Goal: Task Accomplishment & Management: Manage account settings

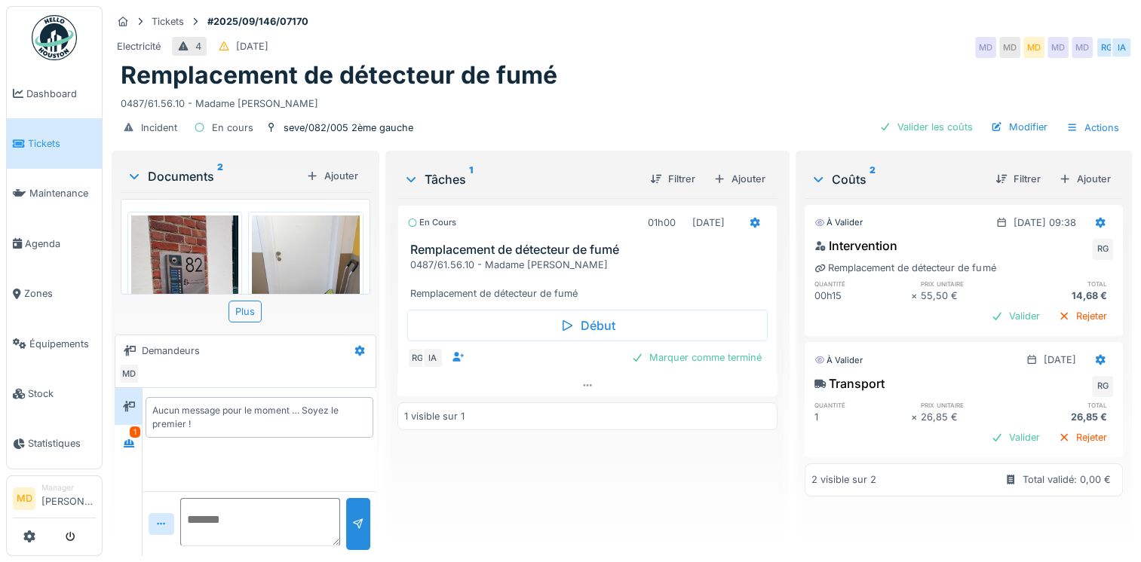
scroll to position [84, 0]
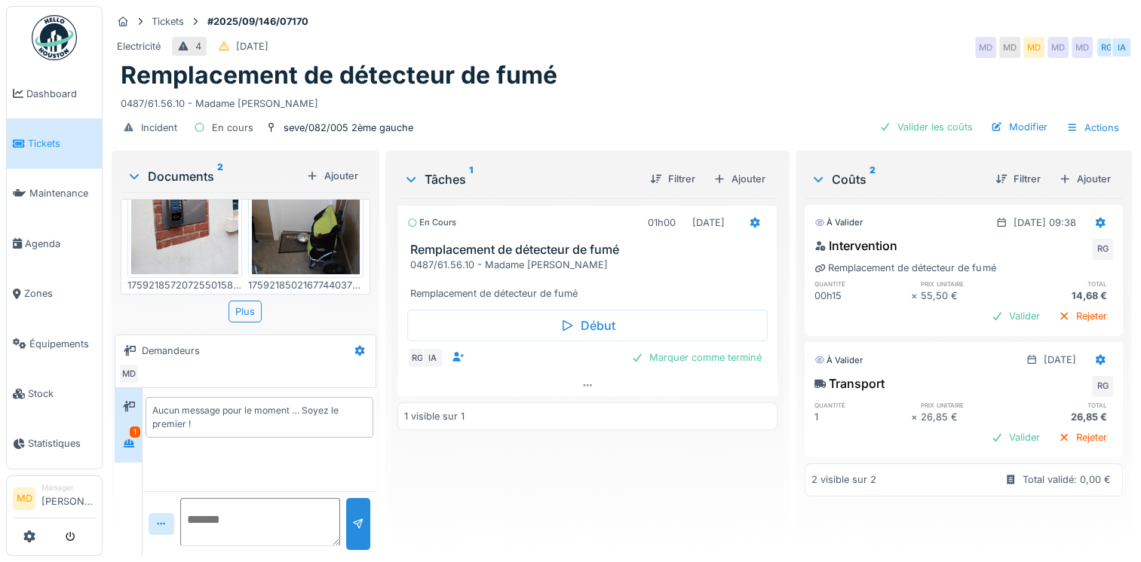
click at [140, 443] on div "1" at bounding box center [128, 443] width 27 height 37
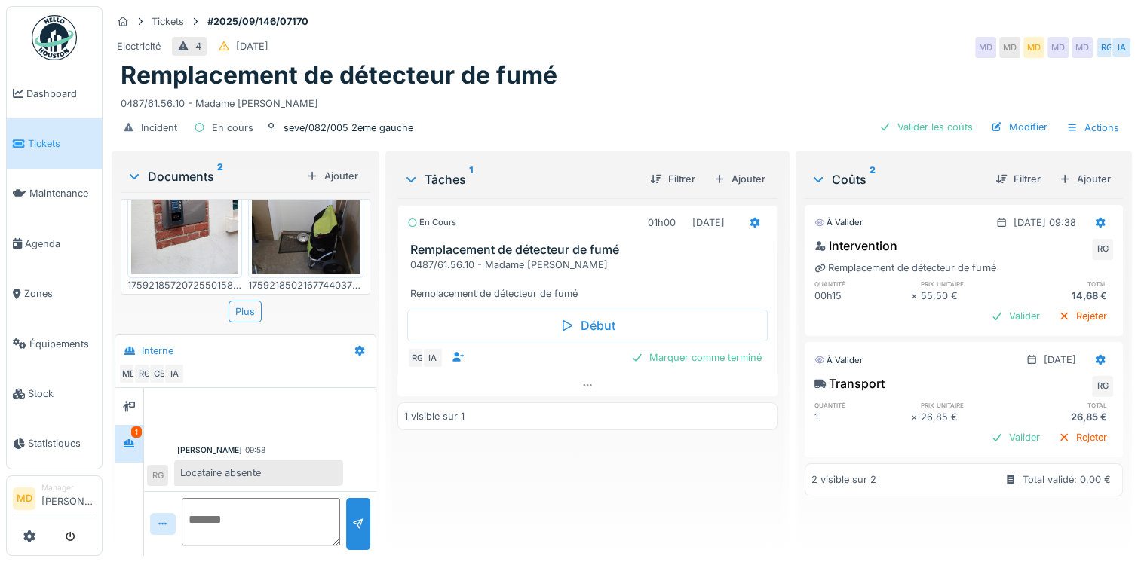
scroll to position [11, 0]
click at [123, 402] on div at bounding box center [129, 407] width 12 height 14
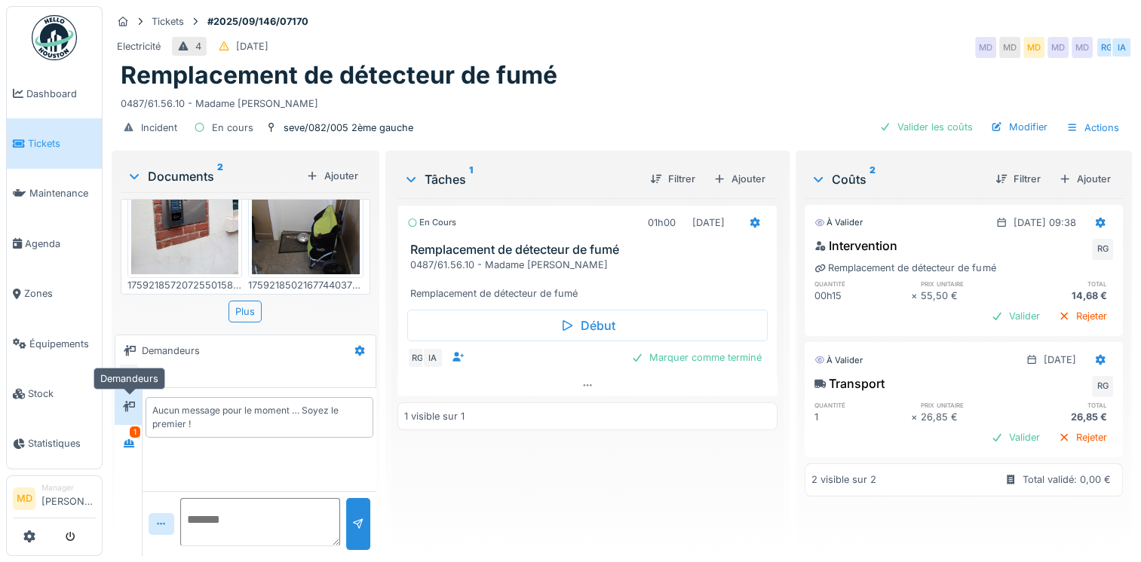
scroll to position [0, 0]
click at [130, 439] on icon at bounding box center [129, 444] width 12 height 10
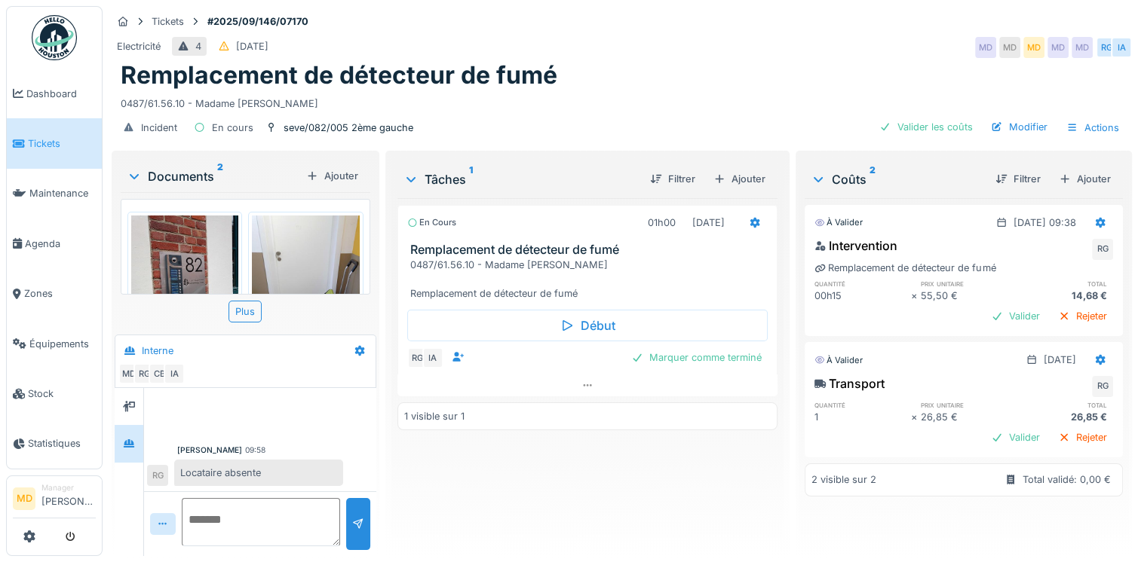
scroll to position [75, 0]
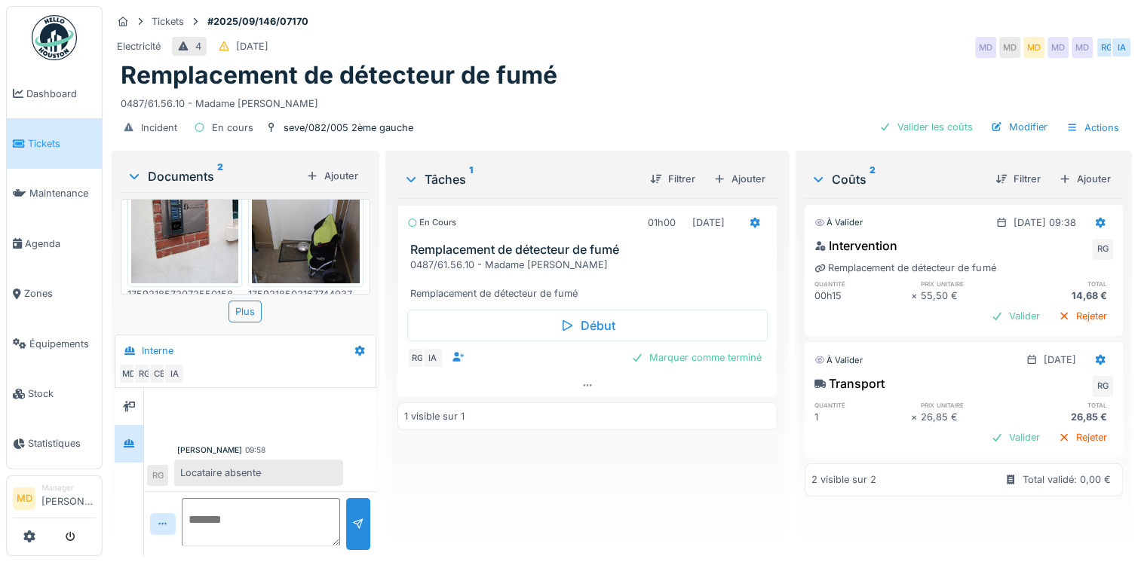
click at [297, 225] on img at bounding box center [305, 211] width 107 height 143
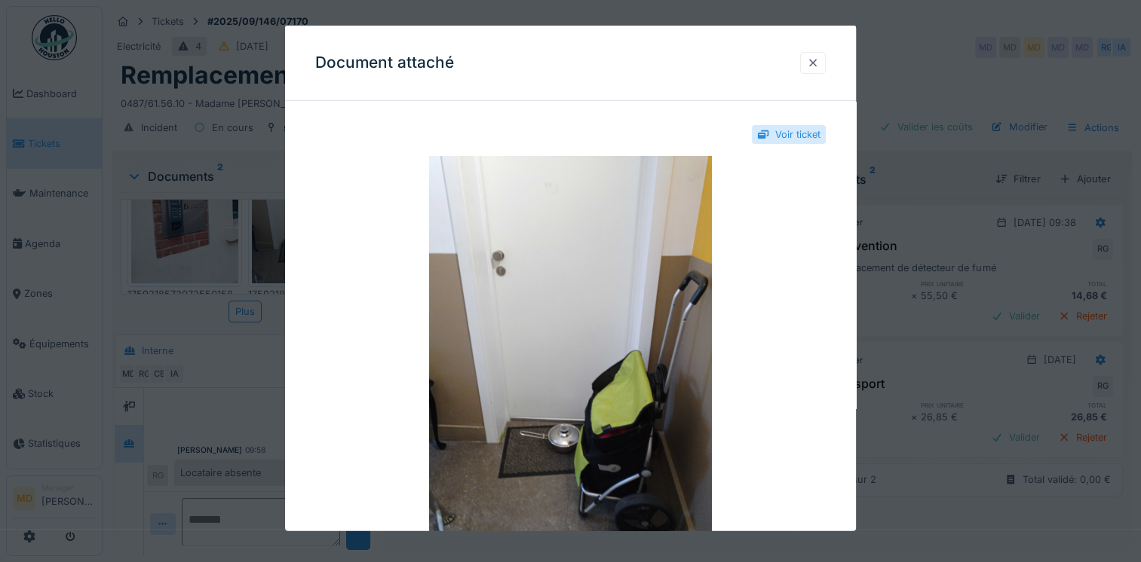
click at [819, 64] on div at bounding box center [813, 62] width 12 height 14
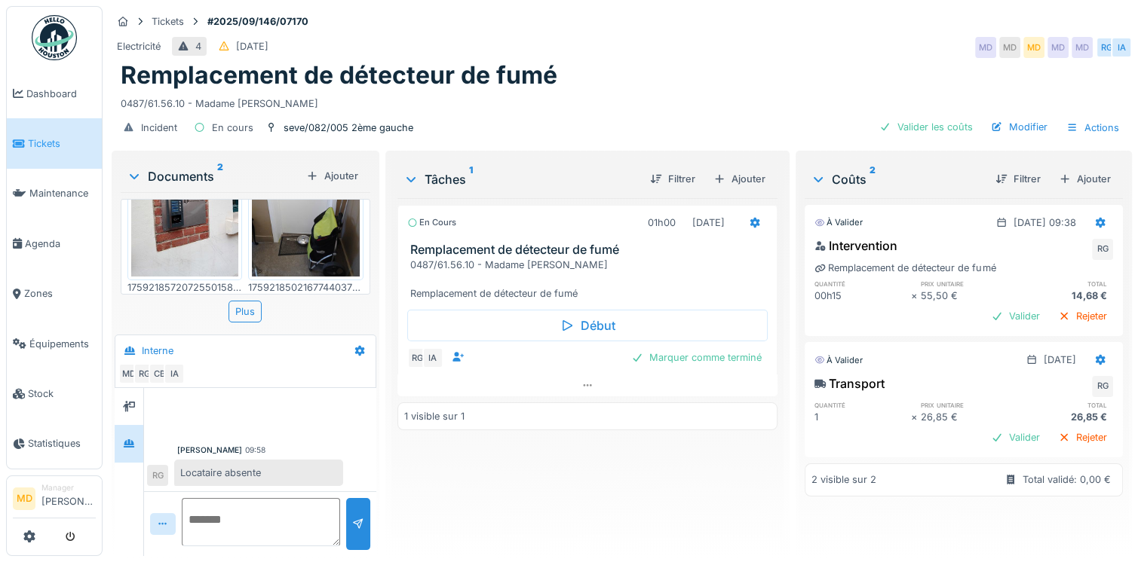
scroll to position [84, 0]
click at [179, 224] on img at bounding box center [184, 202] width 107 height 143
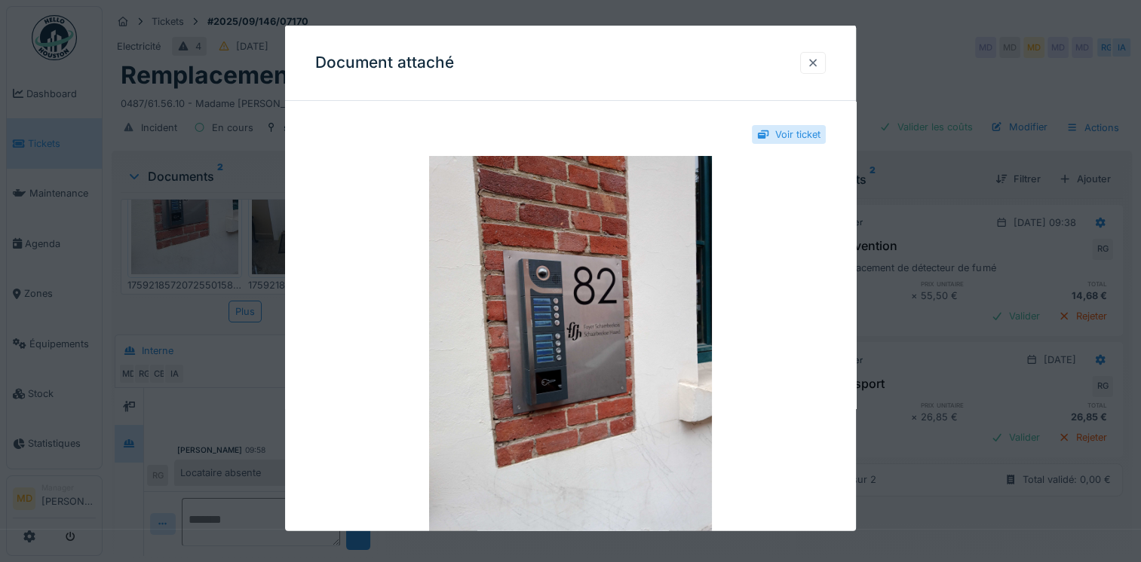
click at [818, 62] on div at bounding box center [813, 62] width 12 height 14
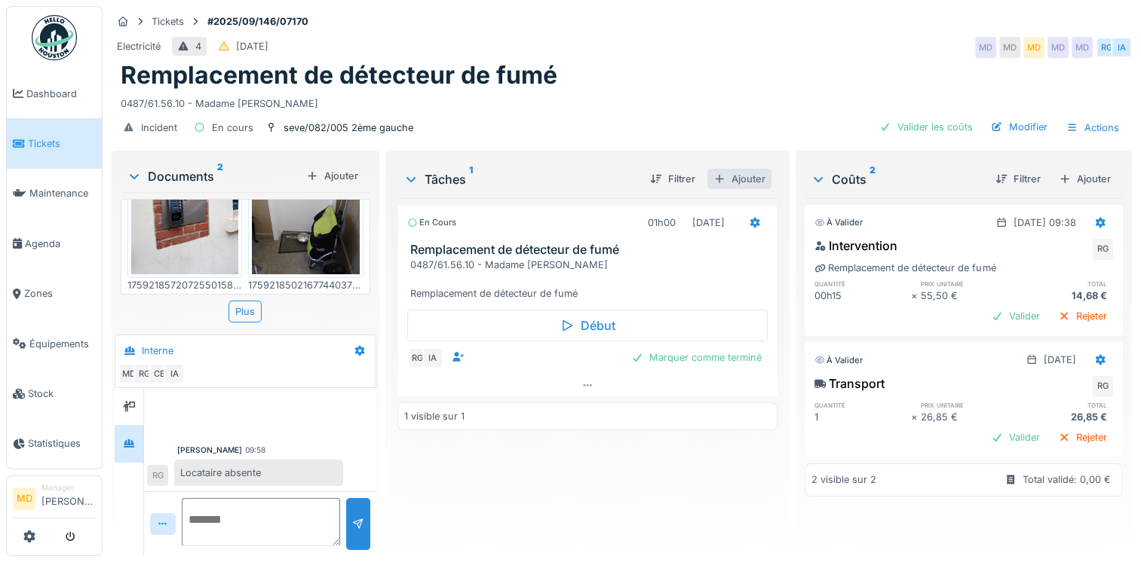
click at [741, 169] on div "Ajouter" at bounding box center [739, 179] width 64 height 20
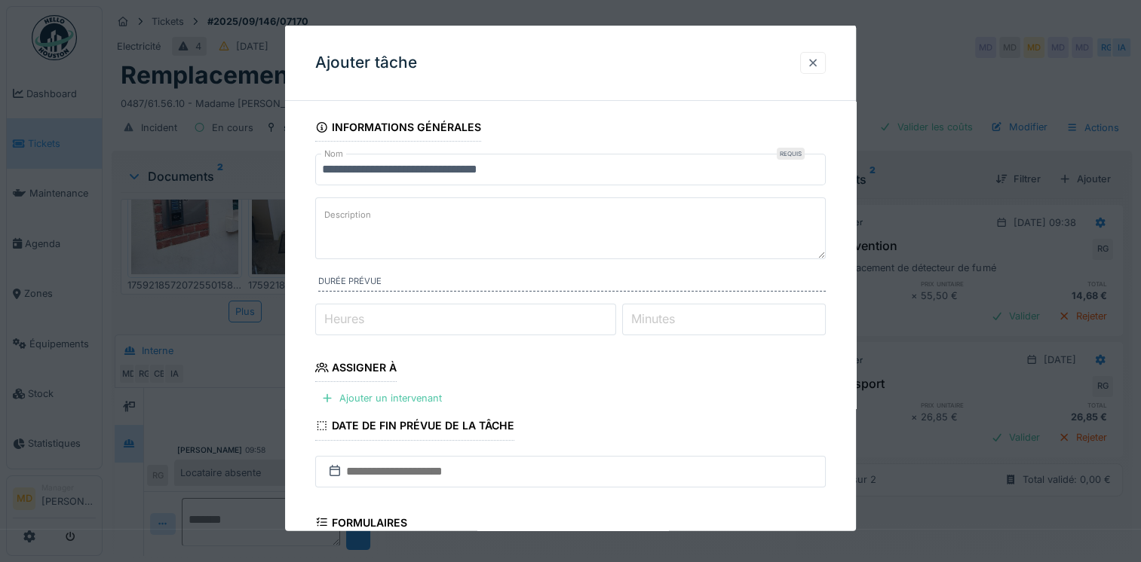
click at [825, 62] on div at bounding box center [813, 62] width 26 height 22
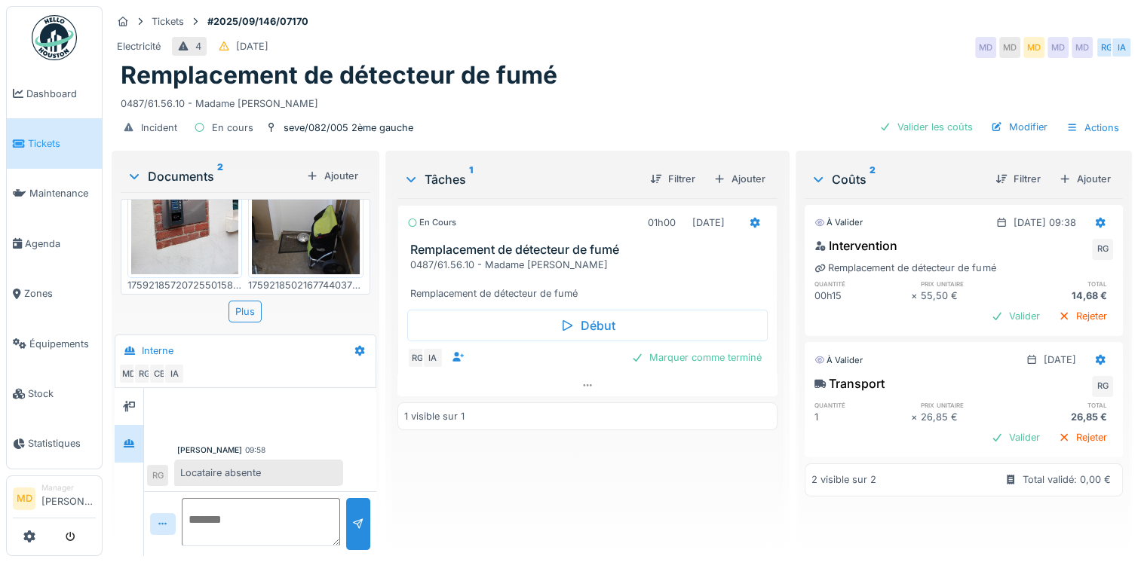
drag, startPoint x: 606, startPoint y: 277, endPoint x: 408, endPoint y: 250, distance: 200.1
click at [410, 258] on div "0487/61.56.10 - Madame Khaddouj KHOULTI MOUSSAOUI Remplacement de détecteur de …" at bounding box center [590, 280] width 360 height 44
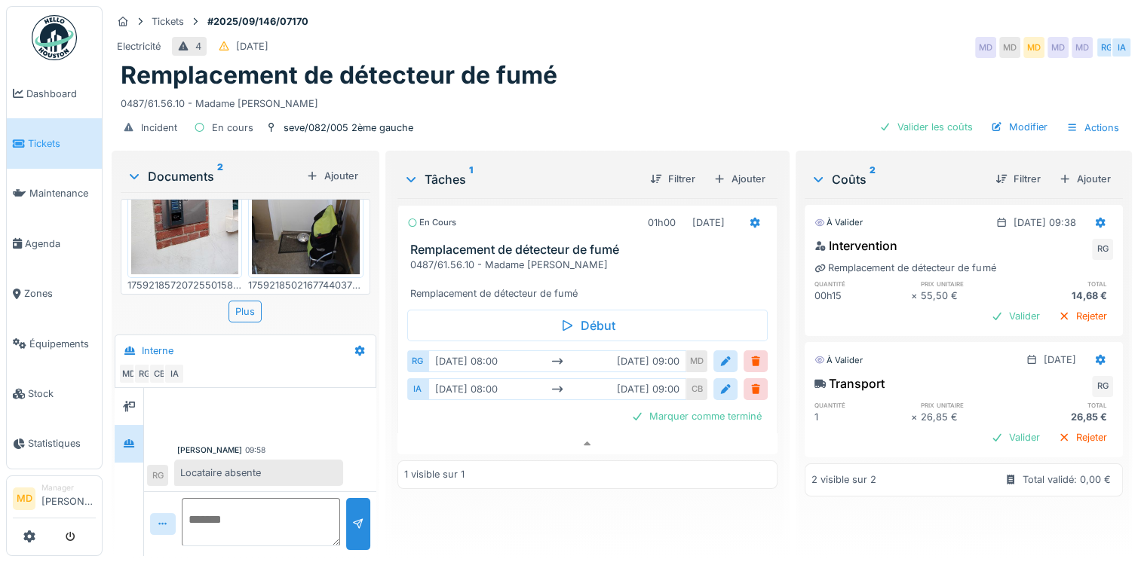
drag, startPoint x: 408, startPoint y: 250, endPoint x: 428, endPoint y: 254, distance: 20.9
copy div "0487/61.56.10 - Madame Khaddouj KHOULTI MOUSSAOUI Remplacement de détecteur de …"
click at [740, 169] on div "Ajouter" at bounding box center [739, 179] width 64 height 20
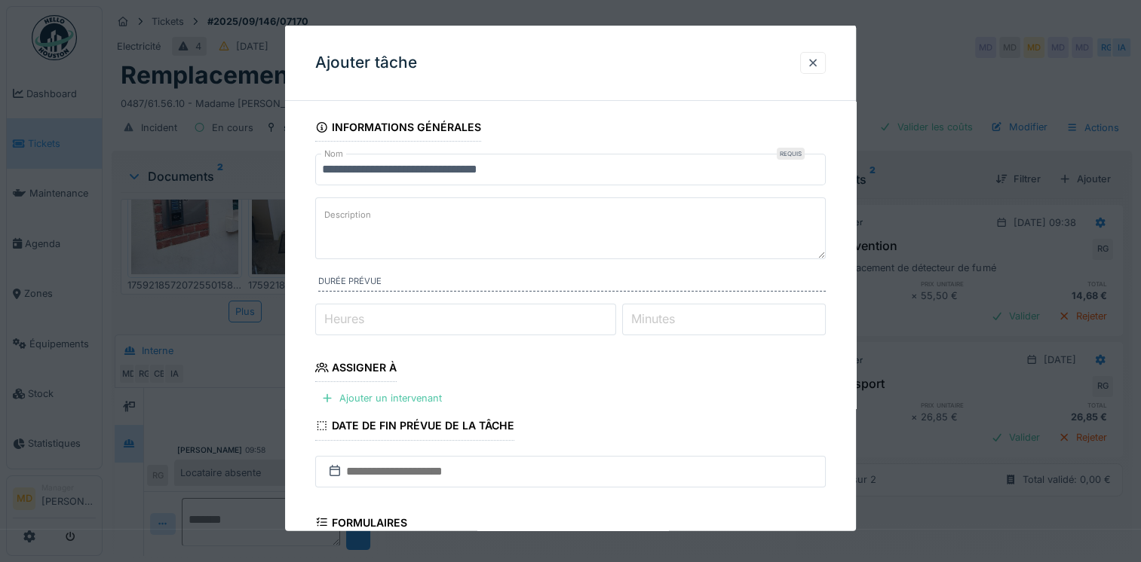
click at [375, 220] on textarea "Description" at bounding box center [570, 229] width 510 height 62
paste textarea "**********"
type textarea "**********"
click at [394, 309] on input "Heures" at bounding box center [465, 319] width 301 height 32
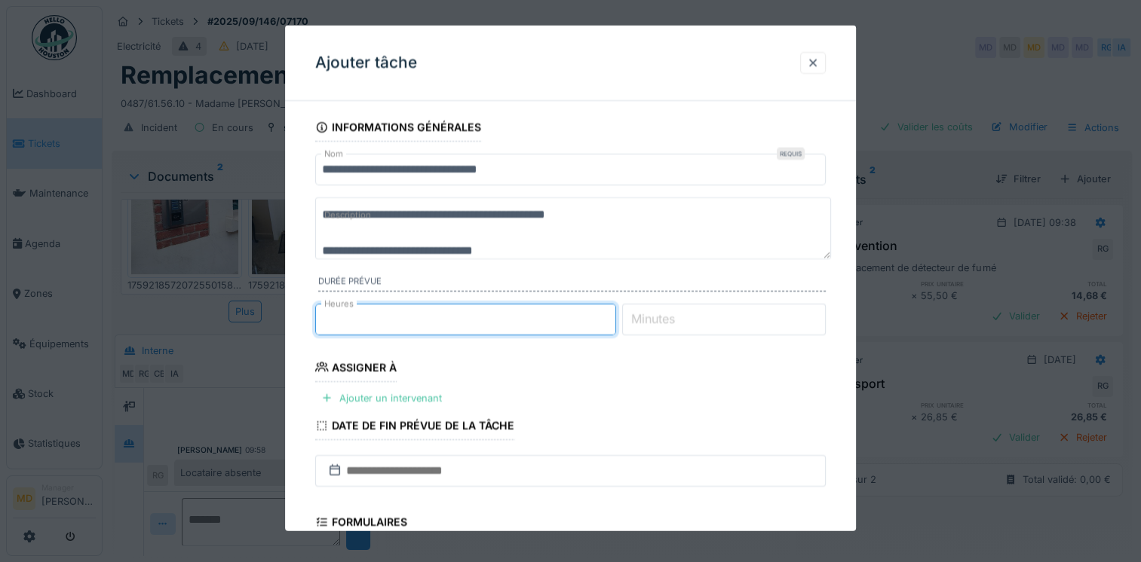
type input "*"
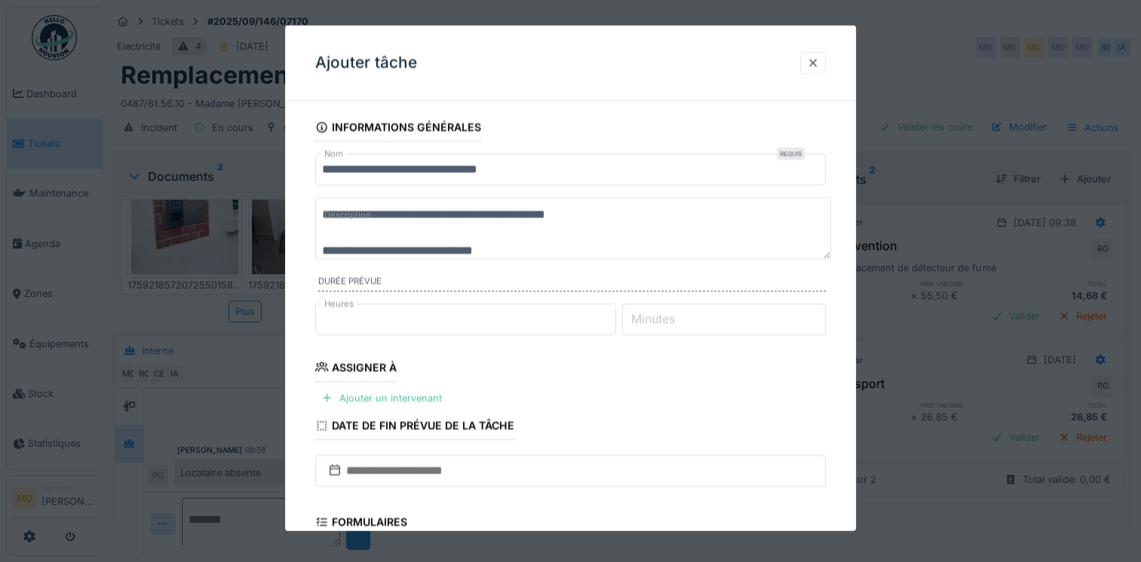
scroll to position [75, 0]
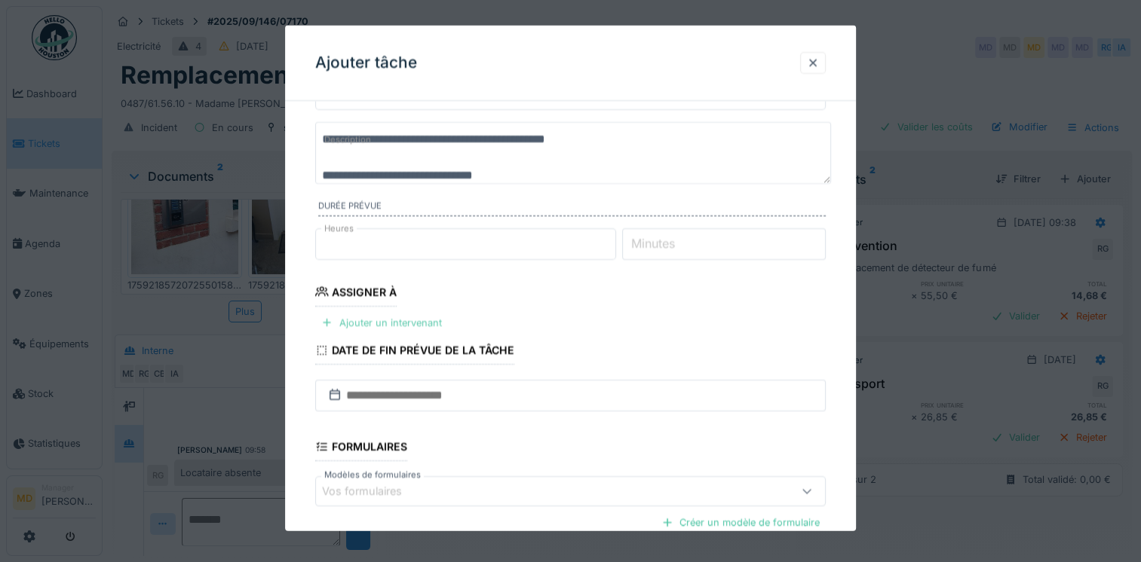
click at [400, 320] on div "Ajouter un intervenant" at bounding box center [381, 322] width 133 height 20
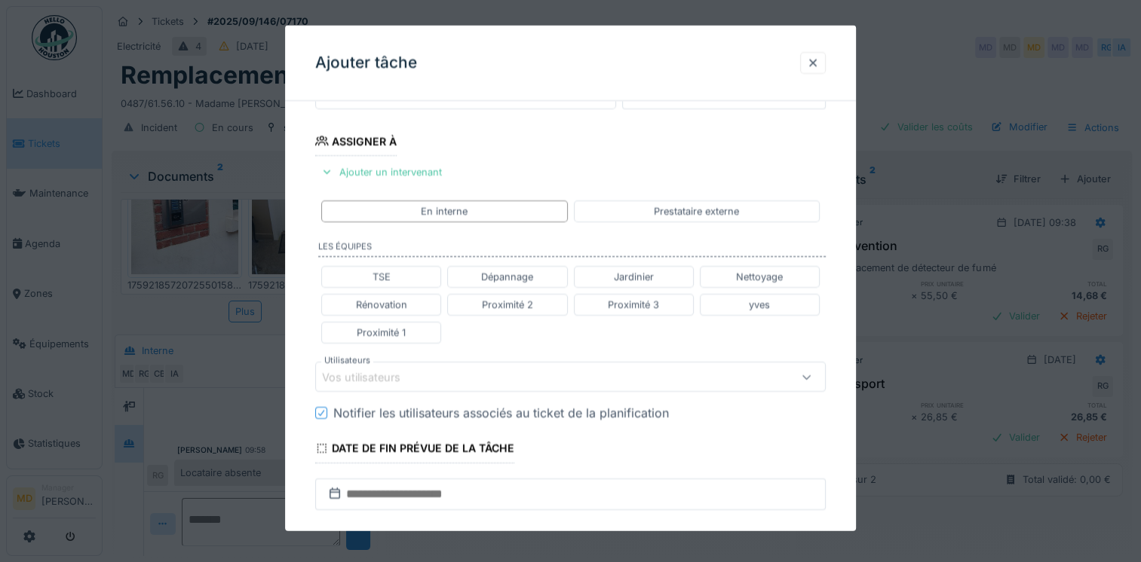
click at [395, 375] on div "Vos utilisateurs" at bounding box center [372, 377] width 100 height 17
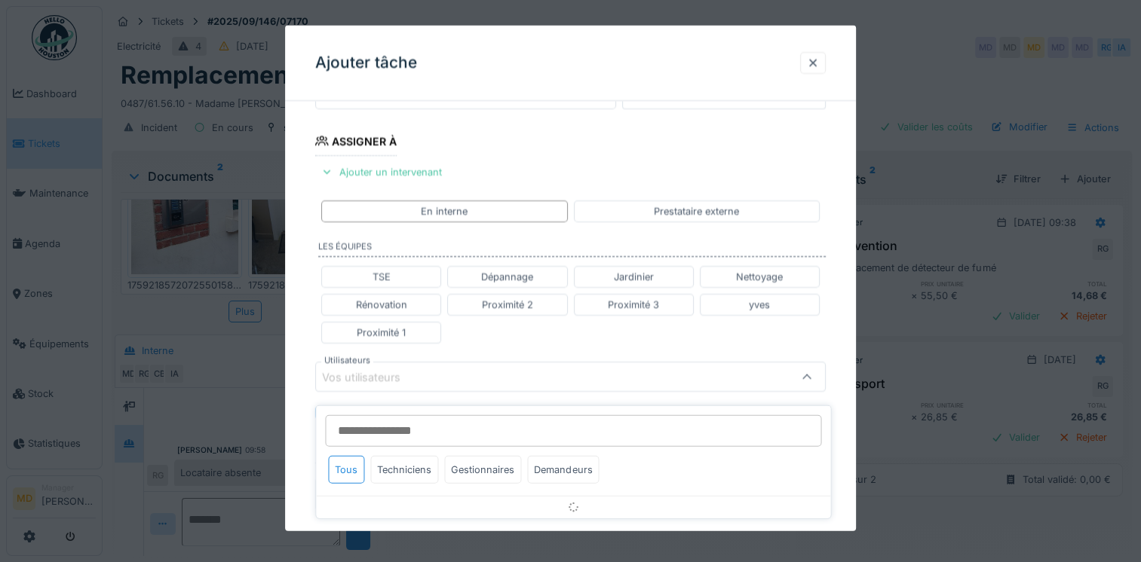
scroll to position [322, 0]
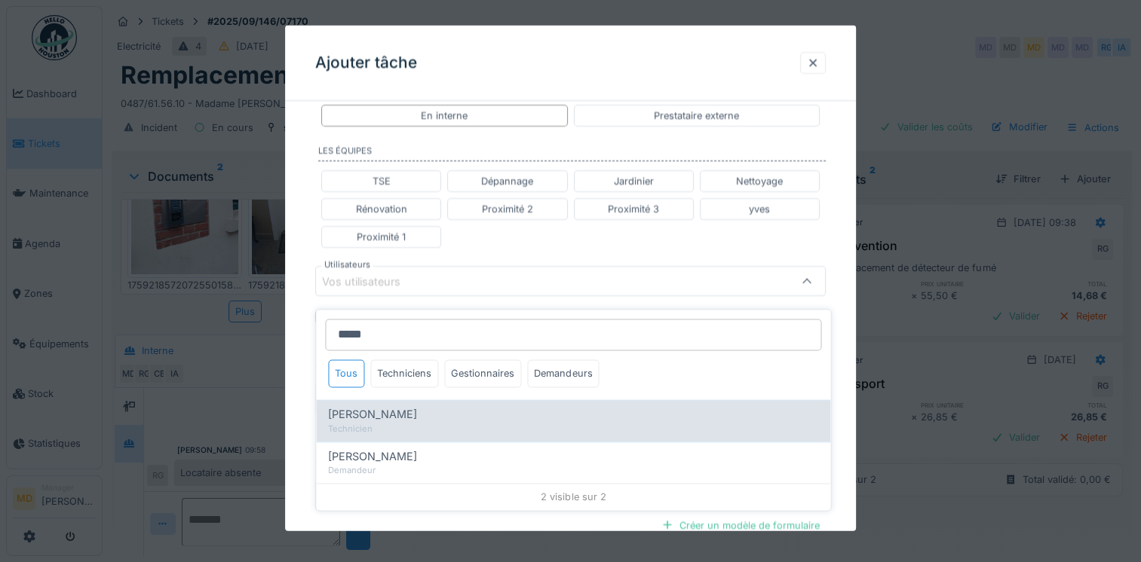
type input "*****"
click at [392, 407] on span "Robert Gaspar" at bounding box center [372, 415] width 89 height 17
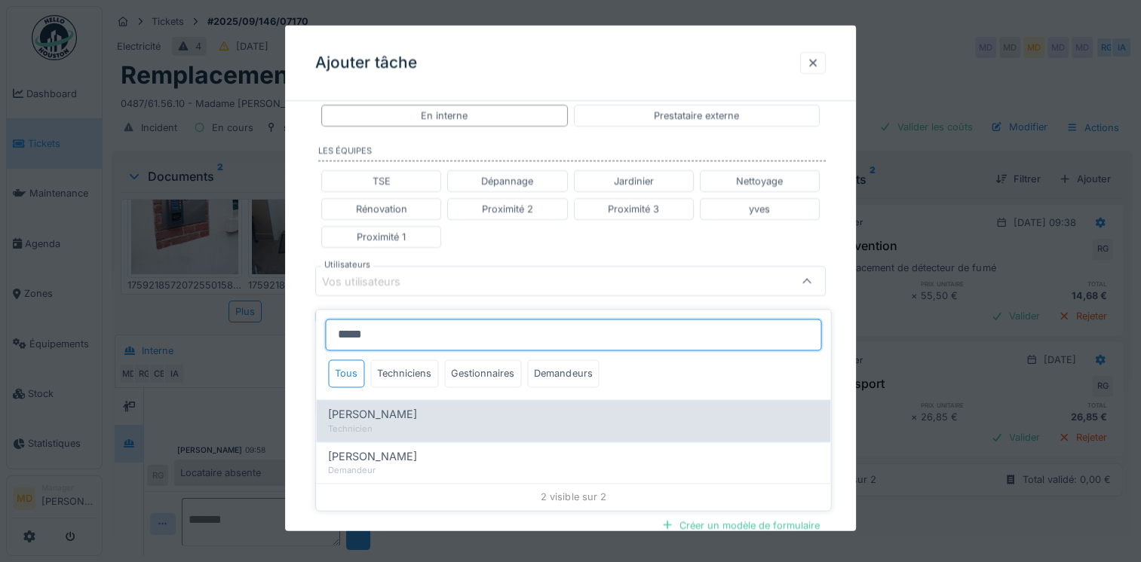
type input "****"
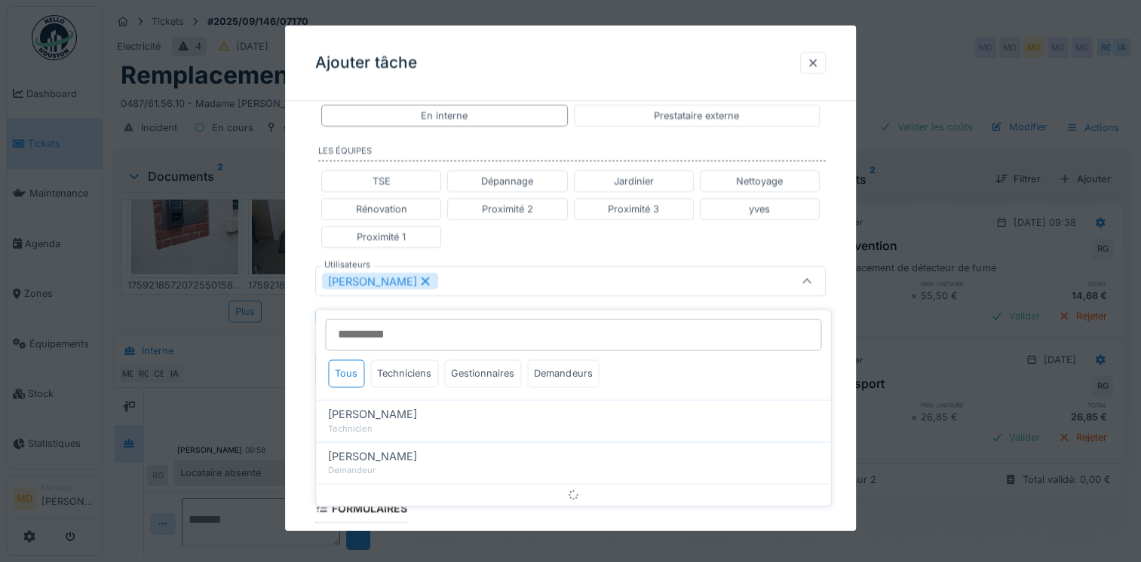
click at [299, 352] on div "**********" at bounding box center [570, 274] width 571 height 966
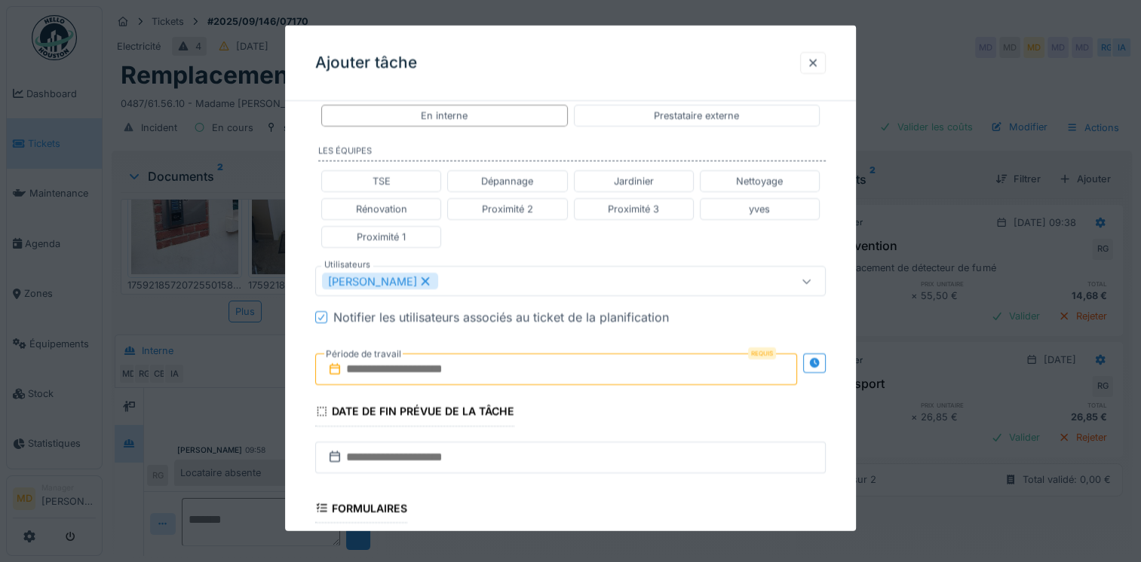
click at [446, 282] on div "Robert Gaspar" at bounding box center [539, 281] width 435 height 17
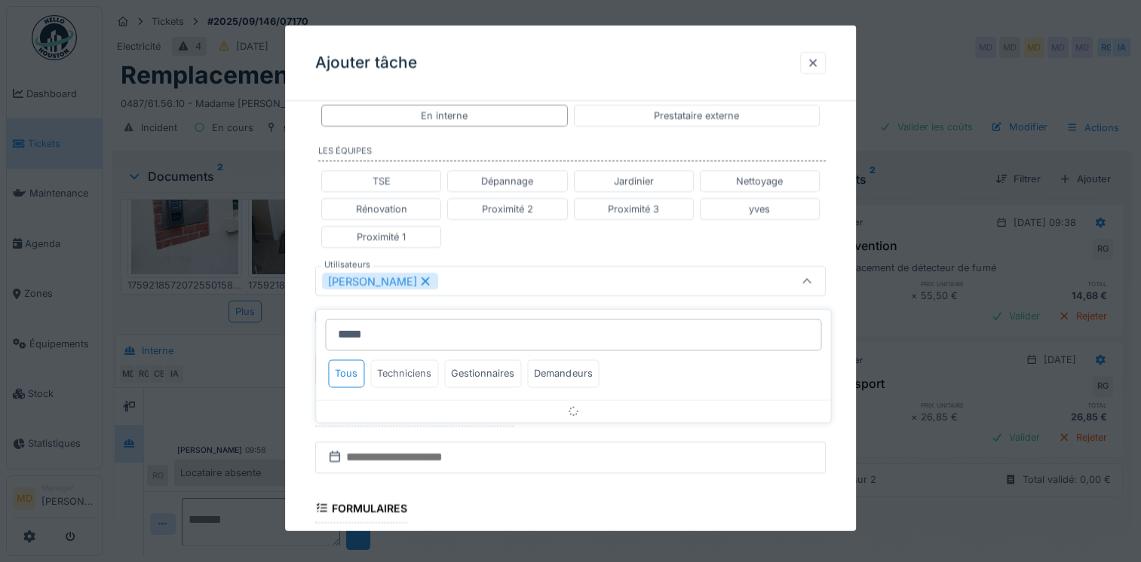
type input "*****"
click at [412, 363] on div "Techniciens" at bounding box center [404, 374] width 68 height 28
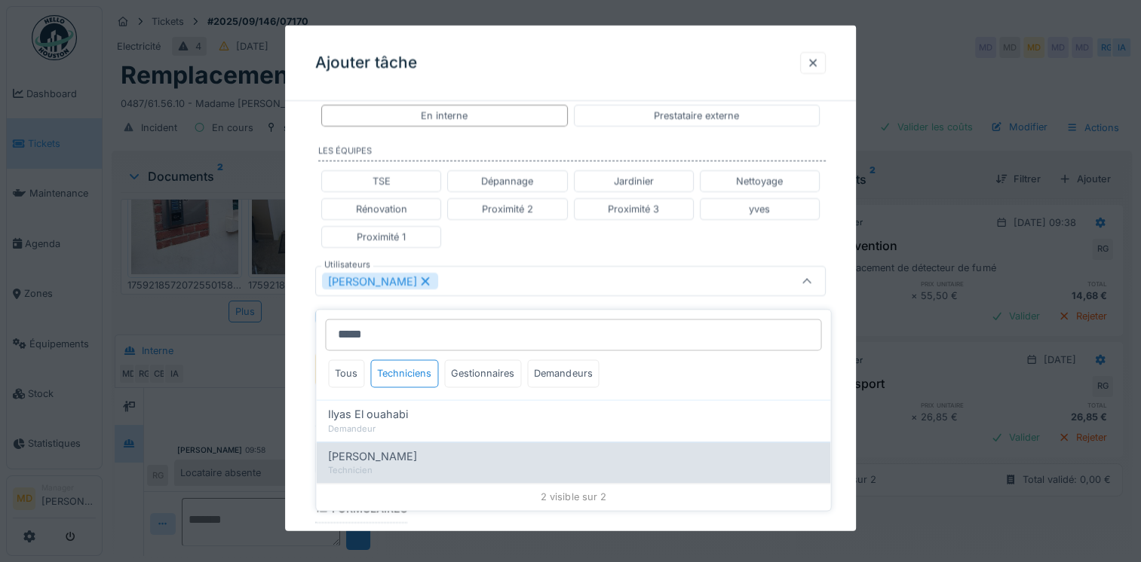
click at [406, 449] on span "Ilyas Allam hanin" at bounding box center [372, 457] width 89 height 17
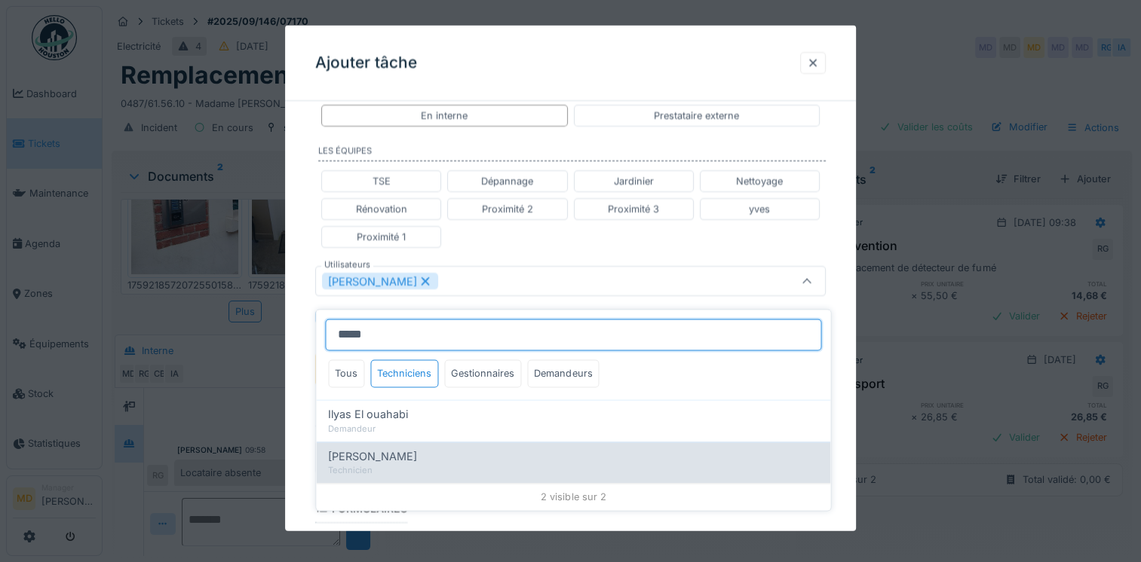
type input "**********"
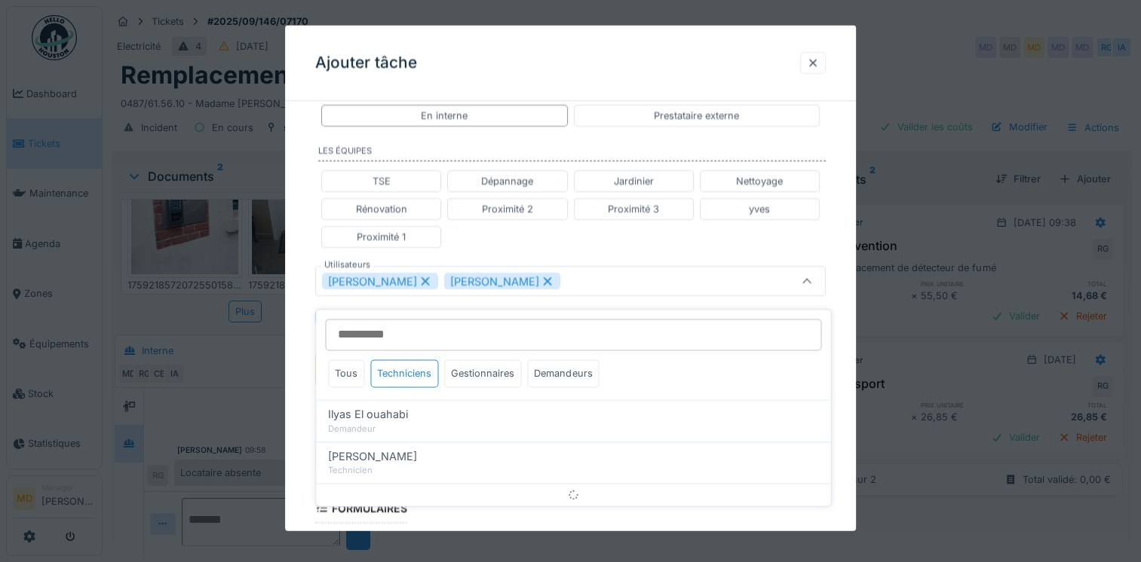
click at [302, 362] on div "**********" at bounding box center [570, 274] width 571 height 966
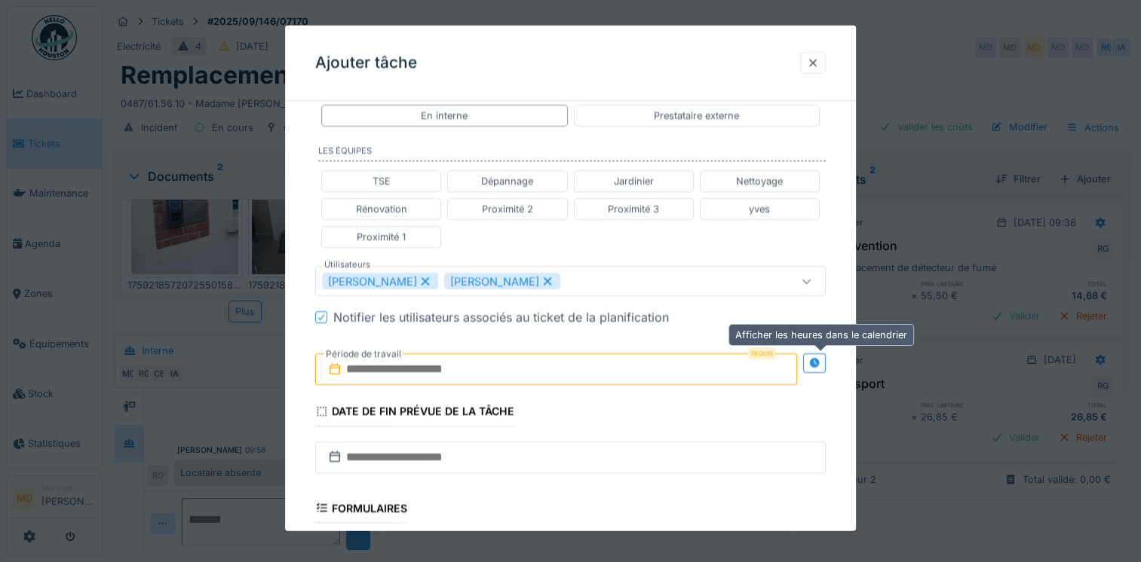
click at [819, 359] on icon at bounding box center [814, 363] width 10 height 10
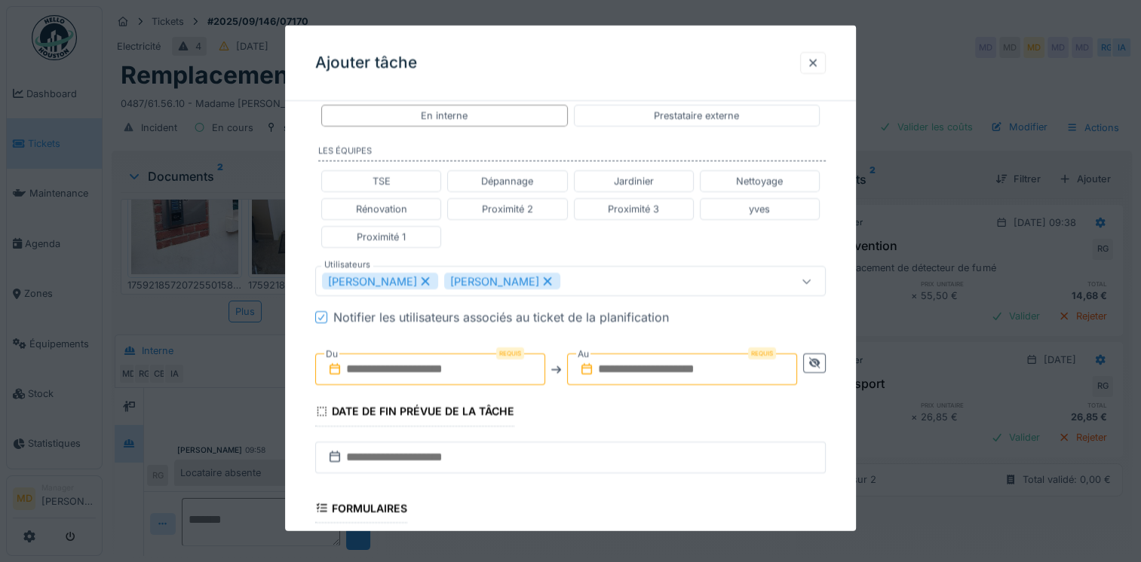
click at [398, 368] on input "text" at bounding box center [430, 370] width 230 height 32
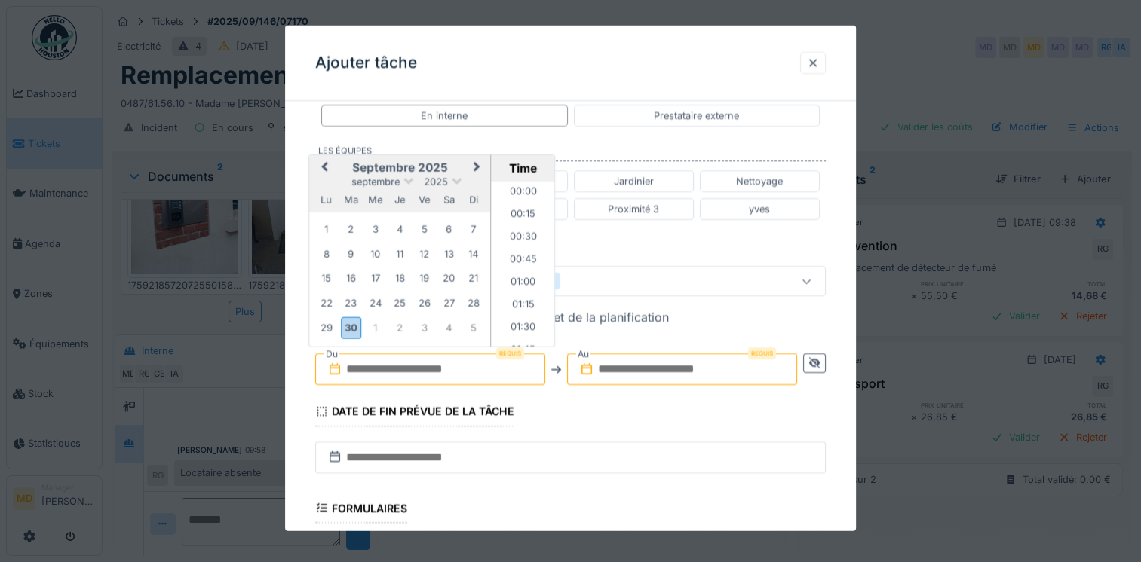
scroll to position [878, 0]
click at [338, 175] on div "septembre 2025" at bounding box center [399, 181] width 181 height 13
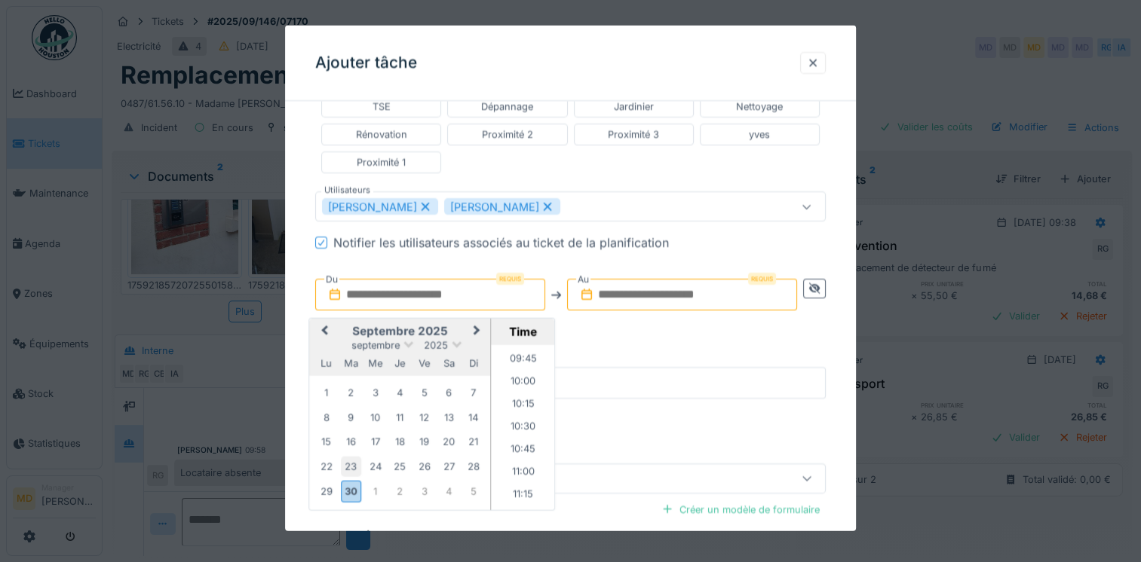
scroll to position [397, 0]
click at [482, 321] on button "Next Month" at bounding box center [479, 332] width 24 height 24
click at [328, 415] on div "6" at bounding box center [326, 418] width 20 height 20
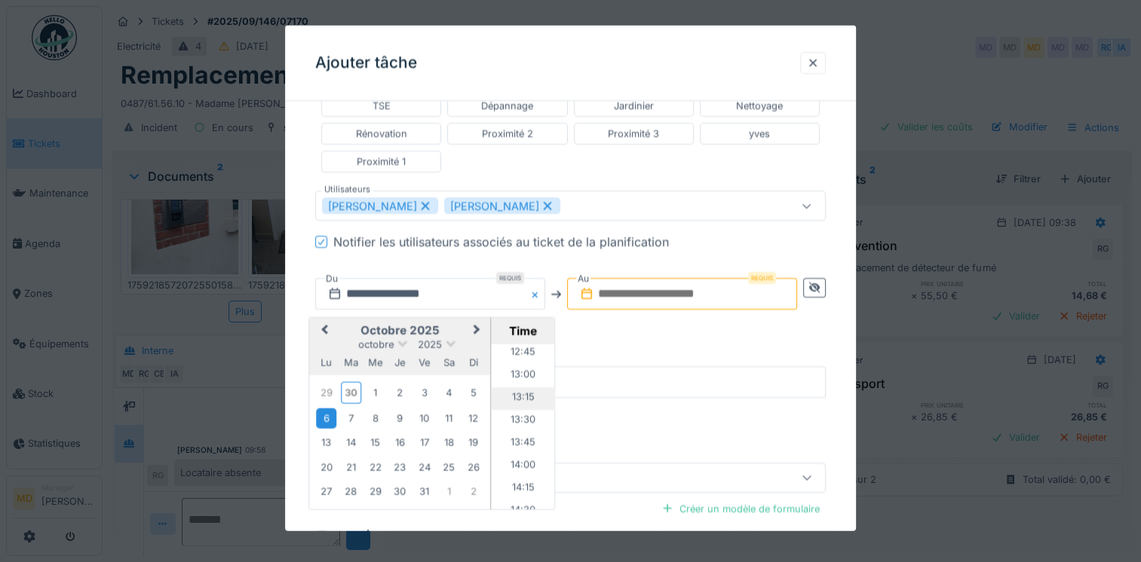
scroll to position [1255, 0]
click at [516, 369] on li "14:00" at bounding box center [524, 367] width 64 height 23
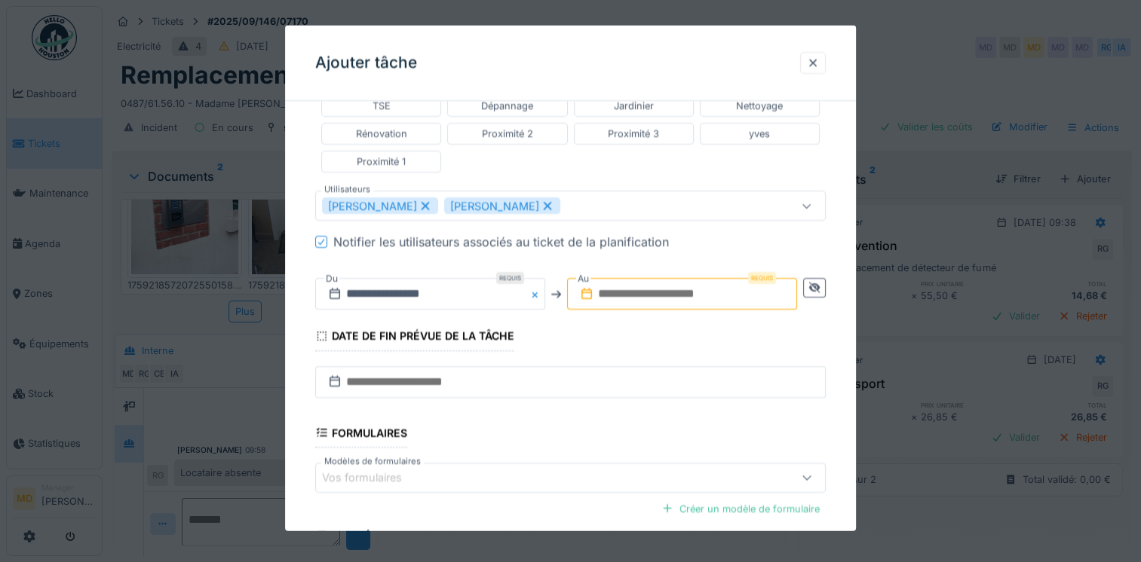
click at [609, 283] on input "text" at bounding box center [682, 294] width 230 height 32
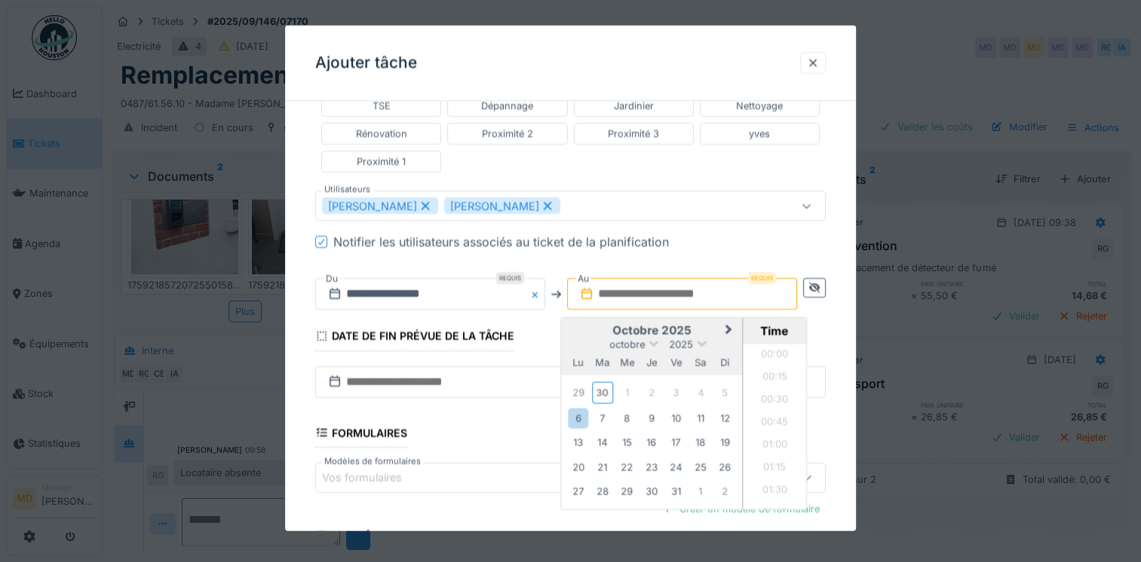
scroll to position [878, 0]
drag, startPoint x: 573, startPoint y: 326, endPoint x: 572, endPoint y: 338, distance: 12.1
click at [573, 326] on h2 "octobre 2025" at bounding box center [651, 331] width 181 height 14
click at [579, 419] on div "6" at bounding box center [578, 418] width 20 height 20
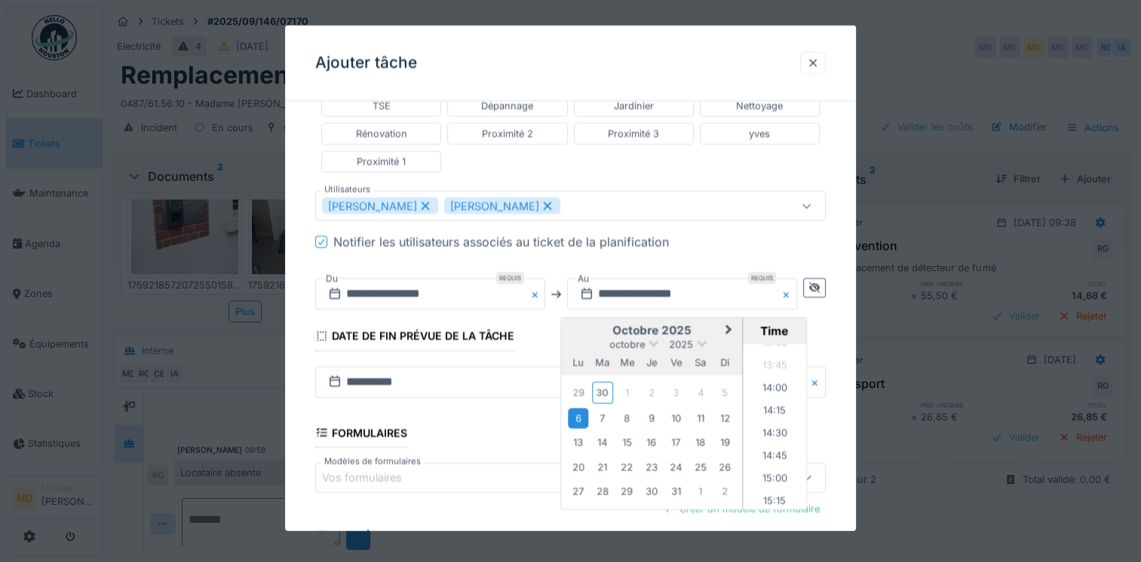
scroll to position [1255, 0]
click at [777, 446] on li "15:00" at bounding box center [775, 457] width 64 height 23
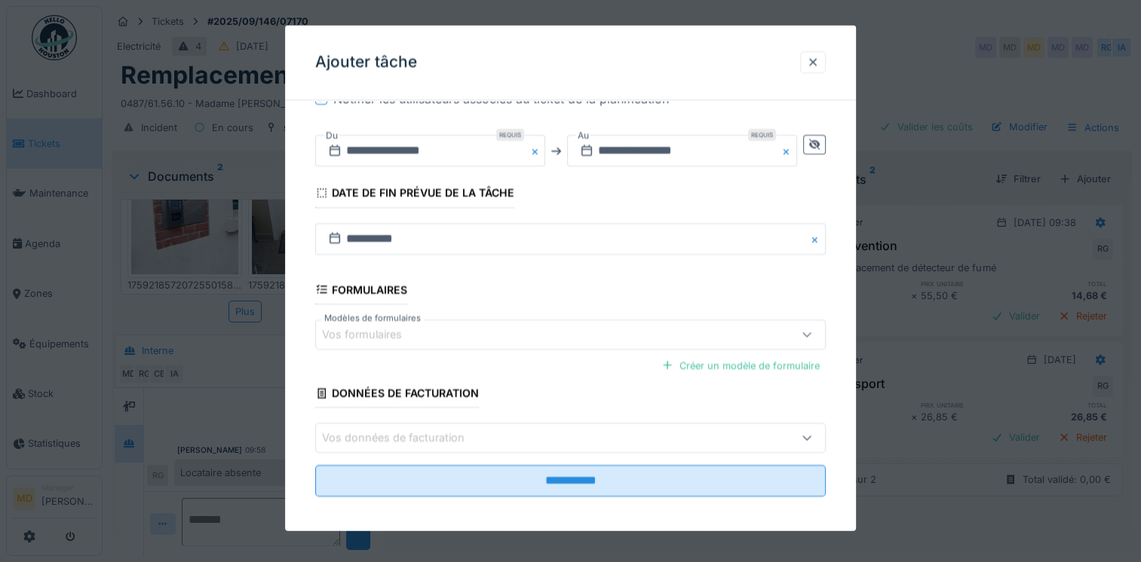
scroll to position [543, 0]
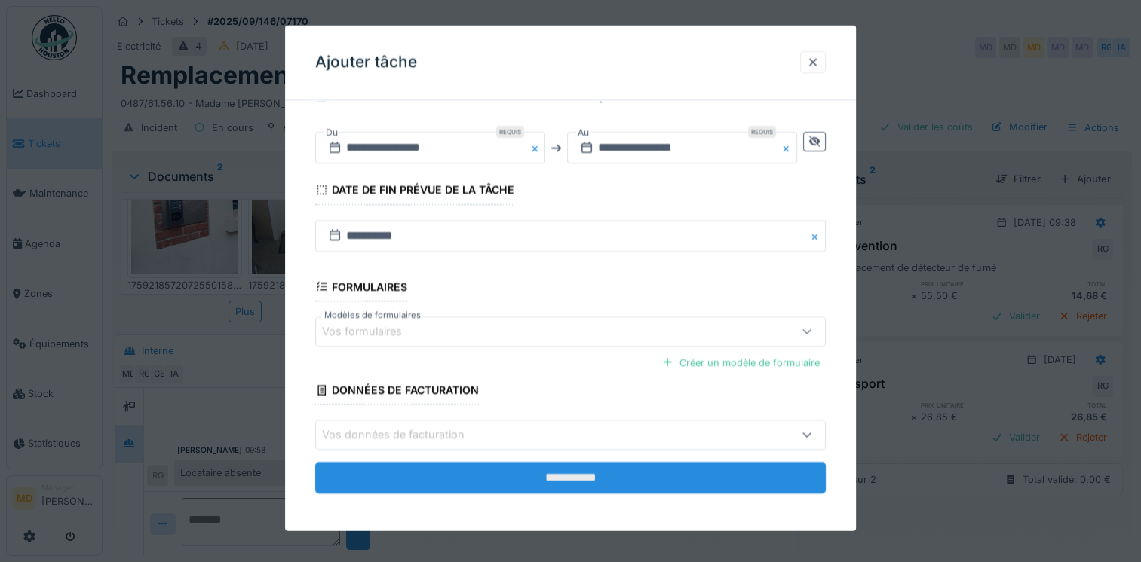
click at [549, 475] on input "**********" at bounding box center [570, 479] width 510 height 32
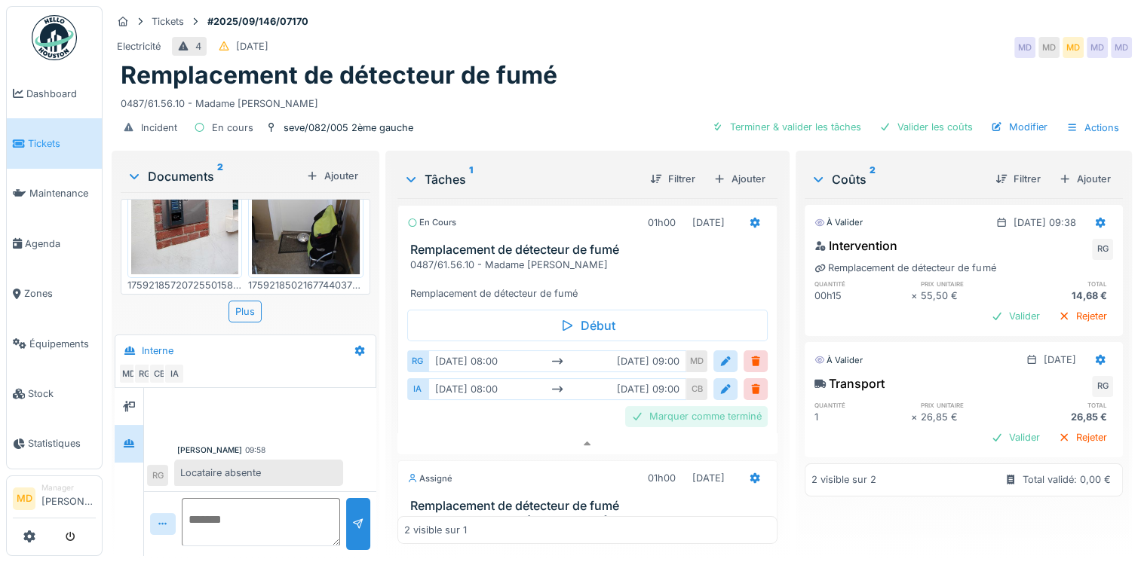
scroll to position [139, 0]
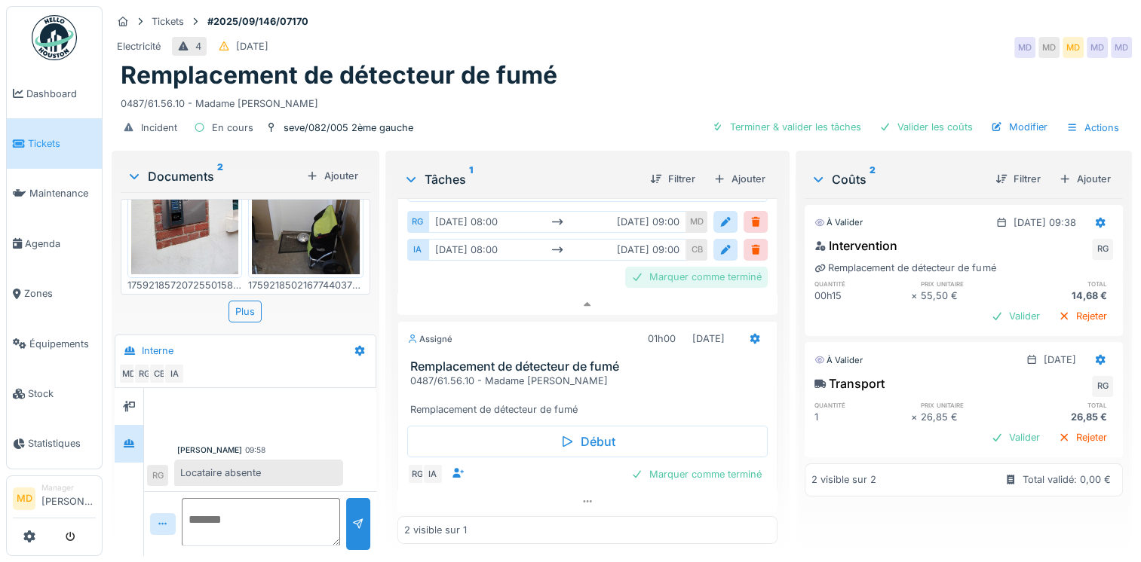
click at [709, 267] on div "Marquer comme terminé" at bounding box center [696, 277] width 142 height 20
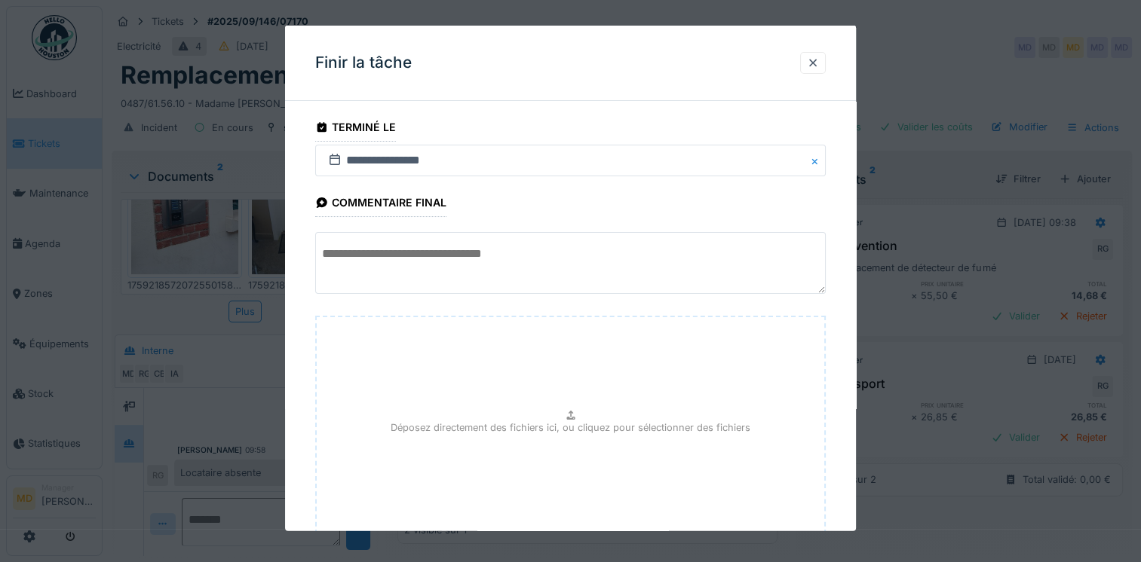
click at [507, 267] on textarea at bounding box center [570, 263] width 510 height 62
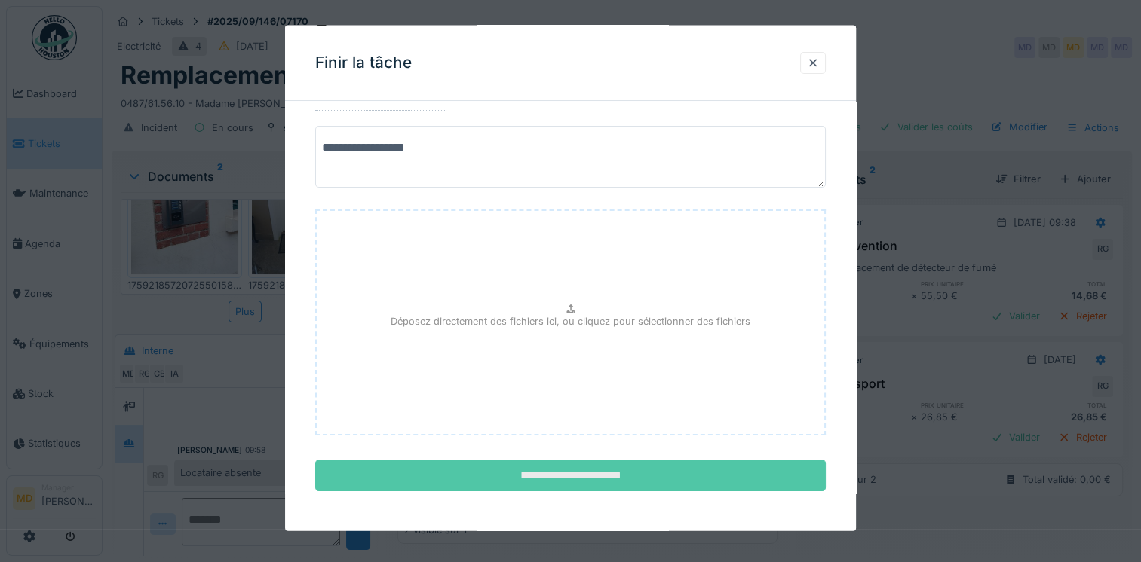
type textarea "**********"
click at [568, 477] on input "**********" at bounding box center [570, 476] width 510 height 32
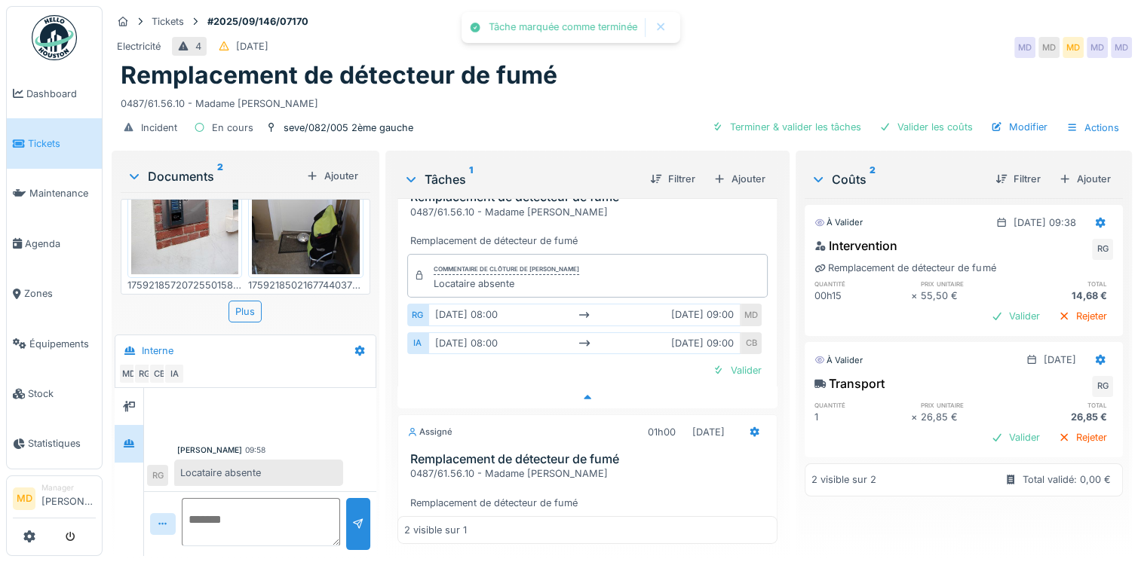
scroll to position [0, 0]
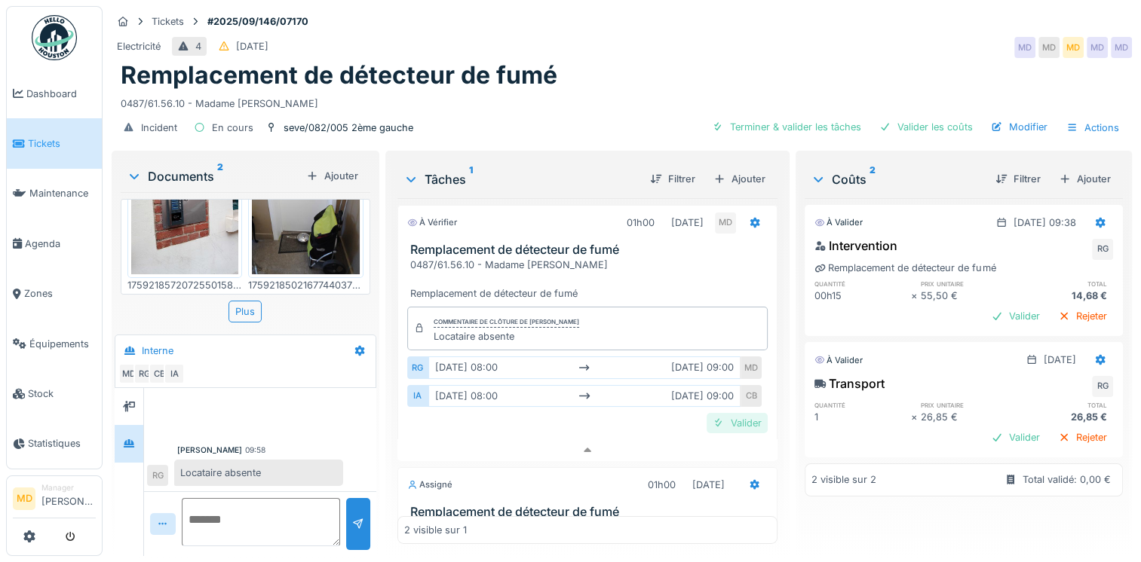
click at [712, 418] on div "Valider" at bounding box center [736, 423] width 61 height 20
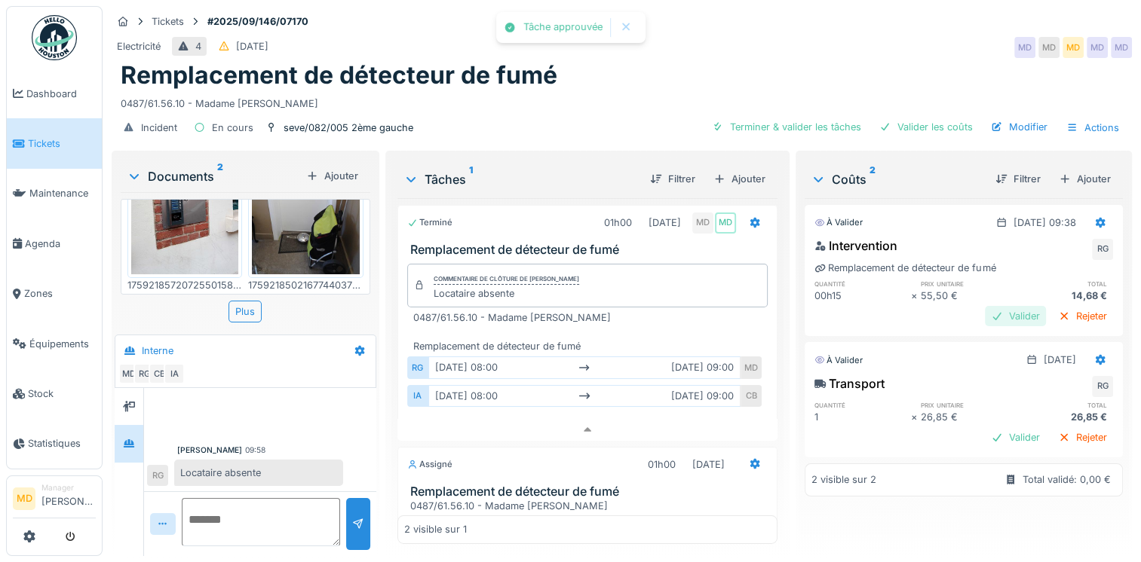
click at [991, 309] on div at bounding box center [997, 316] width 12 height 14
click at [985, 428] on div "Valider" at bounding box center [1015, 437] width 61 height 20
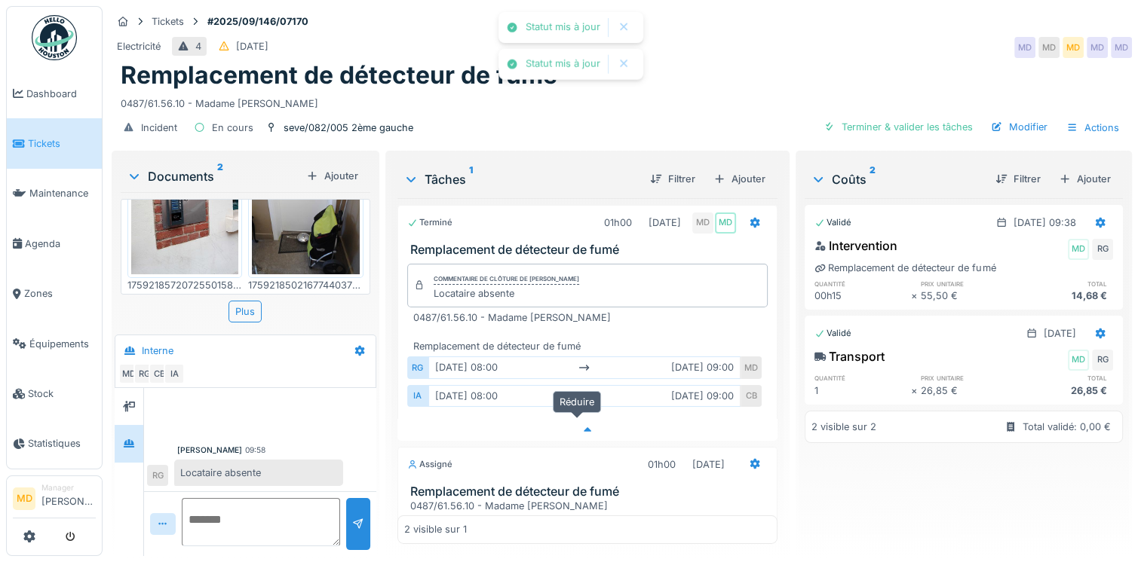
scroll to position [126, 0]
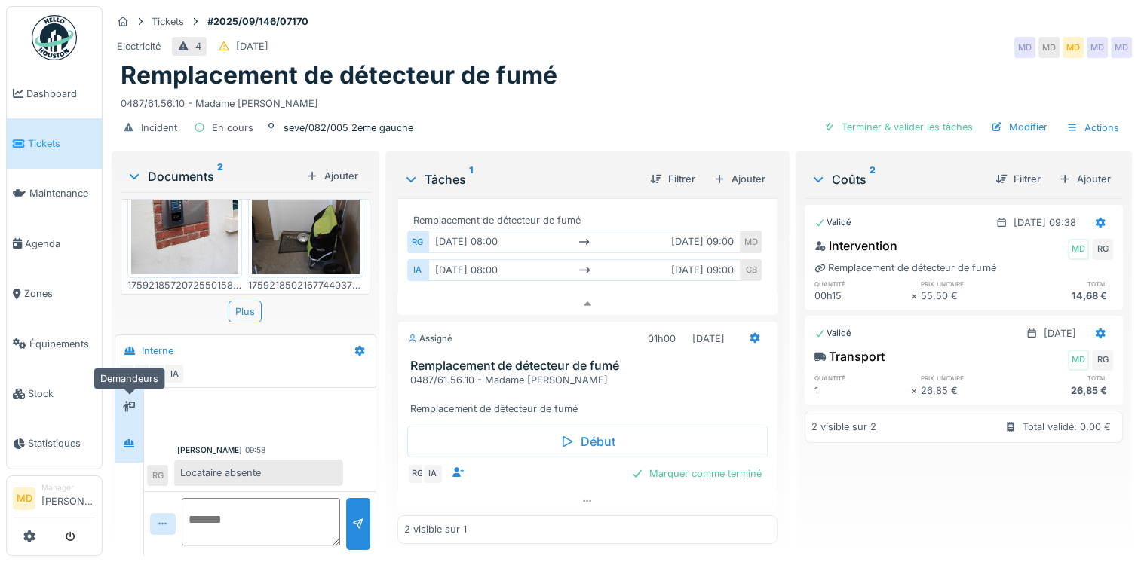
click at [124, 388] on div at bounding box center [129, 406] width 29 height 37
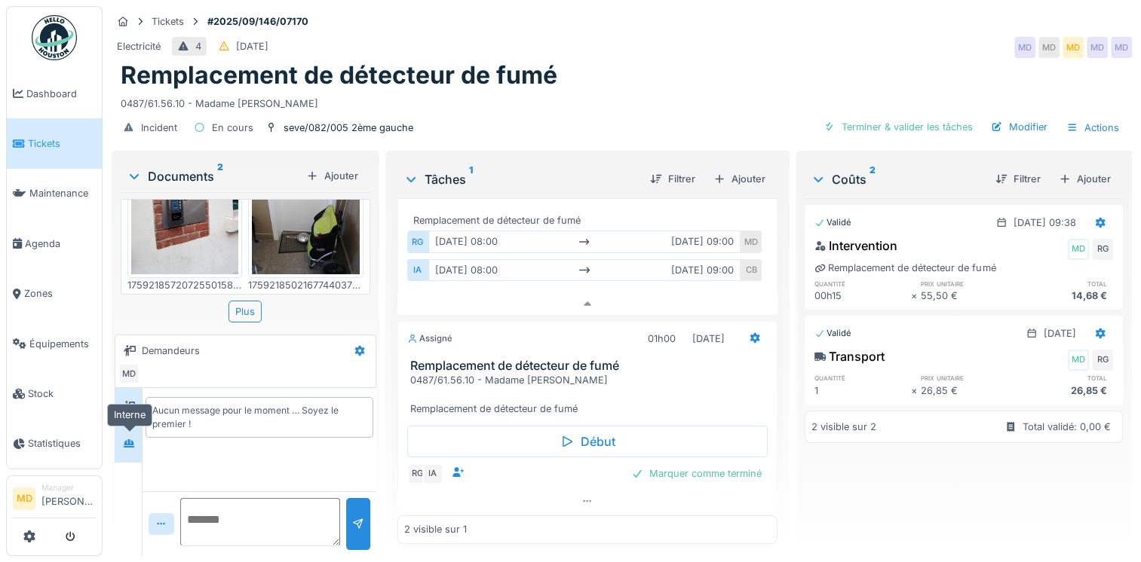
click at [128, 439] on icon at bounding box center [129, 444] width 12 height 10
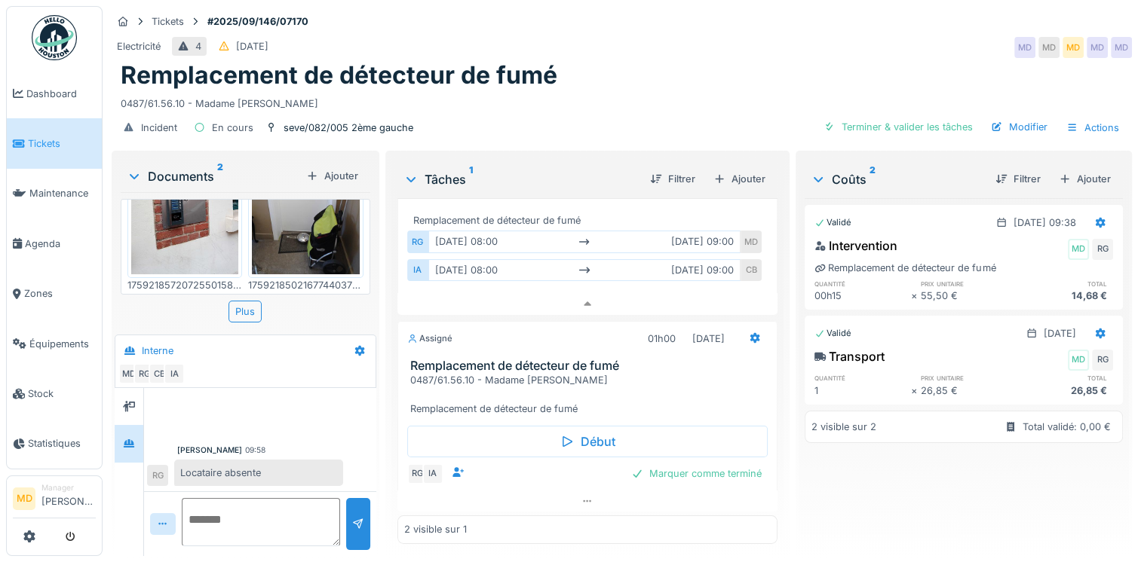
click at [228, 498] on textarea at bounding box center [261, 522] width 158 height 48
type textarea "**********"
click at [356, 517] on div at bounding box center [358, 524] width 12 height 14
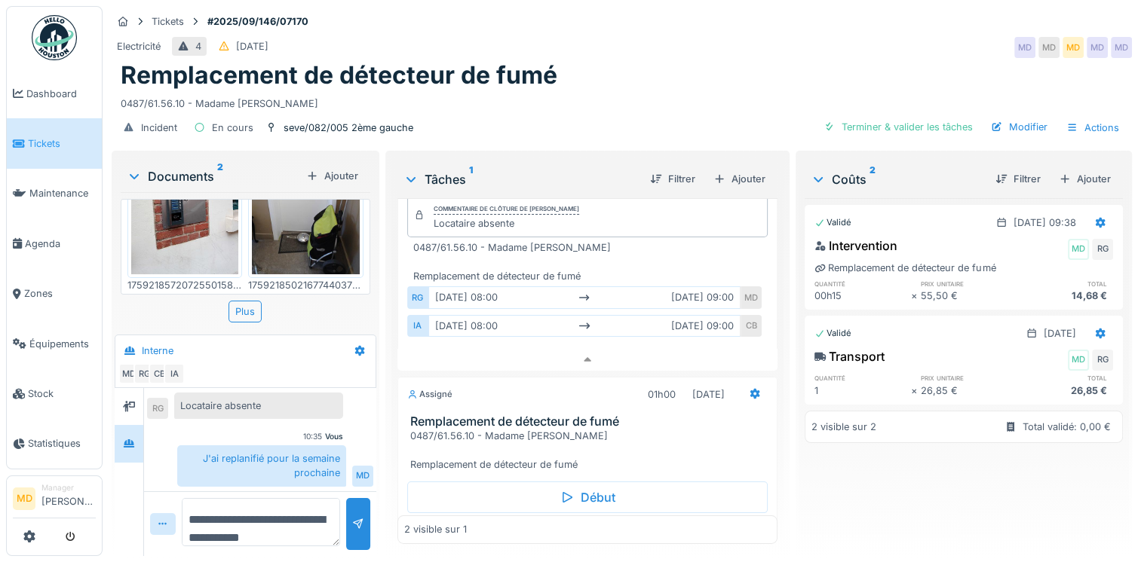
scroll to position [126, 0]
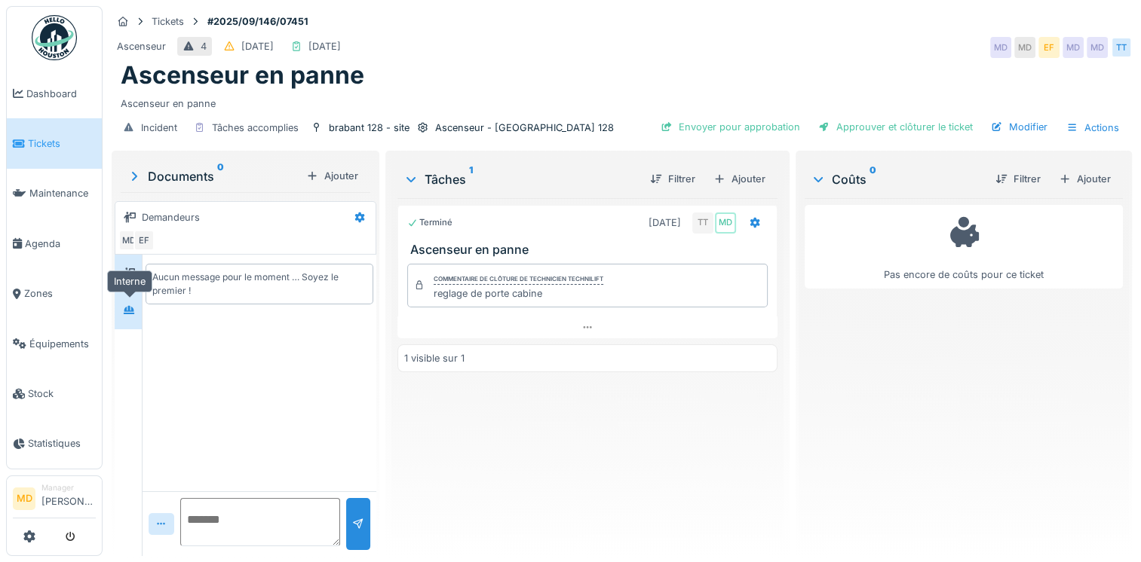
click at [129, 308] on icon at bounding box center [129, 310] width 11 height 8
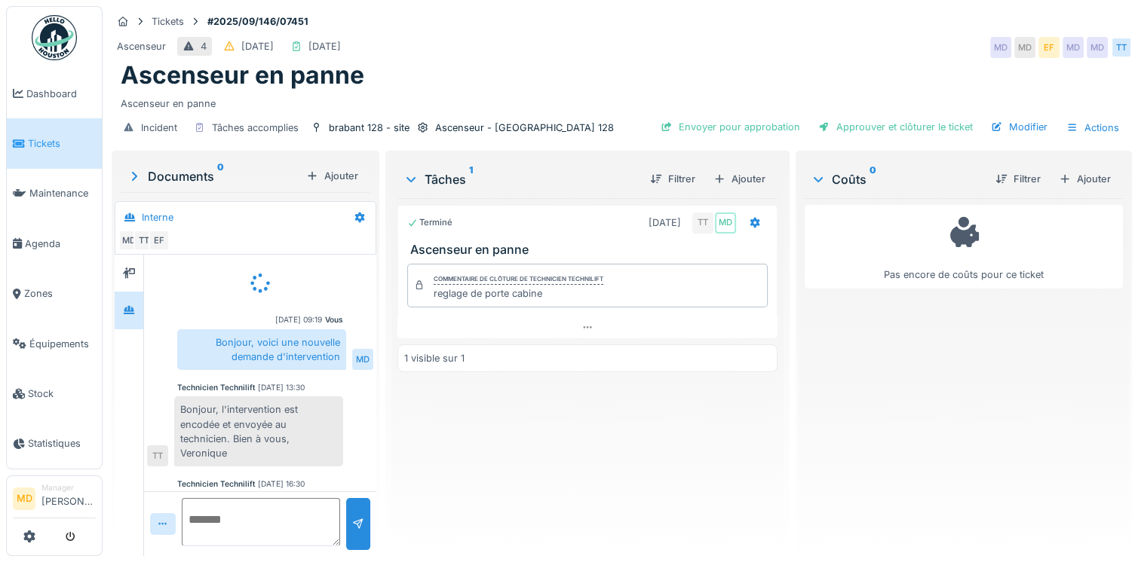
scroll to position [115, 0]
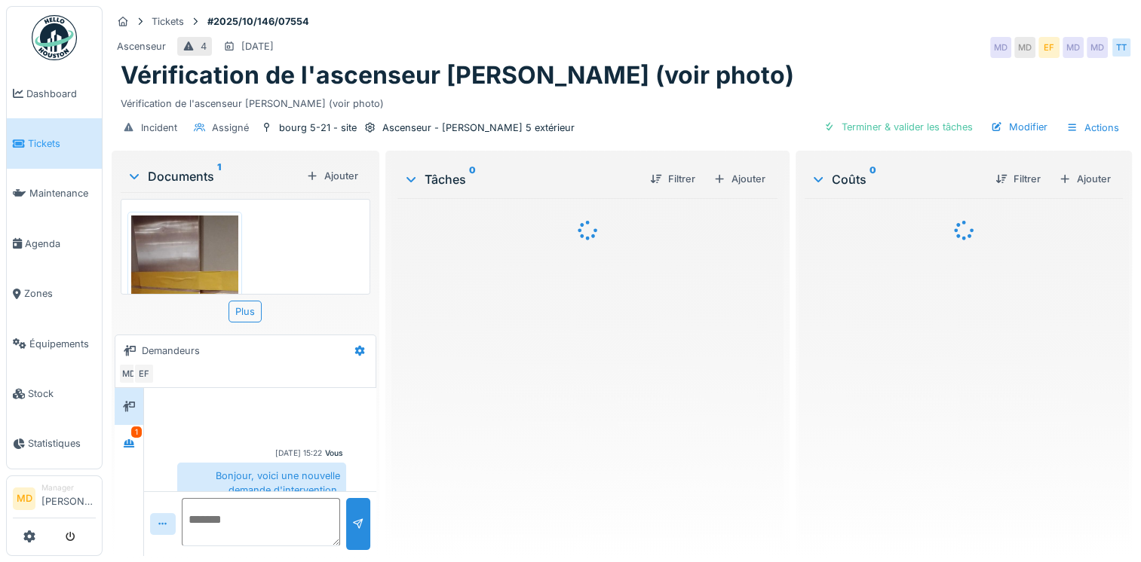
scroll to position [75, 0]
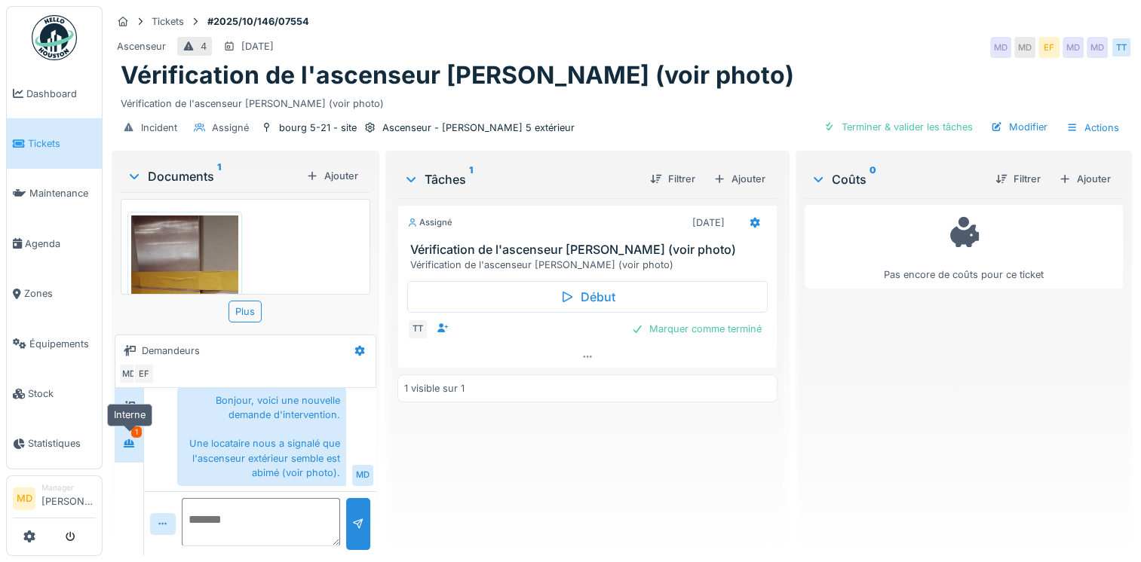
click at [124, 448] on div at bounding box center [129, 443] width 12 height 14
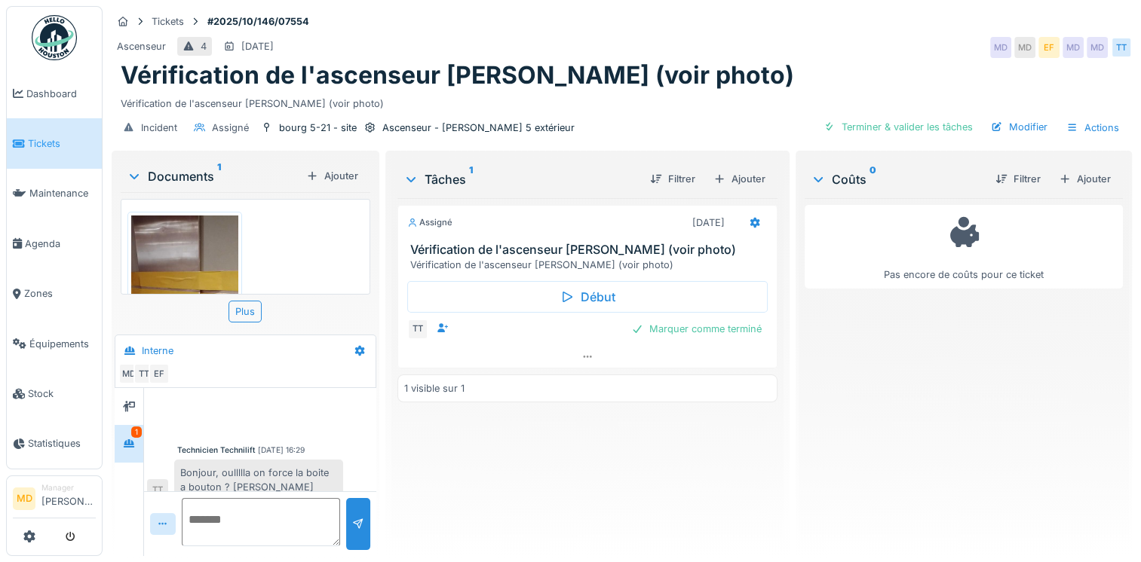
scroll to position [0, 0]
click at [133, 409] on icon at bounding box center [129, 407] width 12 height 10
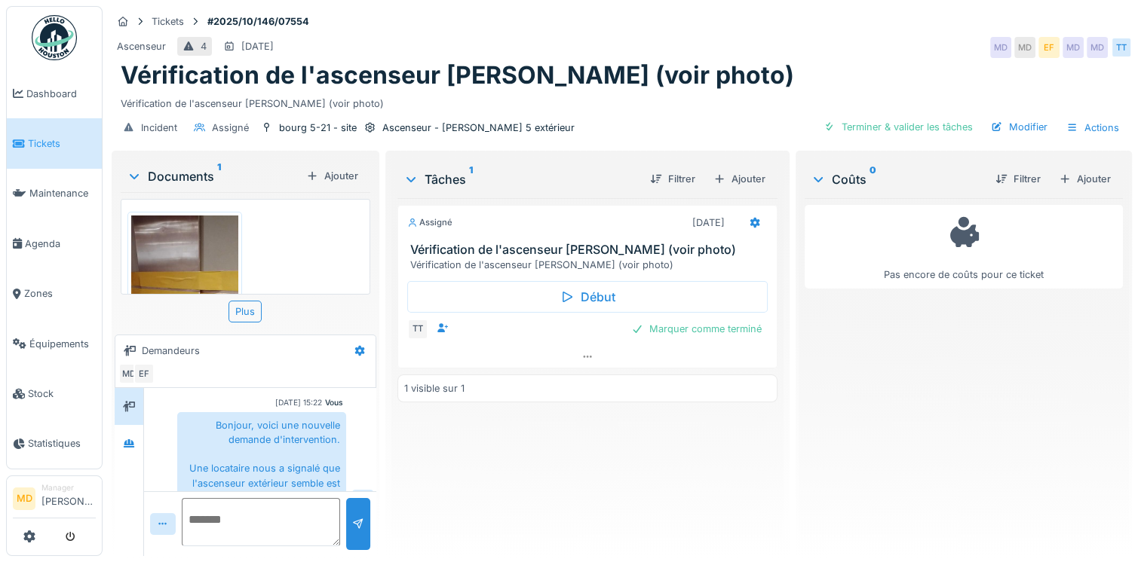
scroll to position [75, 0]
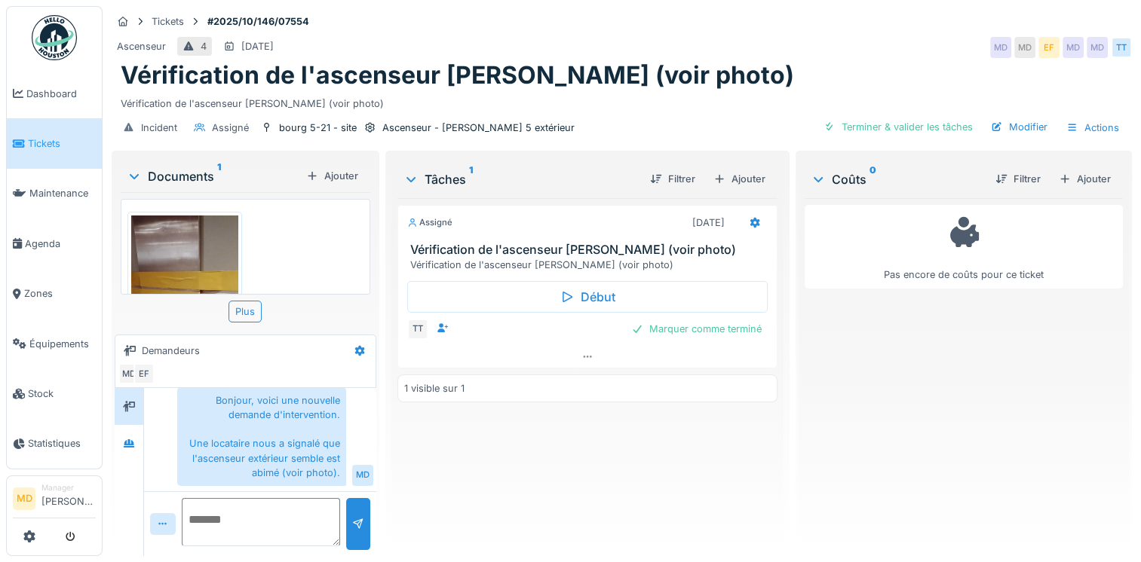
click at [199, 240] on img at bounding box center [184, 335] width 107 height 239
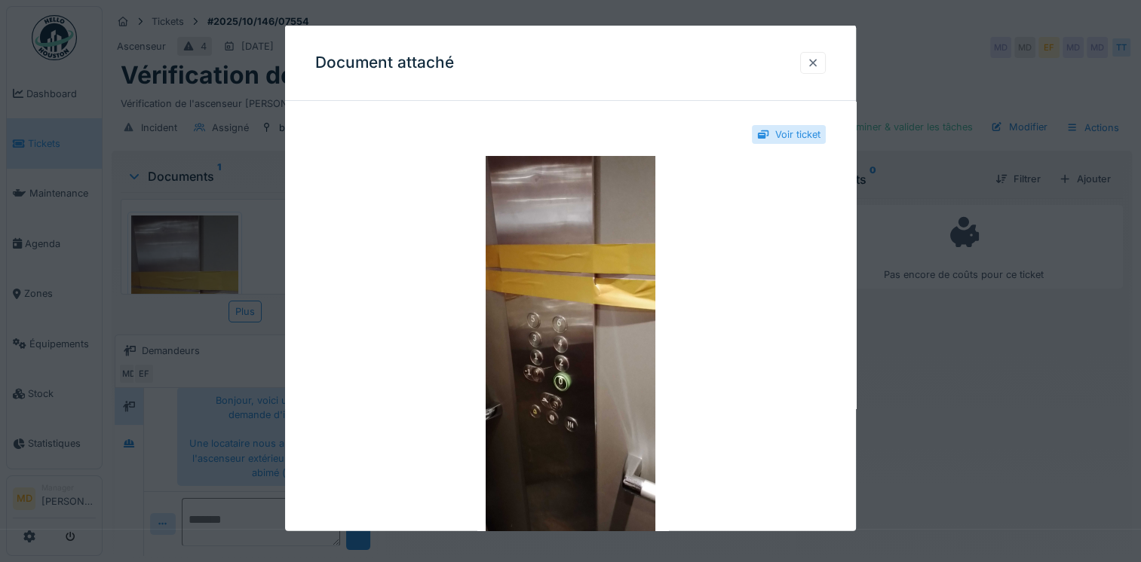
click at [823, 70] on div at bounding box center [813, 62] width 26 height 22
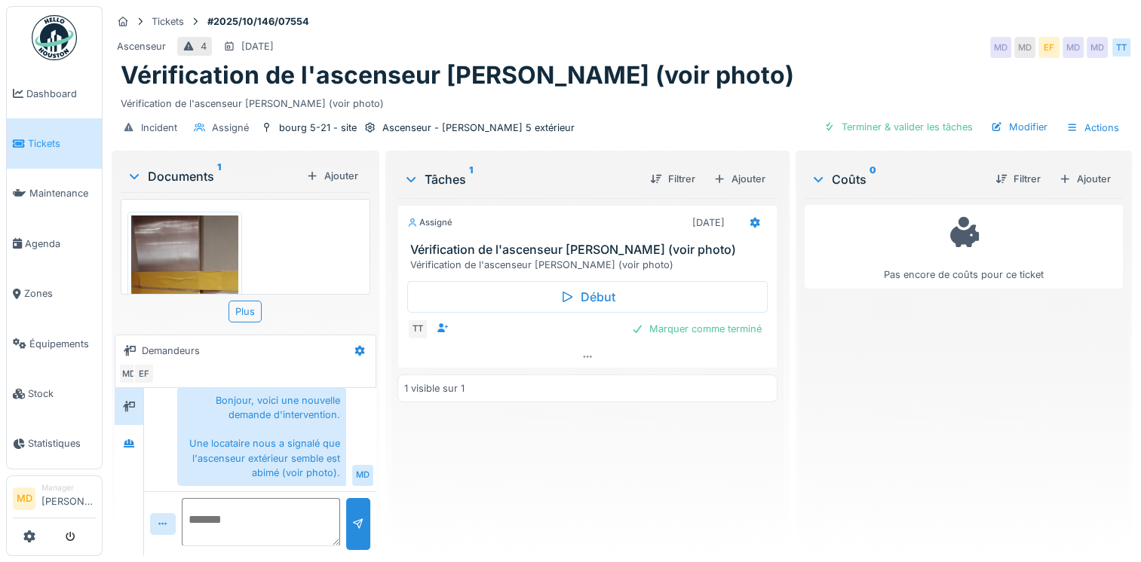
click at [144, 443] on div "Vous 29/09/2025 15:22 Bonjour, voici une nouvelle demande d'intervention. Une l…" at bounding box center [260, 402] width 232 height 179
click at [136, 442] on div at bounding box center [129, 443] width 23 height 19
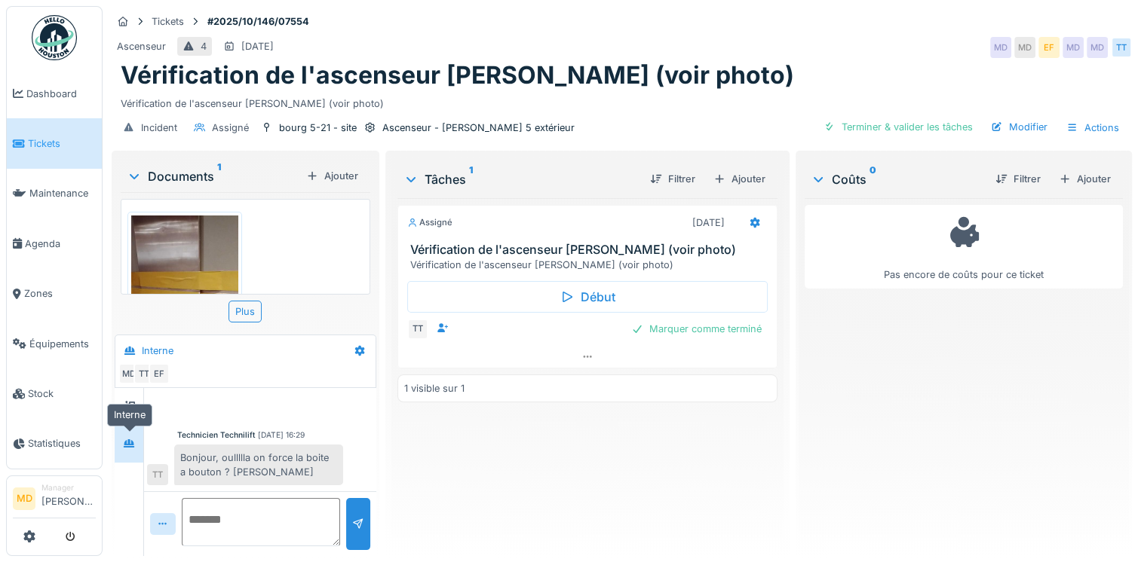
scroll to position [17, 0]
click at [268, 544] on textarea at bounding box center [261, 522] width 158 height 48
click at [262, 514] on textarea at bounding box center [261, 522] width 158 height 48
type textarea "*"
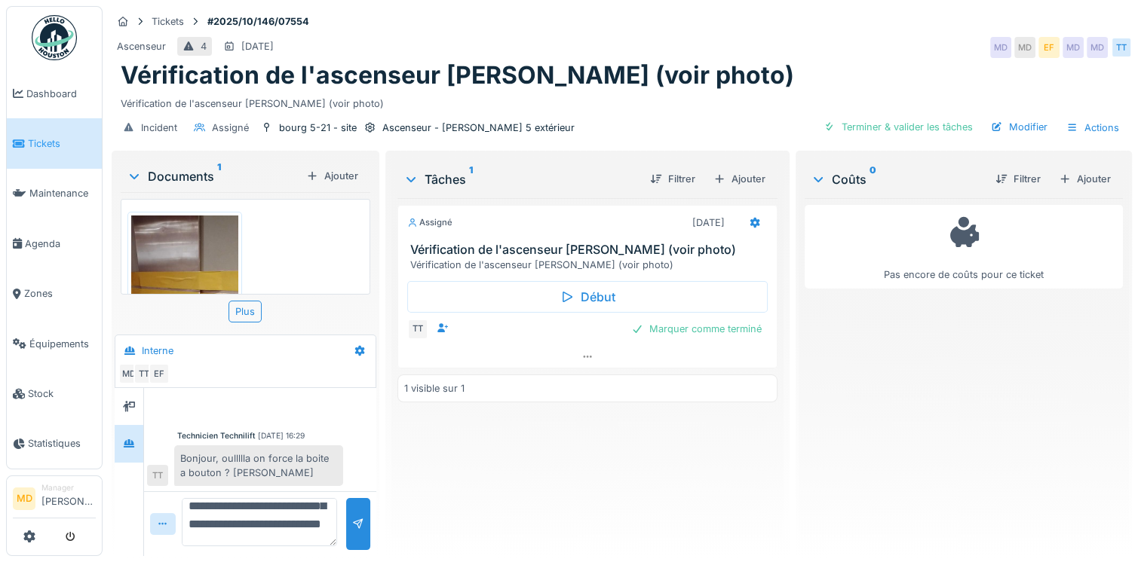
scroll to position [54, 0]
type textarea "**********"
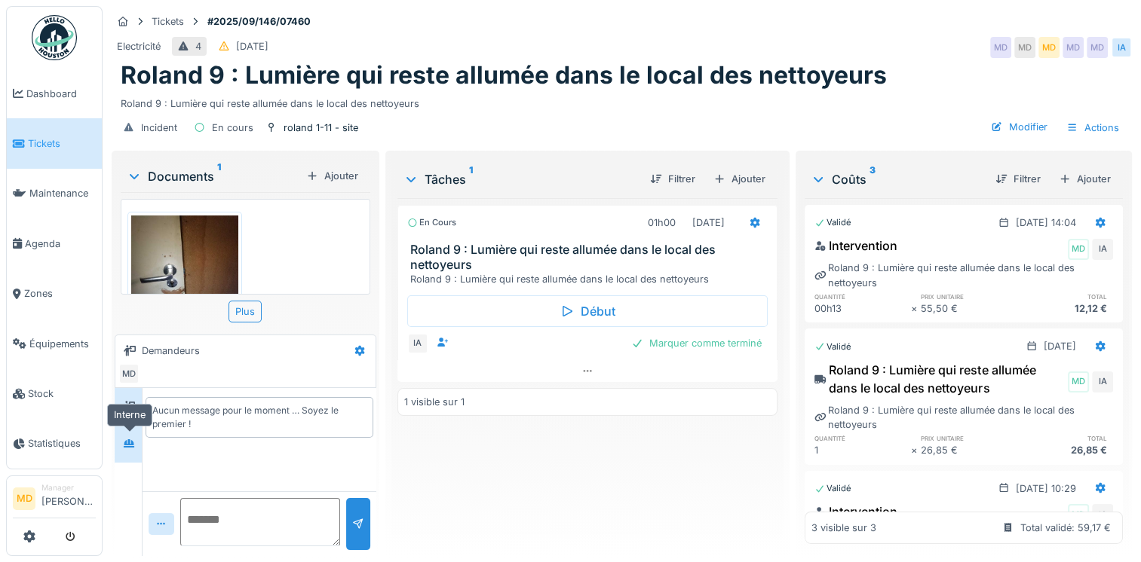
click at [124, 449] on div at bounding box center [129, 443] width 12 height 14
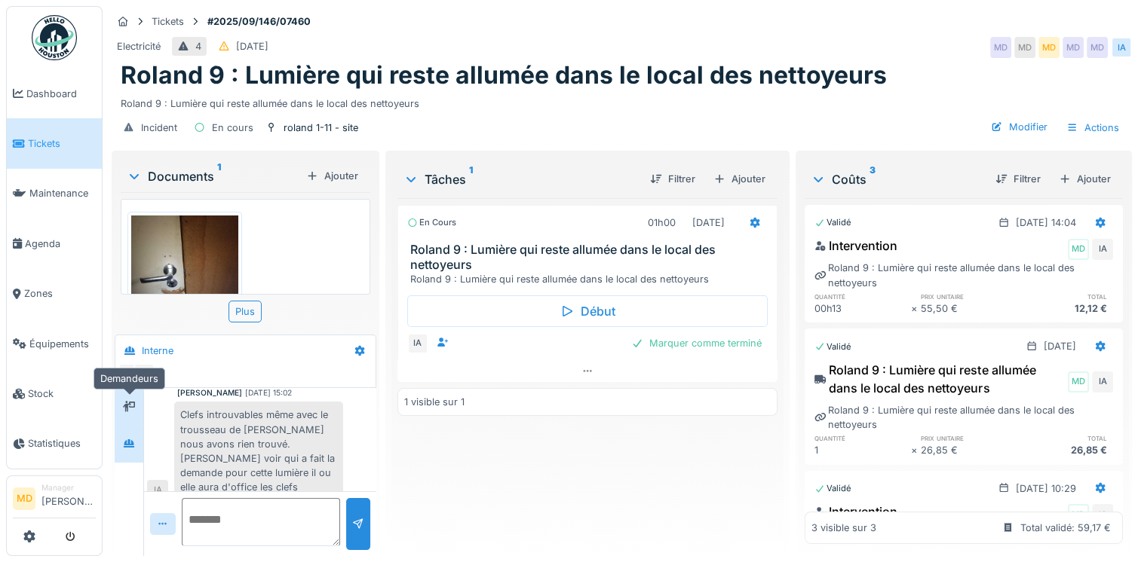
click at [131, 405] on icon at bounding box center [129, 407] width 12 height 10
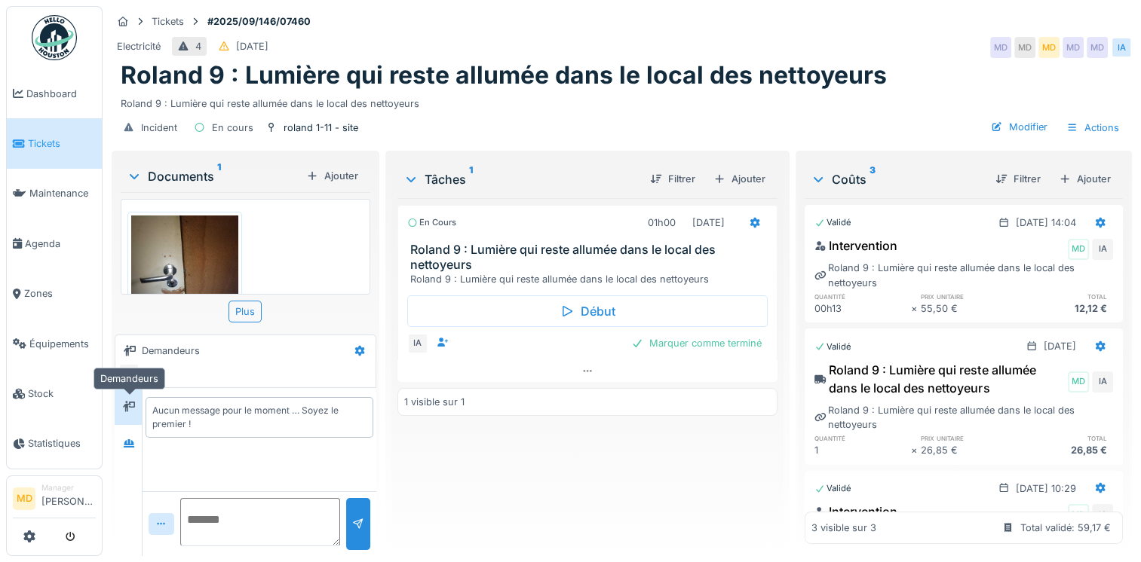
scroll to position [0, 0]
click at [127, 444] on icon at bounding box center [129, 443] width 11 height 8
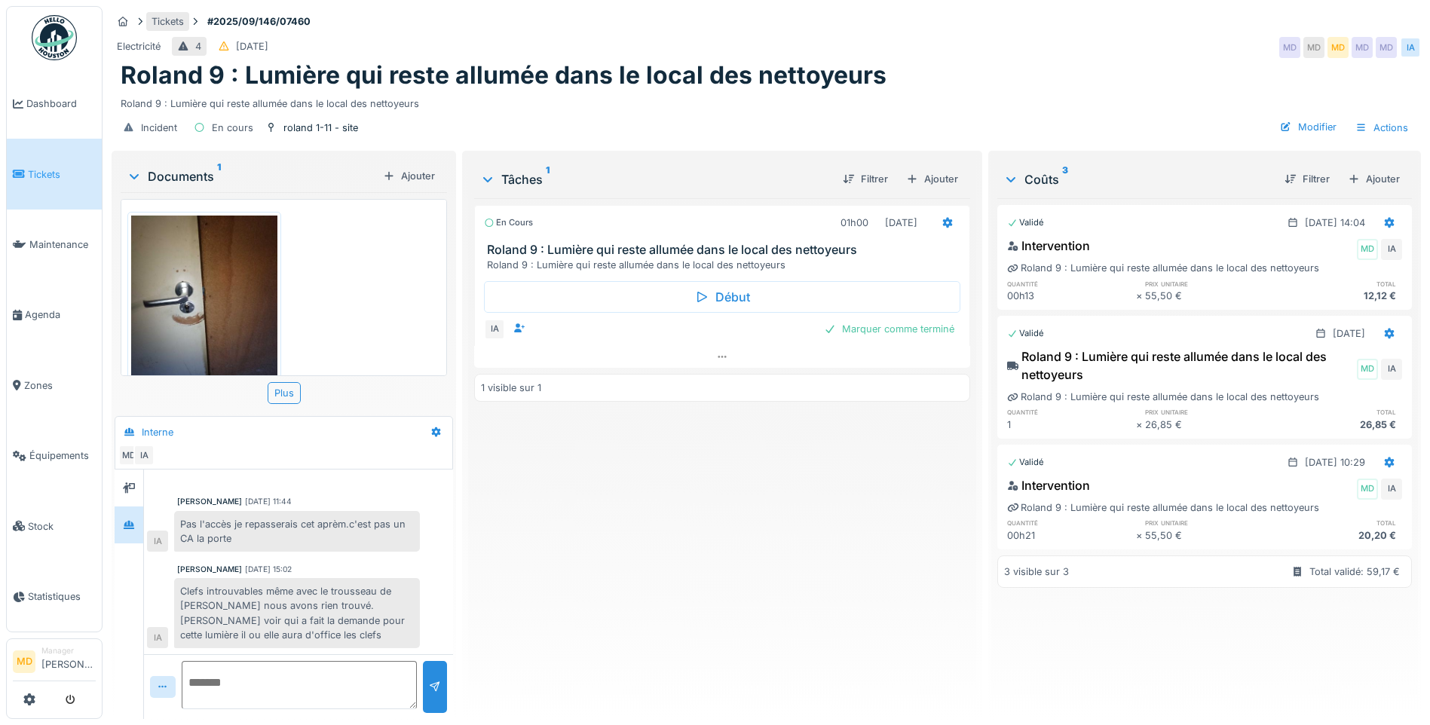
scroll to position [34, 0]
drag, startPoint x: 29, startPoint y: 308, endPoint x: 51, endPoint y: 268, distance: 45.2
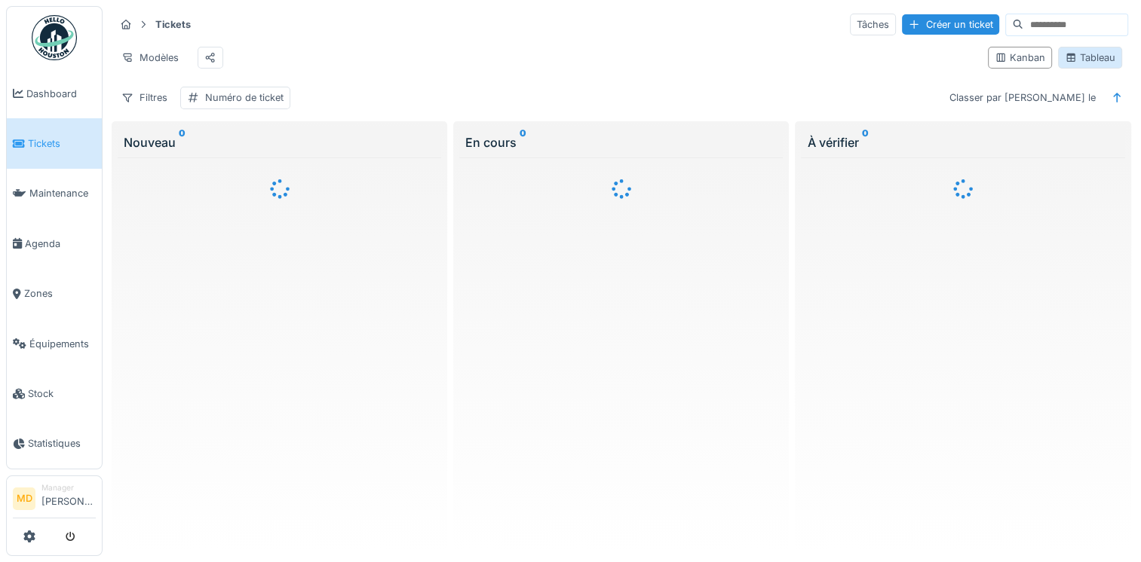
click at [1070, 59] on div "Tableau" at bounding box center [1089, 58] width 51 height 14
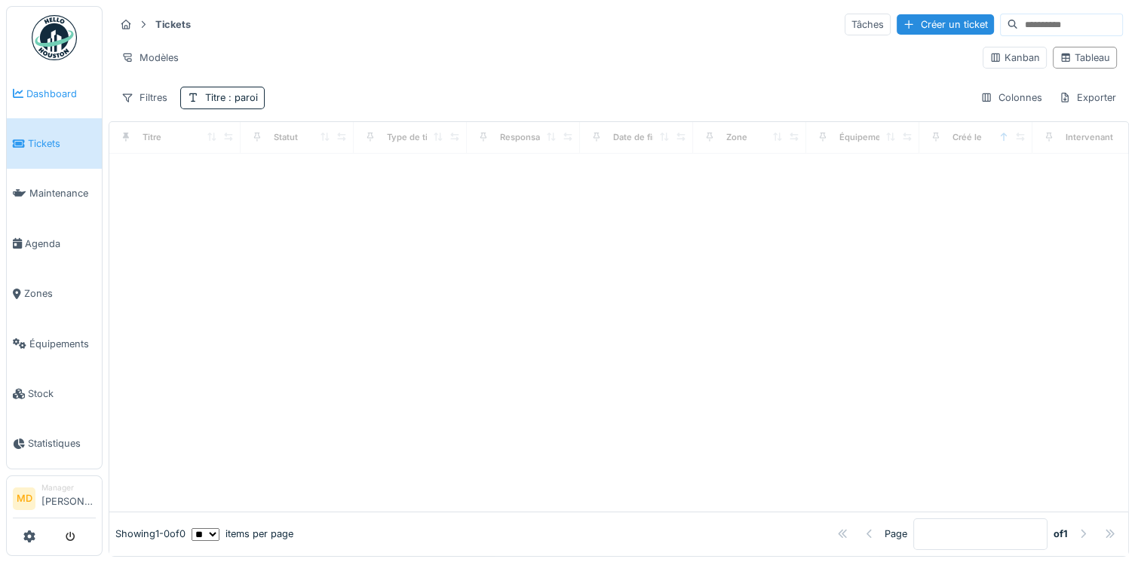
click at [60, 94] on span "Dashboard" at bounding box center [60, 94] width 69 height 14
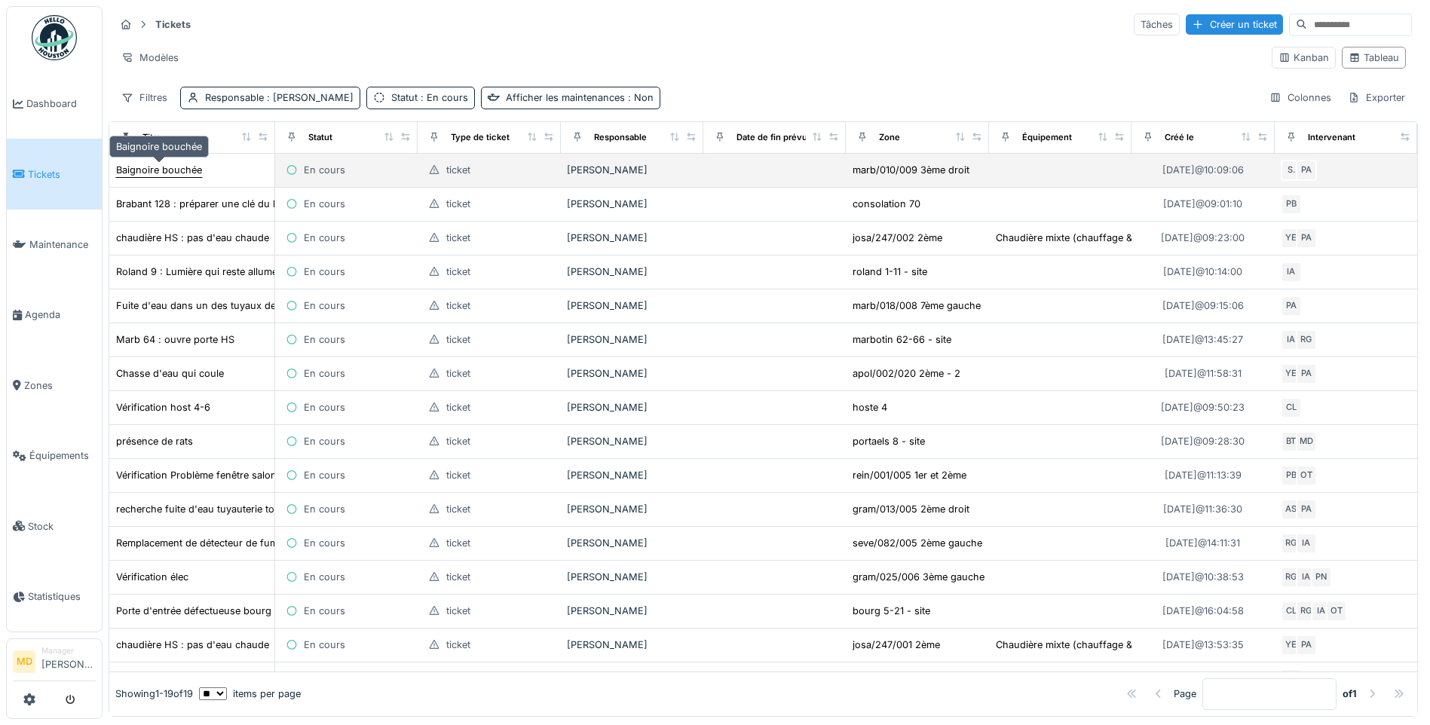
click at [158, 170] on div "Baignoire bouchée" at bounding box center [159, 170] width 86 height 14
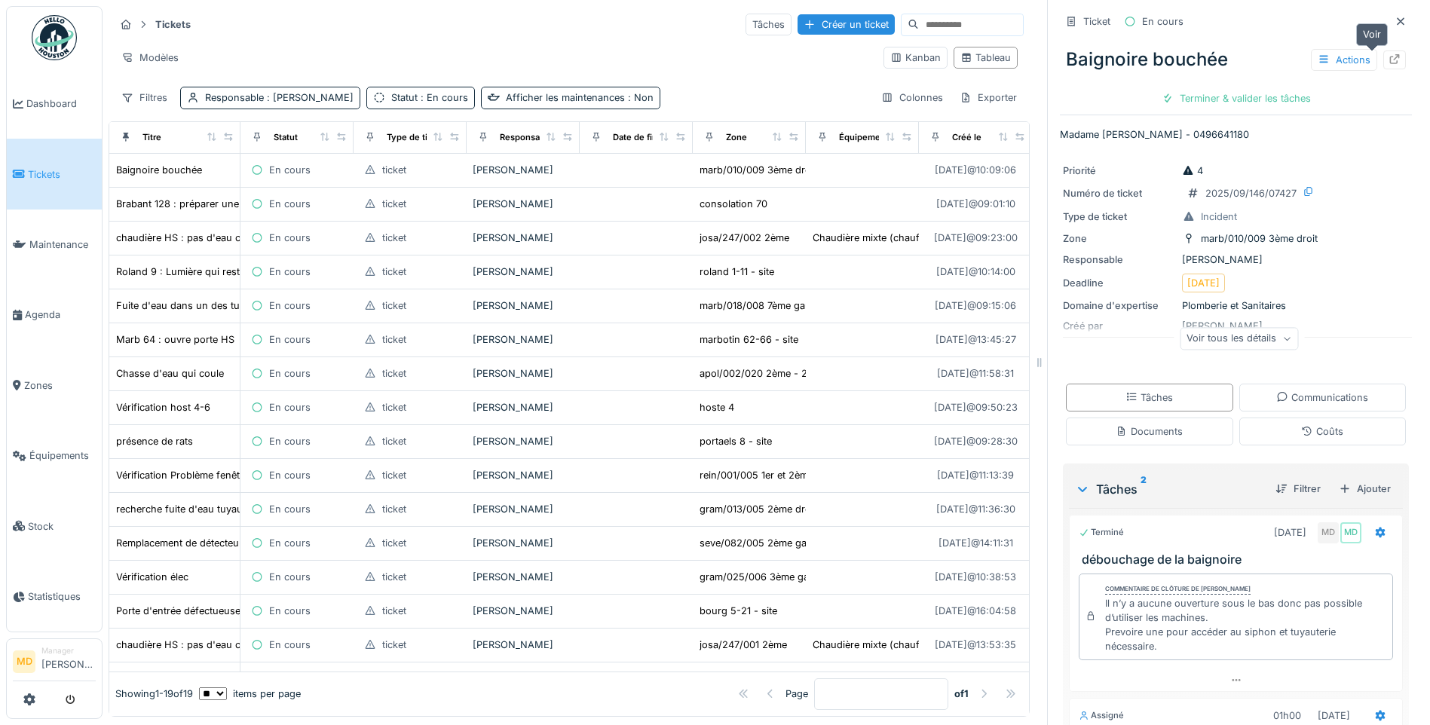
click at [1383, 60] on div at bounding box center [1394, 60] width 23 height 19
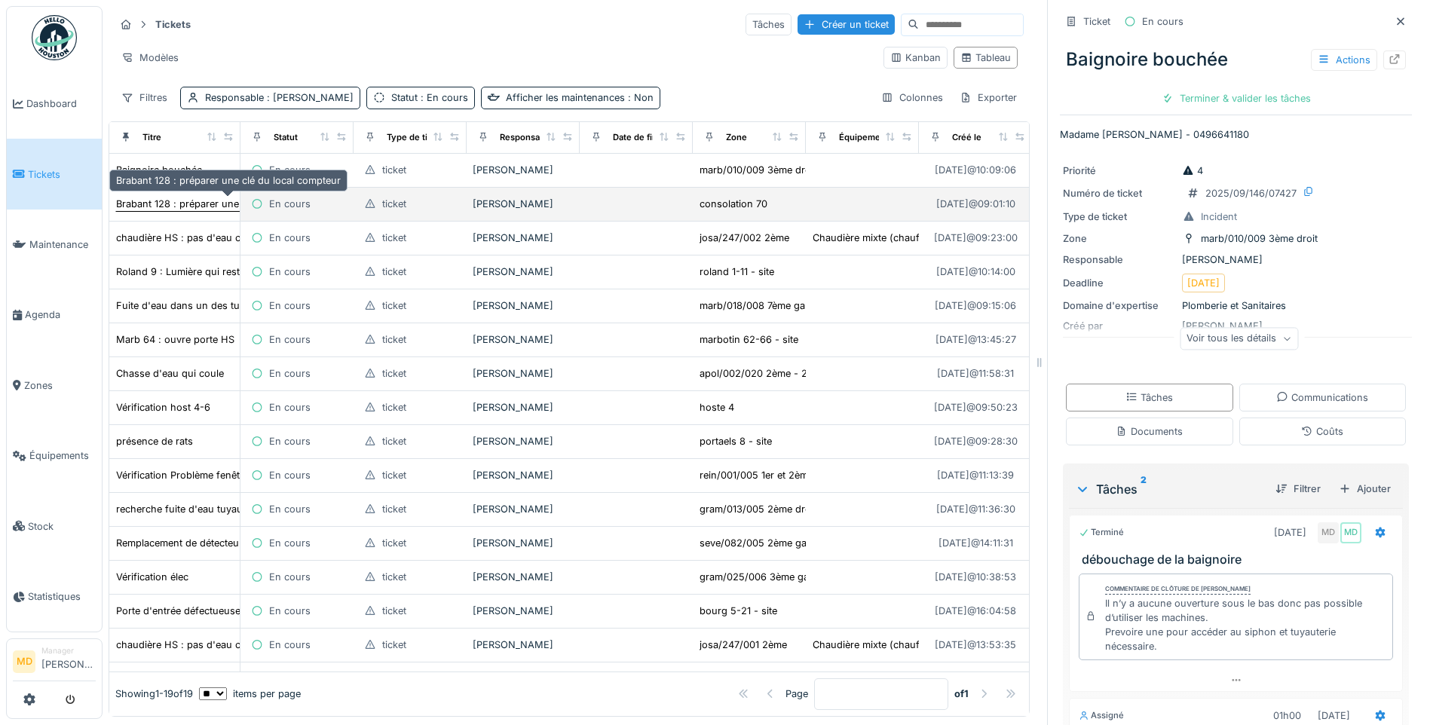
click at [182, 207] on div "Brabant 128 : préparer une clé du local compteur" at bounding box center [228, 204] width 225 height 14
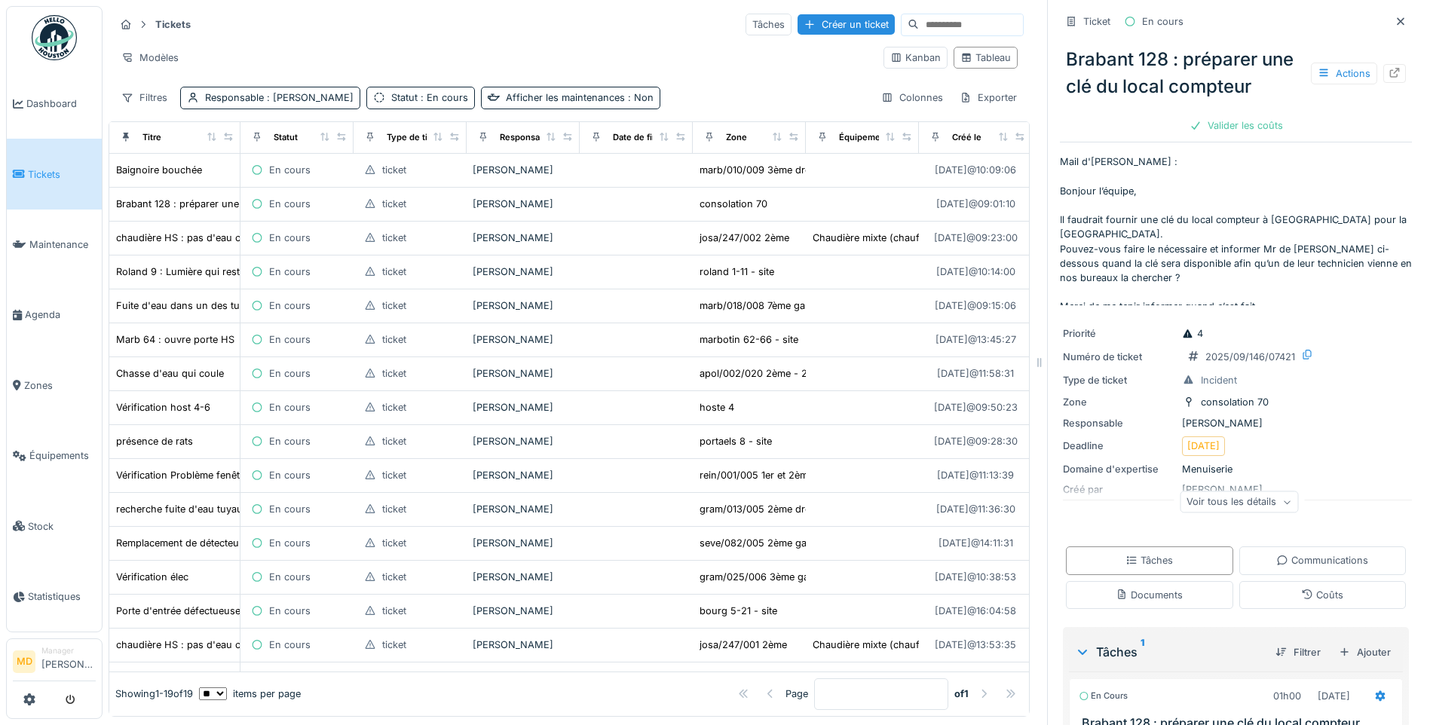
click at [1389, 78] on icon at bounding box center [1395, 73] width 12 height 10
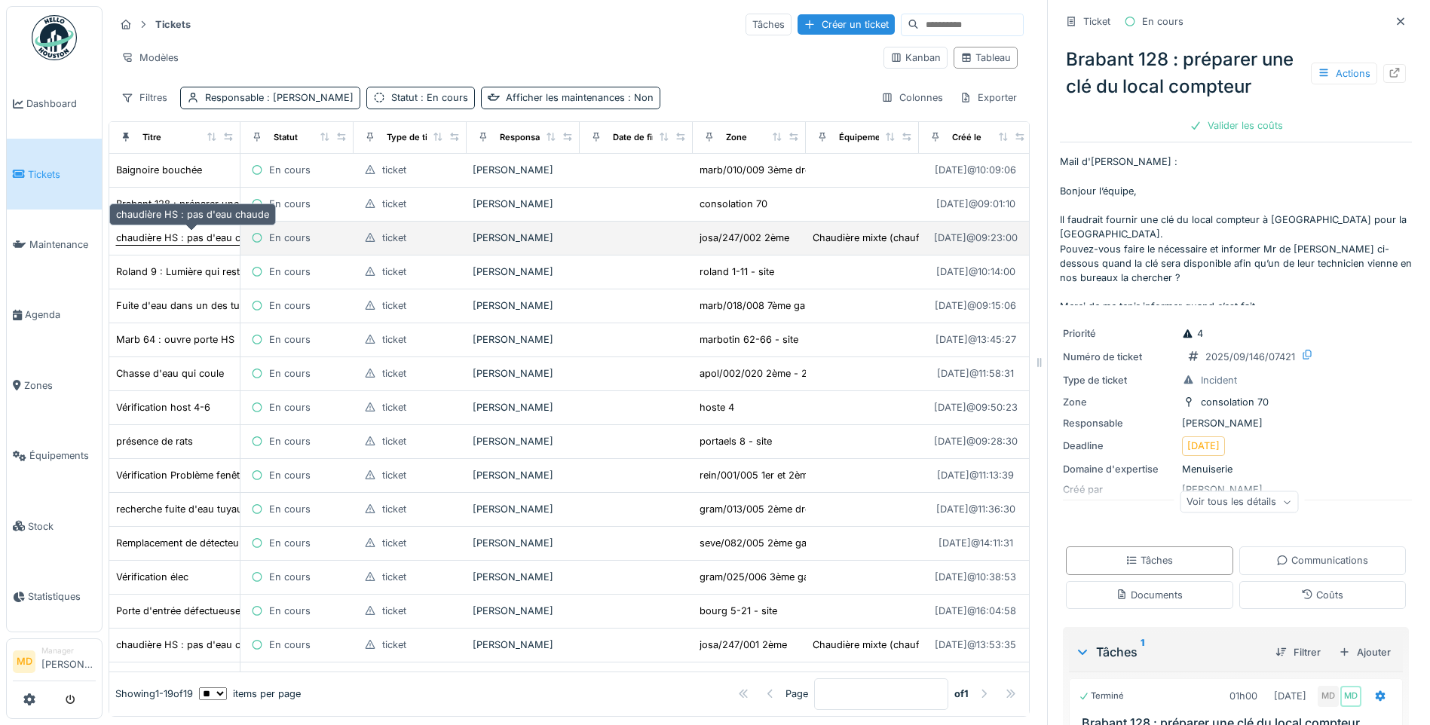
click at [145, 239] on div "chaudière HS : pas d'eau chaude" at bounding box center [192, 238] width 153 height 14
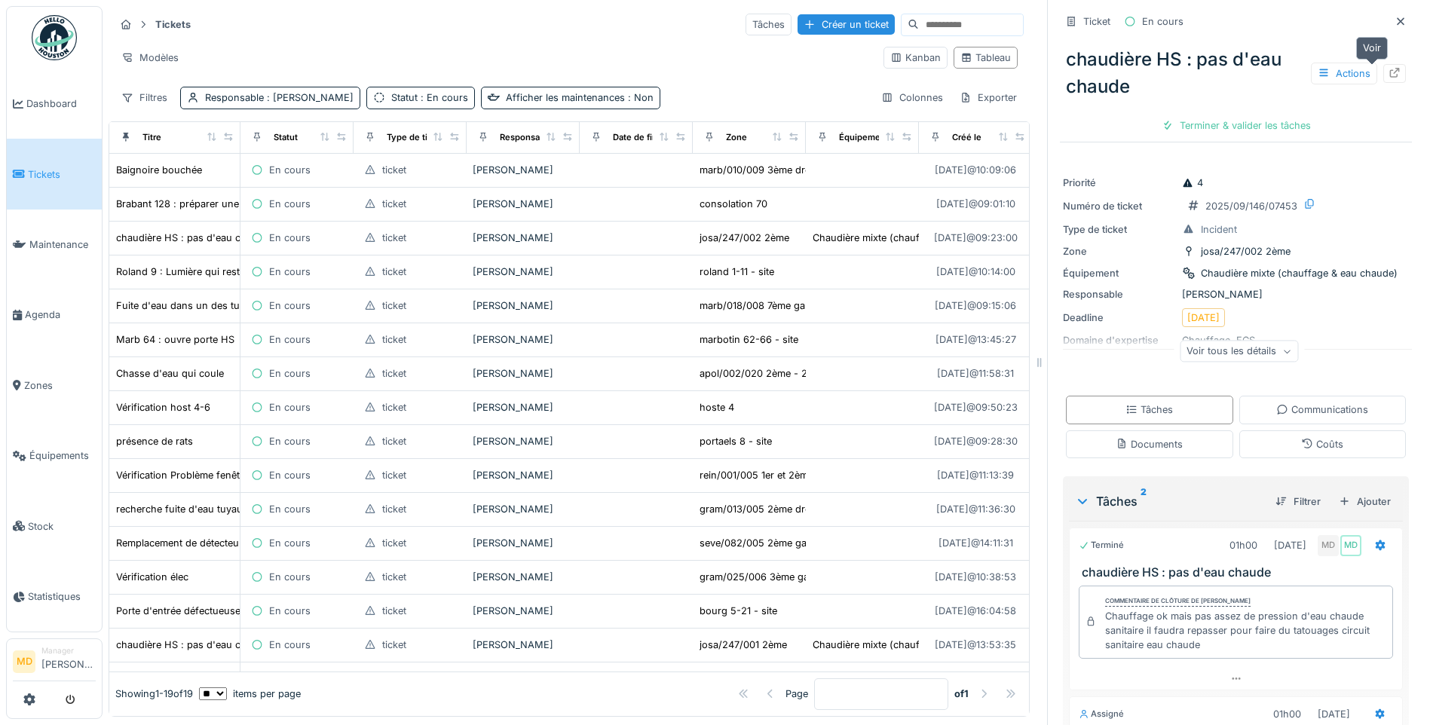
click at [1389, 74] on icon at bounding box center [1395, 73] width 12 height 10
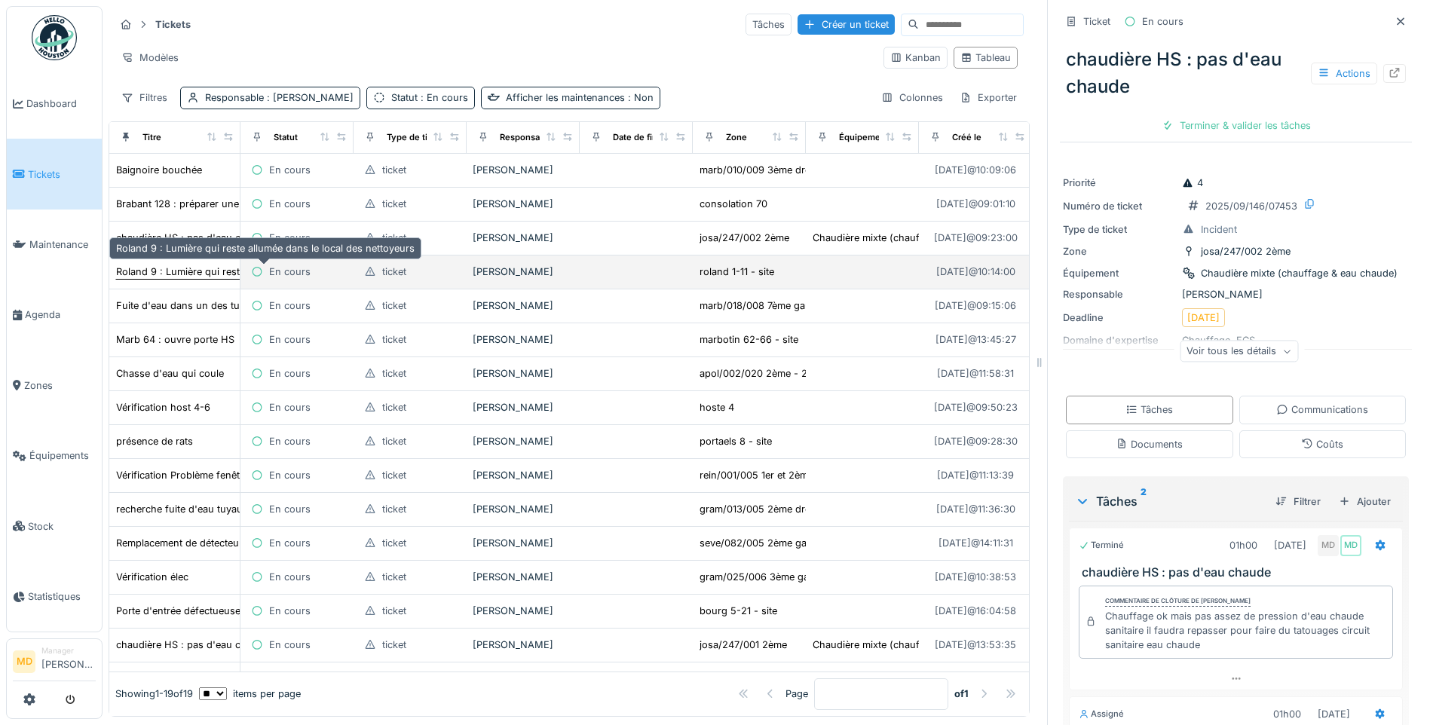
click at [149, 274] on div "Roland 9 : Lumière qui reste allumée dans le local des nettoyeurs" at bounding box center [265, 272] width 299 height 14
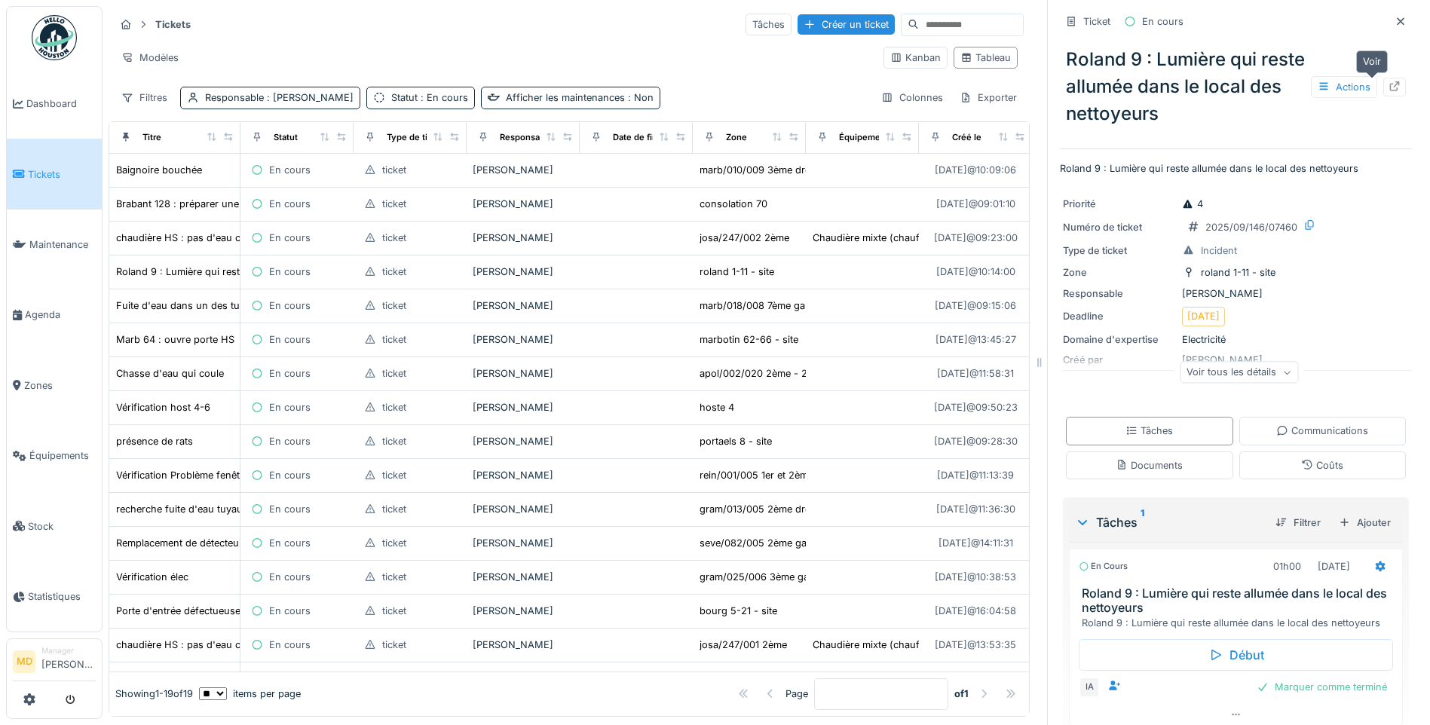
click at [1389, 87] on icon at bounding box center [1395, 86] width 12 height 10
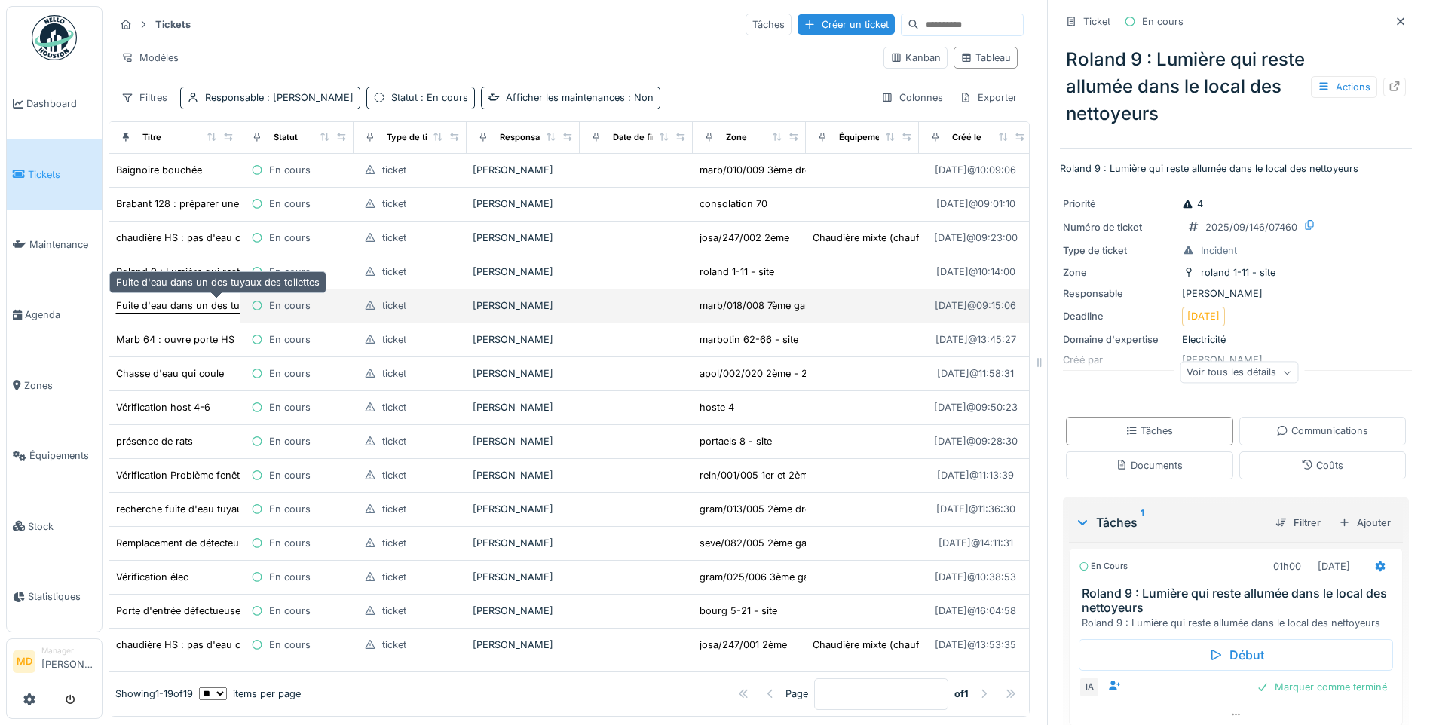
click at [172, 310] on div "Fuite d'eau dans un des tuyaux des toilettes" at bounding box center [218, 306] width 204 height 14
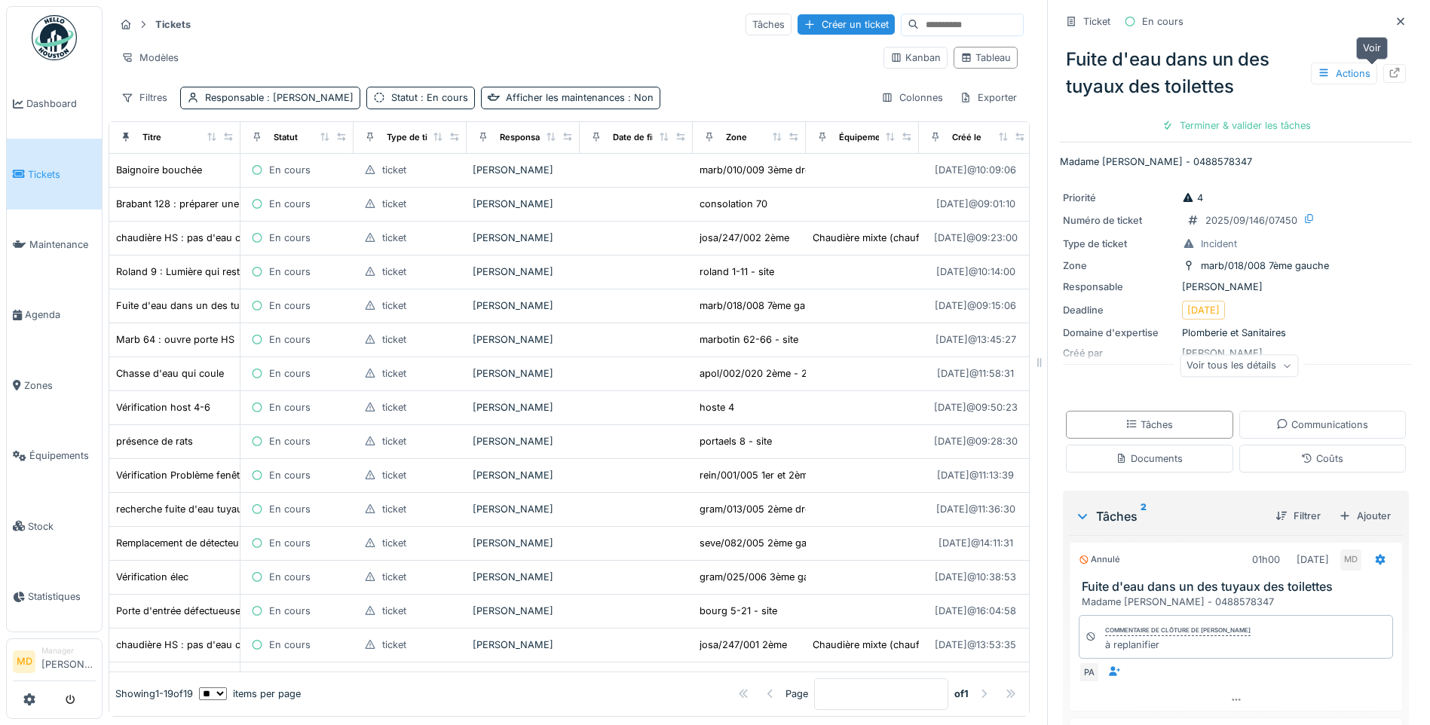
click at [1383, 68] on div at bounding box center [1394, 73] width 23 height 19
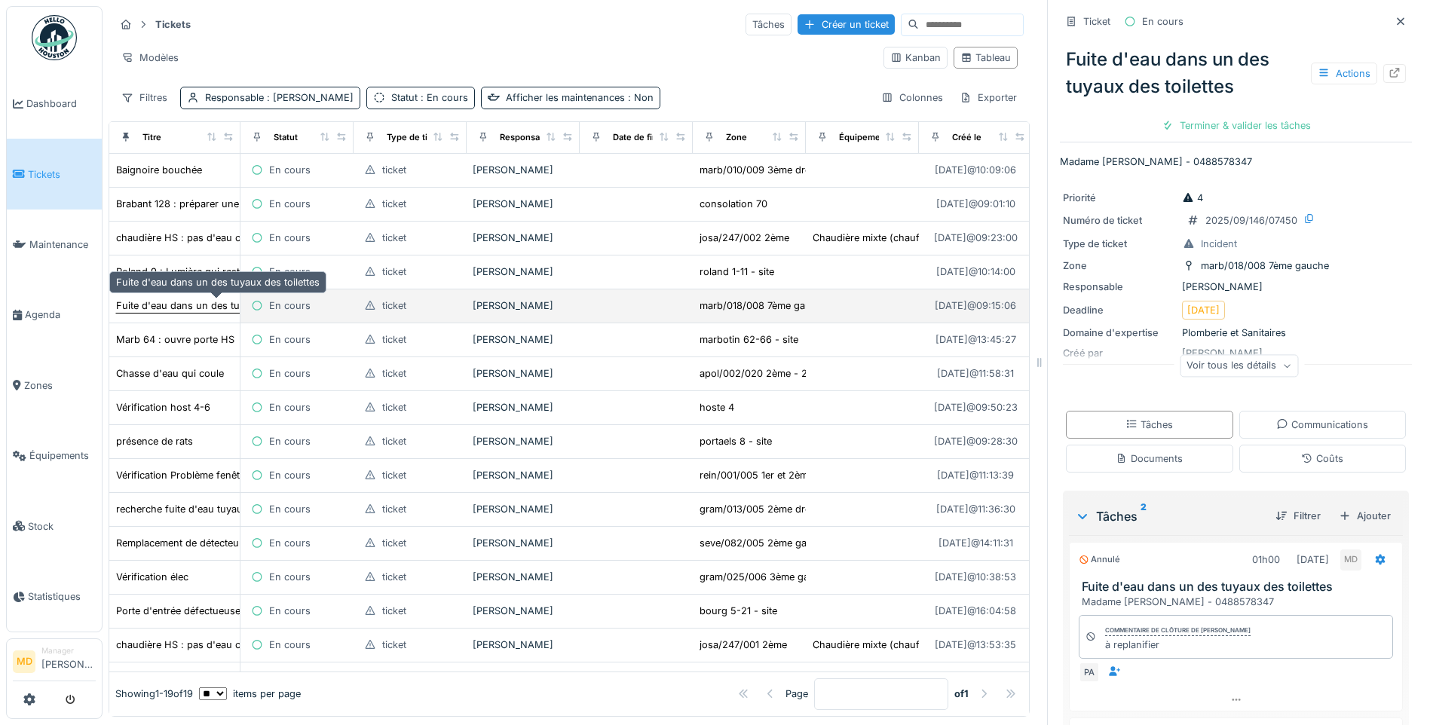
click at [156, 305] on div "Fuite d'eau dans un des tuyaux des toilettes" at bounding box center [218, 306] width 204 height 14
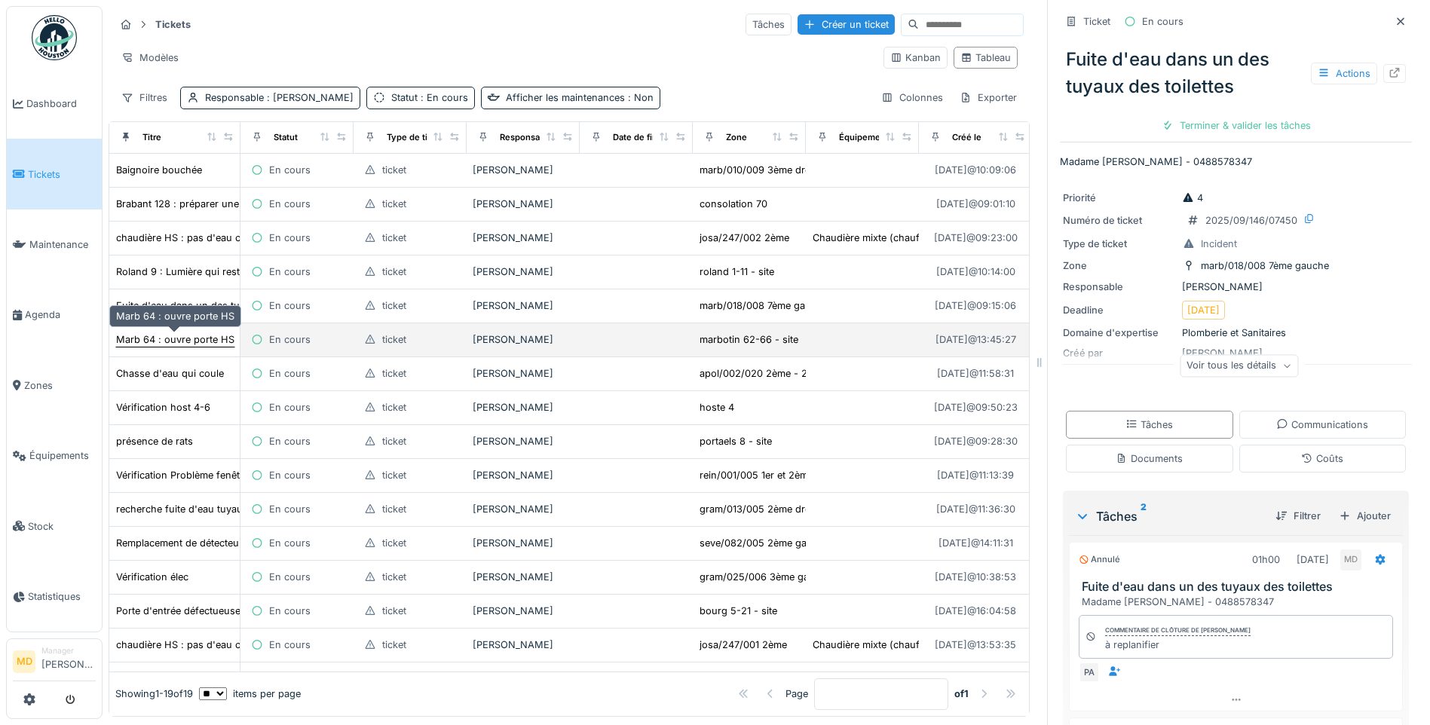
click at [158, 343] on div "Marb 64 : ouvre porte HS" at bounding box center [175, 339] width 118 height 14
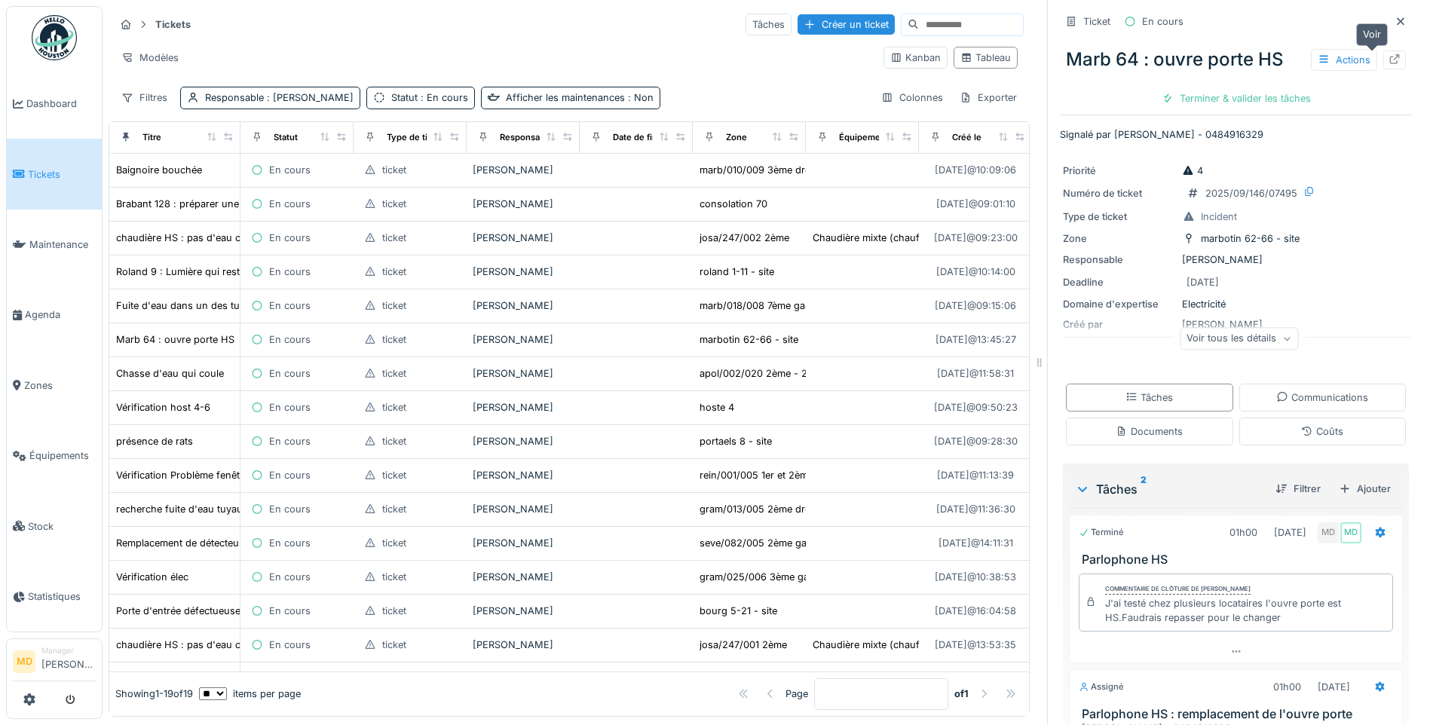
click at [1389, 57] on icon at bounding box center [1395, 59] width 12 height 10
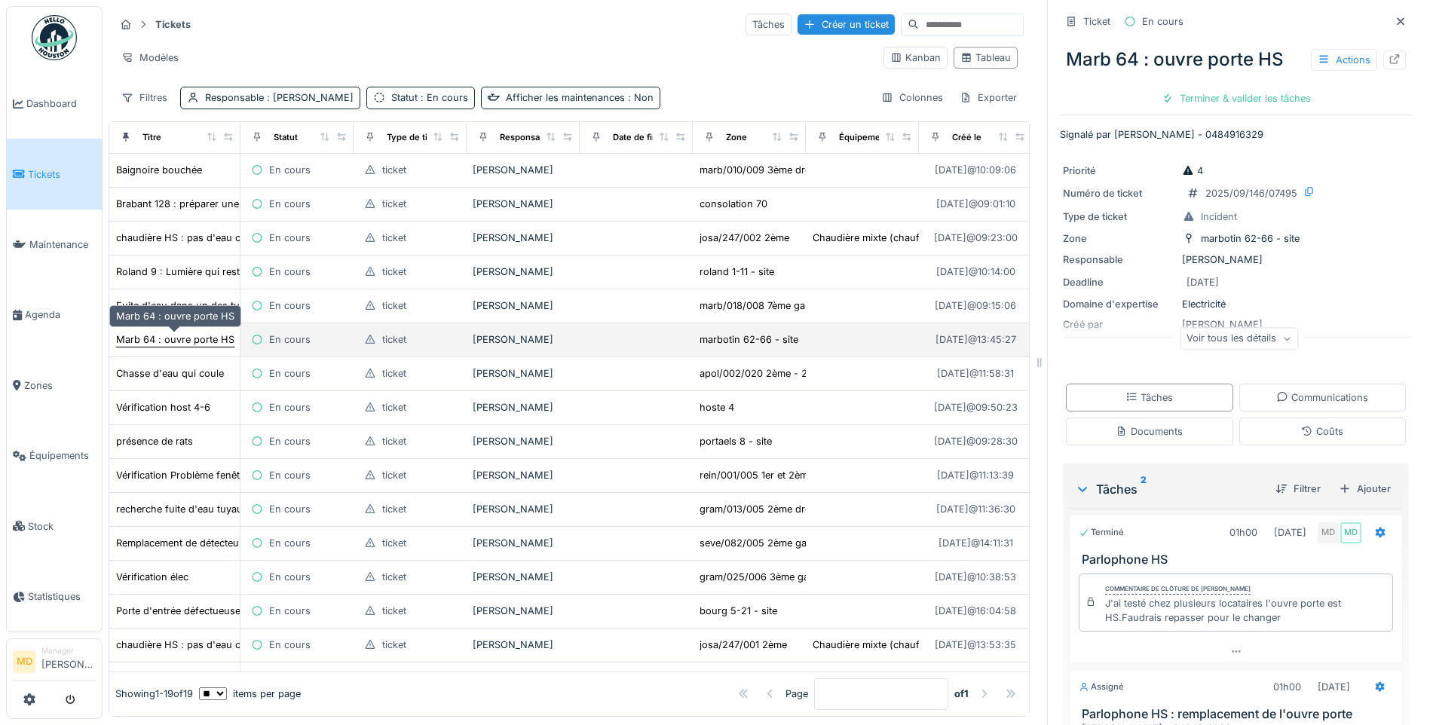
click at [169, 338] on div "Marb 64 : ouvre porte HS" at bounding box center [175, 339] width 118 height 14
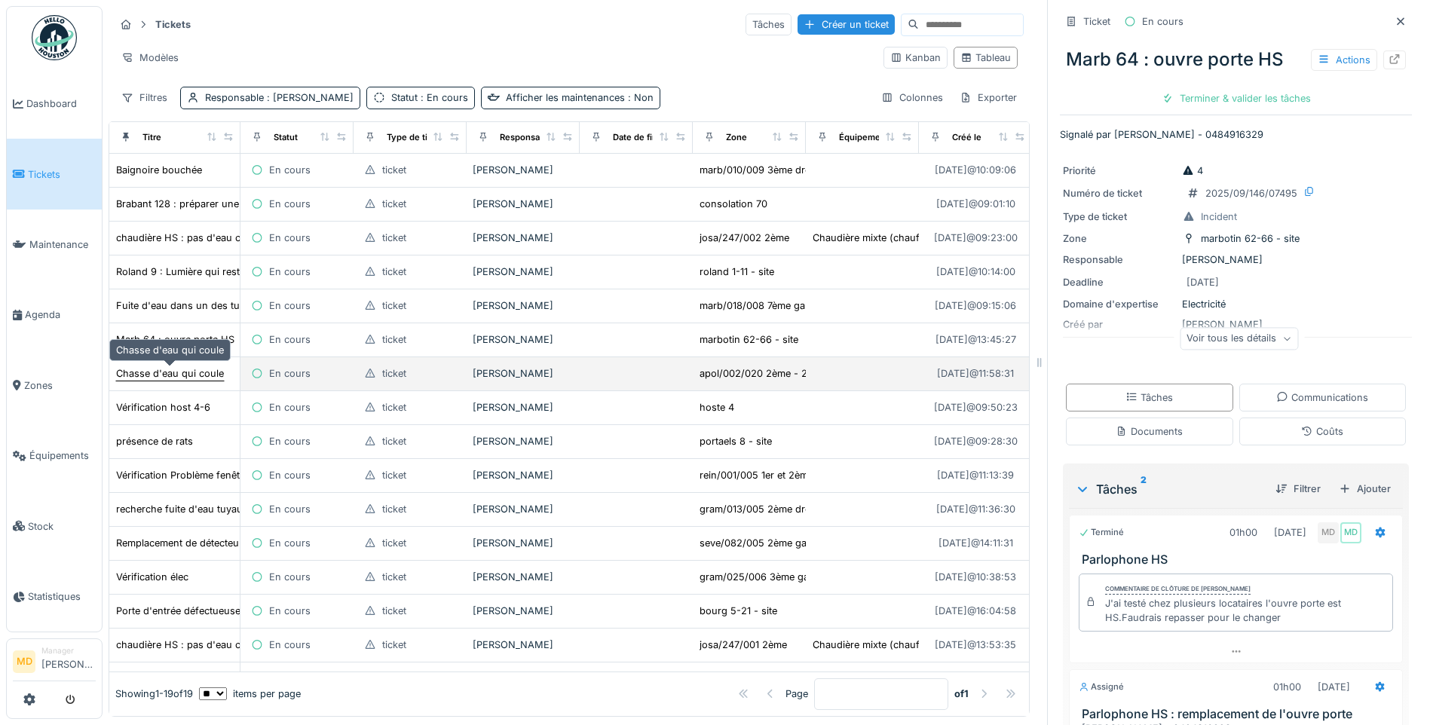
click at [142, 371] on div "Chasse d'eau qui coule" at bounding box center [170, 373] width 108 height 14
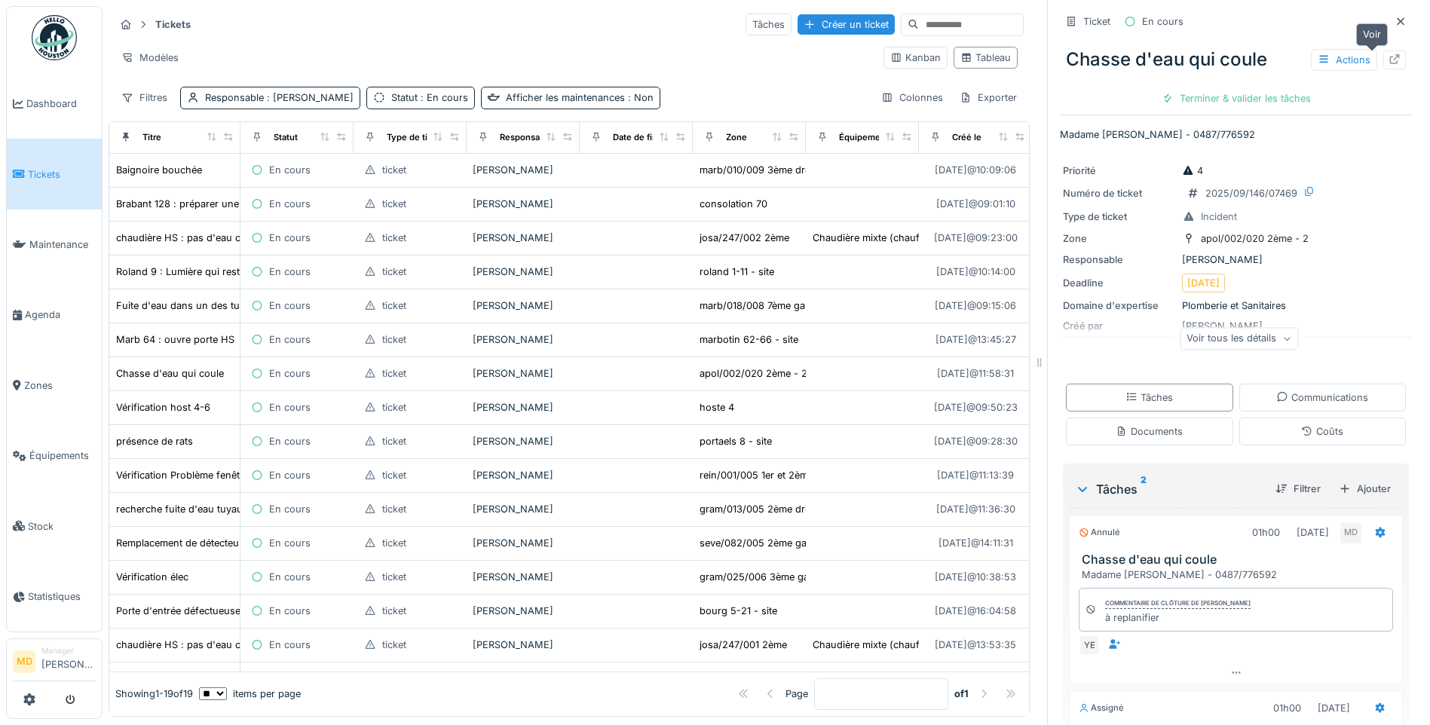
click at [1390, 57] on icon at bounding box center [1395, 59] width 10 height 10
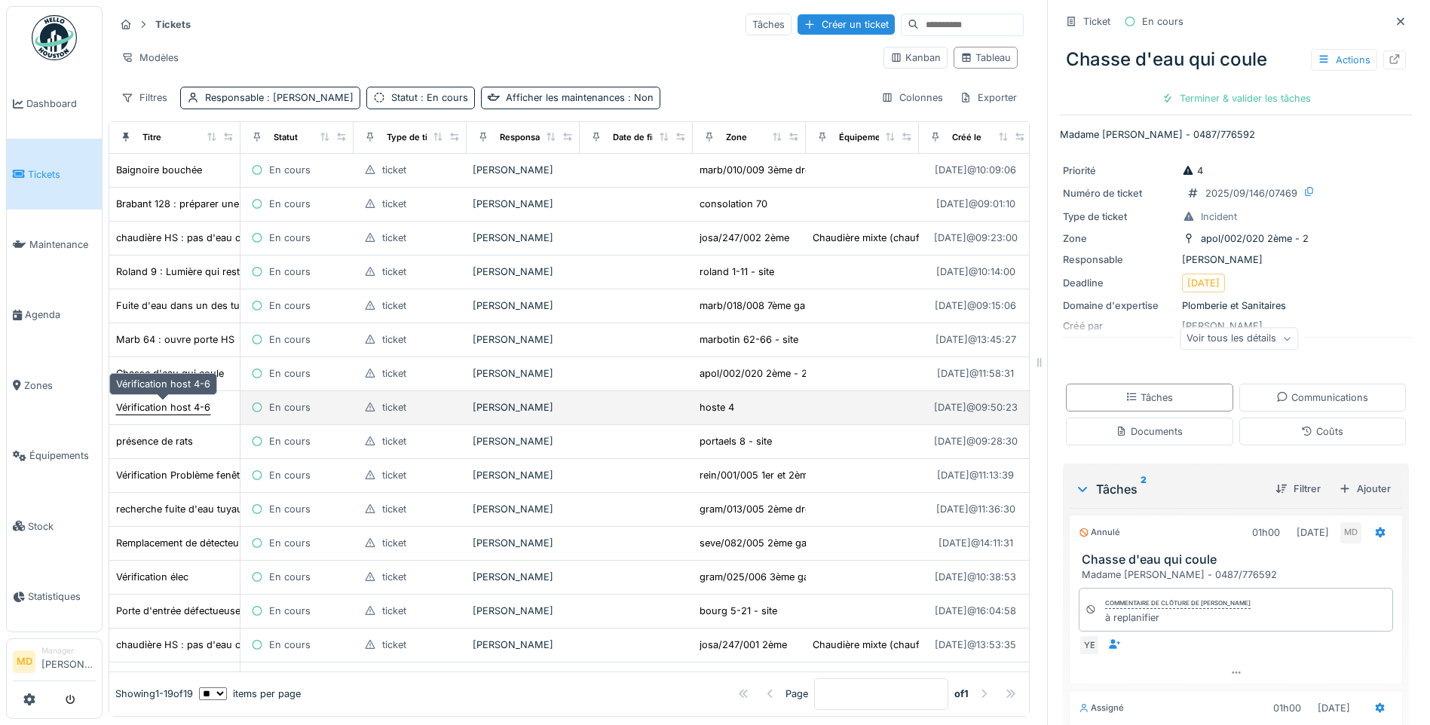
click at [154, 403] on div "Vérification host 4-6" at bounding box center [163, 407] width 94 height 14
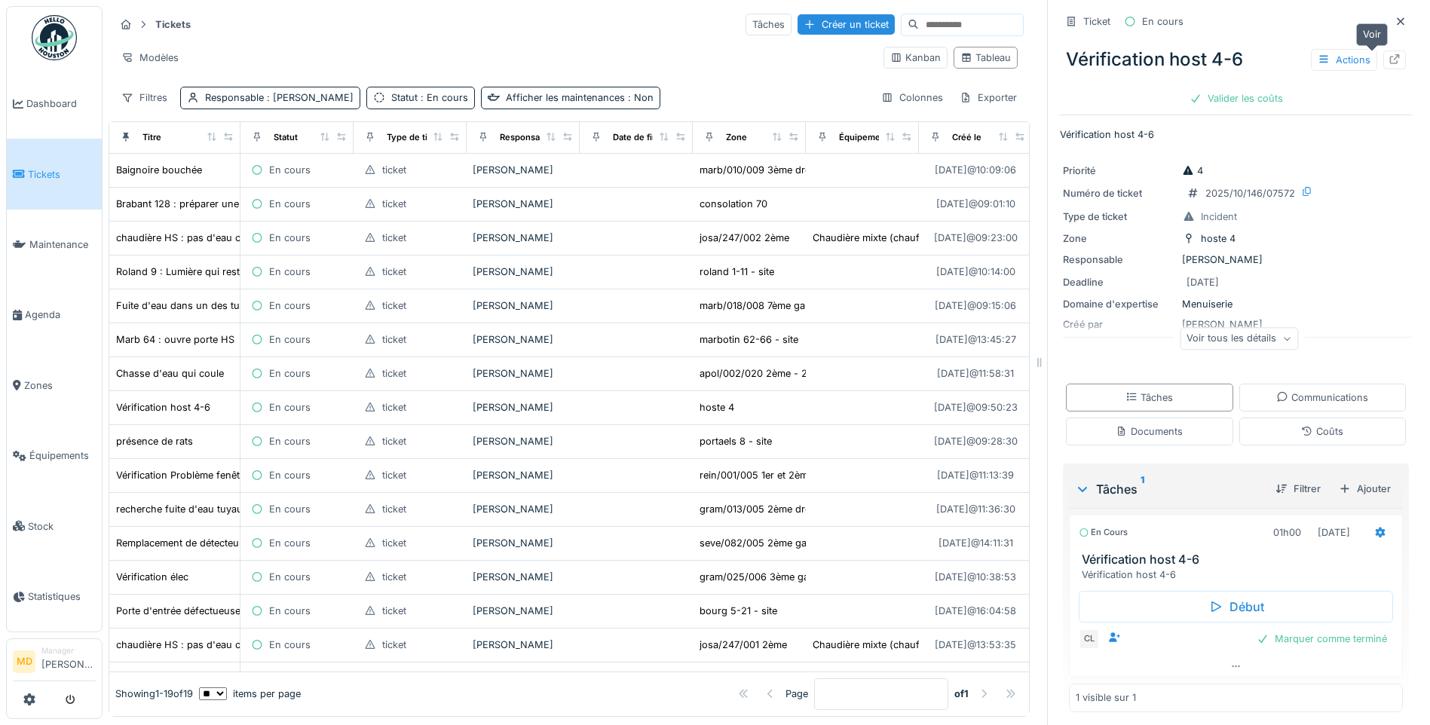
click at [1389, 56] on icon at bounding box center [1395, 59] width 12 height 10
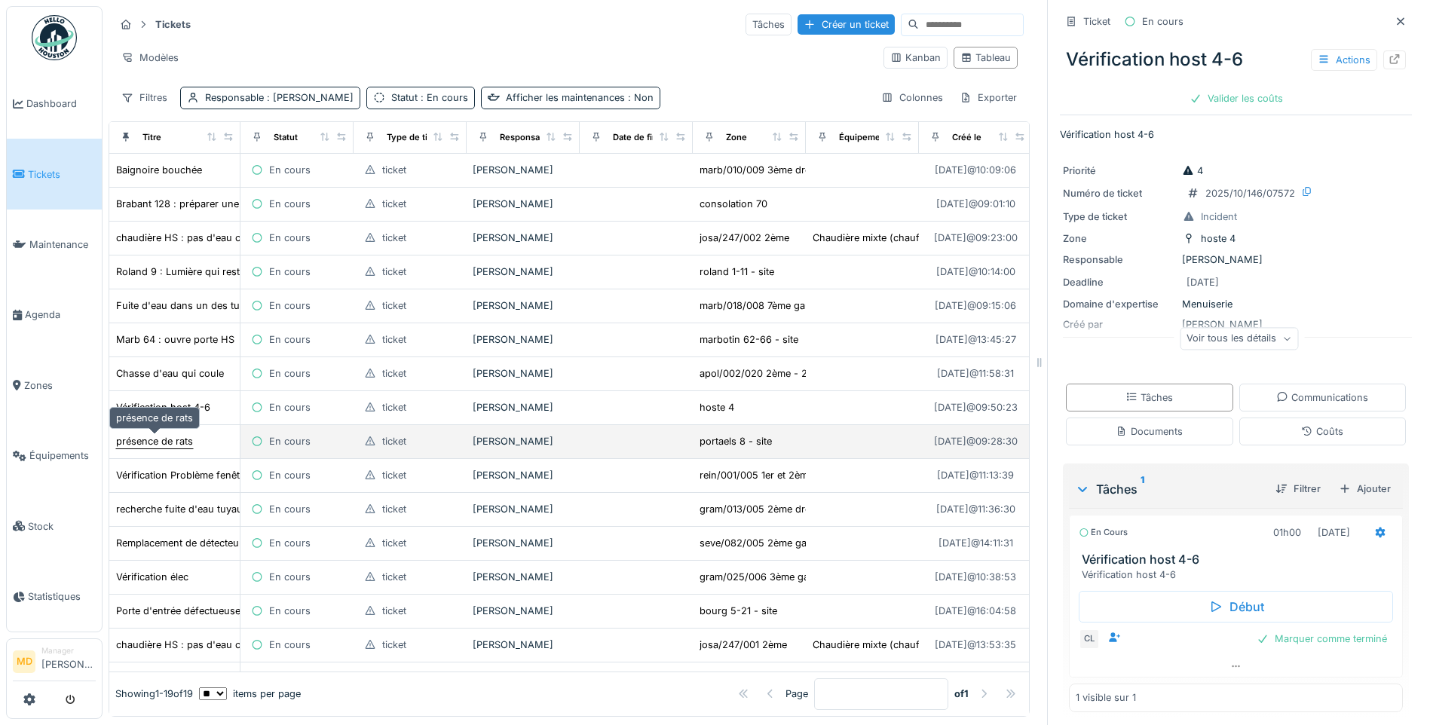
click at [161, 447] on div "présence de rats" at bounding box center [154, 441] width 77 height 14
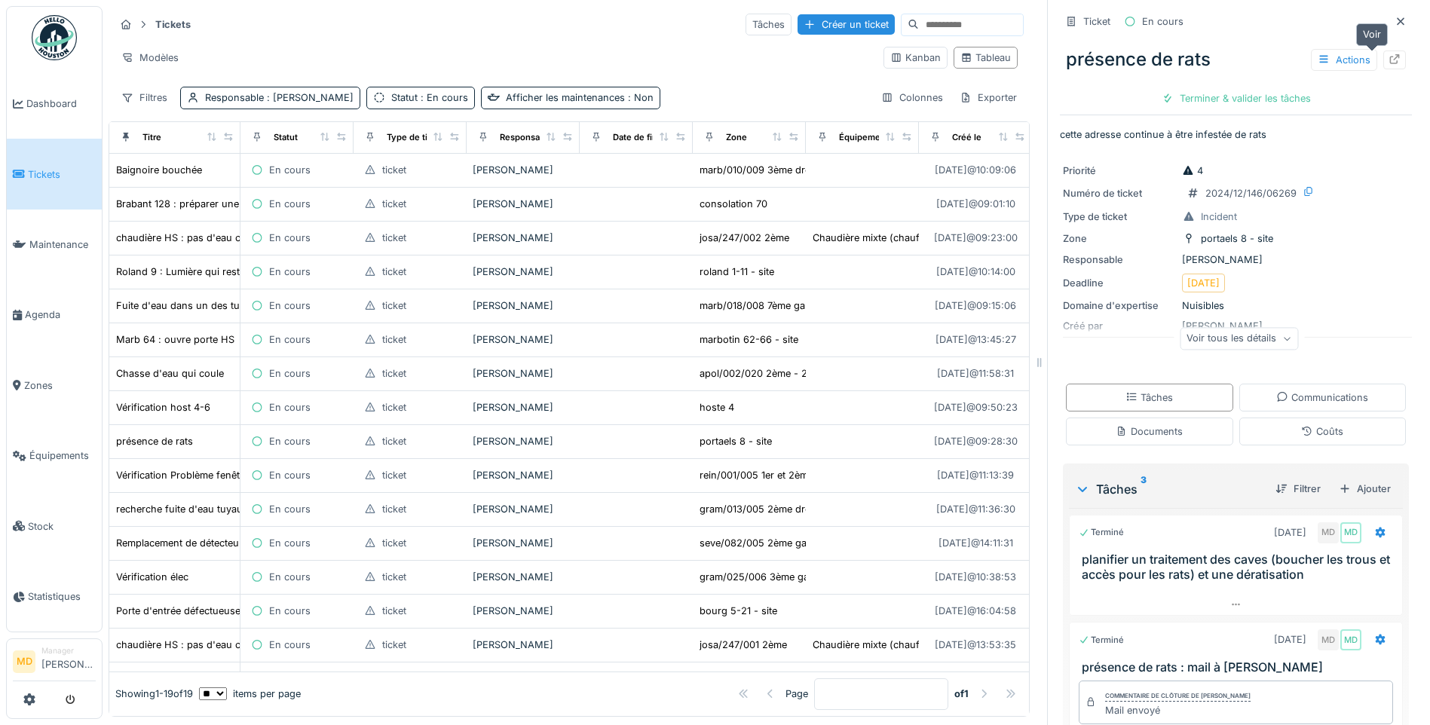
click at [1389, 60] on icon at bounding box center [1395, 59] width 12 height 10
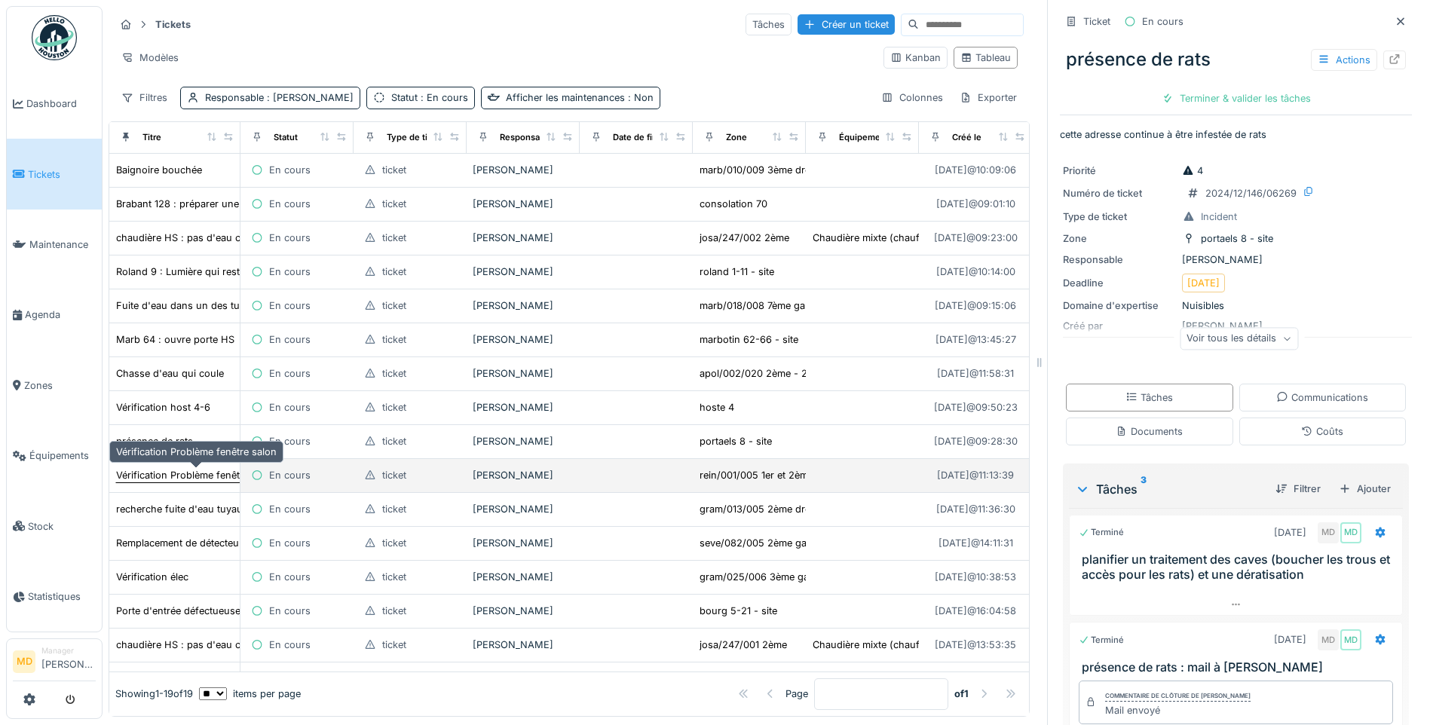
click at [152, 480] on div "Vérification Problème fenêtre salon" at bounding box center [196, 475] width 161 height 14
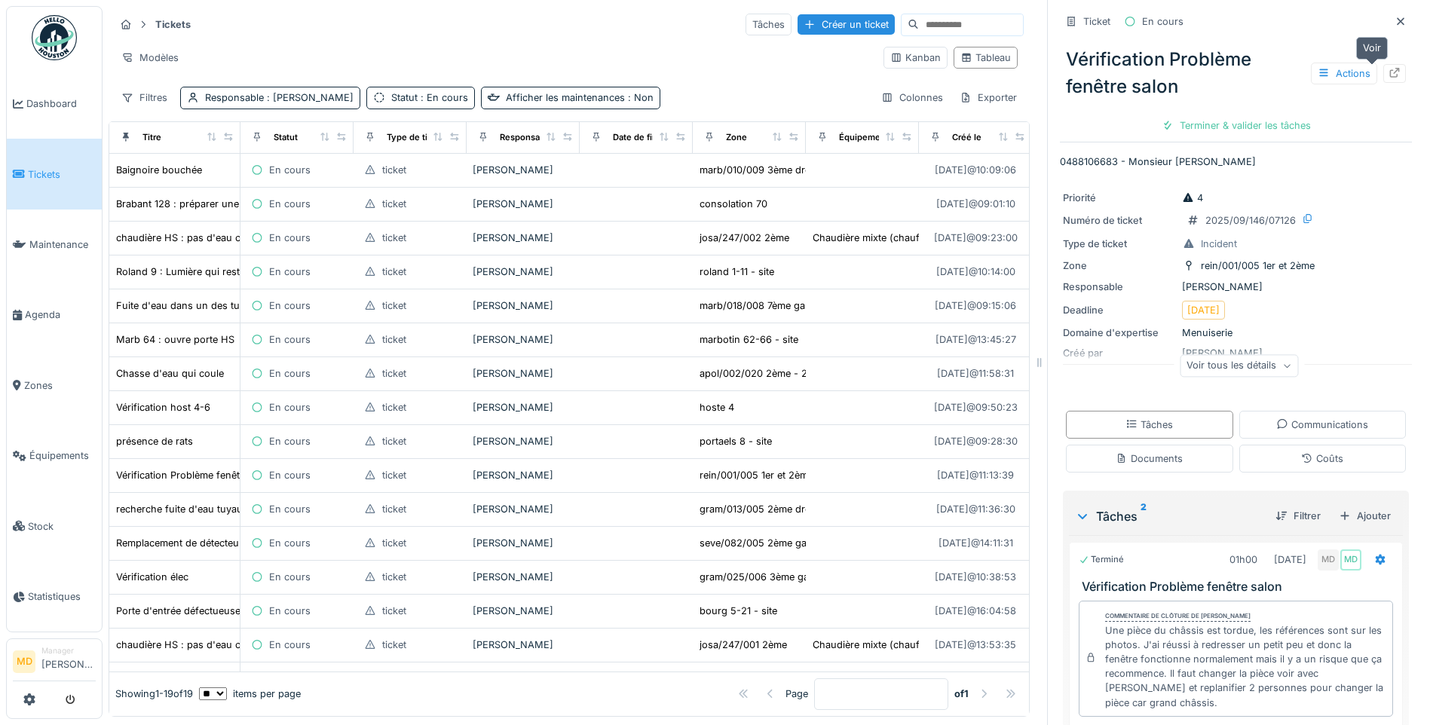
click at [1389, 73] on icon at bounding box center [1395, 73] width 12 height 10
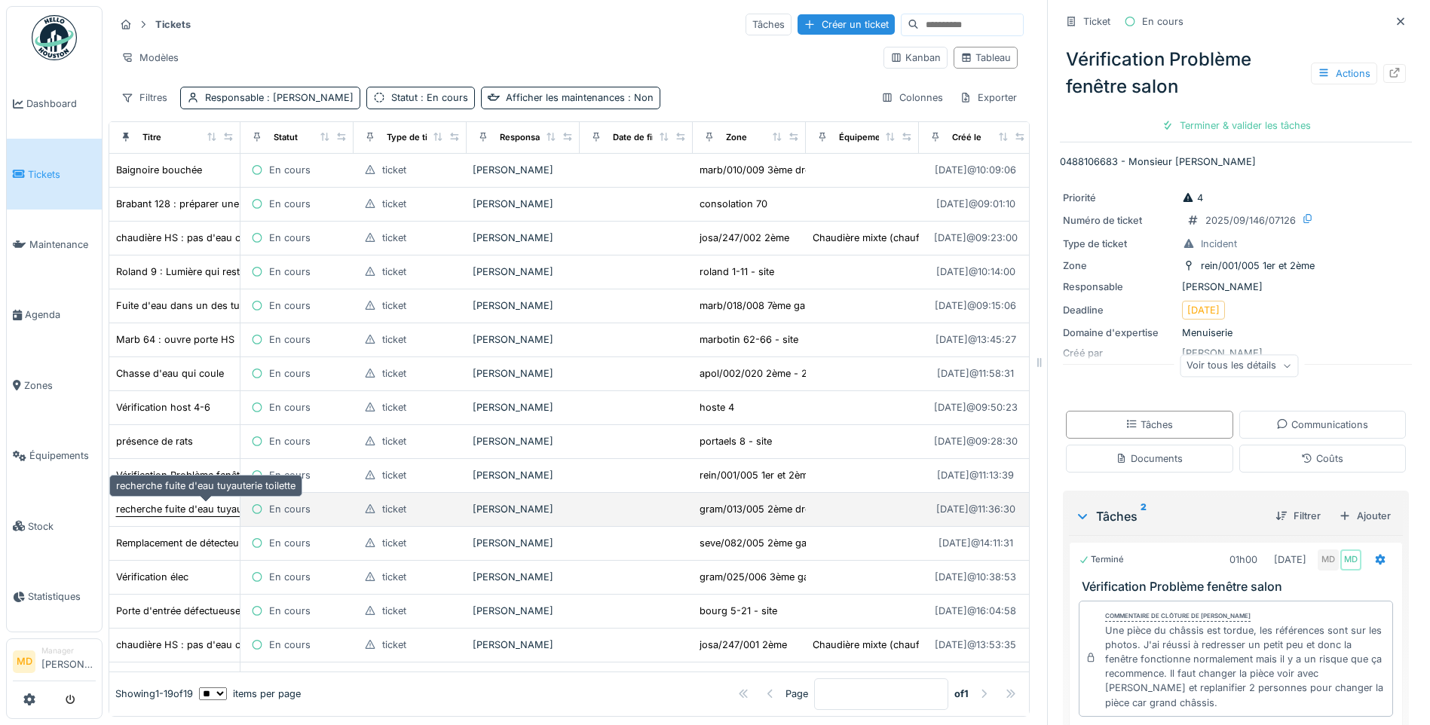
click at [152, 506] on div "recherche fuite d'eau tuyauterie toilette" at bounding box center [205, 509] width 179 height 14
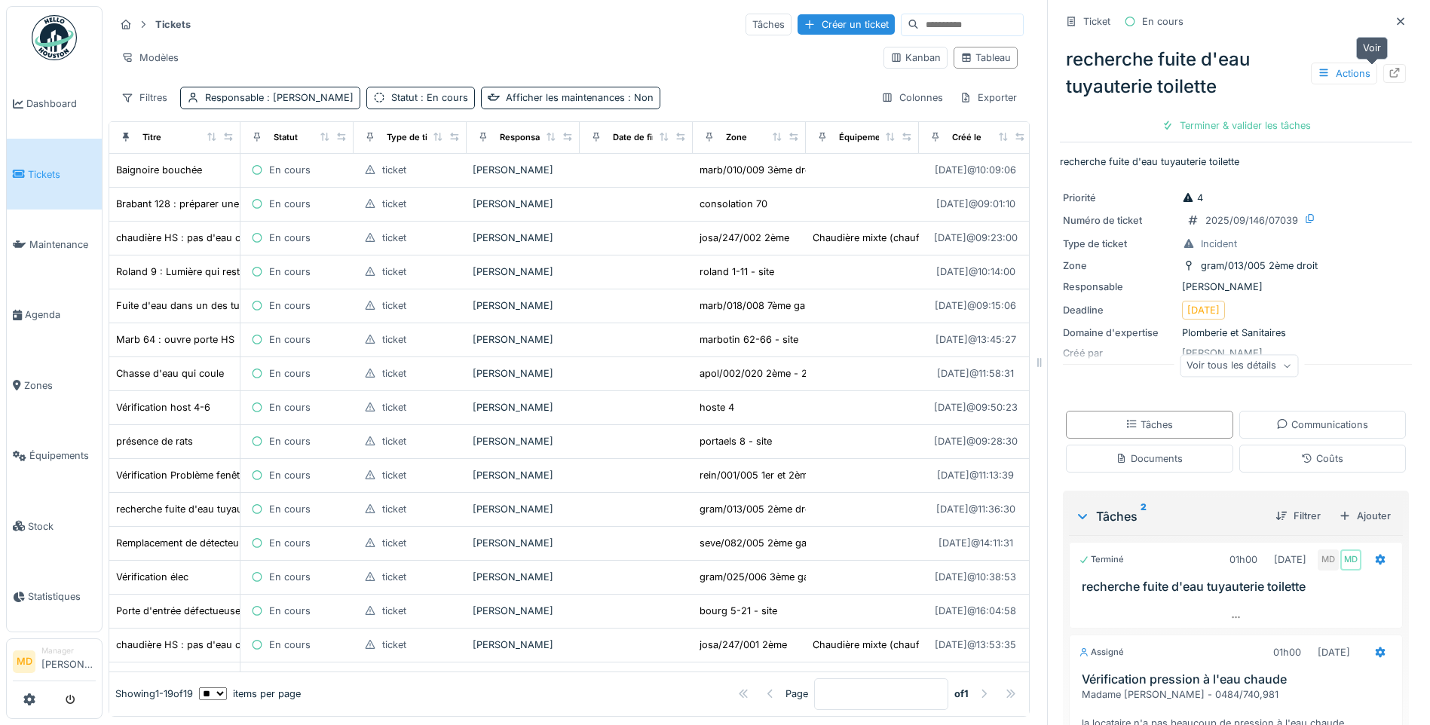
click at [1383, 68] on div at bounding box center [1394, 73] width 23 height 19
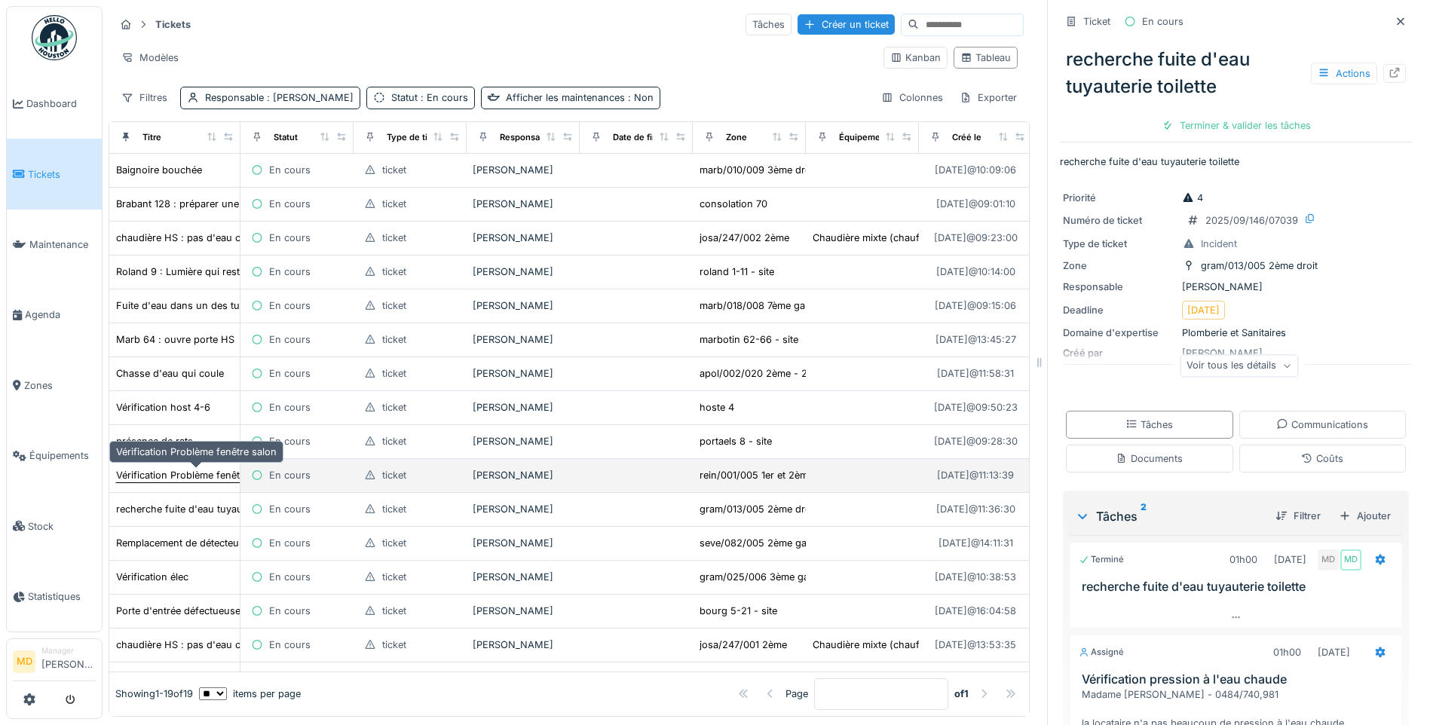
click at [185, 475] on div "Vérification Problème fenêtre salon" at bounding box center [196, 475] width 161 height 14
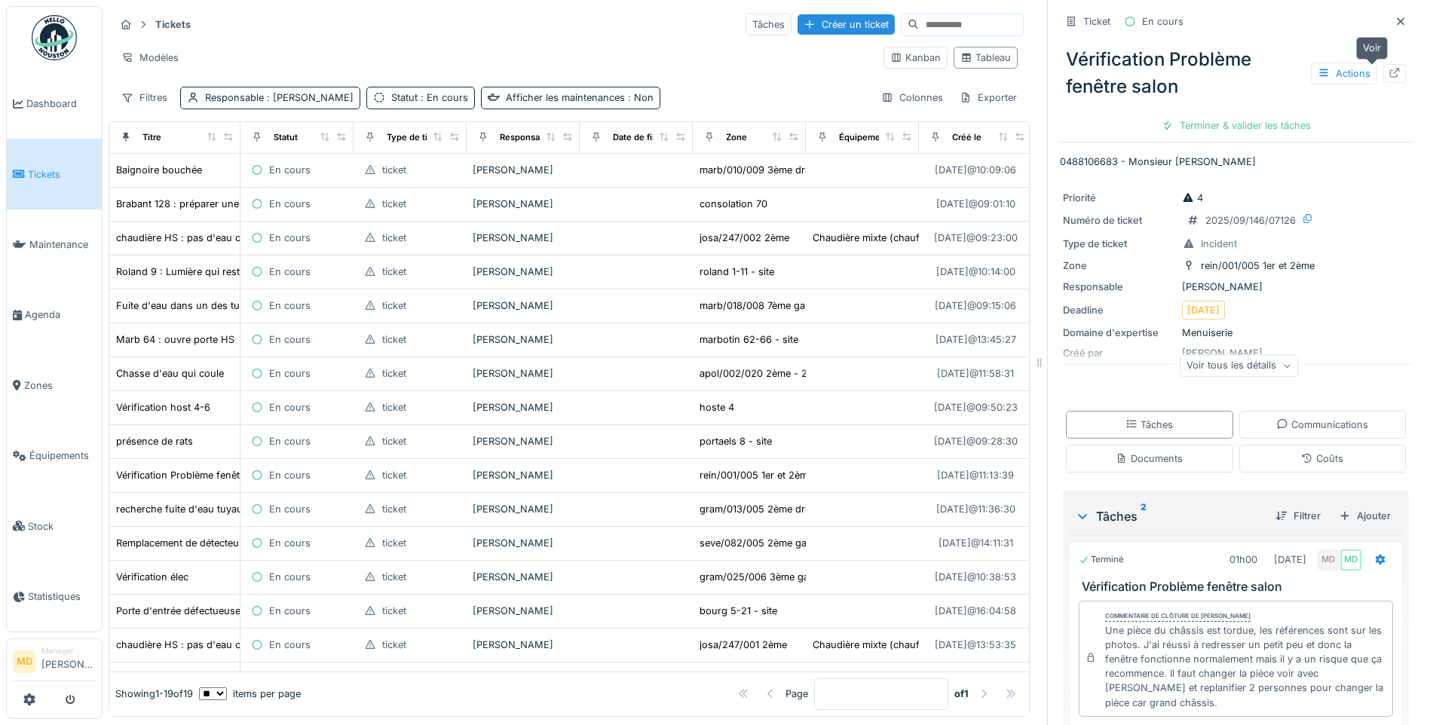
click at [1390, 70] on icon at bounding box center [1395, 73] width 10 height 10
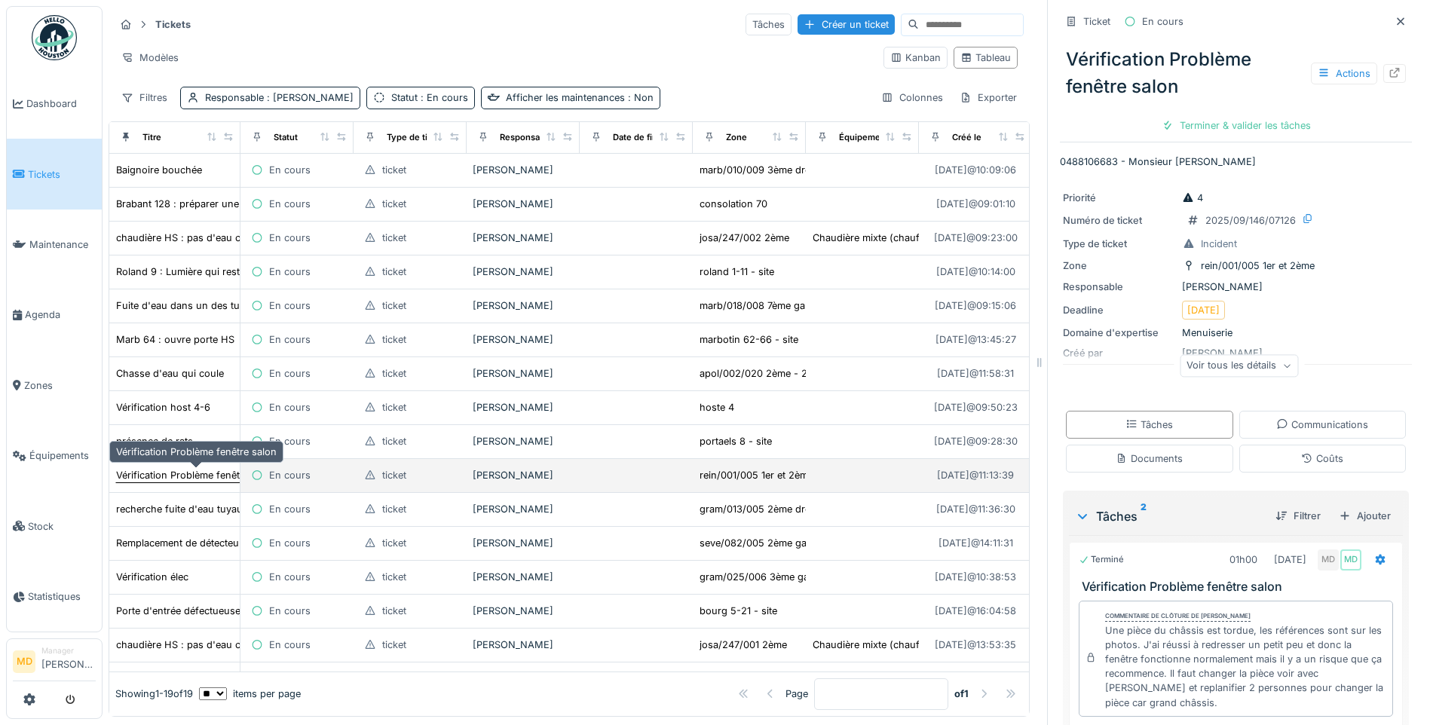
click at [174, 482] on div "Vérification Problème fenêtre salon" at bounding box center [196, 475] width 161 height 14
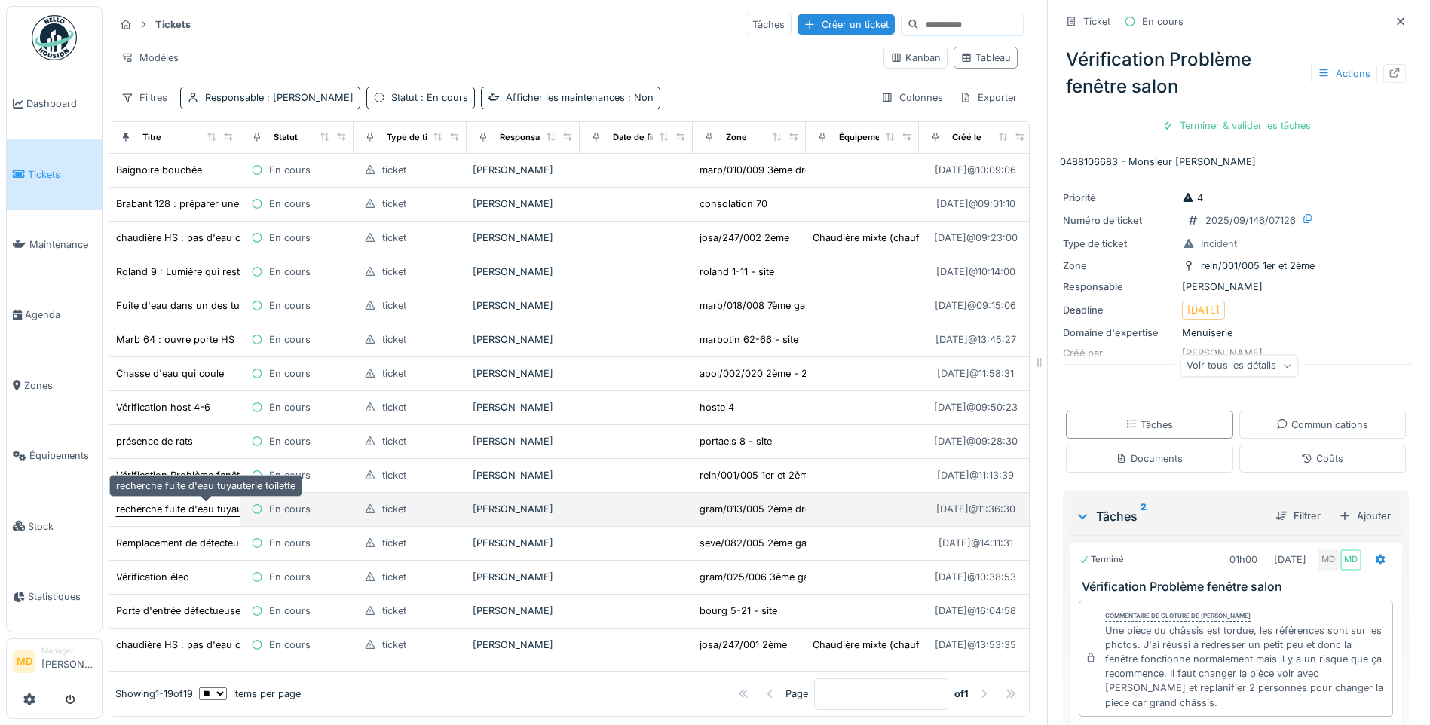
click at [190, 515] on div "recherche fuite d'eau tuyauterie toilette" at bounding box center [205, 509] width 179 height 14
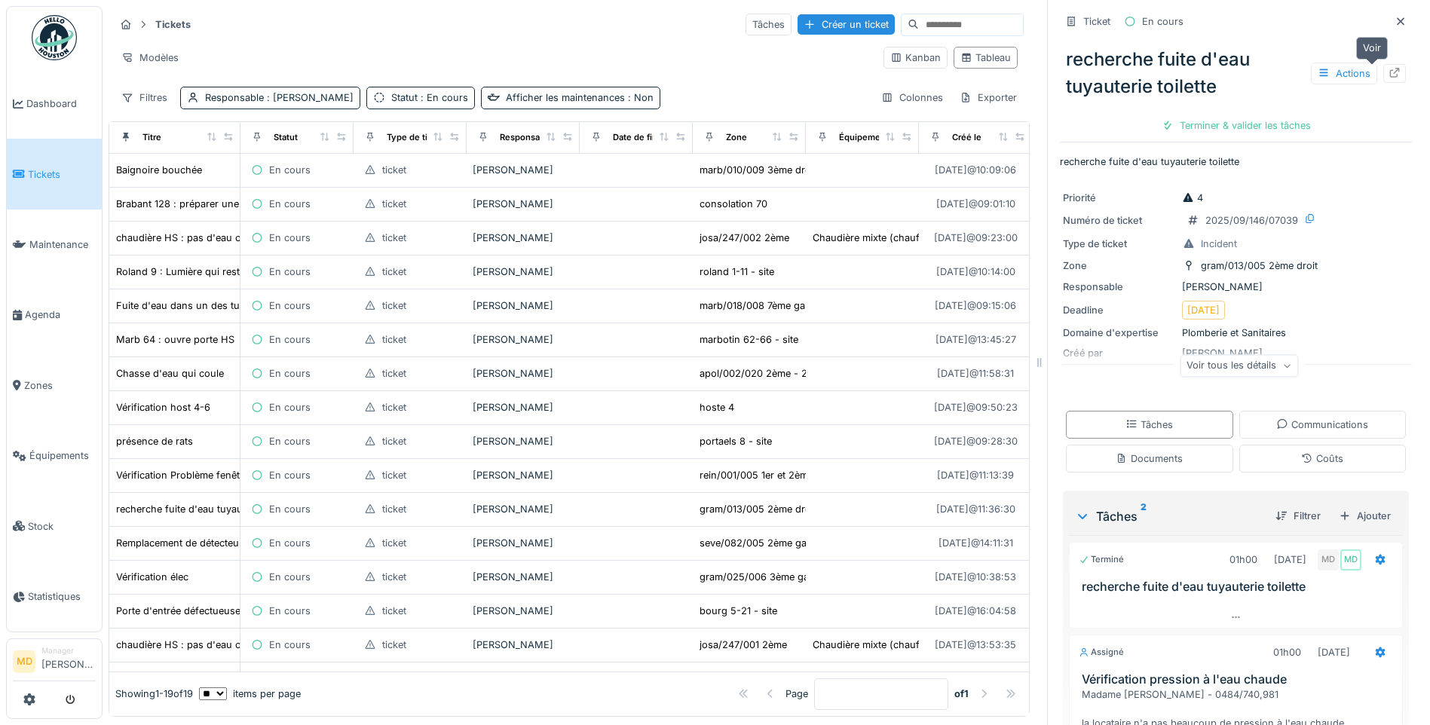
click at [1389, 74] on icon at bounding box center [1395, 73] width 12 height 10
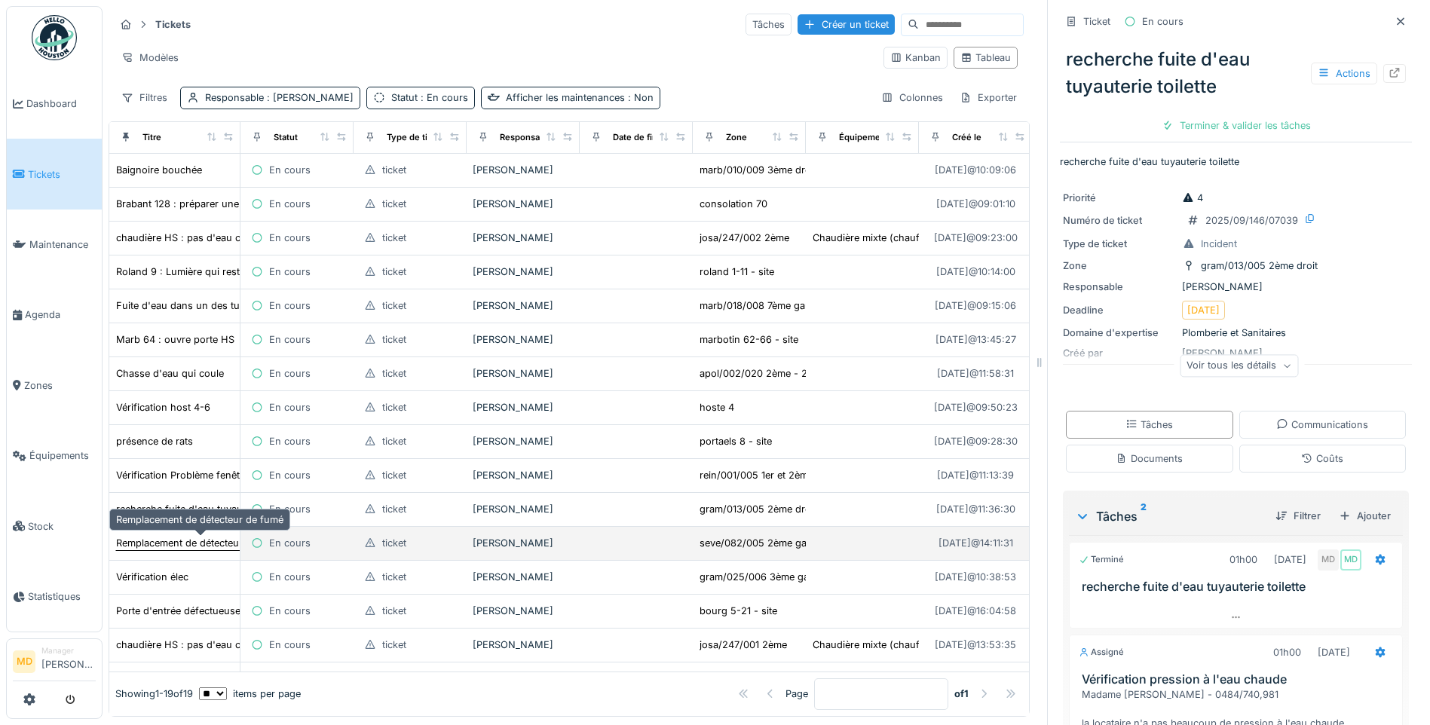
click at [170, 540] on div "Remplacement de détecteur de fumé" at bounding box center [199, 543] width 167 height 14
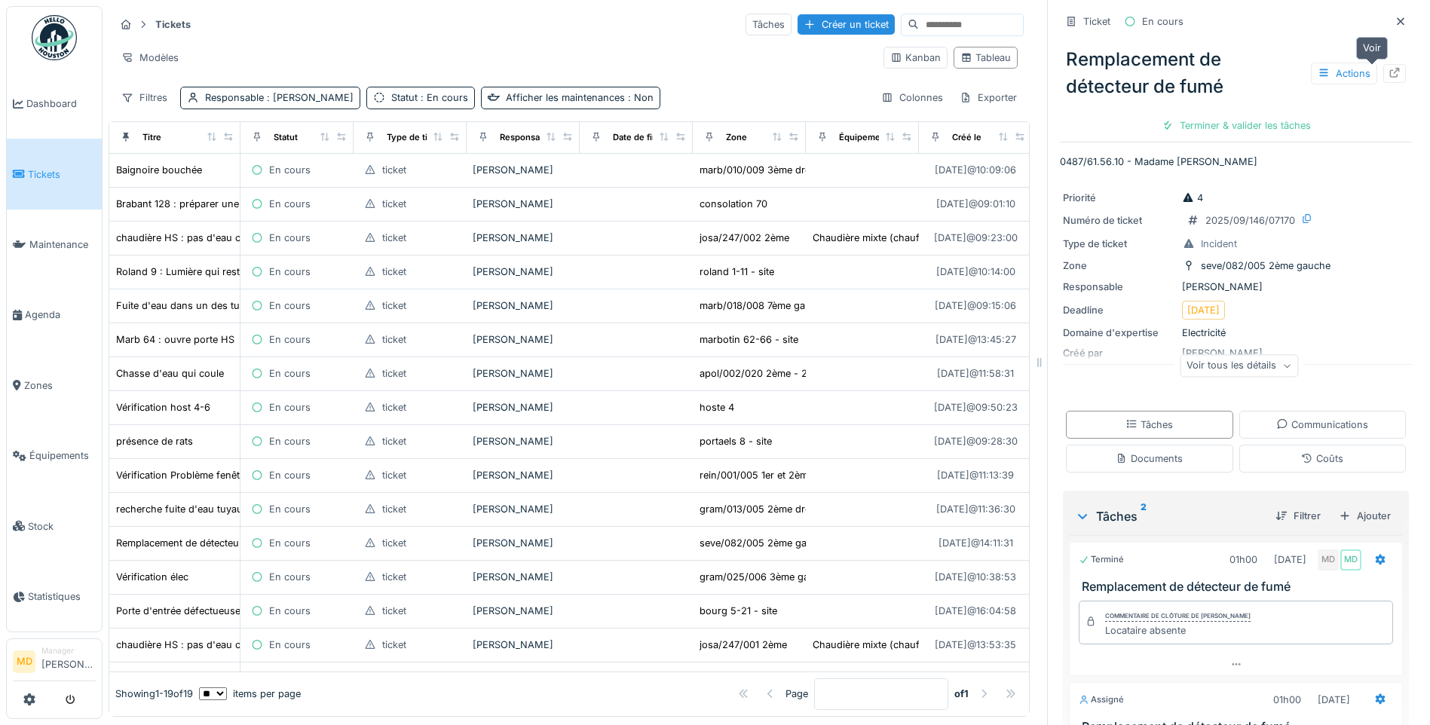
click at [1389, 70] on icon at bounding box center [1395, 73] width 12 height 10
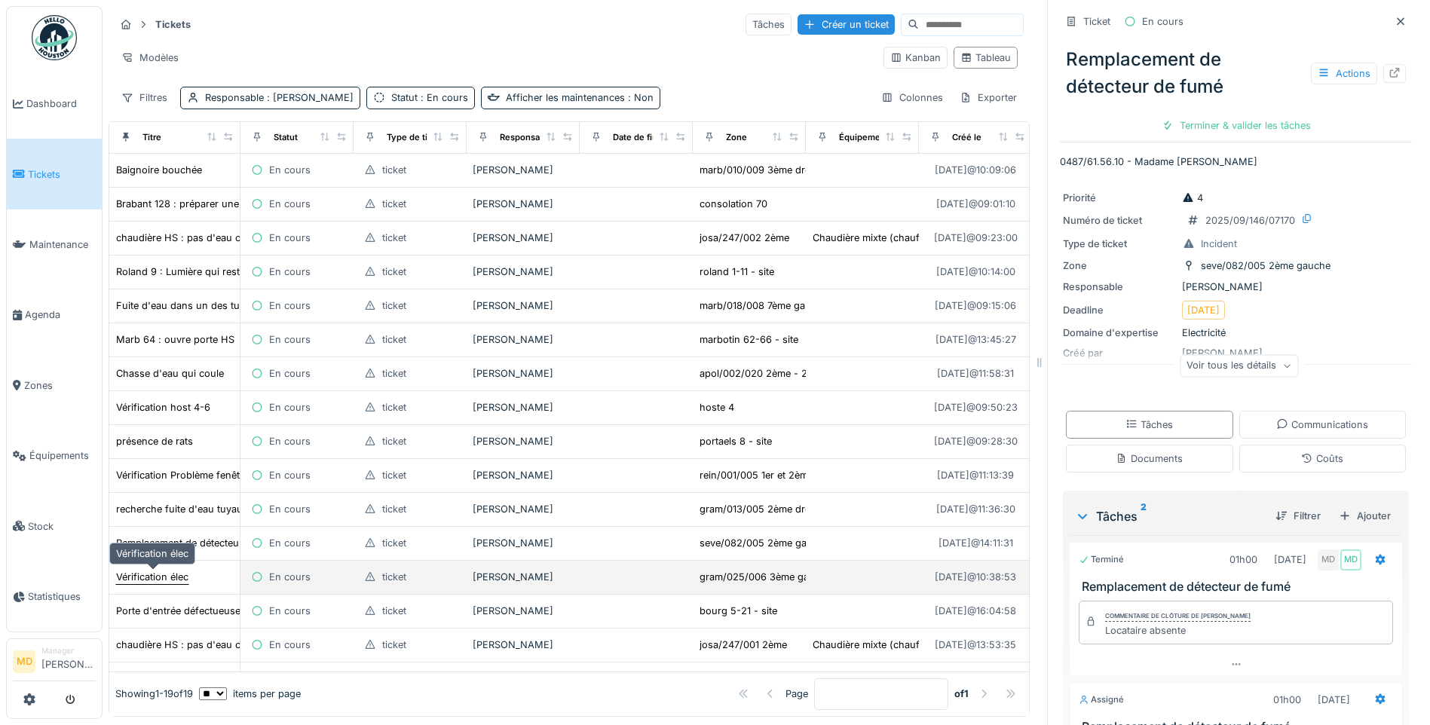
click at [152, 571] on div "Vérification élec" at bounding box center [152, 577] width 72 height 14
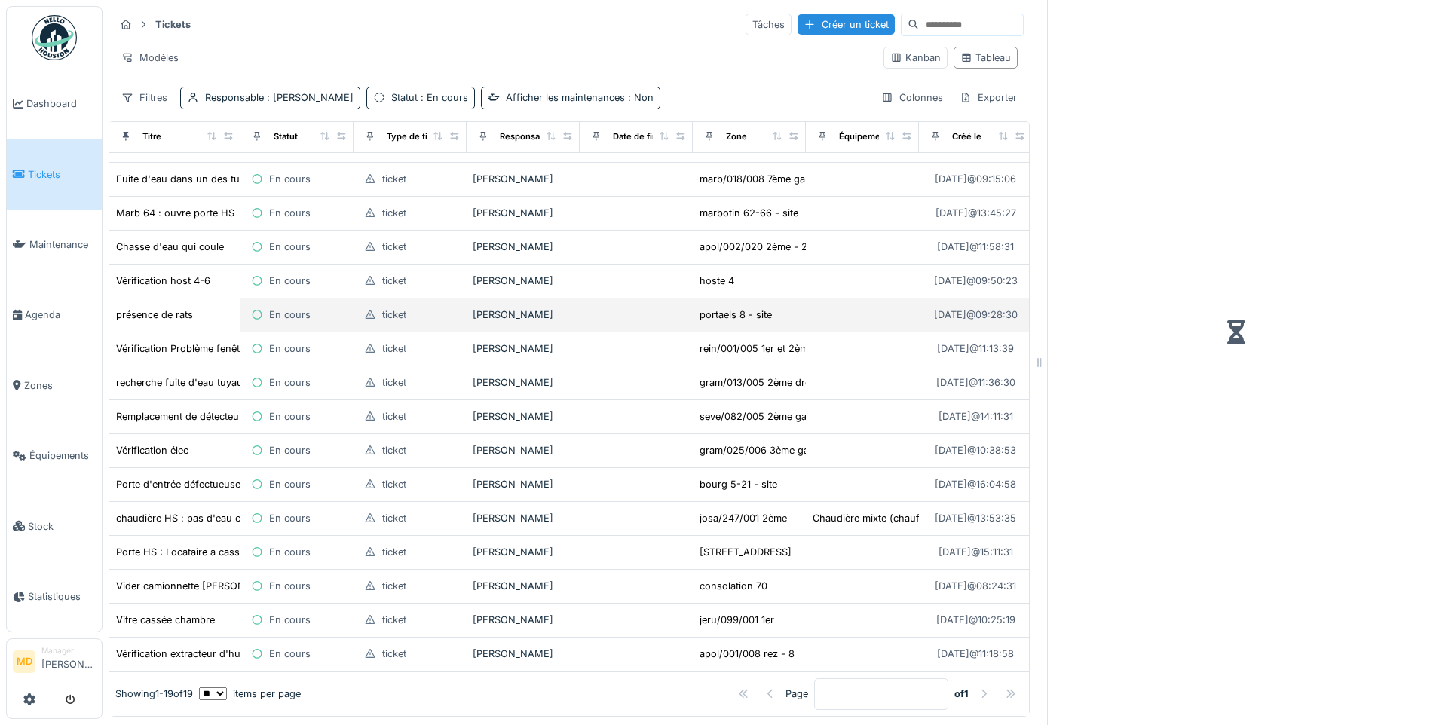
scroll to position [149, 0]
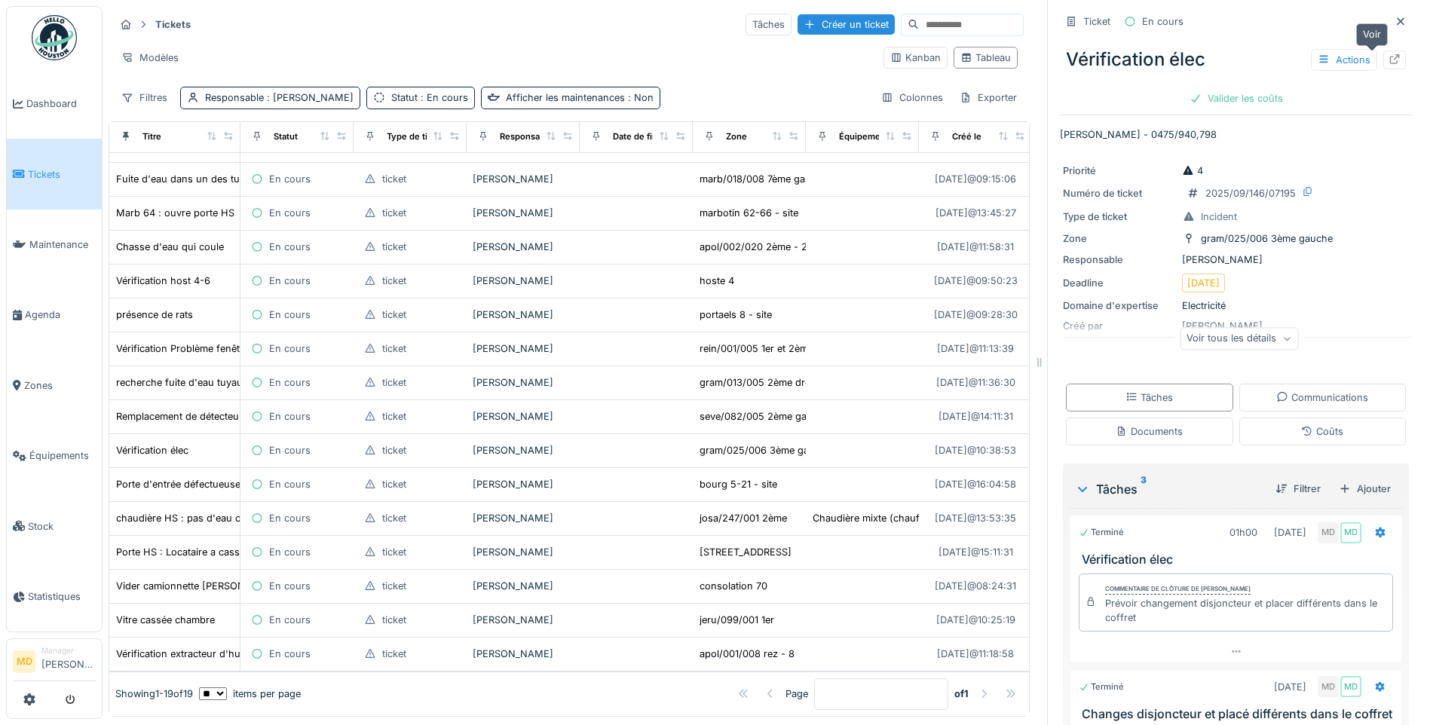
click at [1389, 56] on icon at bounding box center [1395, 59] width 12 height 10
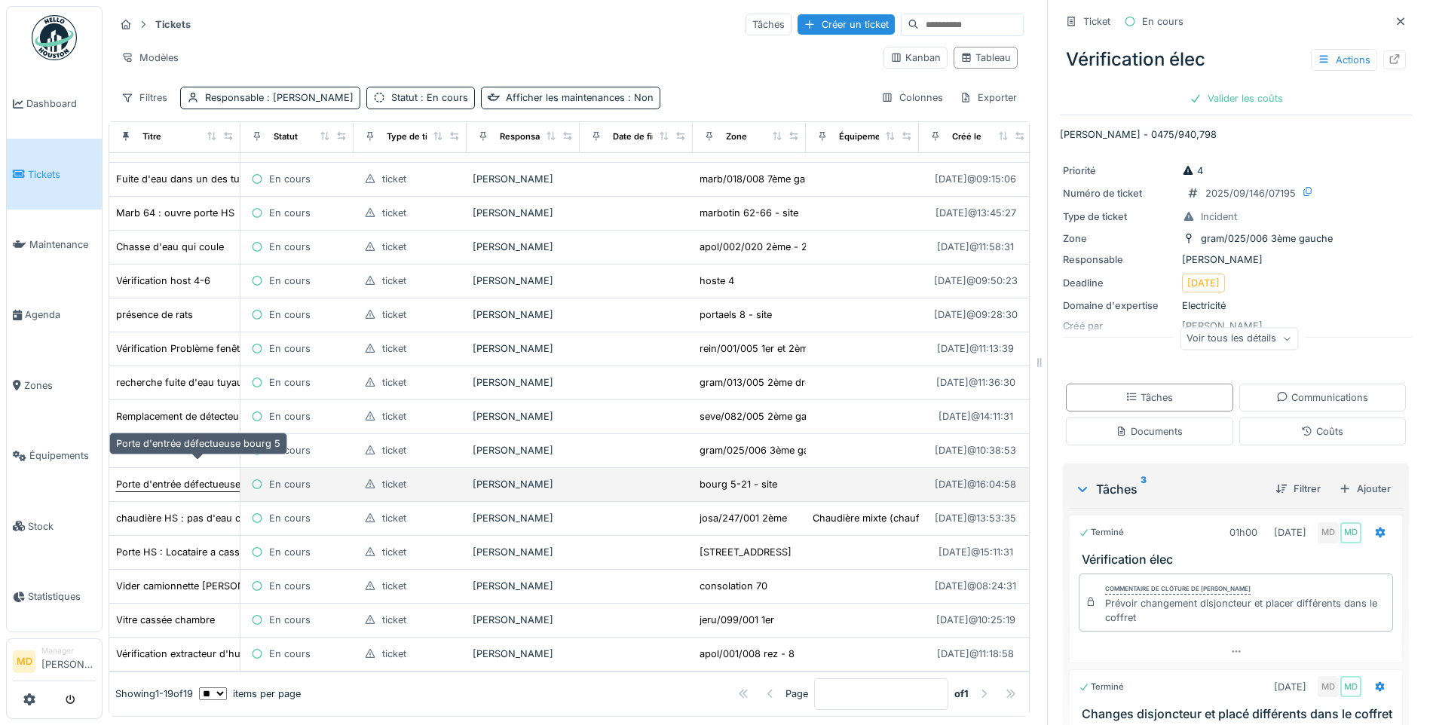
click at [163, 477] on div "Porte d'entrée défectueuse bourg 5" at bounding box center [198, 484] width 164 height 14
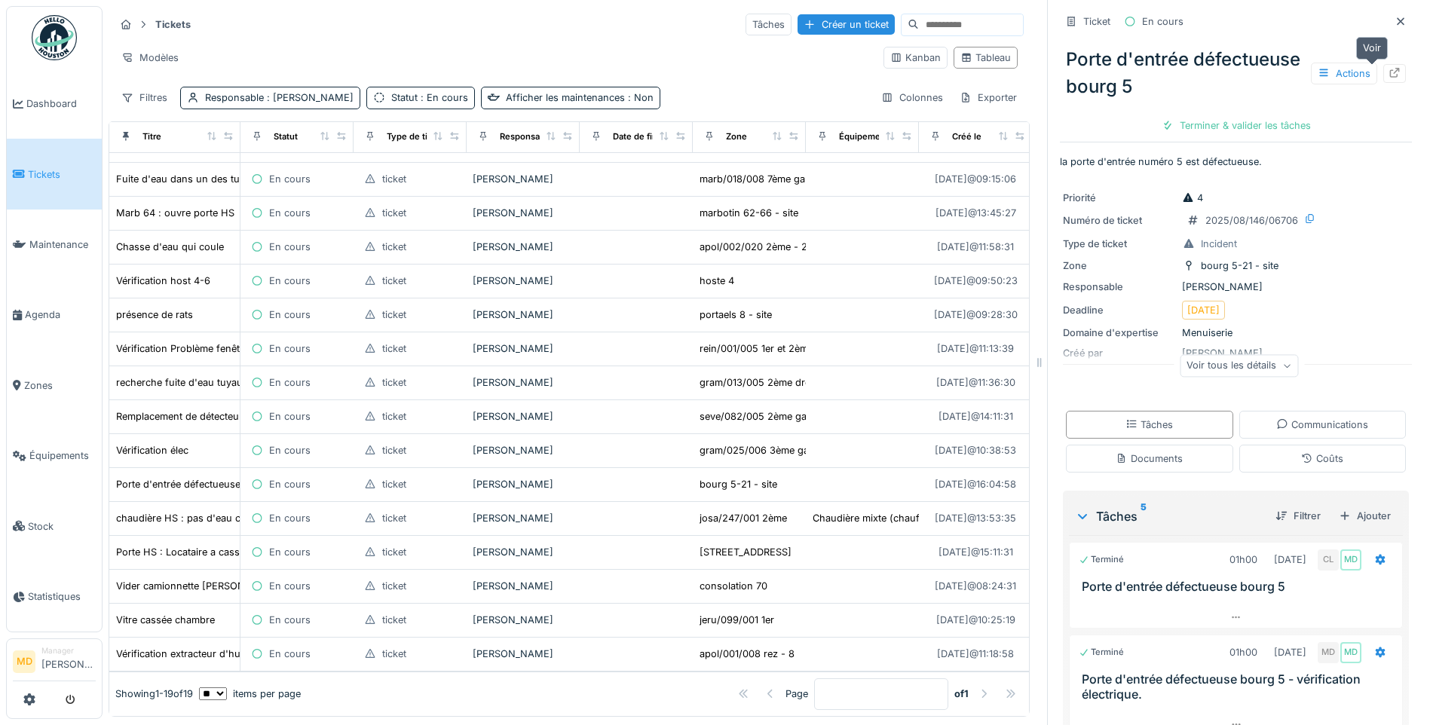
click at [1389, 74] on icon at bounding box center [1395, 73] width 12 height 10
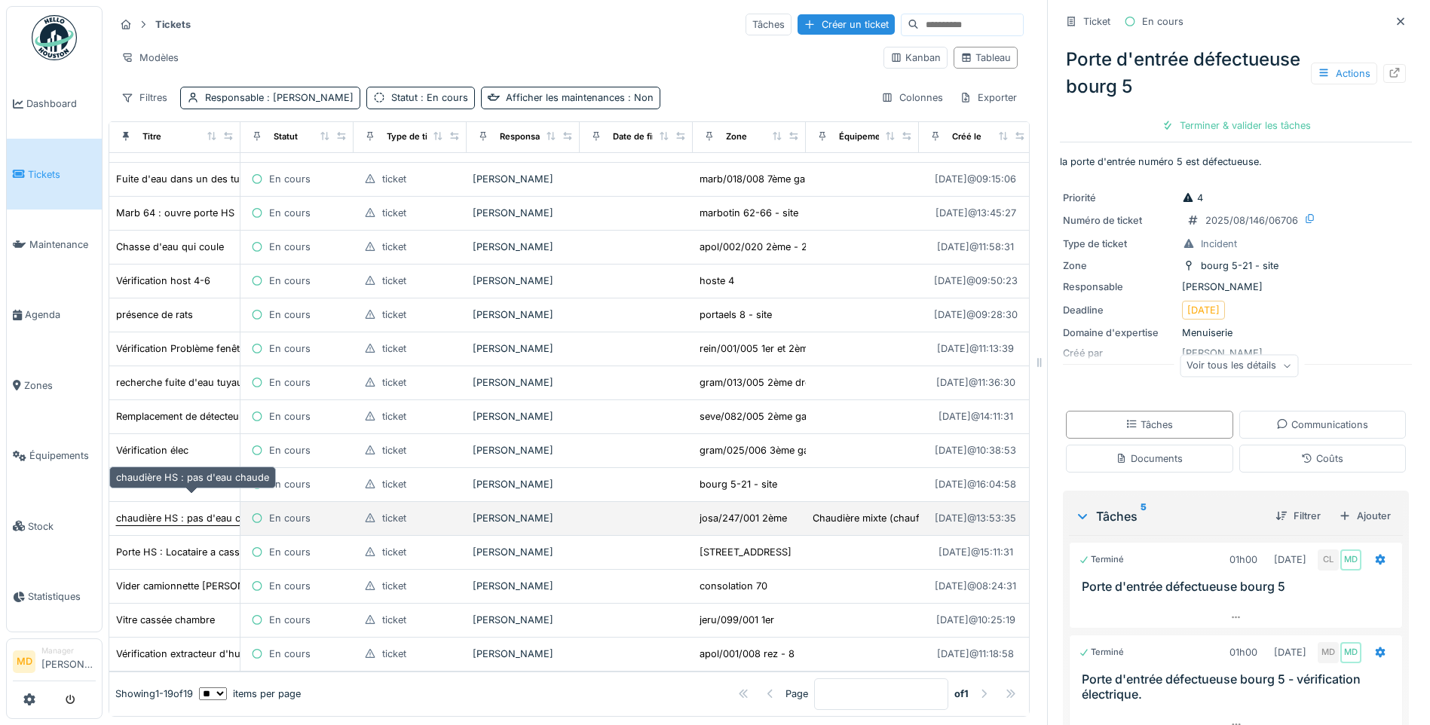
click at [174, 511] on div "chaudière HS : pas d'eau chaude" at bounding box center [192, 518] width 153 height 14
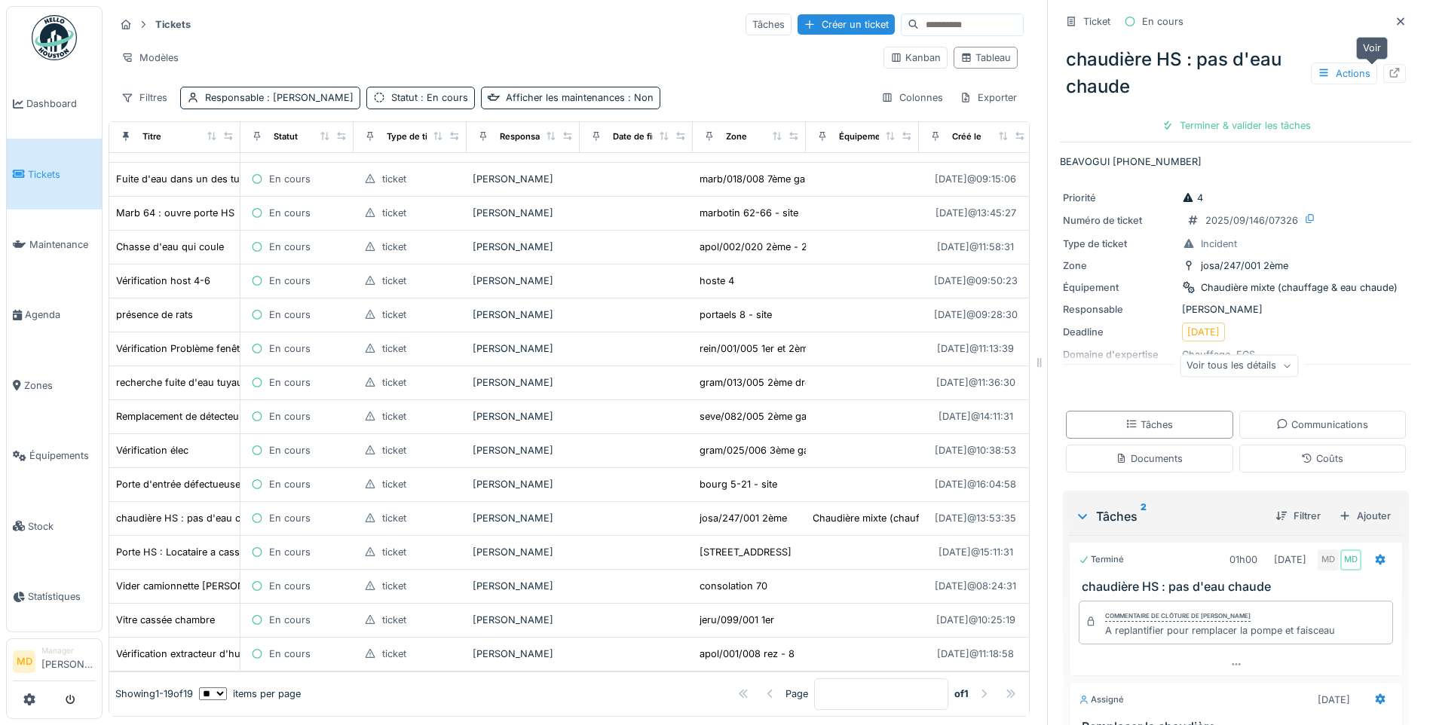
click at [1390, 74] on icon at bounding box center [1395, 73] width 10 height 10
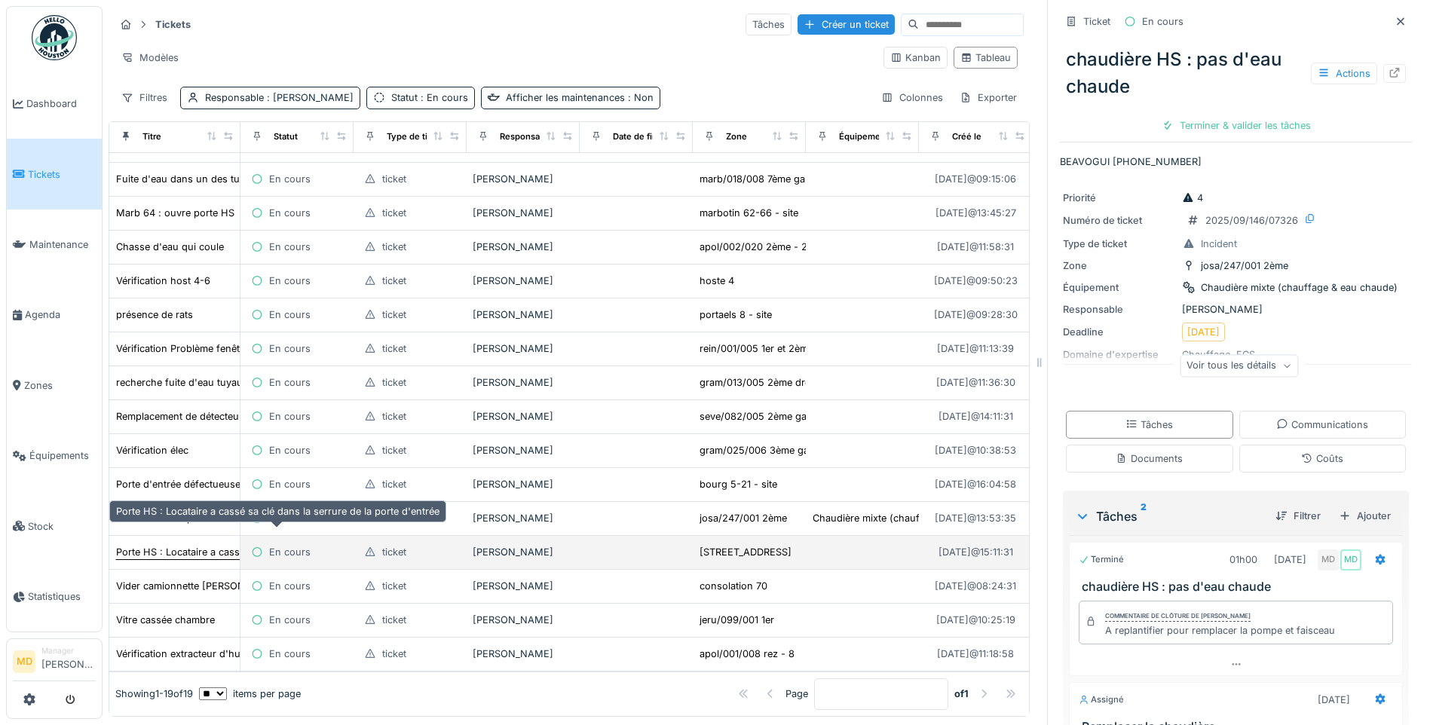
click at [159, 545] on div "Porte HS : Locataire a cassé sa clé dans la serrure de la porte d'entrée" at bounding box center [277, 552] width 323 height 14
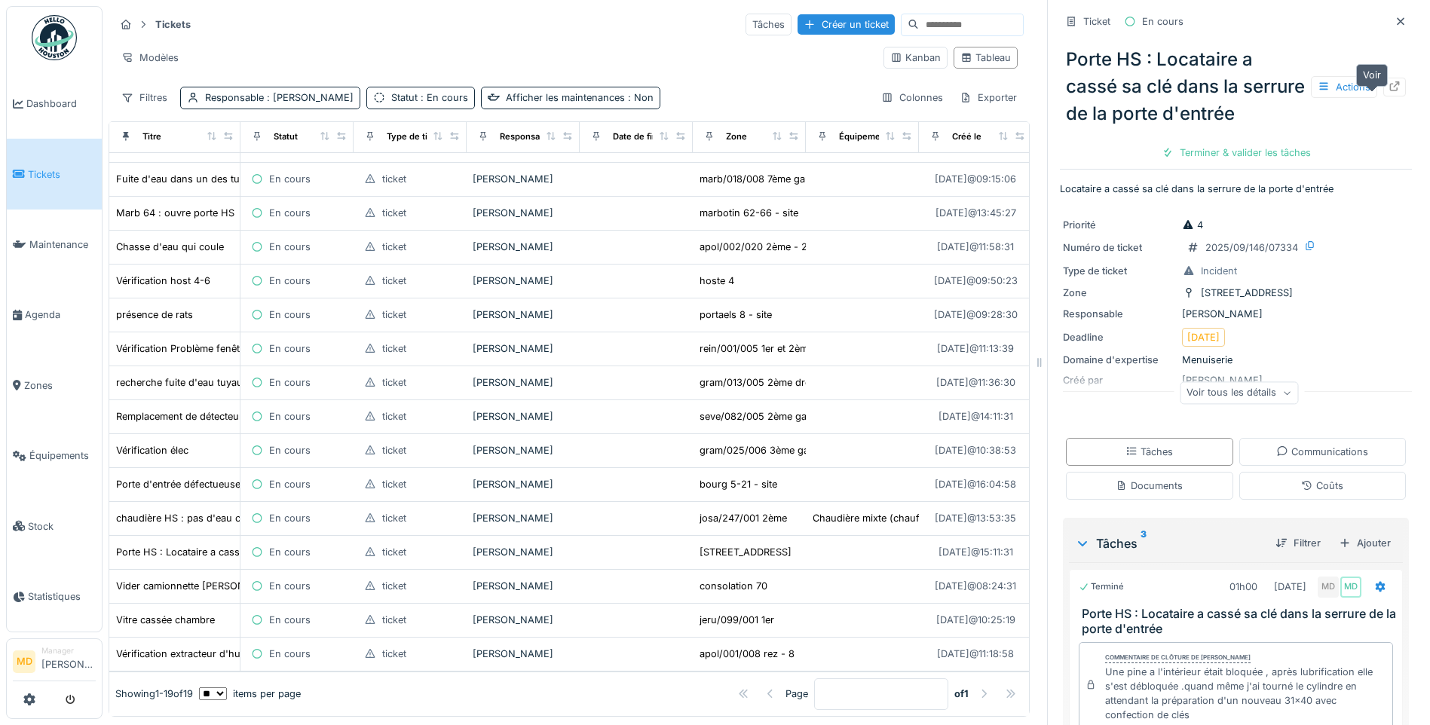
click at [1390, 91] on icon at bounding box center [1395, 86] width 10 height 10
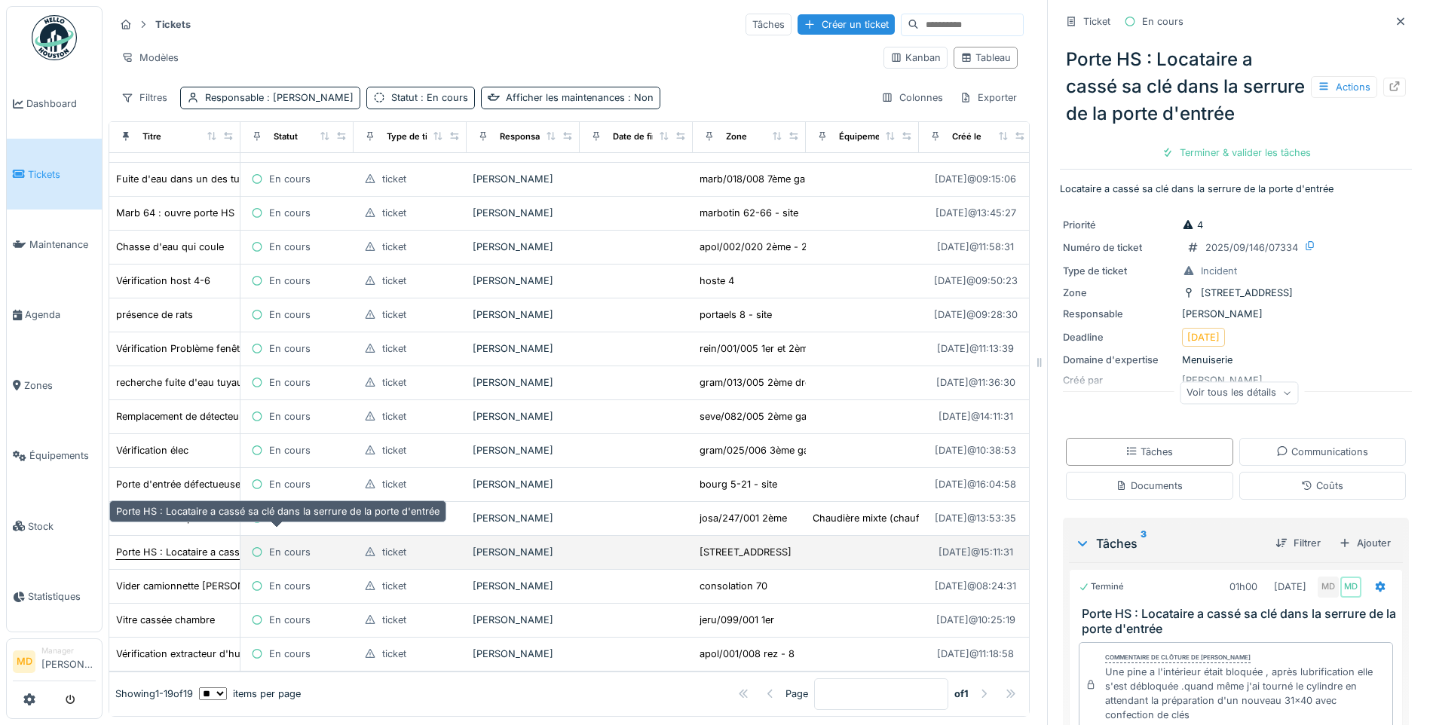
click at [185, 545] on div "Porte HS : Locataire a cassé sa clé dans la serrure de la porte d'entrée" at bounding box center [277, 552] width 323 height 14
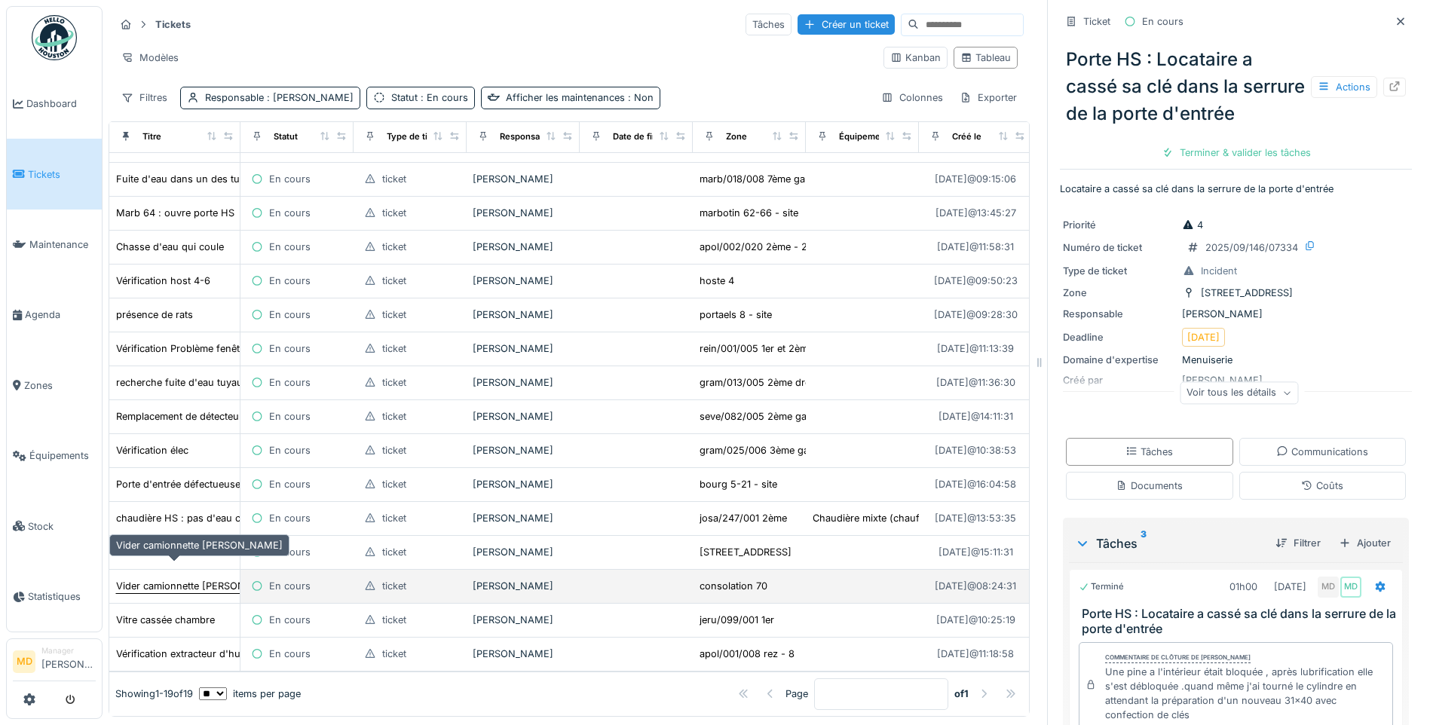
click at [182, 579] on div "Vider camionnette Robert" at bounding box center [199, 586] width 167 height 14
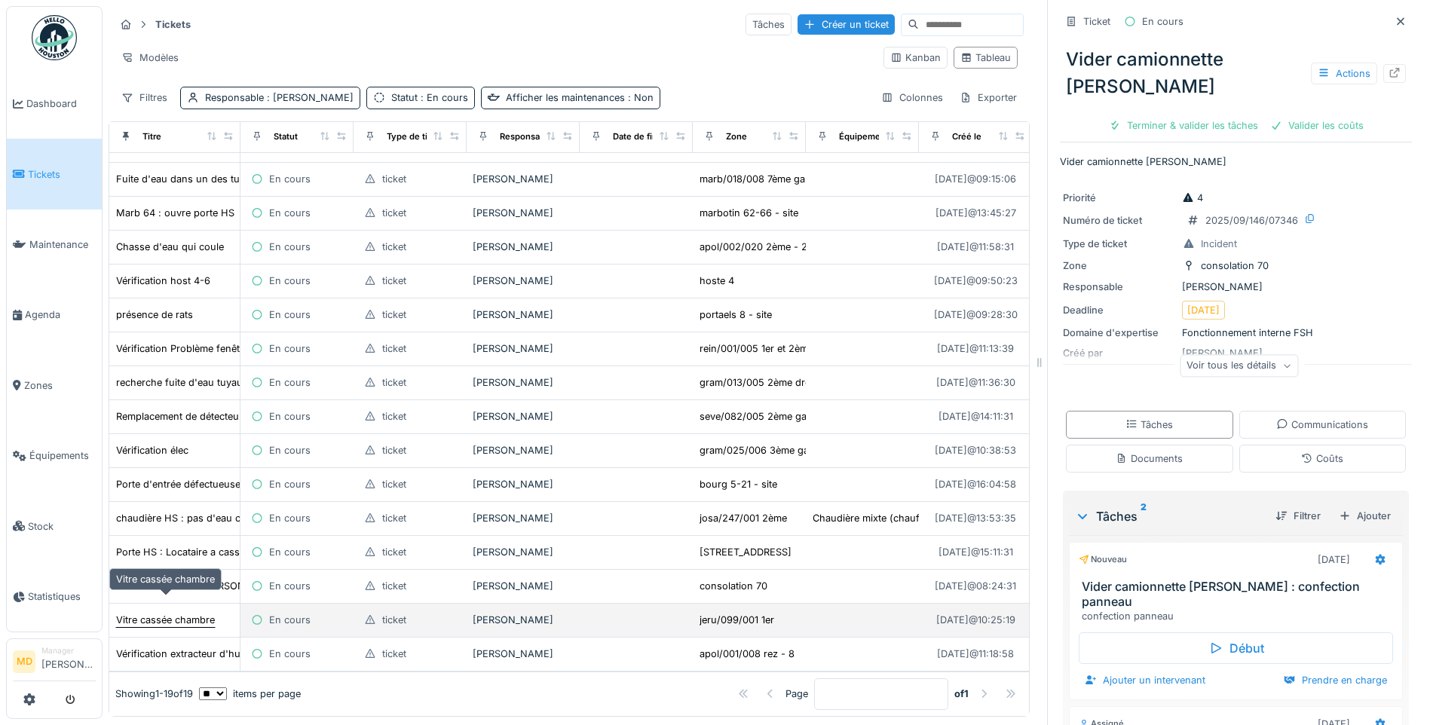
click at [191, 613] on div "Vitre cassée chambre" at bounding box center [165, 620] width 99 height 14
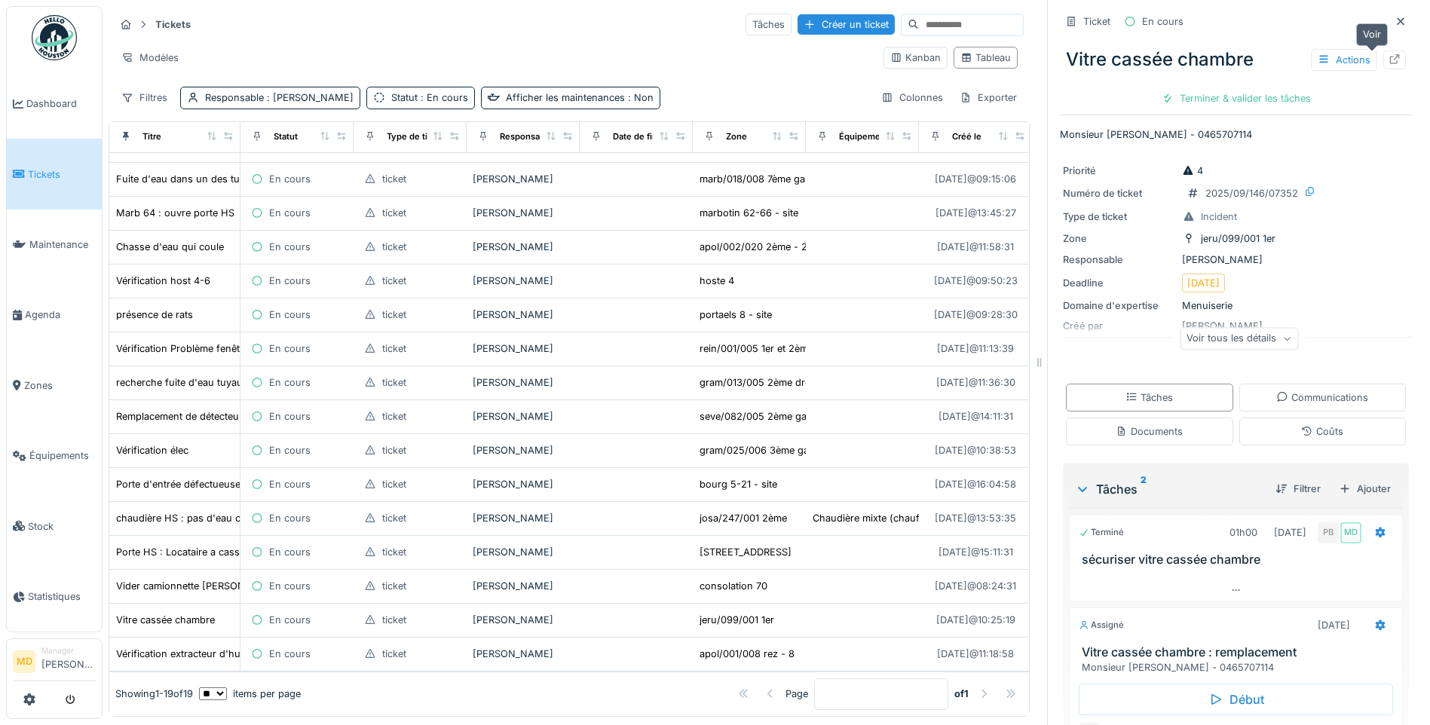
click at [1390, 64] on icon at bounding box center [1395, 59] width 10 height 10
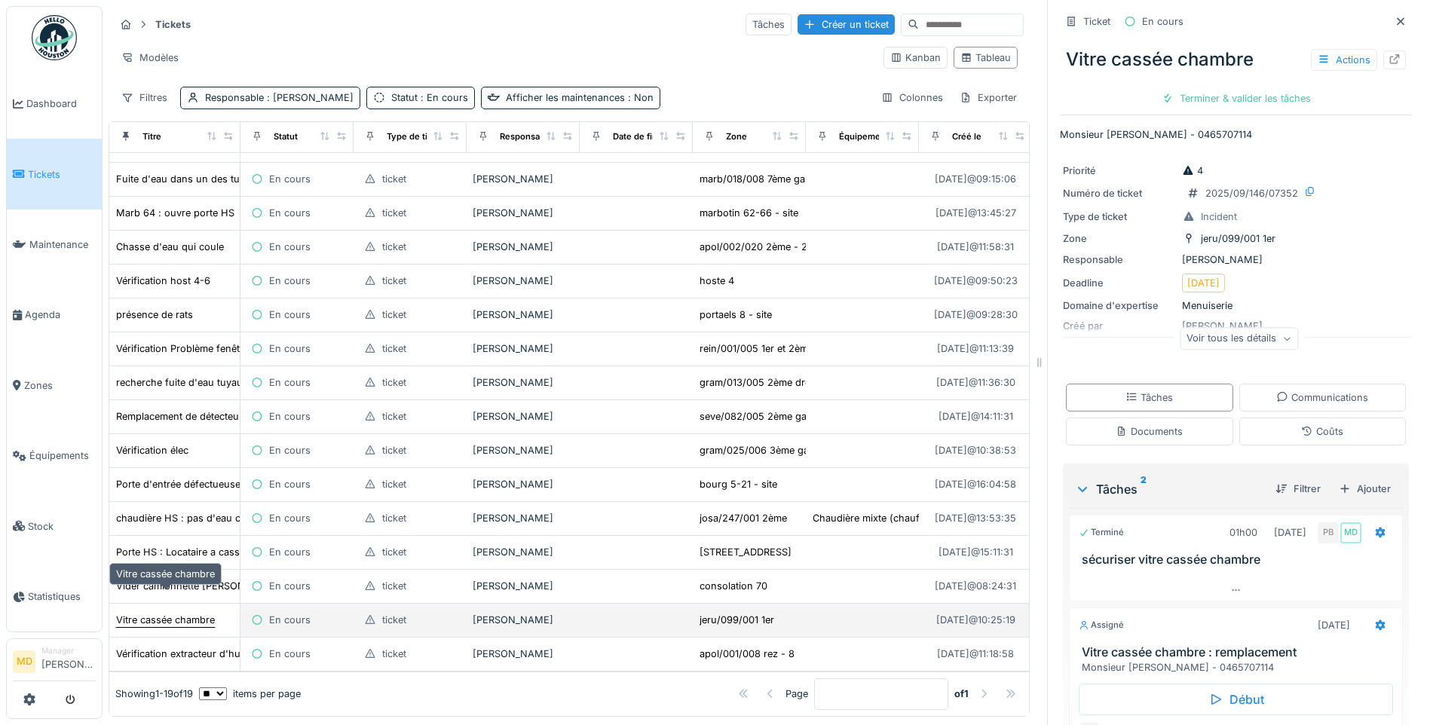
scroll to position [11, 0]
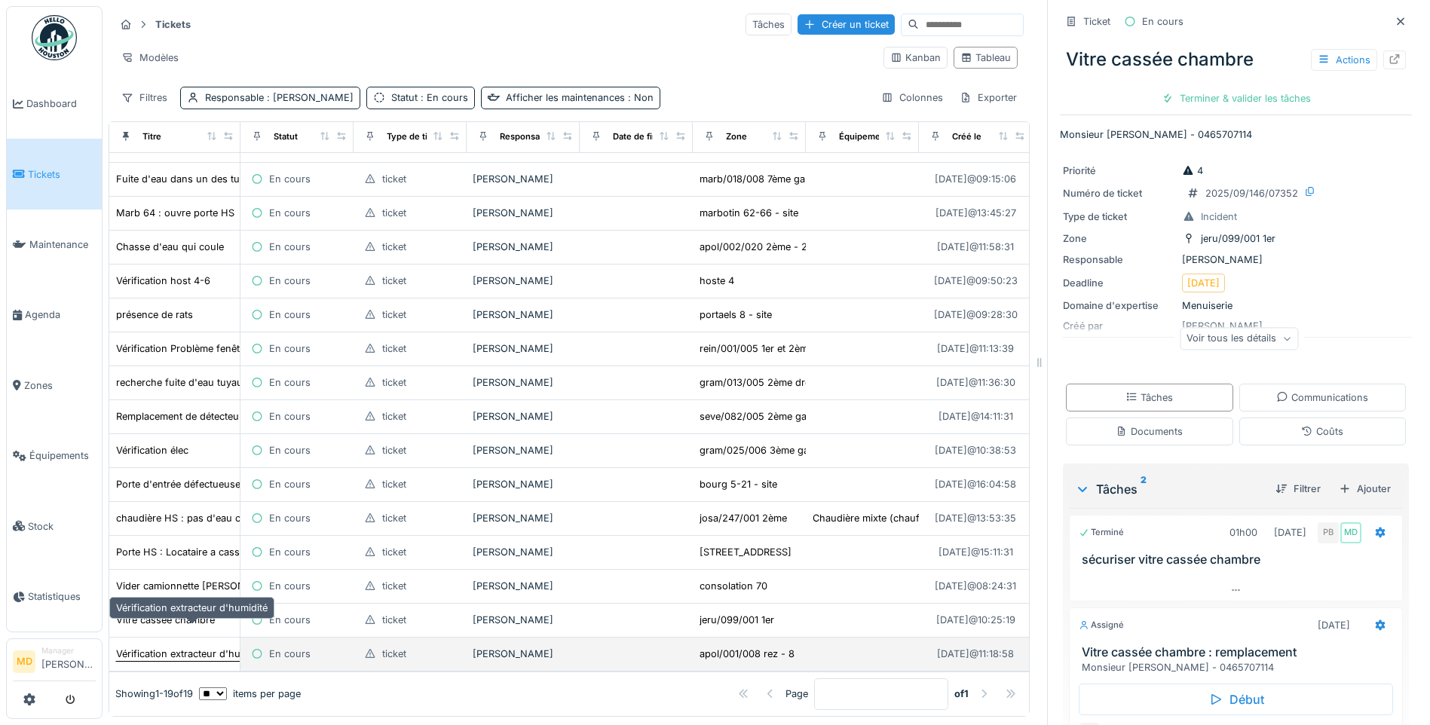
click at [178, 647] on div "Vérification extracteur d'humidité" at bounding box center [192, 654] width 152 height 14
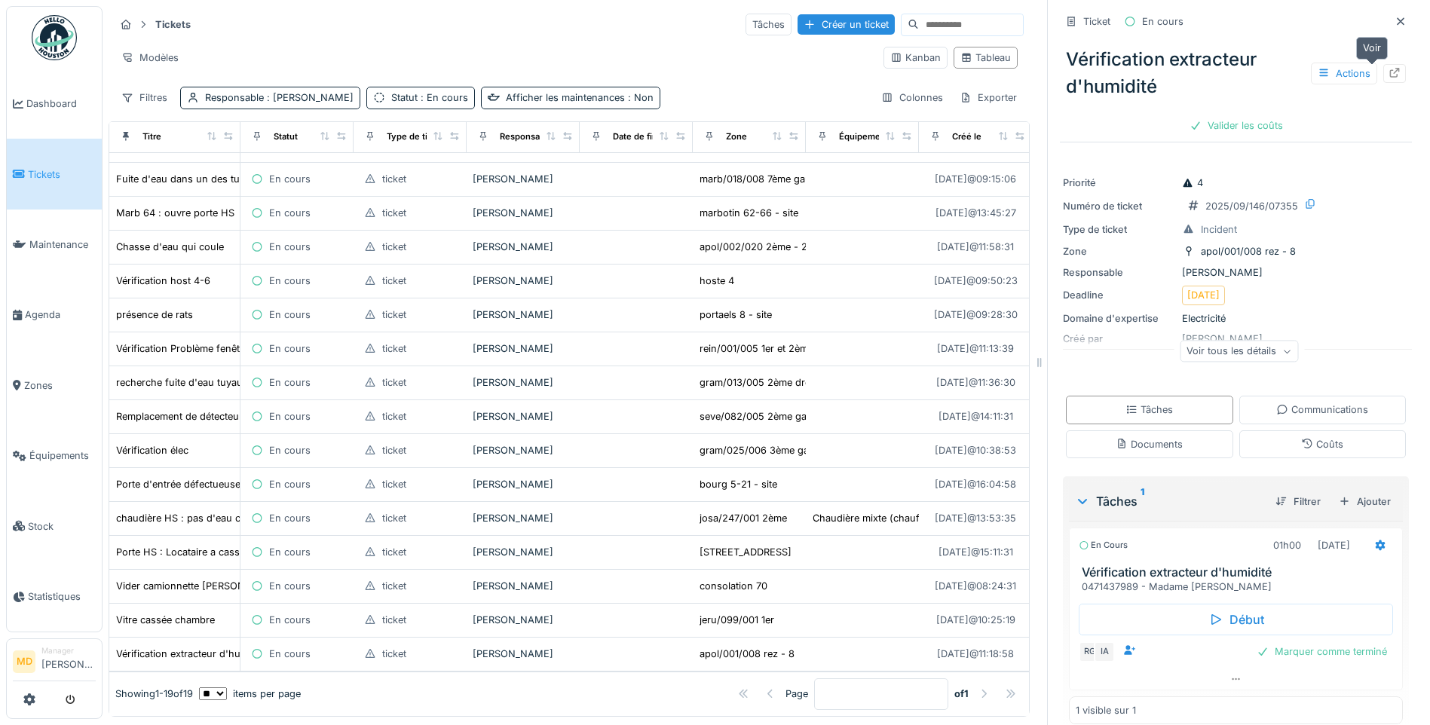
click at [1389, 68] on icon at bounding box center [1395, 73] width 12 height 10
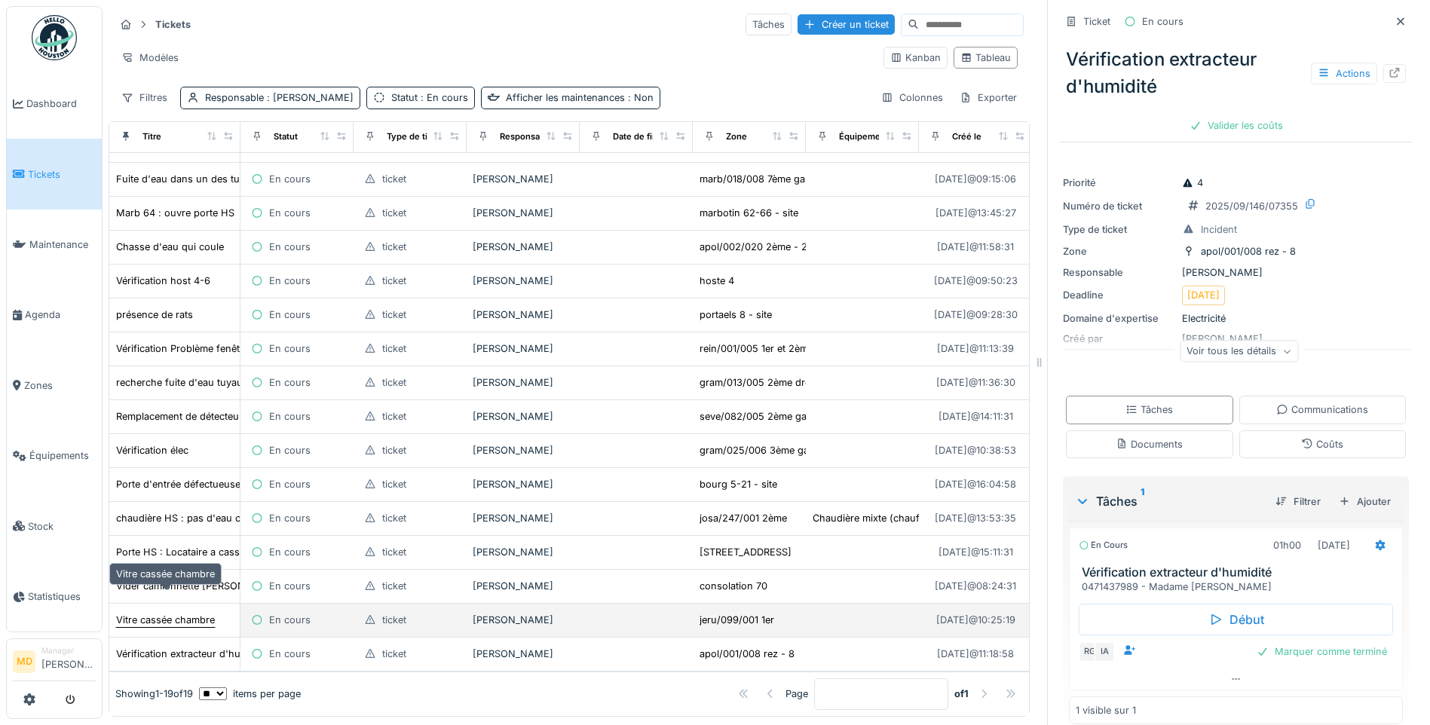
click at [201, 613] on div "Vitre cassée chambre" at bounding box center [165, 620] width 99 height 14
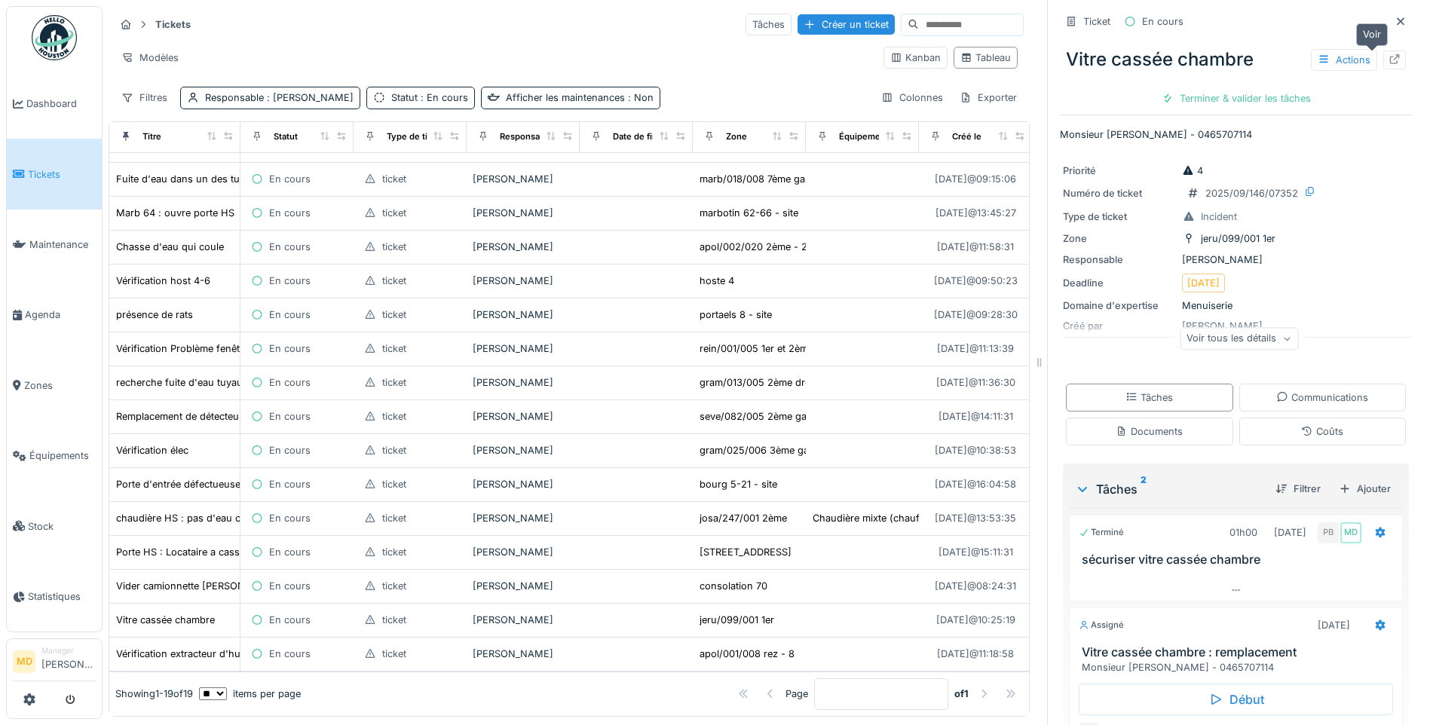
click at [1389, 54] on icon at bounding box center [1395, 59] width 12 height 10
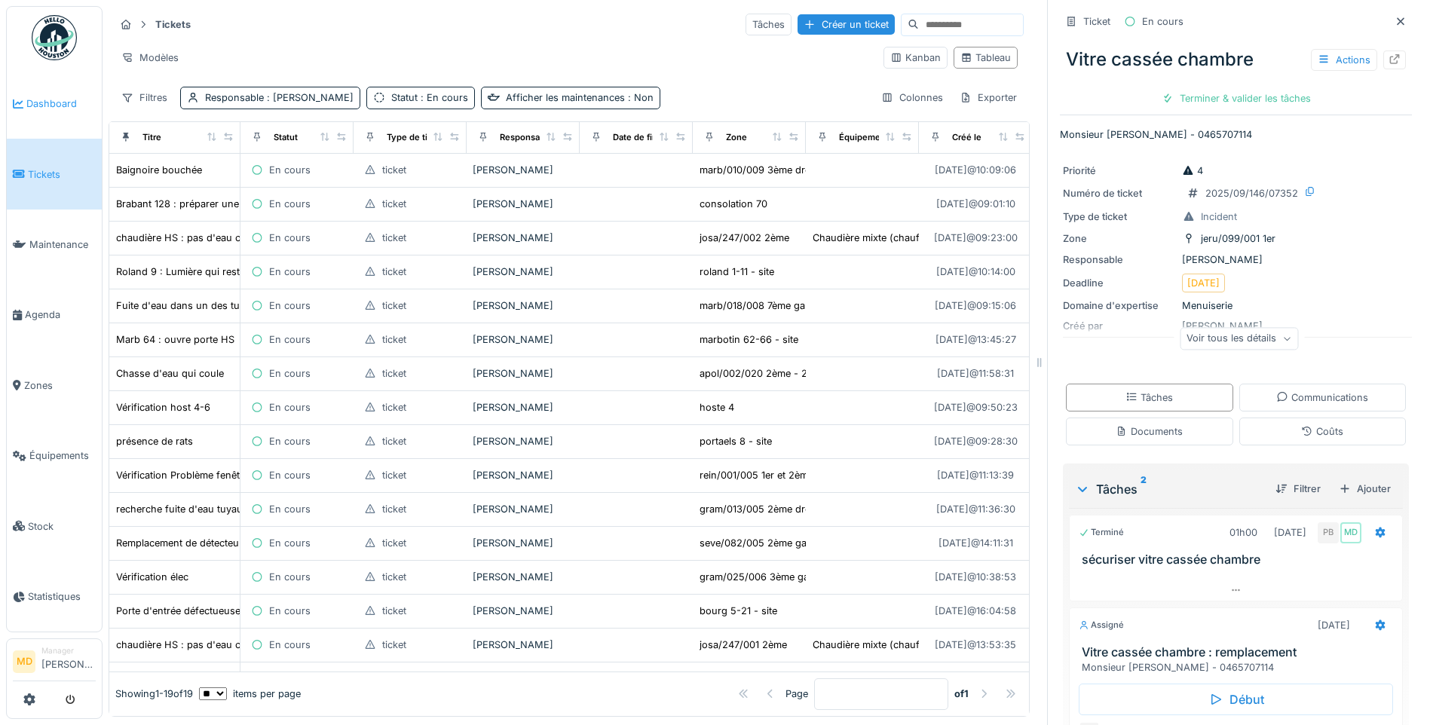
click at [45, 101] on span "Dashboard" at bounding box center [60, 103] width 69 height 14
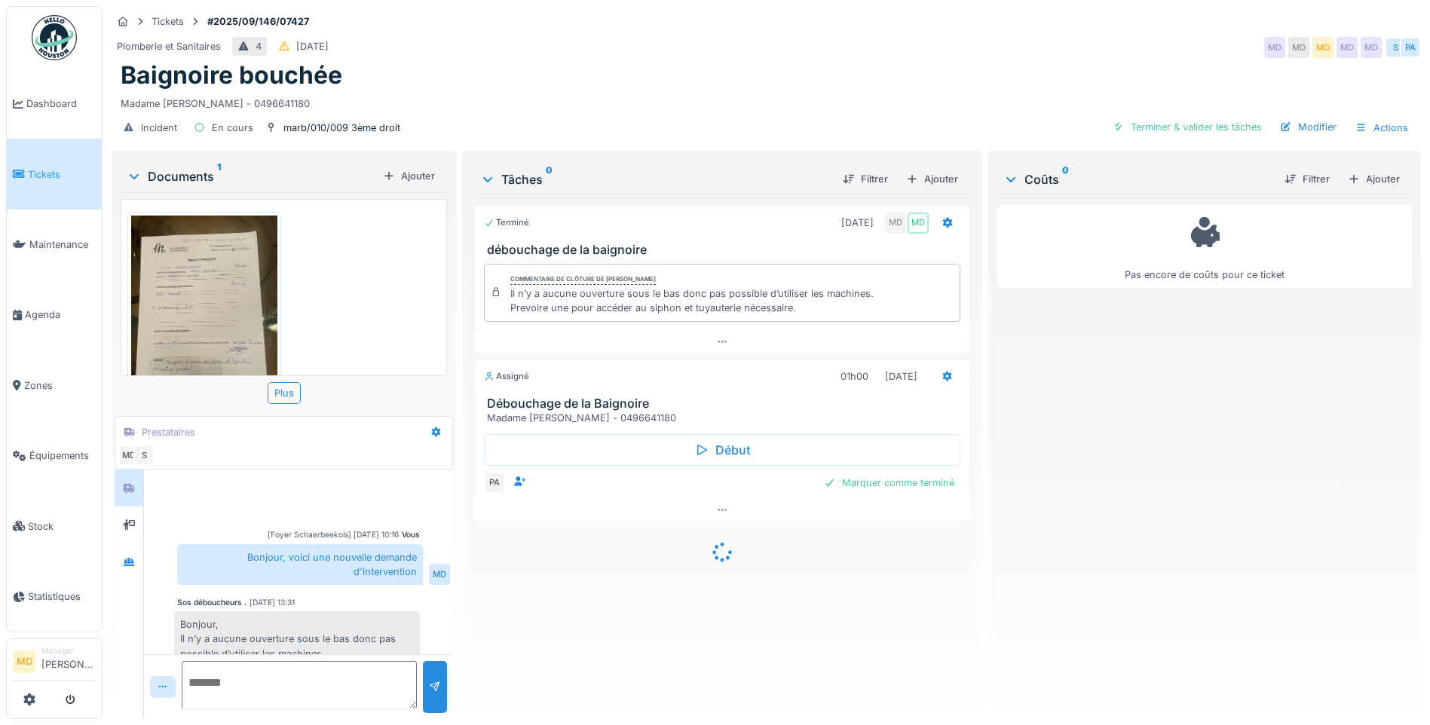
scroll to position [63, 0]
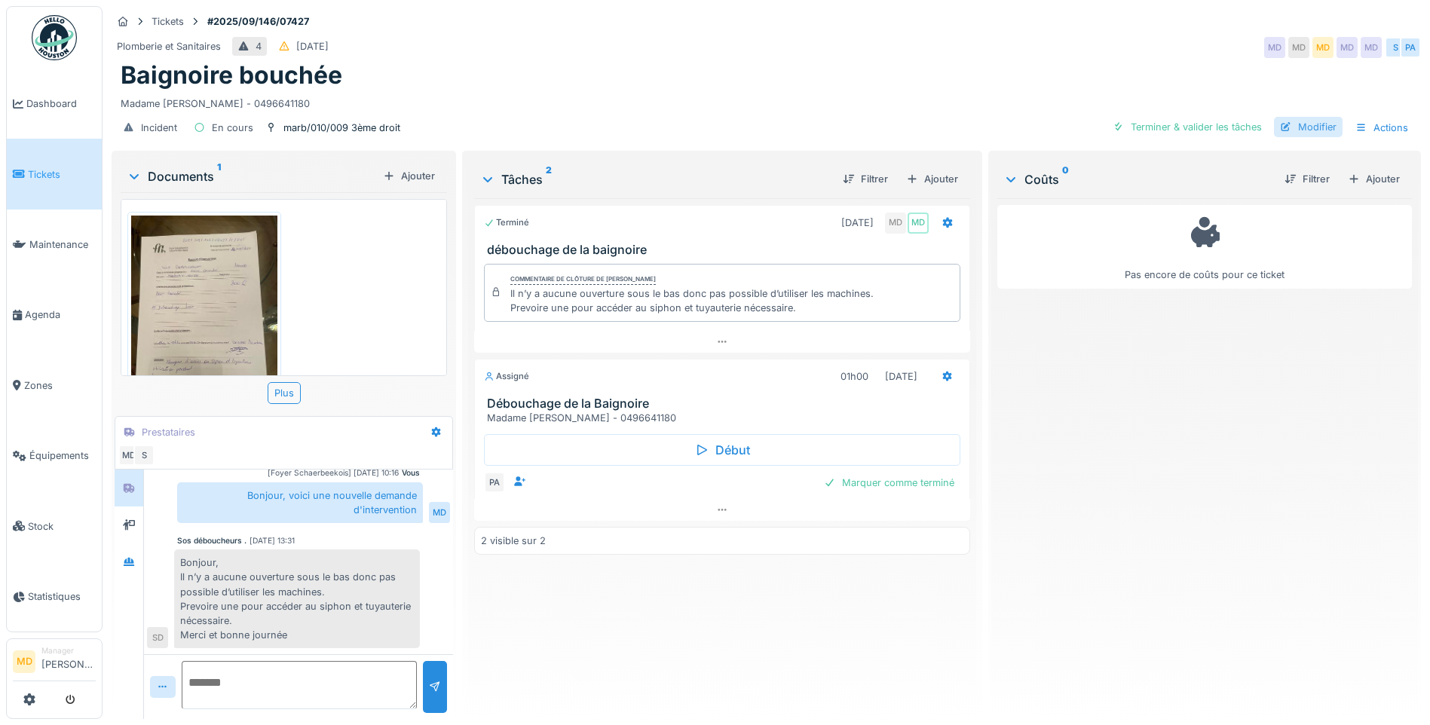
click at [1310, 126] on div "Modifier" at bounding box center [1308, 127] width 69 height 20
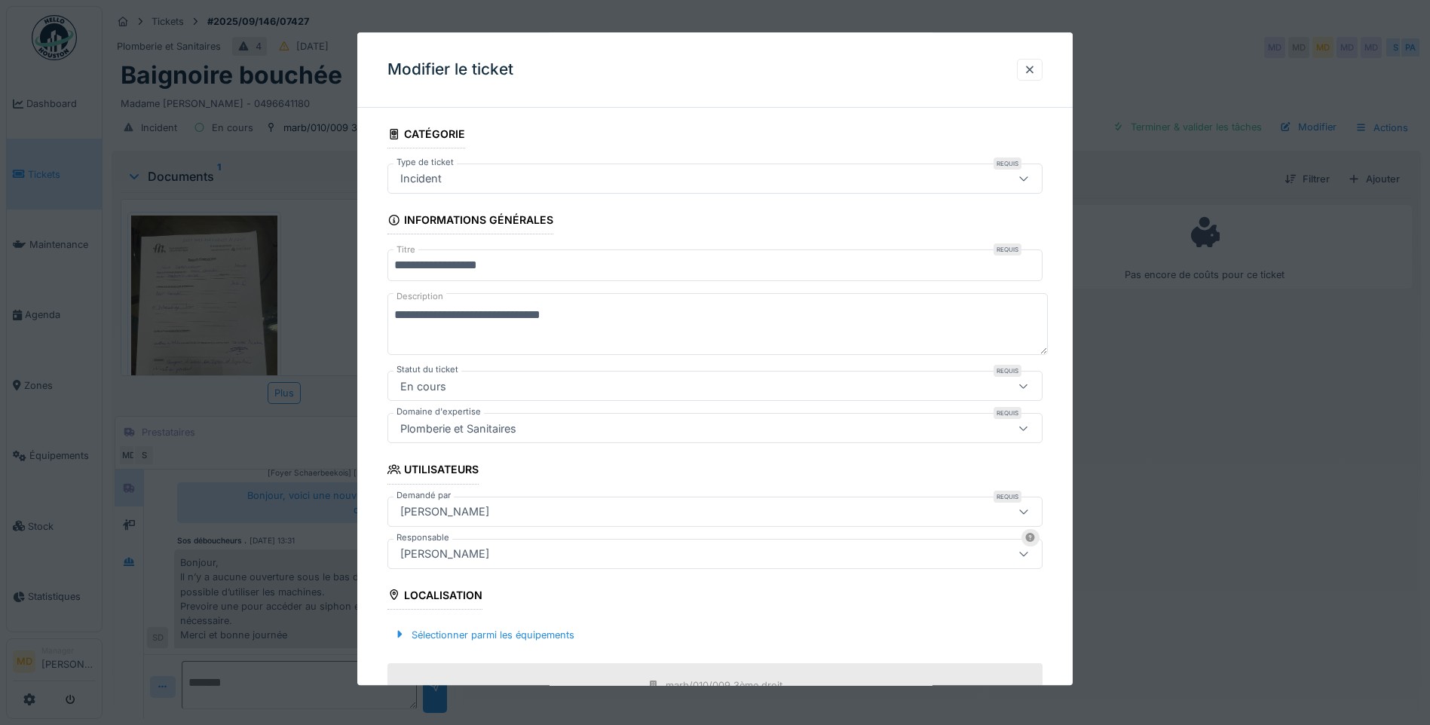
click at [479, 509] on div "[PERSON_NAME]" at bounding box center [676, 512] width 565 height 17
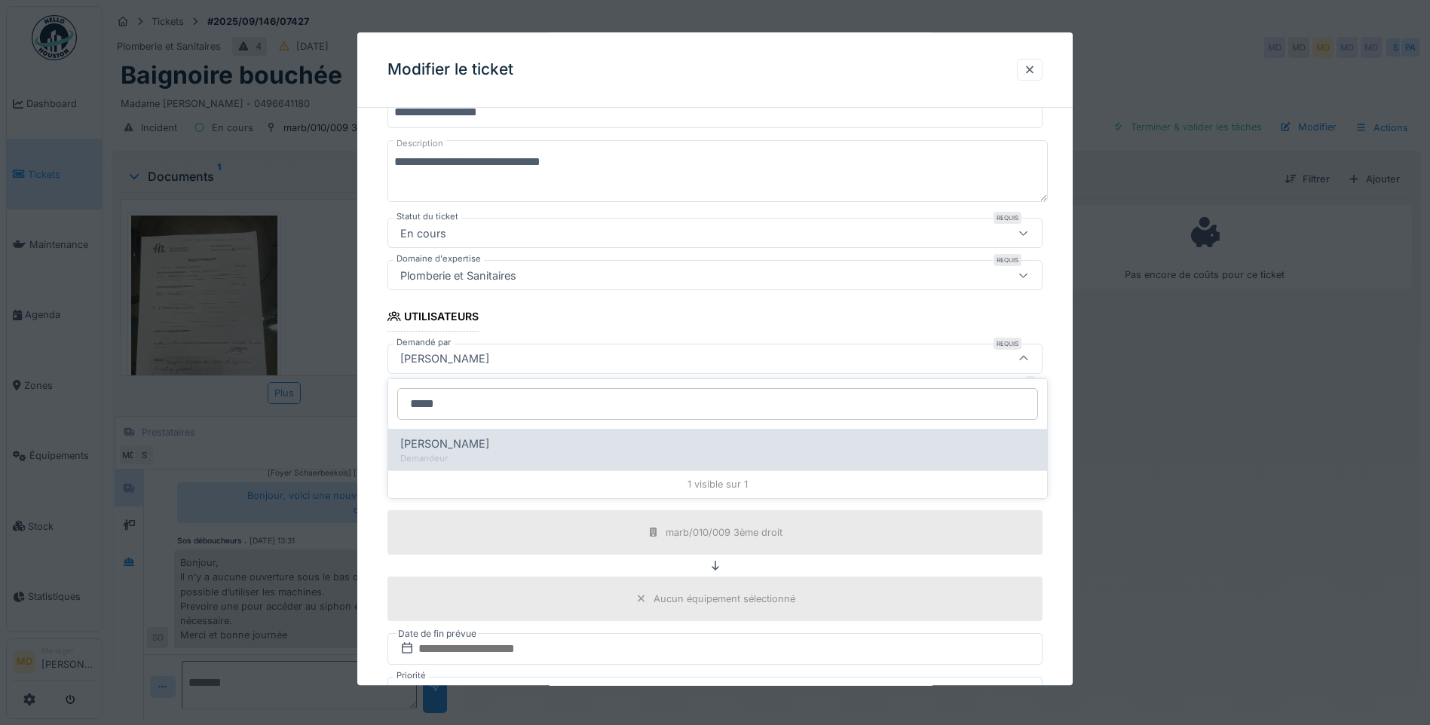
type input "*****"
click at [466, 458] on div "Demandeur" at bounding box center [717, 458] width 635 height 13
type input "****"
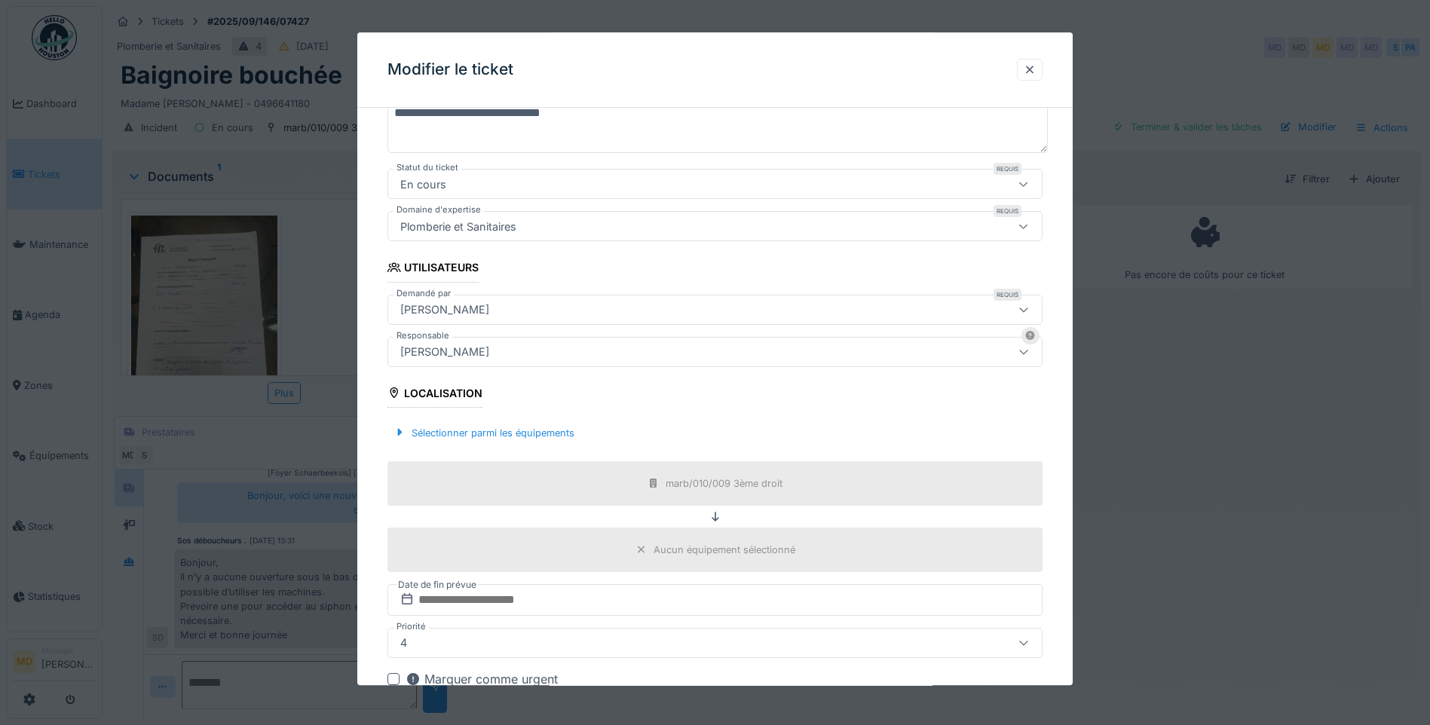
scroll to position [377, 0]
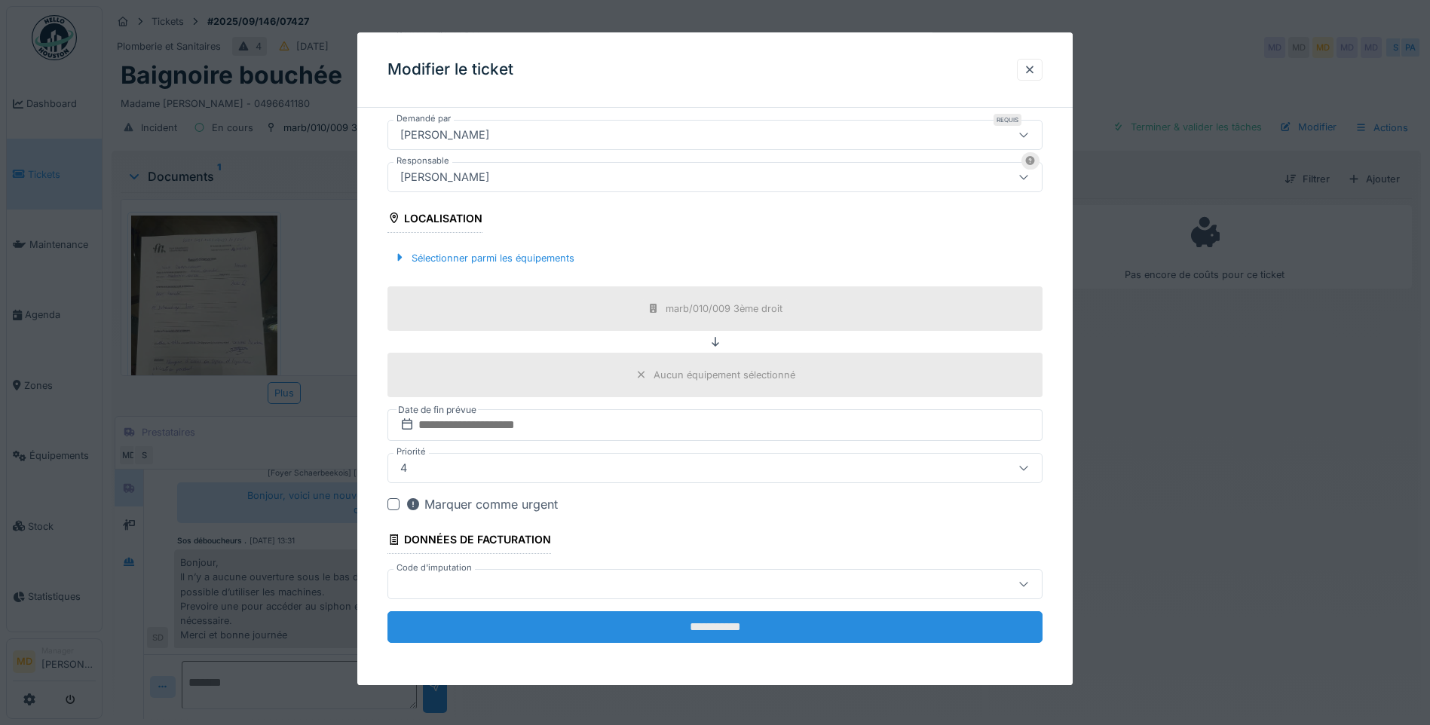
click at [666, 639] on input "**********" at bounding box center [714, 627] width 655 height 32
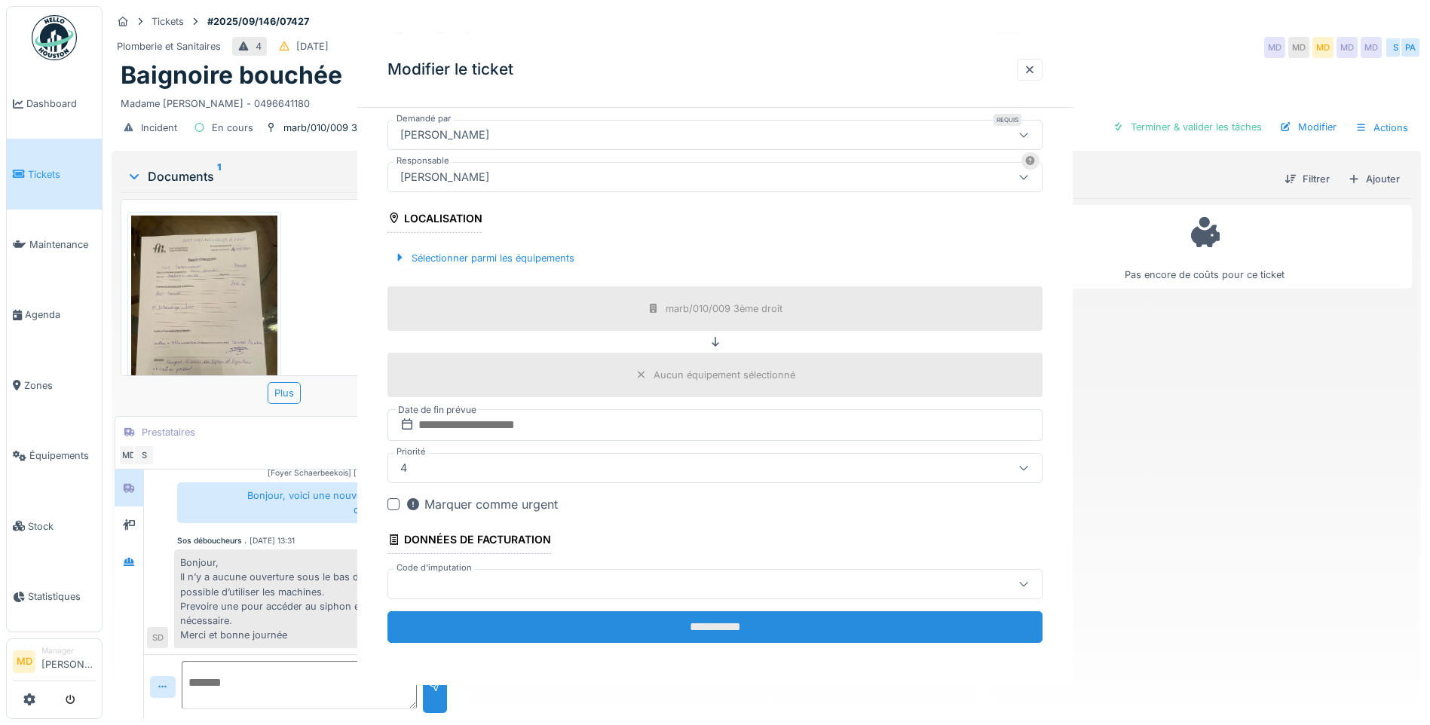
scroll to position [0, 0]
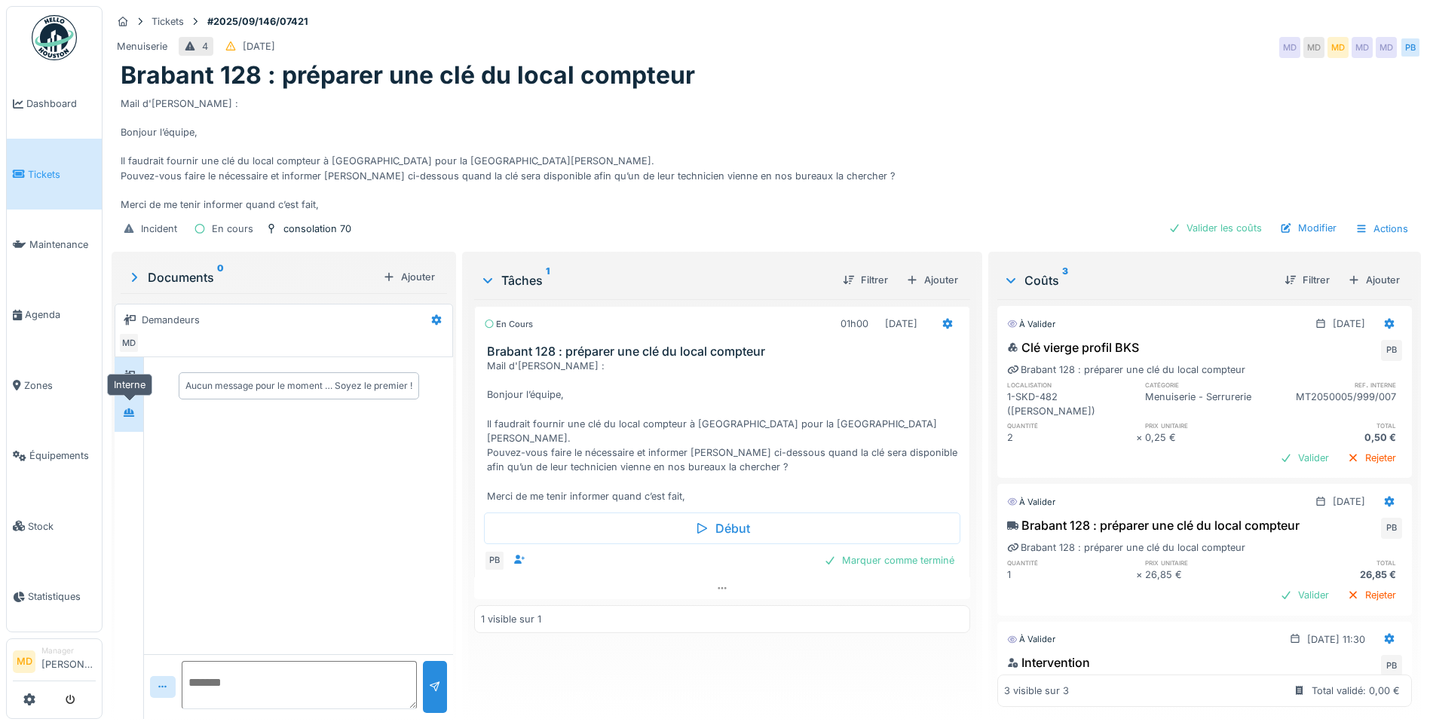
click at [123, 412] on div at bounding box center [129, 412] width 23 height 19
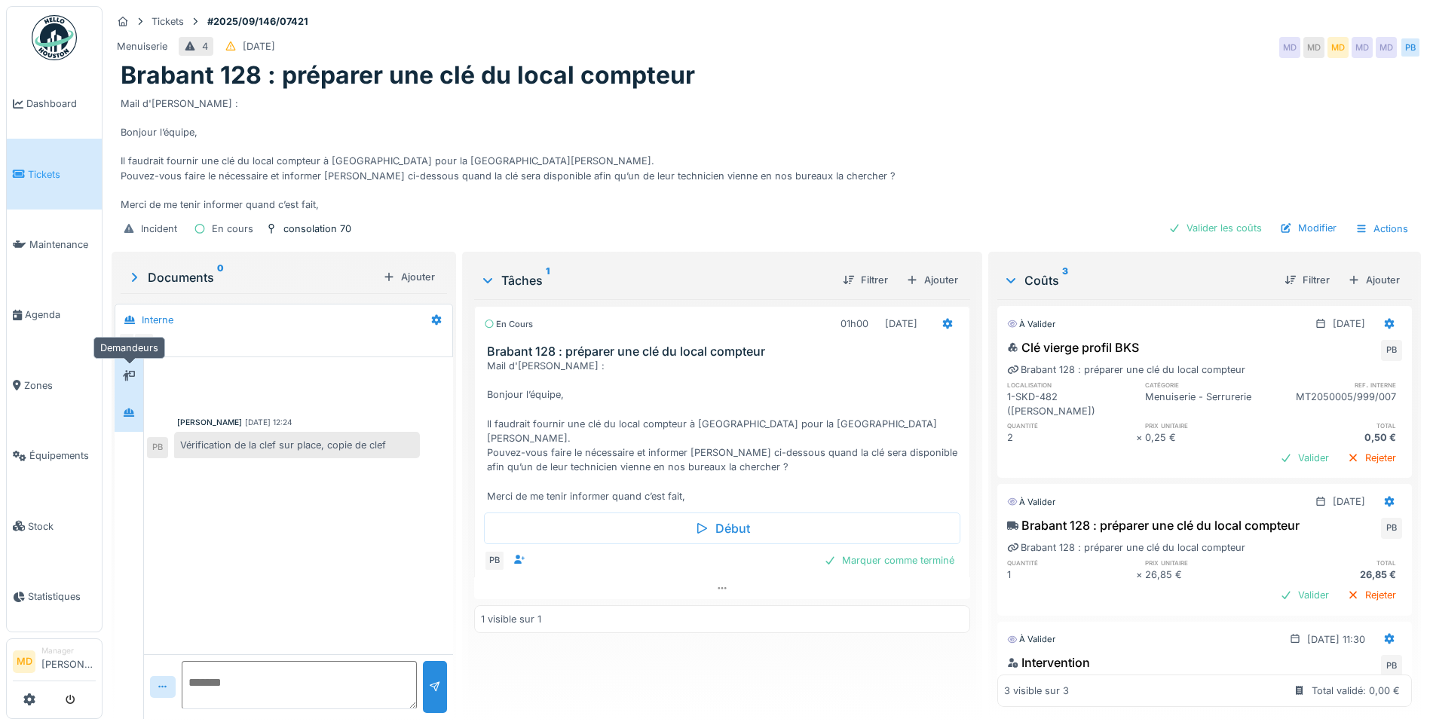
click at [137, 375] on div at bounding box center [129, 375] width 23 height 19
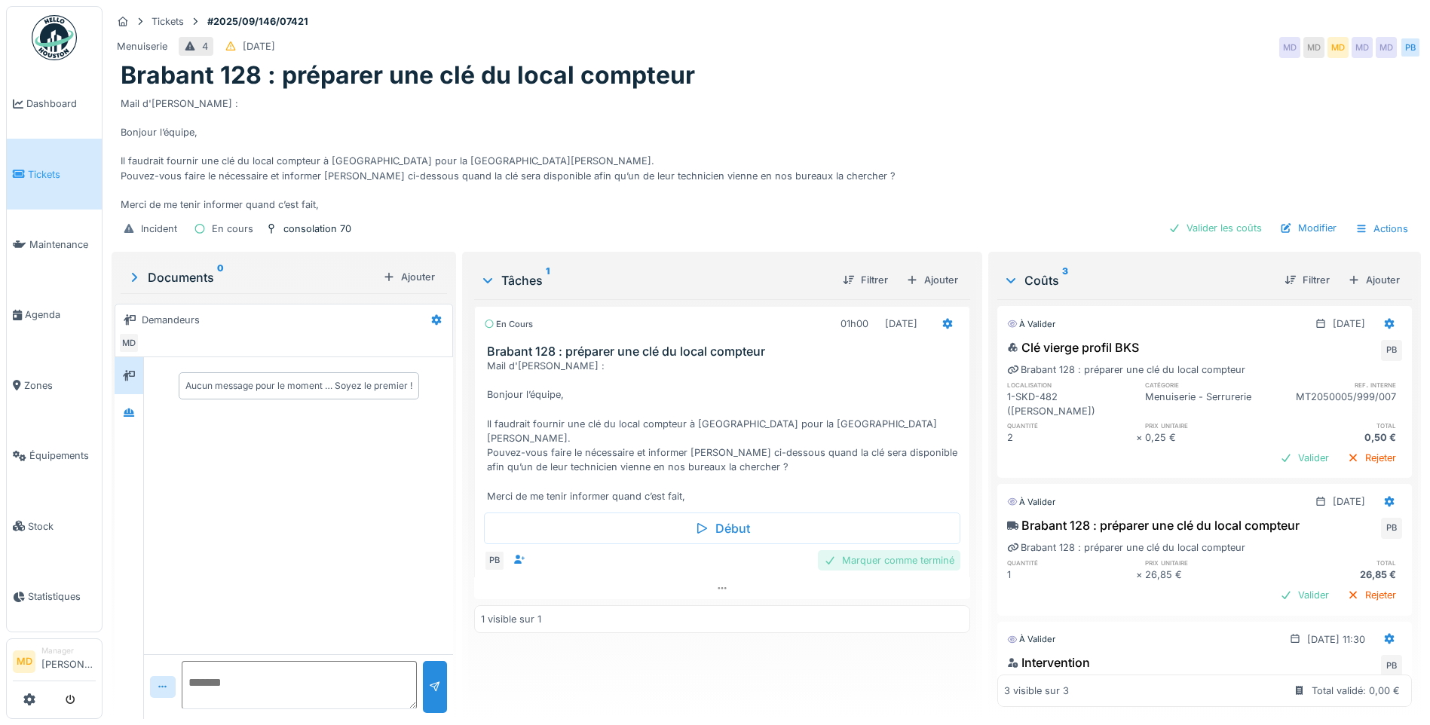
click at [862, 550] on div "Marquer comme terminé" at bounding box center [889, 560] width 142 height 20
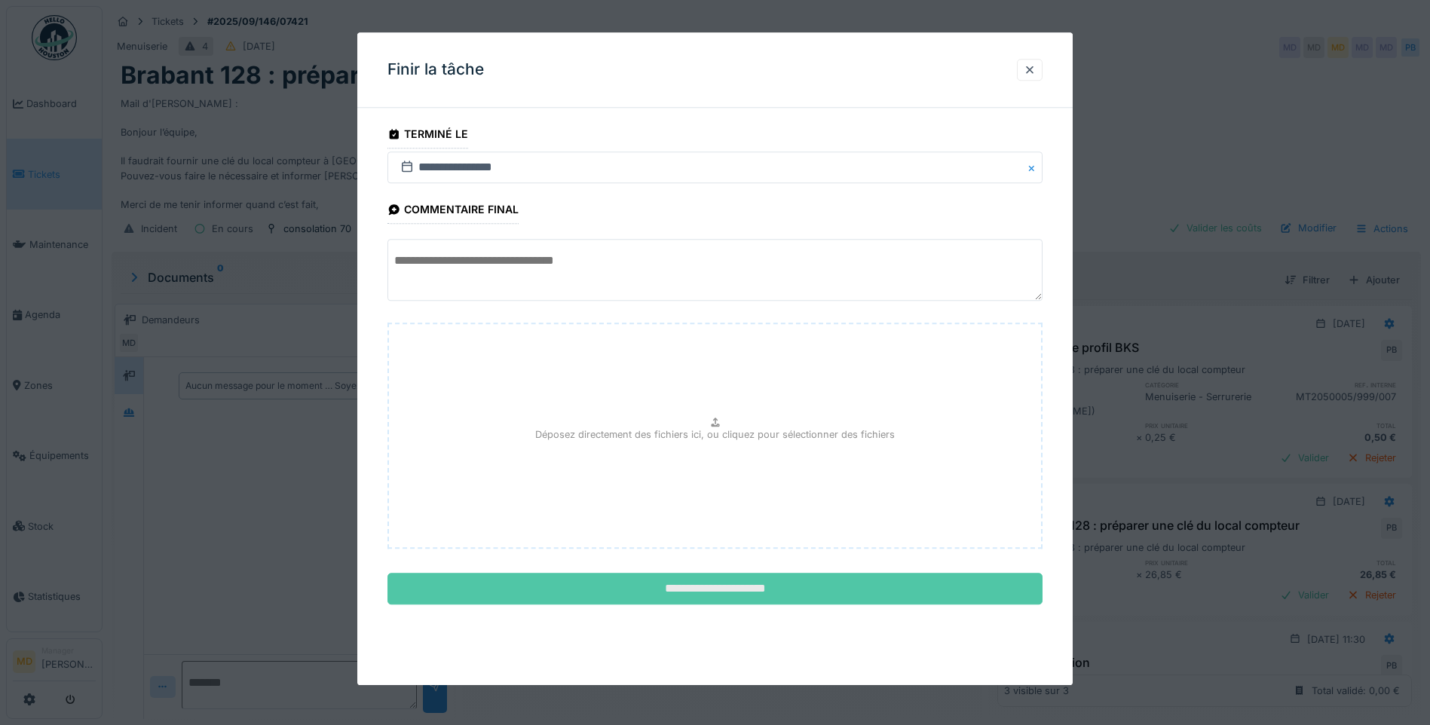
click at [741, 588] on input "**********" at bounding box center [714, 590] width 655 height 32
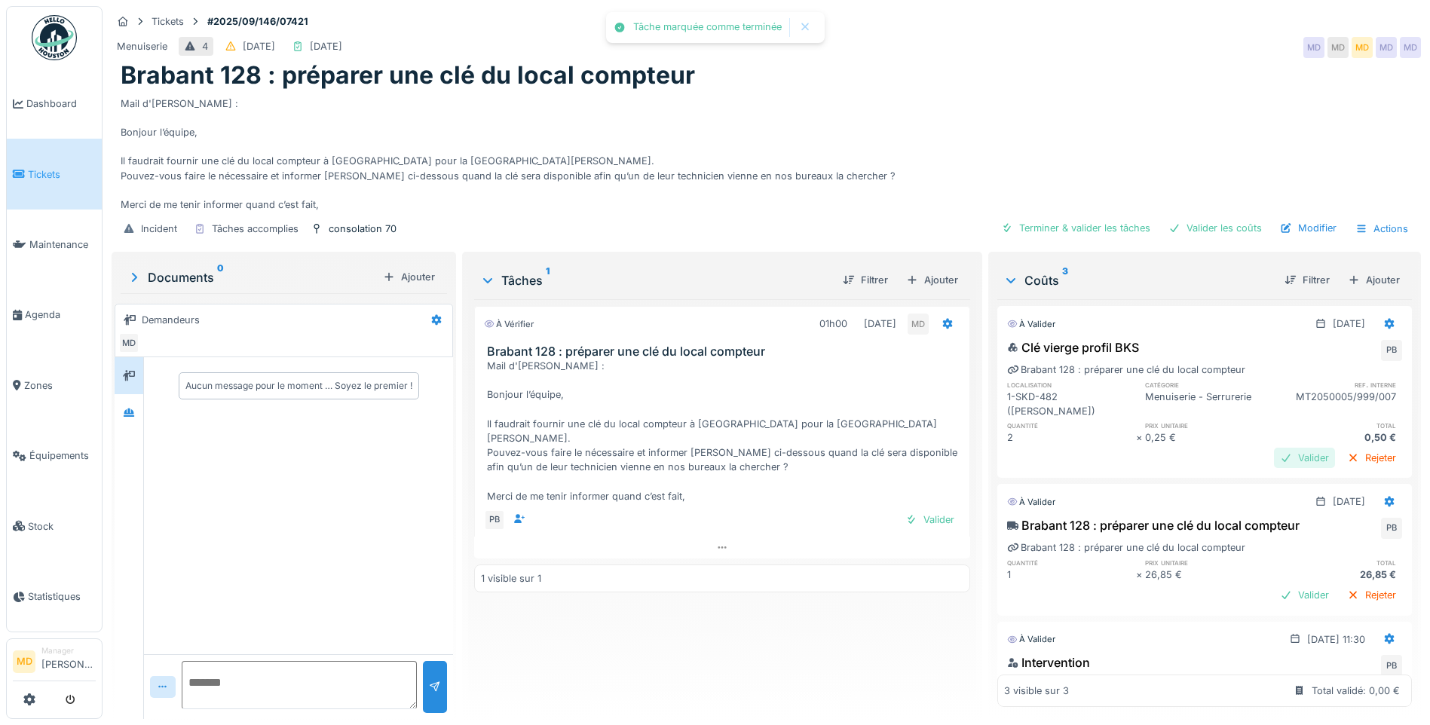
click at [1286, 448] on div "Valider" at bounding box center [1304, 458] width 61 height 20
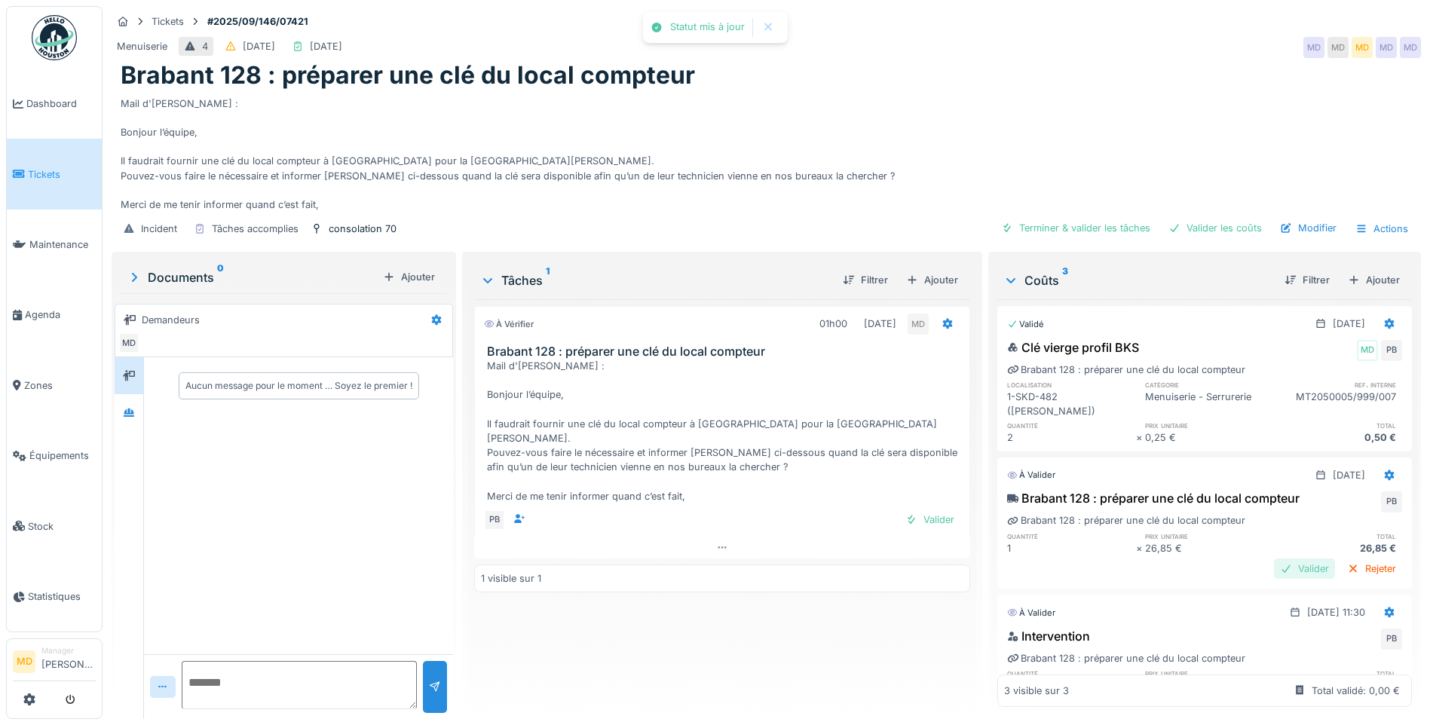
click at [1274, 559] on div "Valider" at bounding box center [1304, 569] width 61 height 20
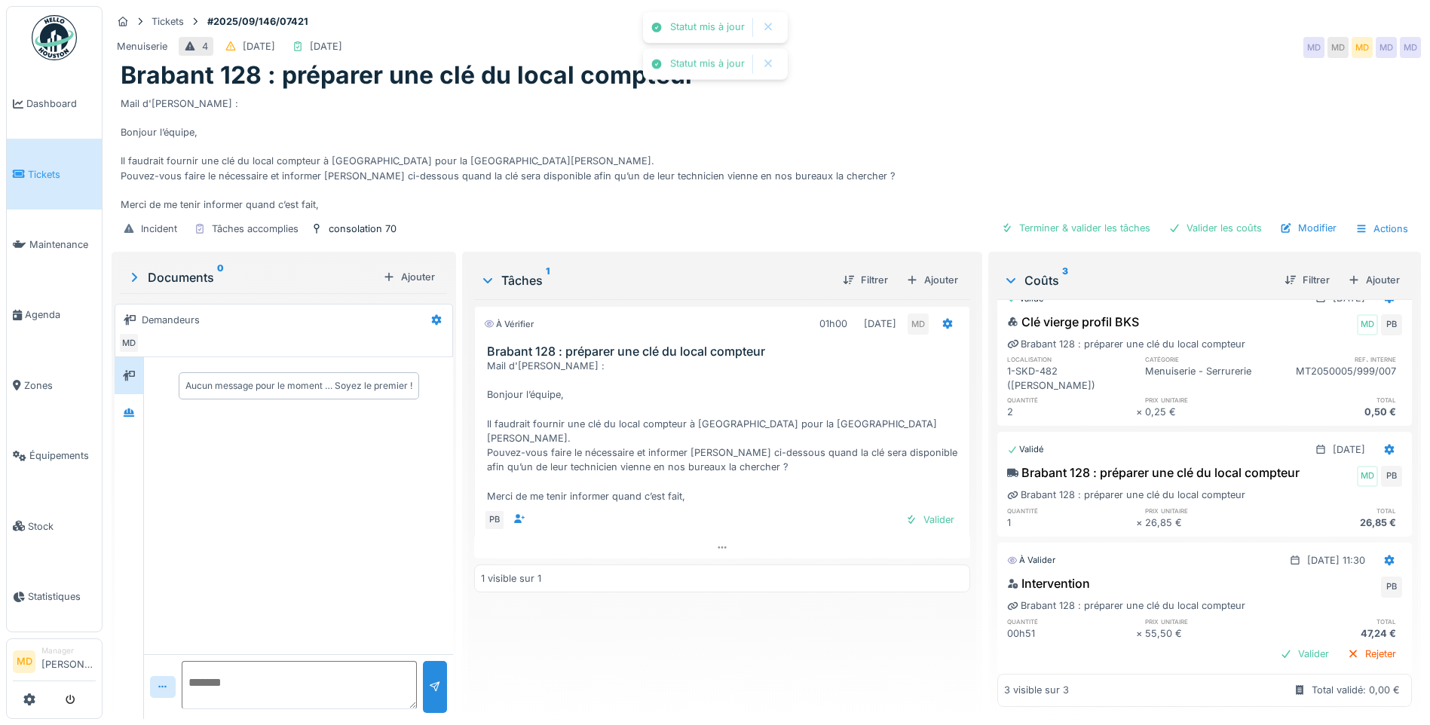
scroll to position [39, 0]
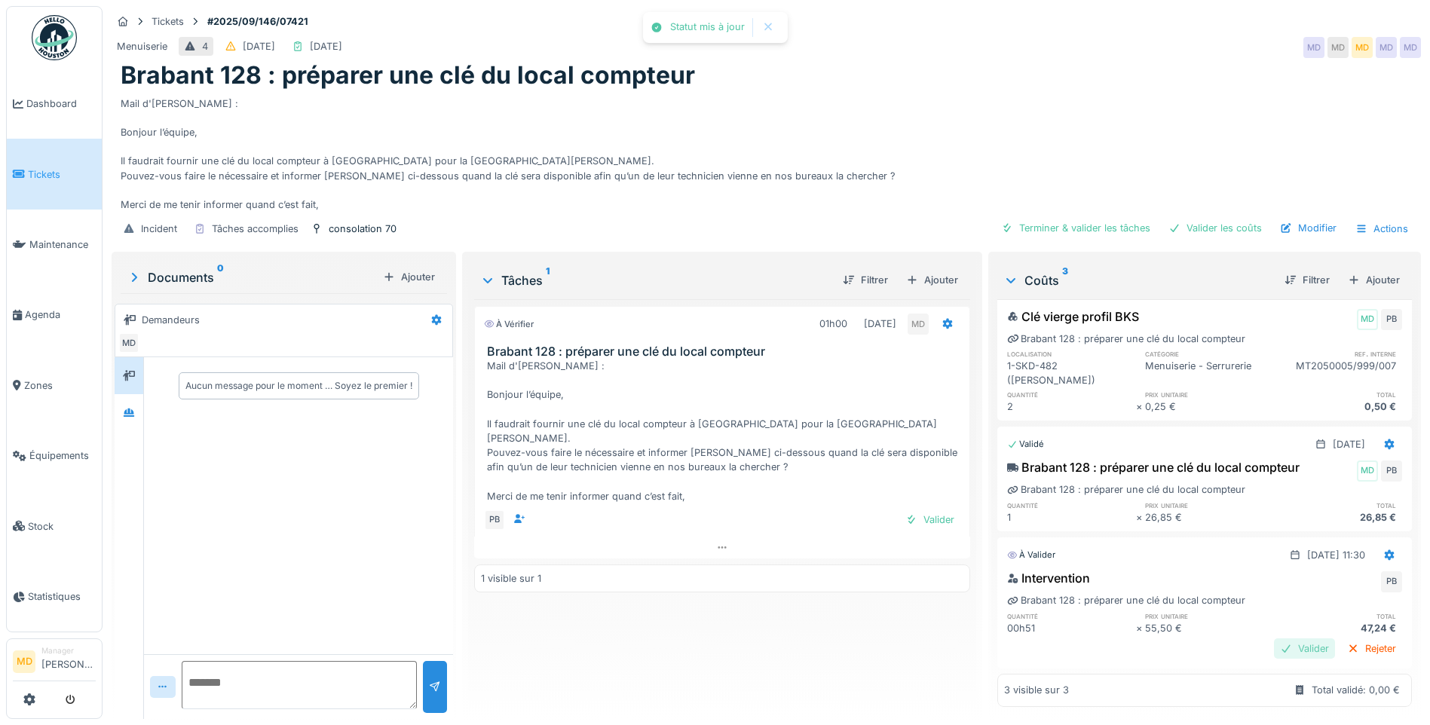
click at [1274, 639] on div "Valider" at bounding box center [1304, 649] width 61 height 20
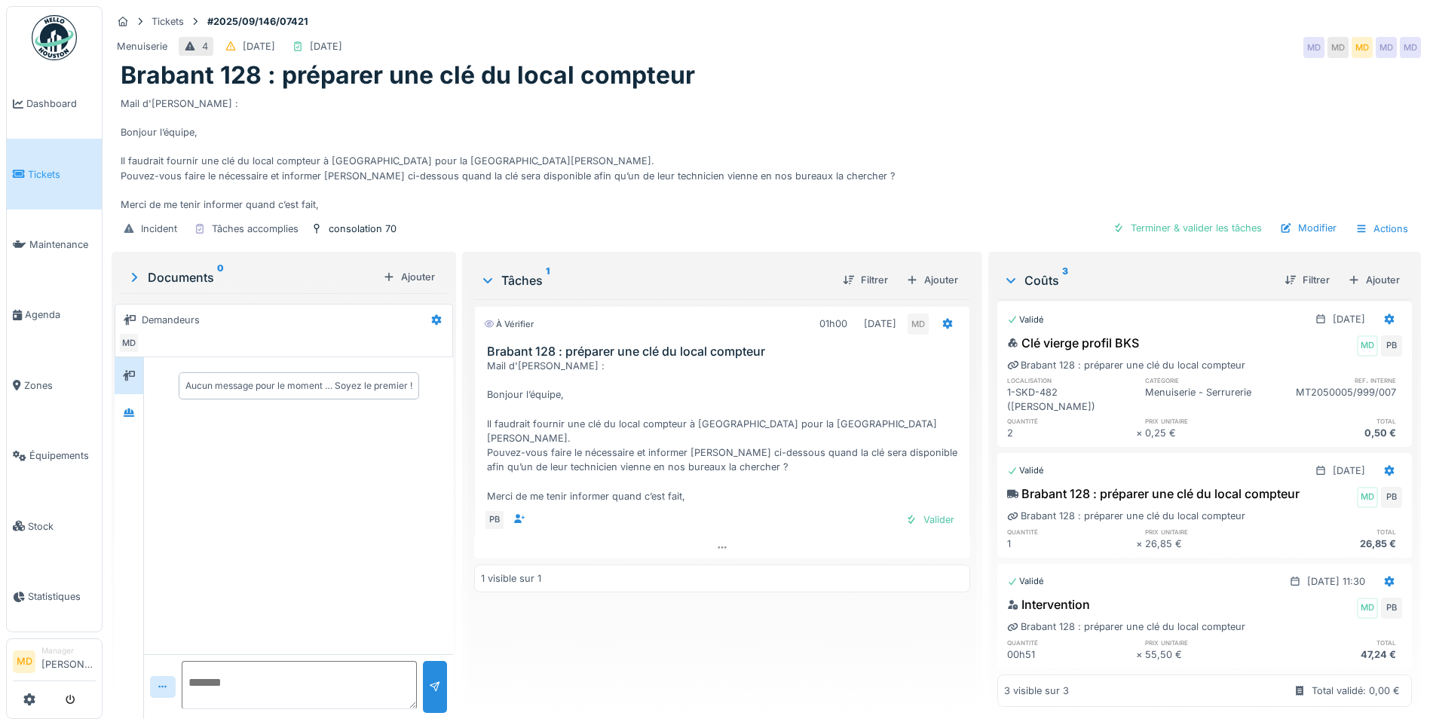
scroll to position [0, 0]
click at [1289, 227] on div "Modifier" at bounding box center [1308, 228] width 69 height 20
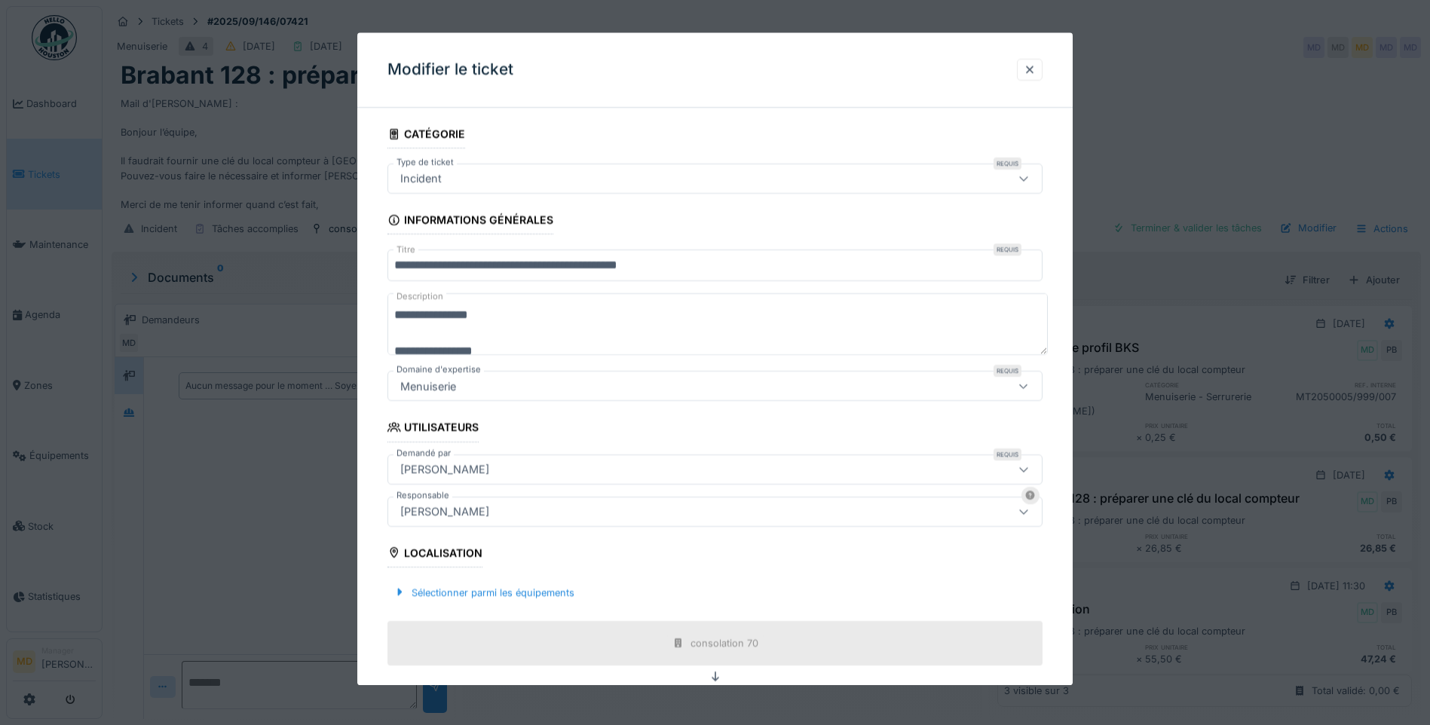
click at [473, 473] on div "[PERSON_NAME]" at bounding box center [676, 469] width 565 height 17
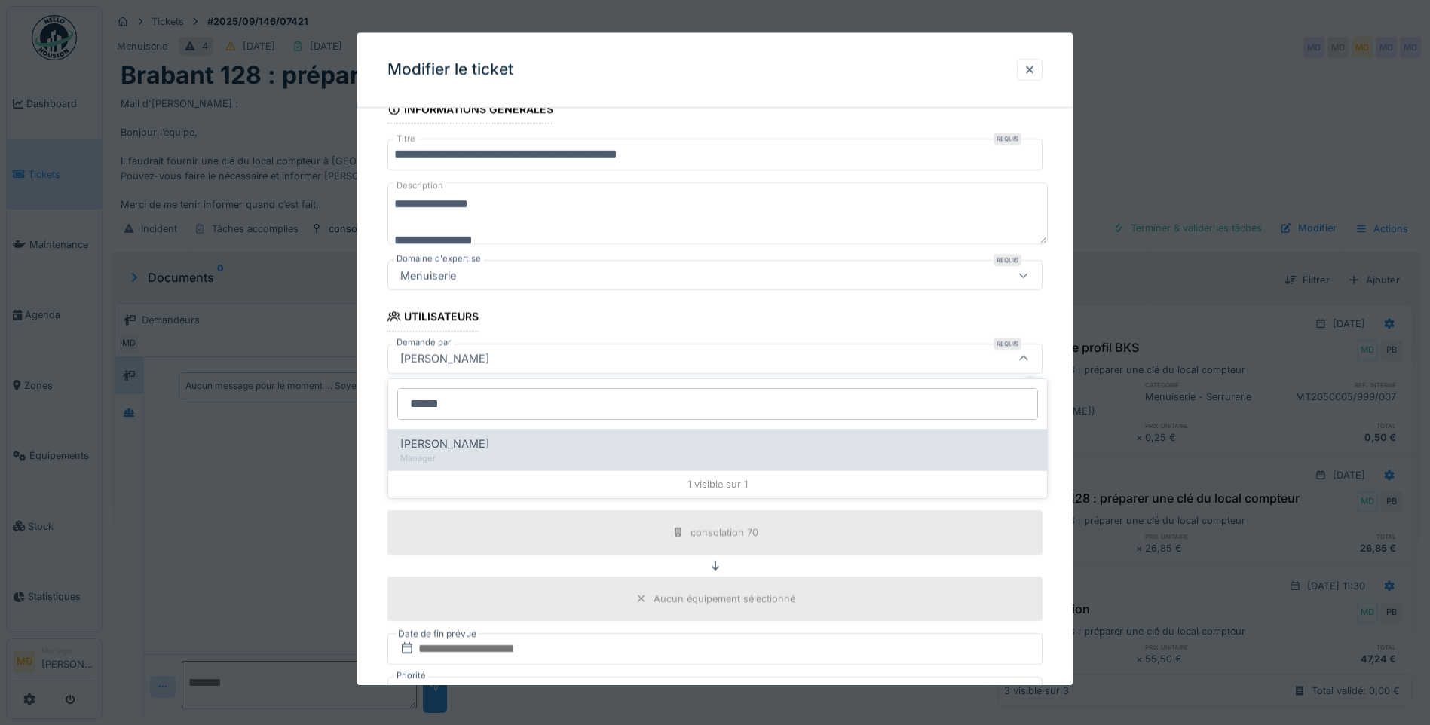
type input "******"
click at [448, 437] on span "Andrea Iglesias" at bounding box center [444, 444] width 89 height 17
type input "*****"
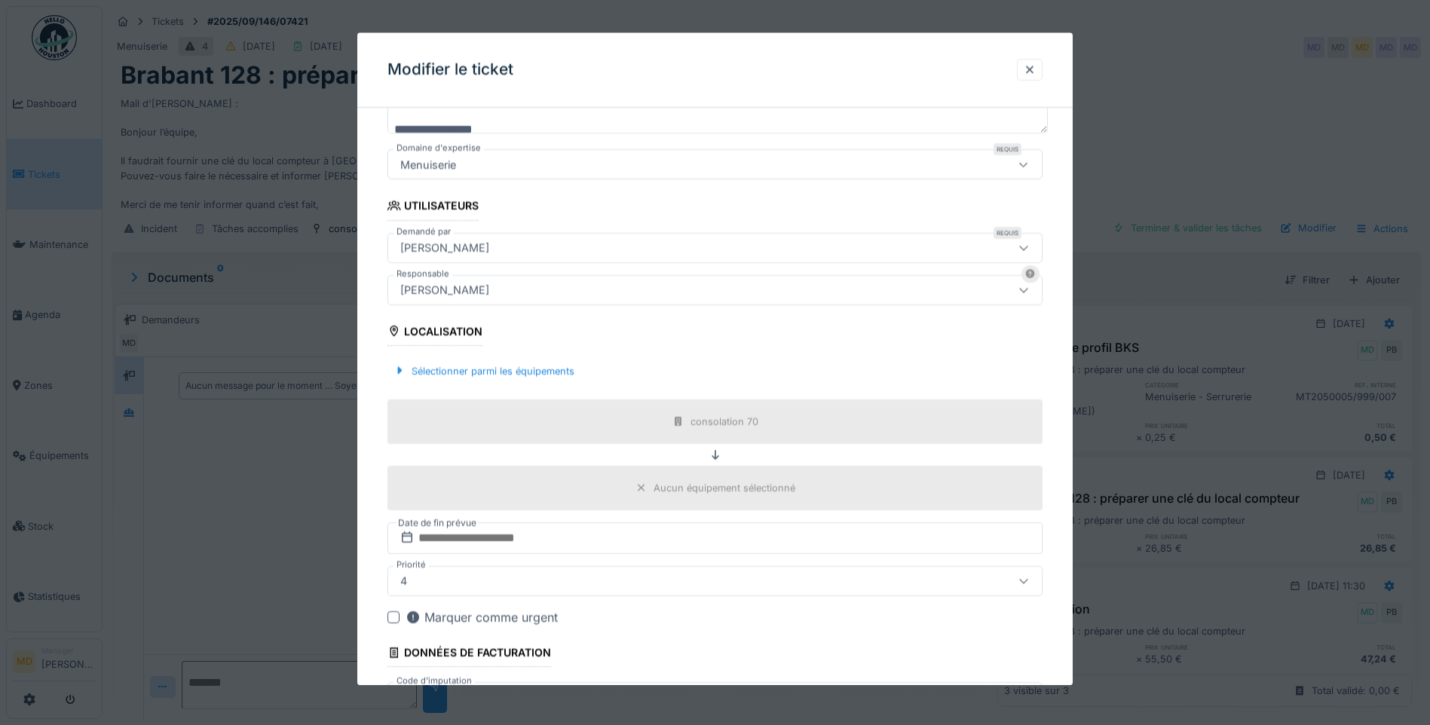
scroll to position [335, 0]
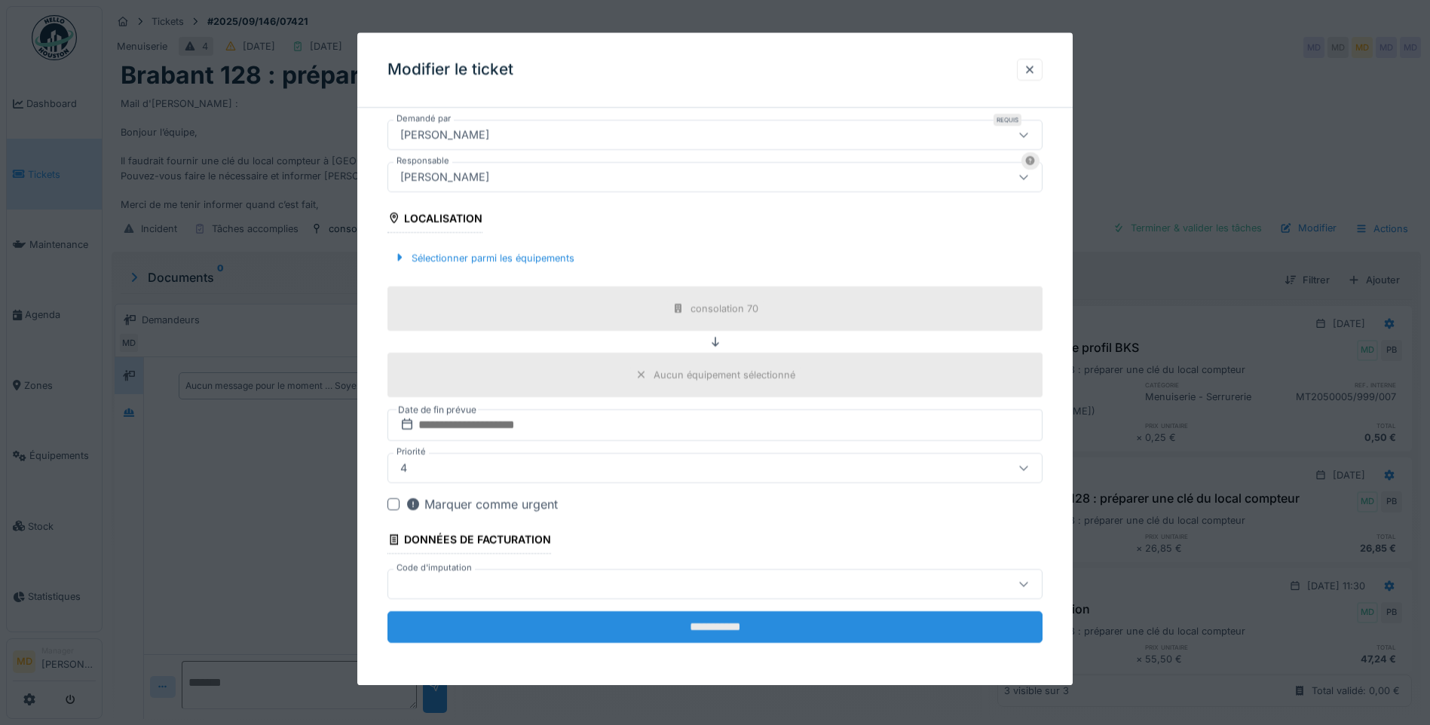
click at [724, 639] on input "**********" at bounding box center [714, 627] width 655 height 32
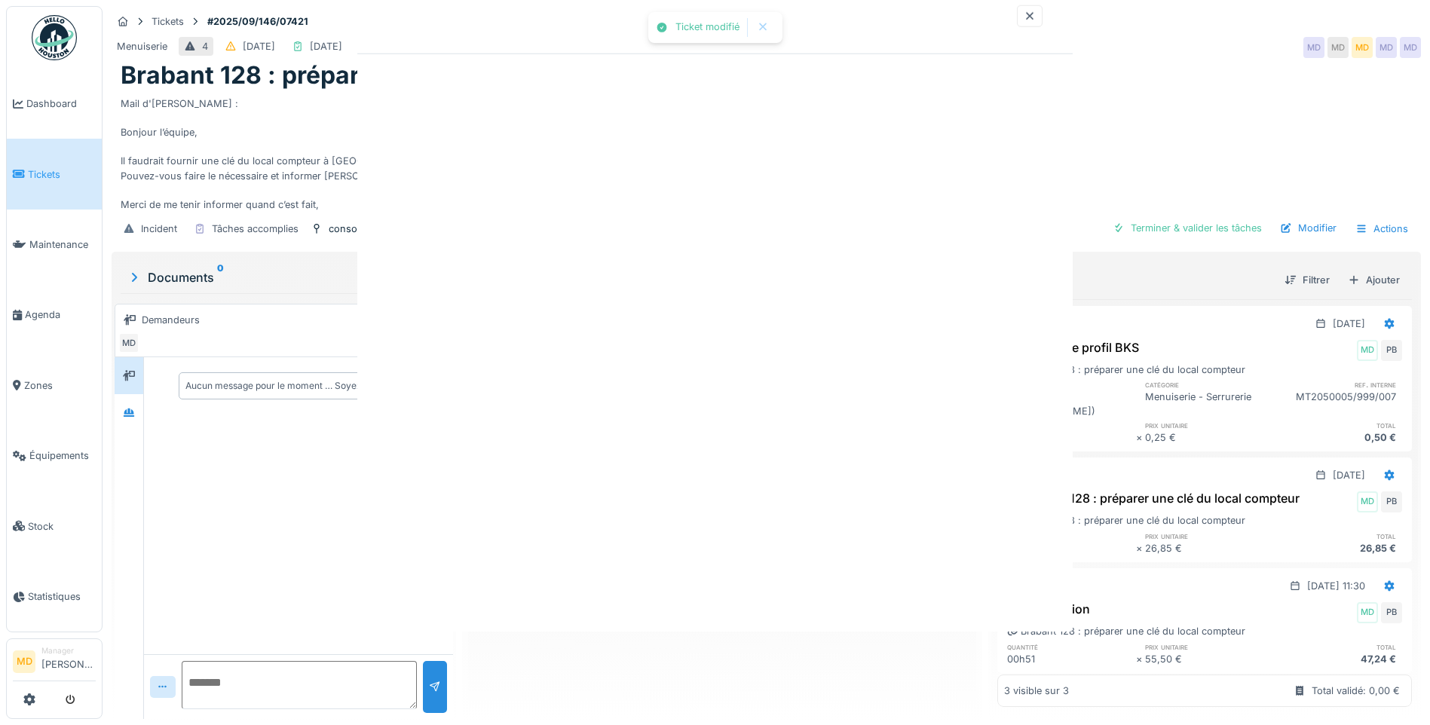
scroll to position [0, 0]
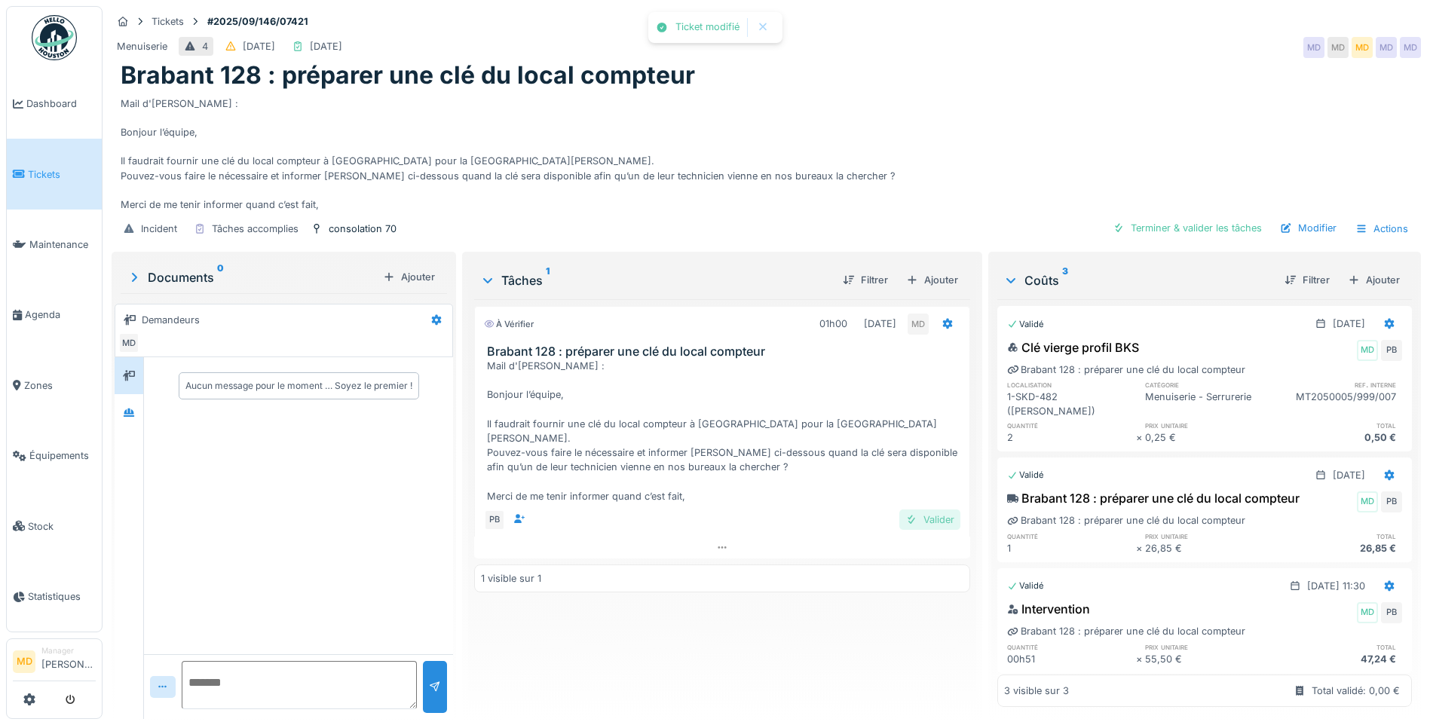
click at [917, 510] on div "Valider" at bounding box center [929, 520] width 61 height 20
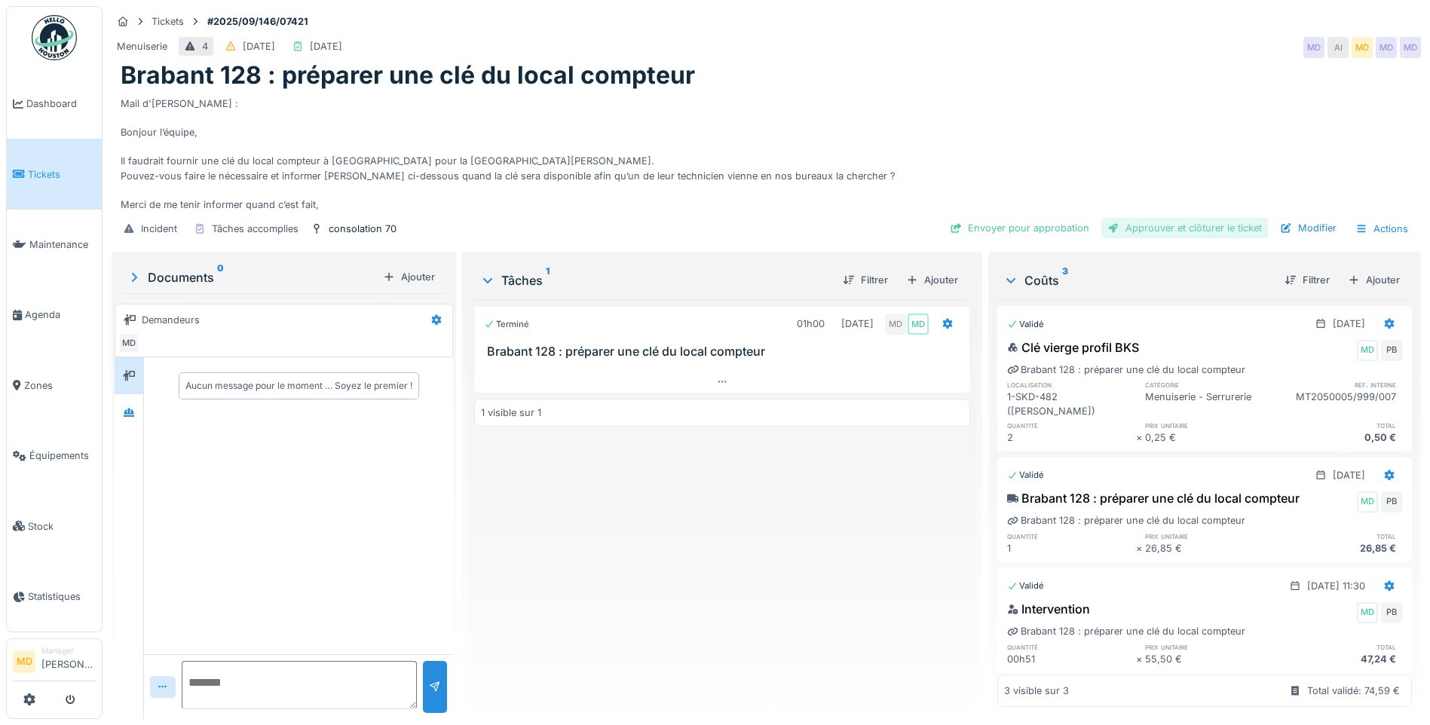
click at [1143, 227] on div "Approuver et clôturer le ticket" at bounding box center [1184, 228] width 167 height 20
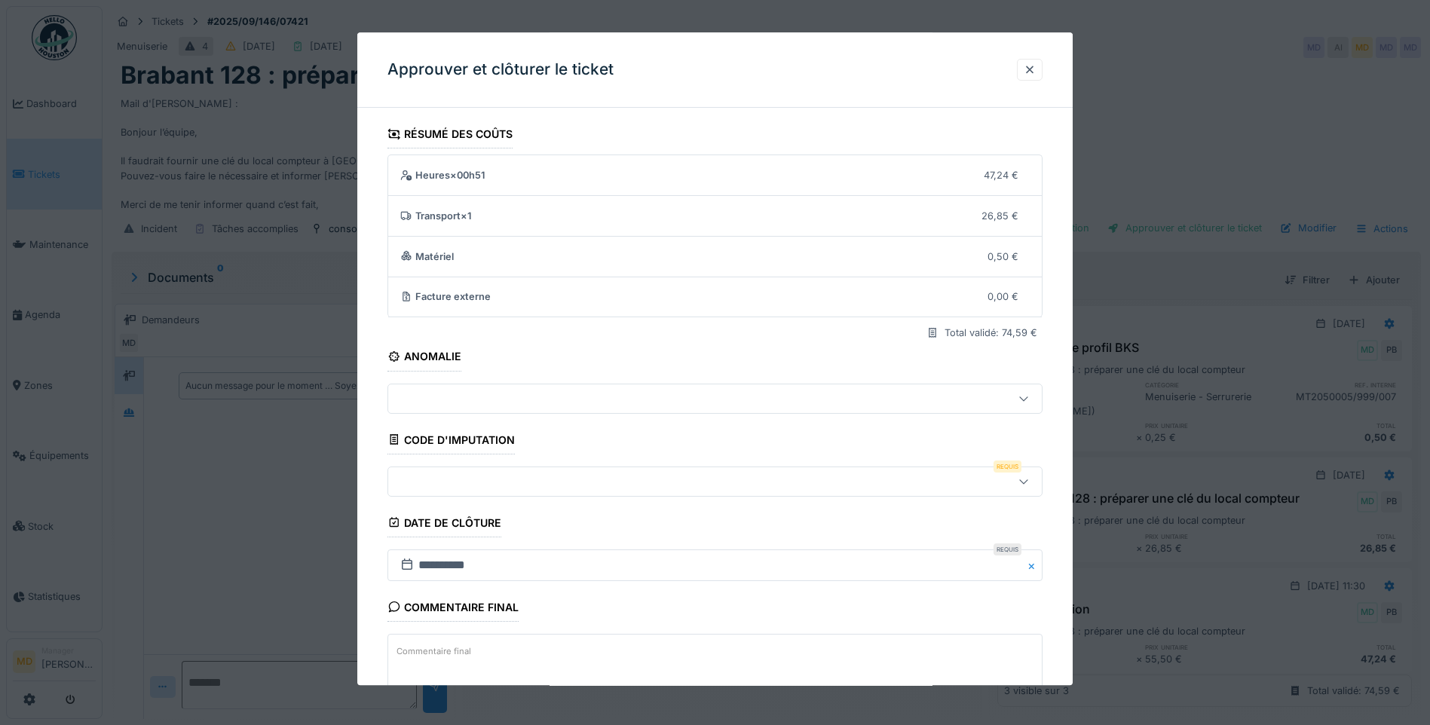
click at [481, 483] on div at bounding box center [676, 481] width 565 height 17
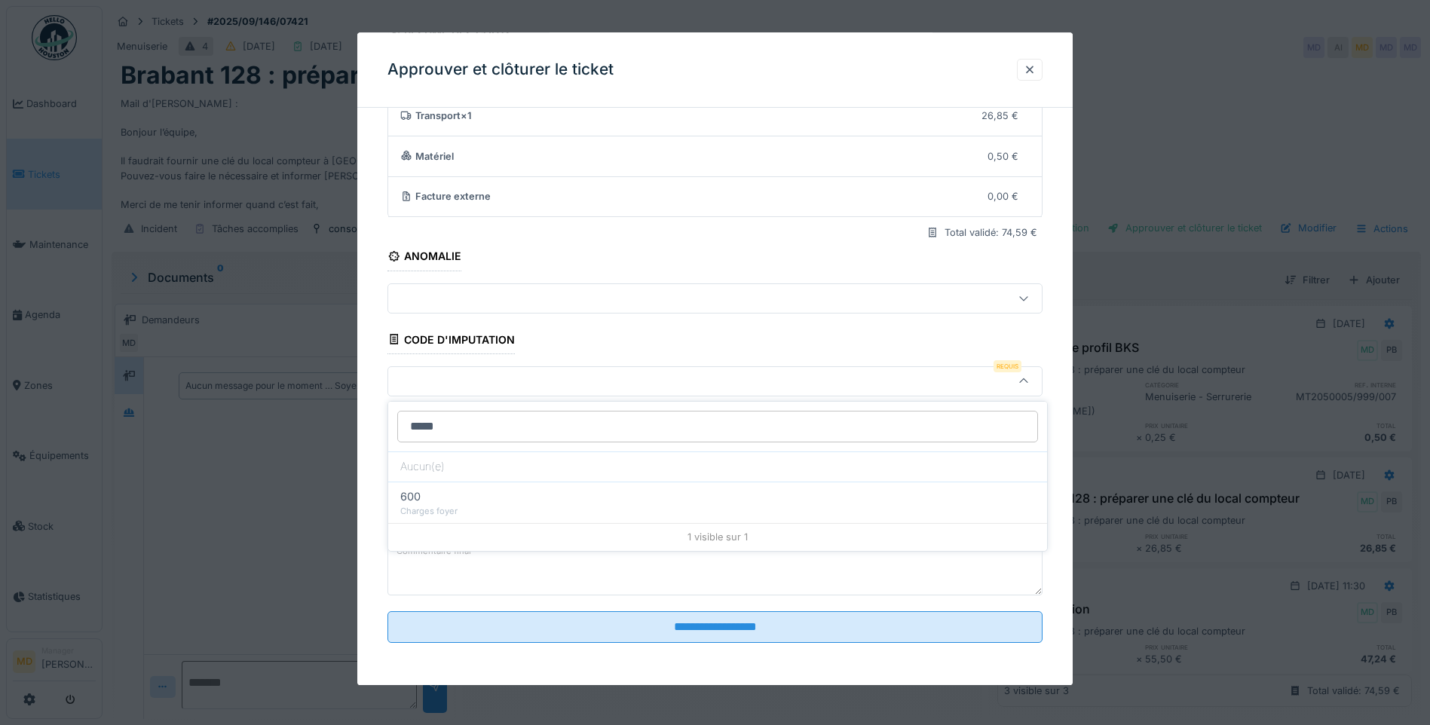
type input "*****"
click at [481, 483] on div "600 Charges foyer" at bounding box center [717, 502] width 659 height 41
type input "***"
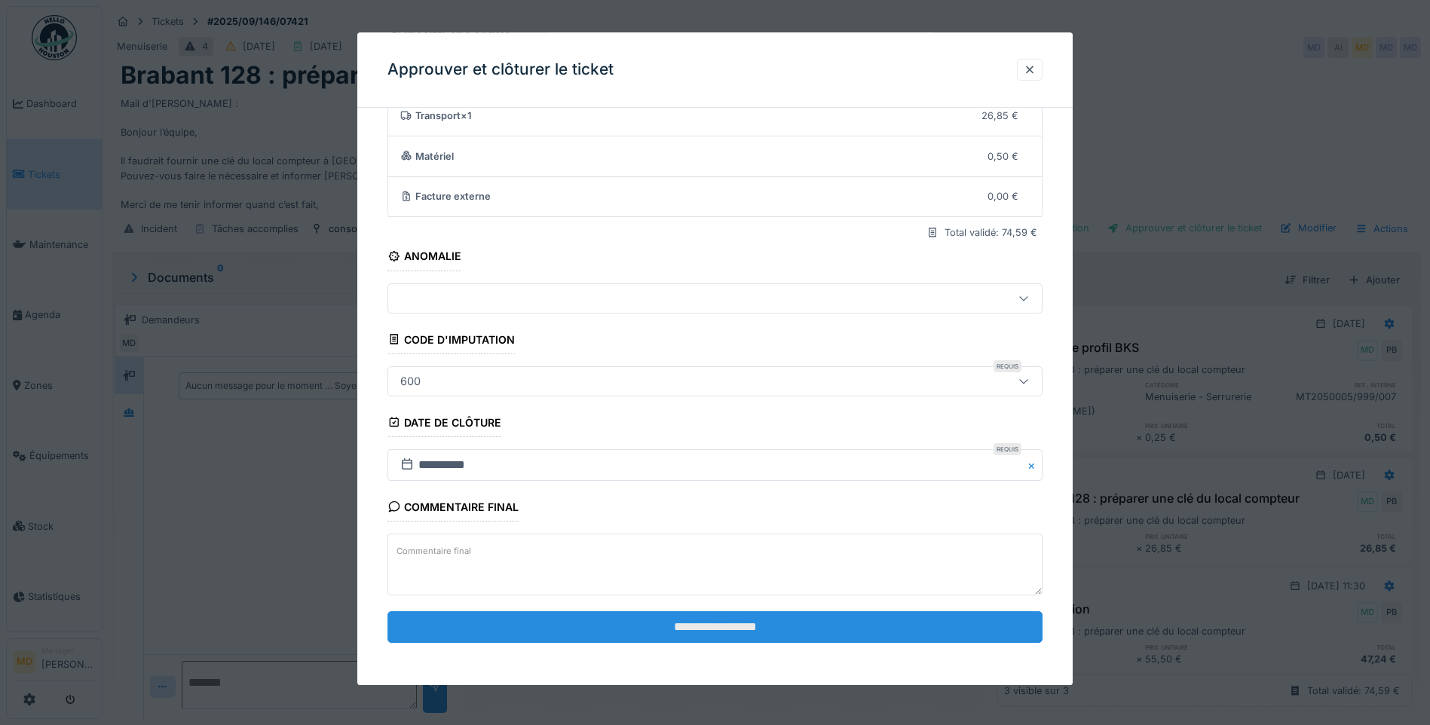
click at [730, 628] on input "**********" at bounding box center [714, 627] width 655 height 32
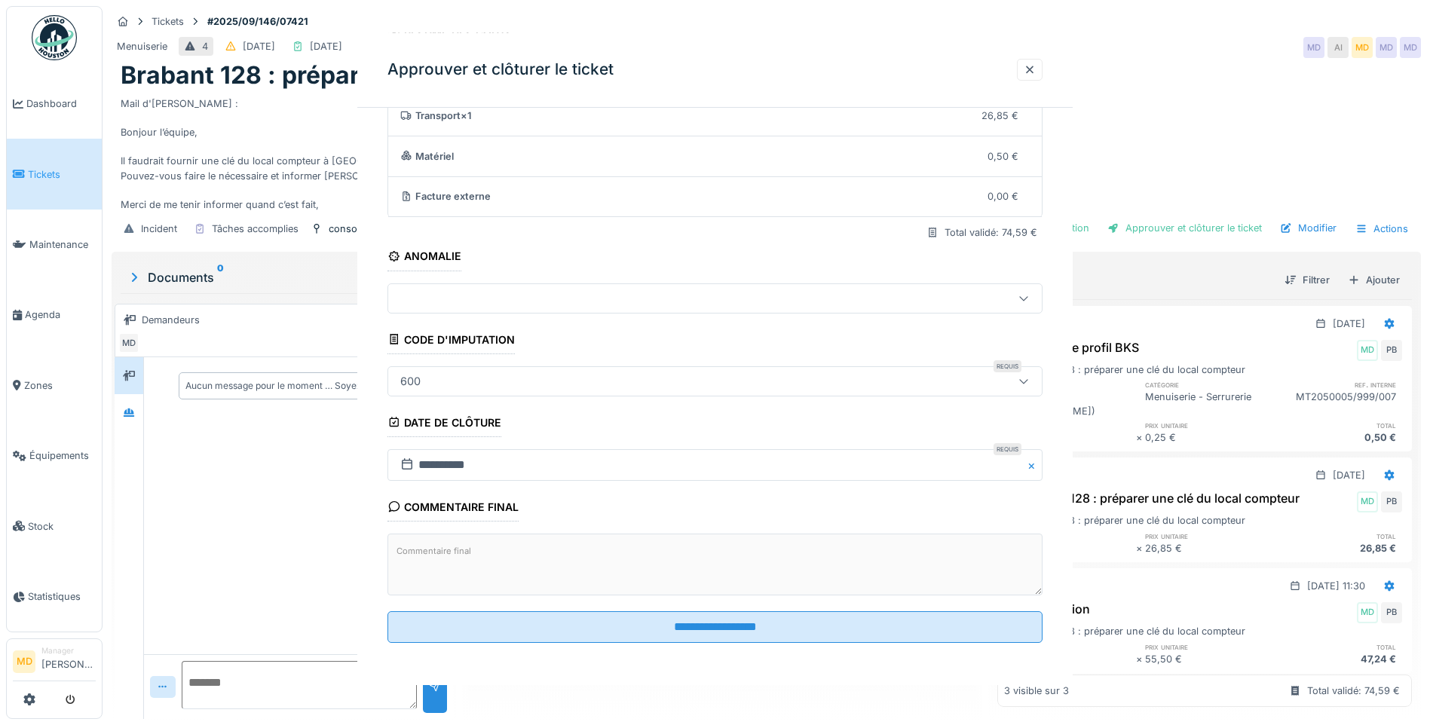
scroll to position [0, 0]
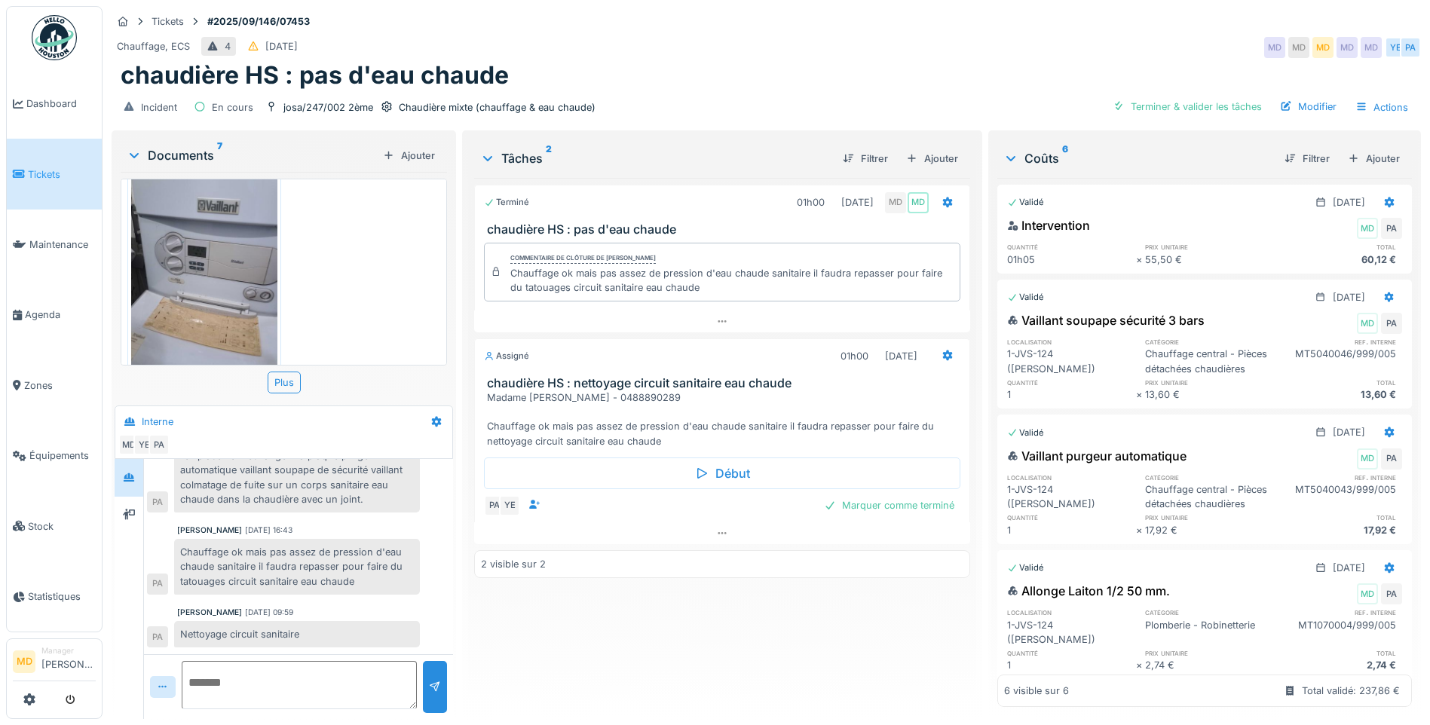
scroll to position [640, 0]
click at [1322, 96] on div "Modifier" at bounding box center [1308, 106] width 69 height 20
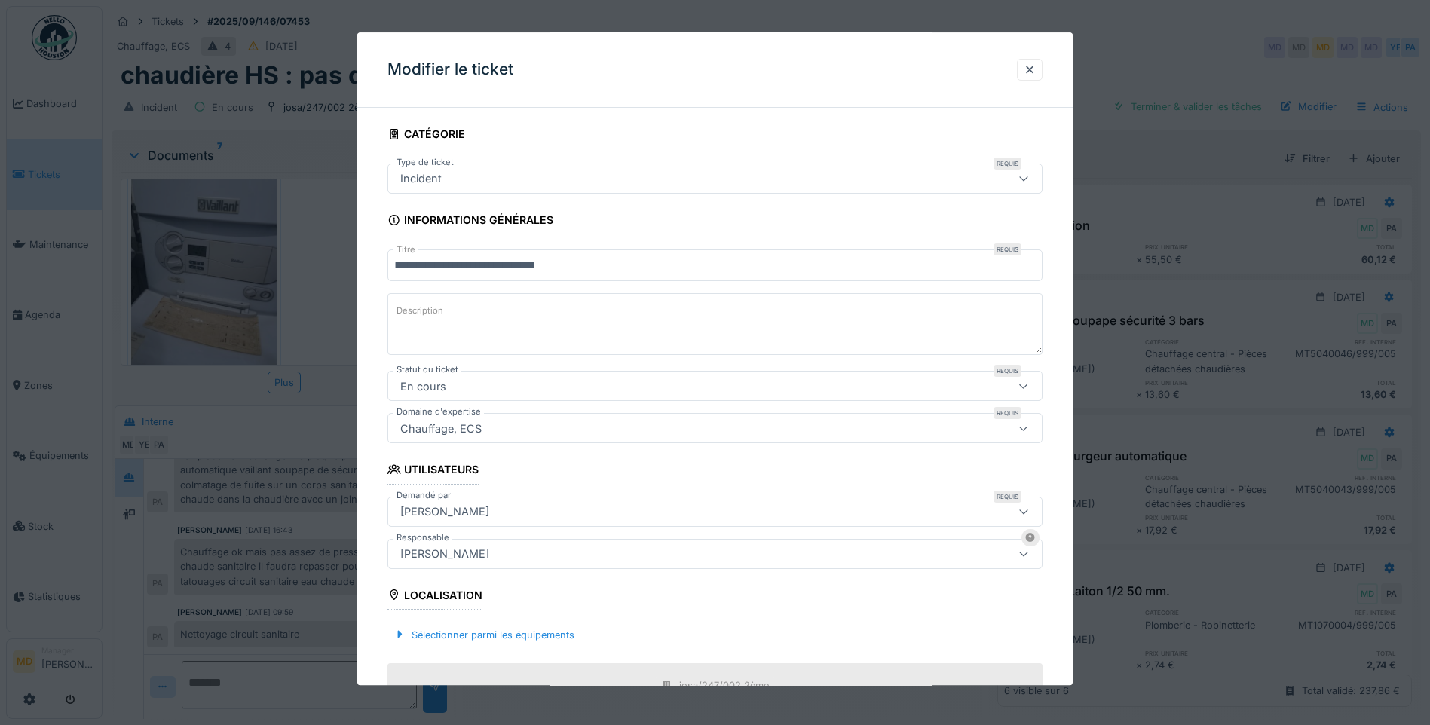
click at [487, 515] on div "[PERSON_NAME]" at bounding box center [676, 512] width 565 height 17
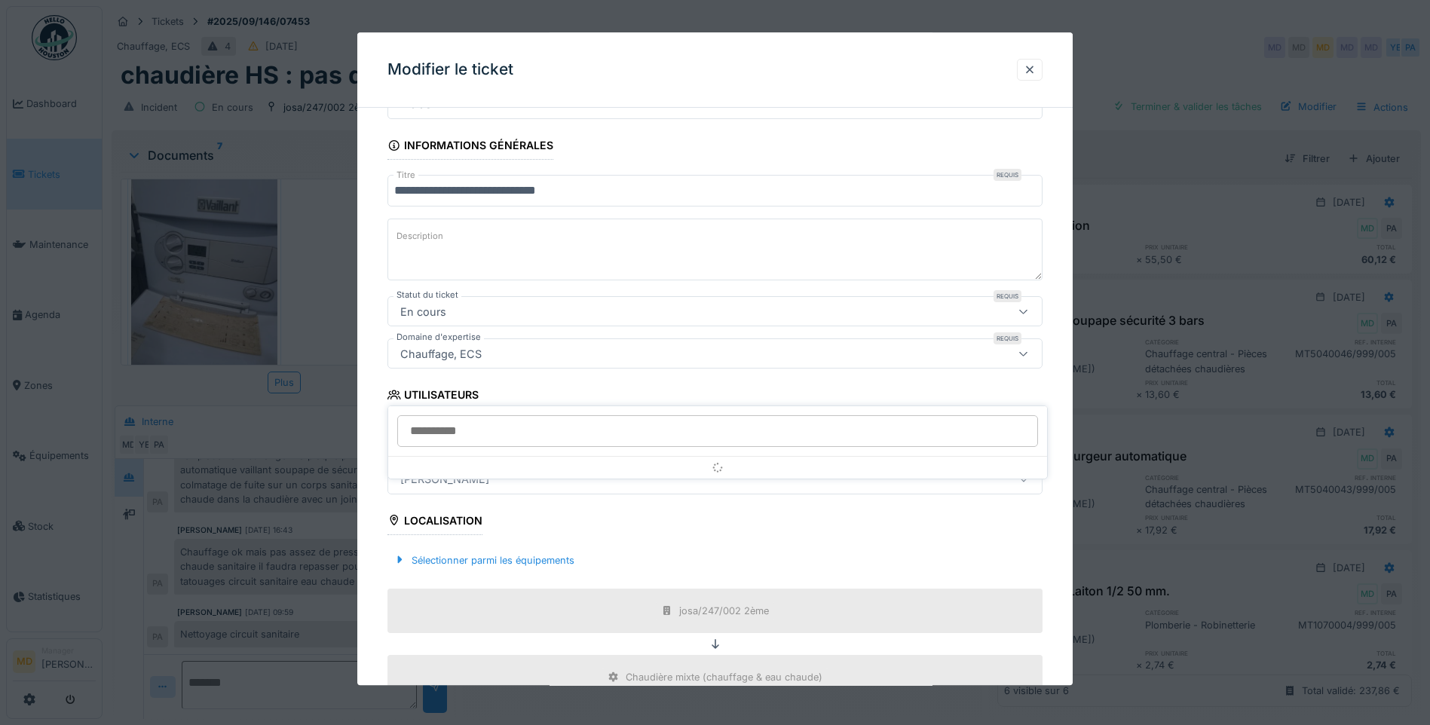
scroll to position [153, 0]
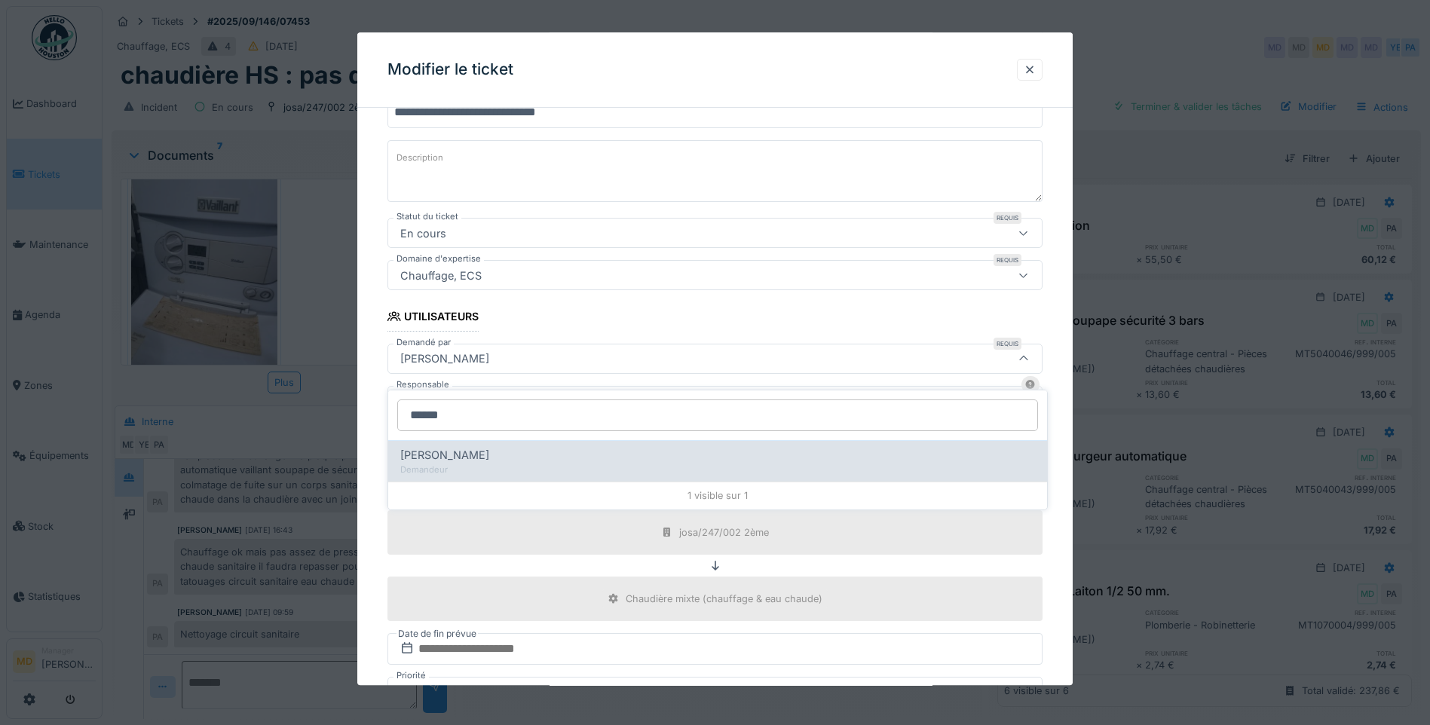
type input "******"
click at [469, 464] on div "Demandeur" at bounding box center [717, 470] width 635 height 13
type input "****"
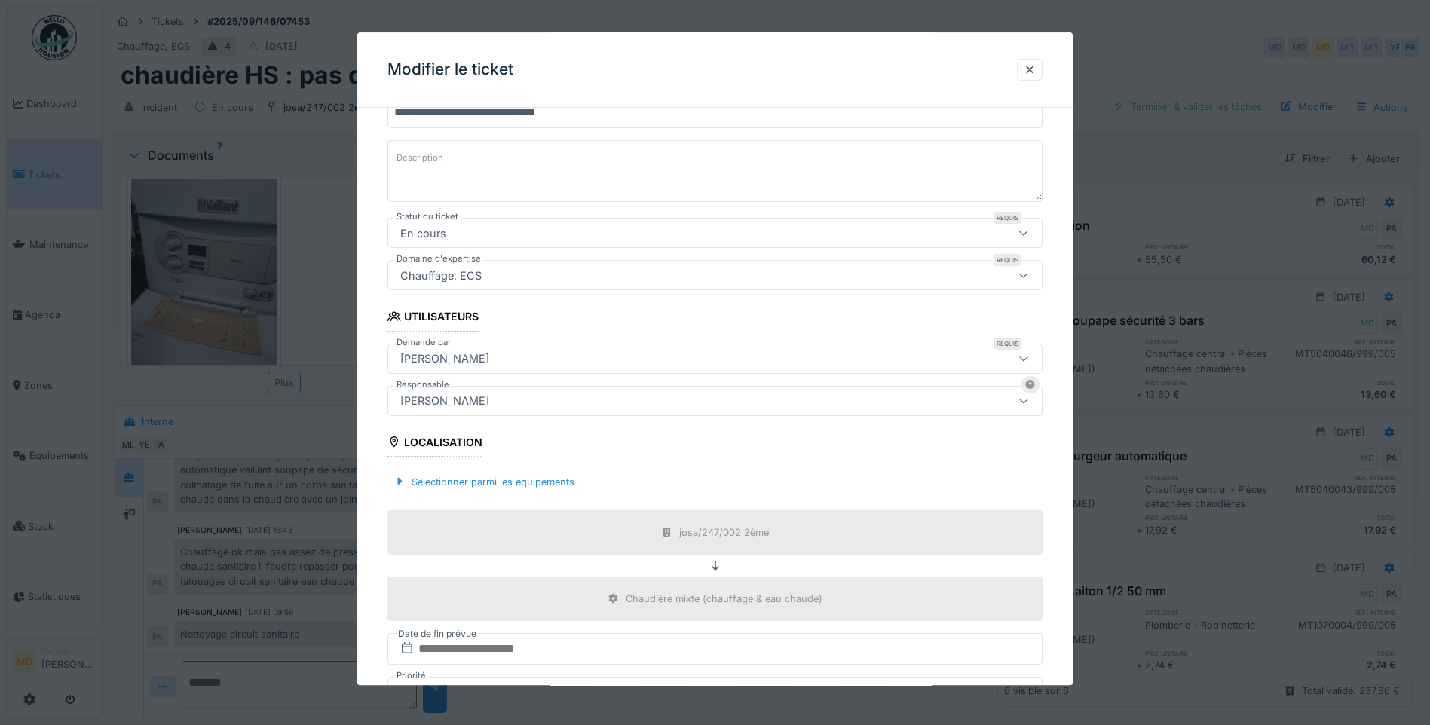
scroll to position [377, 0]
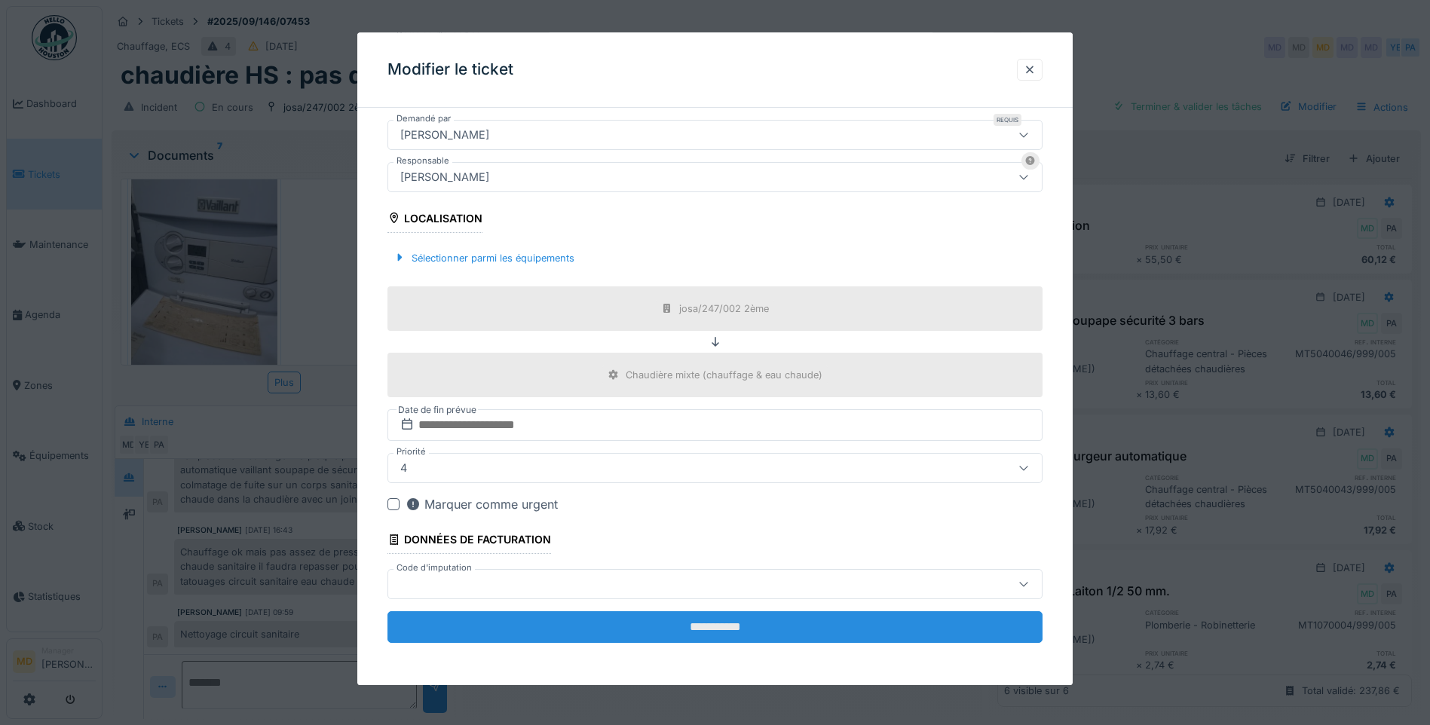
click at [697, 628] on input "**********" at bounding box center [714, 627] width 655 height 32
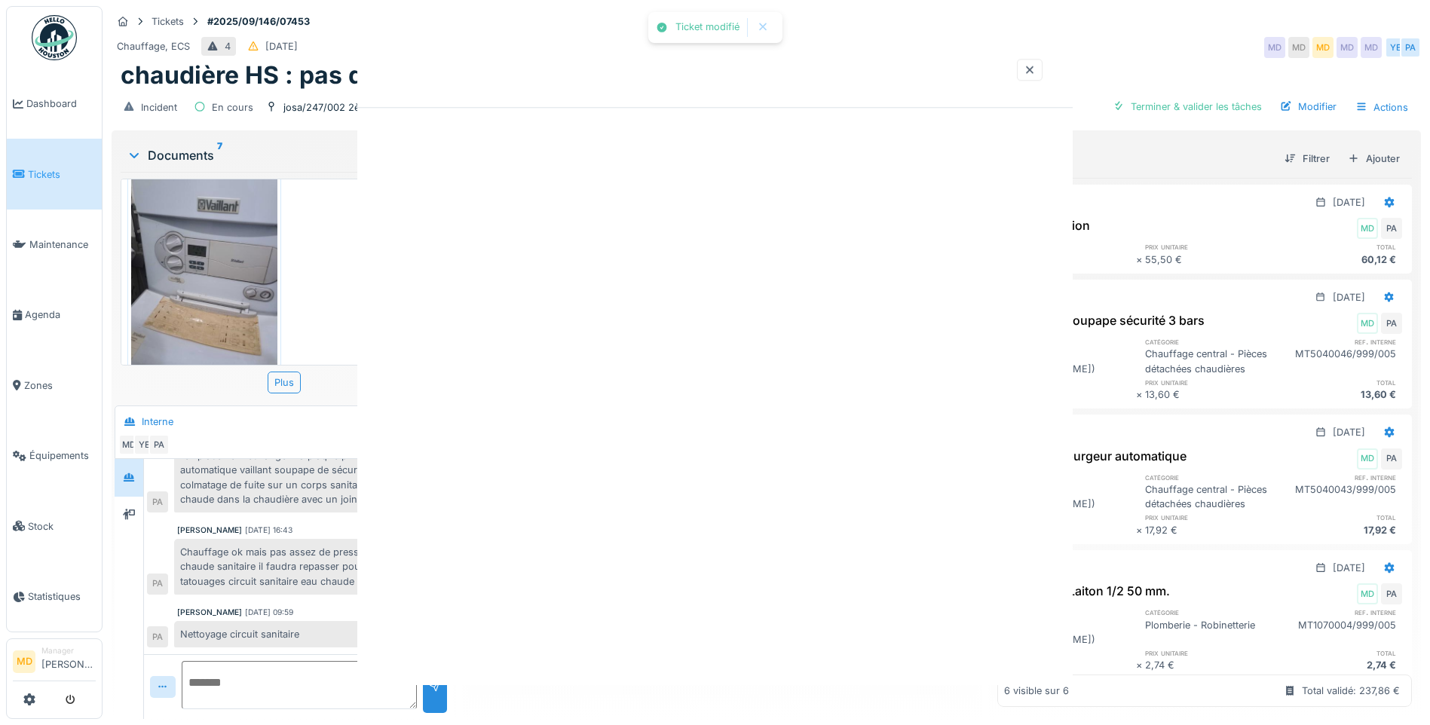
scroll to position [0, 0]
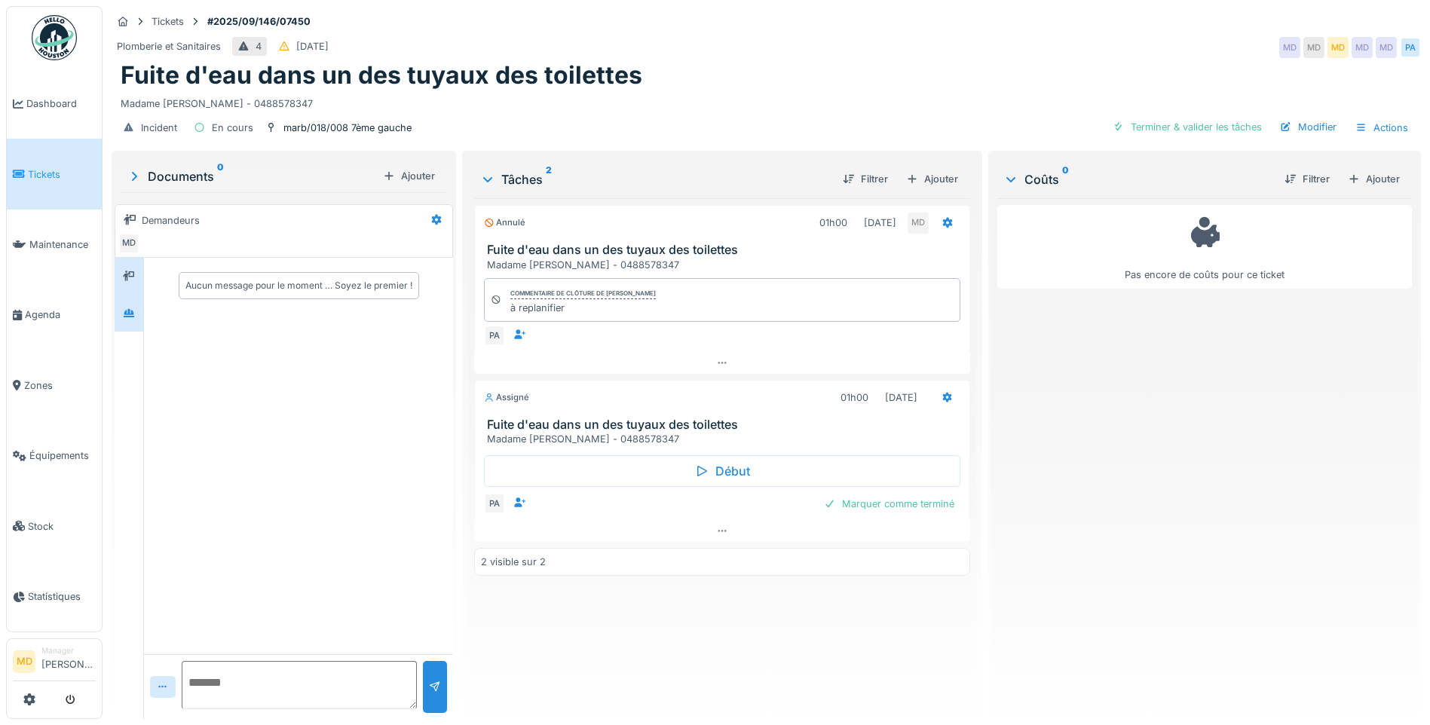
click at [141, 305] on div at bounding box center [129, 313] width 29 height 37
click at [128, 276] on icon at bounding box center [129, 276] width 12 height 11
click at [1311, 126] on div "Modifier" at bounding box center [1308, 127] width 69 height 20
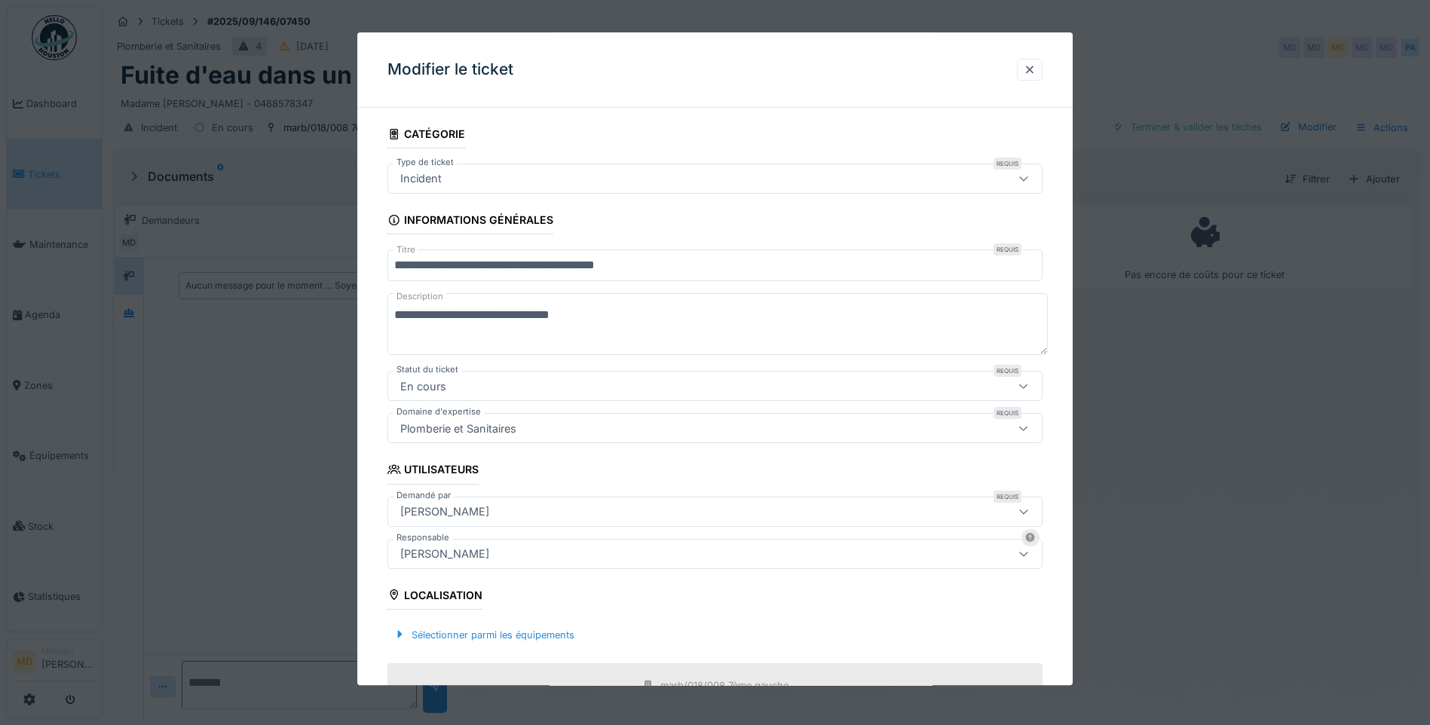
scroll to position [226, 0]
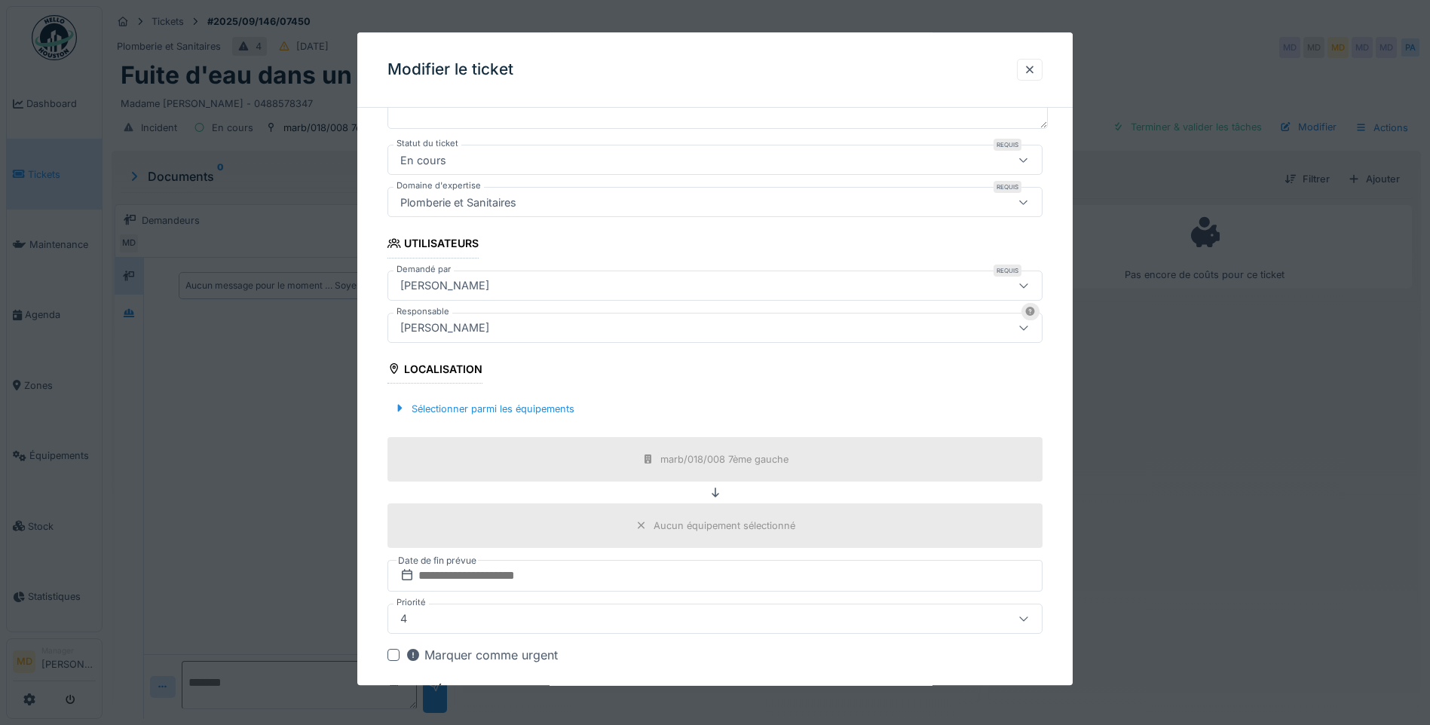
click at [458, 282] on div "[PERSON_NAME]" at bounding box center [444, 285] width 101 height 17
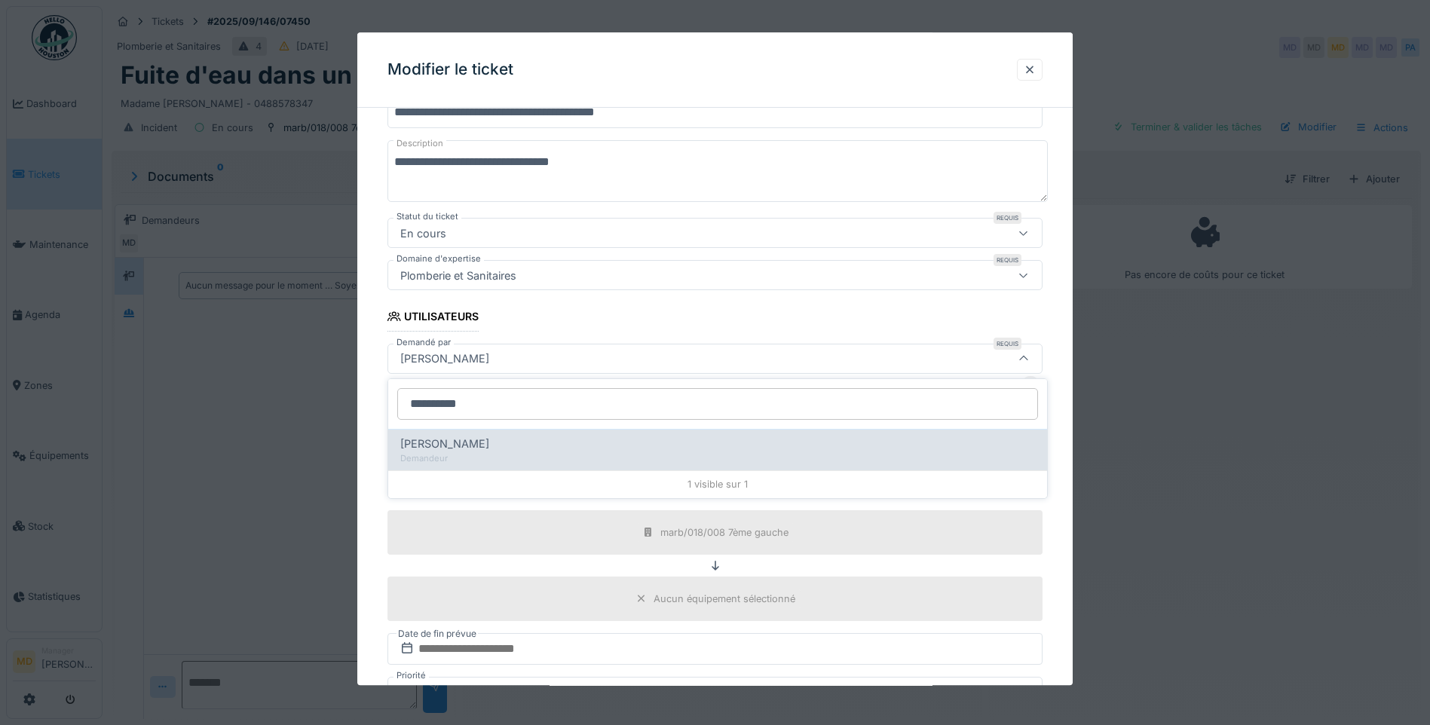
type input "**********"
click at [448, 444] on span "[PERSON_NAME]" at bounding box center [444, 444] width 89 height 17
type input "****"
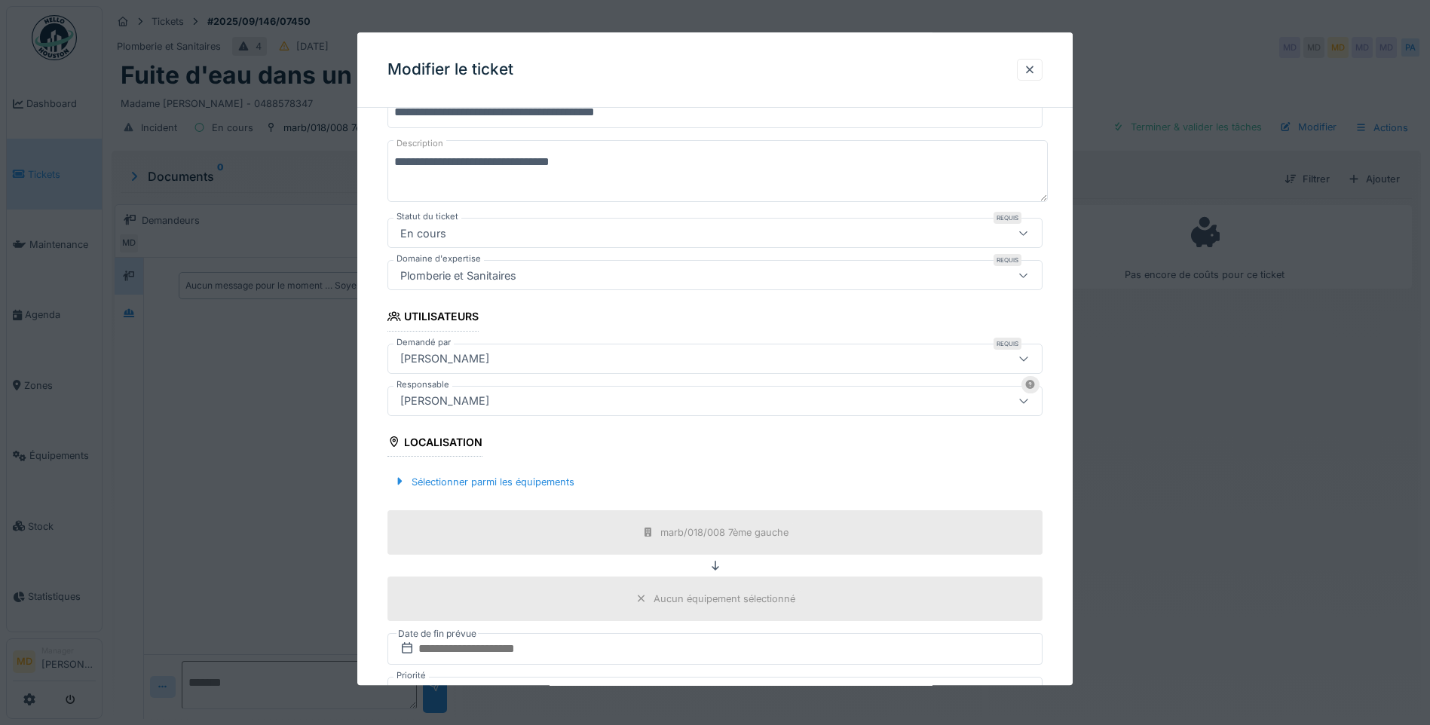
scroll to position [377, 0]
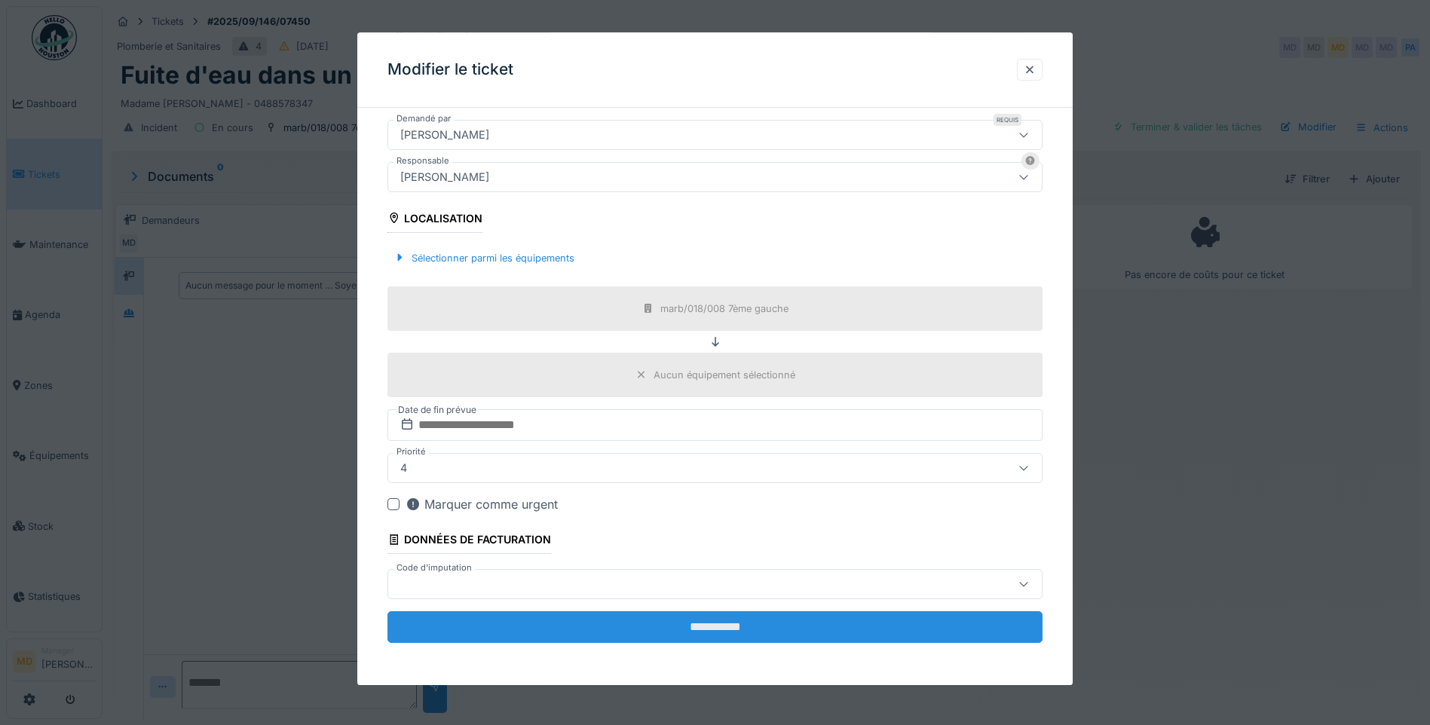
click at [665, 629] on input "**********" at bounding box center [714, 627] width 655 height 32
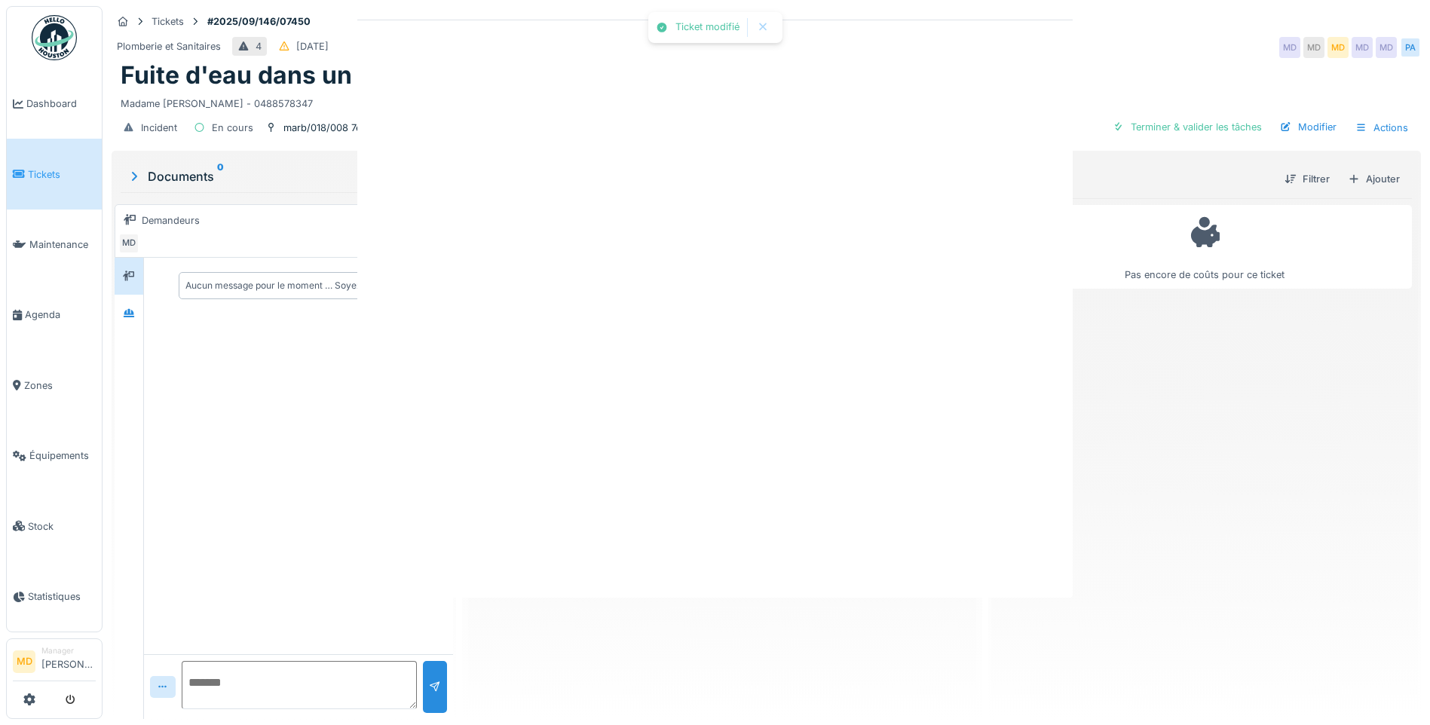
scroll to position [0, 0]
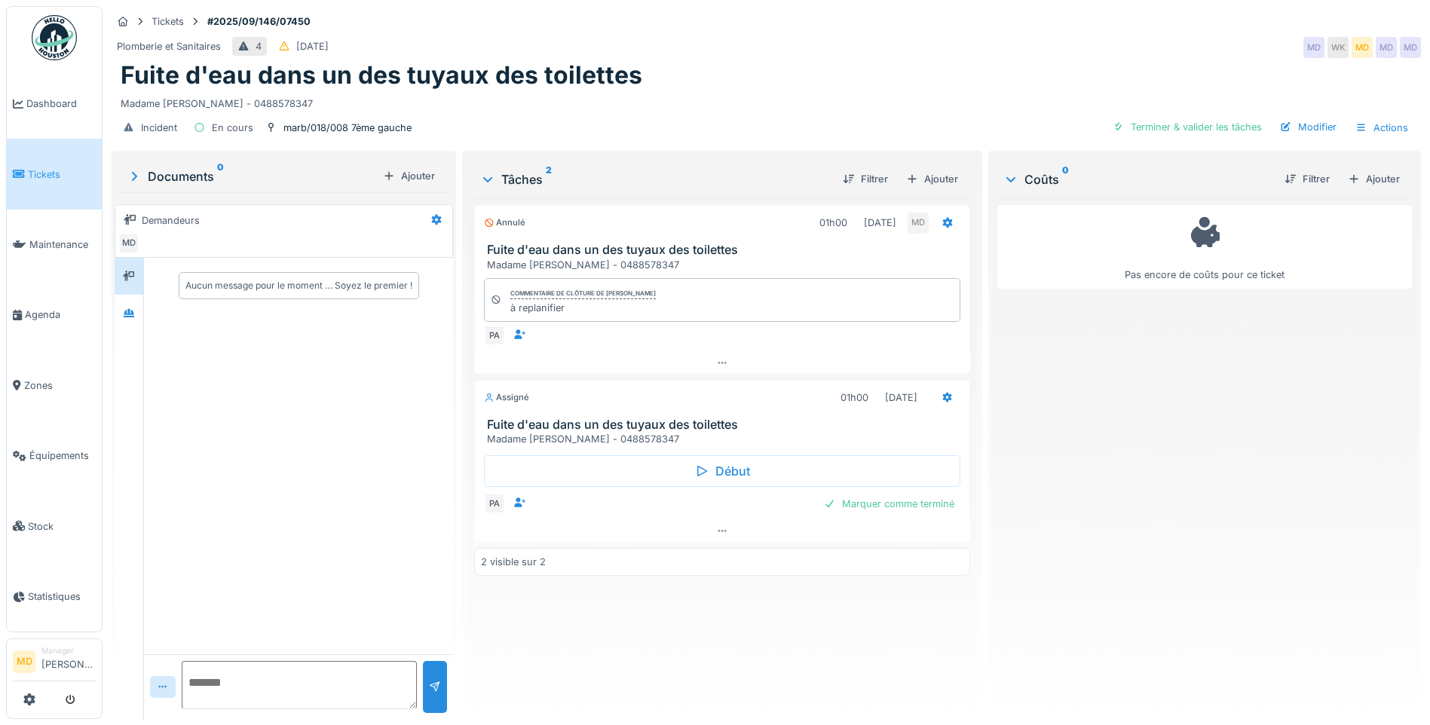
click at [721, 57] on div "Plomberie et Sanitaires 4 [DATE] MD WK MD MD MD" at bounding box center [766, 47] width 1309 height 27
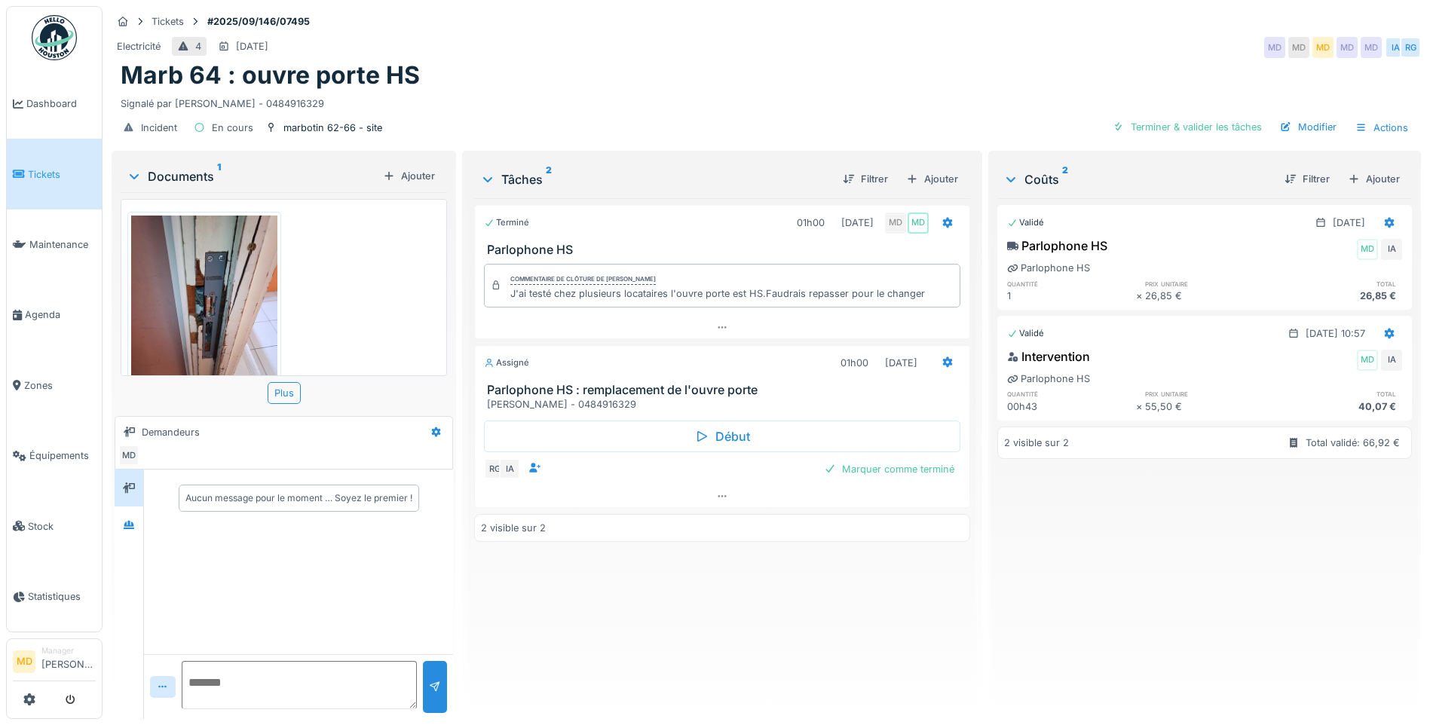
click at [623, 73] on div "Marb 64 : ouvre porte HS" at bounding box center [766, 75] width 1291 height 29
click at [147, 533] on div "Aucun message pour le moment … Soyez le premier !" at bounding box center [298, 562] width 309 height 185
click at [130, 526] on icon at bounding box center [129, 525] width 11 height 8
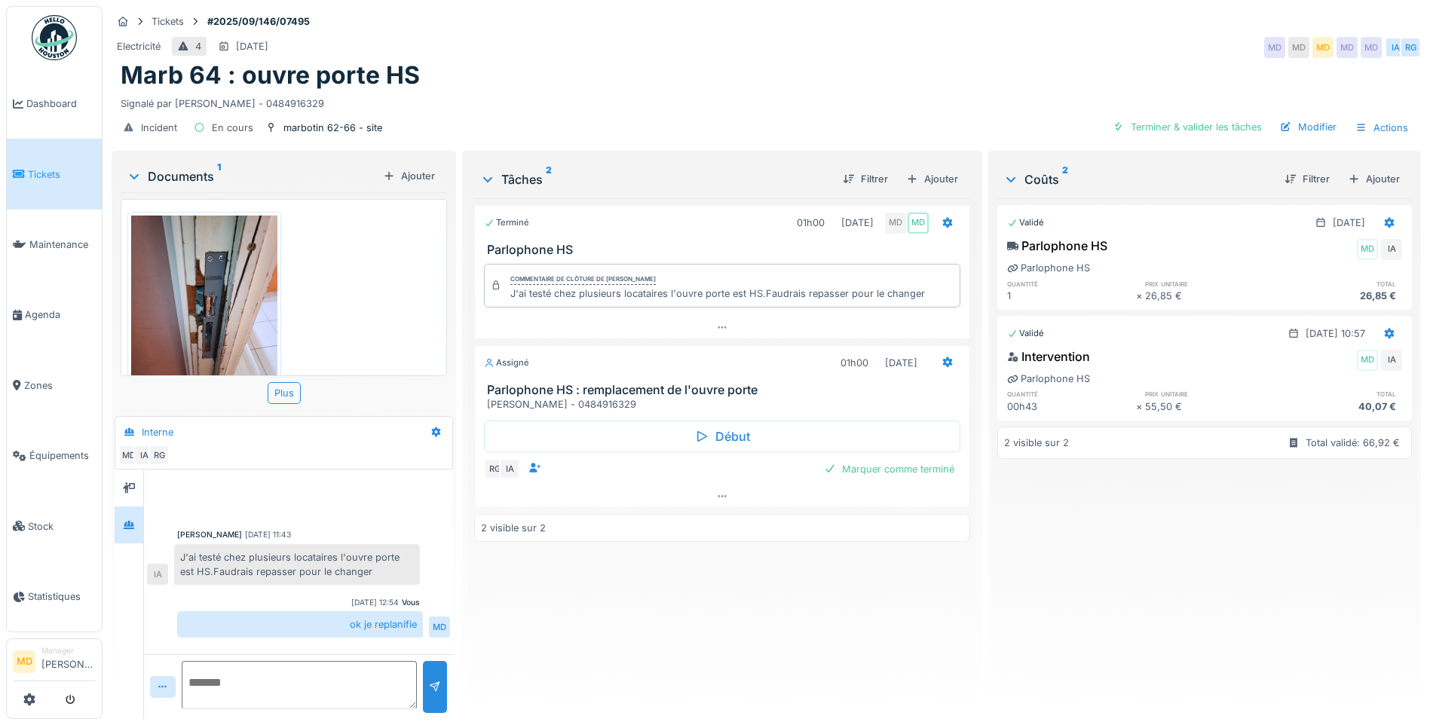
scroll to position [11, 0]
click at [943, 357] on icon at bounding box center [948, 362] width 12 height 10
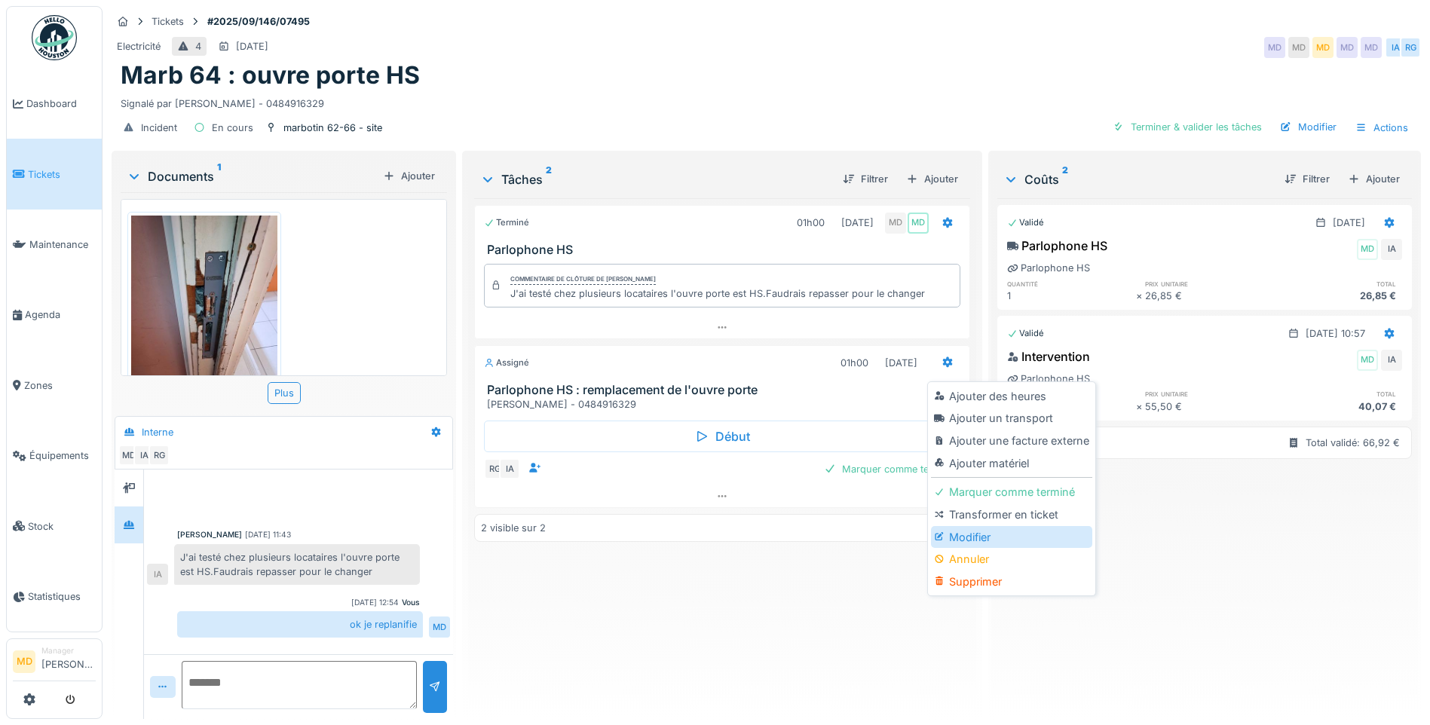
click at [950, 526] on div "Modifier" at bounding box center [1011, 537] width 161 height 23
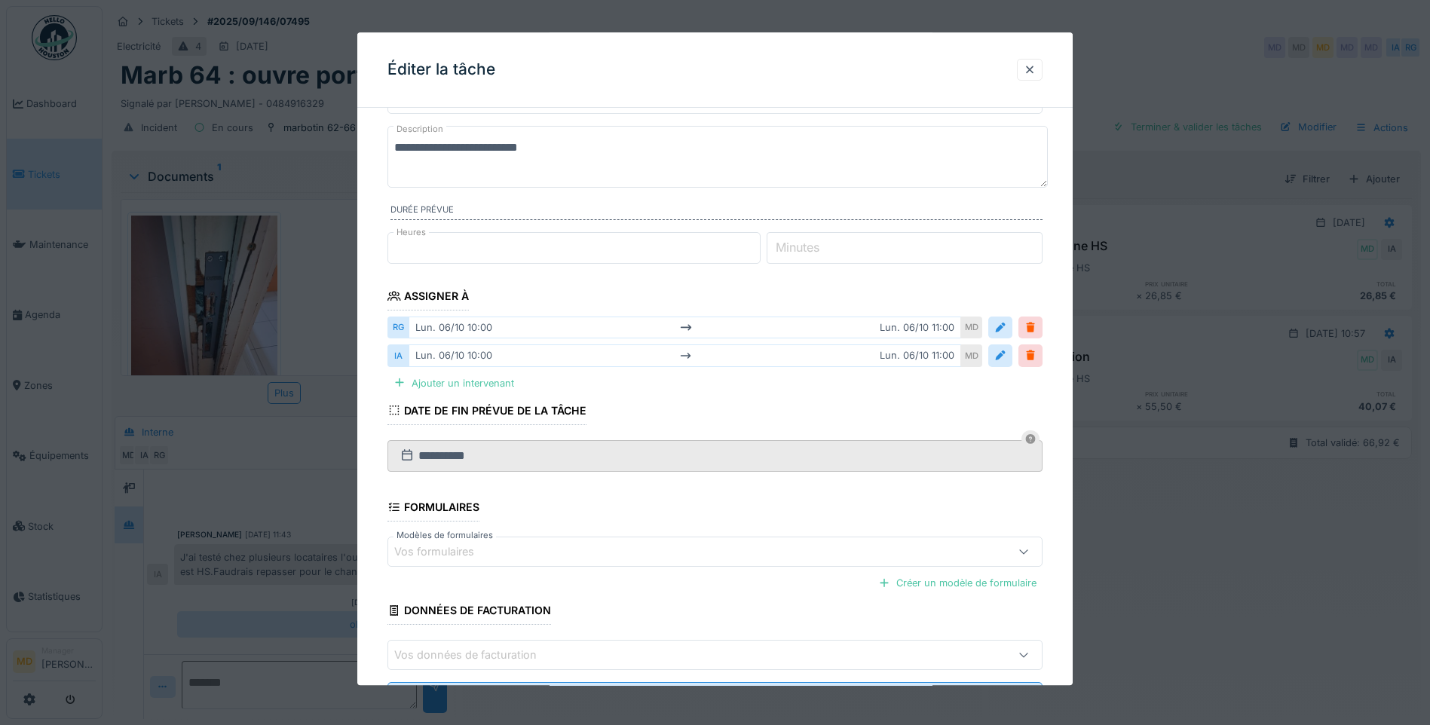
scroll to position [149, 0]
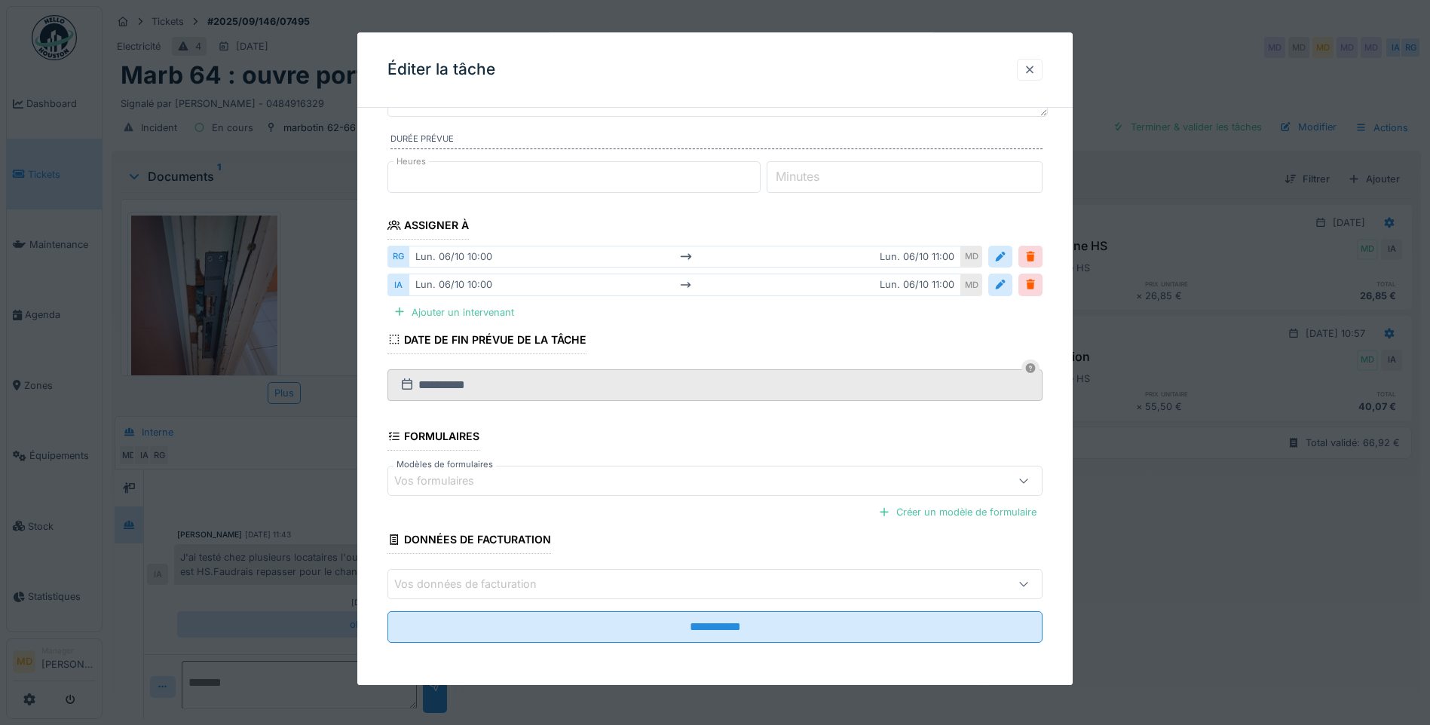
click at [1036, 67] on div at bounding box center [1030, 70] width 12 height 14
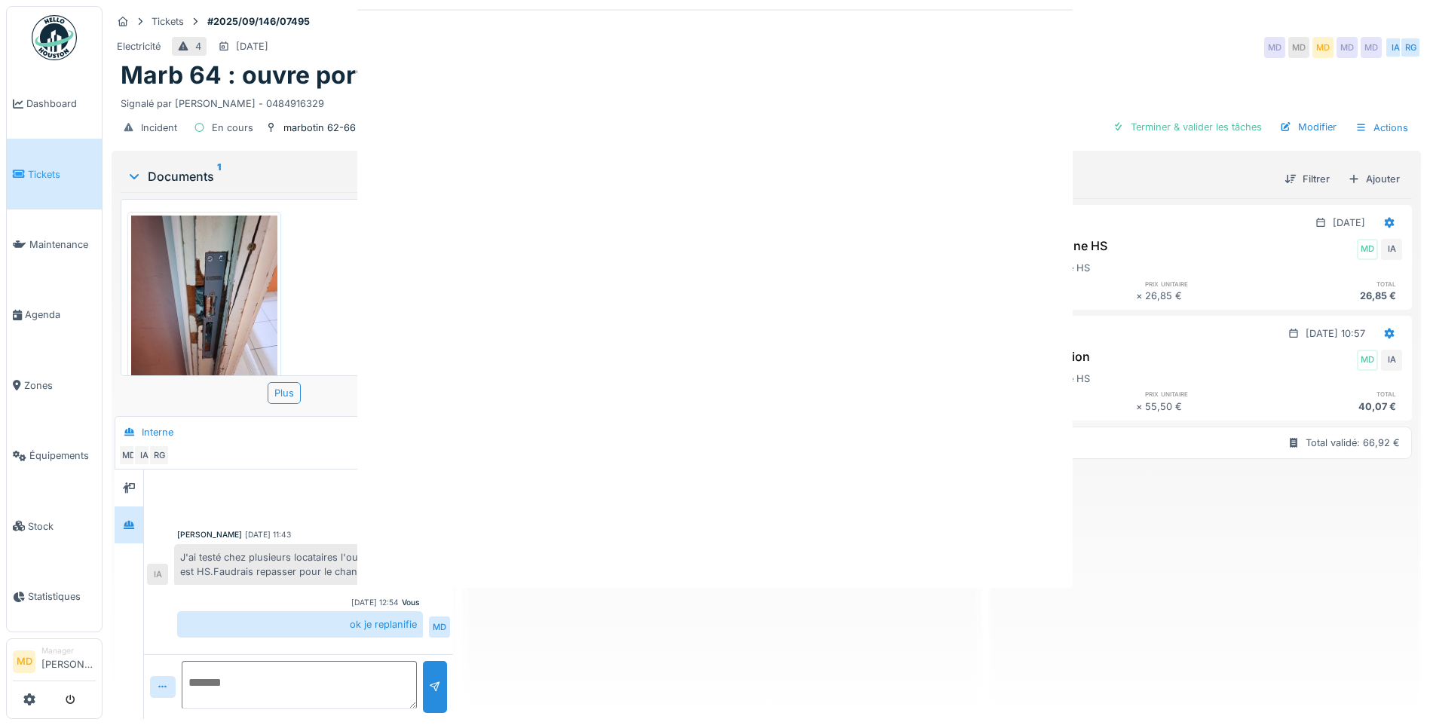
scroll to position [0, 0]
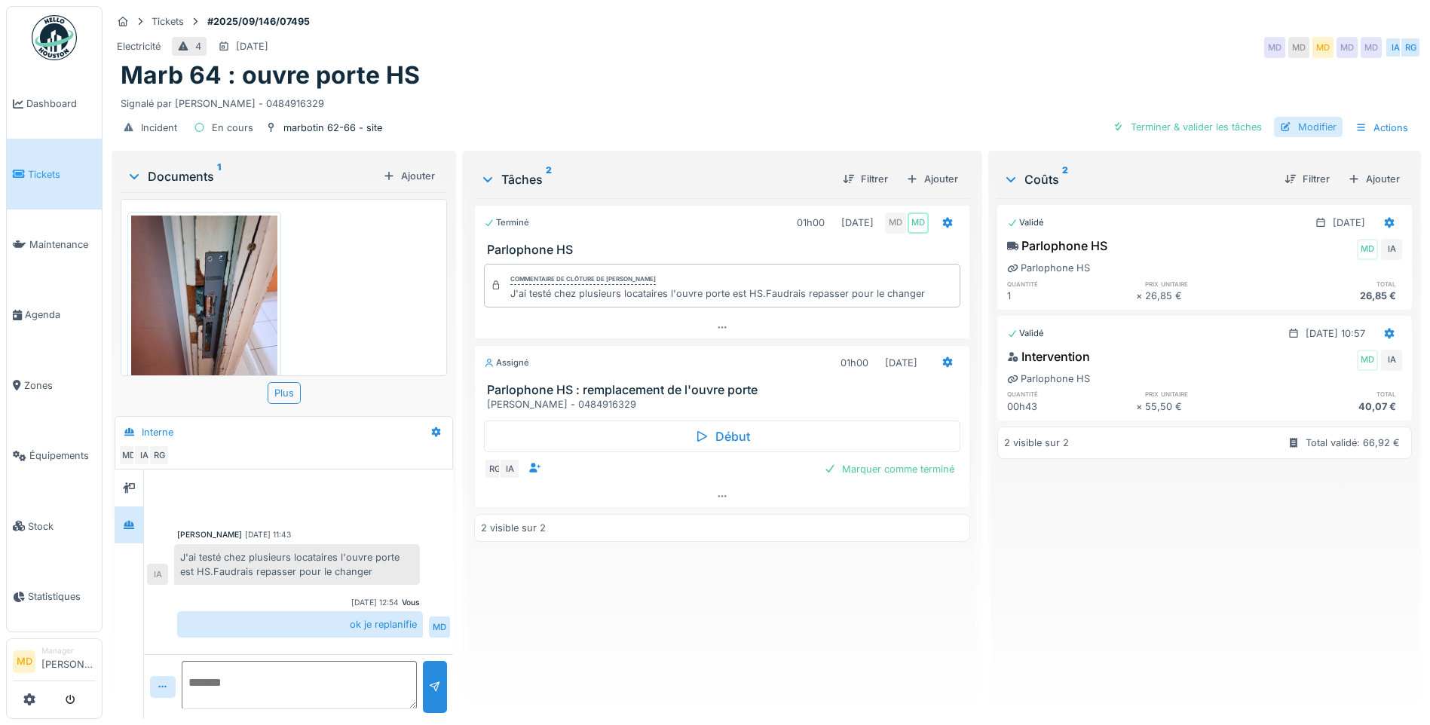
click at [1301, 124] on div "Modifier" at bounding box center [1308, 127] width 69 height 20
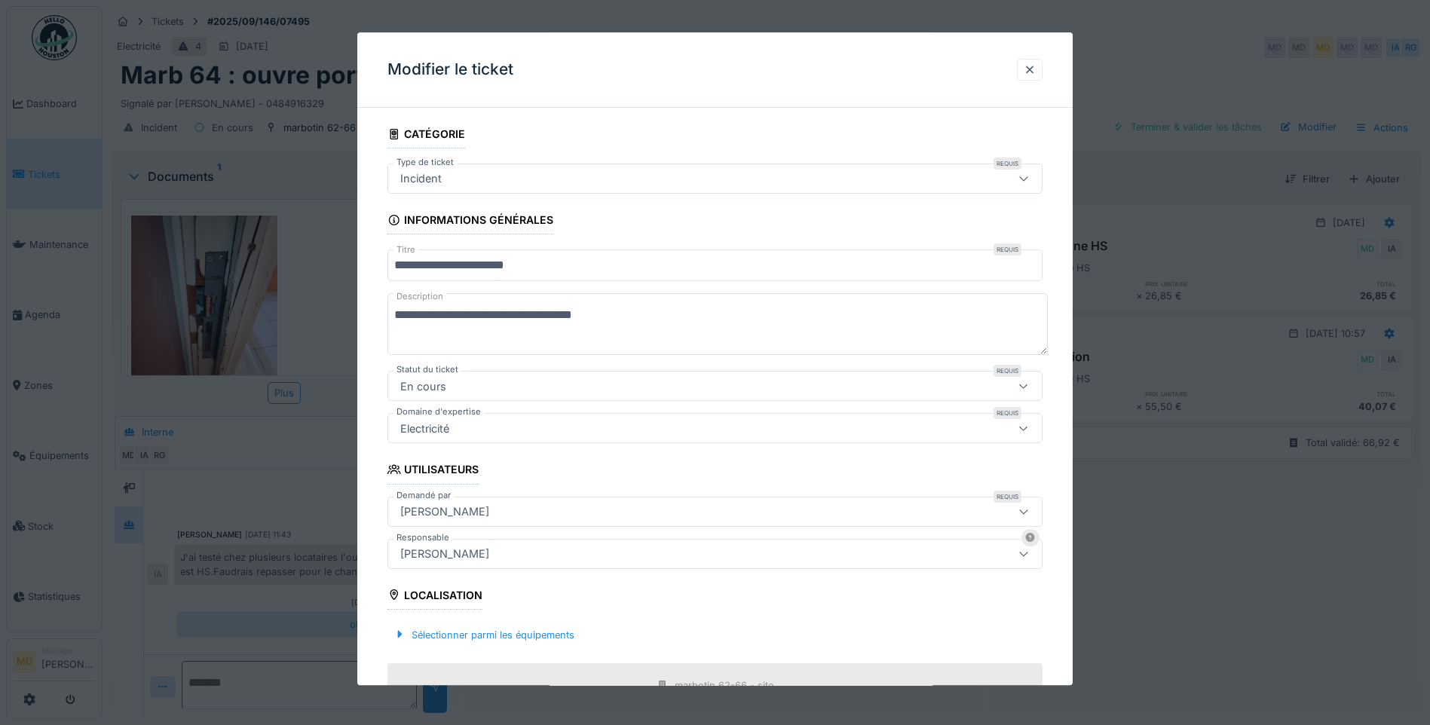
click at [463, 512] on div "[PERSON_NAME]" at bounding box center [444, 512] width 101 height 17
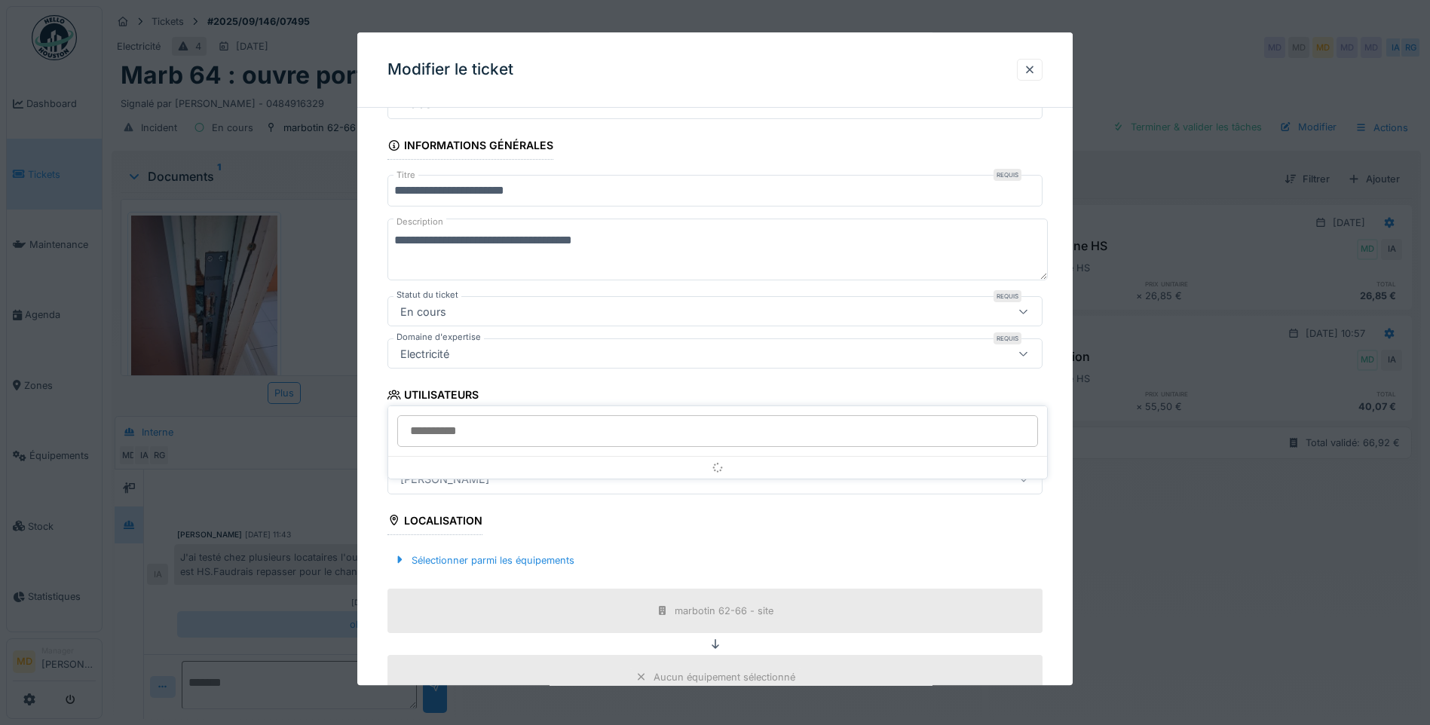
scroll to position [153, 0]
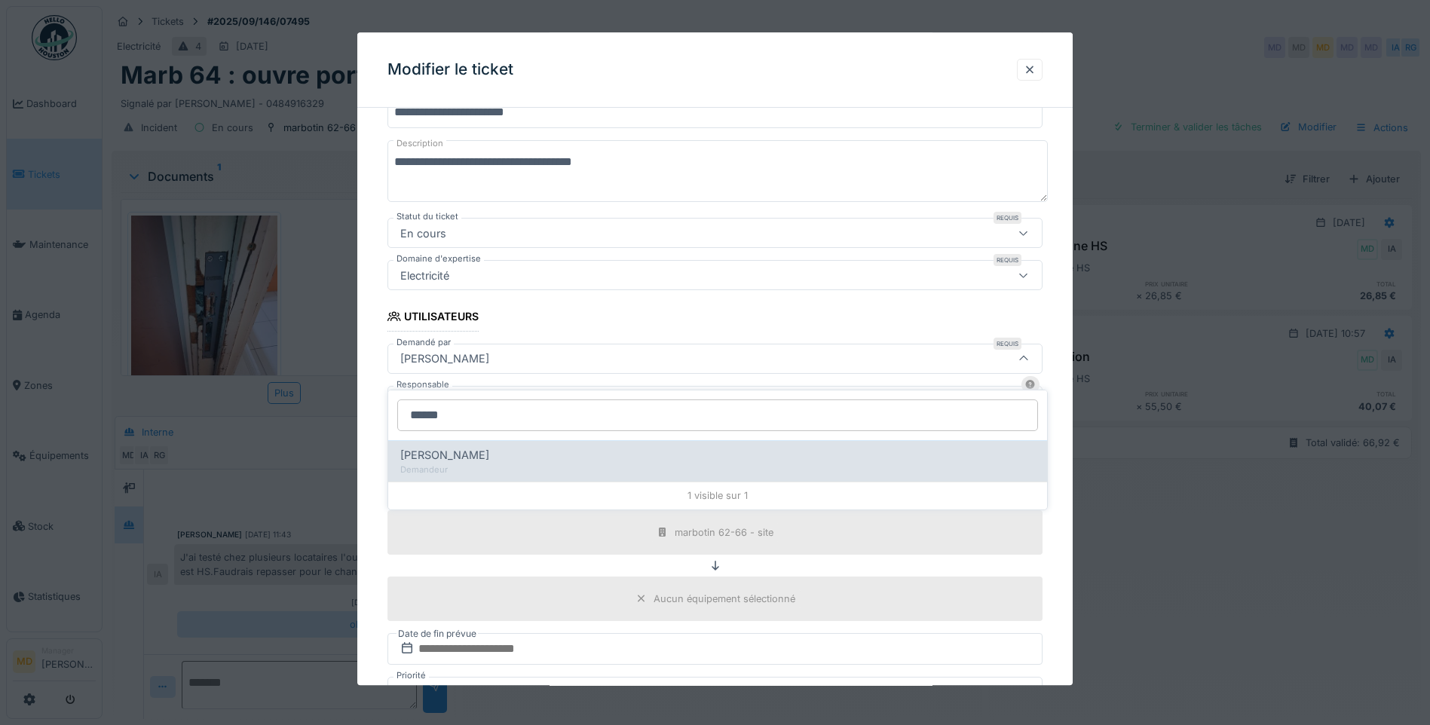
type input "******"
click at [452, 450] on span "Estelle Dhanis" at bounding box center [444, 455] width 89 height 17
type input "****"
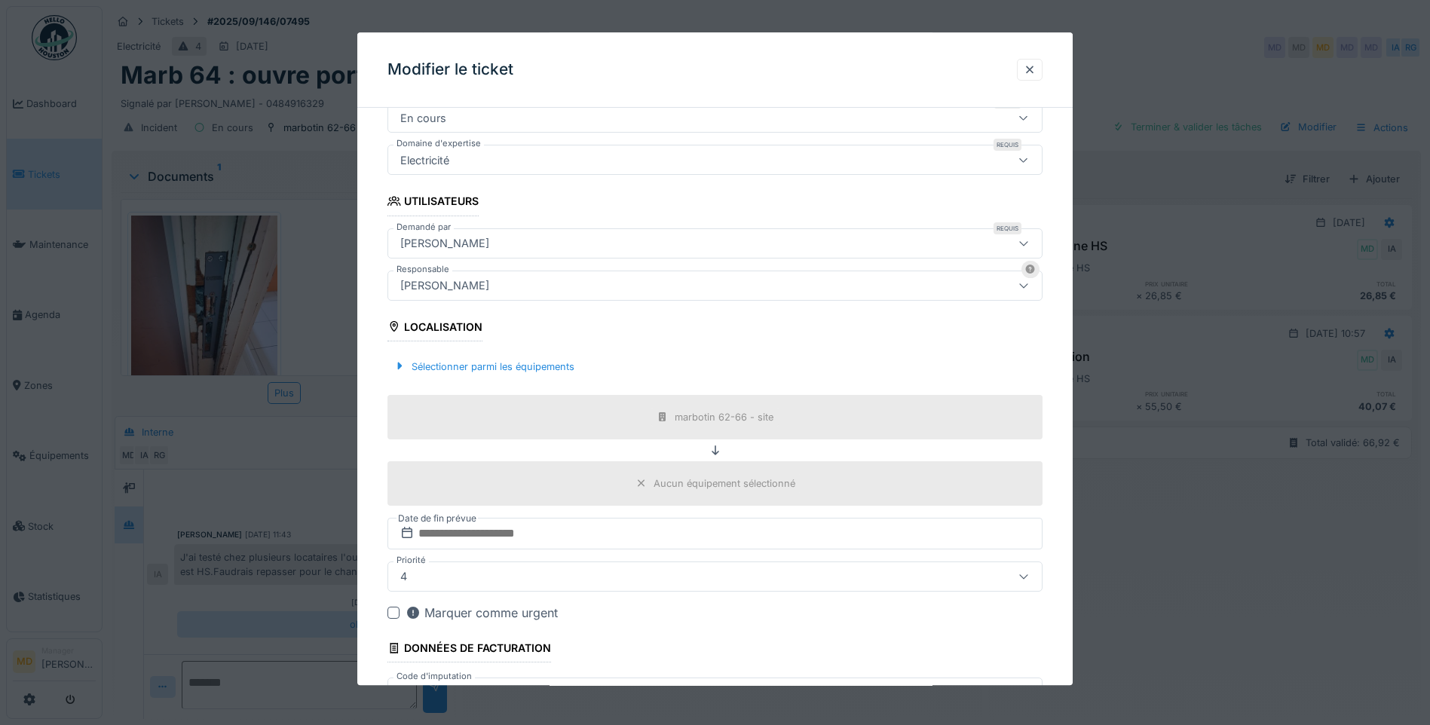
scroll to position [377, 0]
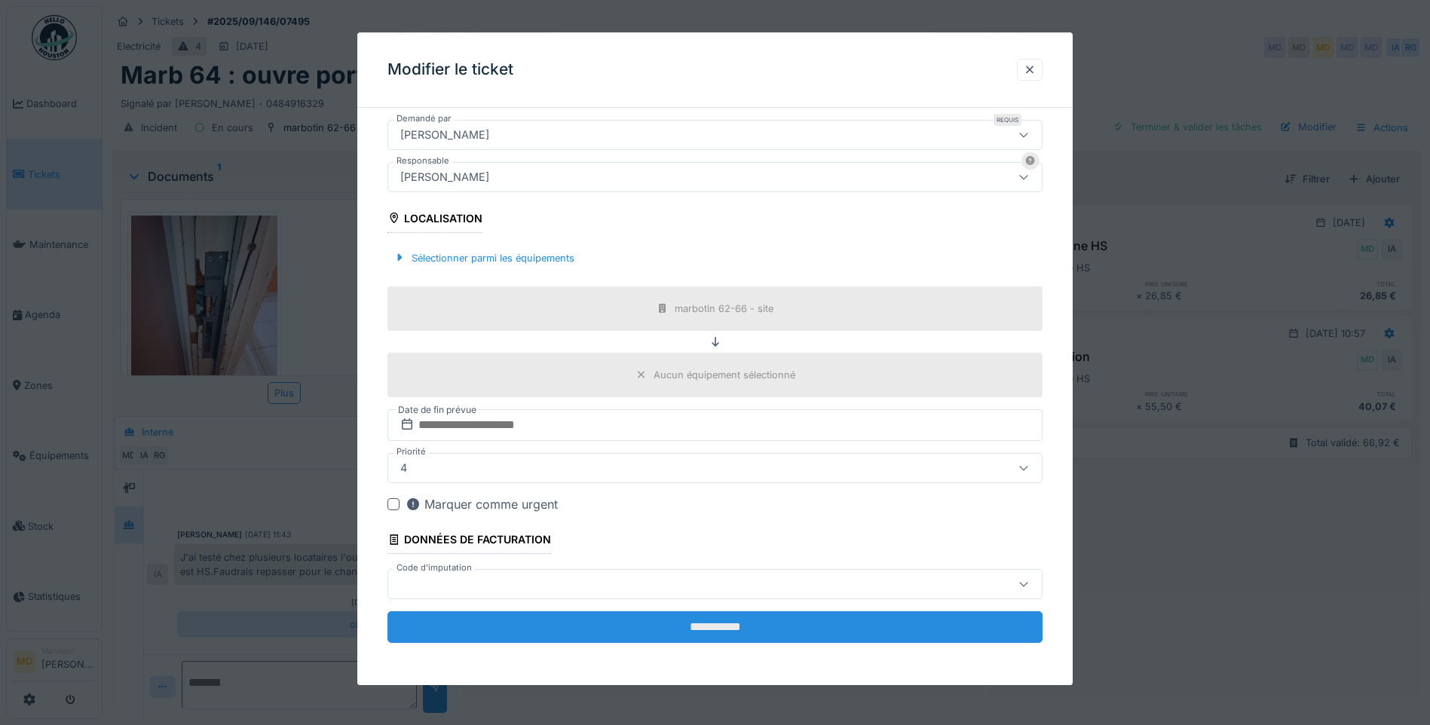
click at [651, 629] on input "**********" at bounding box center [714, 627] width 655 height 32
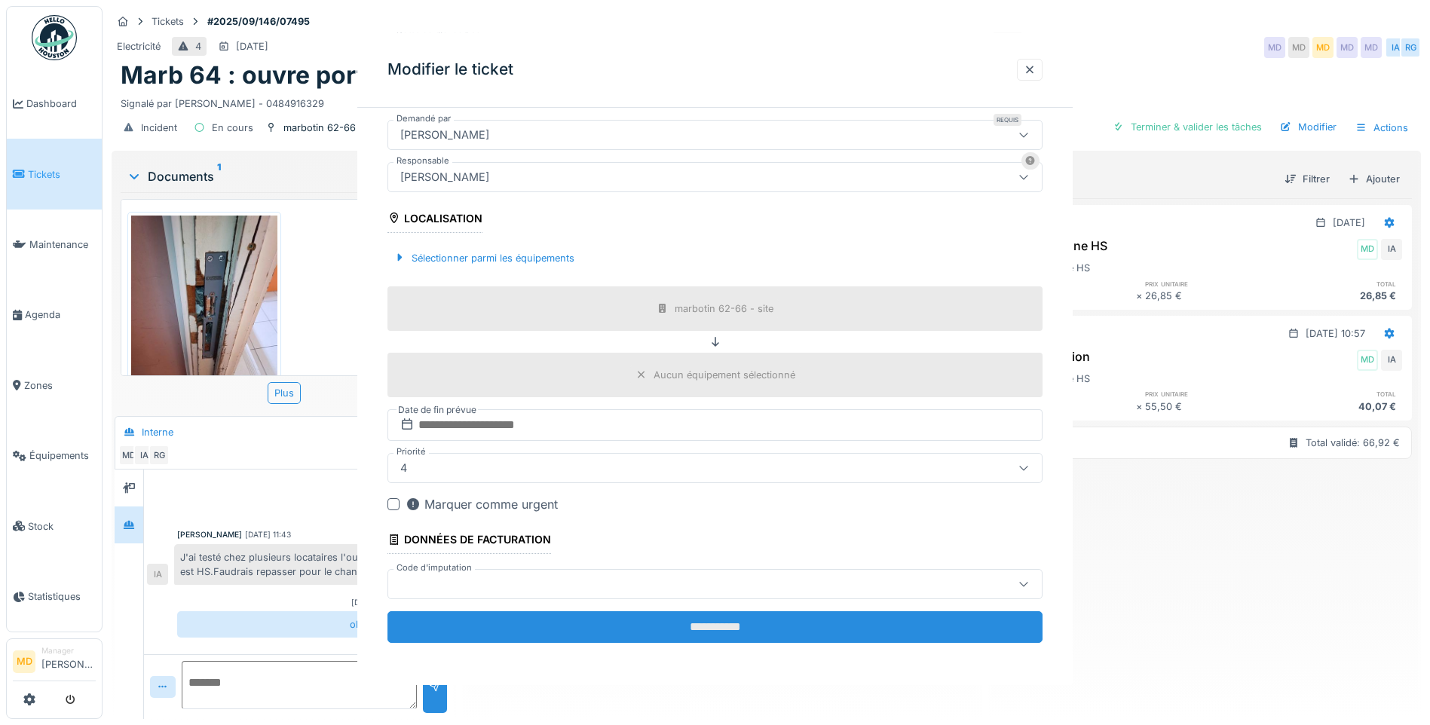
scroll to position [0, 0]
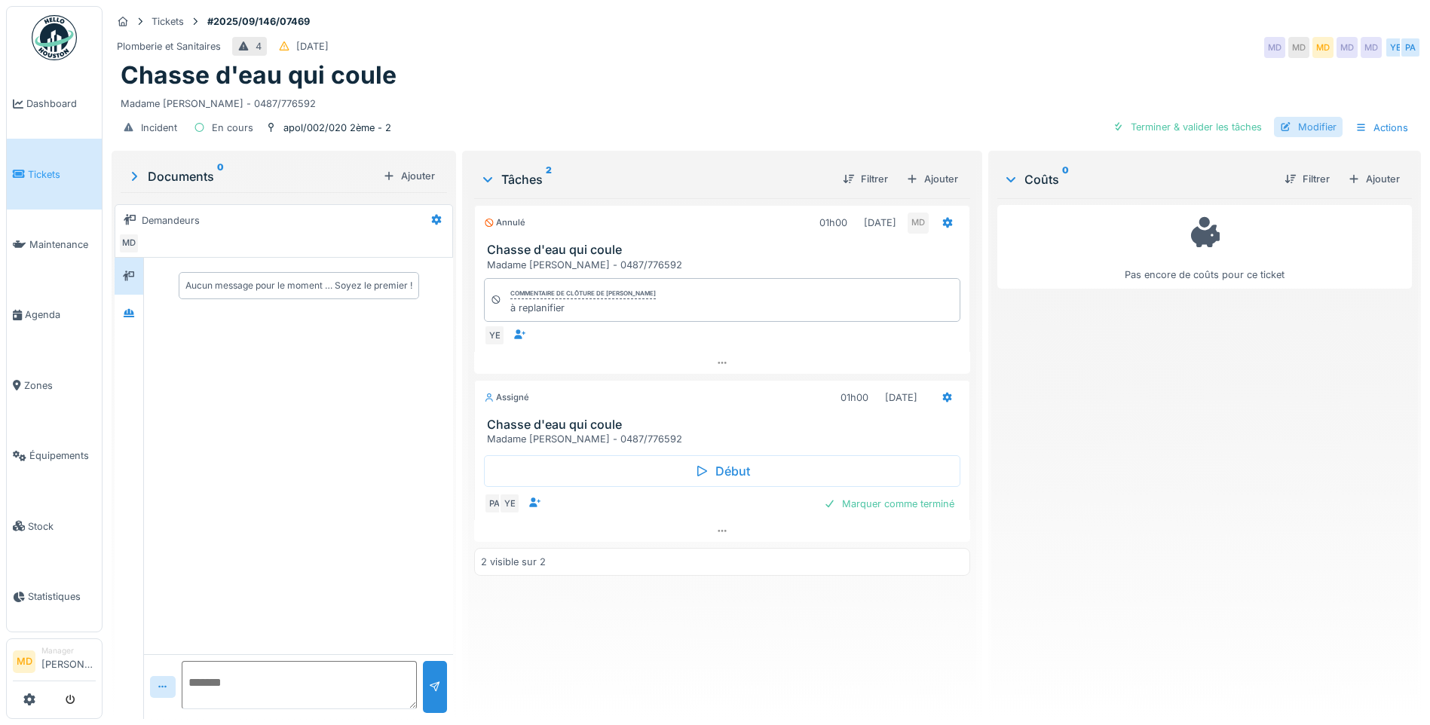
click at [1290, 123] on div "Modifier" at bounding box center [1308, 127] width 69 height 20
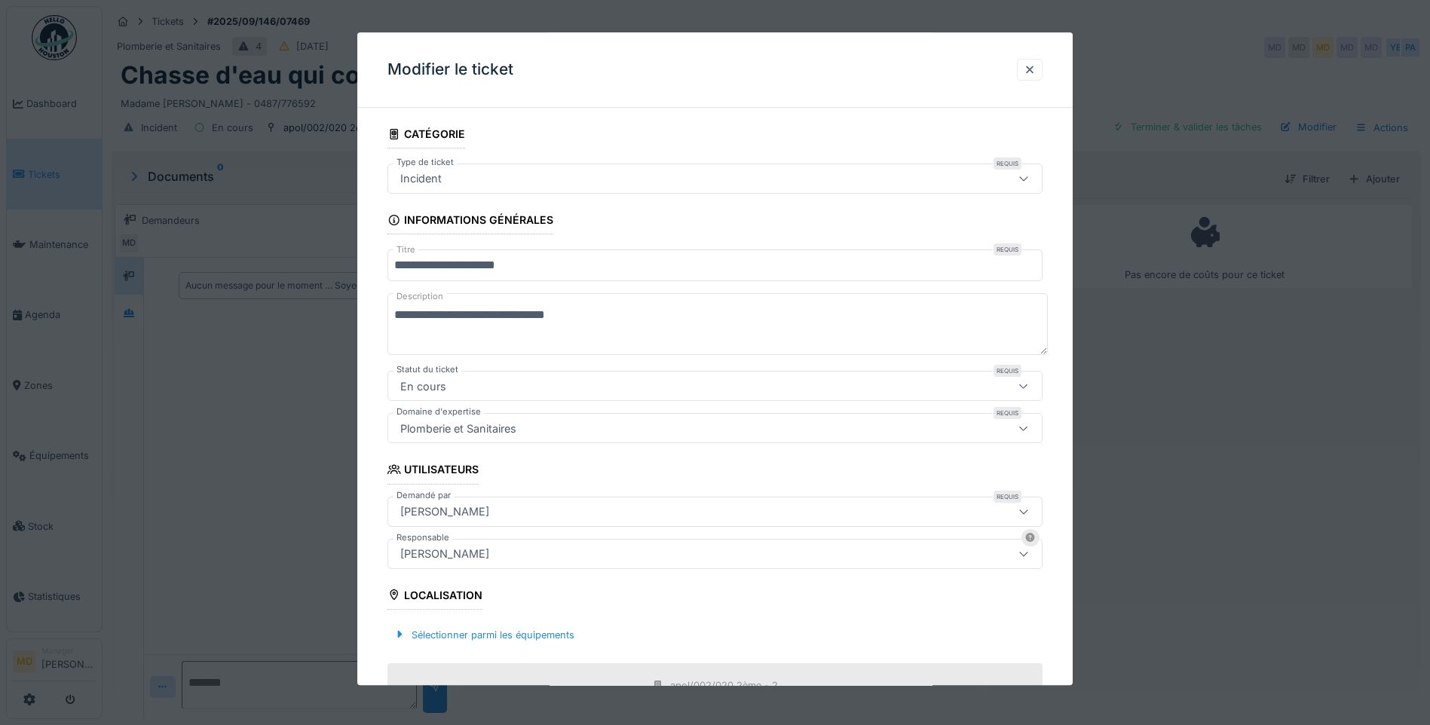
click at [450, 550] on div "[PERSON_NAME]" at bounding box center [444, 554] width 101 height 17
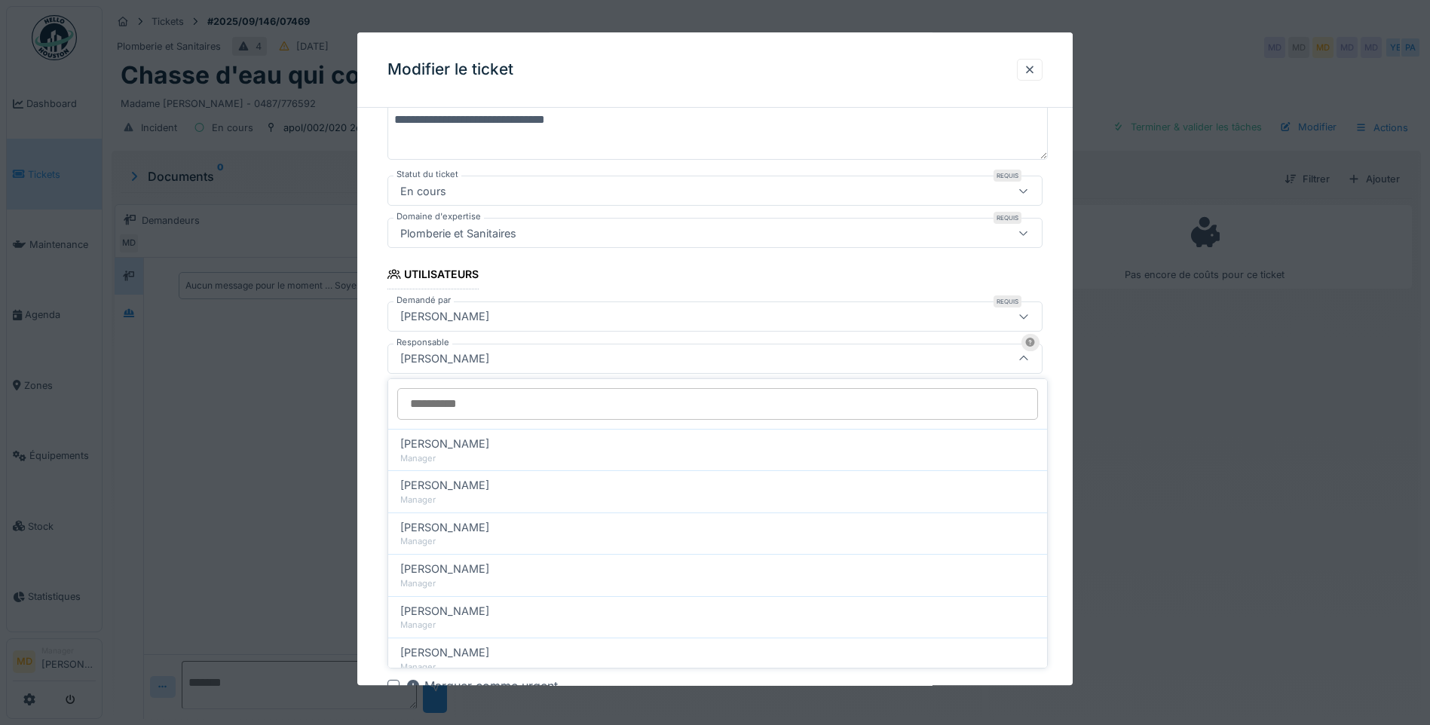
click at [479, 310] on div "[PERSON_NAME]" at bounding box center [676, 316] width 565 height 17
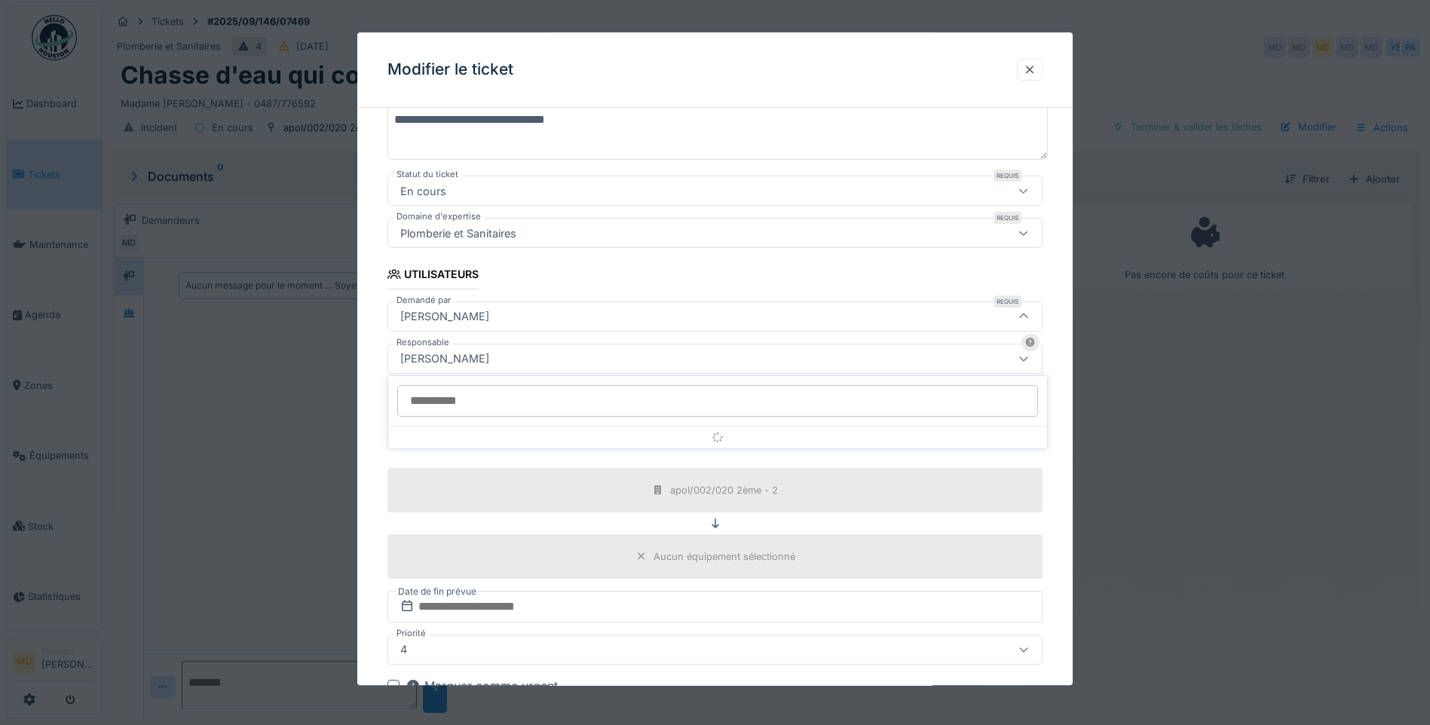
scroll to position [153, 0]
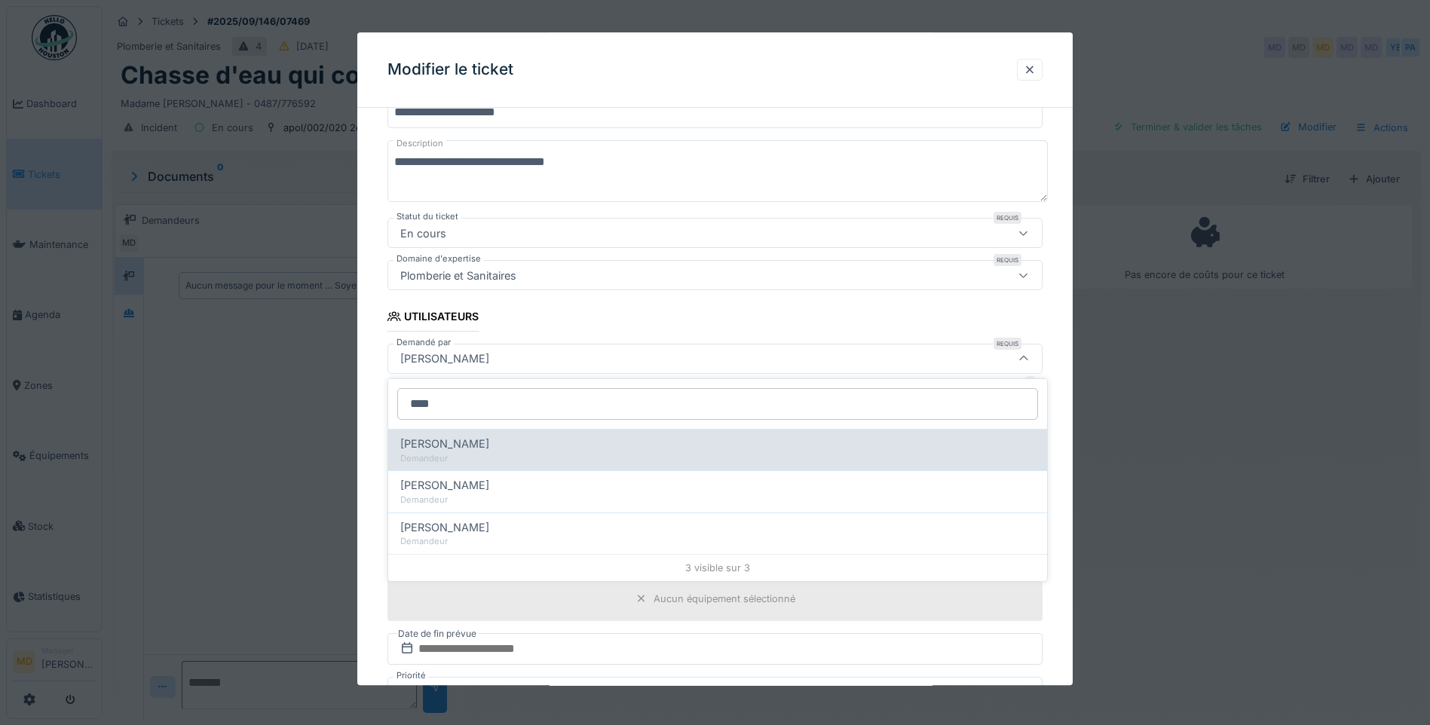
type input "****"
click at [482, 452] on div "Demandeur" at bounding box center [717, 458] width 635 height 13
type input "****"
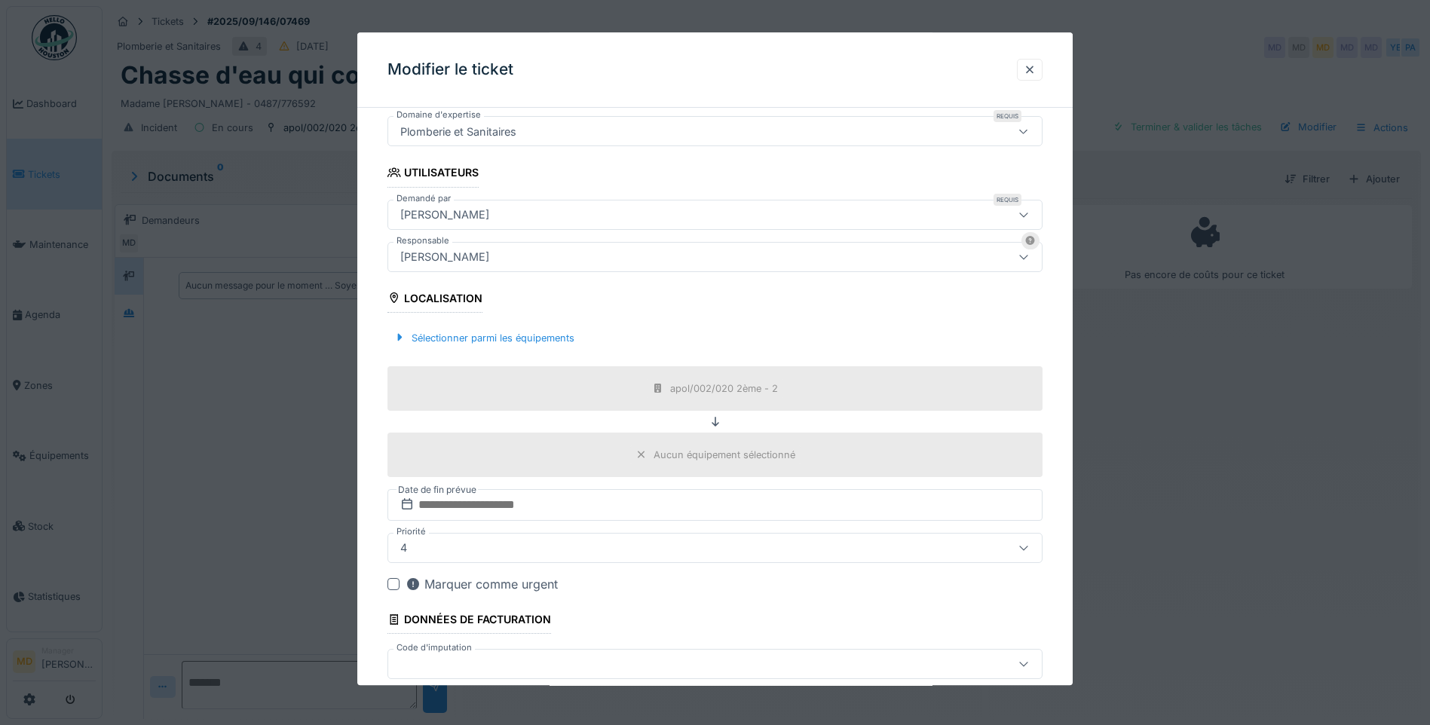
scroll to position [377, 0]
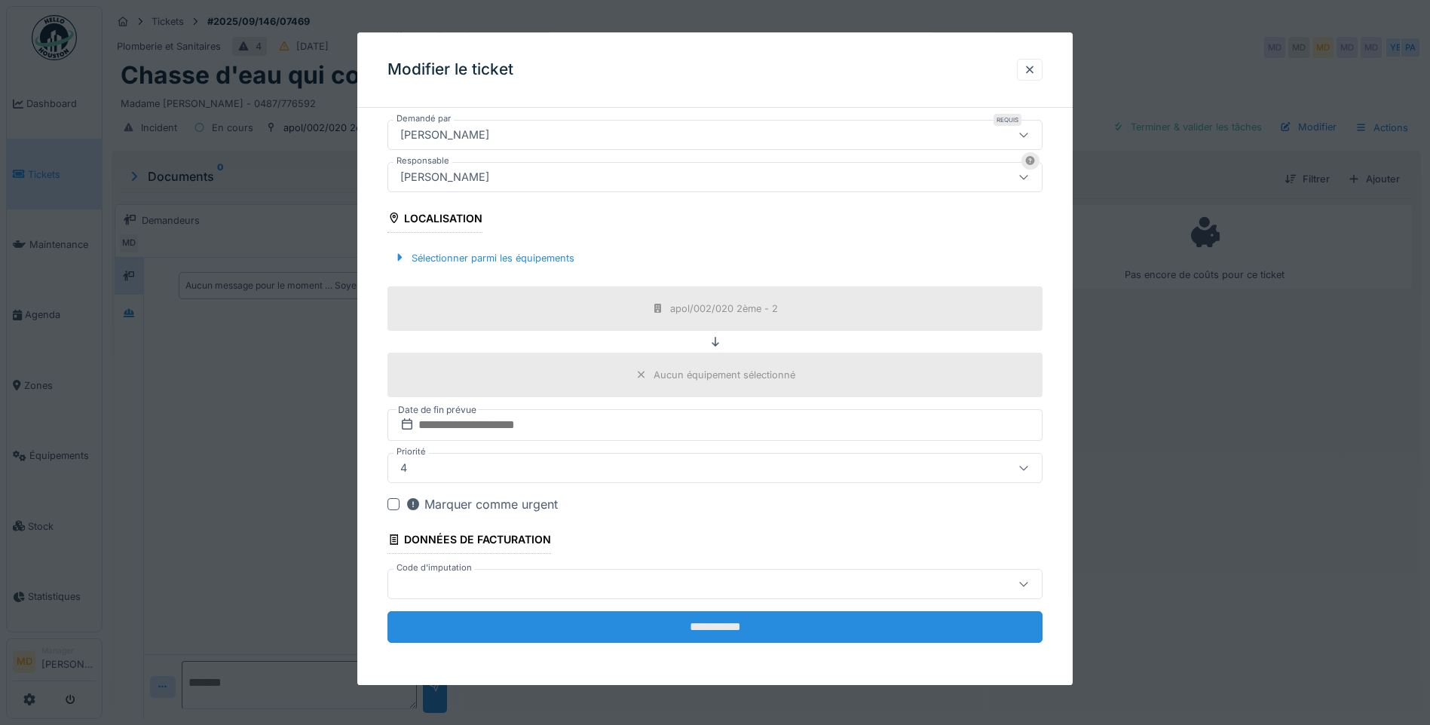
click at [664, 635] on input "**********" at bounding box center [714, 627] width 655 height 32
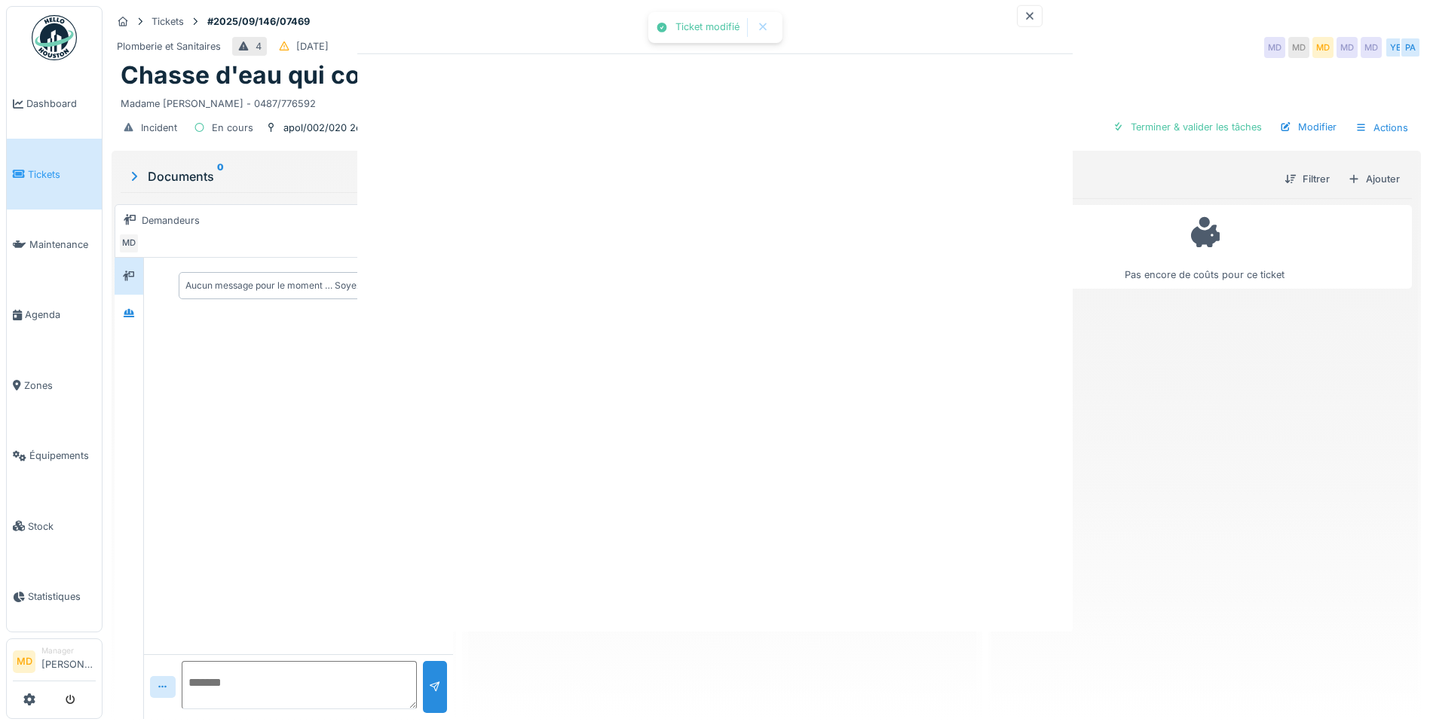
scroll to position [0, 0]
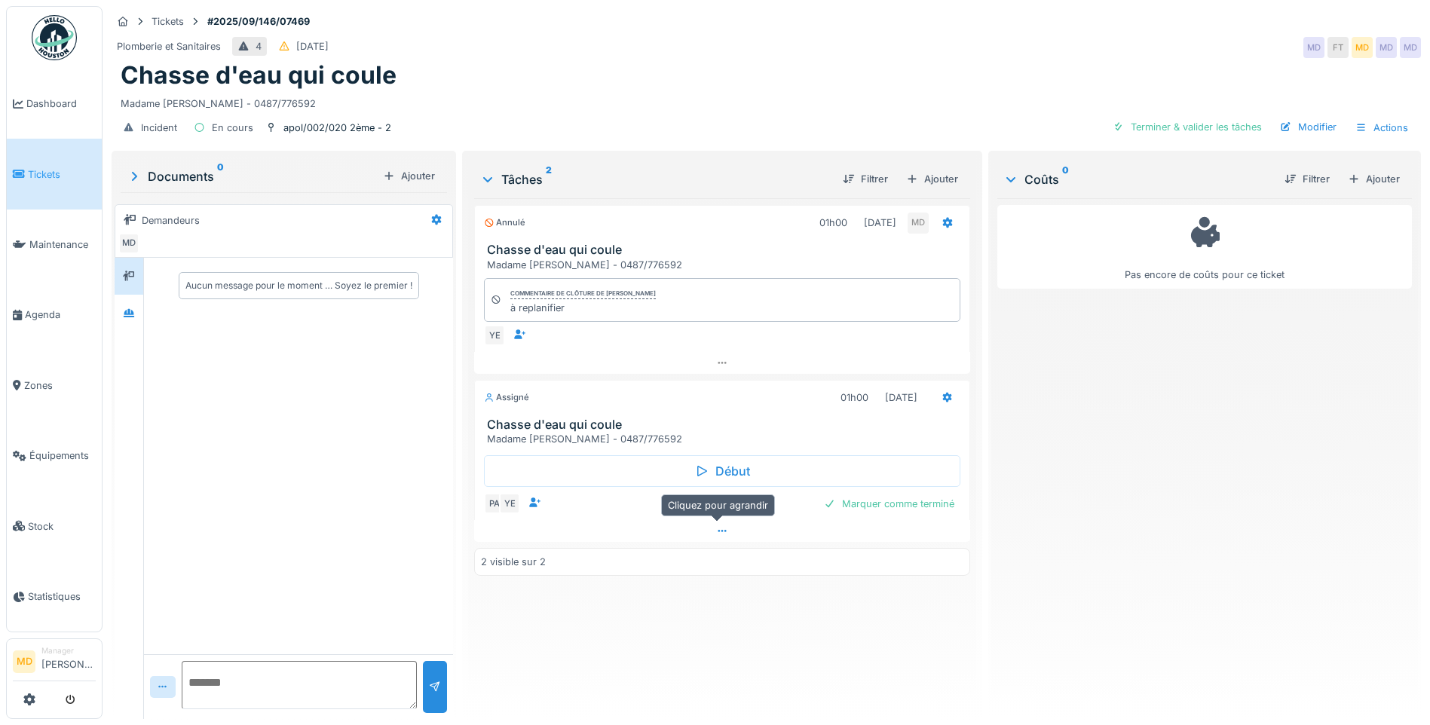
click at [725, 534] on div at bounding box center [722, 531] width 496 height 22
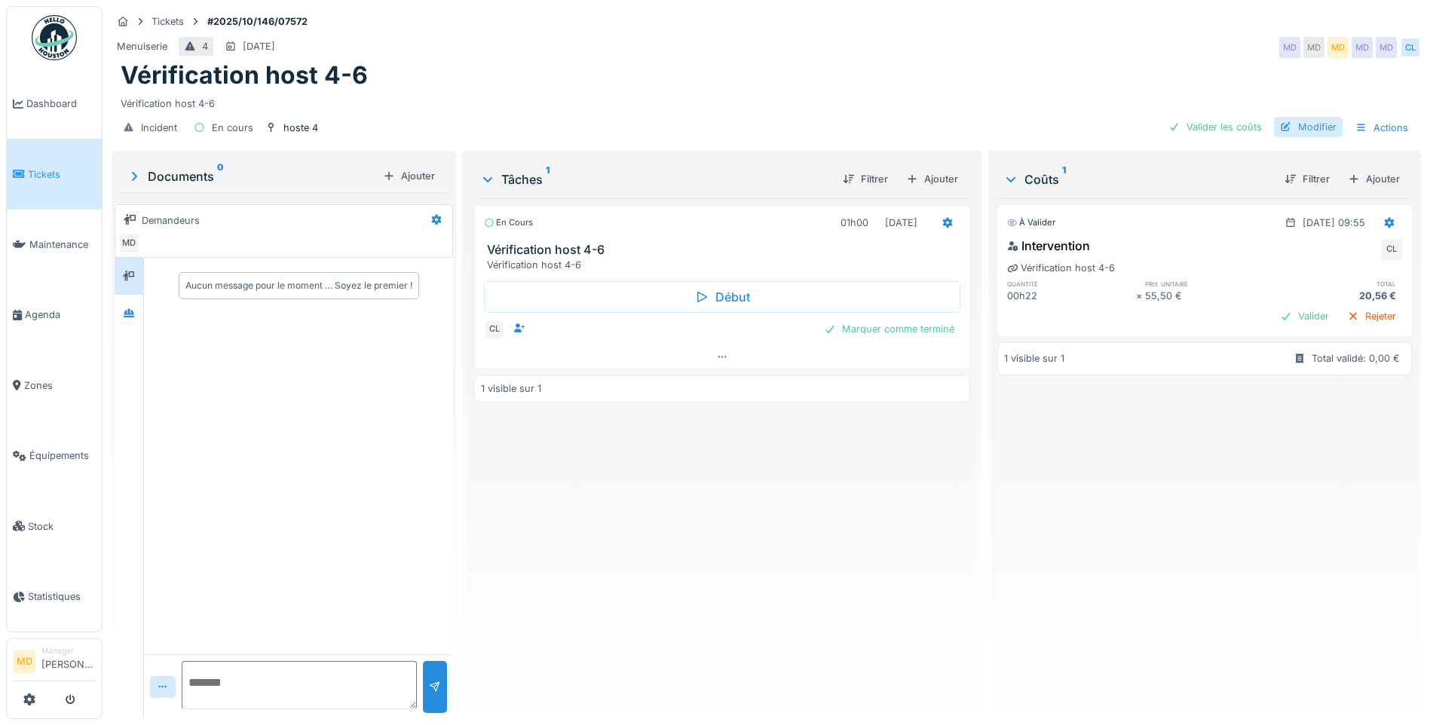
click at [1288, 124] on div "Modifier" at bounding box center [1308, 127] width 69 height 20
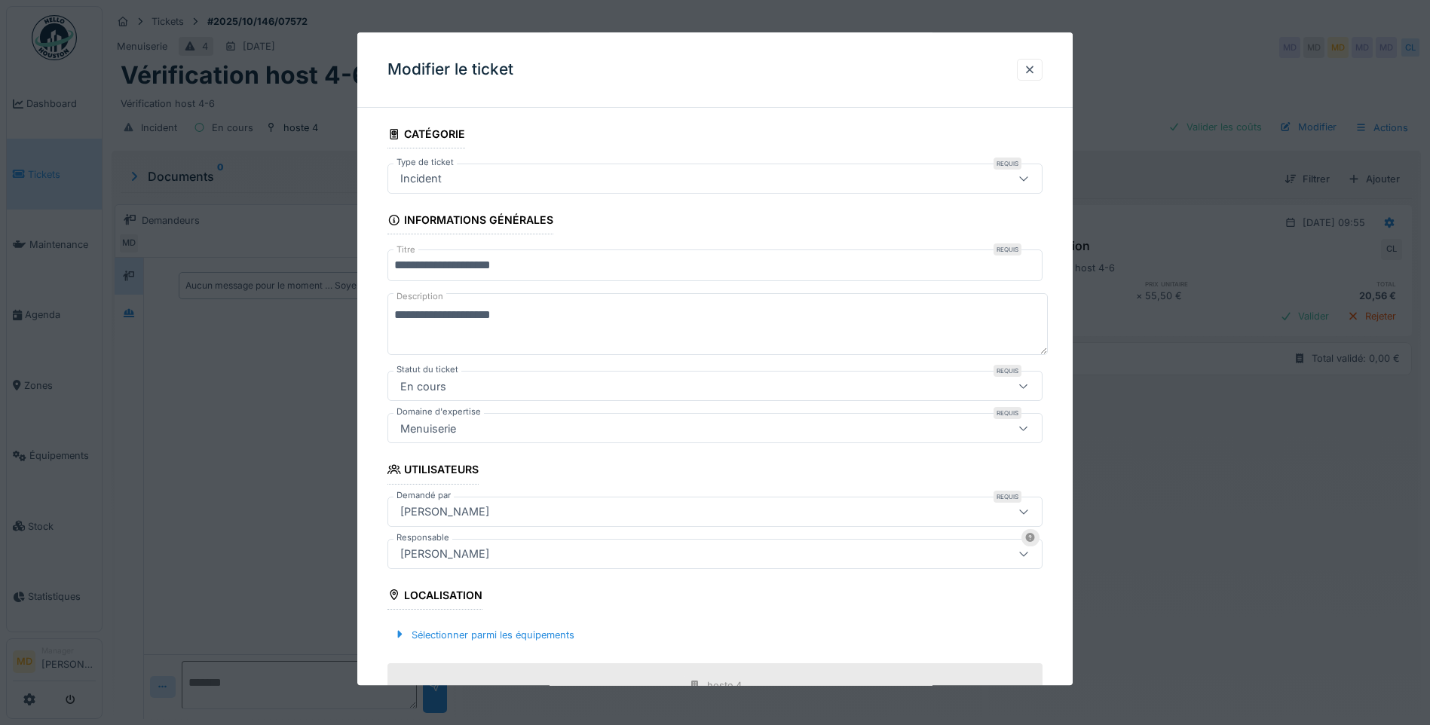
click at [473, 509] on div "[PERSON_NAME]" at bounding box center [676, 512] width 565 height 17
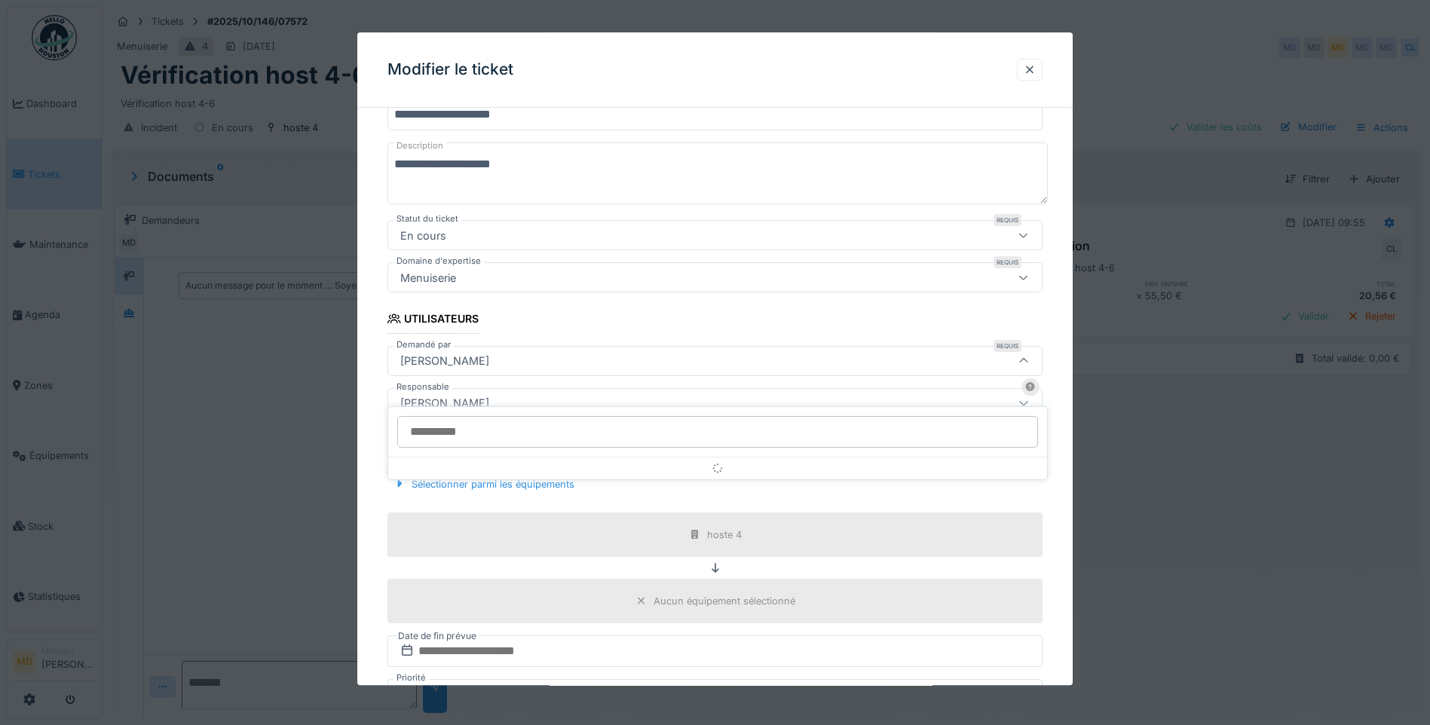
scroll to position [153, 0]
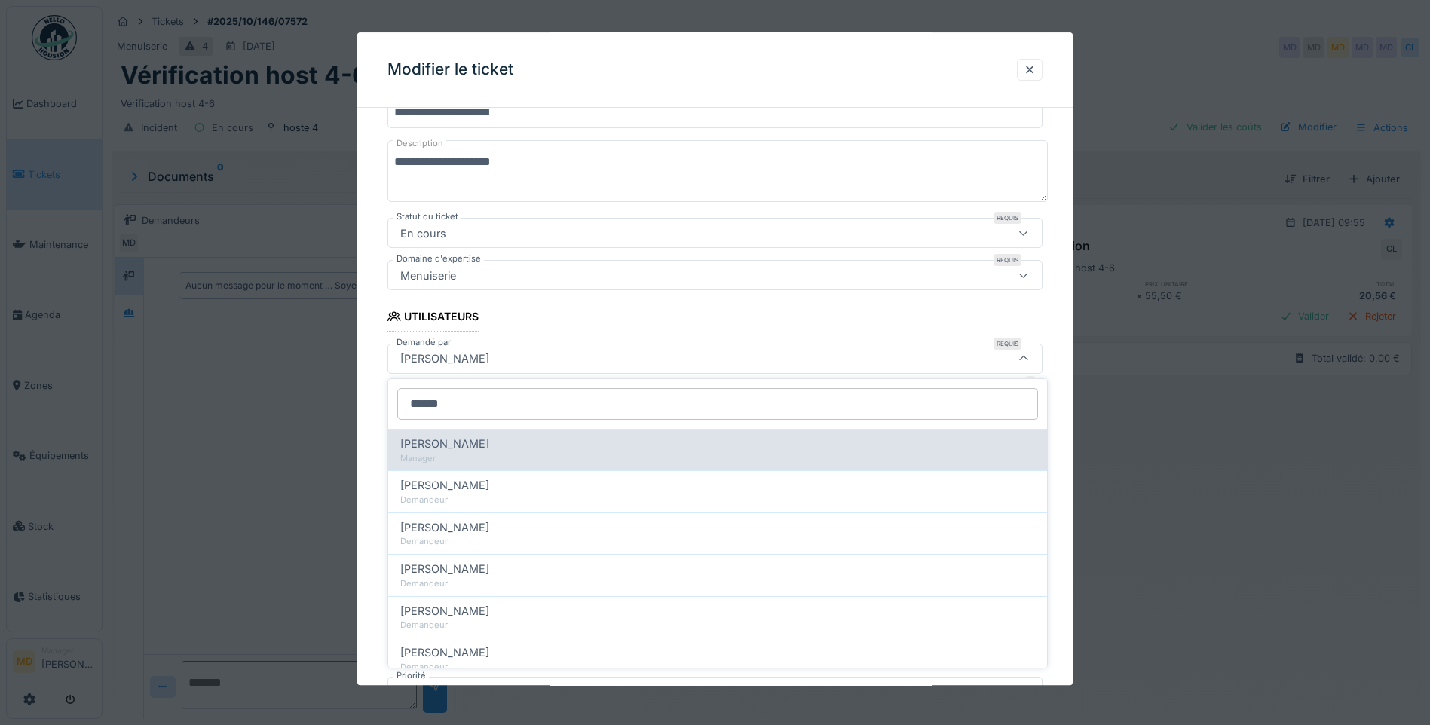
type input "******"
click at [461, 435] on div "[PERSON_NAME] Manager" at bounding box center [717, 449] width 659 height 41
type input "****"
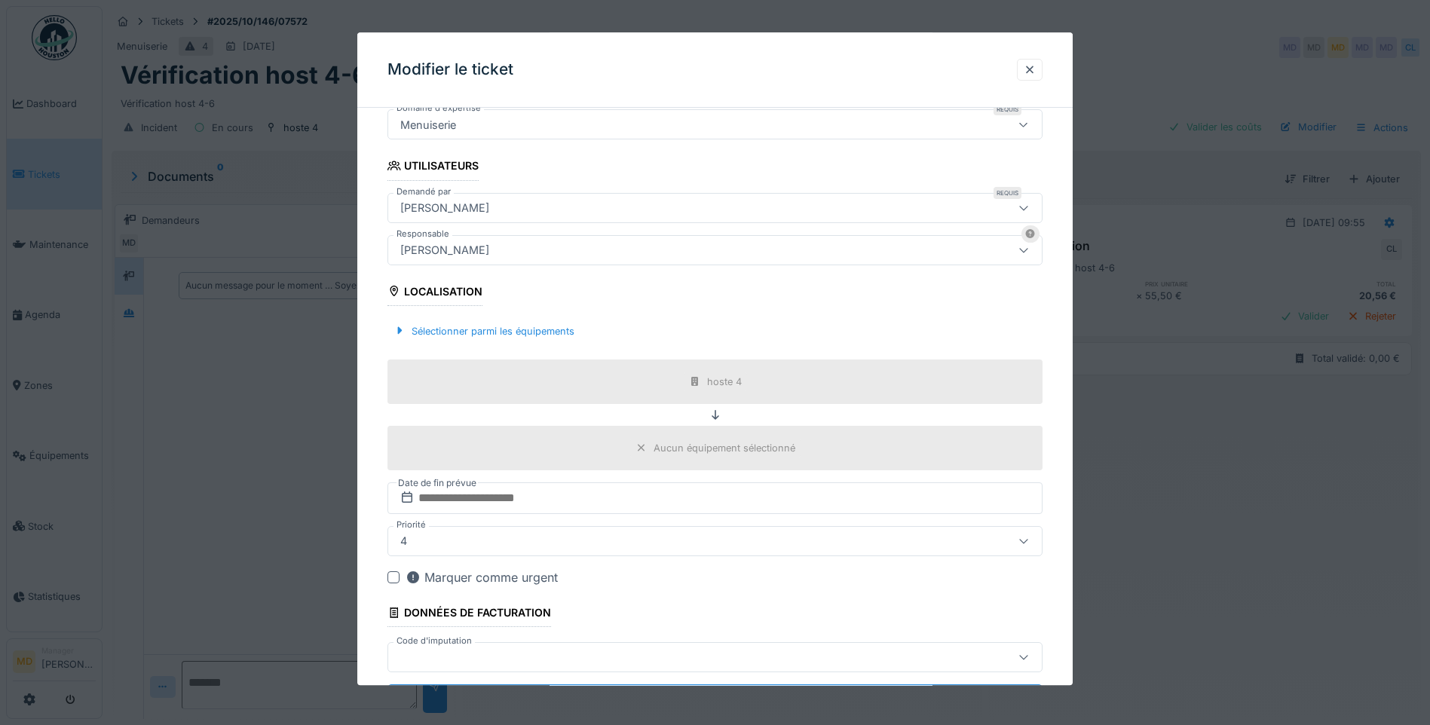
scroll to position [377, 0]
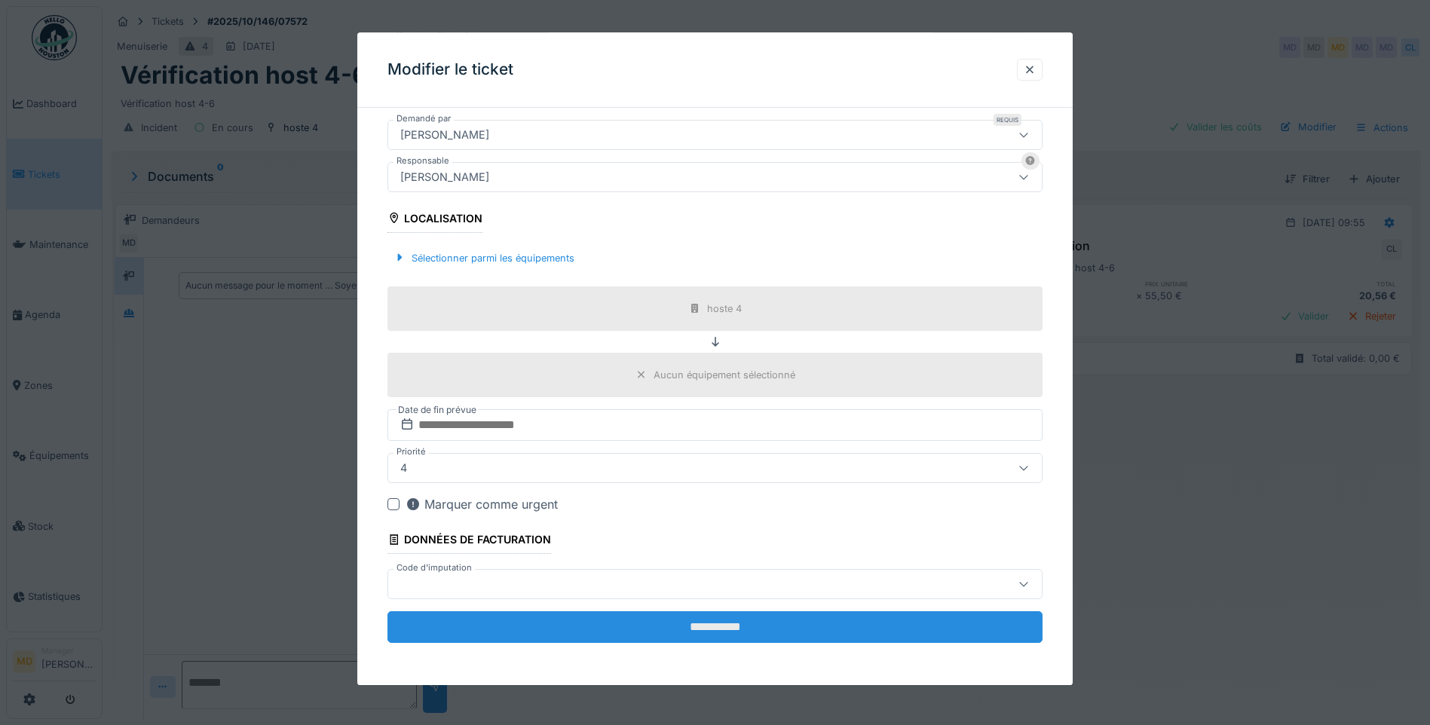
click at [672, 623] on input "**********" at bounding box center [714, 627] width 655 height 32
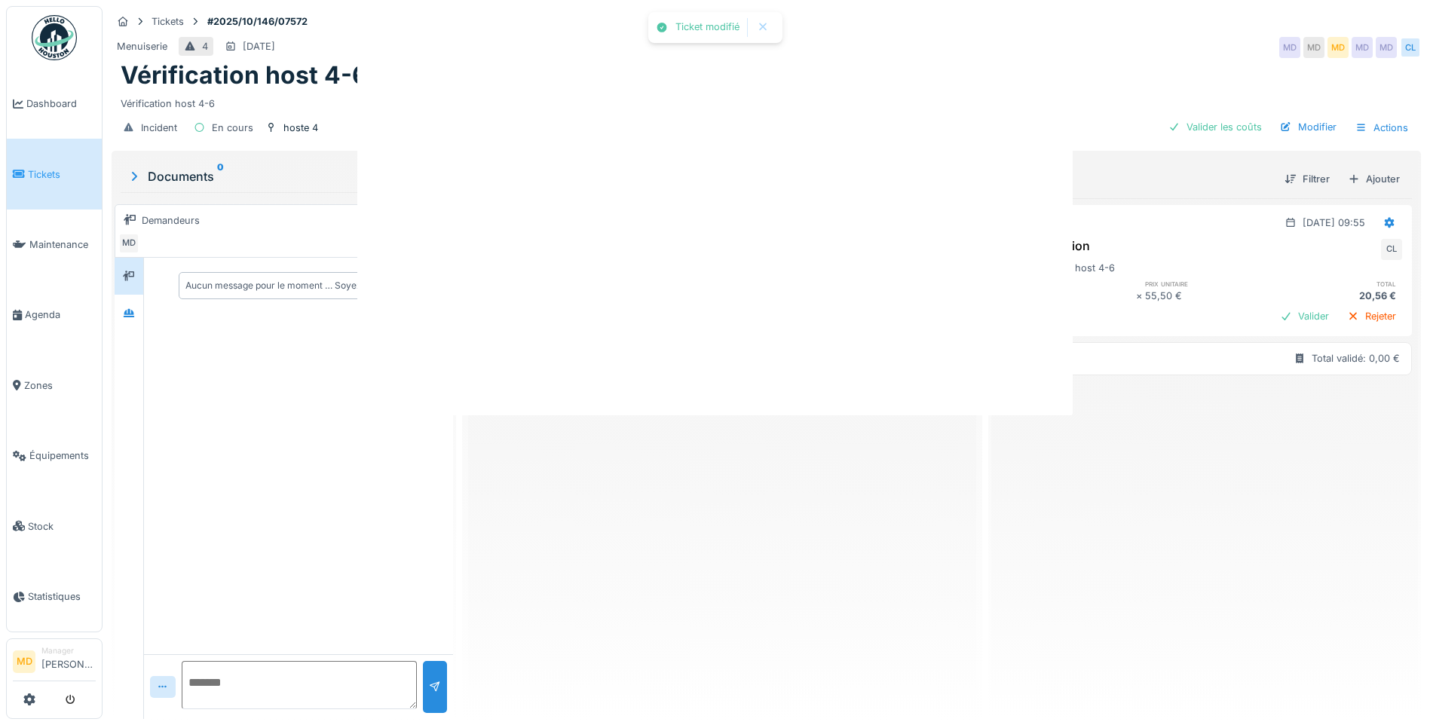
scroll to position [0, 0]
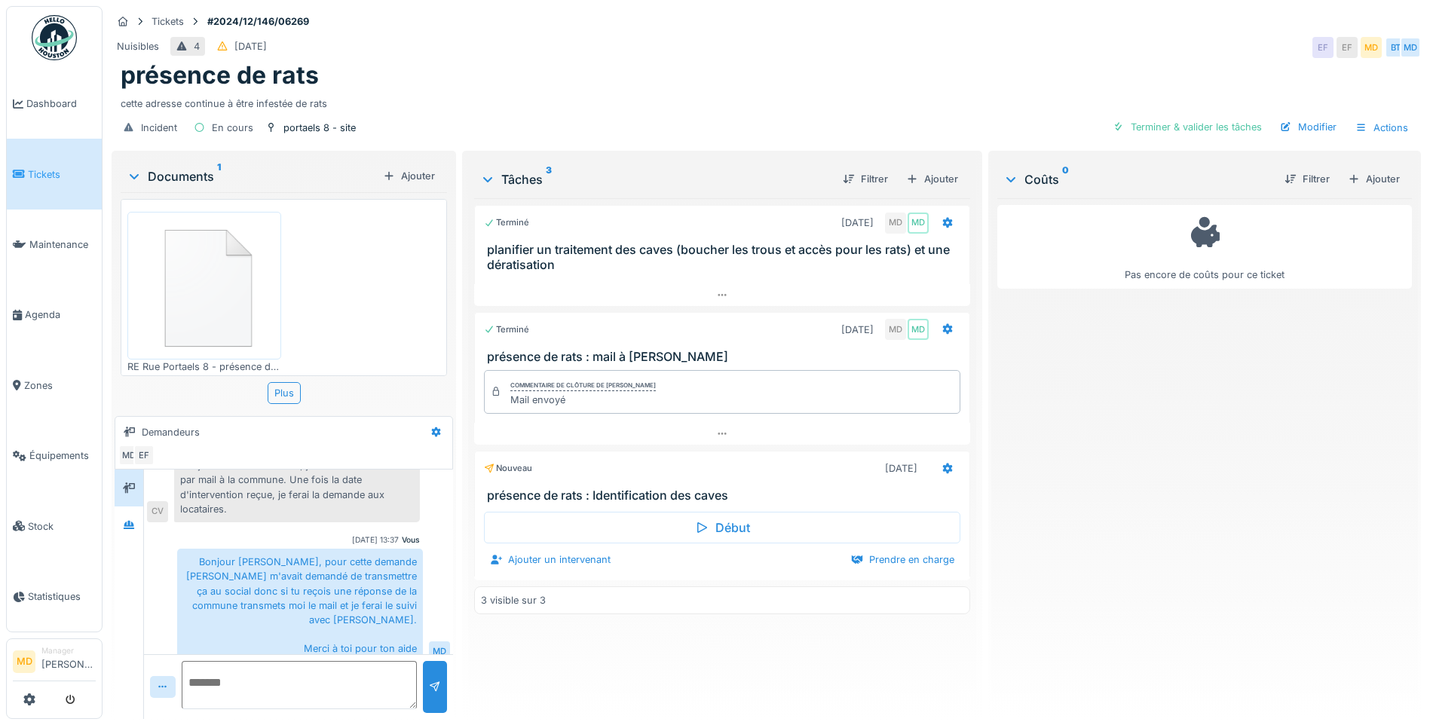
scroll to position [11, 0]
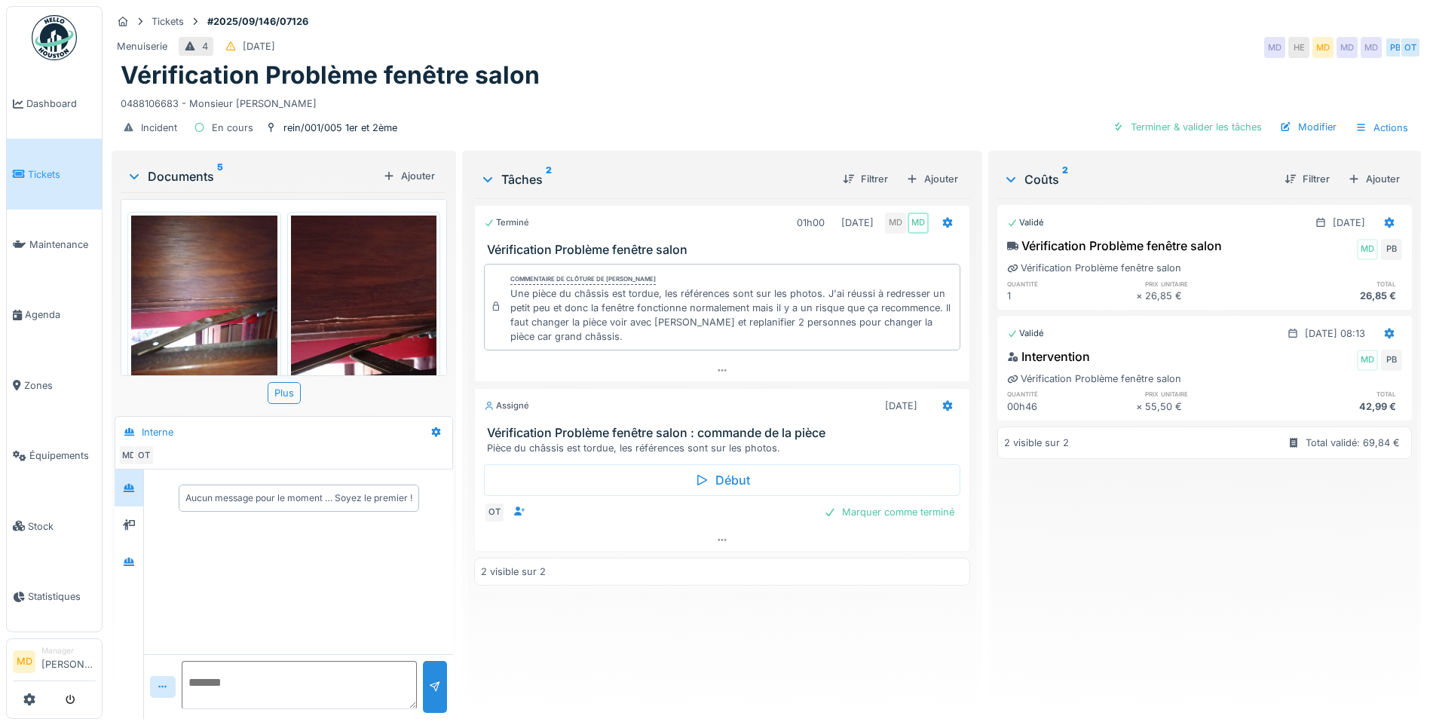
scroll to position [452, 0]
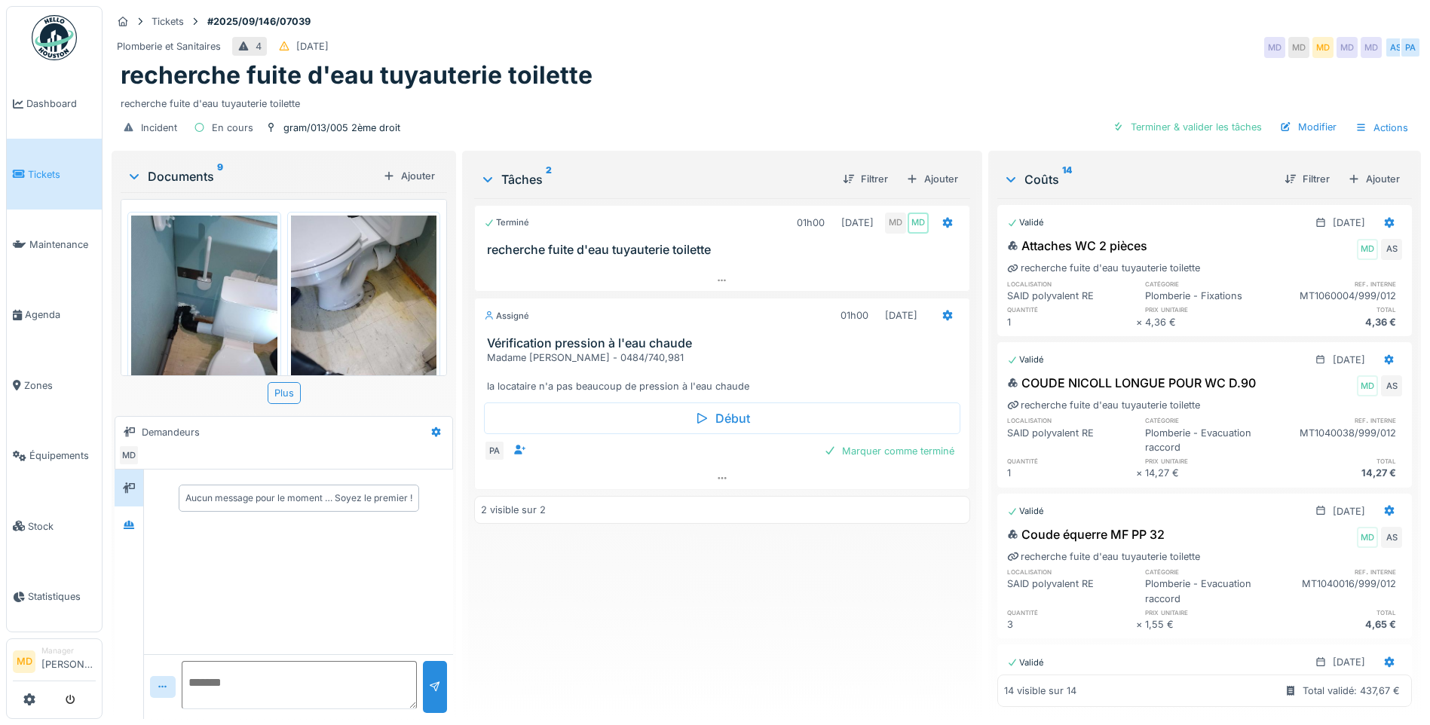
scroll to position [11, 0]
click at [719, 467] on div at bounding box center [722, 478] width 495 height 22
click at [137, 516] on div at bounding box center [129, 525] width 23 height 19
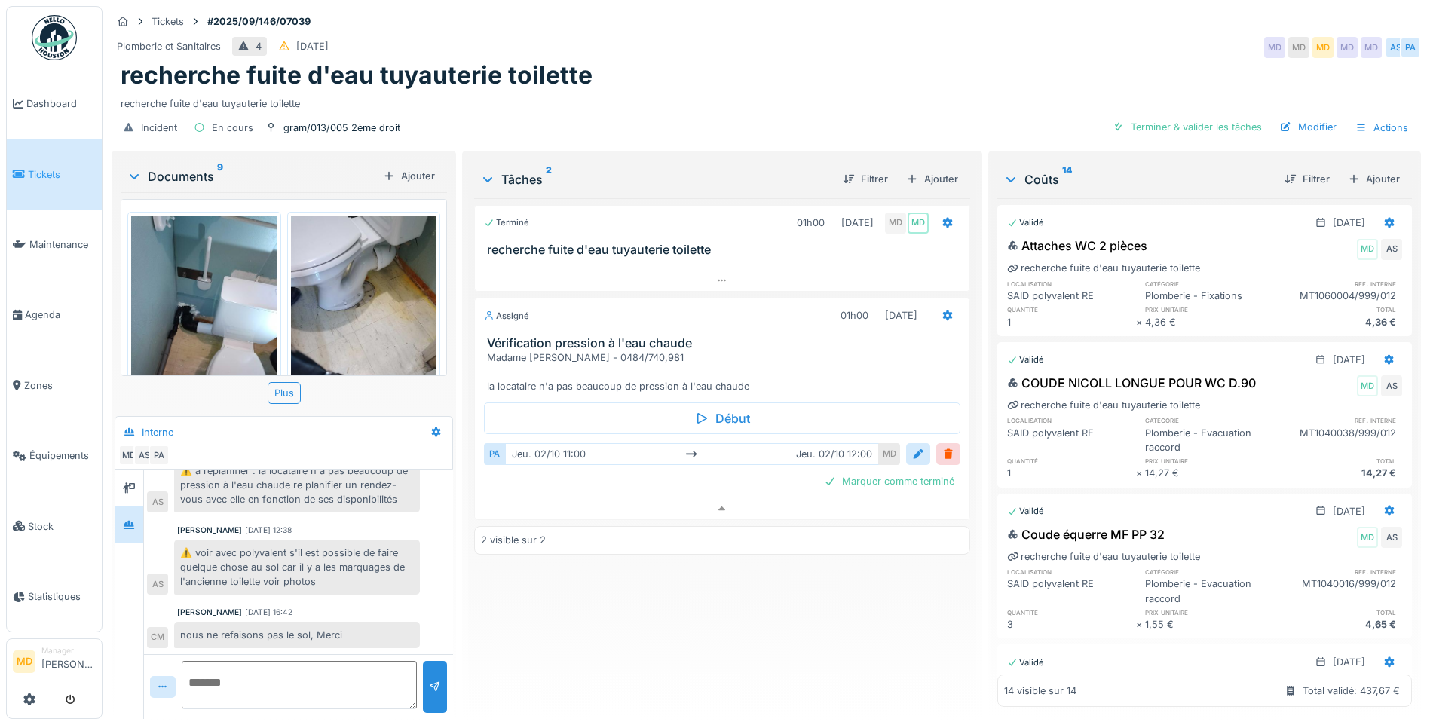
scroll to position [289, 0]
click at [716, 504] on icon at bounding box center [722, 509] width 12 height 10
click at [1311, 117] on div "Modifier" at bounding box center [1308, 127] width 69 height 20
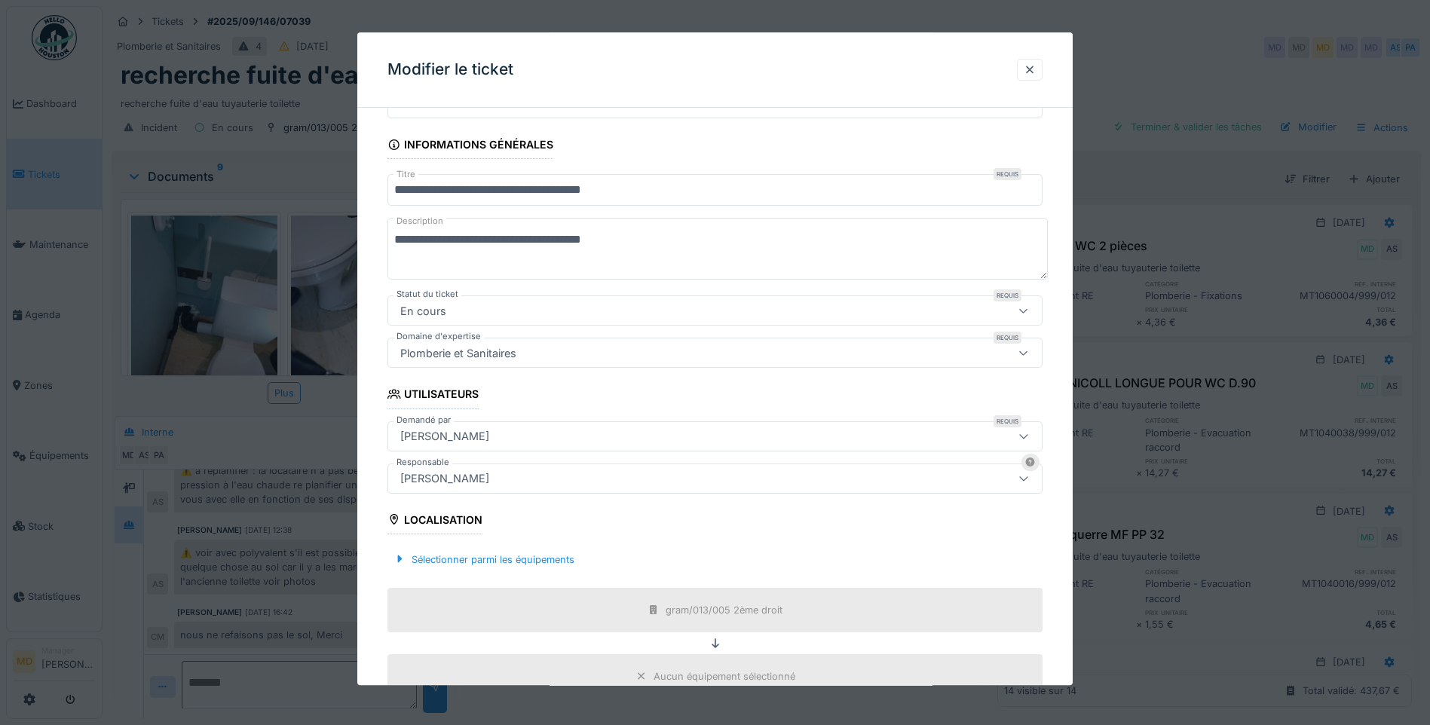
click at [474, 438] on div "[PERSON_NAME]" at bounding box center [676, 436] width 565 height 17
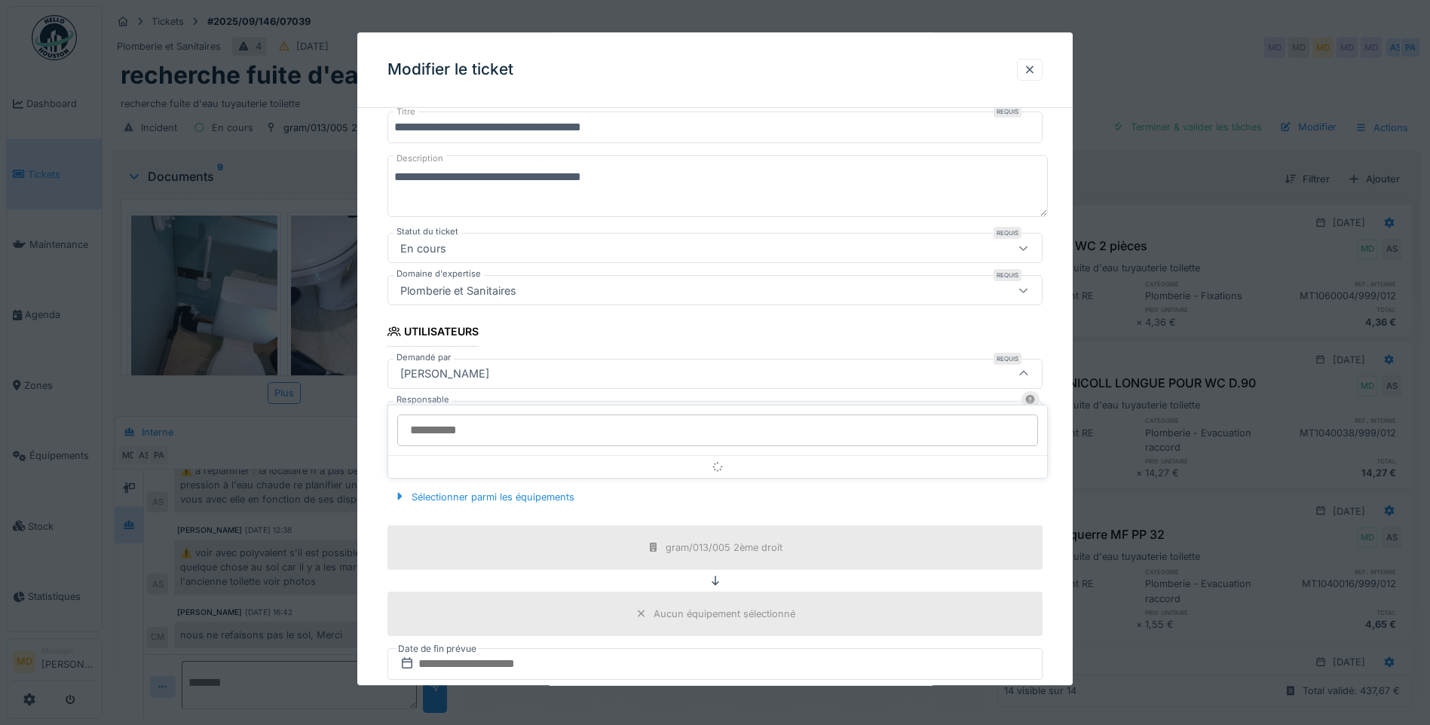
scroll to position [153, 0]
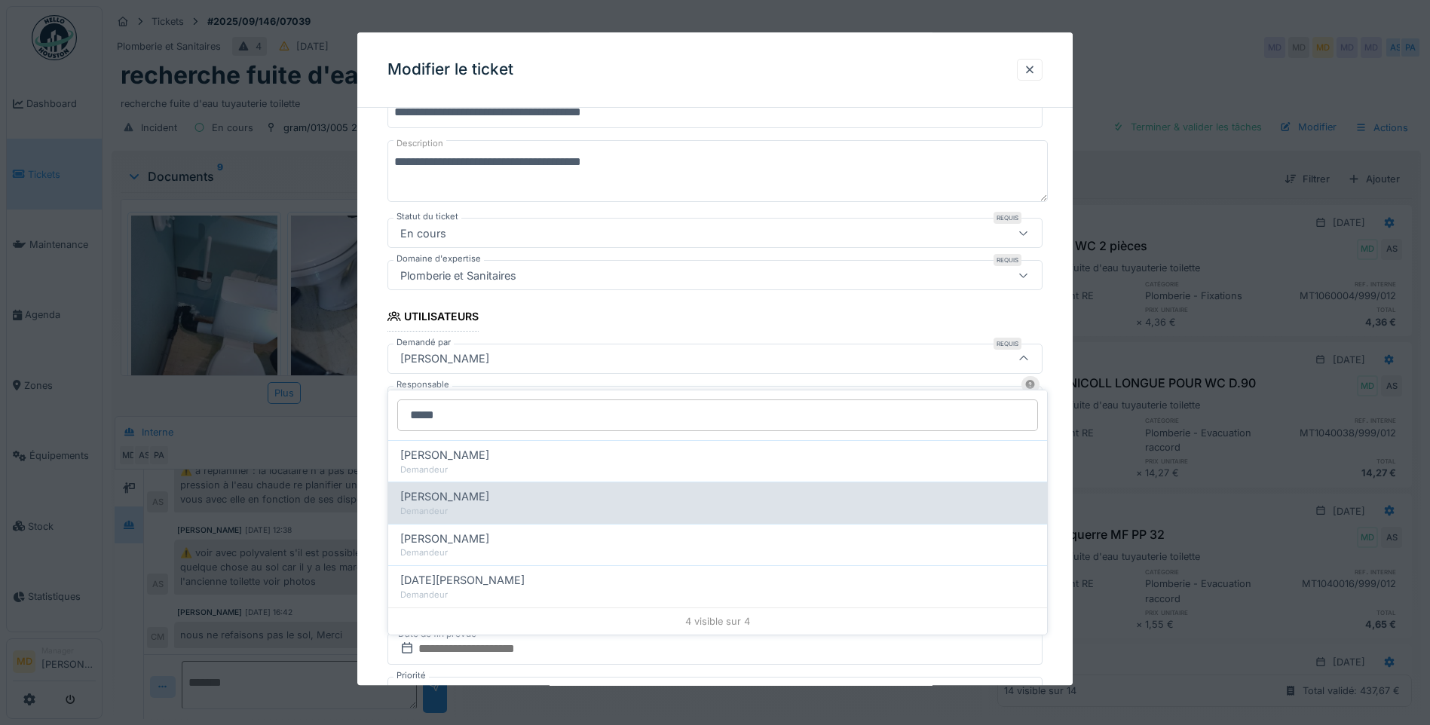
type input "*****"
click at [447, 490] on span "Samira Mouna" at bounding box center [444, 496] width 89 height 17
type input "****"
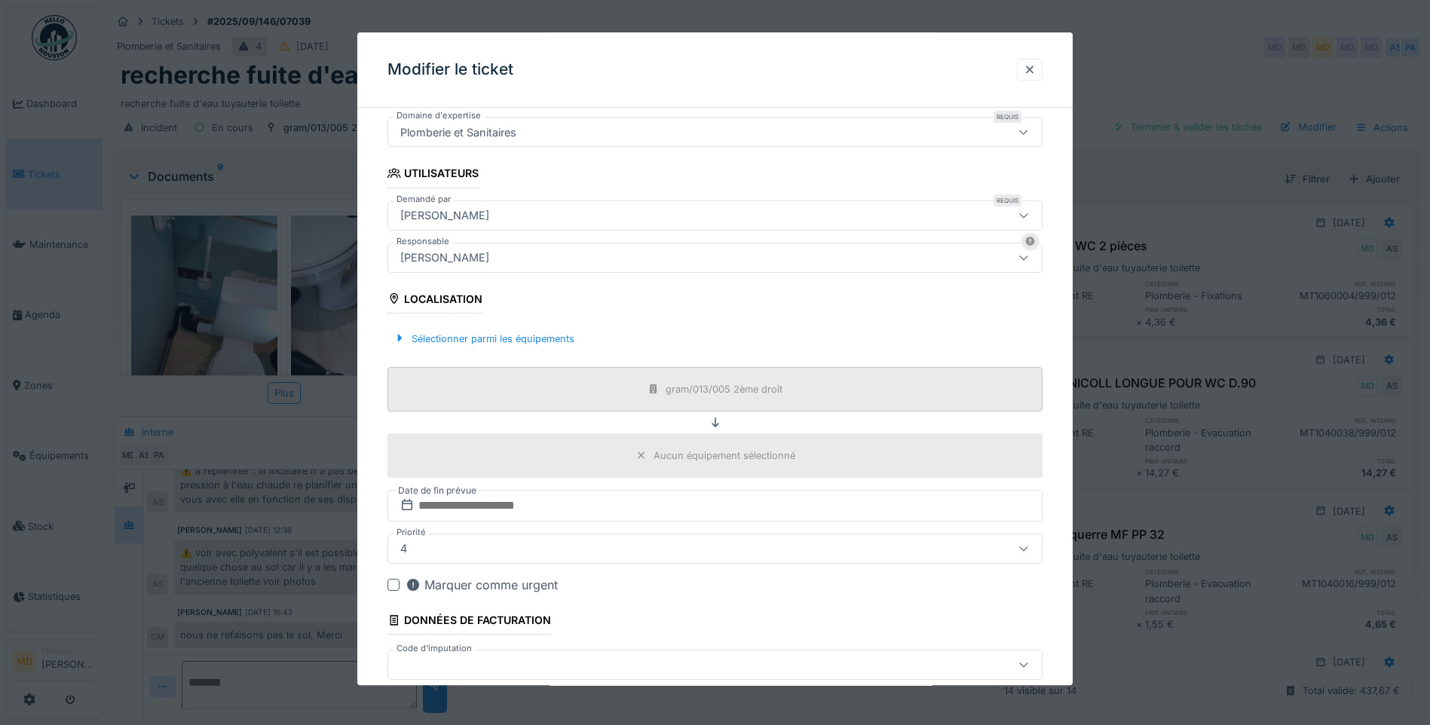
scroll to position [377, 0]
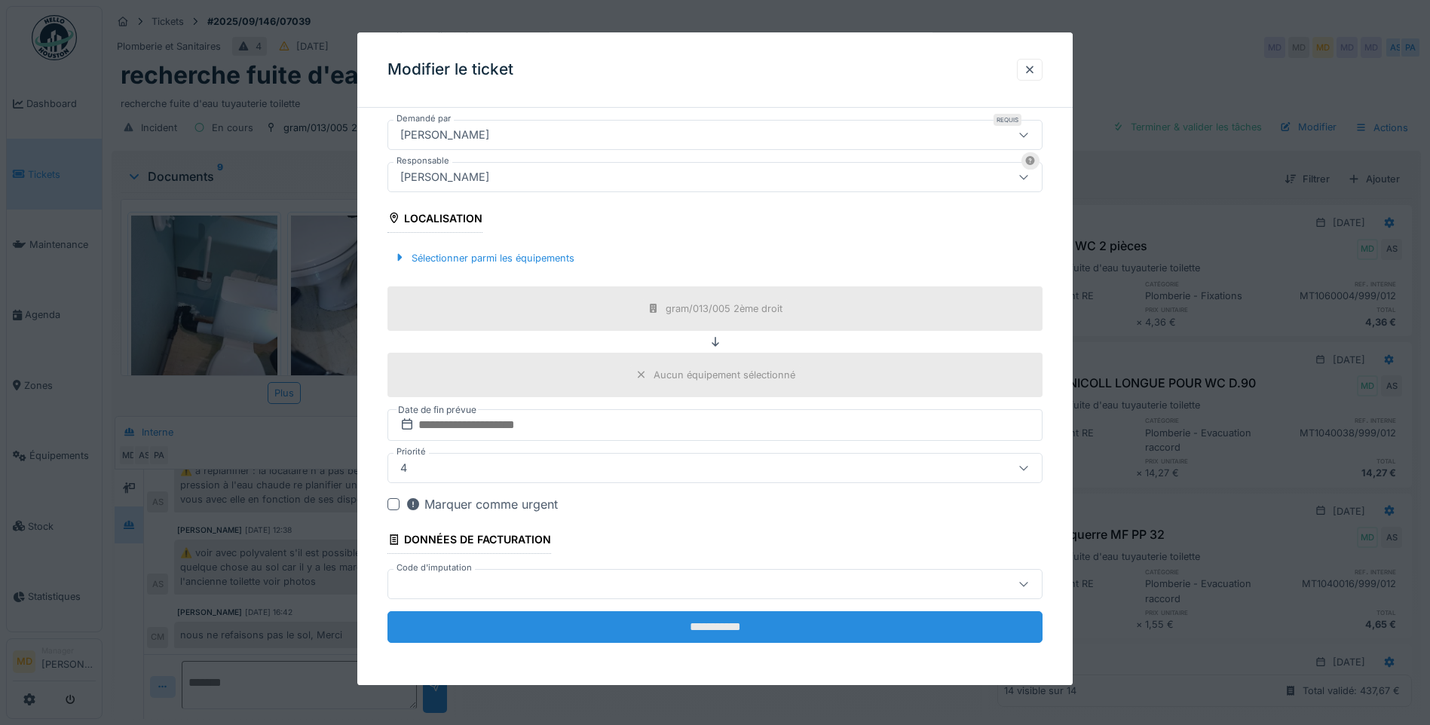
click at [752, 633] on input "**********" at bounding box center [714, 627] width 655 height 32
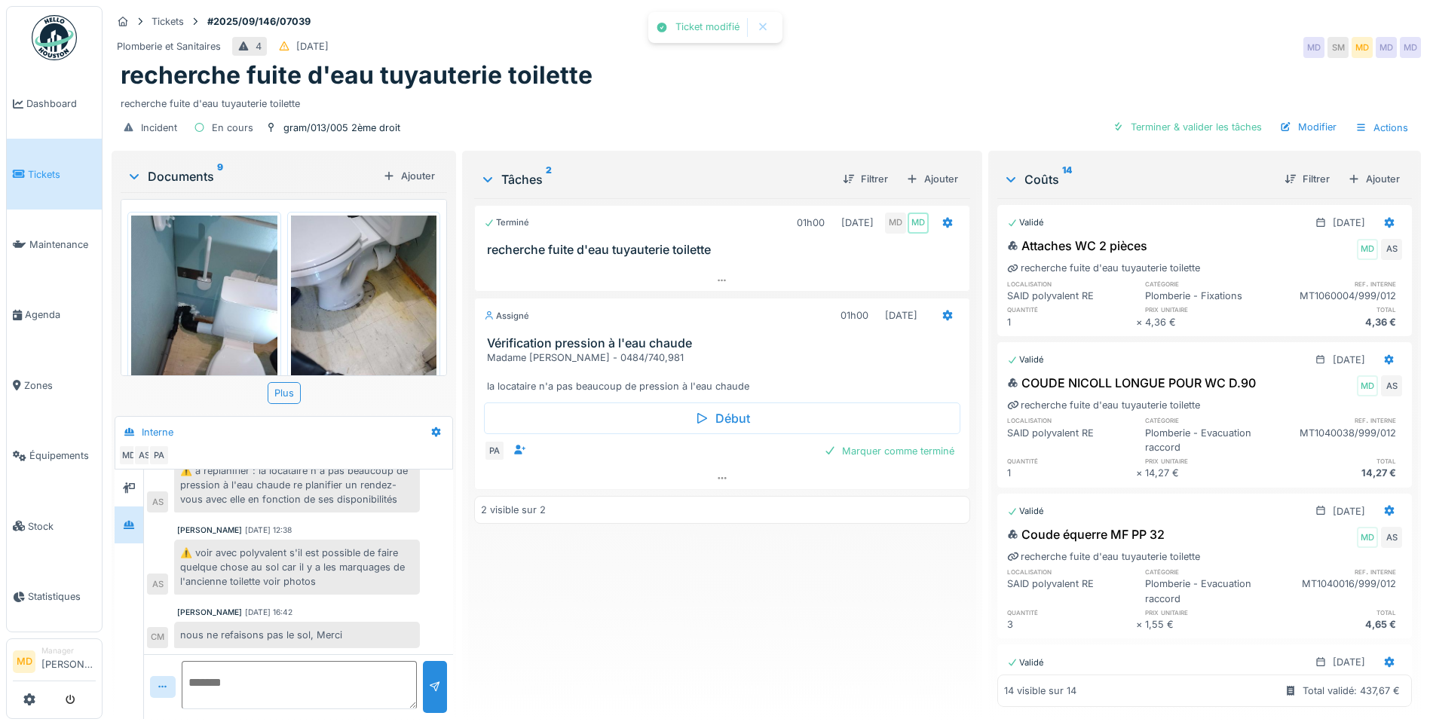
scroll to position [290, 0]
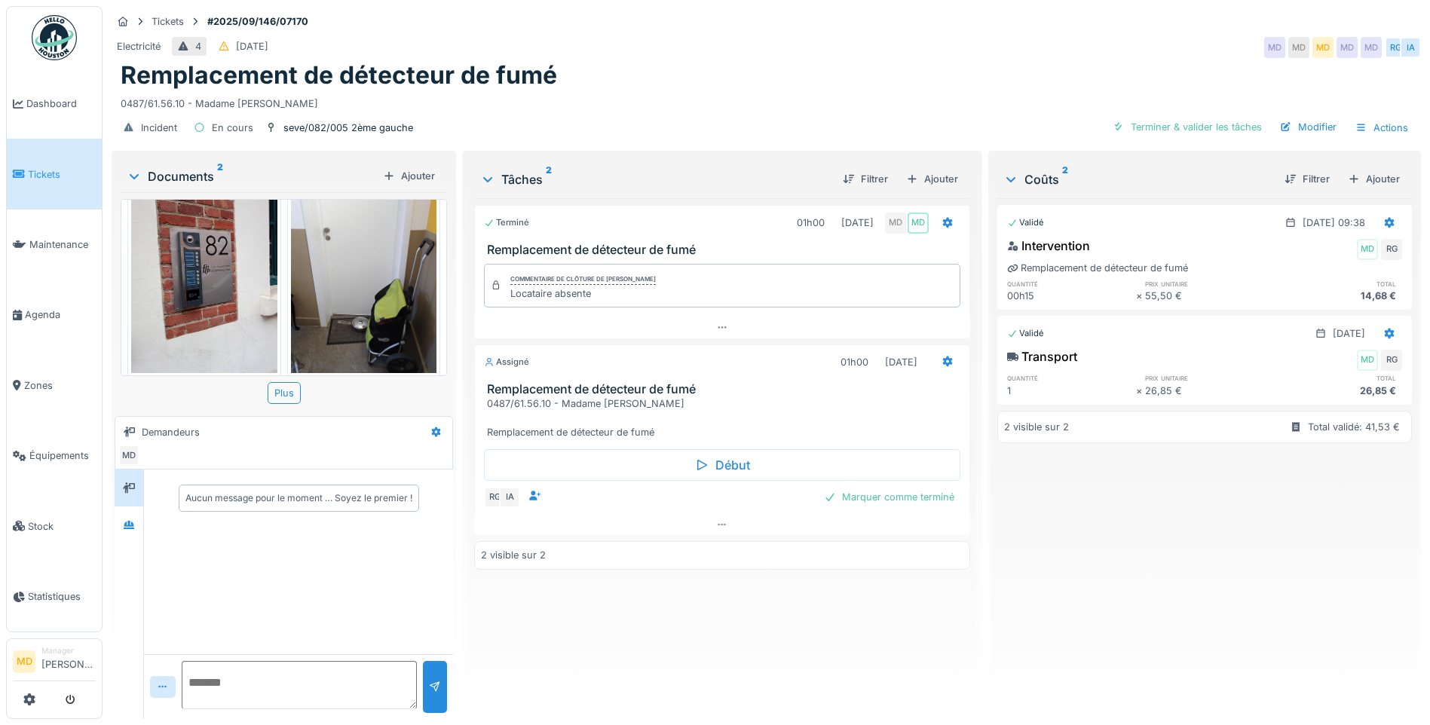
scroll to position [57, 0]
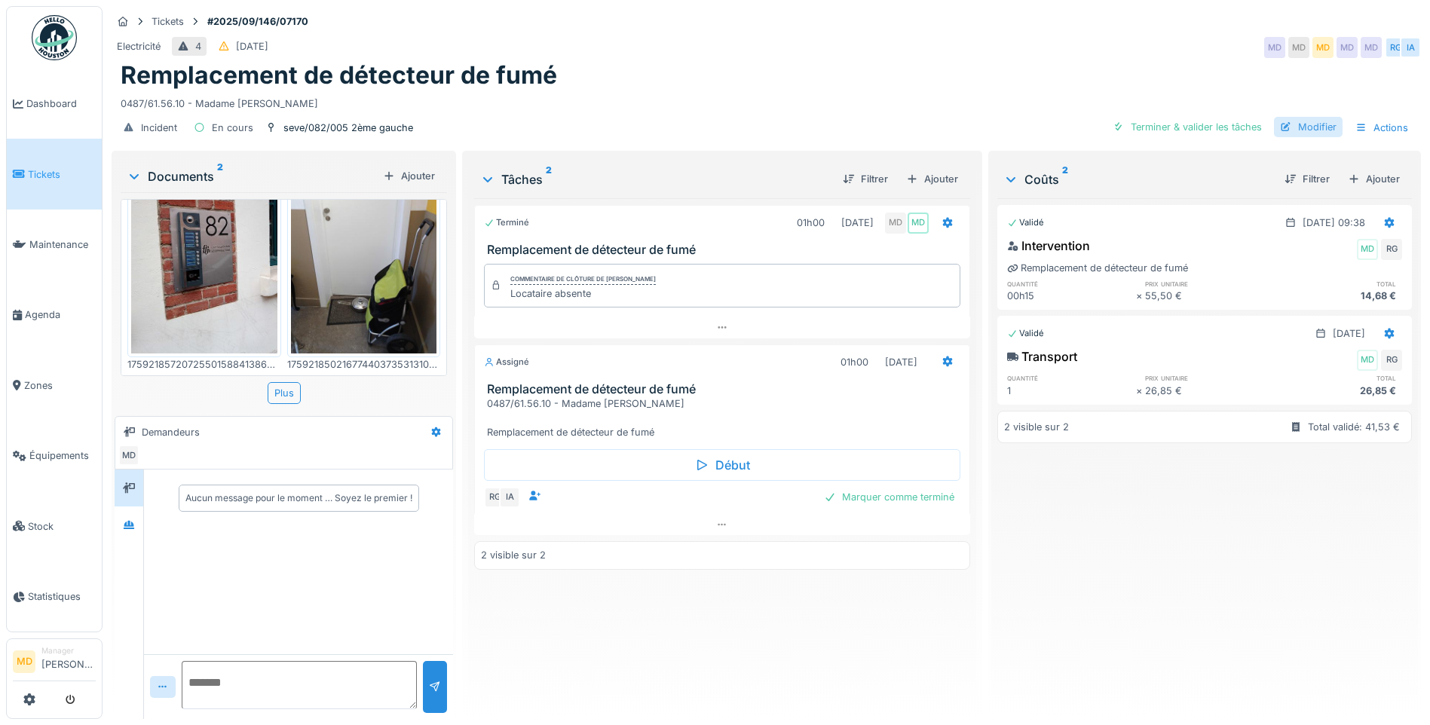
click at [1306, 126] on div "Modifier" at bounding box center [1308, 127] width 69 height 20
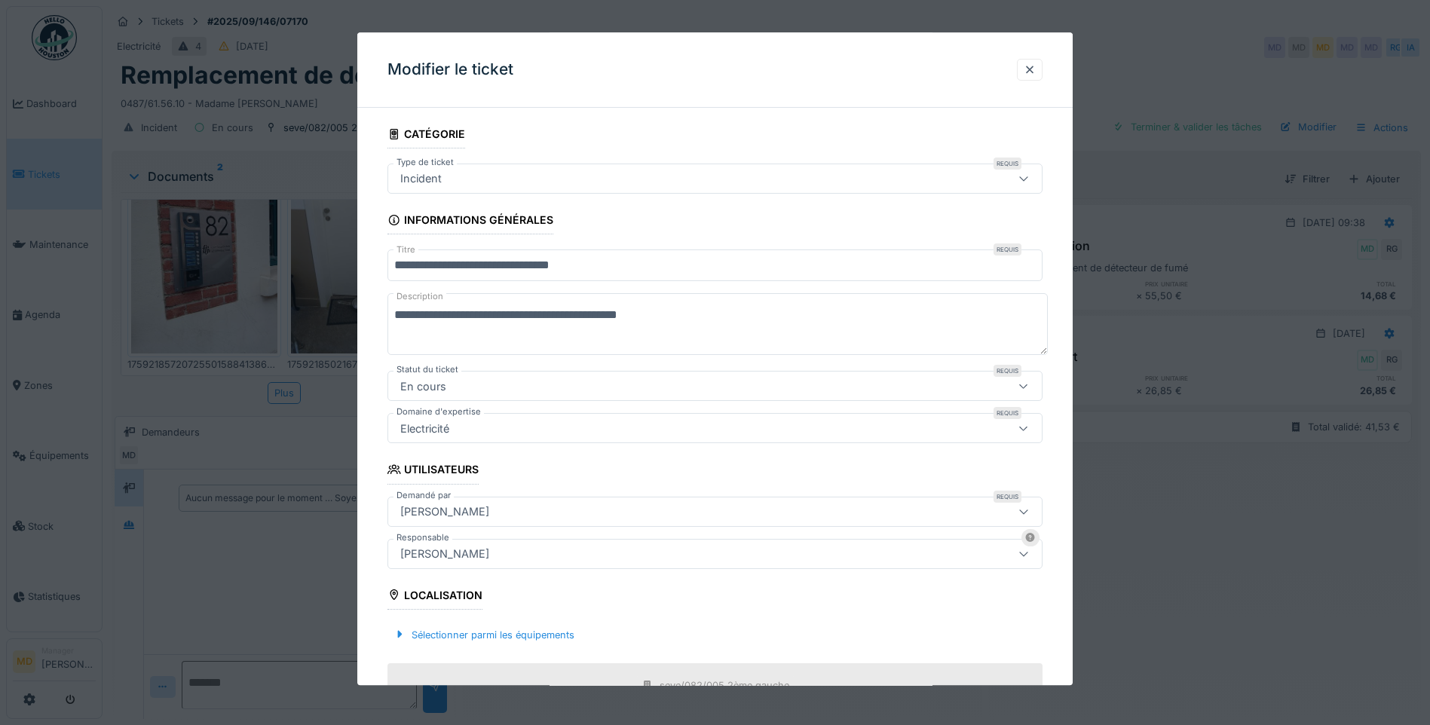
scroll to position [75, 0]
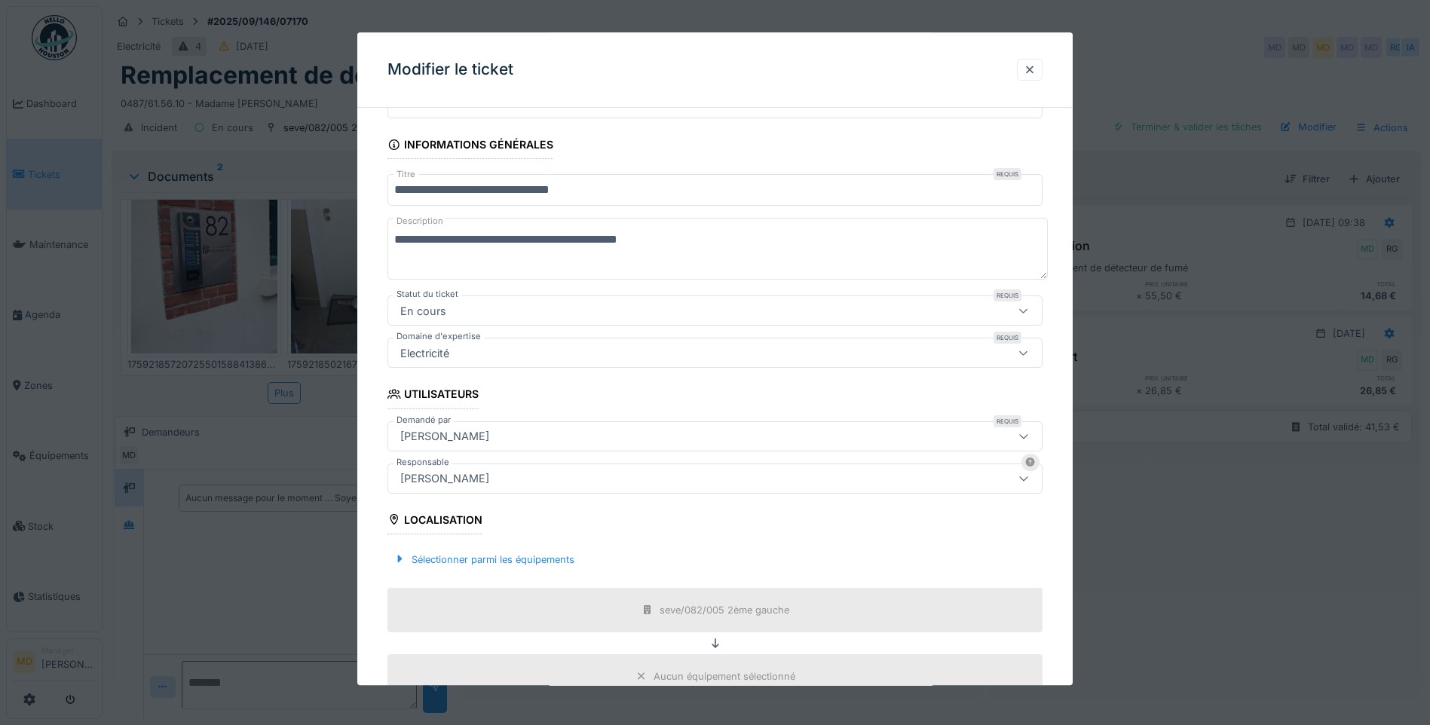
click at [479, 433] on div "[PERSON_NAME]" at bounding box center [676, 436] width 565 height 17
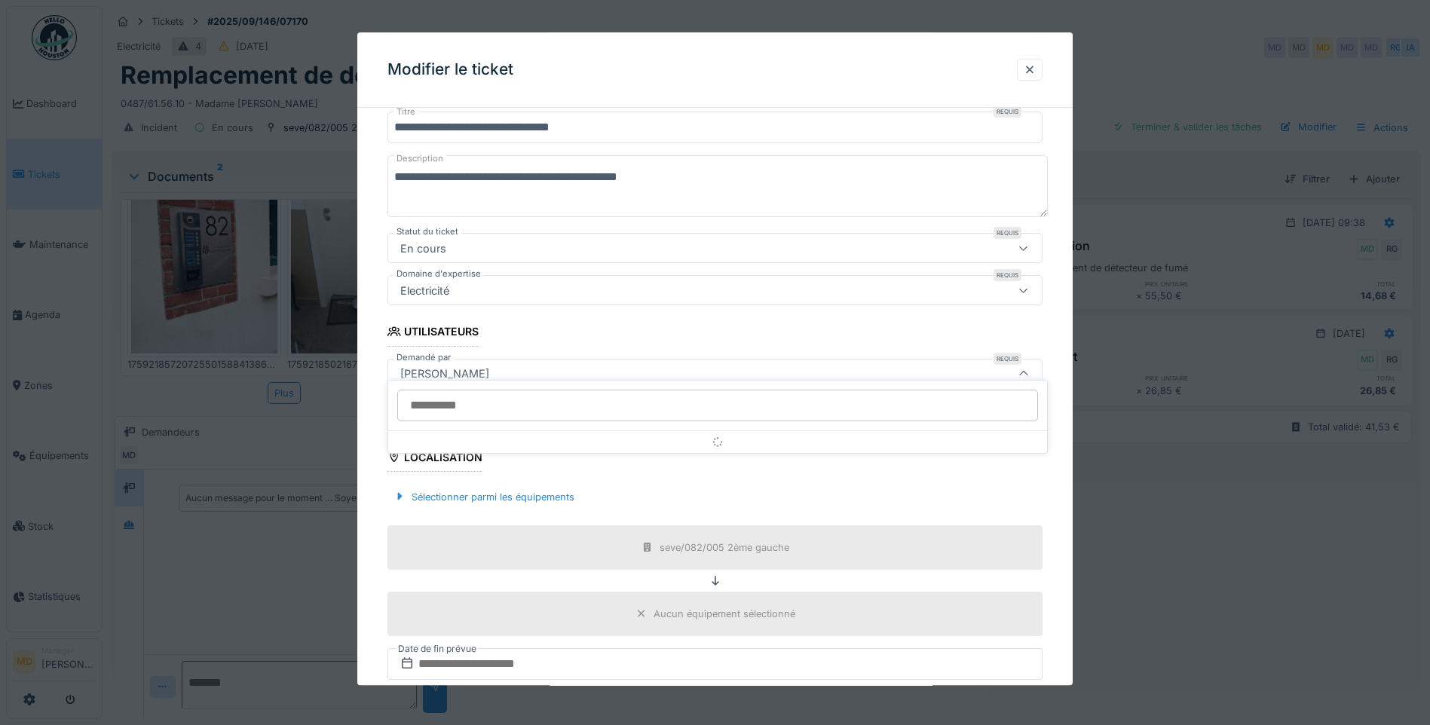
scroll to position [153, 0]
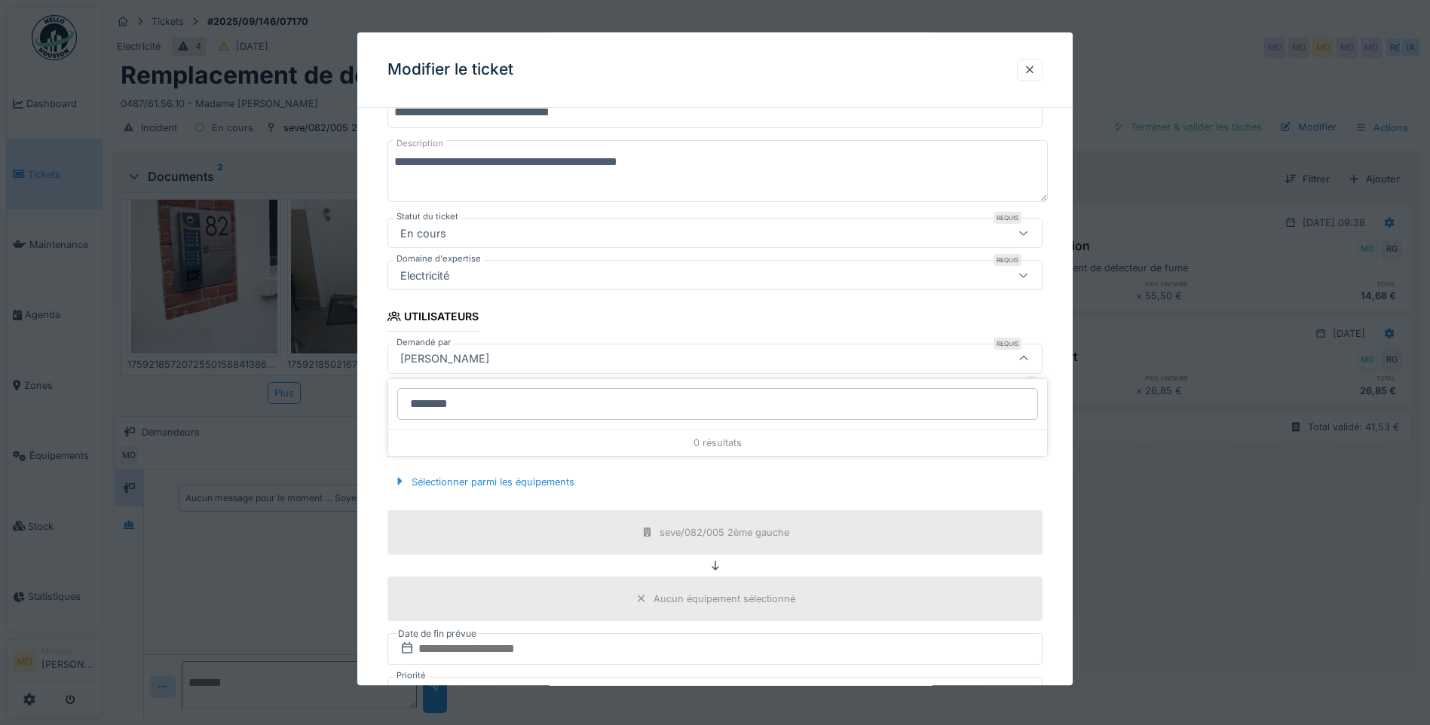
type input "*********"
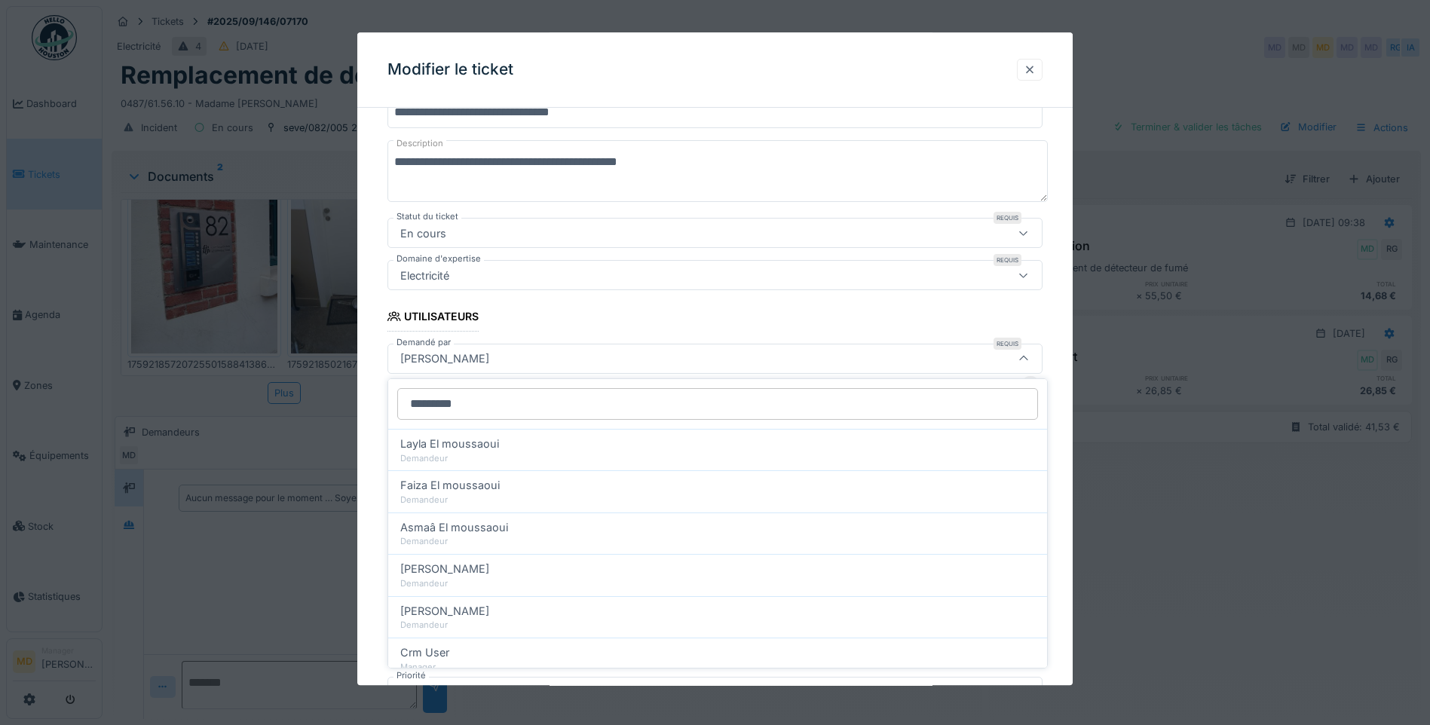
click at [1033, 63] on div at bounding box center [1030, 70] width 12 height 14
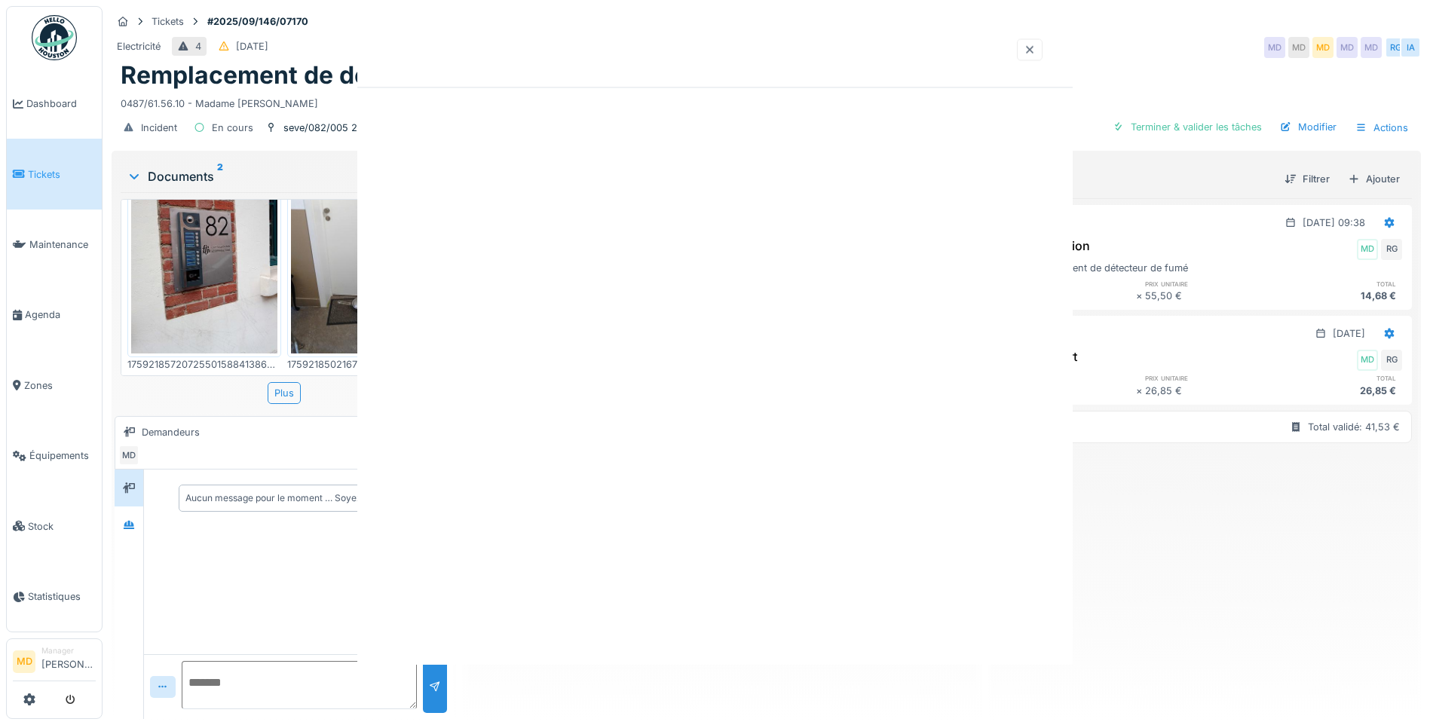
scroll to position [0, 0]
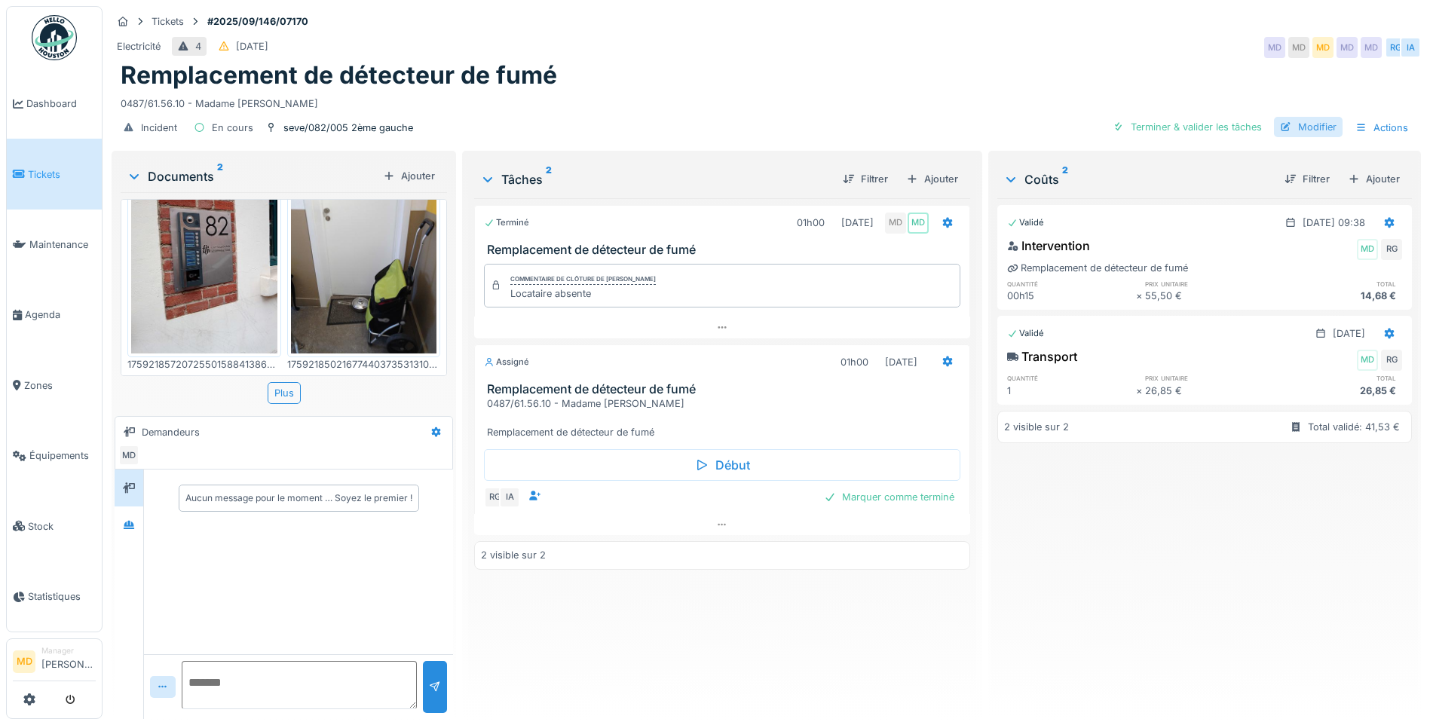
click at [1293, 126] on div "Modifier" at bounding box center [1308, 127] width 69 height 20
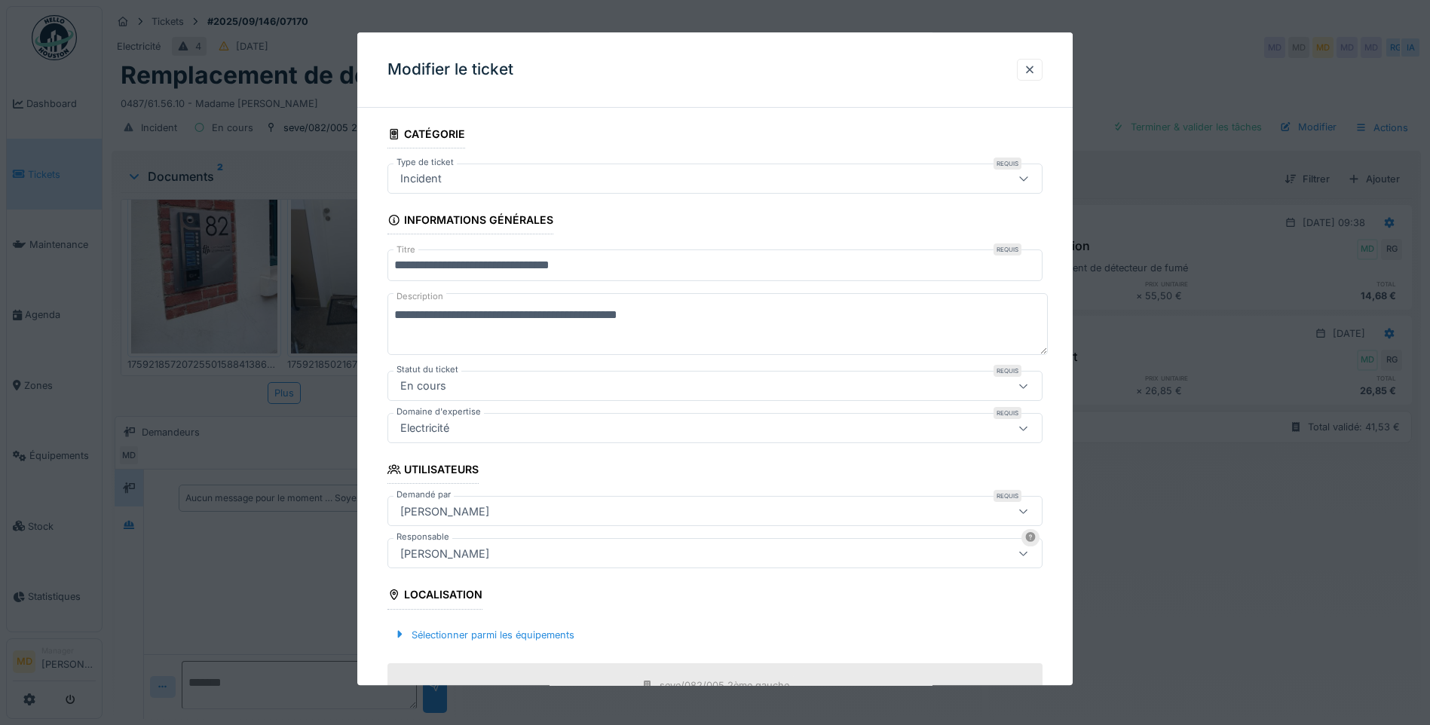
click at [425, 518] on div "[PERSON_NAME]" at bounding box center [444, 512] width 101 height 17
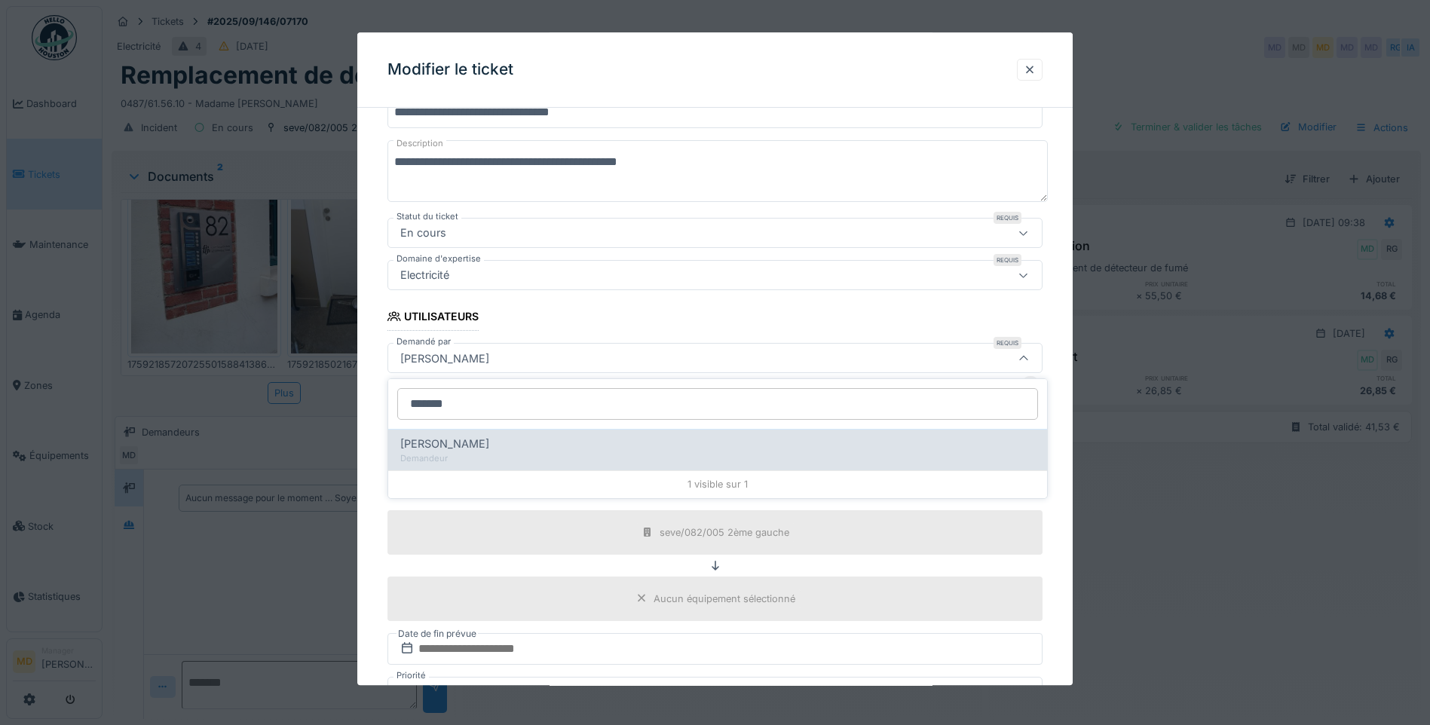
type input "*******"
click at [489, 449] on span "Khaddouj Khoulti moussaoui" at bounding box center [444, 444] width 89 height 17
type input "****"
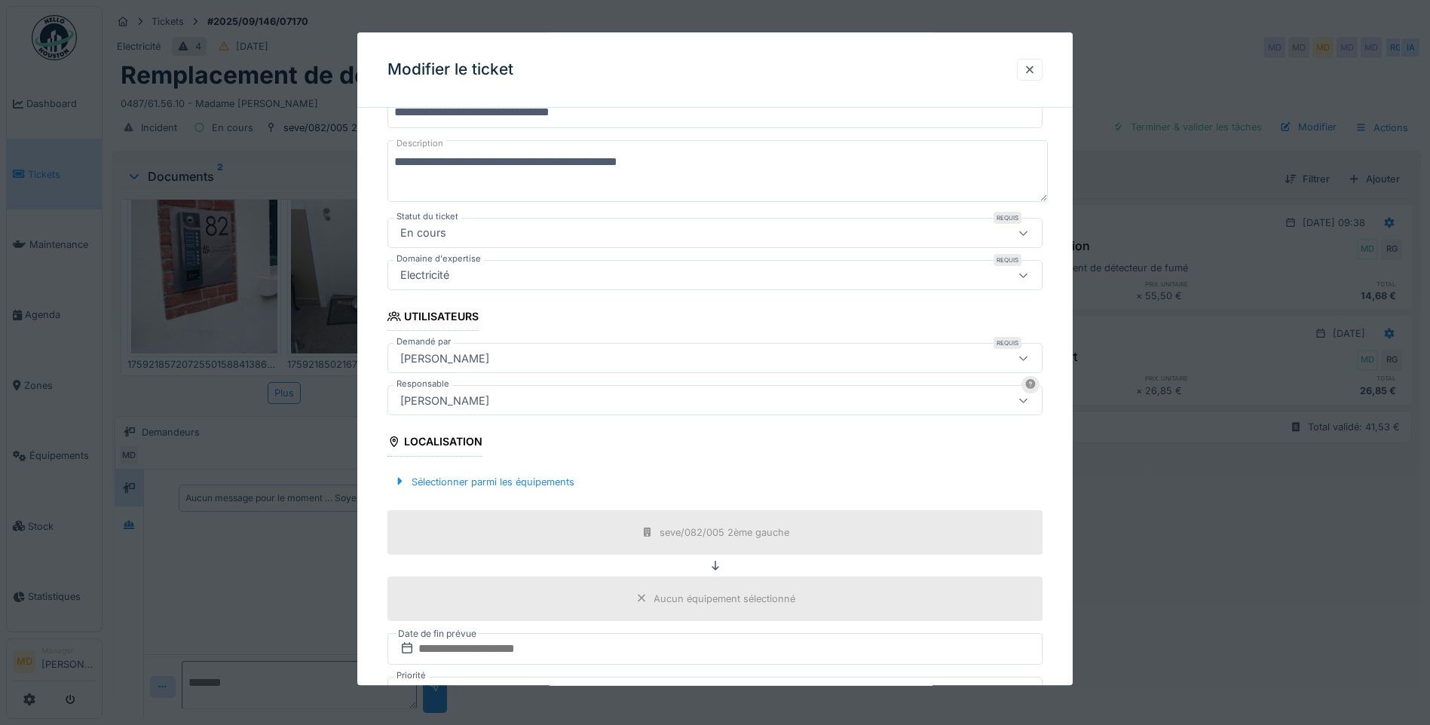
scroll to position [377, 0]
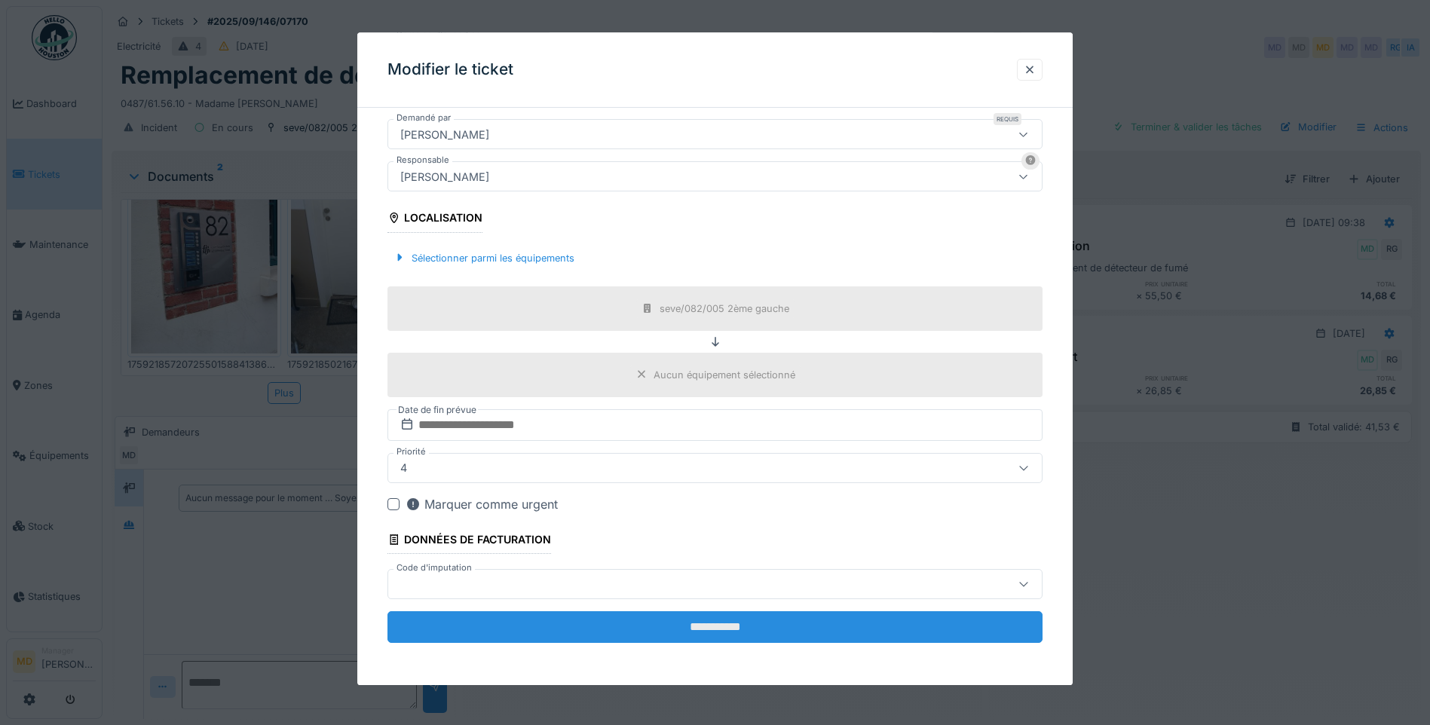
click at [631, 627] on input "**********" at bounding box center [714, 627] width 655 height 32
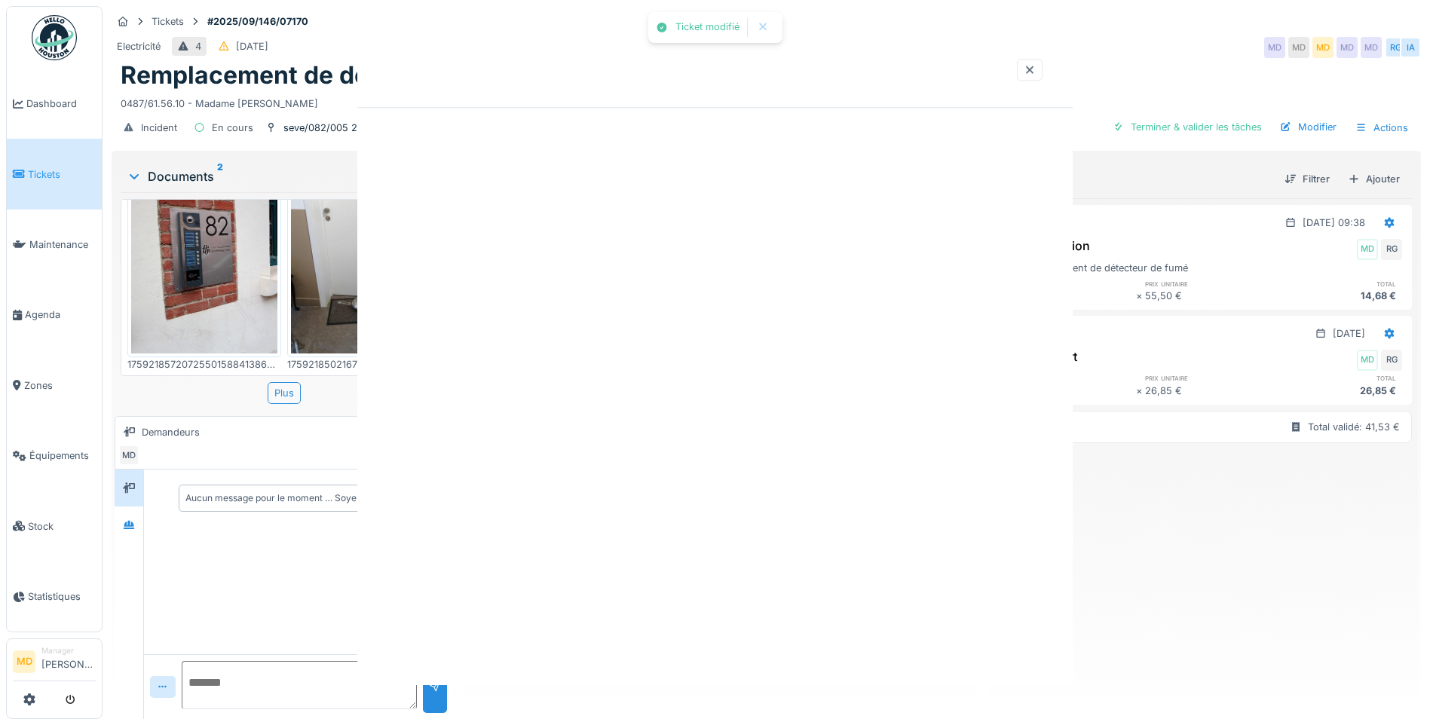
scroll to position [0, 0]
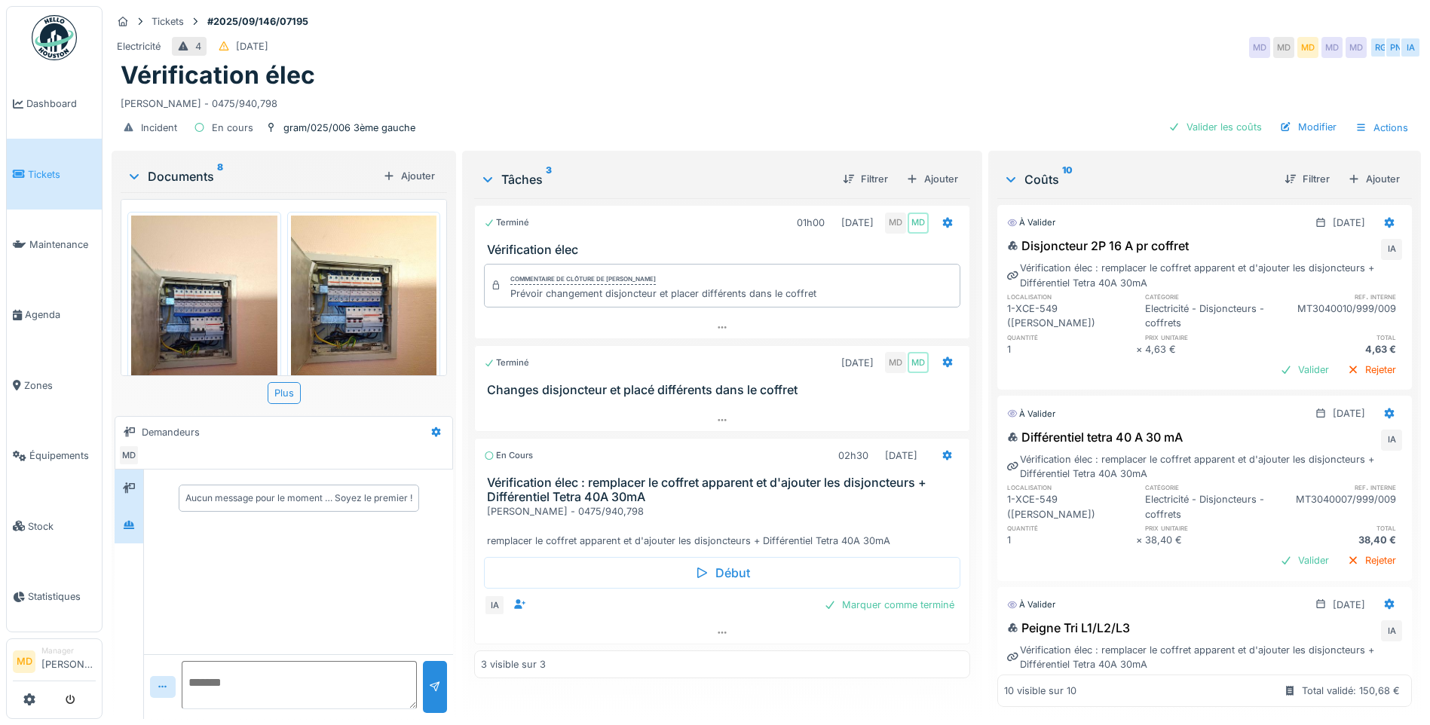
click at [137, 517] on div at bounding box center [129, 525] width 23 height 19
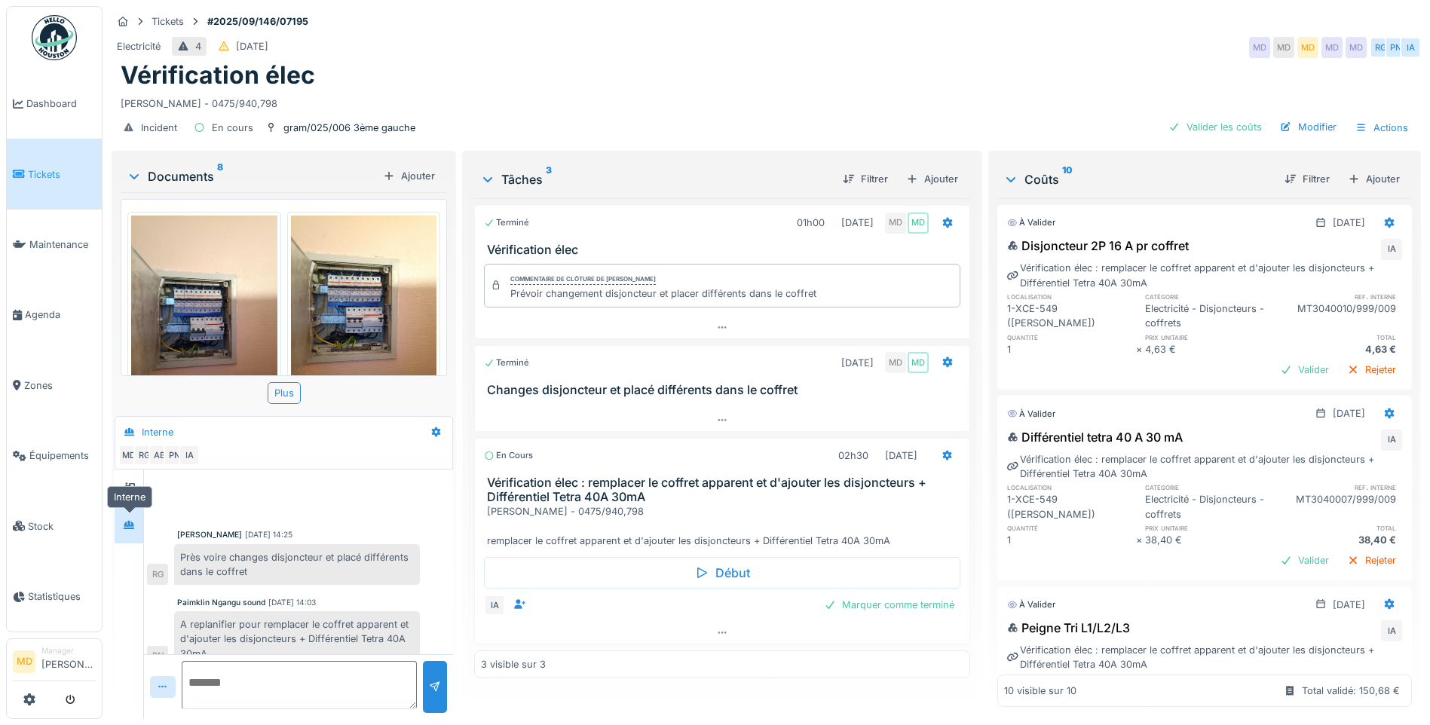
scroll to position [72, 0]
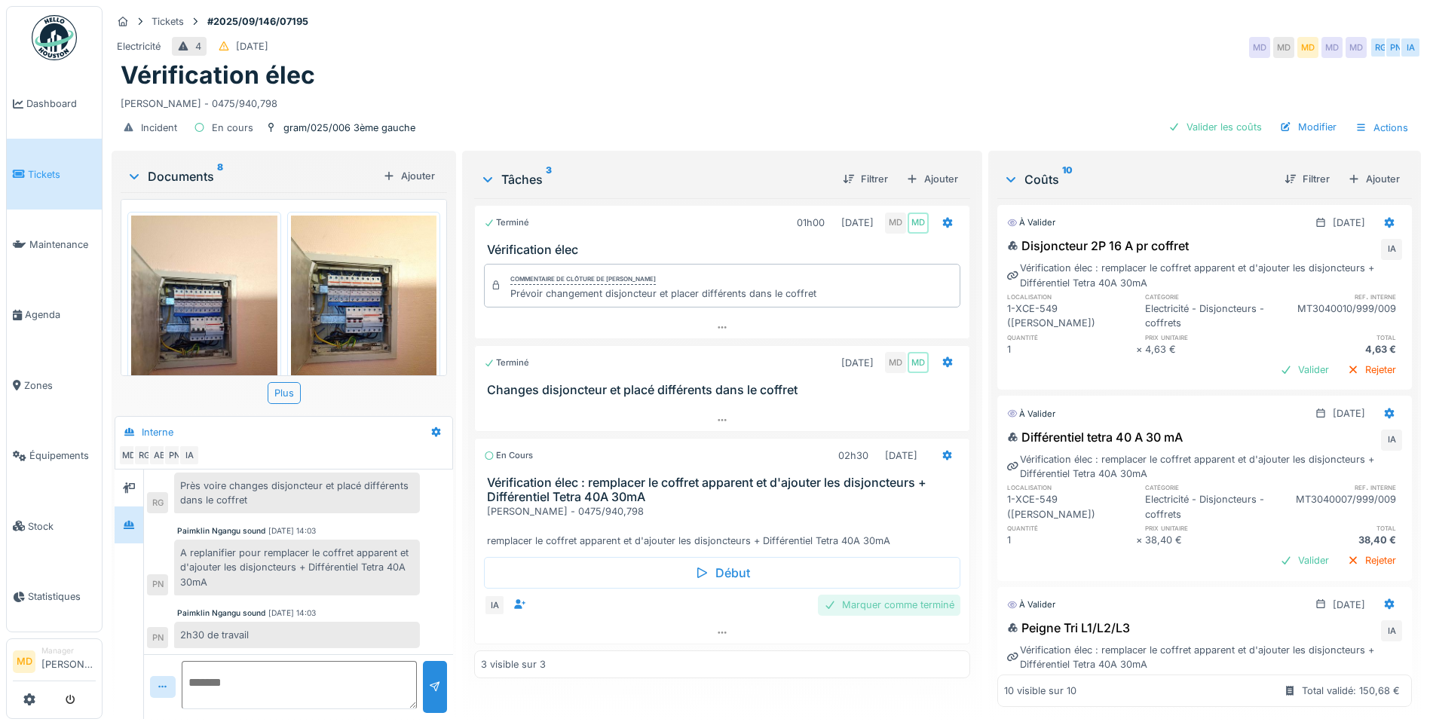
click at [877, 602] on div "Marquer comme terminé" at bounding box center [889, 605] width 142 height 20
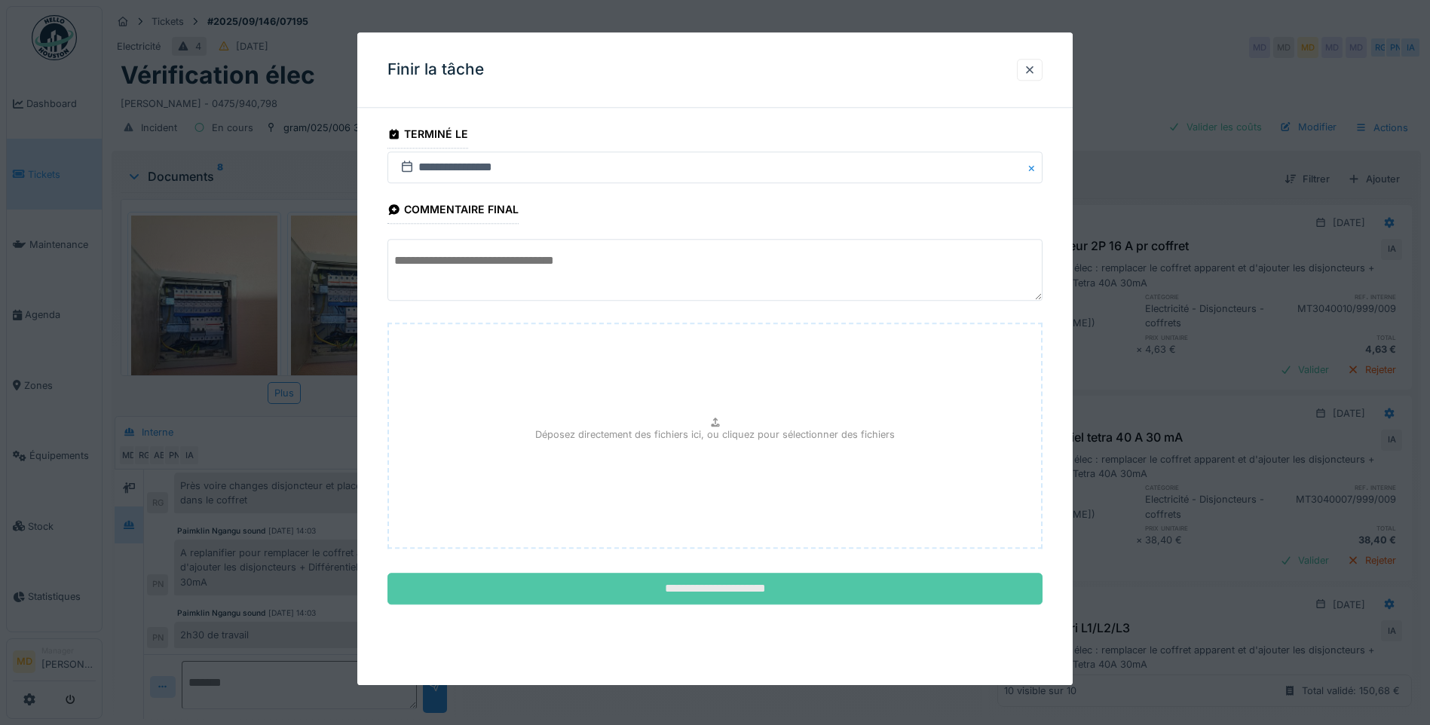
click at [733, 589] on input "**********" at bounding box center [714, 590] width 655 height 32
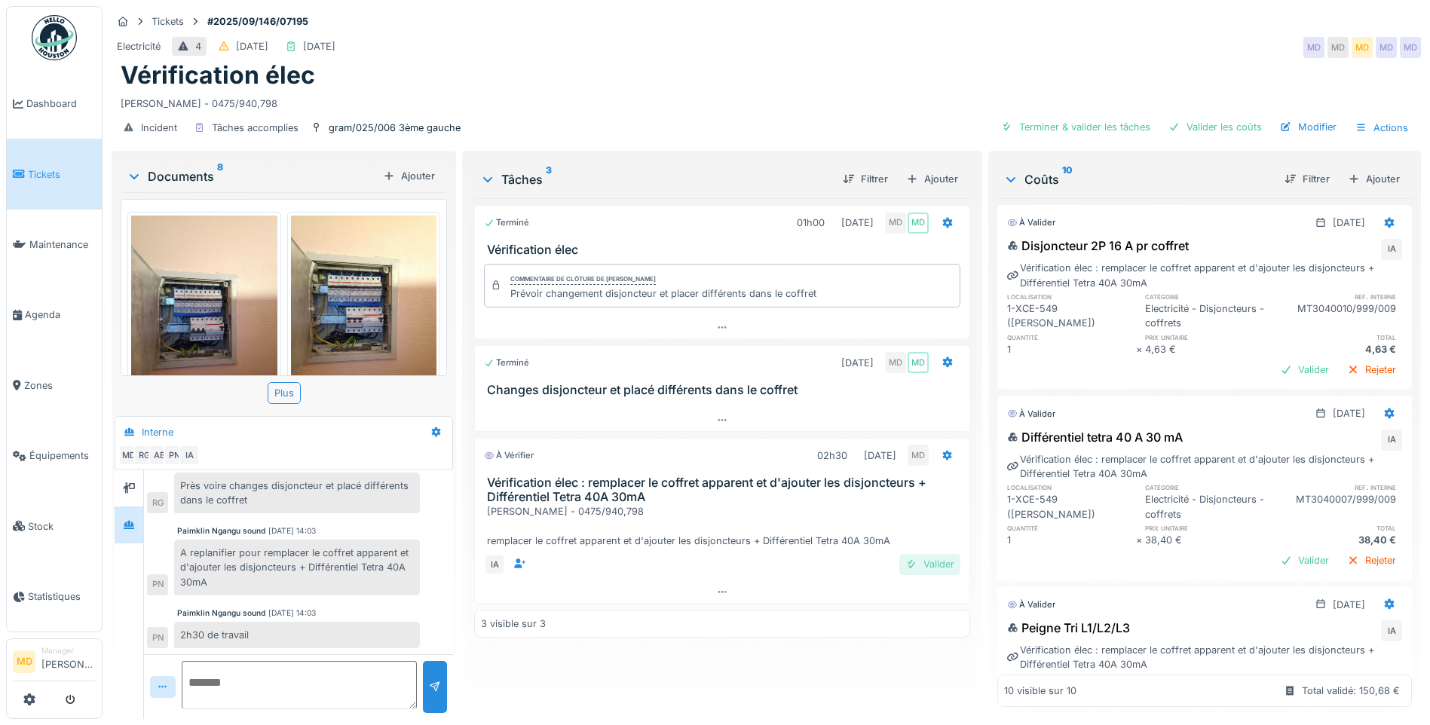
click at [930, 554] on div "Valider" at bounding box center [929, 564] width 61 height 20
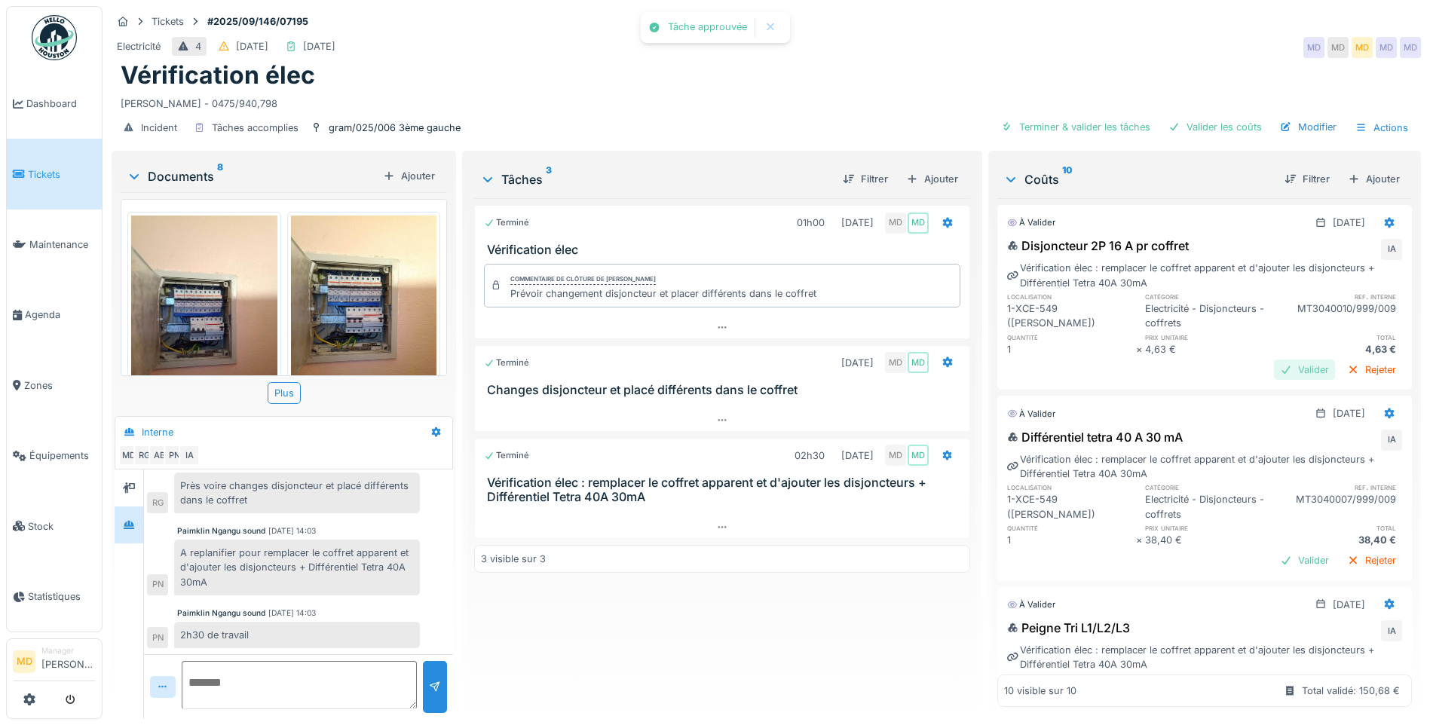
click at [1274, 360] on div "Valider" at bounding box center [1304, 370] width 61 height 20
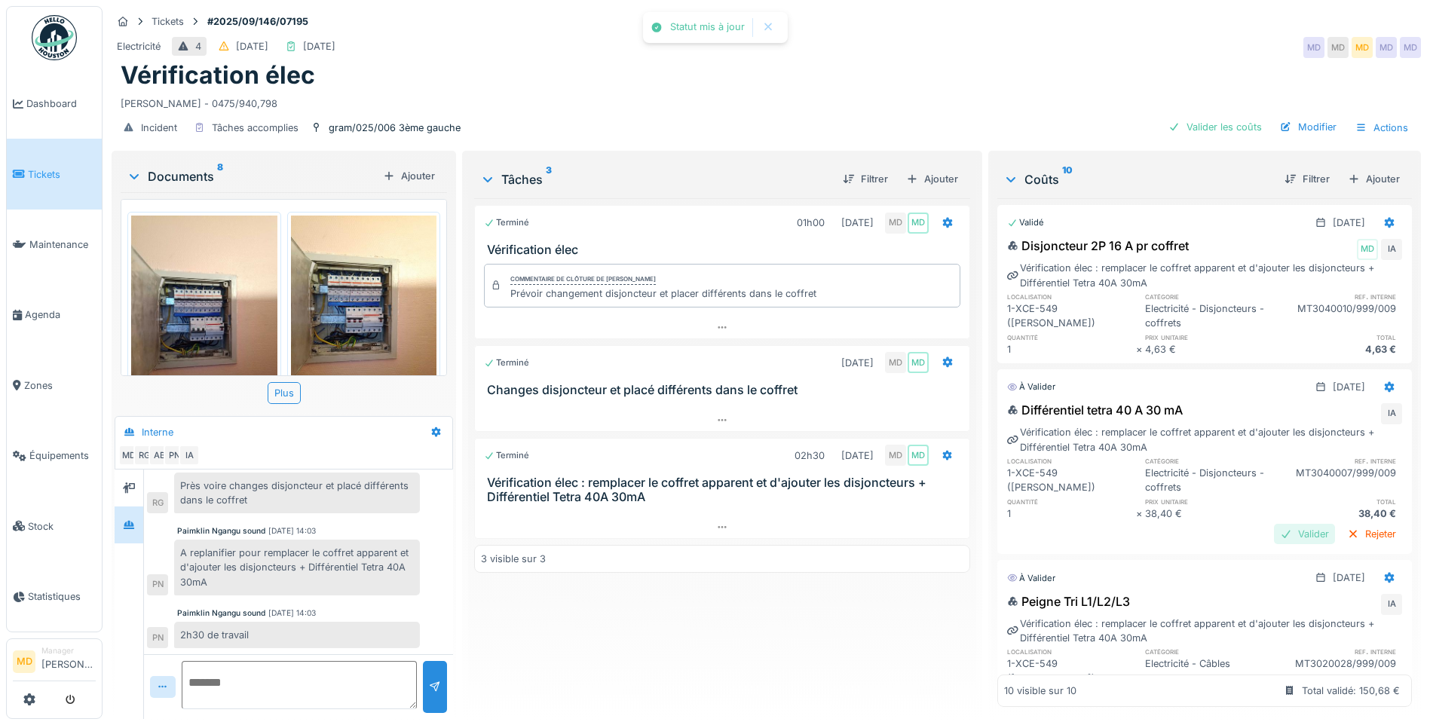
click at [1274, 524] on div "Valider" at bounding box center [1304, 534] width 61 height 20
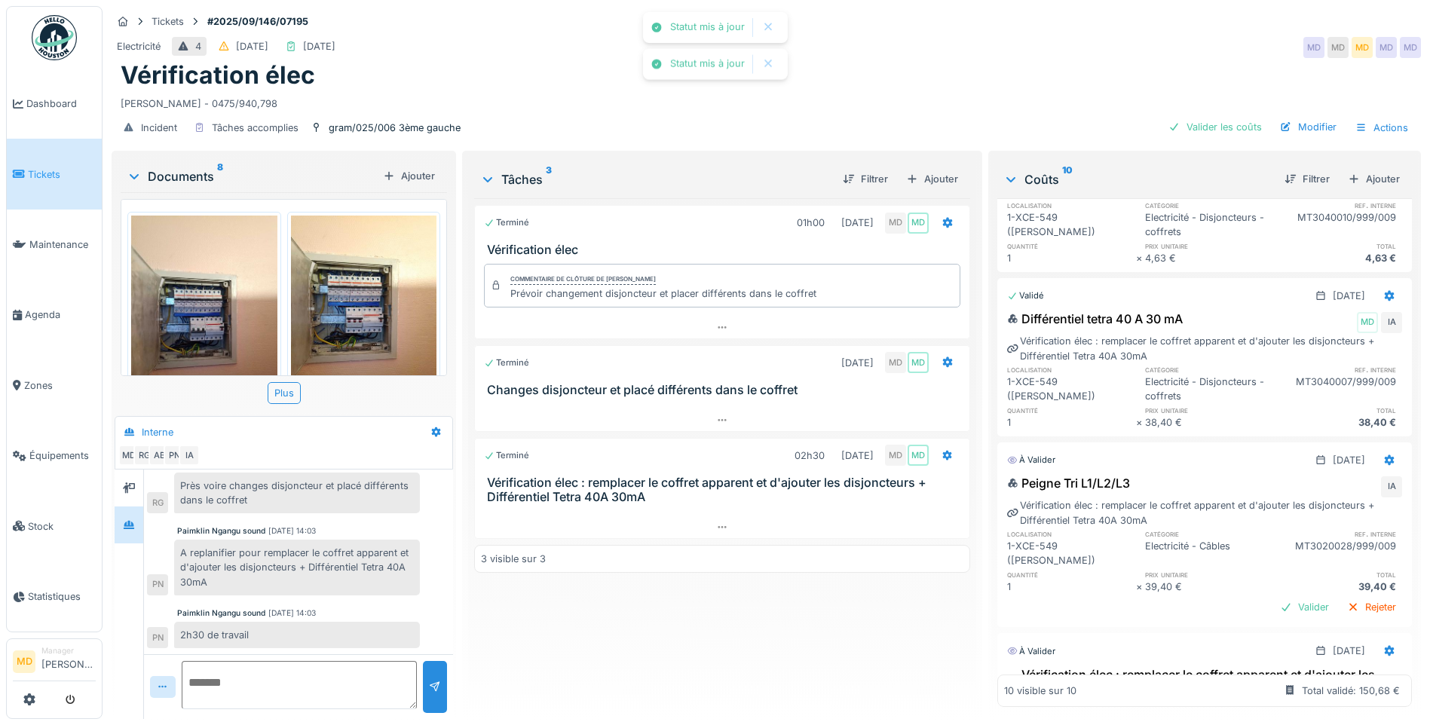
scroll to position [302, 0]
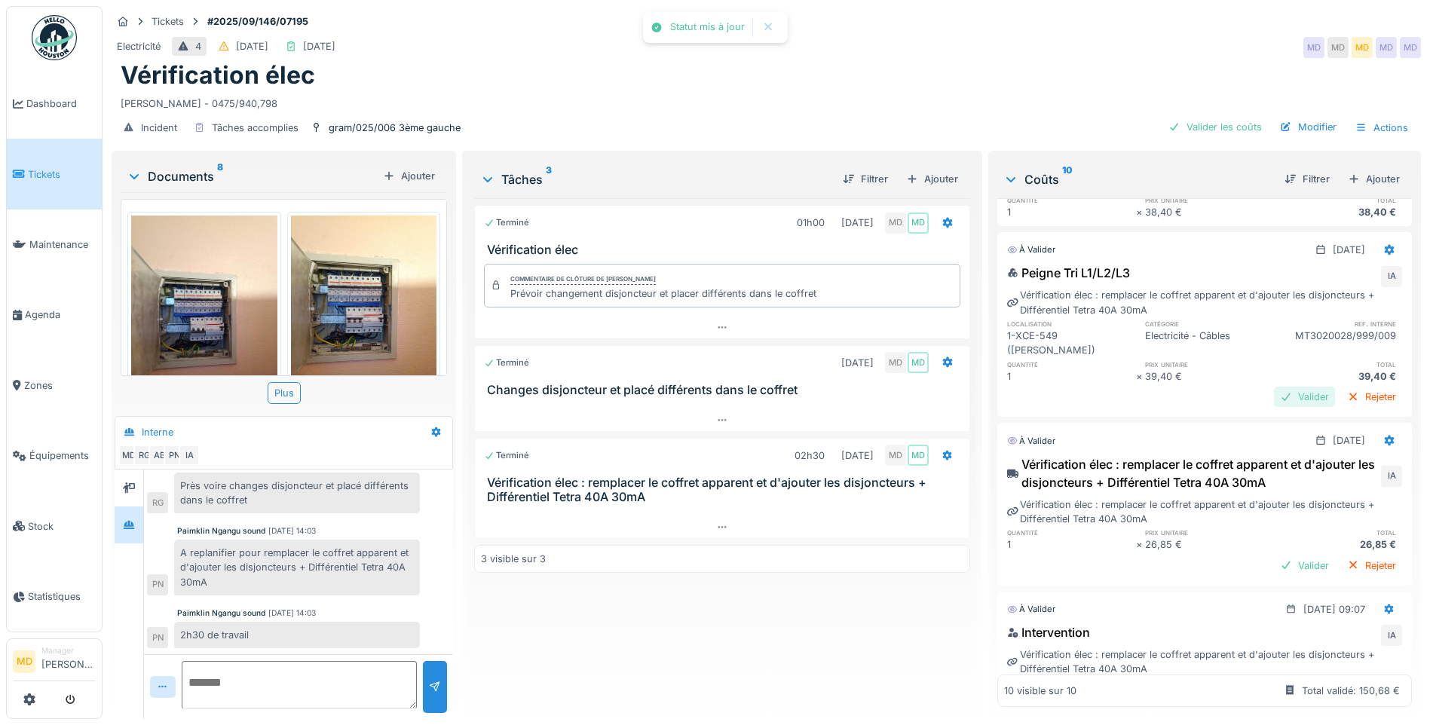
click at [1281, 387] on div "Valider" at bounding box center [1304, 397] width 61 height 20
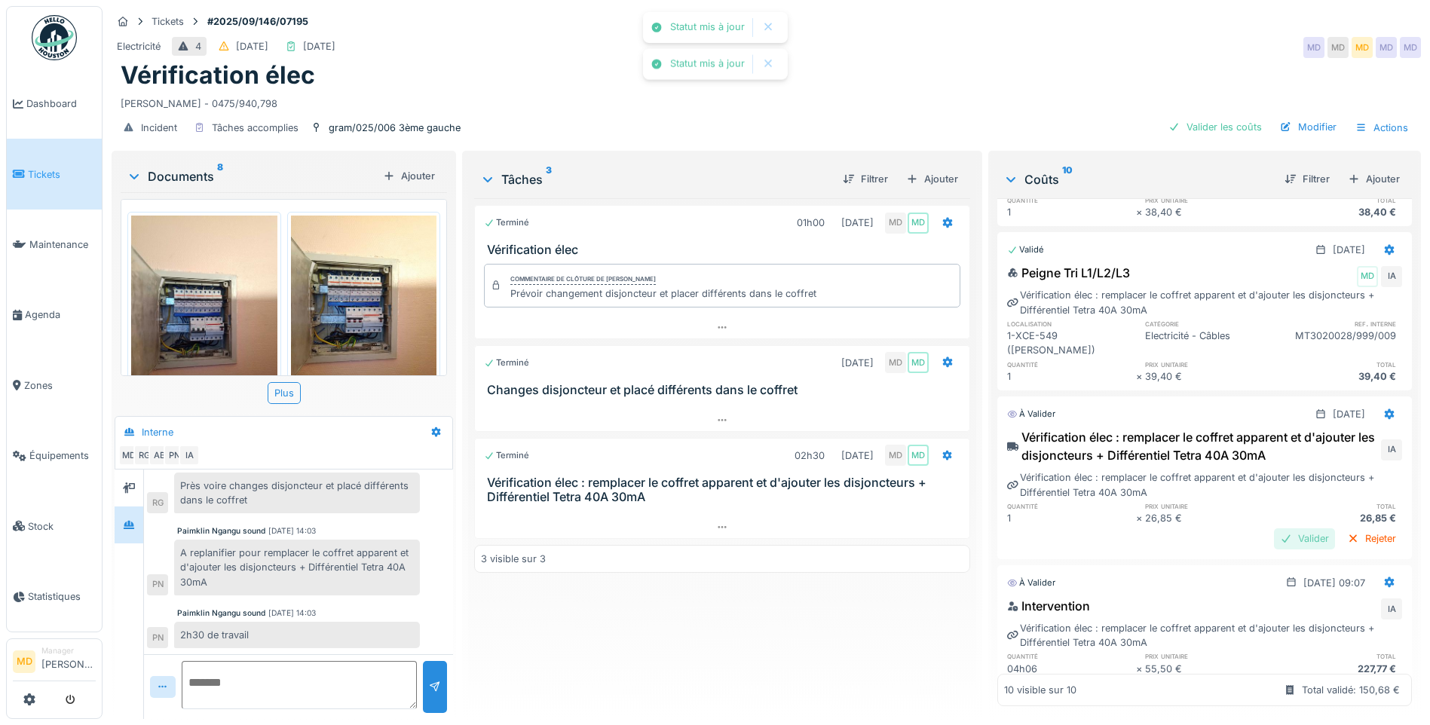
click at [1283, 528] on div "Valider" at bounding box center [1304, 538] width 61 height 20
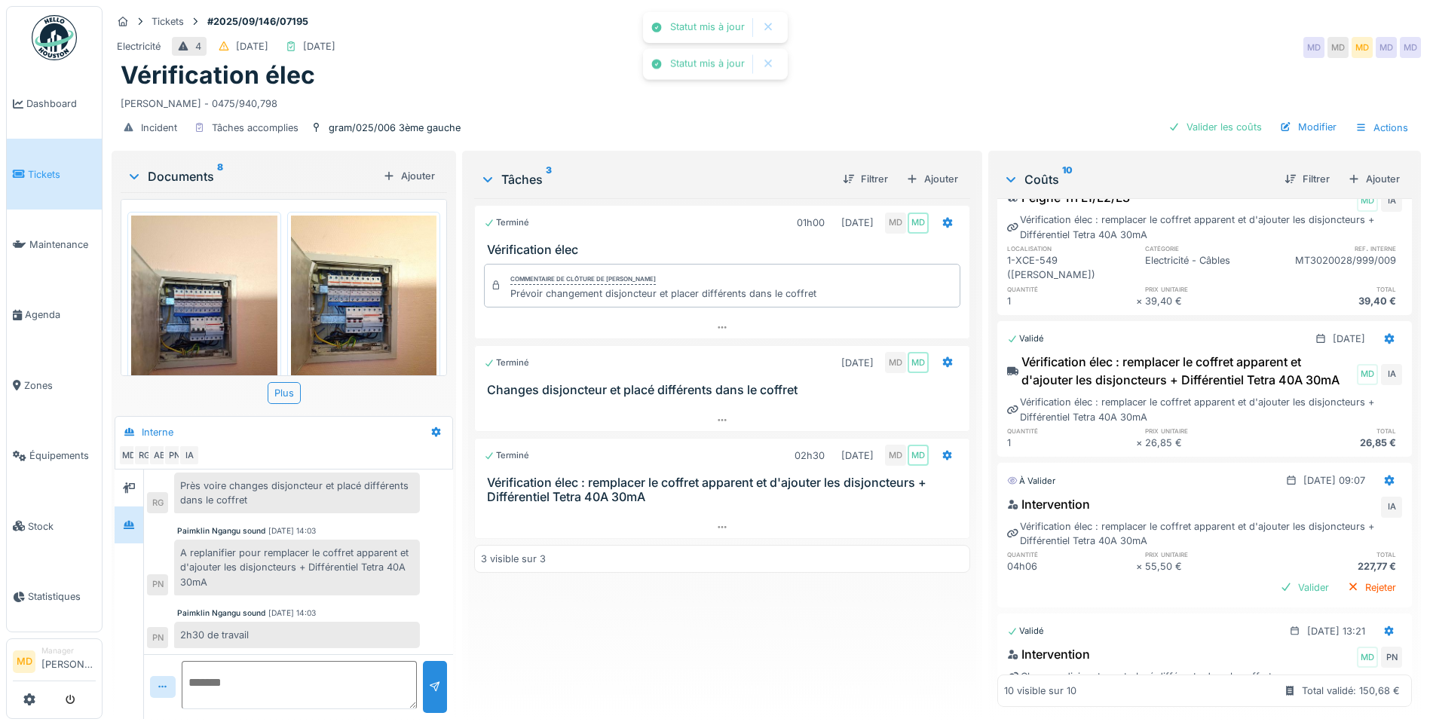
scroll to position [528, 0]
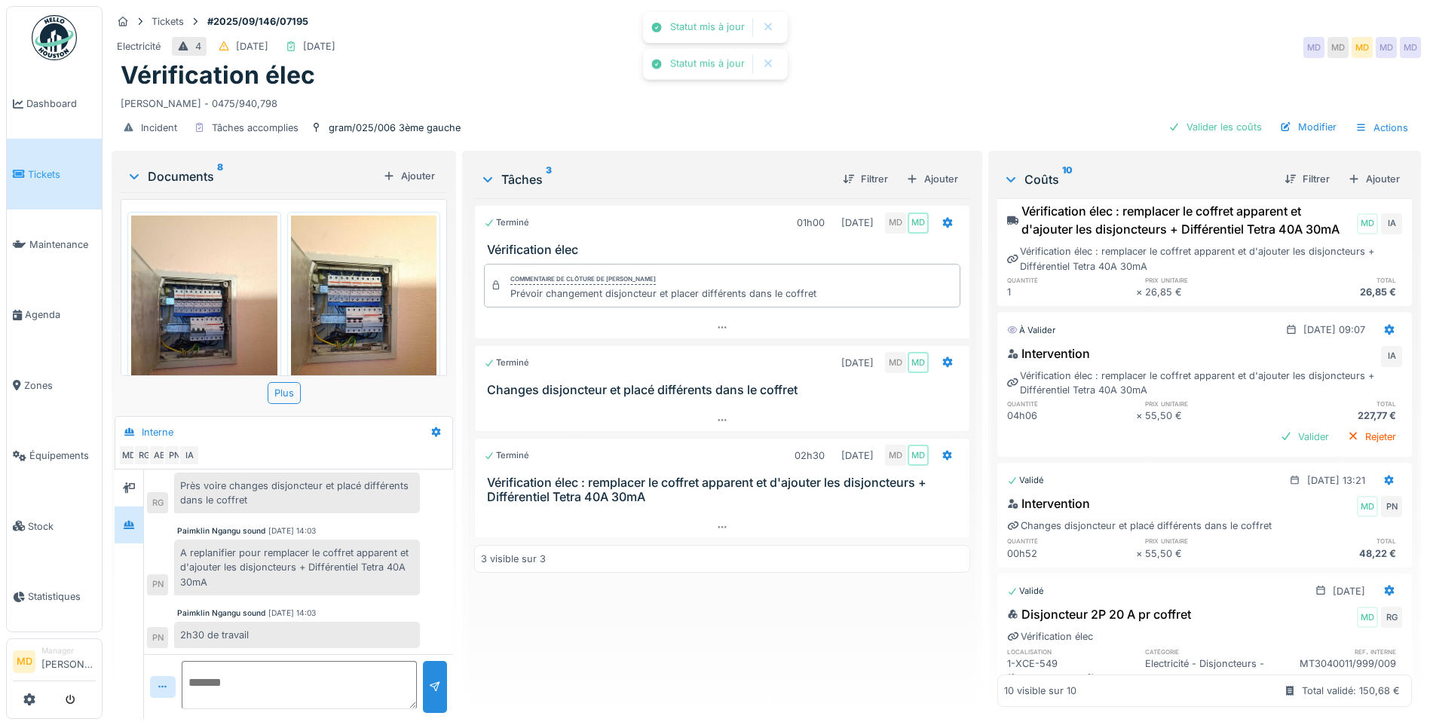
click at [1258, 418] on div "Intervention IA Vérification élec : remplacer le coffret apparent et d'ajouter …" at bounding box center [1204, 397] width 415 height 112
click at [1274, 429] on div "Valider" at bounding box center [1304, 437] width 61 height 20
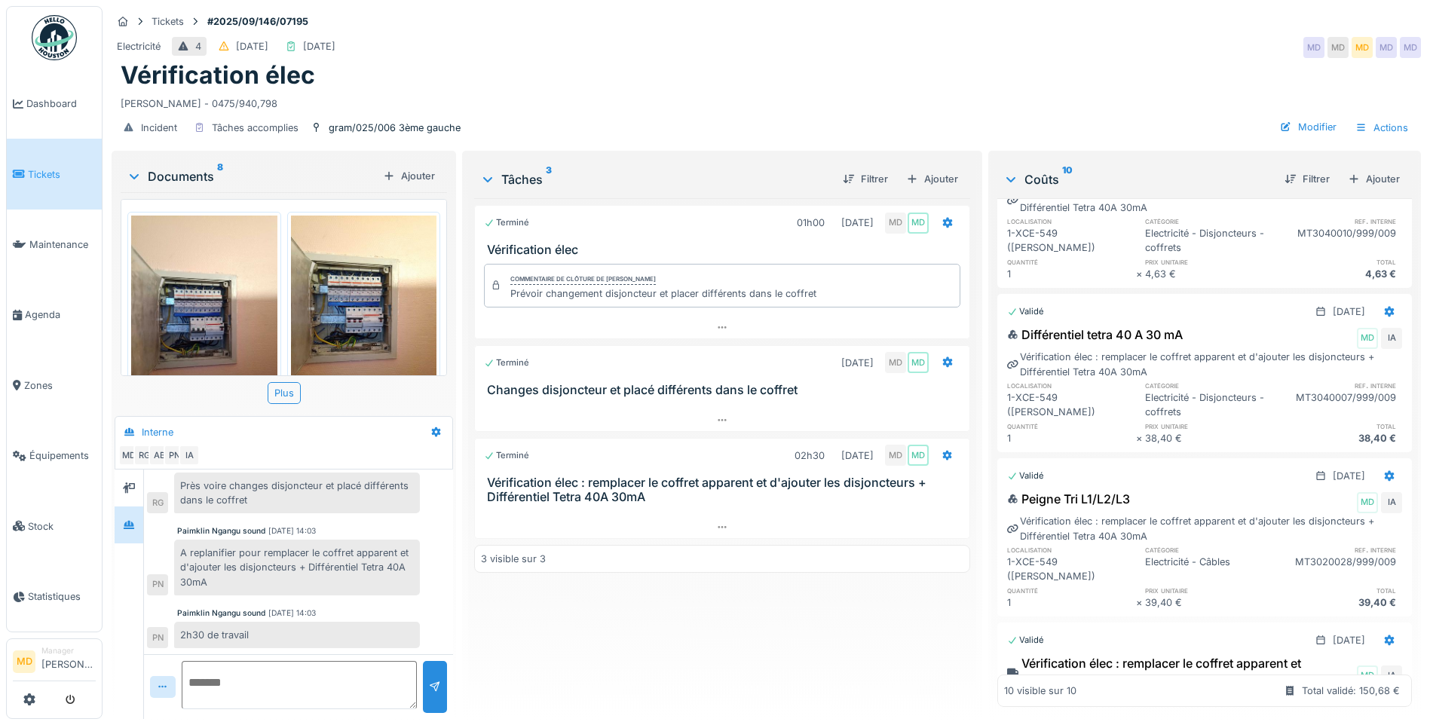
scroll to position [0, 0]
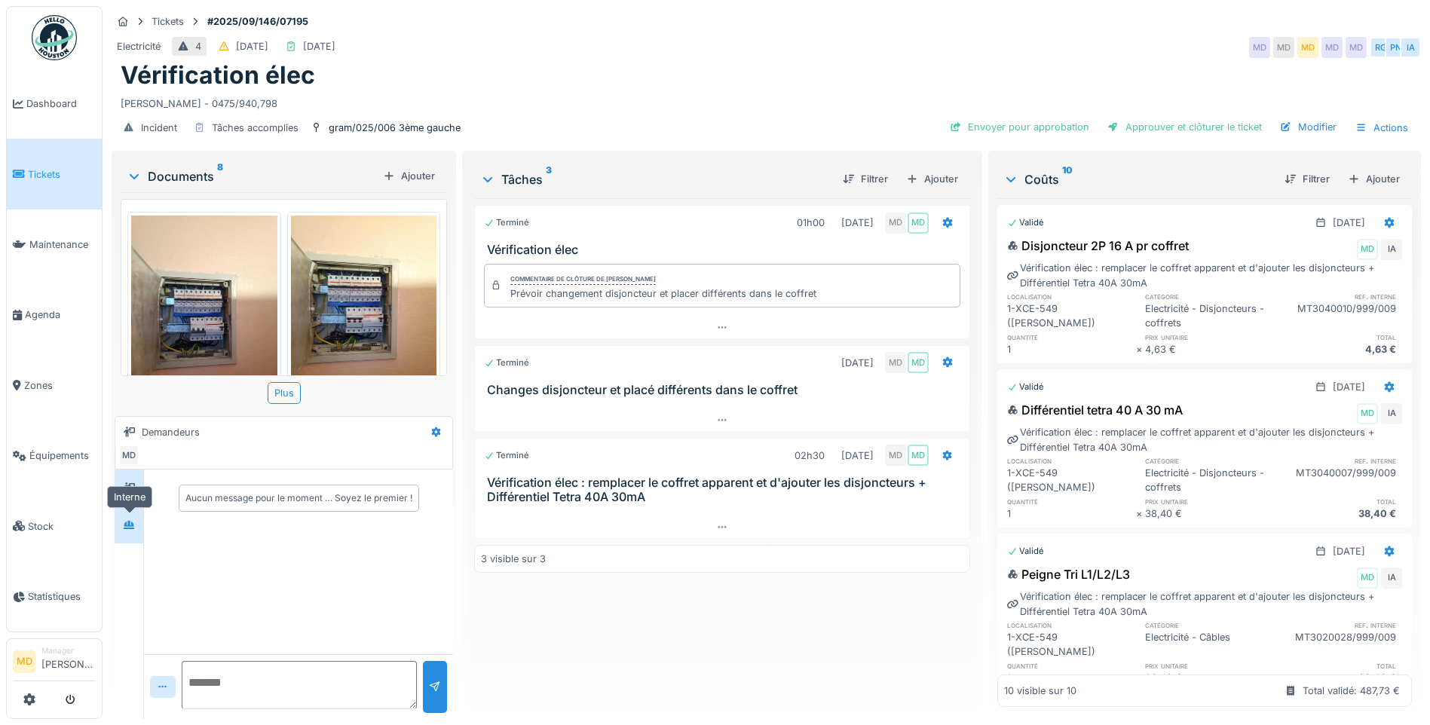
click at [118, 528] on div at bounding box center [129, 525] width 23 height 19
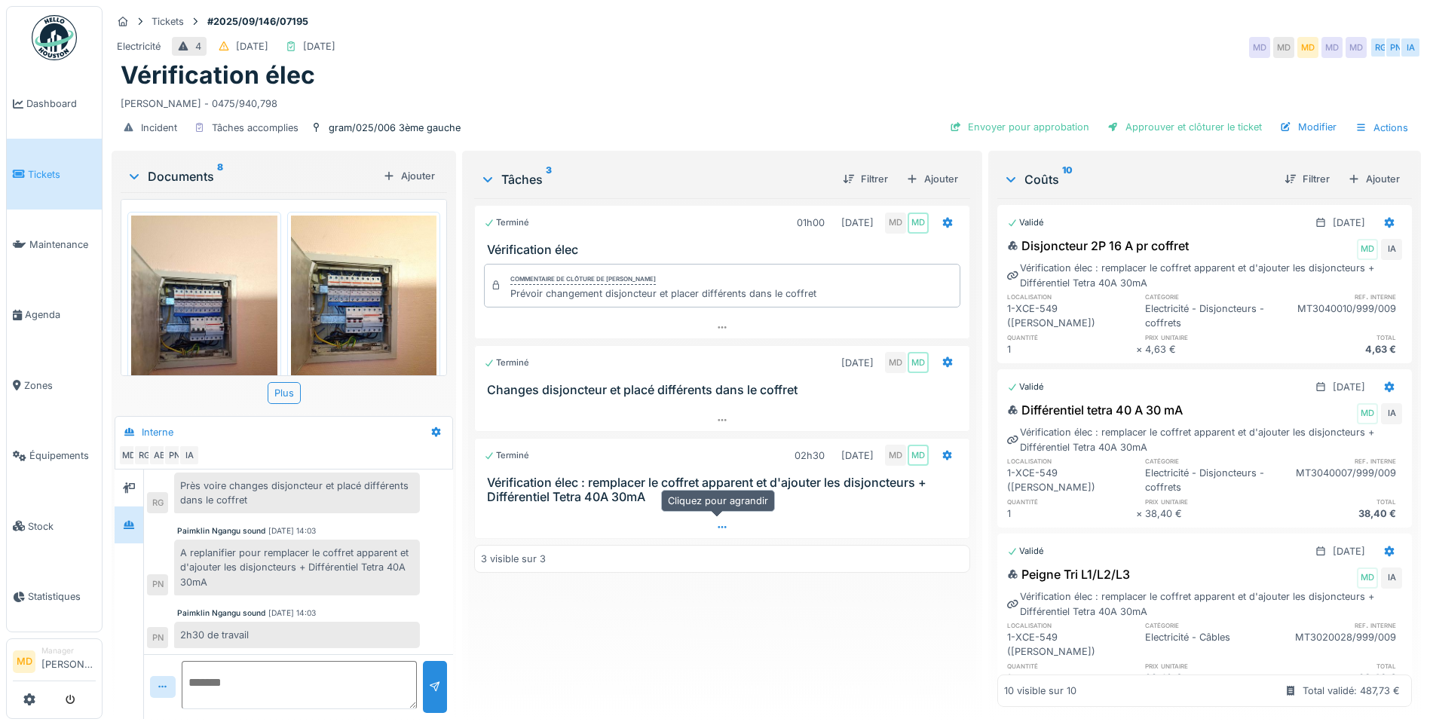
click at [724, 518] on div at bounding box center [722, 527] width 495 height 22
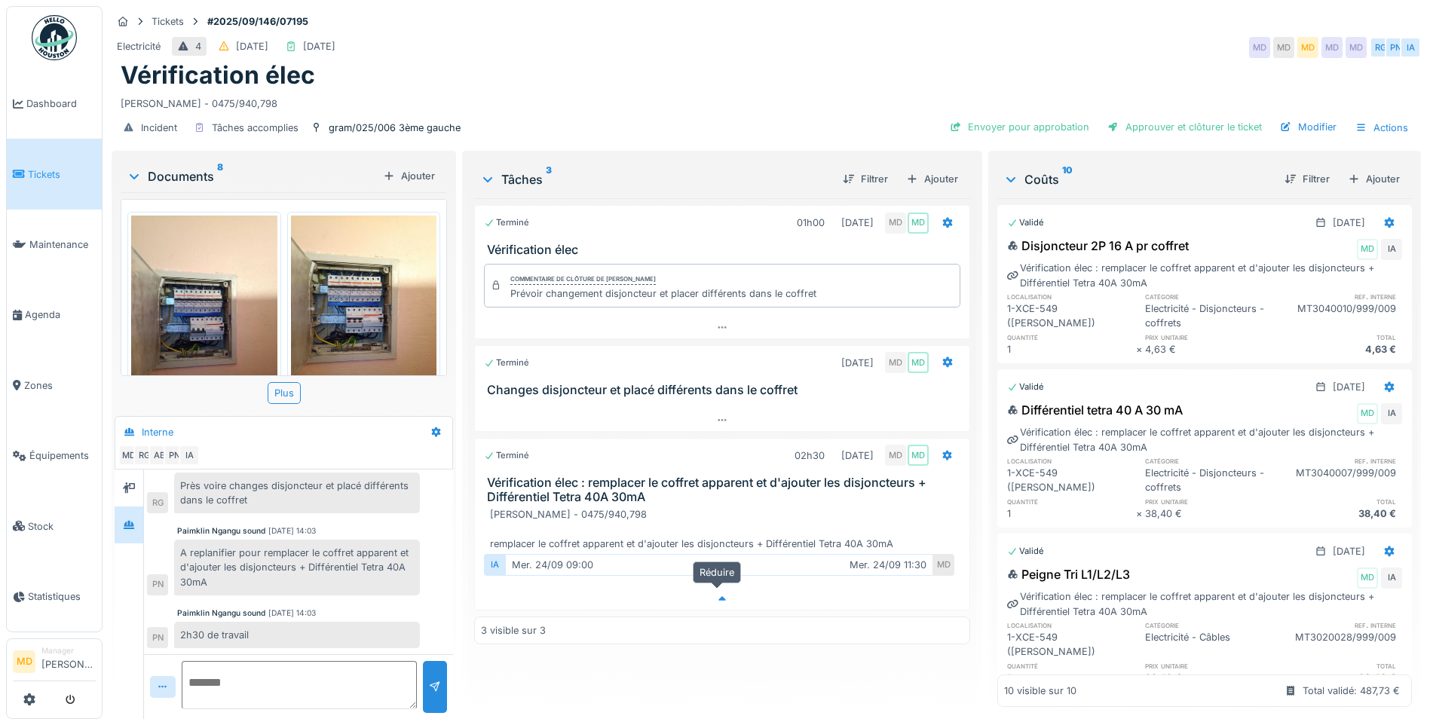
click at [716, 594] on icon at bounding box center [722, 599] width 12 height 10
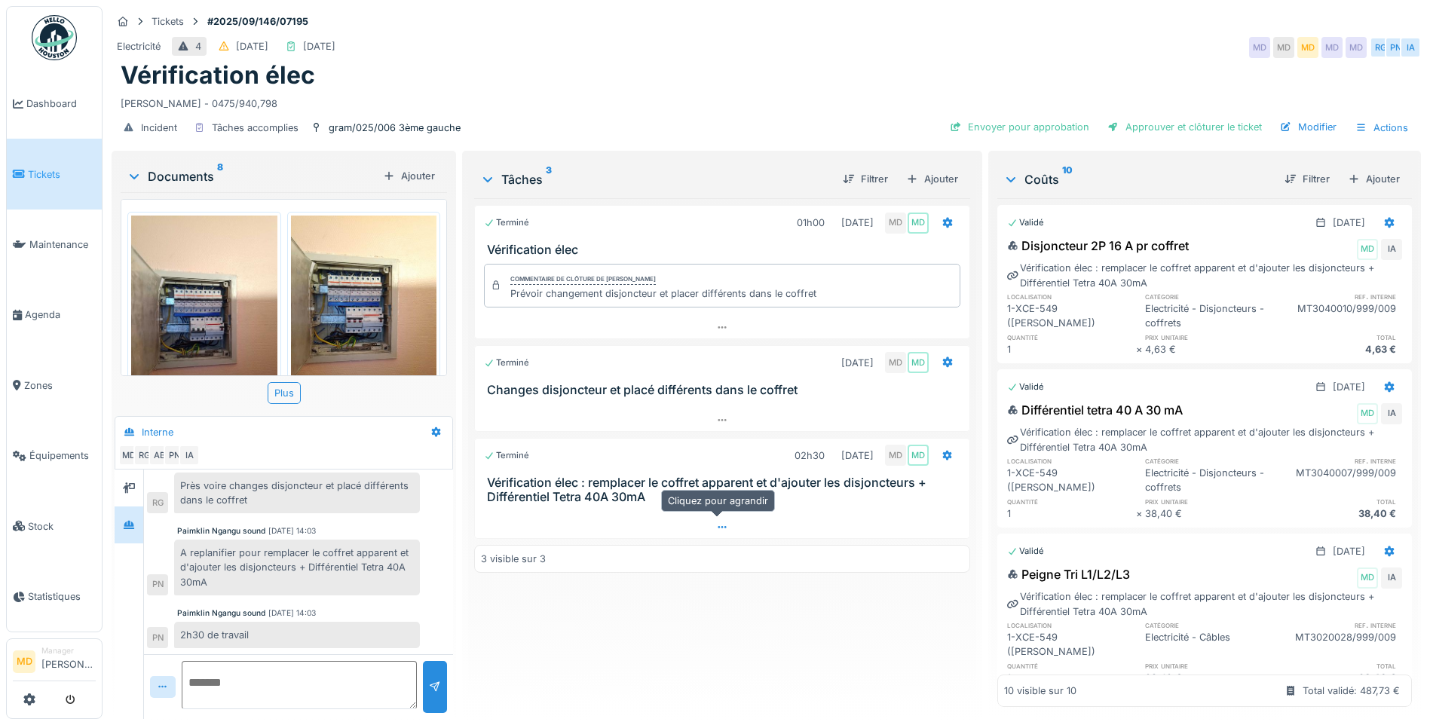
click at [721, 522] on icon at bounding box center [722, 527] width 12 height 10
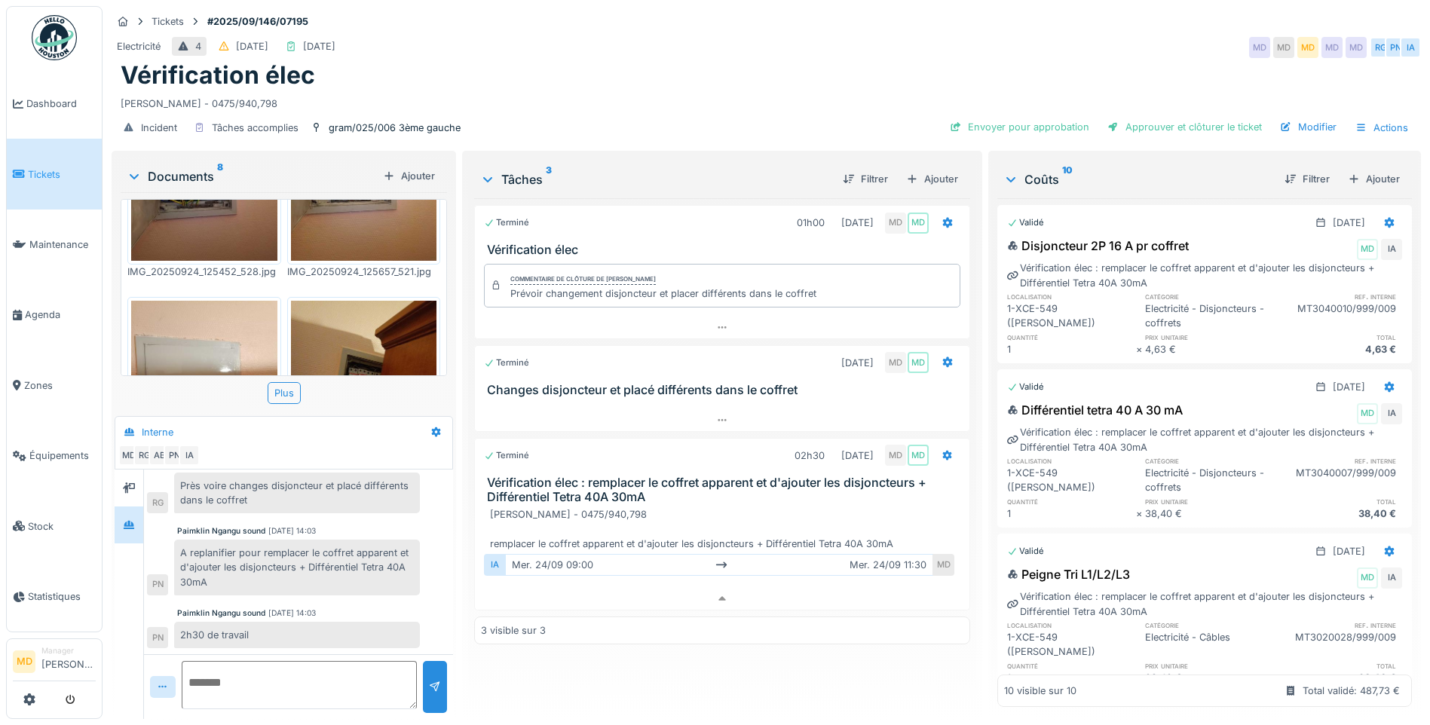
scroll to position [151, 0]
click at [1300, 117] on div "Modifier" at bounding box center [1308, 127] width 69 height 20
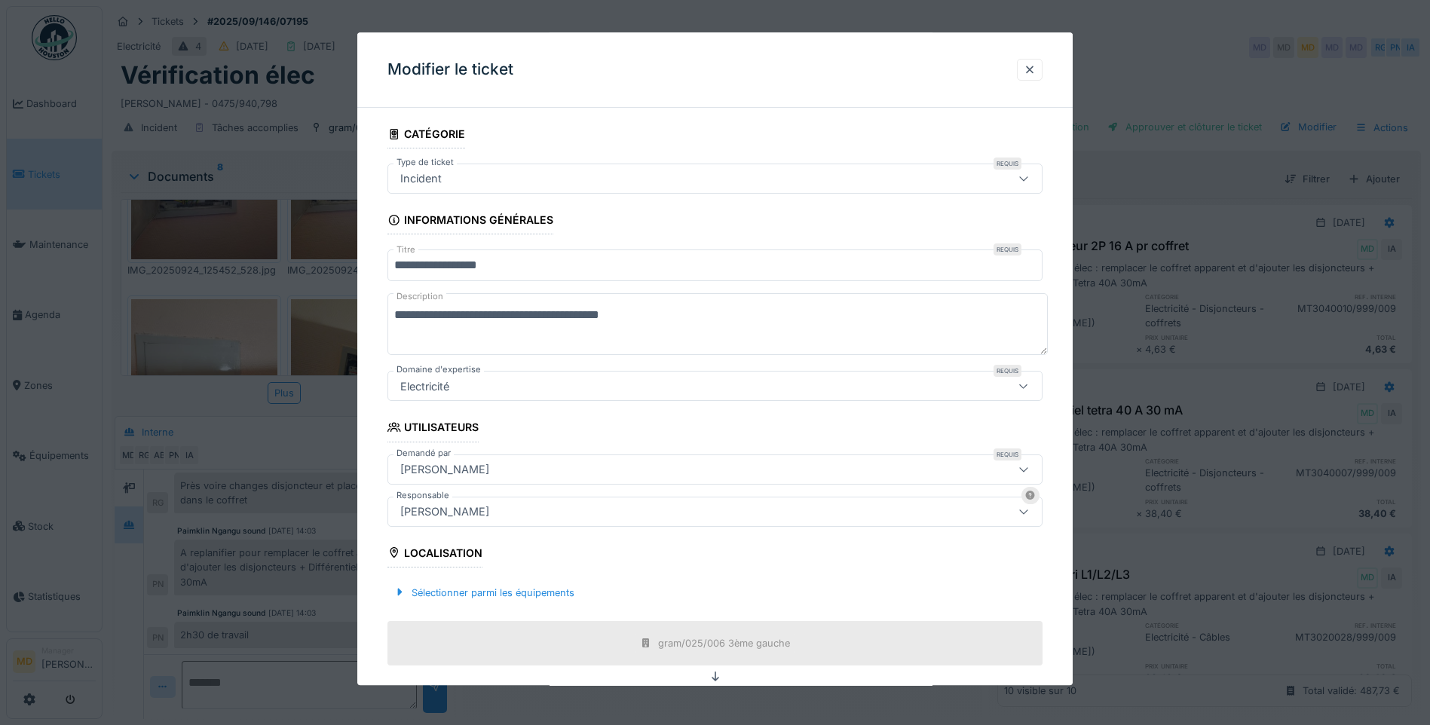
click at [467, 469] on div "[PERSON_NAME]" at bounding box center [444, 469] width 101 height 17
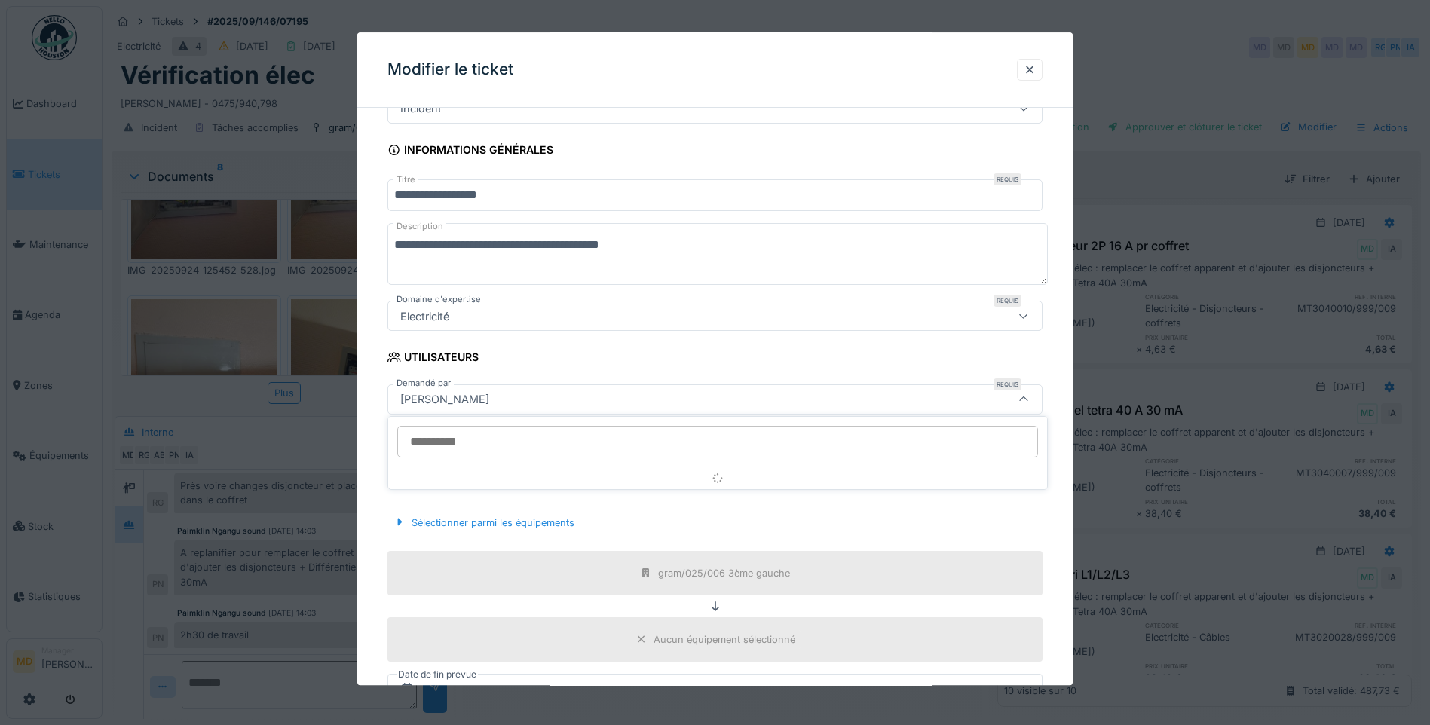
scroll to position [111, 0]
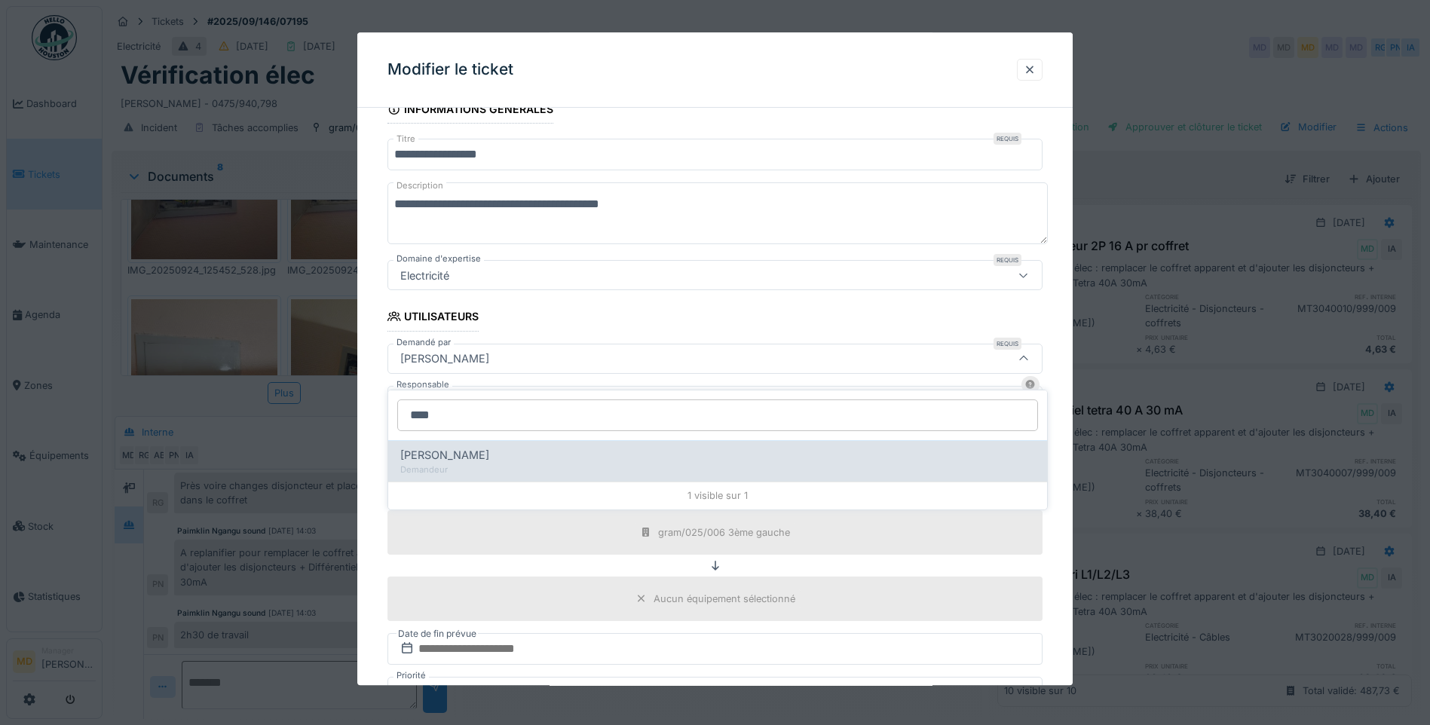
type input "****"
click at [482, 464] on div "Demandeur" at bounding box center [717, 470] width 635 height 13
type input "****"
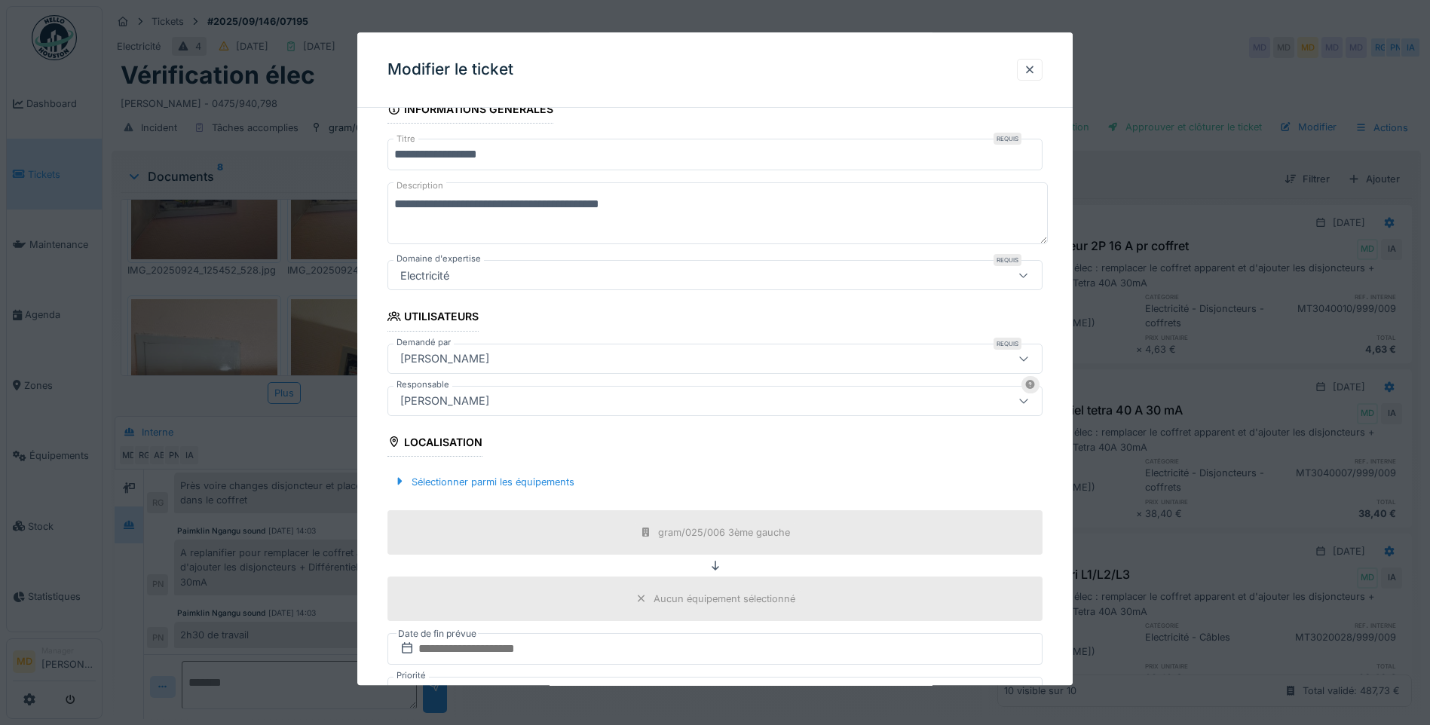
click at [534, 406] on div "[PERSON_NAME]" at bounding box center [676, 401] width 565 height 17
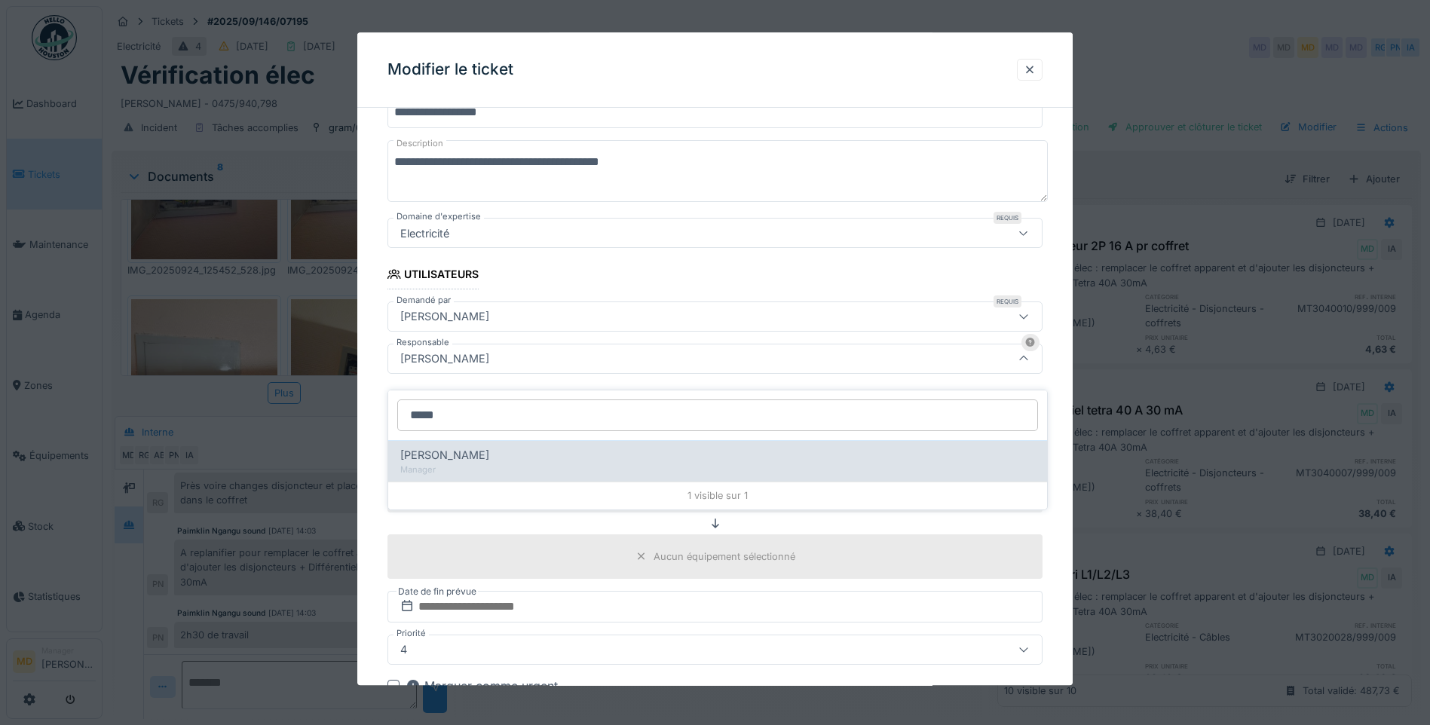
type input "*****"
click at [449, 447] on span "[PERSON_NAME]" at bounding box center [444, 455] width 89 height 17
type input "****"
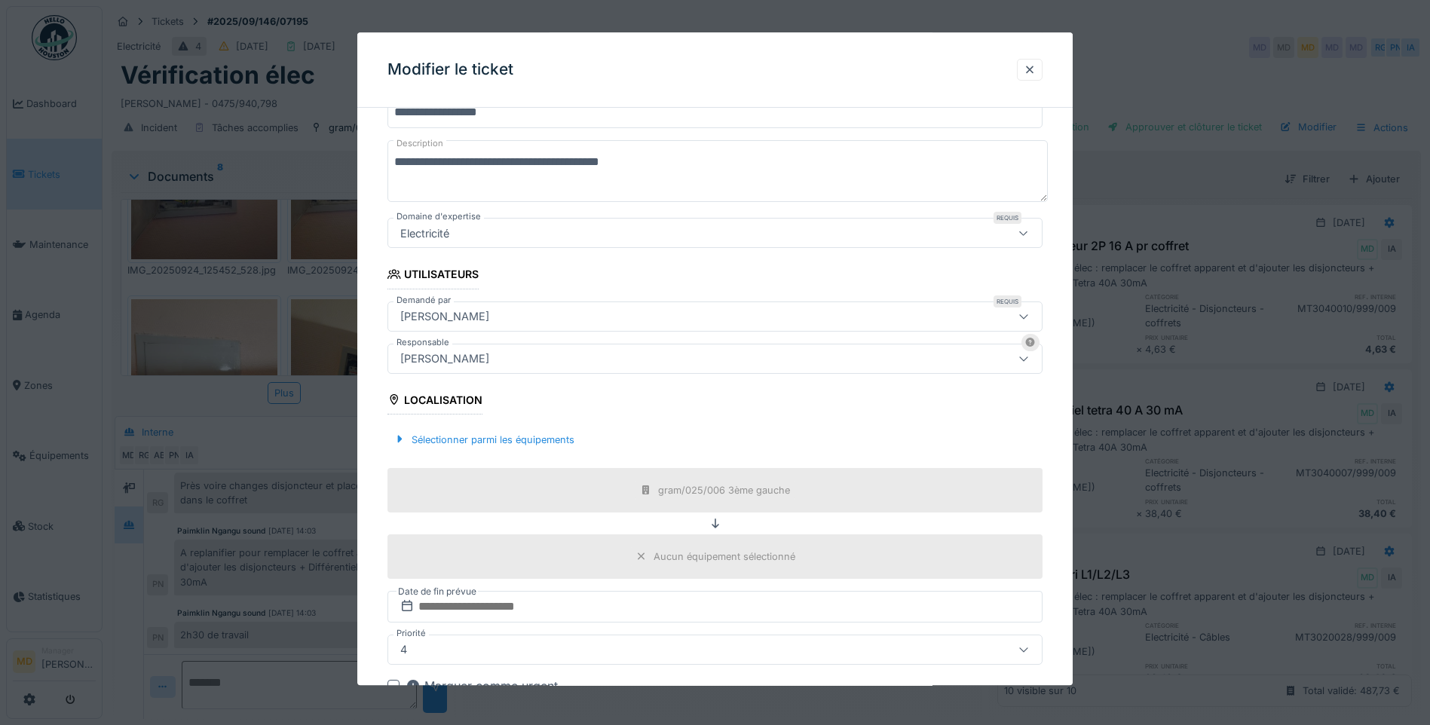
click at [366, 394] on div "**********" at bounding box center [714, 417] width 715 height 900
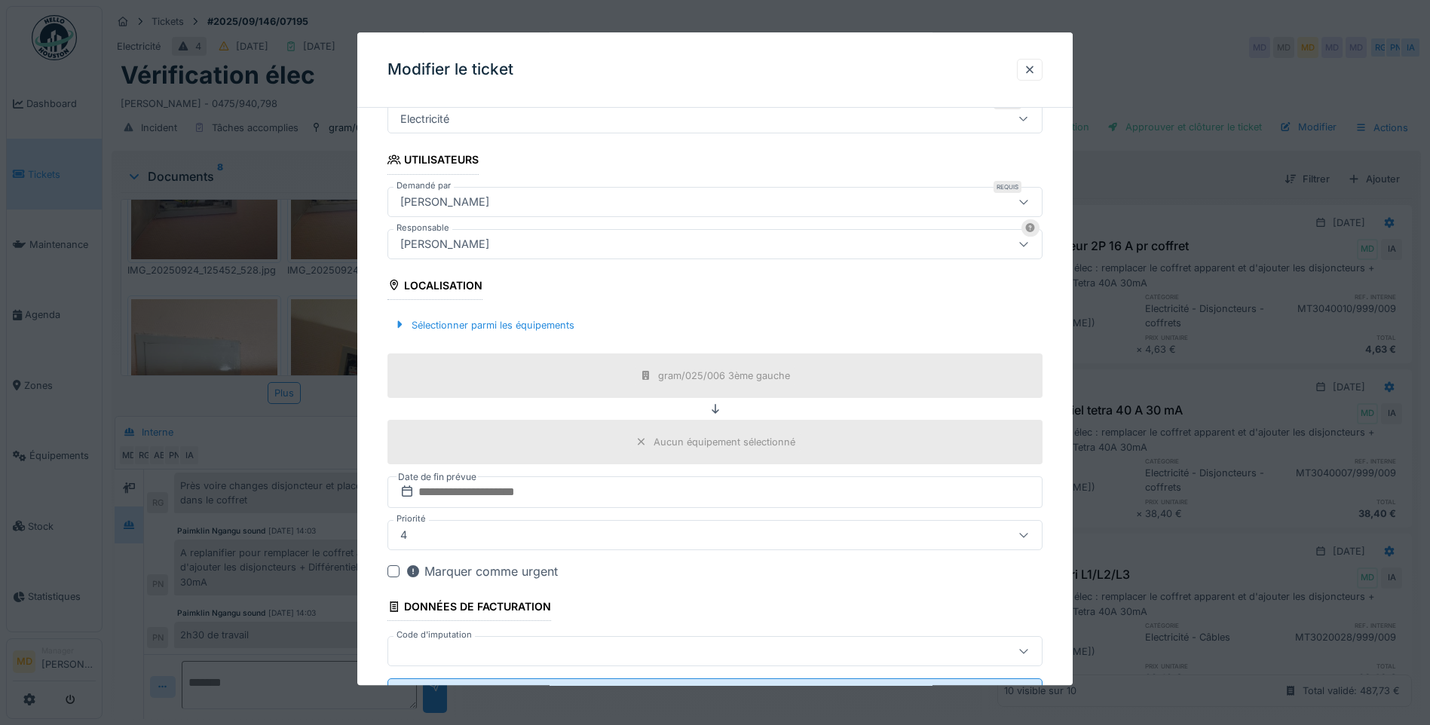
scroll to position [335, 0]
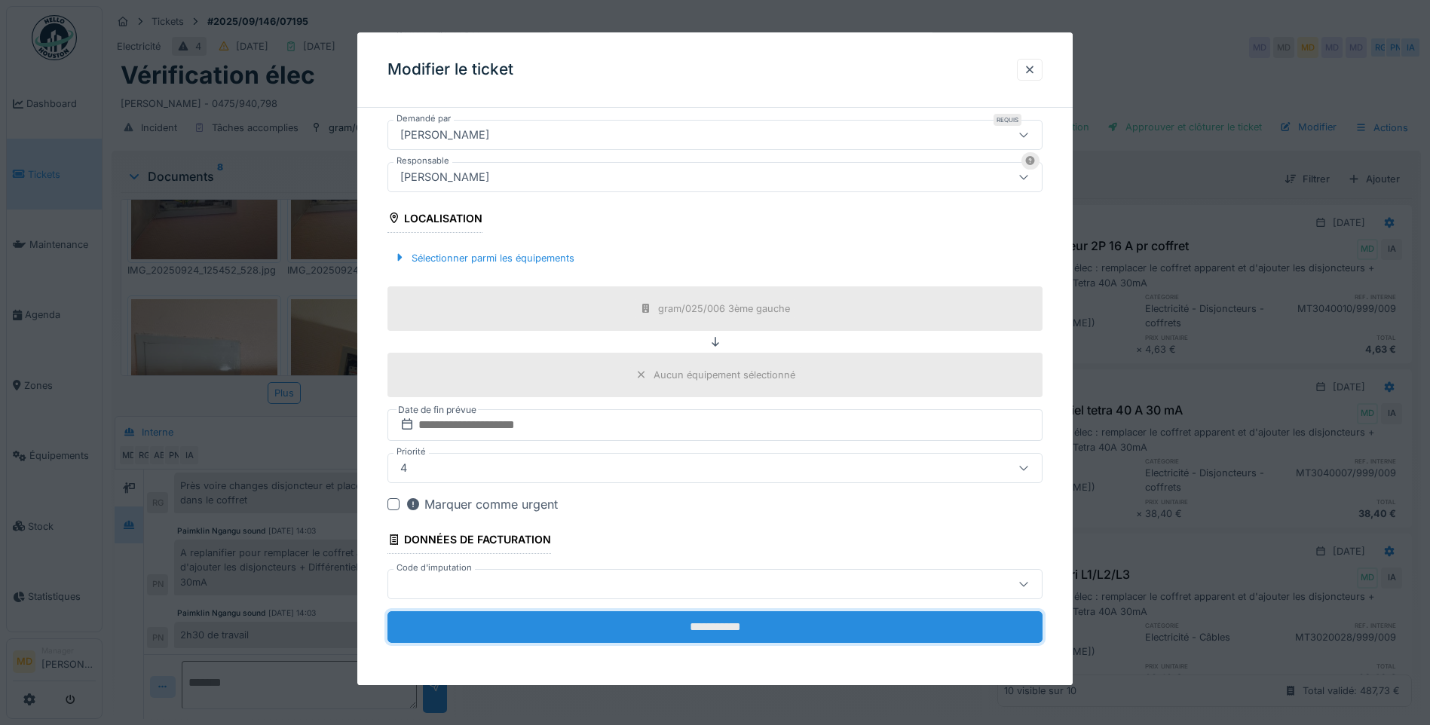
click at [701, 628] on input "**********" at bounding box center [714, 627] width 655 height 32
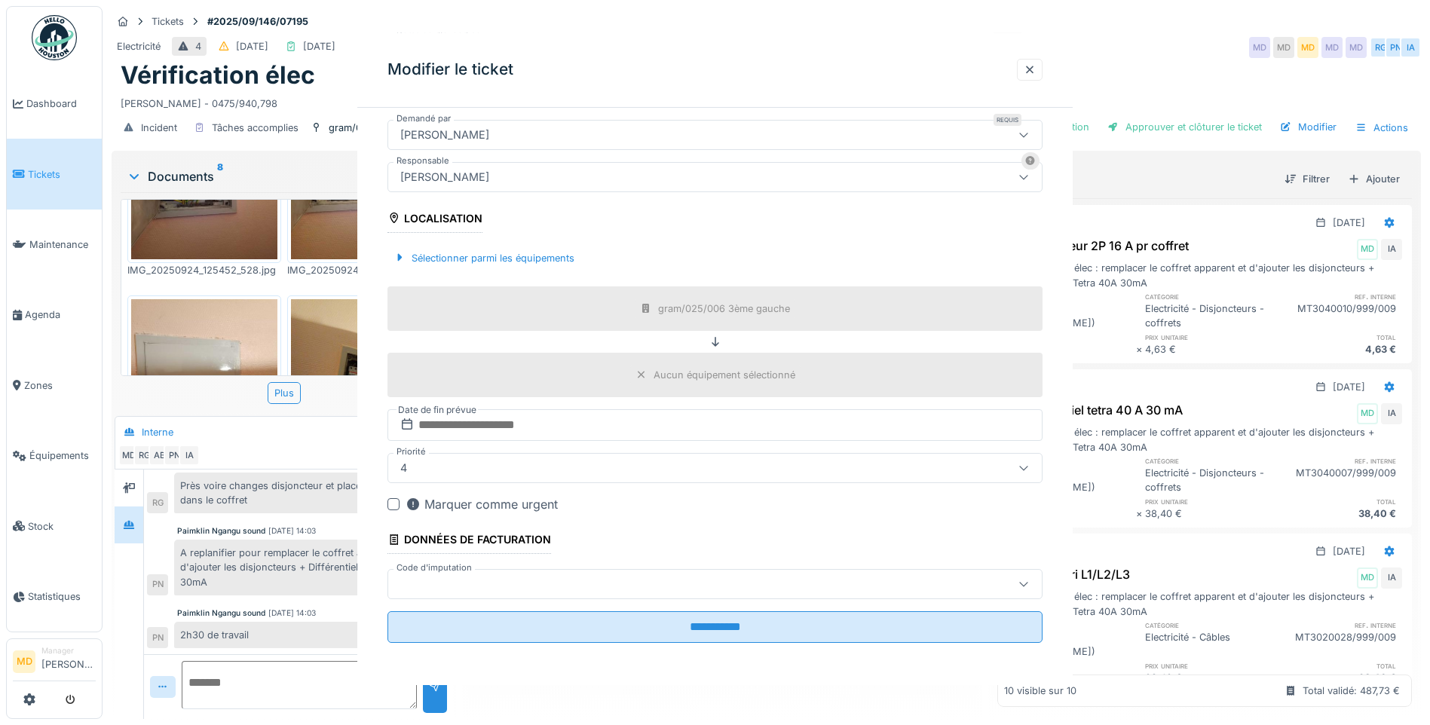
scroll to position [0, 0]
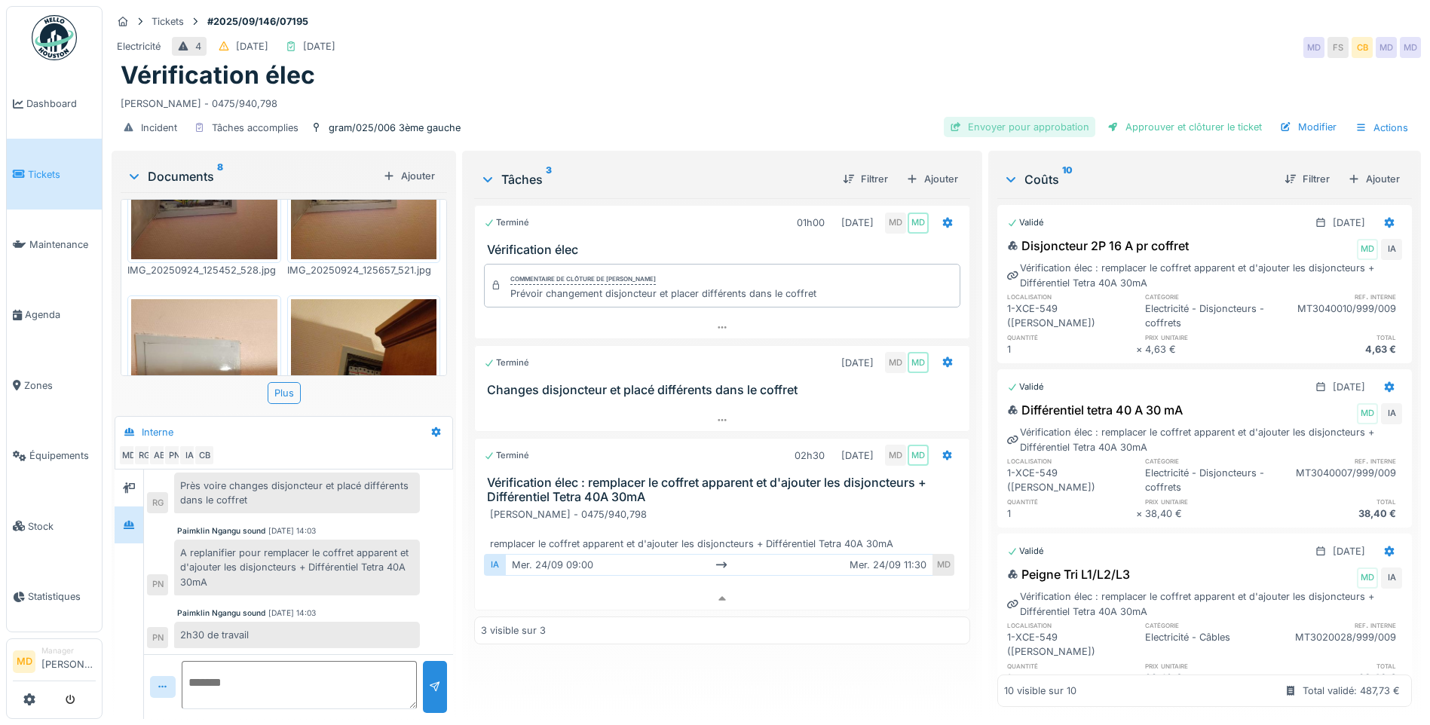
click at [1017, 117] on div "Envoyer pour approbation" at bounding box center [1020, 127] width 152 height 20
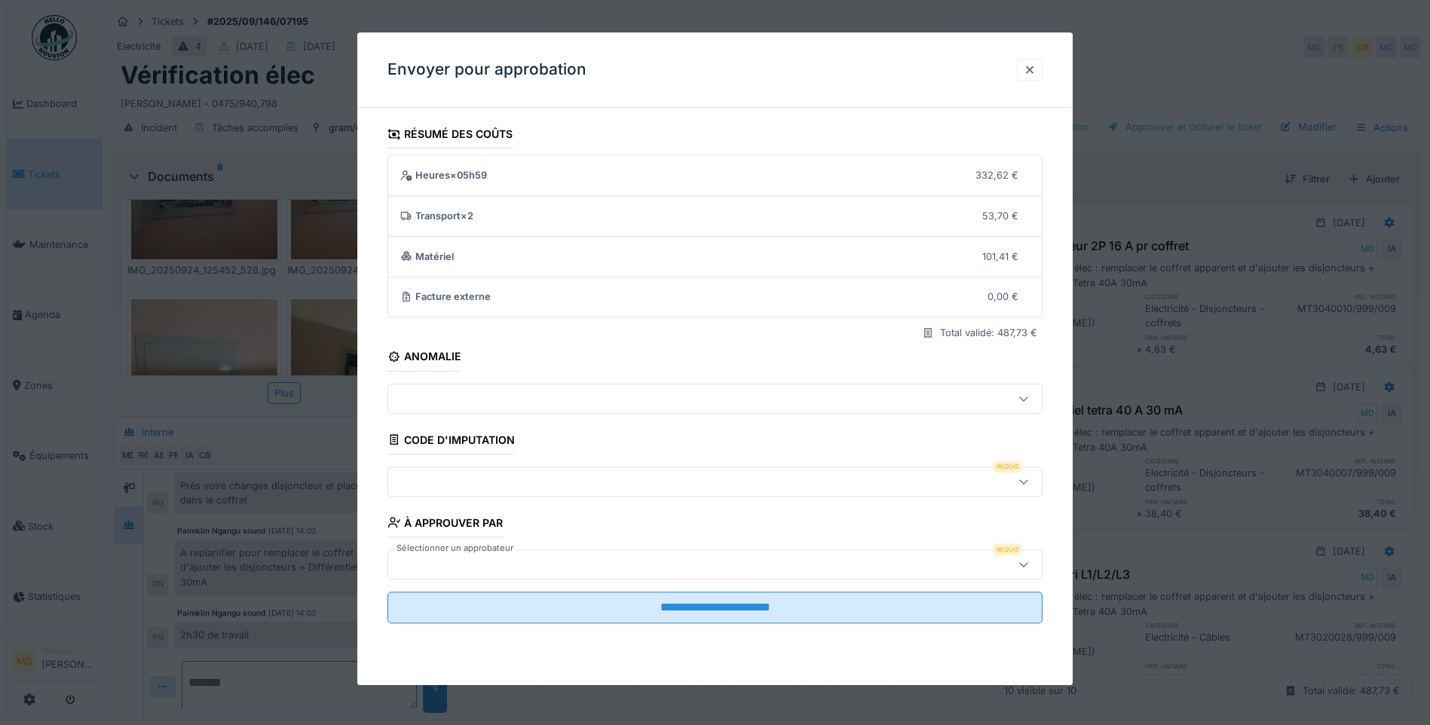
click at [446, 555] on div at bounding box center [714, 565] width 655 height 30
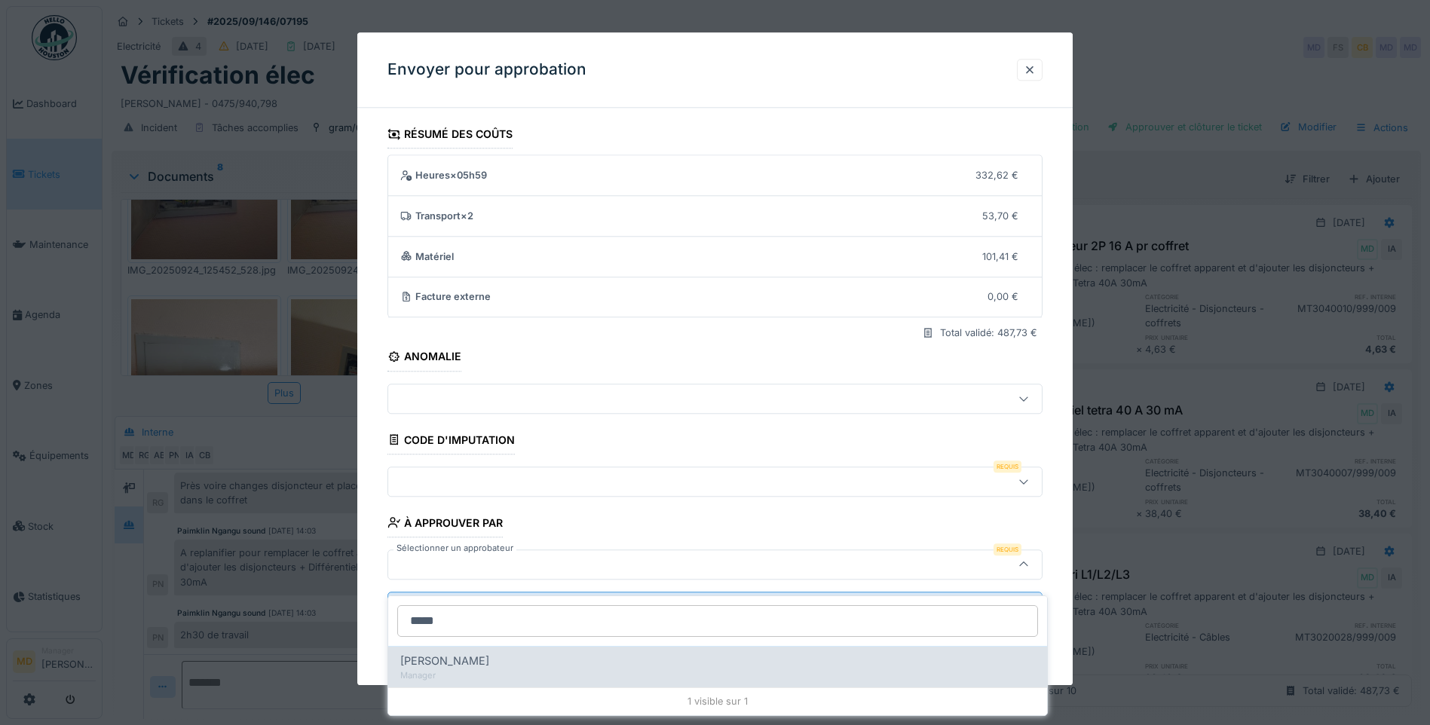
type input "*****"
click at [452, 669] on div "Manager" at bounding box center [717, 675] width 635 height 13
type input "****"
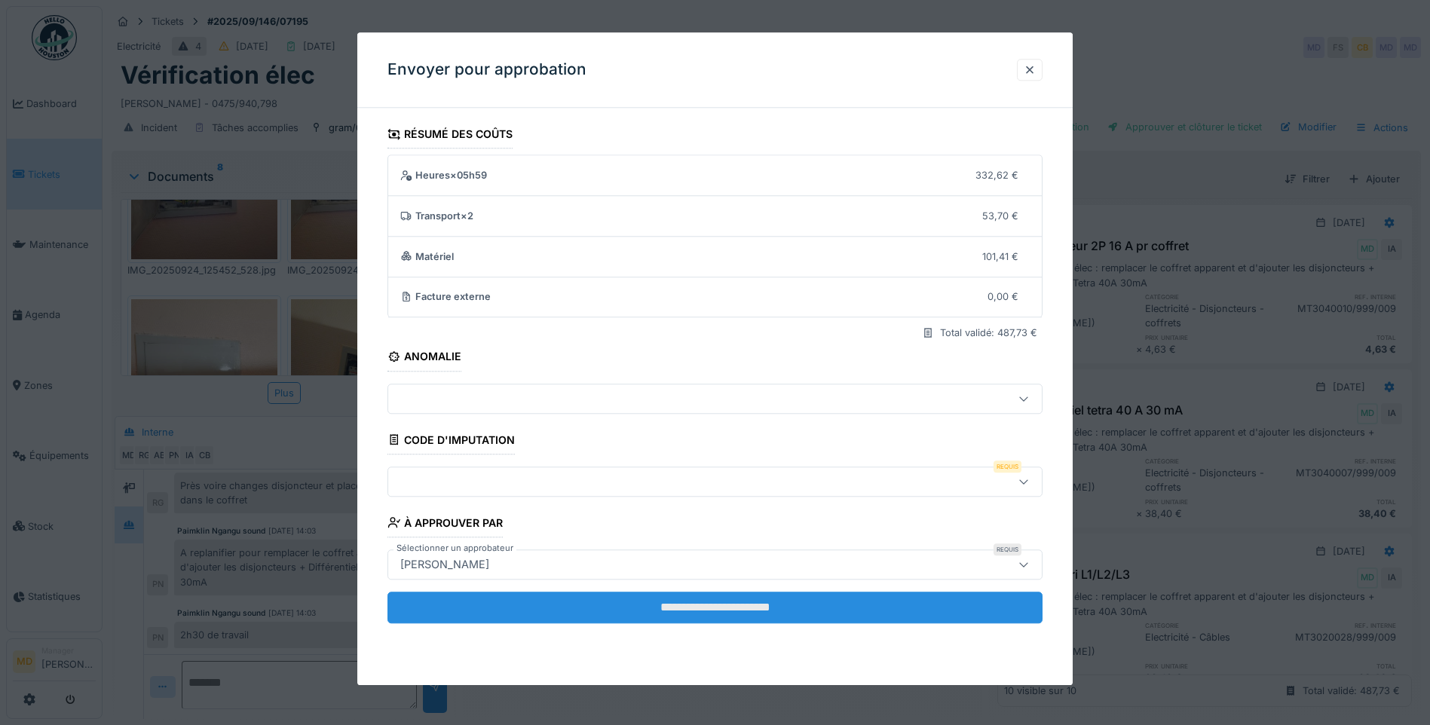
click at [731, 620] on input "**********" at bounding box center [714, 608] width 655 height 32
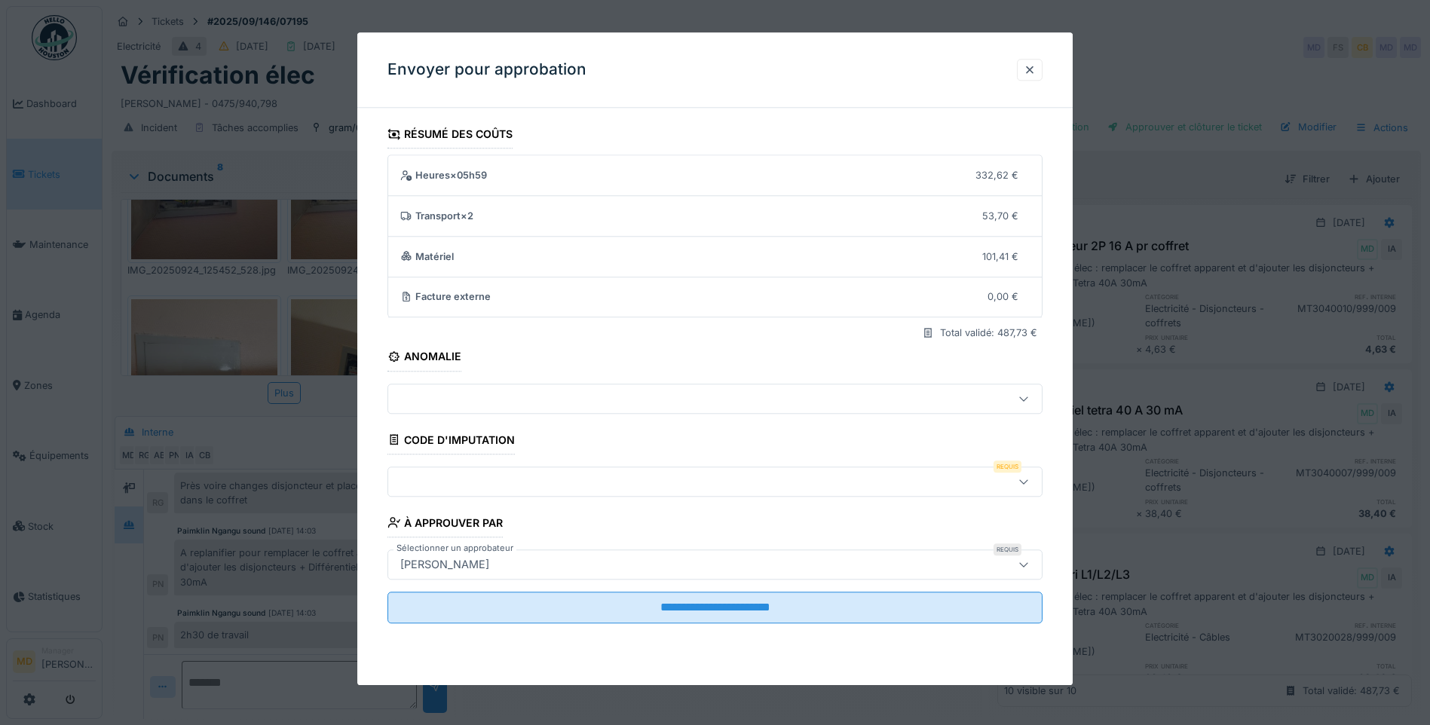
click at [501, 480] on div at bounding box center [676, 481] width 565 height 17
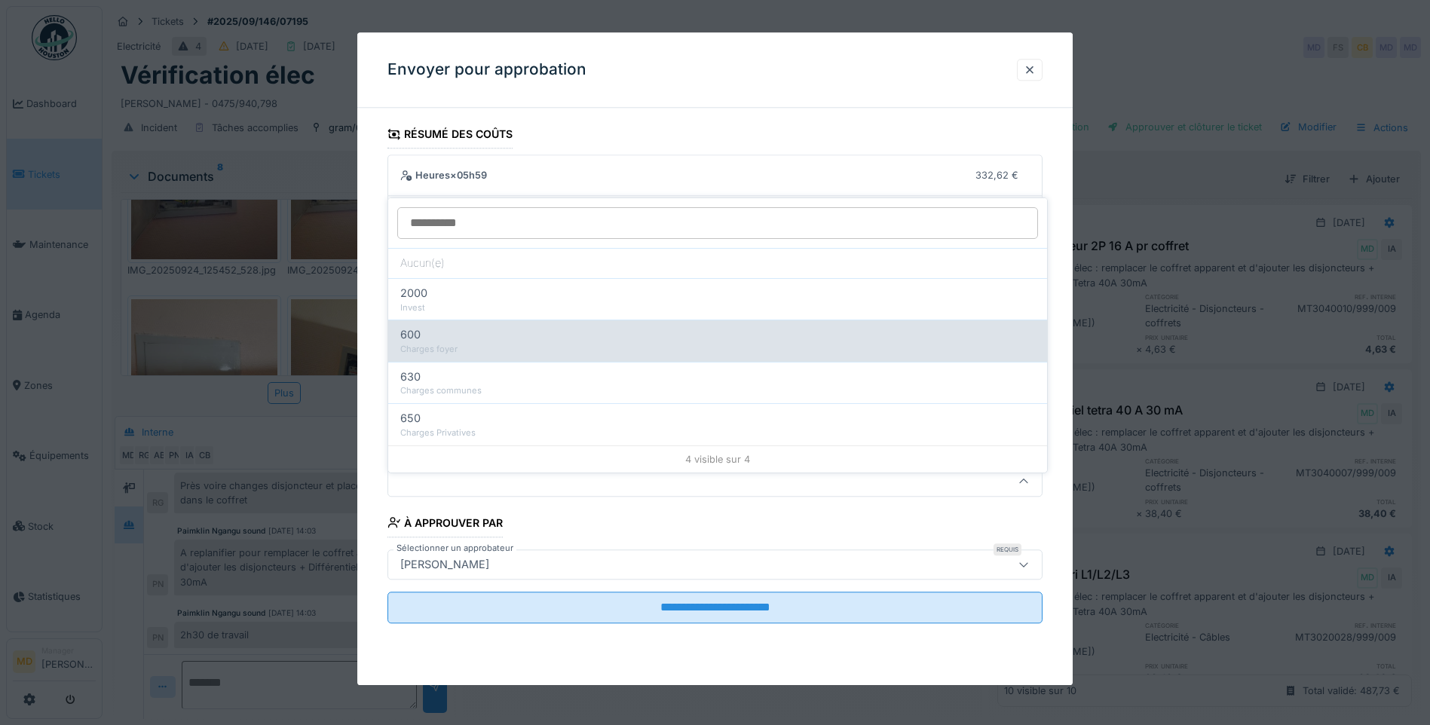
click at [489, 326] on div "600" at bounding box center [717, 334] width 635 height 17
type input "***"
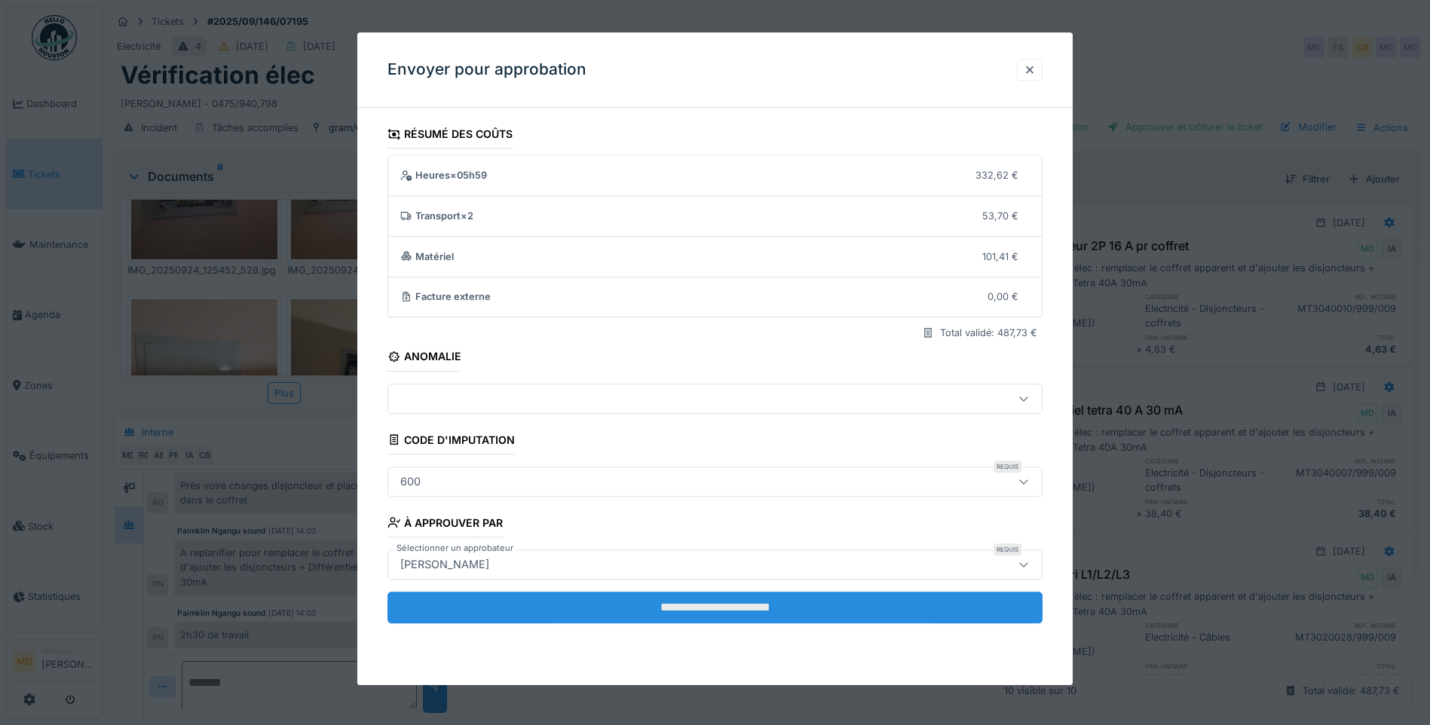
click at [670, 598] on input "**********" at bounding box center [714, 608] width 655 height 32
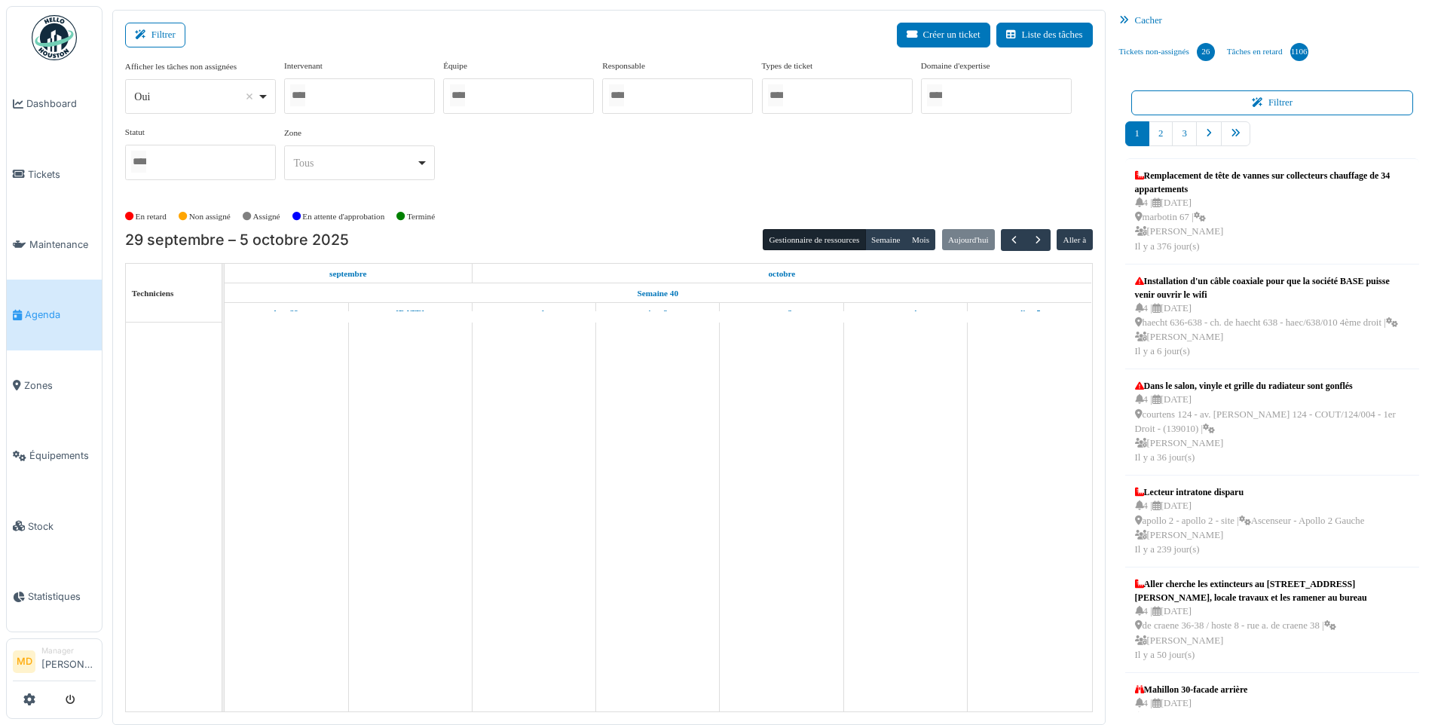
click at [321, 93] on div at bounding box center [359, 95] width 151 height 35
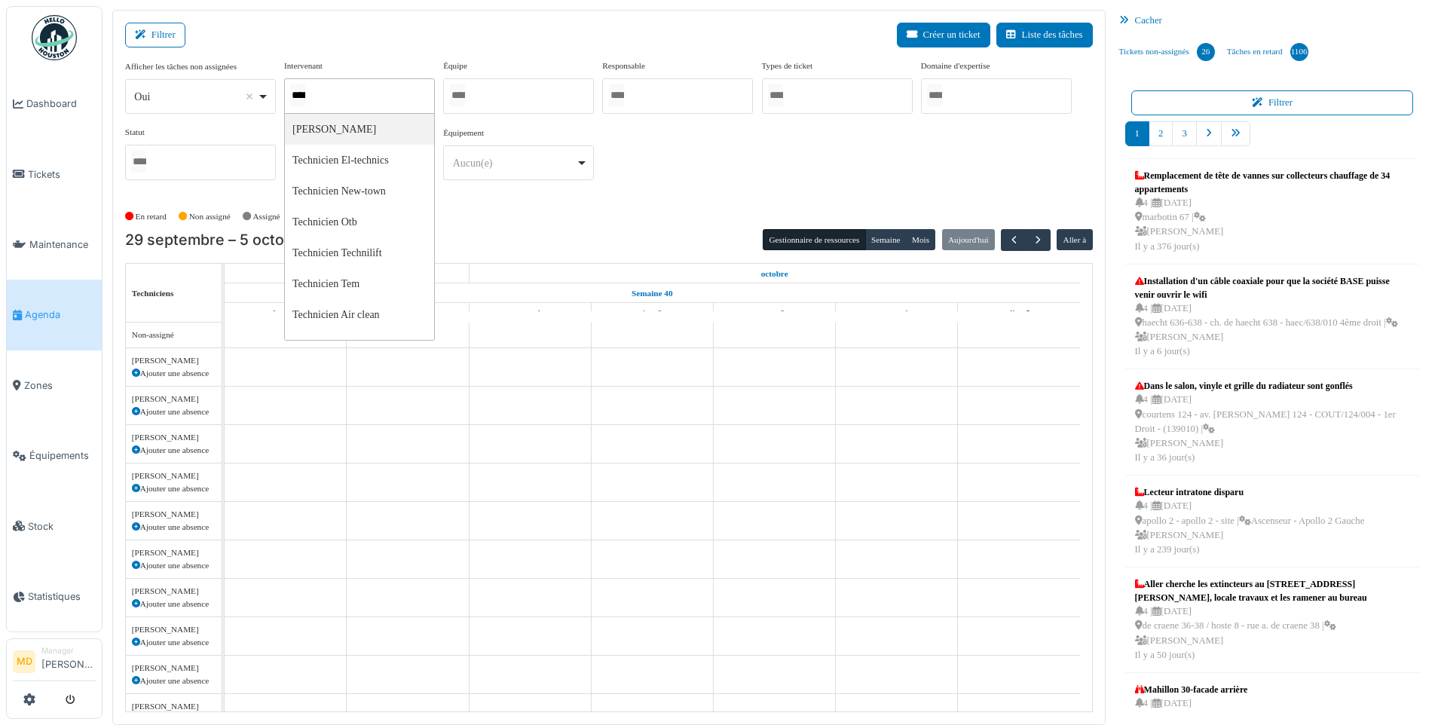
type input "*****"
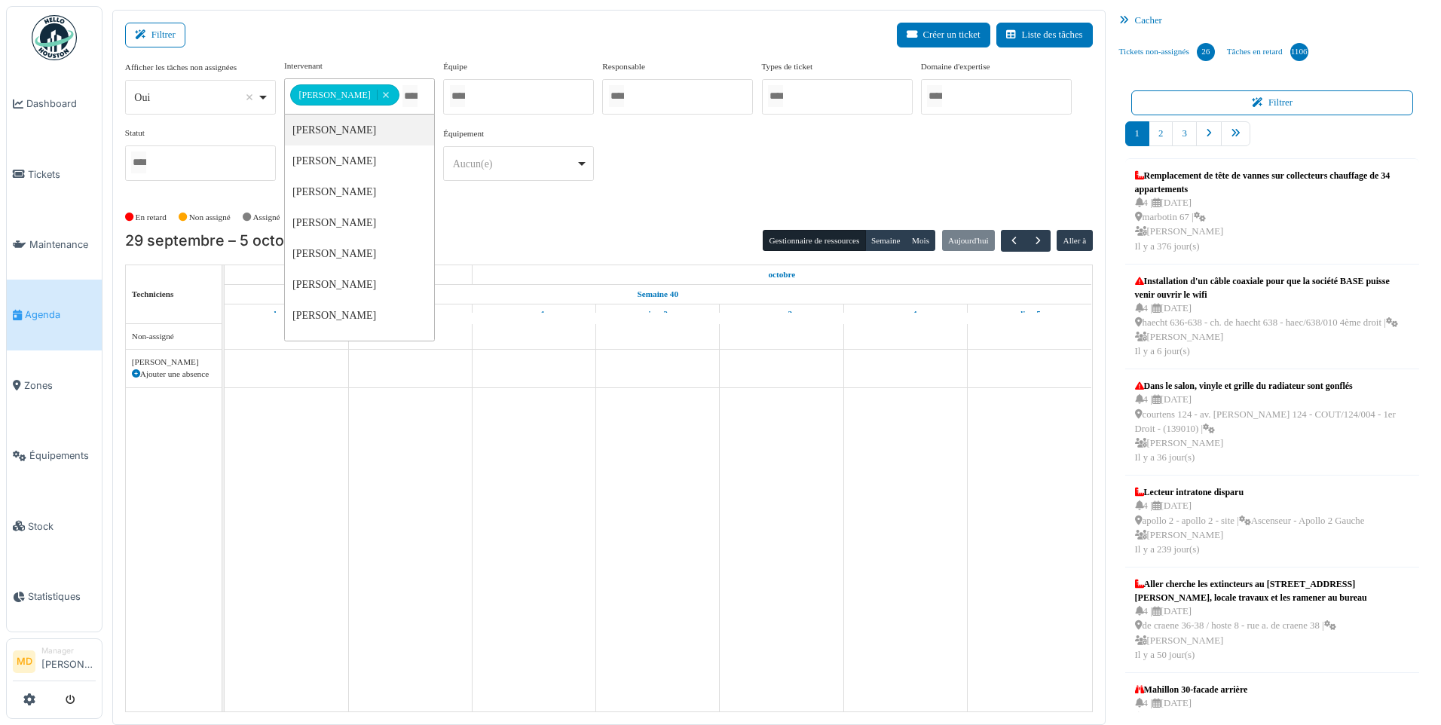
click at [748, 173] on div "**********" at bounding box center [609, 126] width 968 height 133
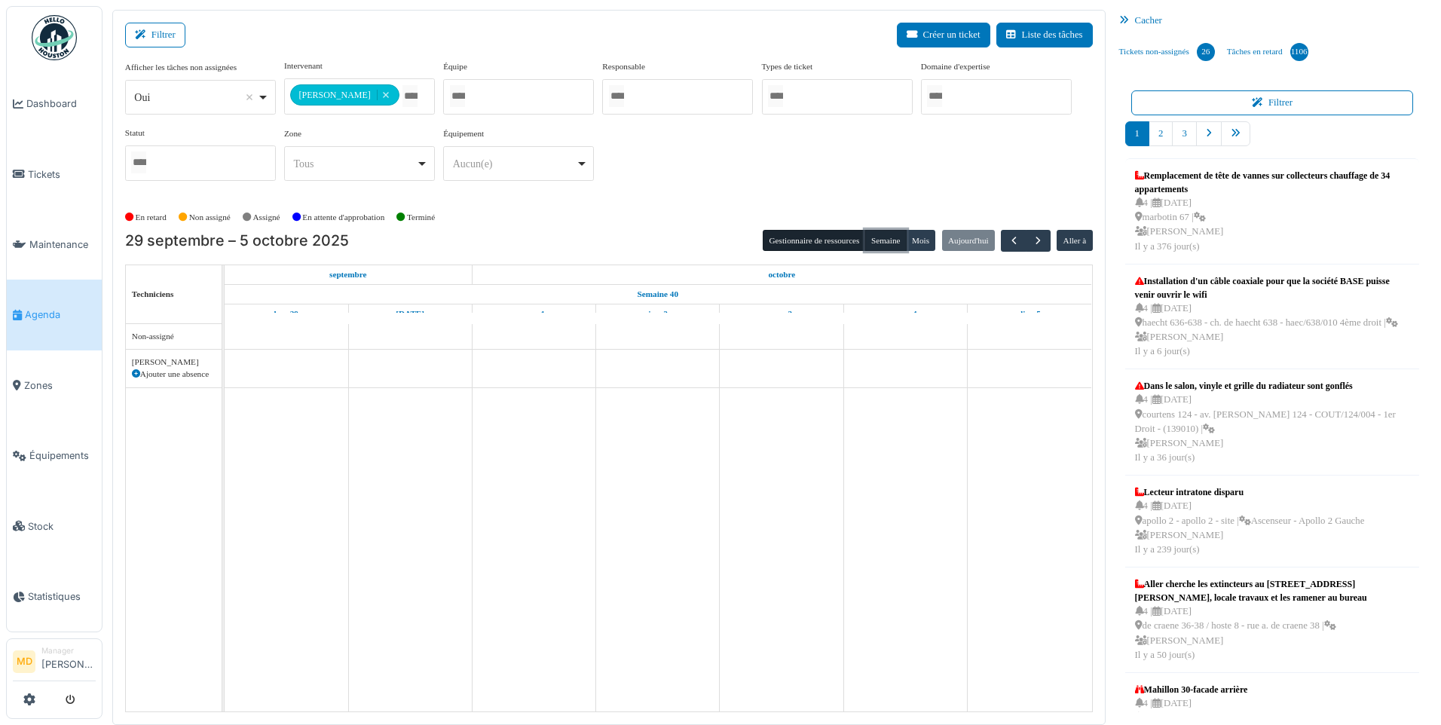
click at [881, 232] on button "Semaine" at bounding box center [885, 240] width 41 height 21
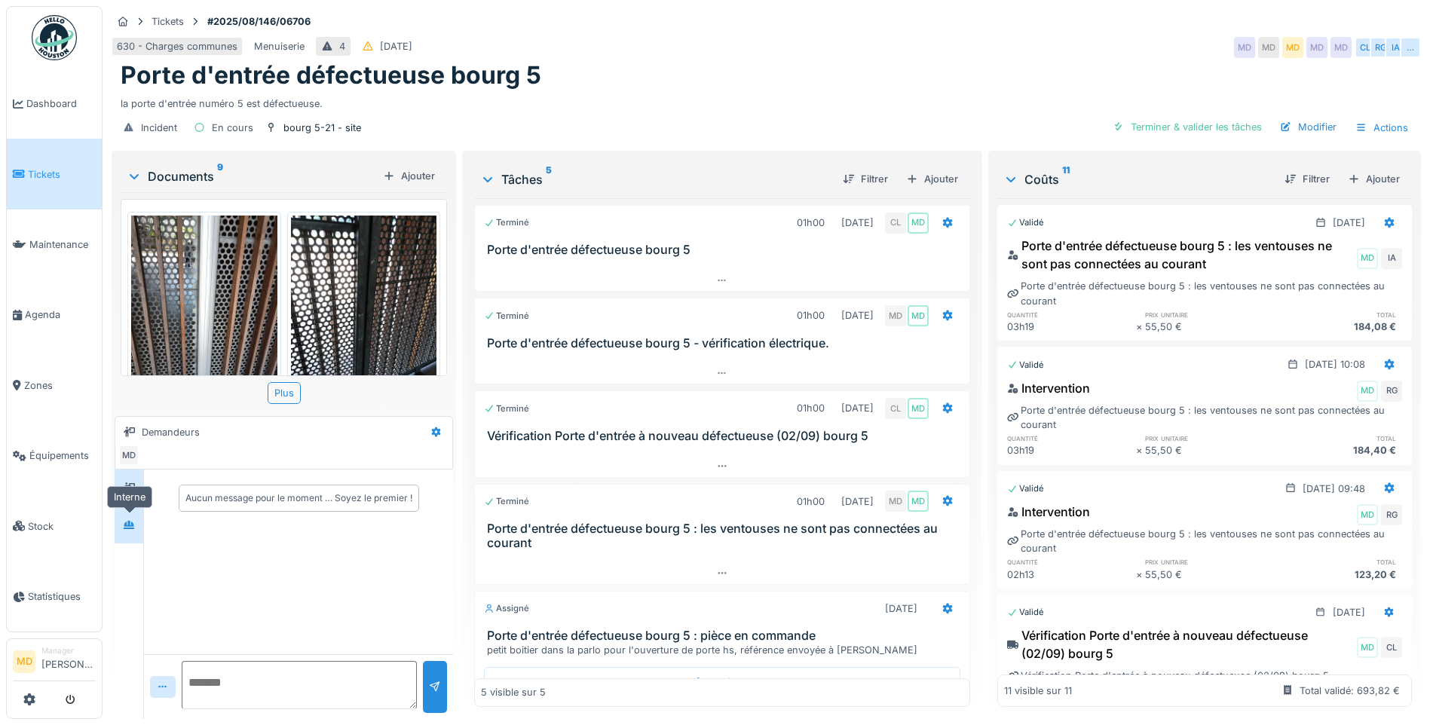
click at [136, 523] on div at bounding box center [129, 525] width 23 height 19
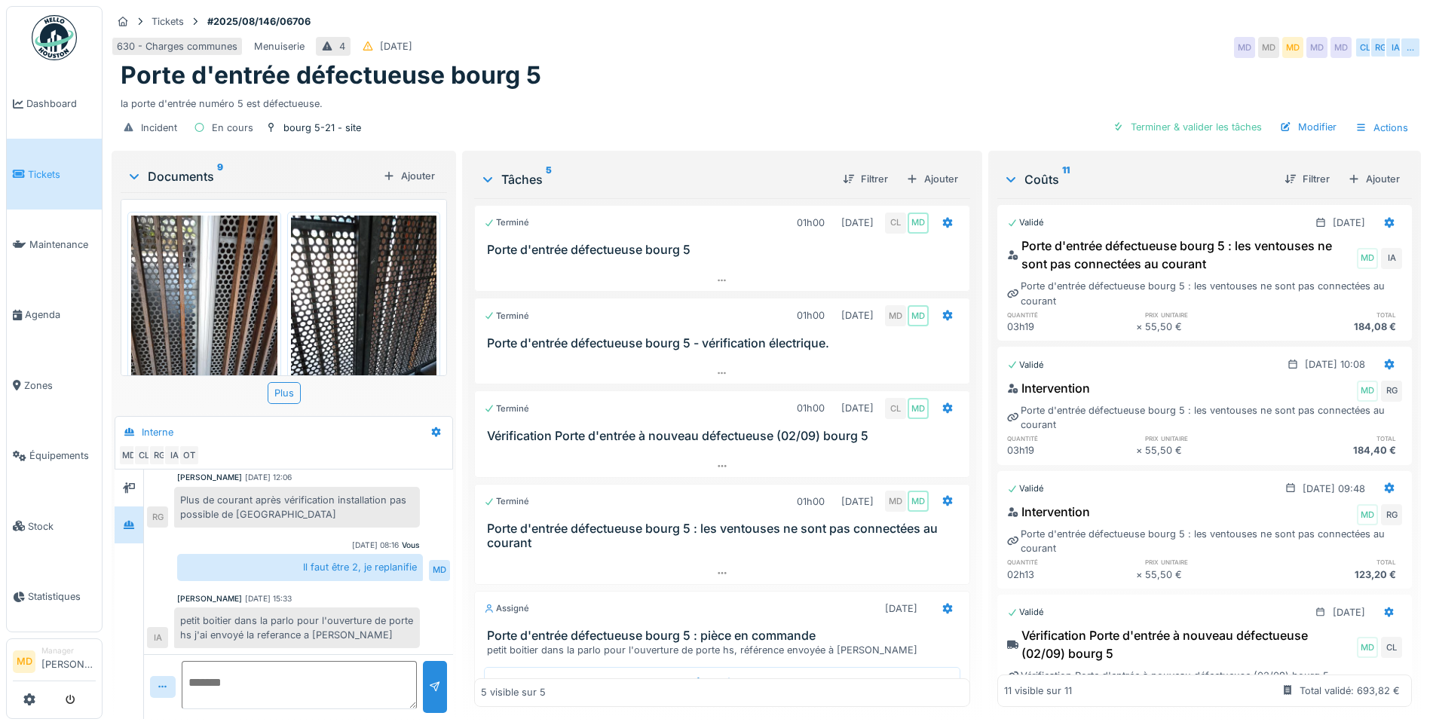
scroll to position [81, 0]
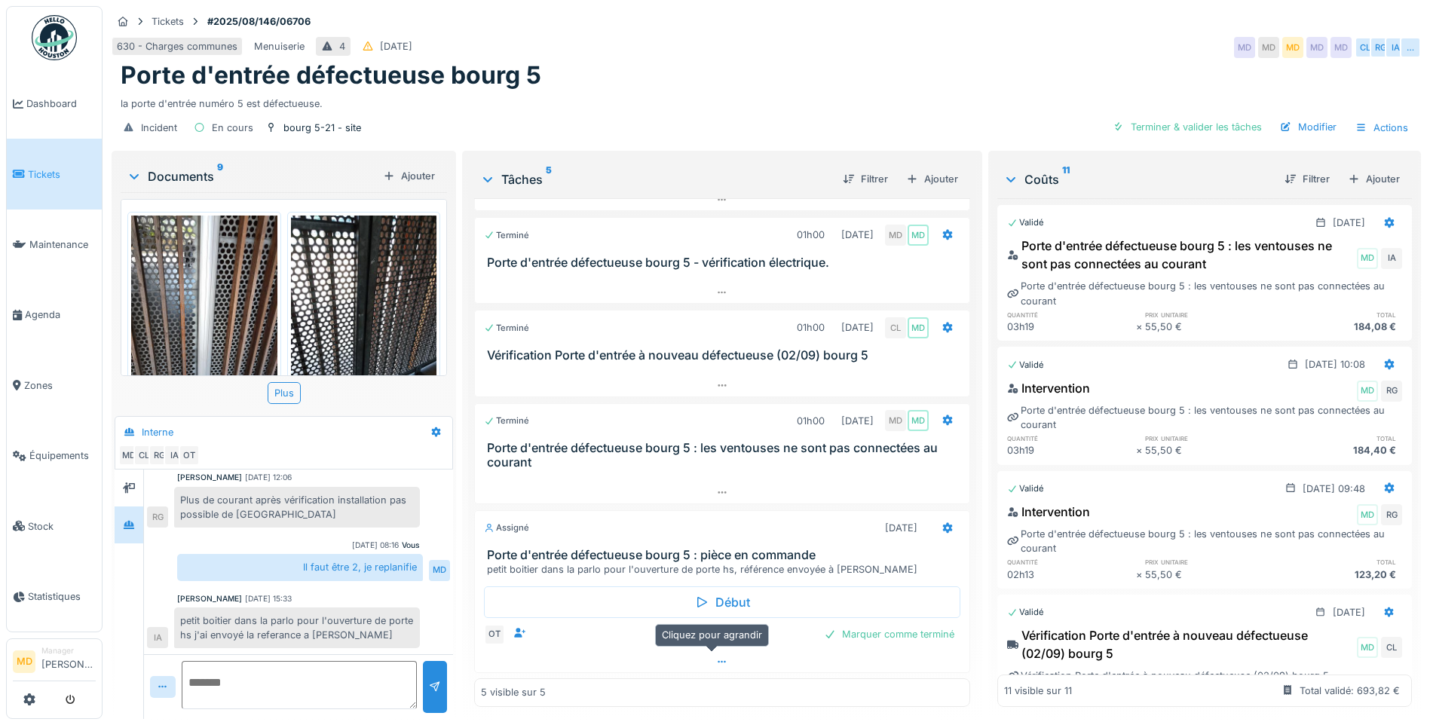
click at [716, 664] on icon at bounding box center [722, 662] width 12 height 10
click at [363, 554] on div "Il faut être 2, je replanifie" at bounding box center [300, 567] width 246 height 26
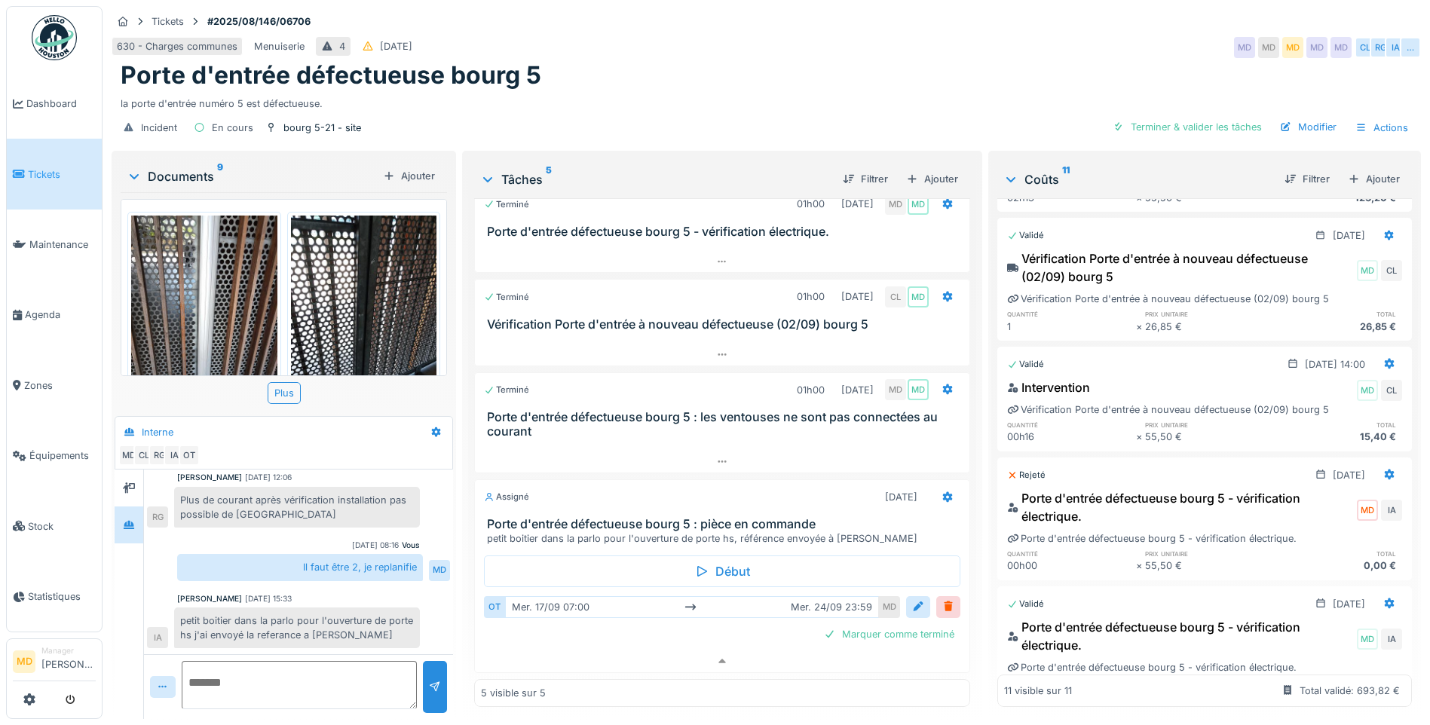
scroll to position [0, 0]
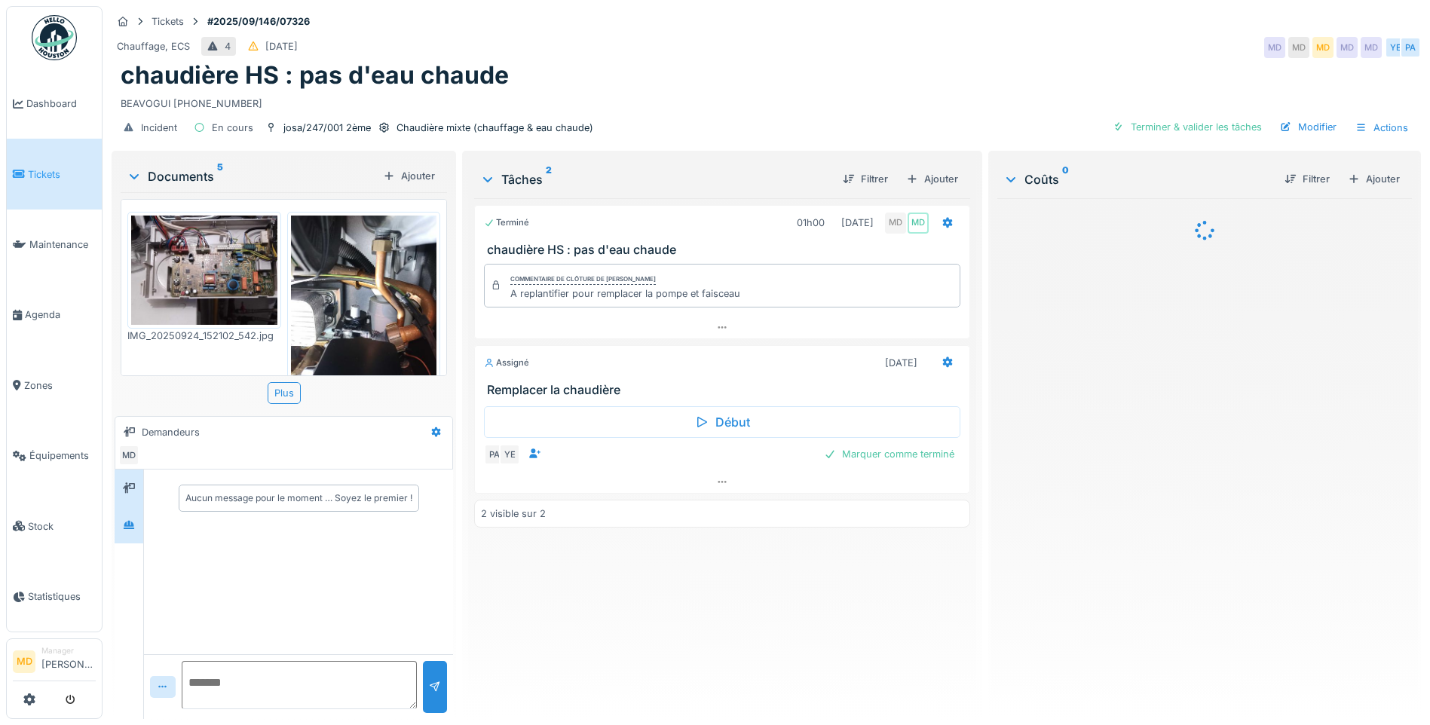
click at [136, 521] on div at bounding box center [129, 525] width 23 height 19
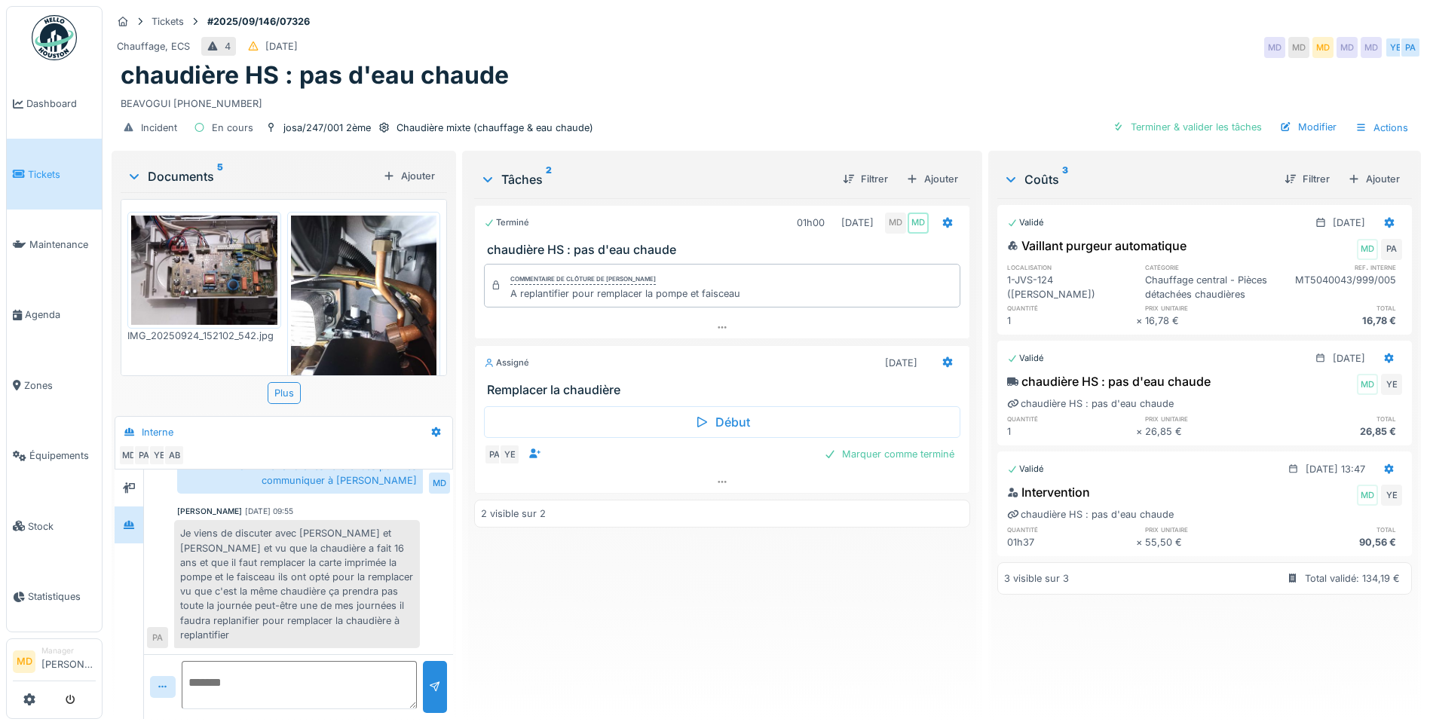
scroll to position [11, 0]
click at [1288, 118] on div "Modifier" at bounding box center [1308, 127] width 69 height 20
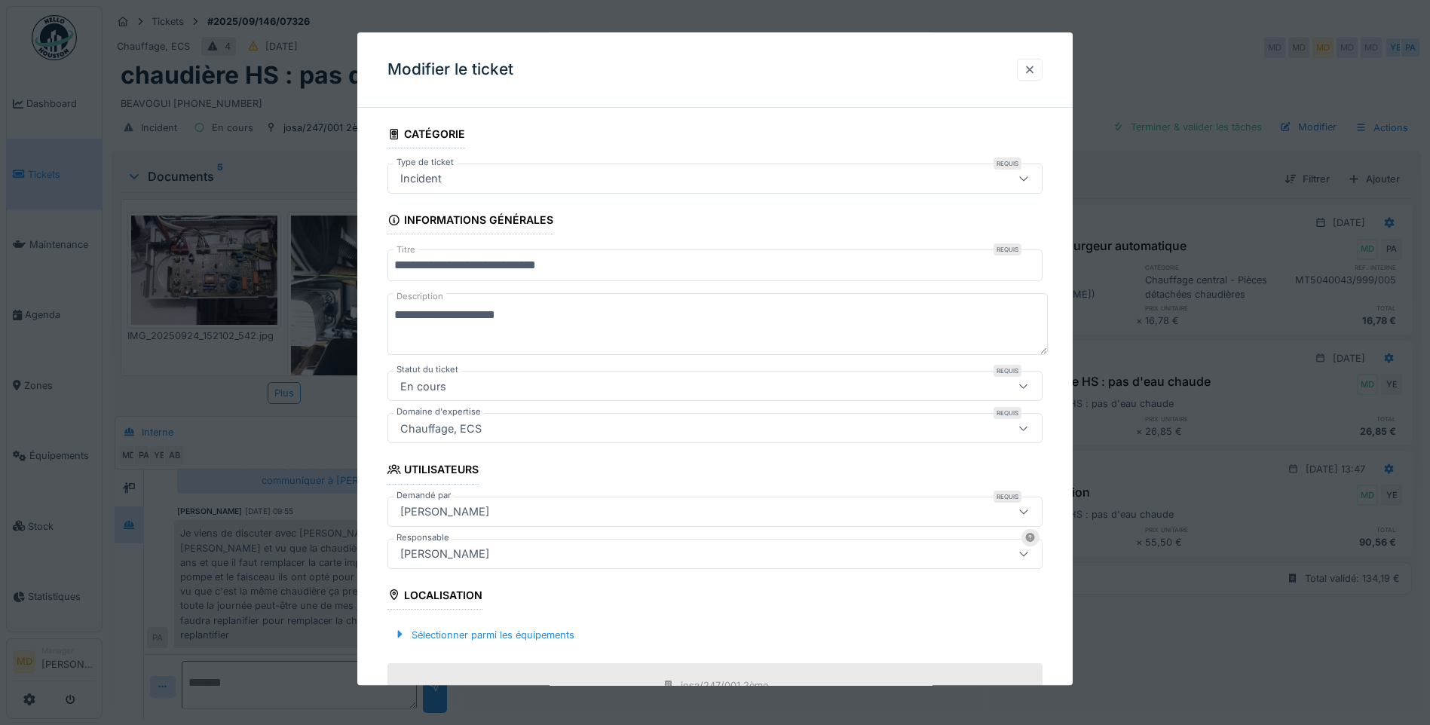
click at [1033, 68] on div at bounding box center [1030, 70] width 12 height 14
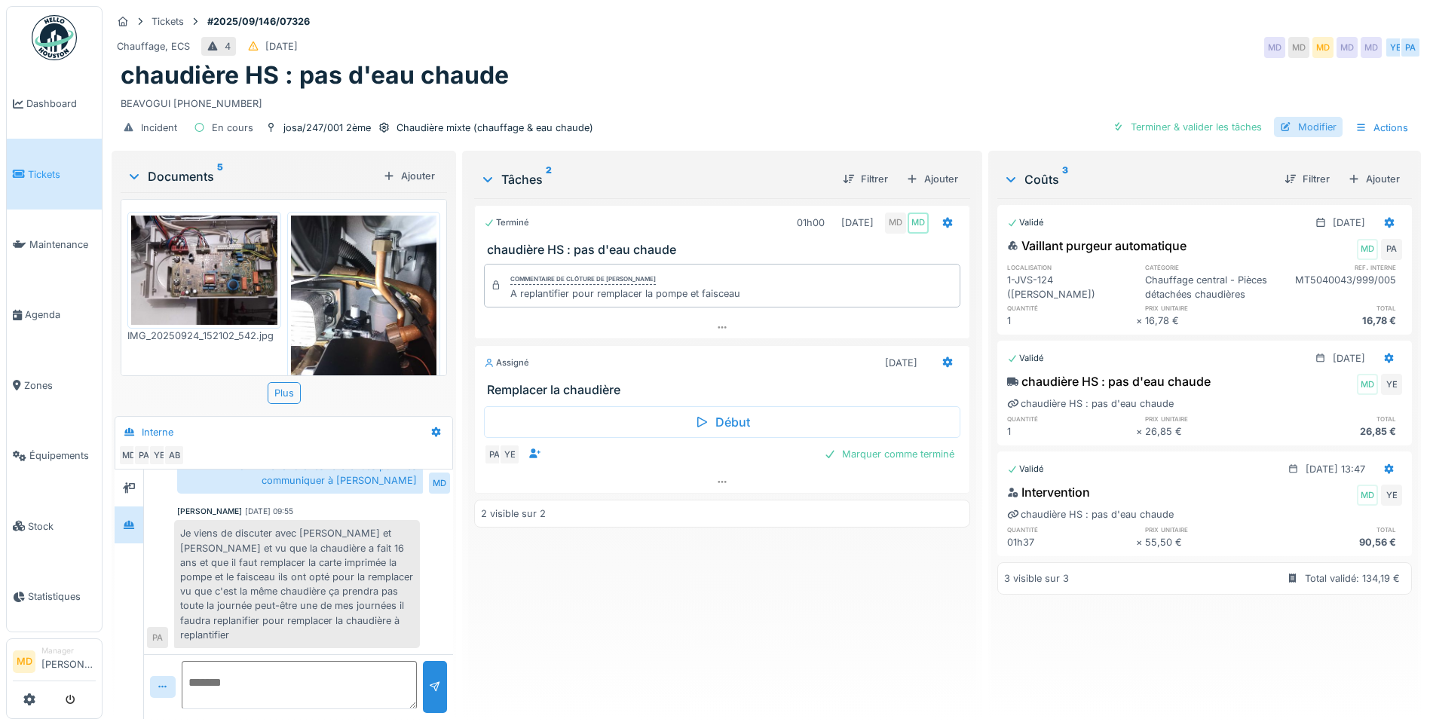
click at [1300, 117] on div "Modifier" at bounding box center [1308, 127] width 69 height 20
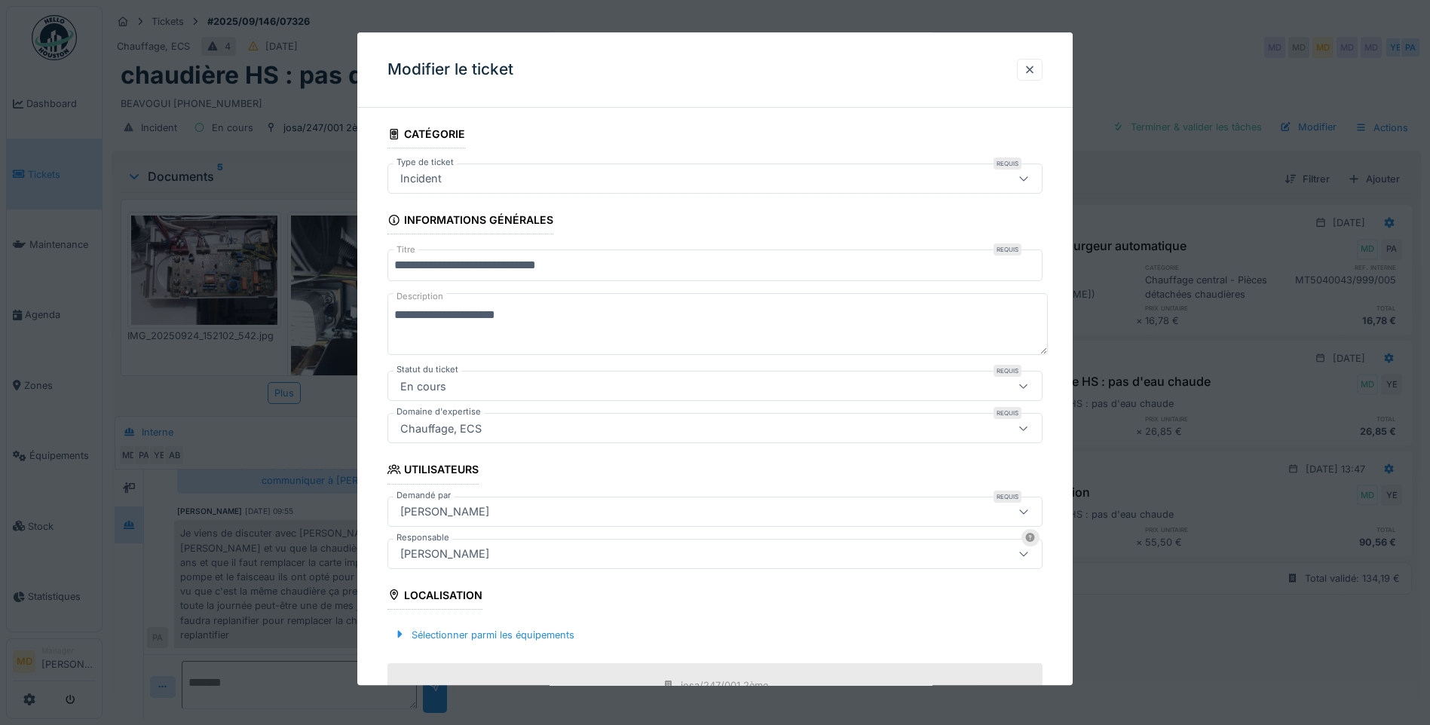
click at [452, 515] on div "[PERSON_NAME]" at bounding box center [444, 512] width 101 height 17
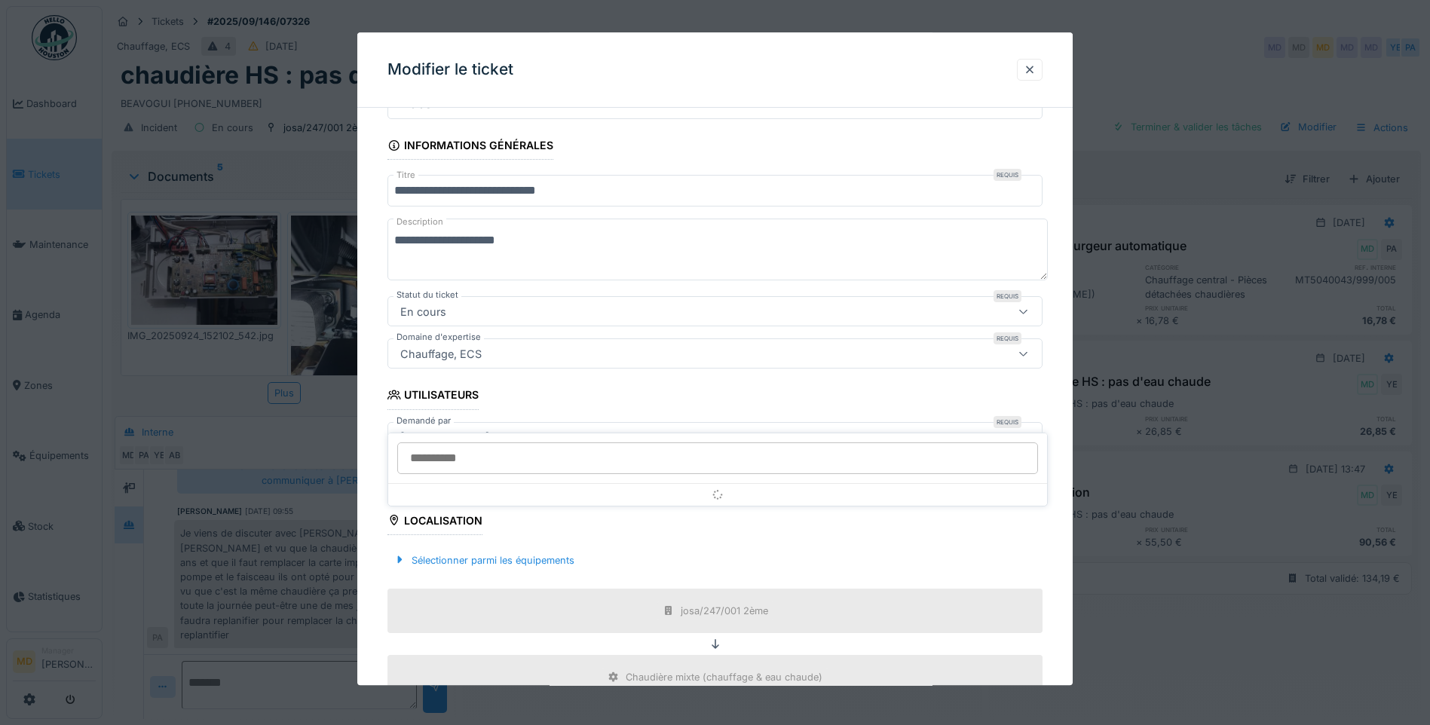
scroll to position [153, 0]
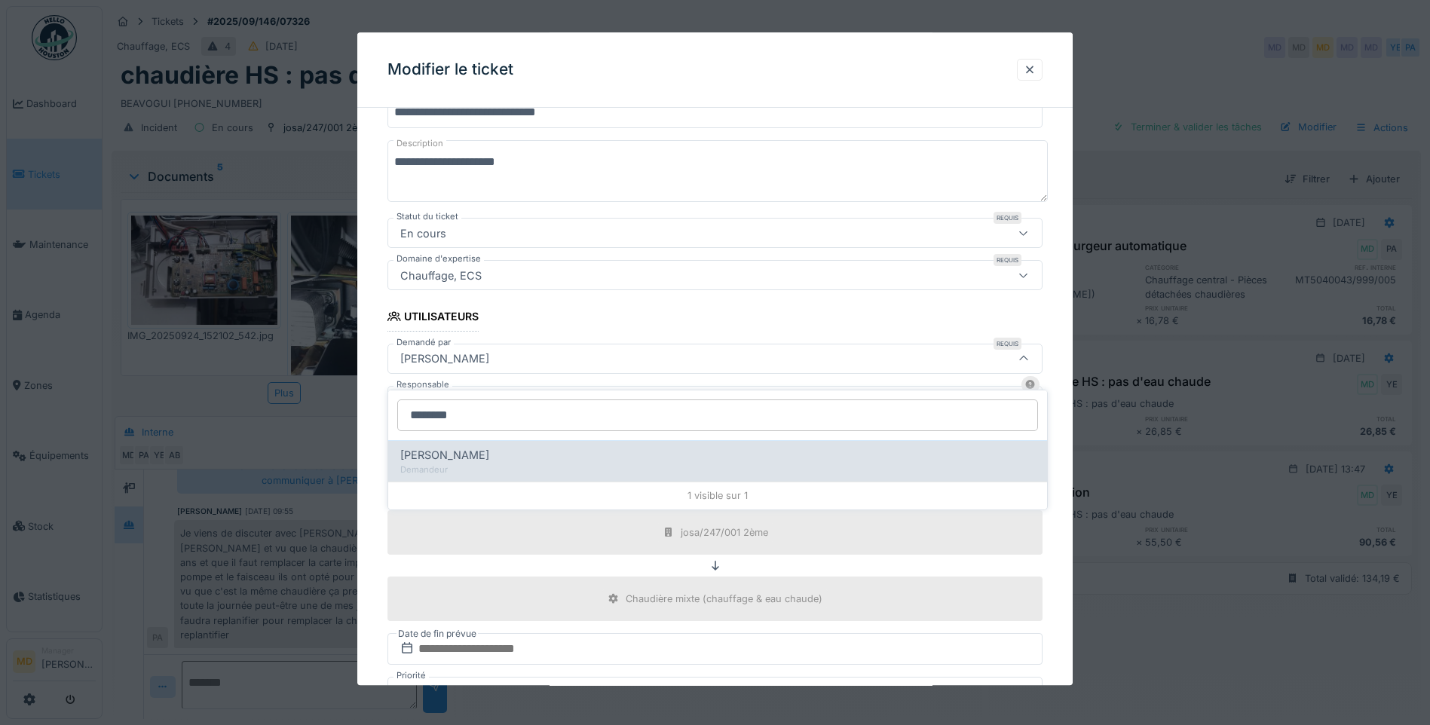
type input "********"
click at [479, 451] on div "Marc Beavogui" at bounding box center [717, 455] width 635 height 17
type input "****"
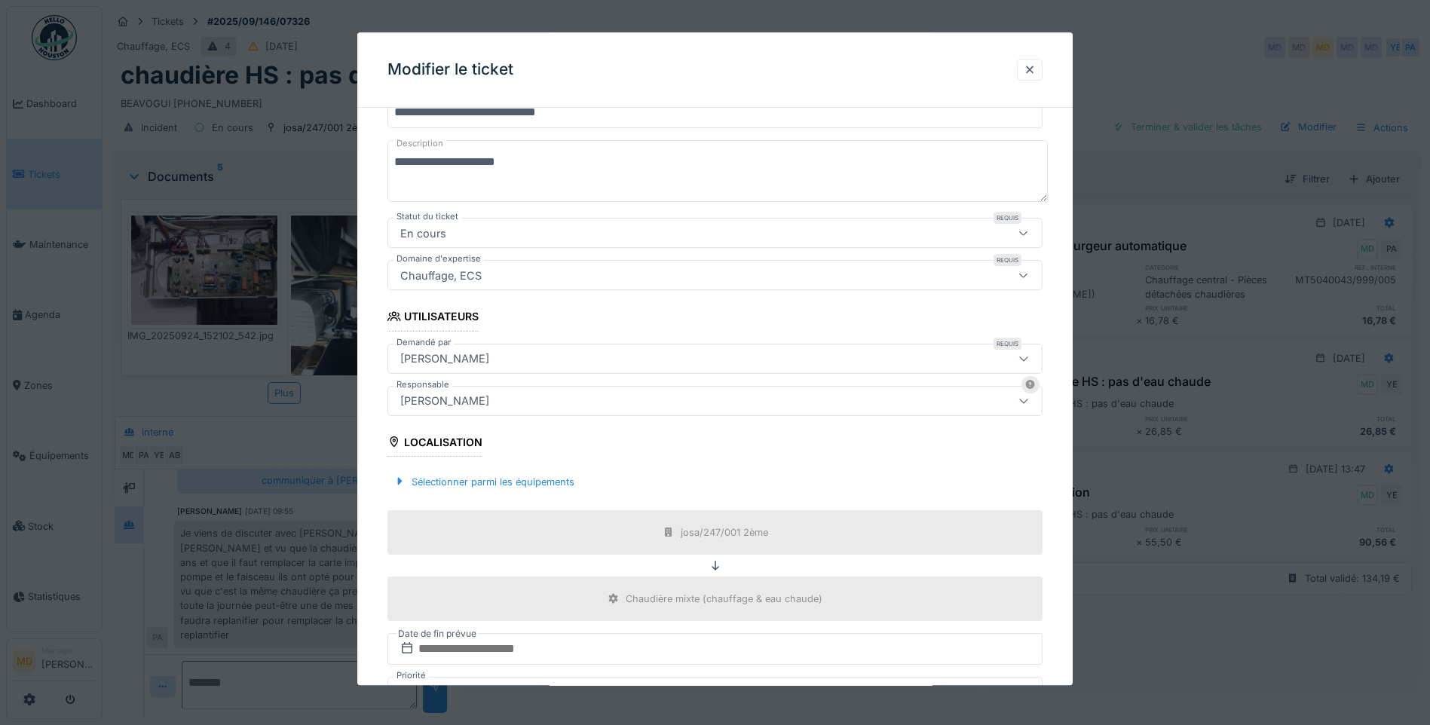
scroll to position [377, 0]
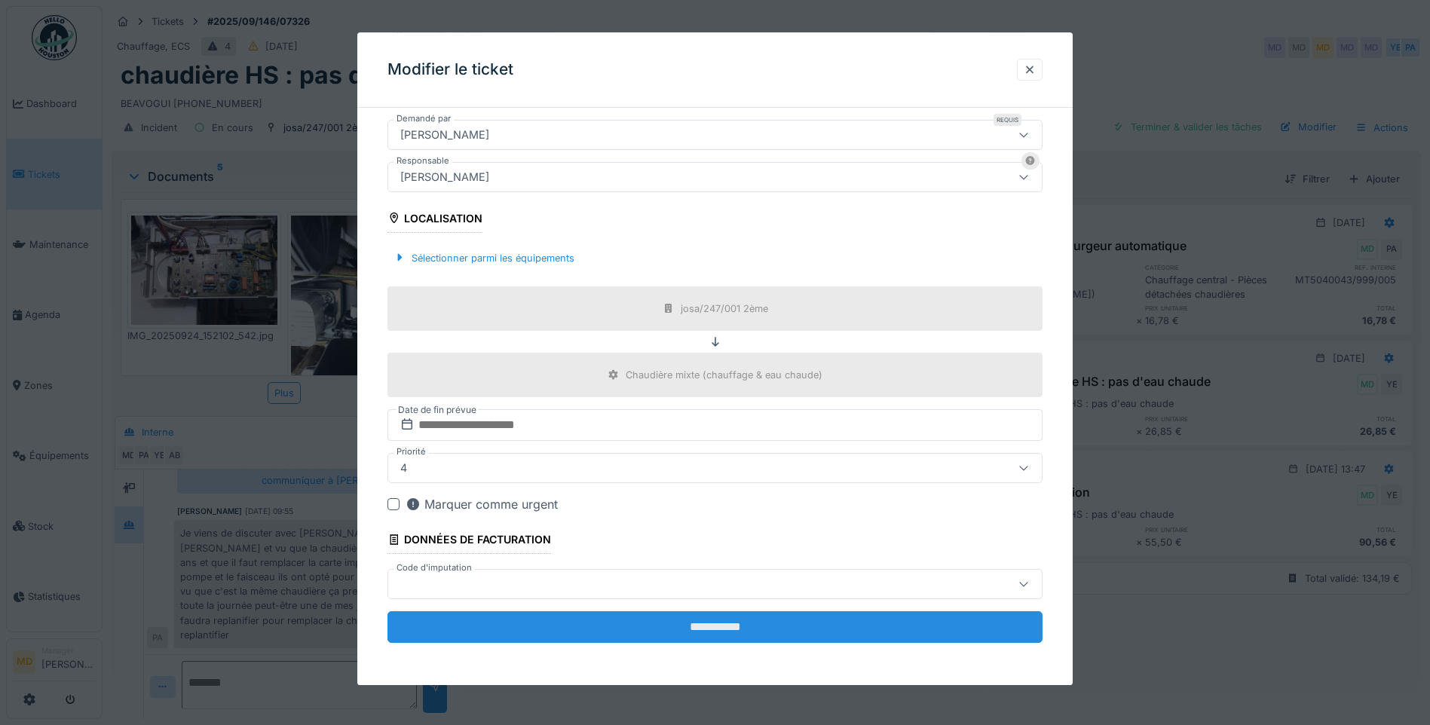
click at [698, 633] on input "**********" at bounding box center [714, 627] width 655 height 32
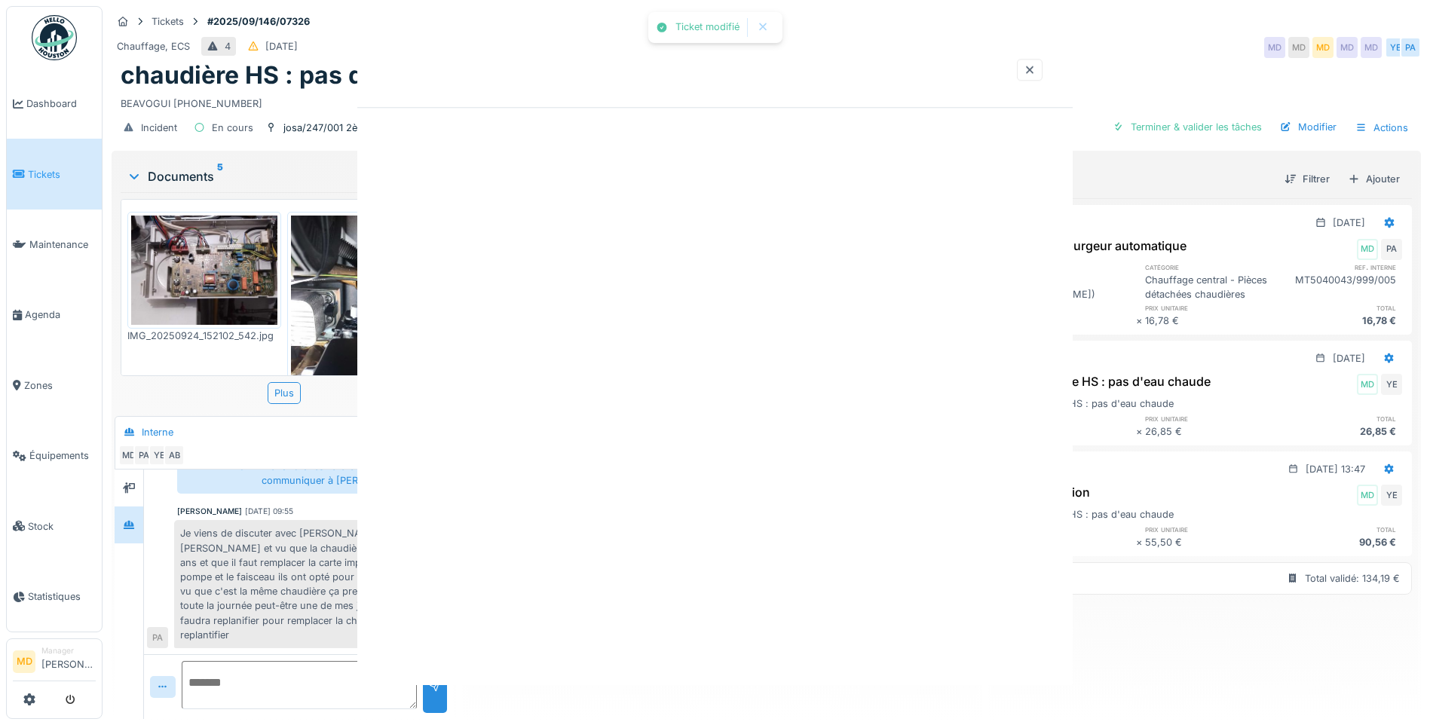
scroll to position [0, 0]
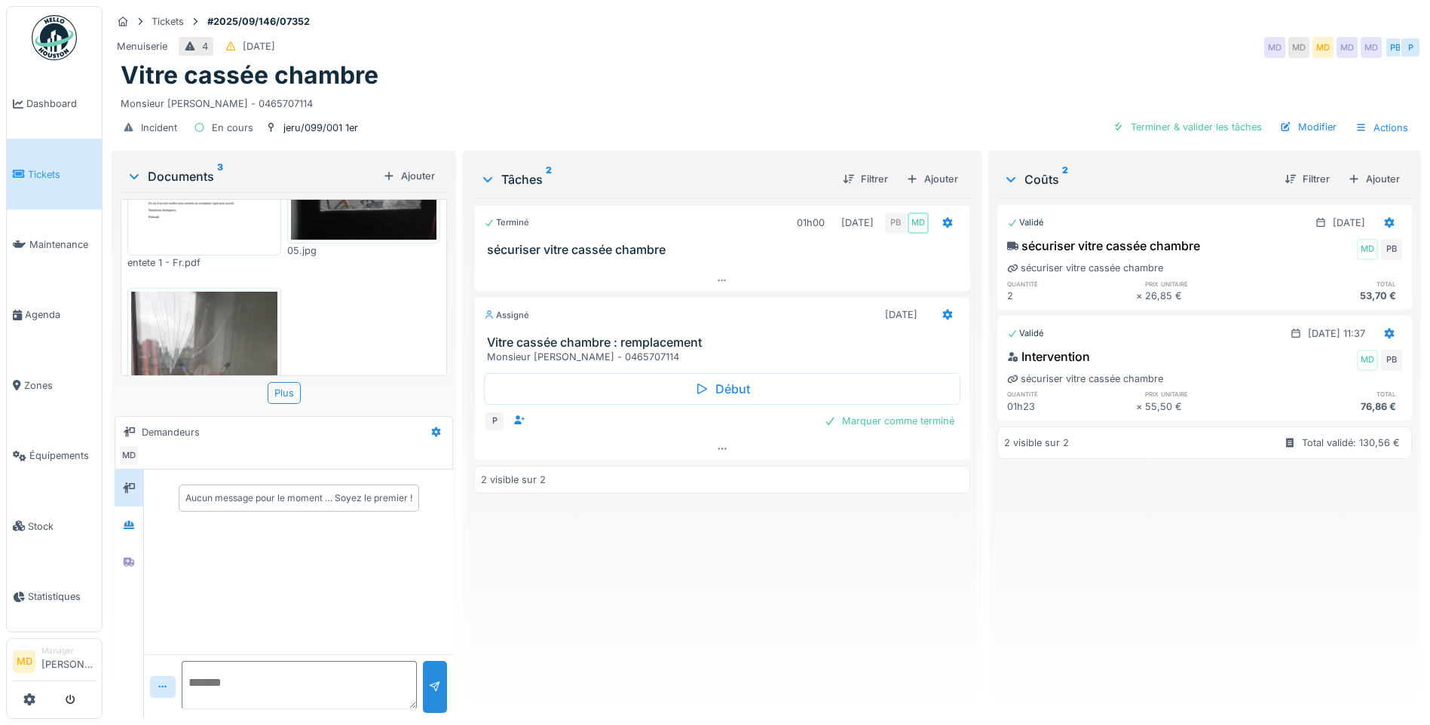
scroll to position [292, 0]
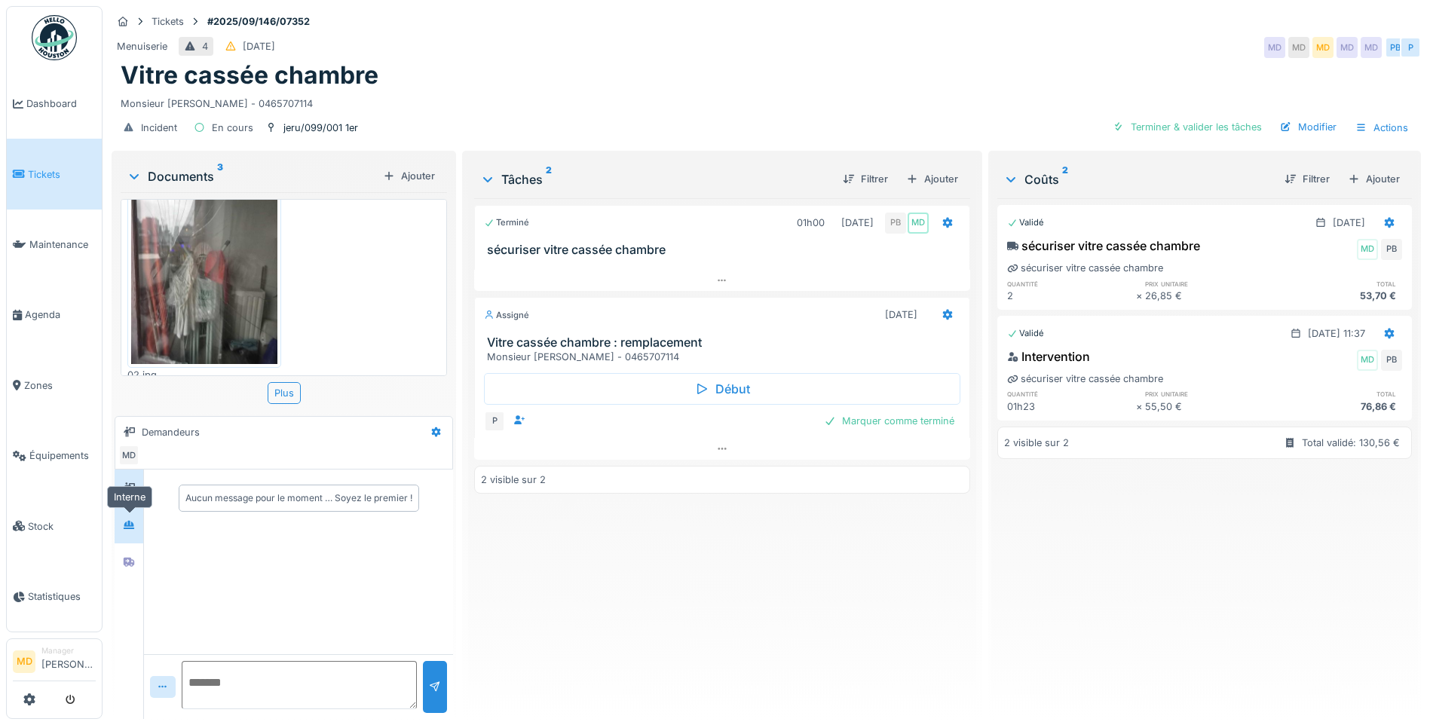
click at [135, 533] on div at bounding box center [129, 525] width 23 height 19
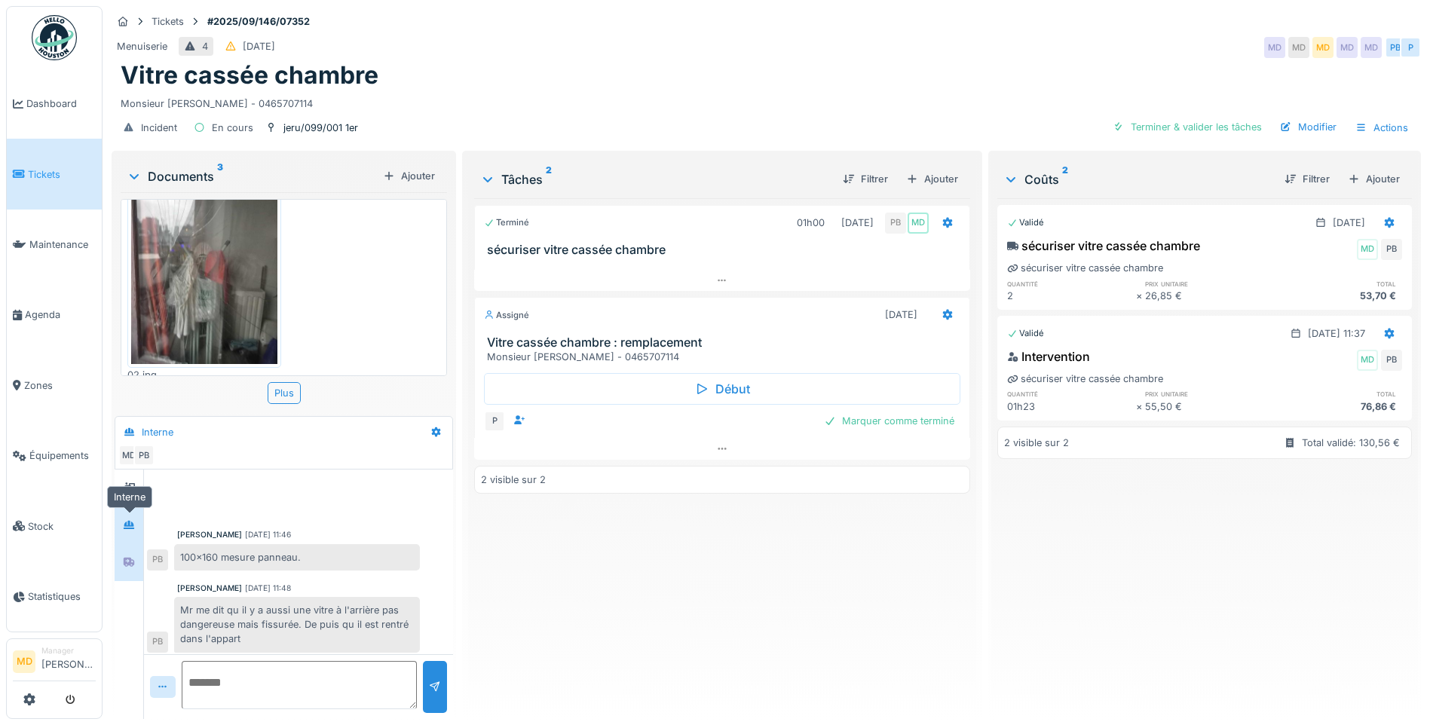
scroll to position [290, 0]
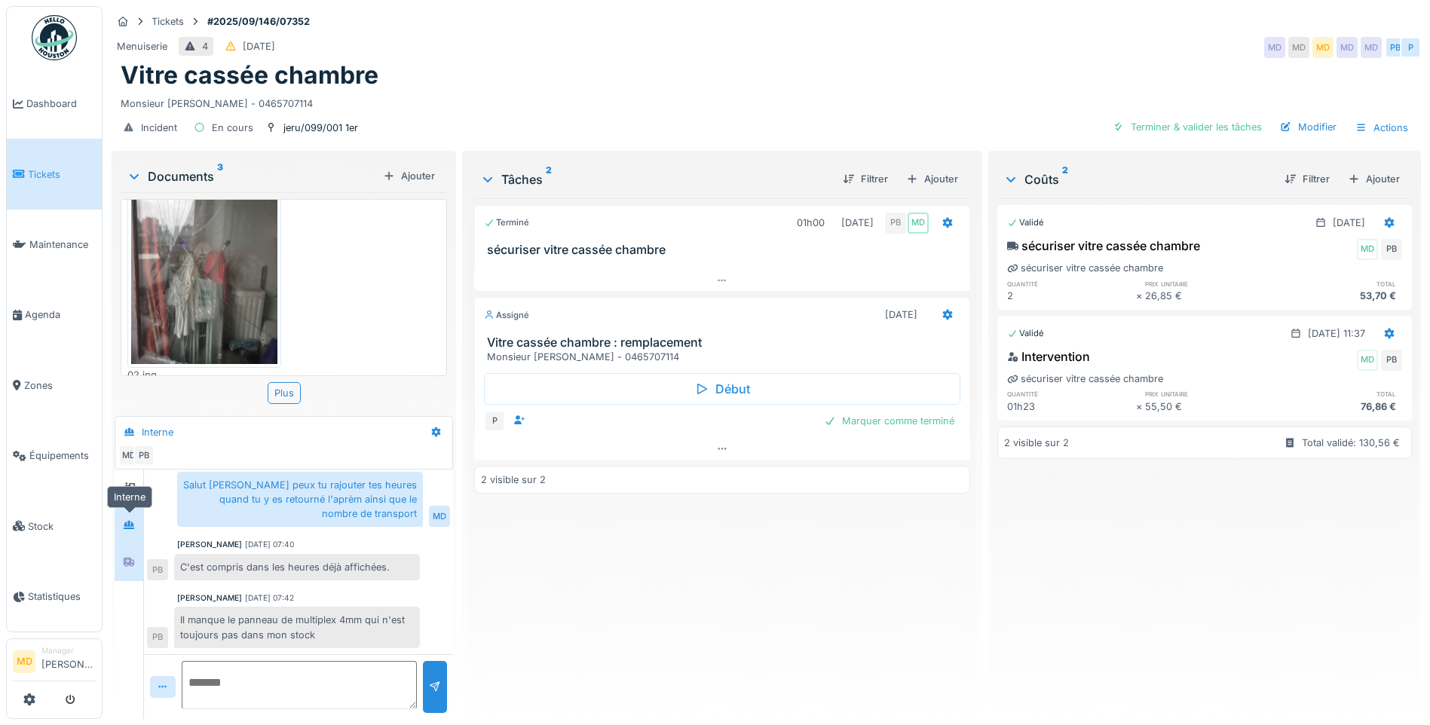
click at [127, 554] on div at bounding box center [129, 562] width 23 height 19
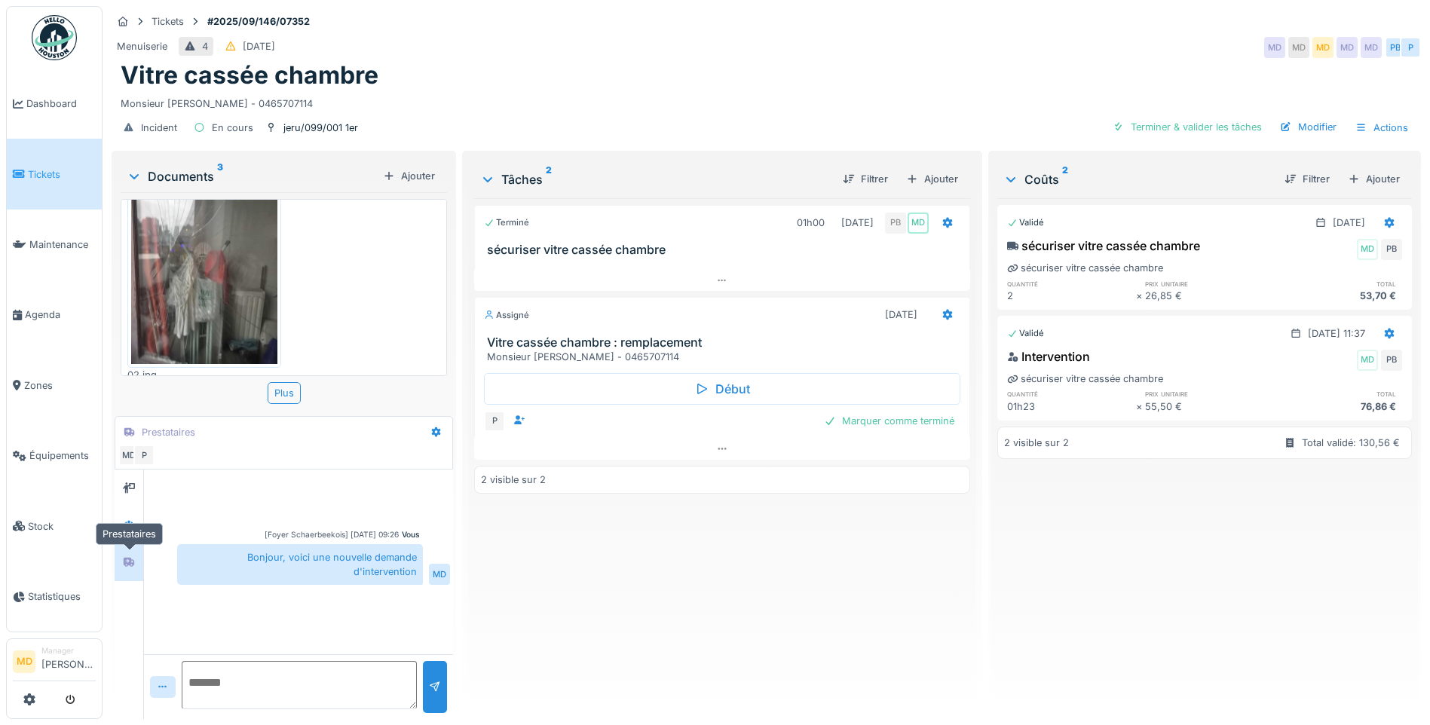
scroll to position [0, 0]
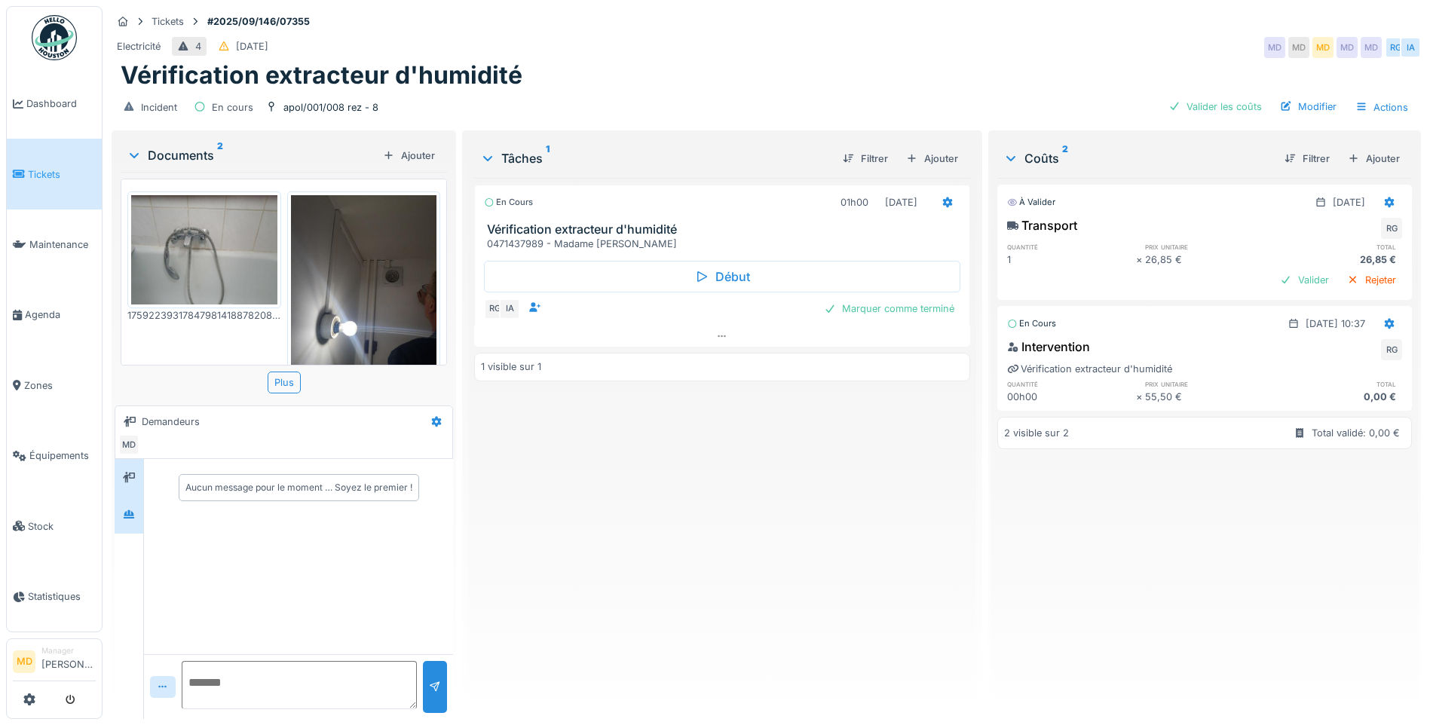
click at [126, 525] on div at bounding box center [129, 515] width 23 height 25
click at [1297, 110] on div "Modifier" at bounding box center [1308, 106] width 69 height 20
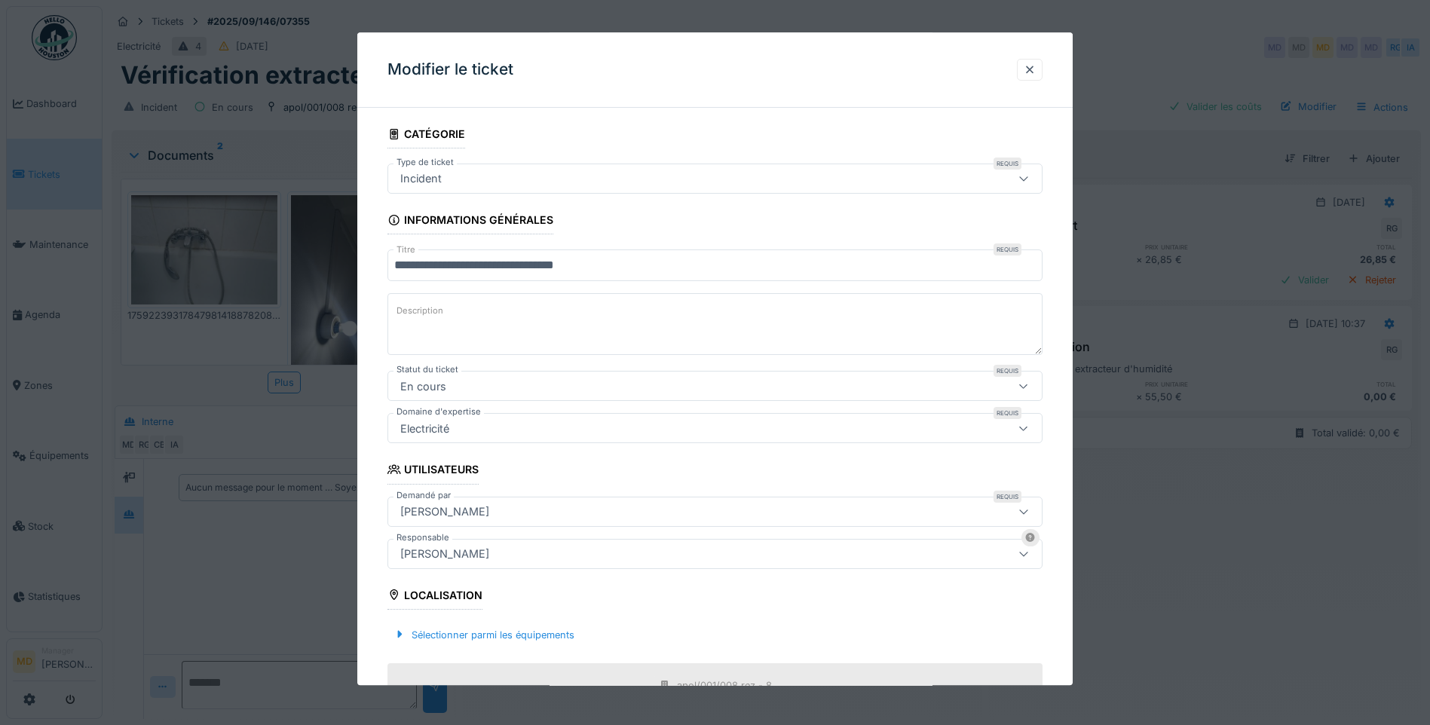
click at [475, 513] on div "[PERSON_NAME]" at bounding box center [676, 512] width 565 height 17
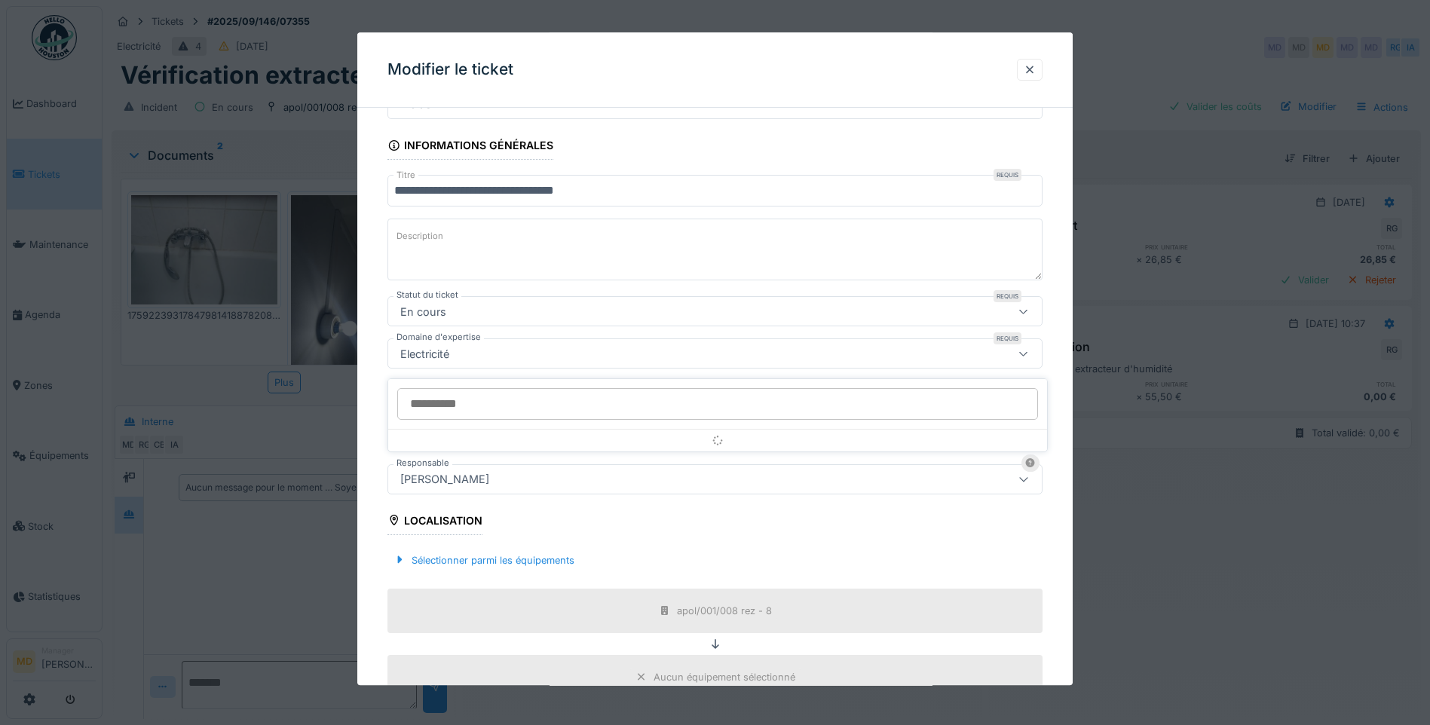
scroll to position [153, 0]
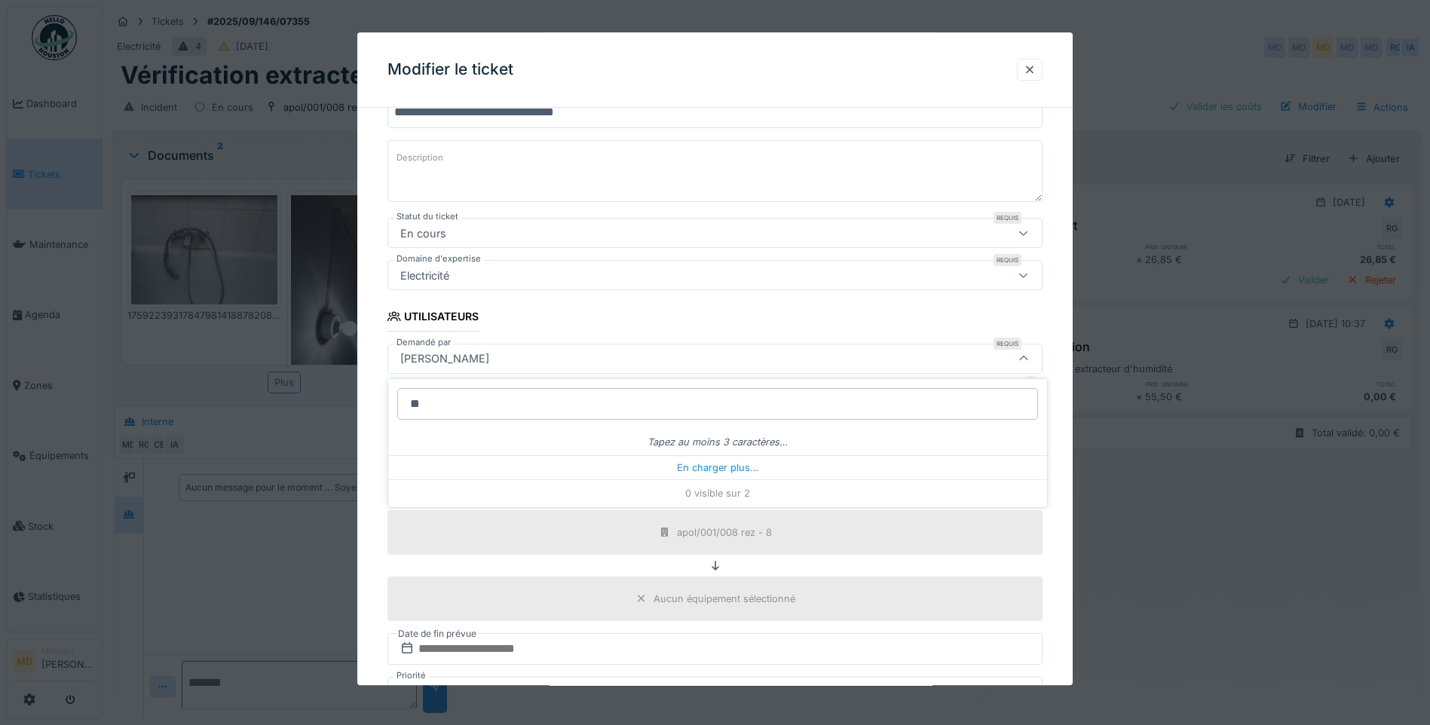
type input "***"
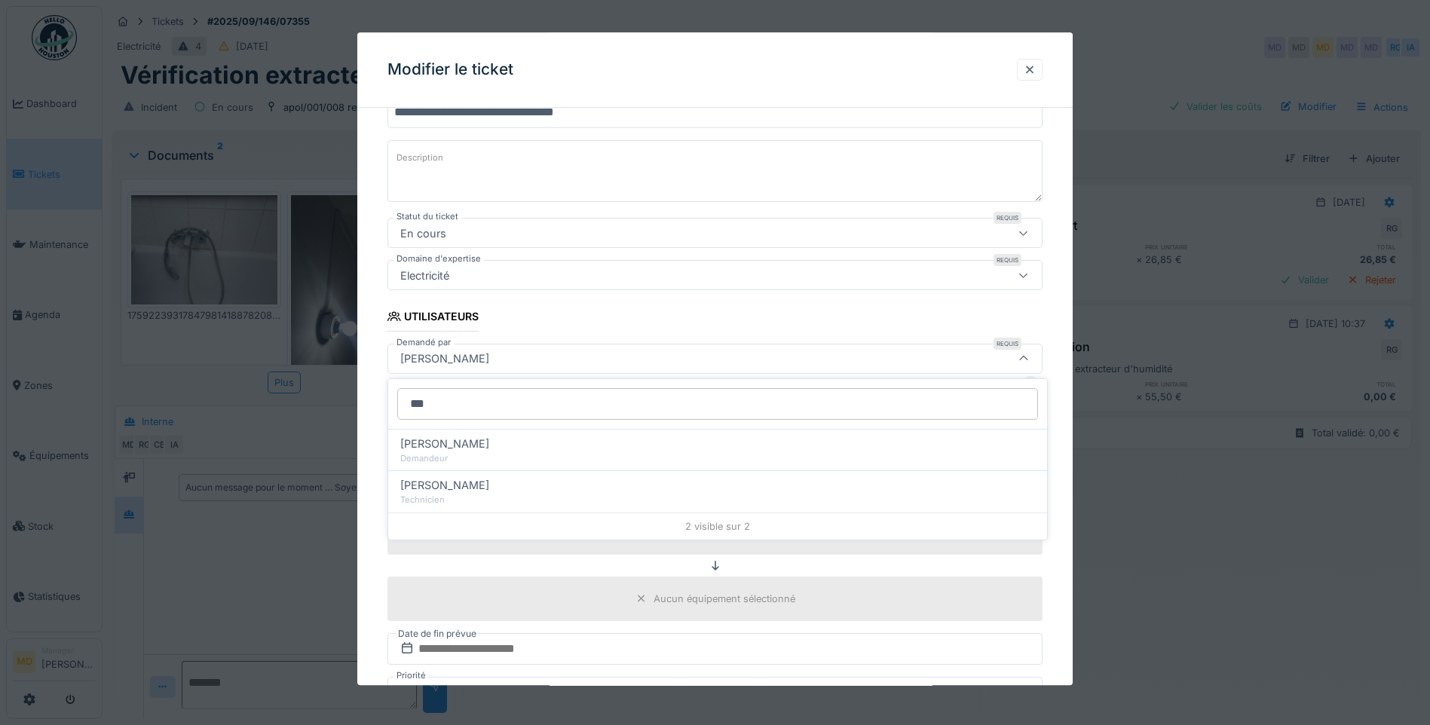
scroll to position [0, 0]
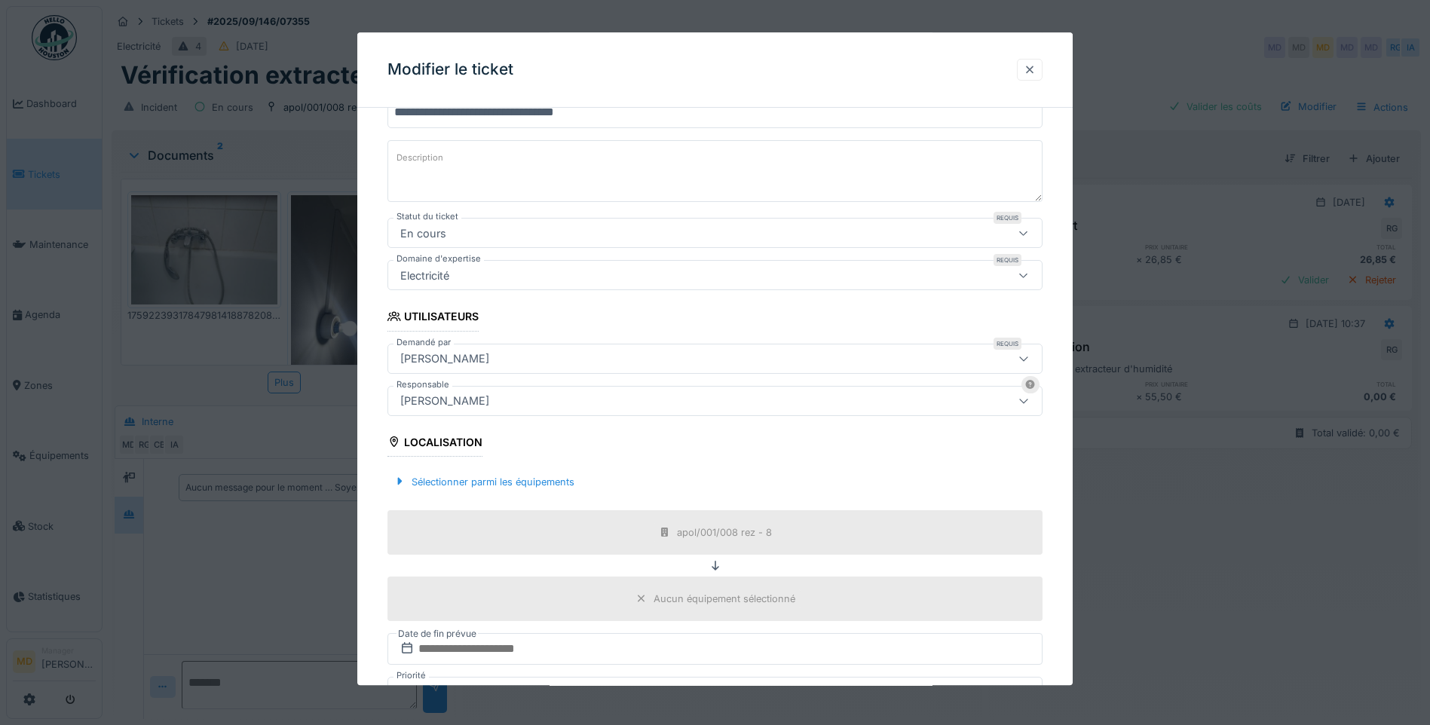
click at [1042, 67] on div at bounding box center [1030, 70] width 26 height 22
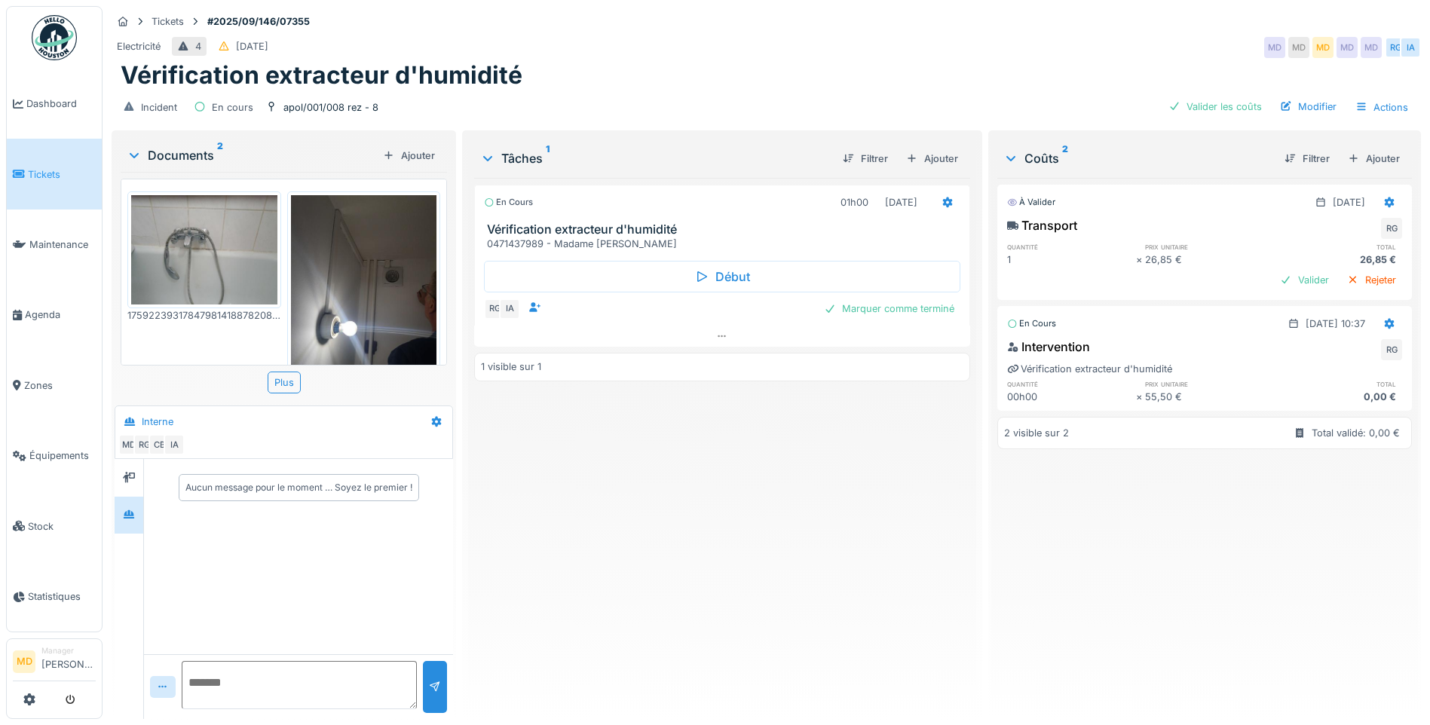
drag, startPoint x: 684, startPoint y: 240, endPoint x: 623, endPoint y: 246, distance: 61.3
click at [623, 246] on div "0471437989 - Madame [PERSON_NAME]" at bounding box center [725, 244] width 476 height 14
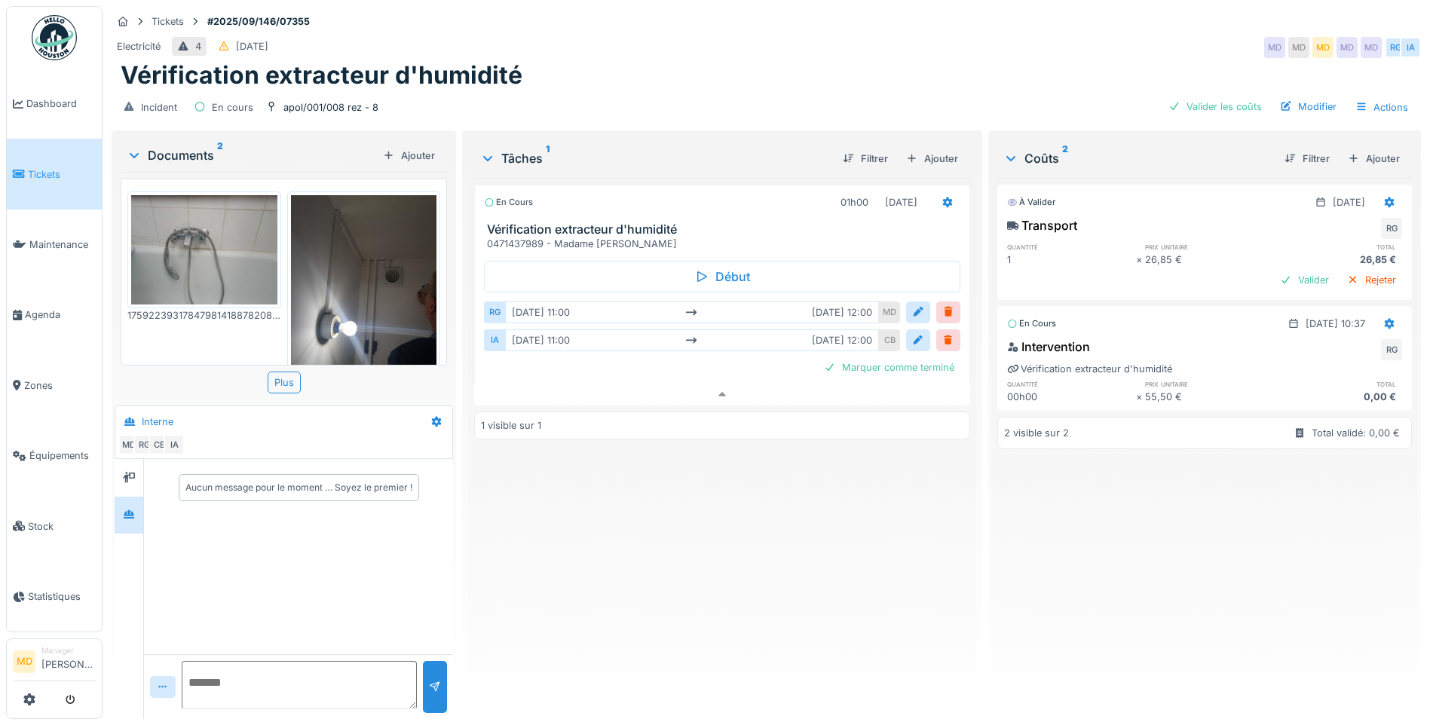
scroll to position [11, 0]
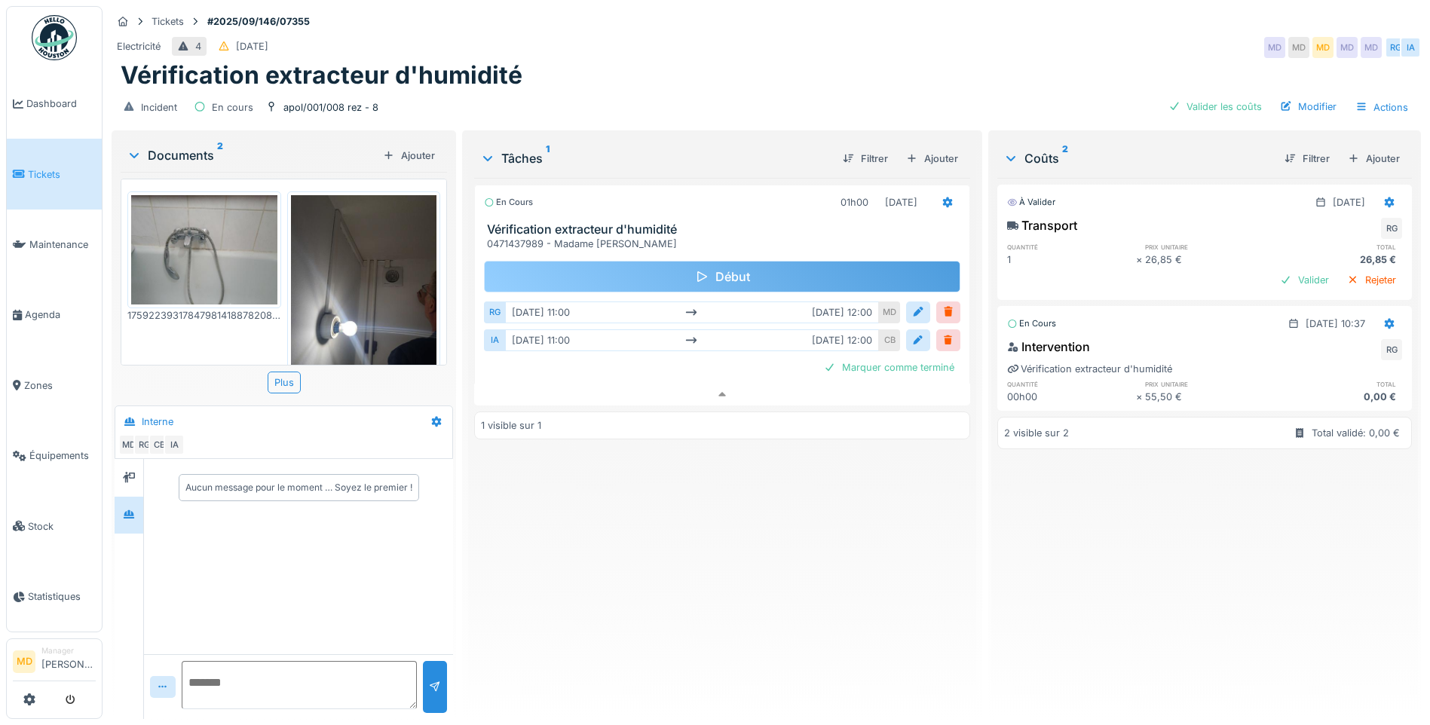
copy div "AATTACHE"
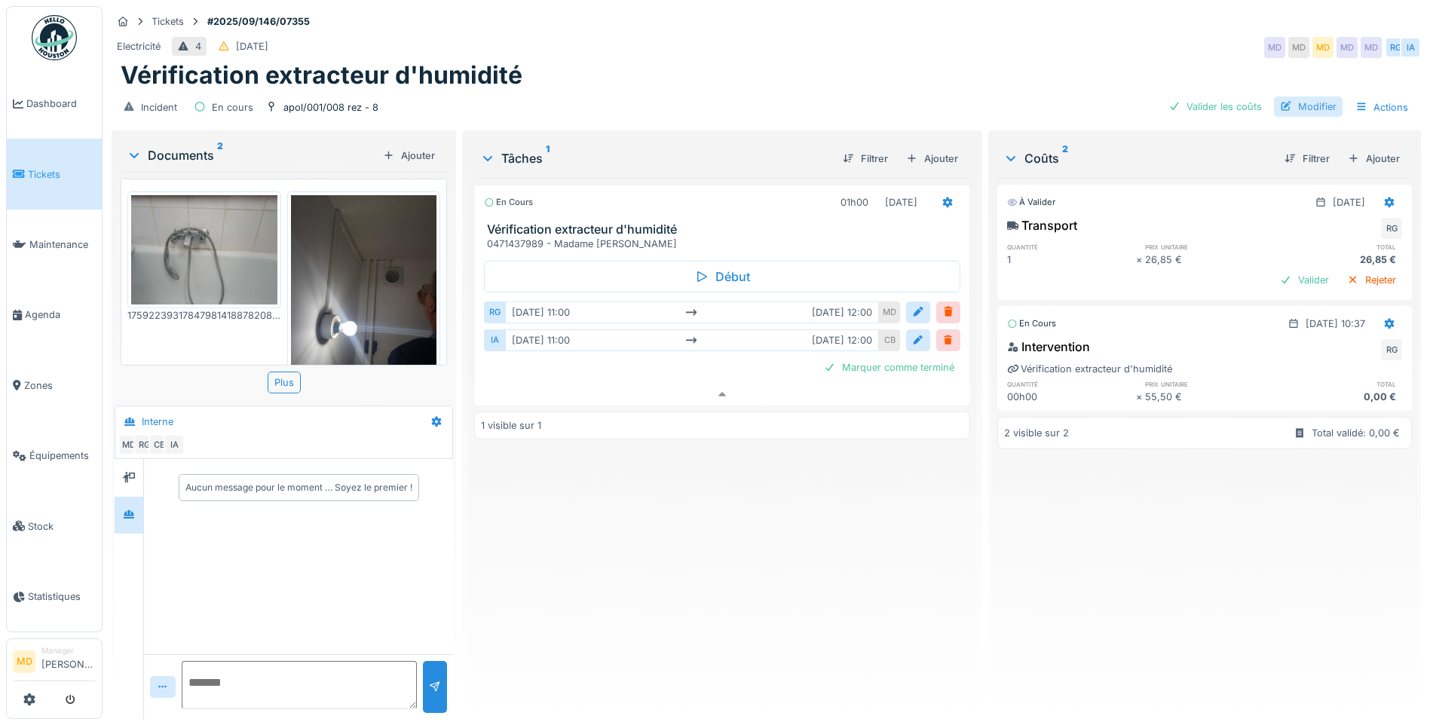
click at [1291, 100] on div "Modifier" at bounding box center [1308, 106] width 69 height 20
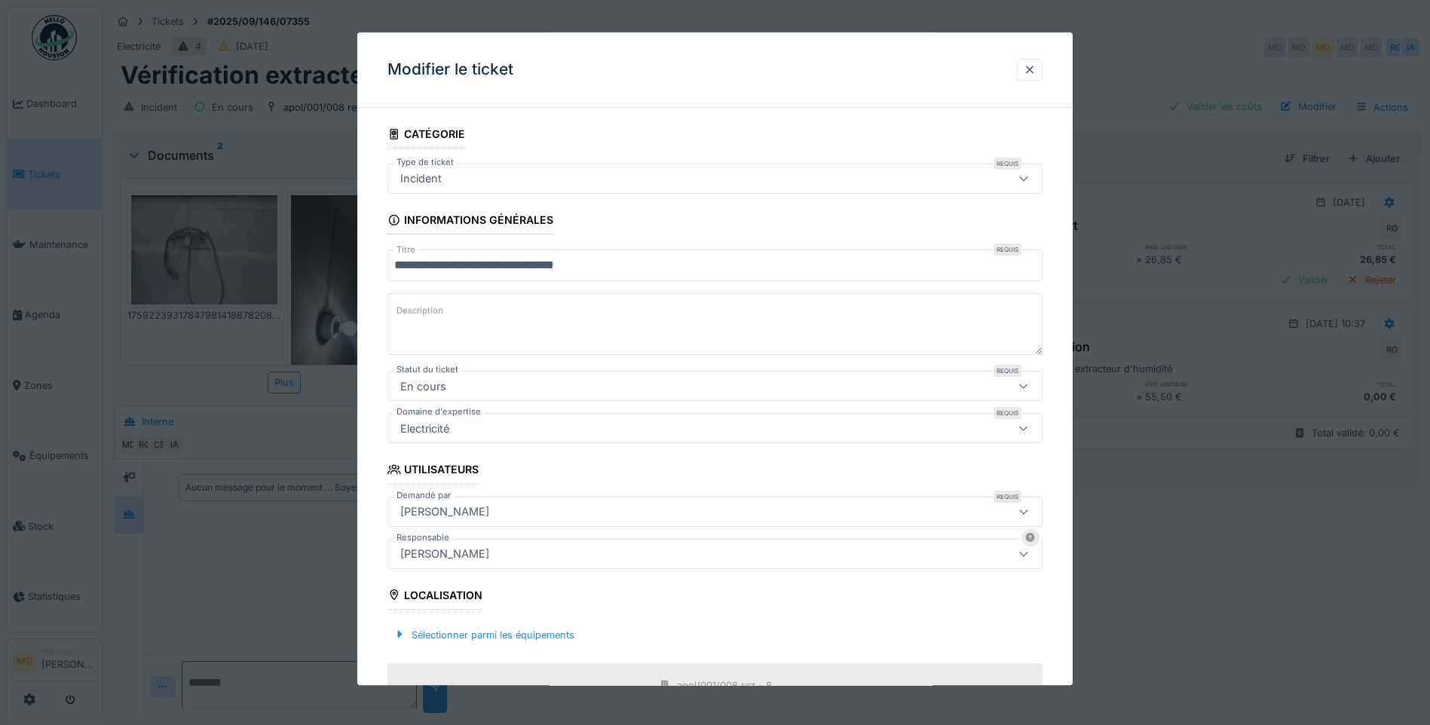
click at [444, 513] on div "[PERSON_NAME]" at bounding box center [444, 512] width 101 height 17
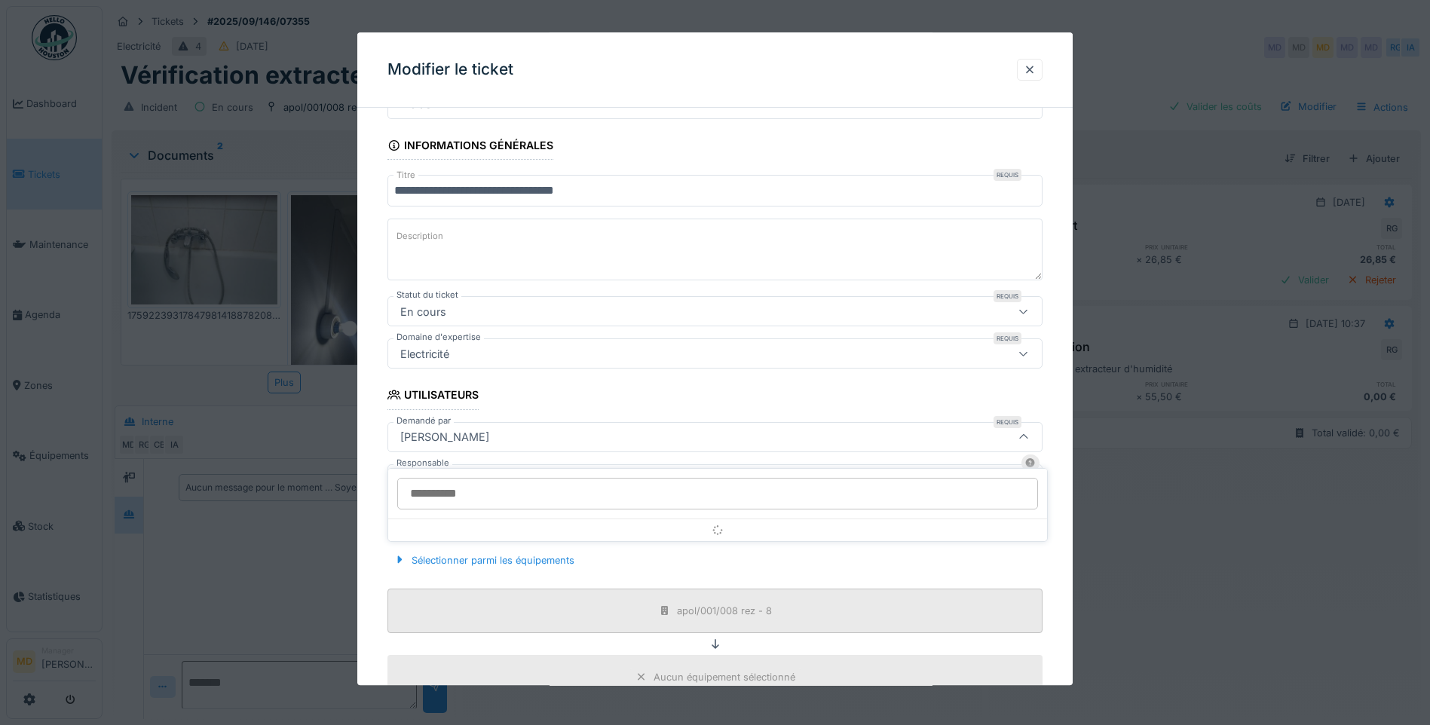
scroll to position [153, 0]
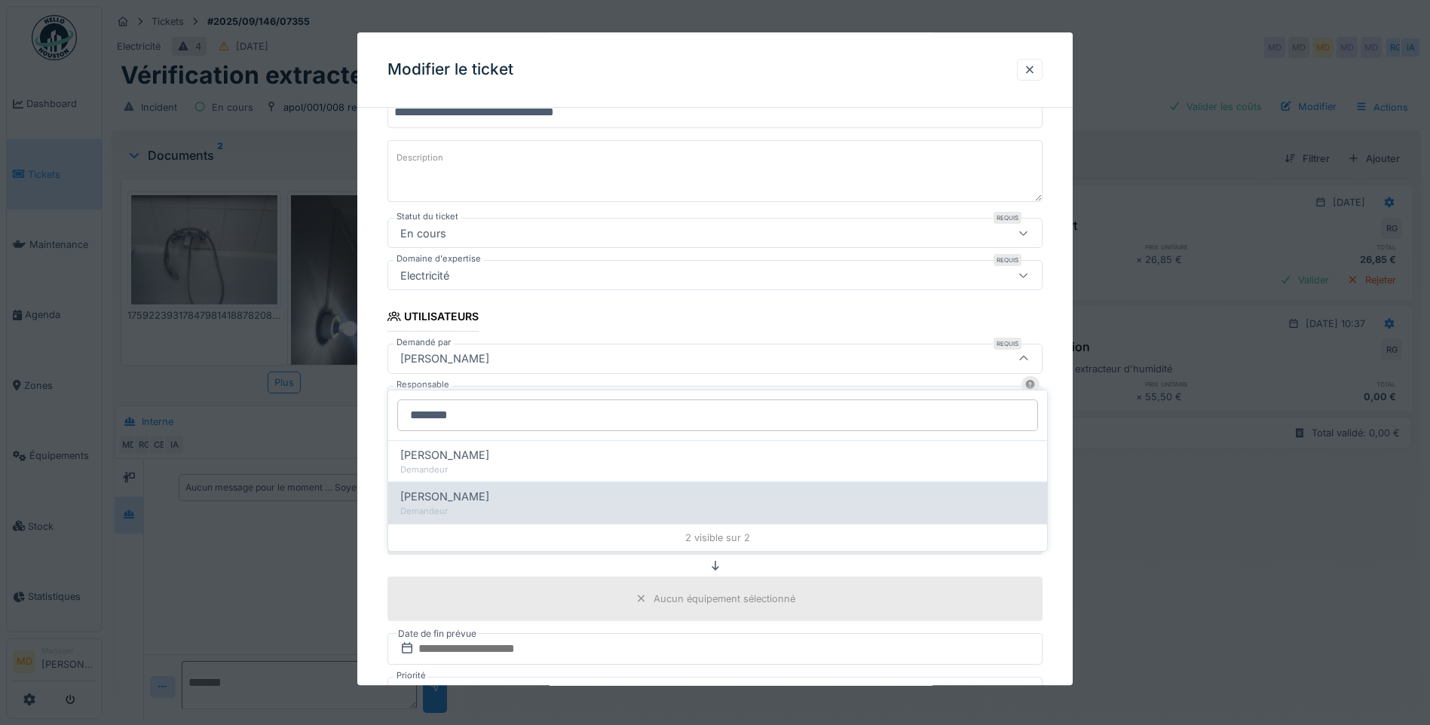
type input "********"
click at [503, 505] on div "Demandeur" at bounding box center [717, 511] width 635 height 13
type input "****"
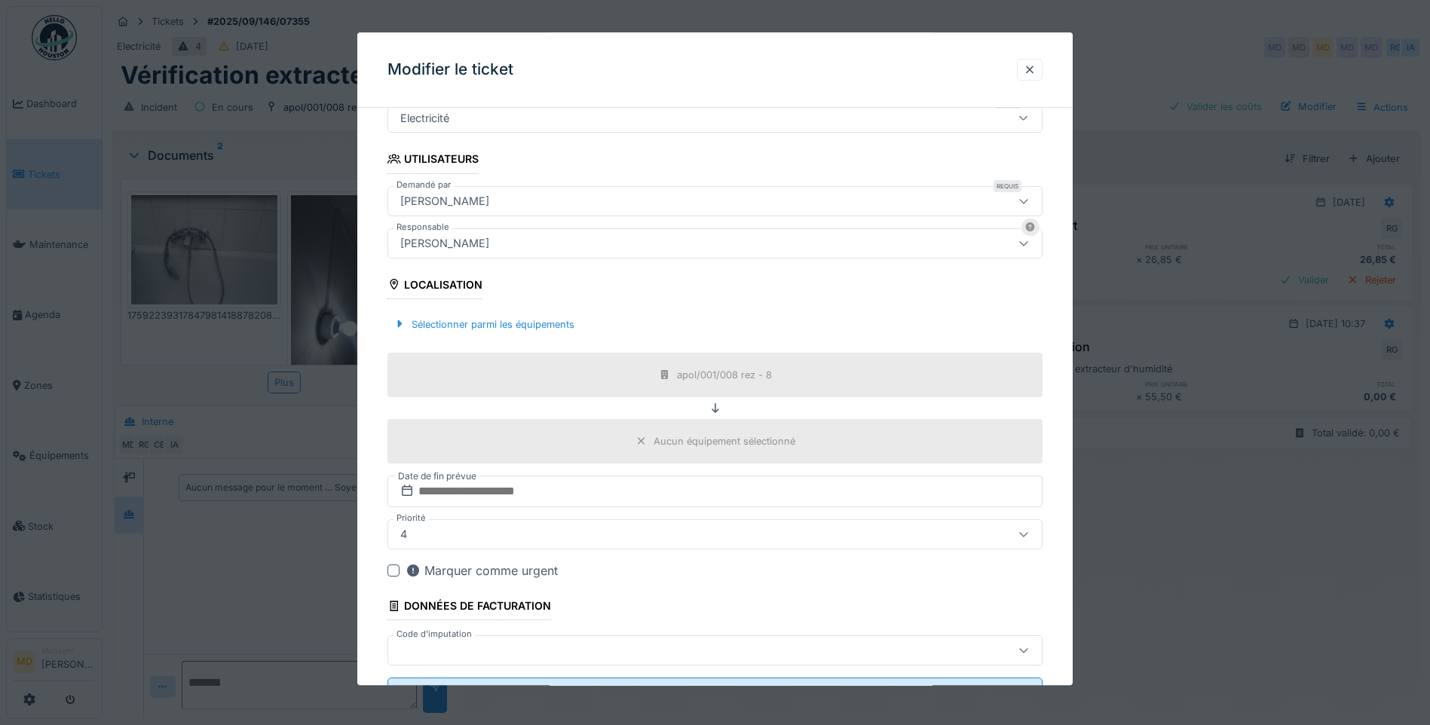
scroll to position [377, 0]
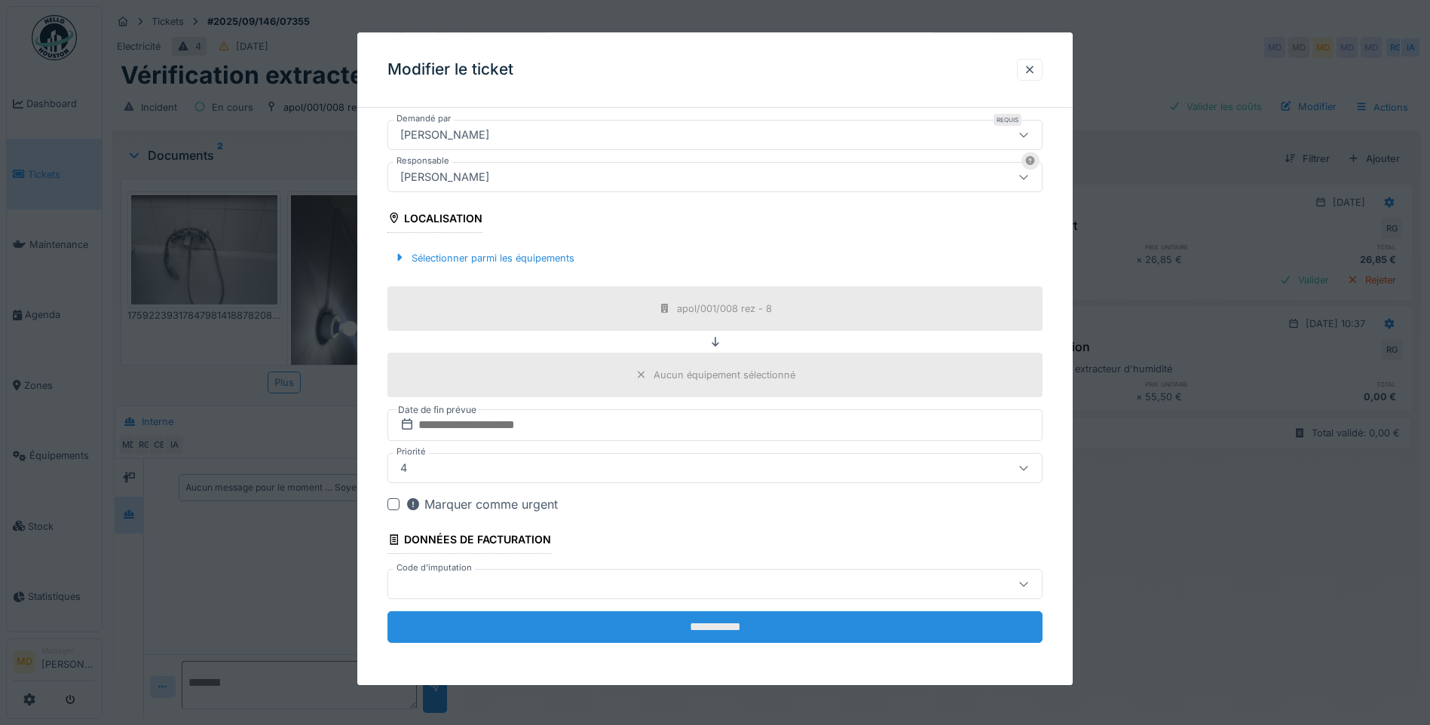
click at [669, 634] on input "**********" at bounding box center [714, 627] width 655 height 32
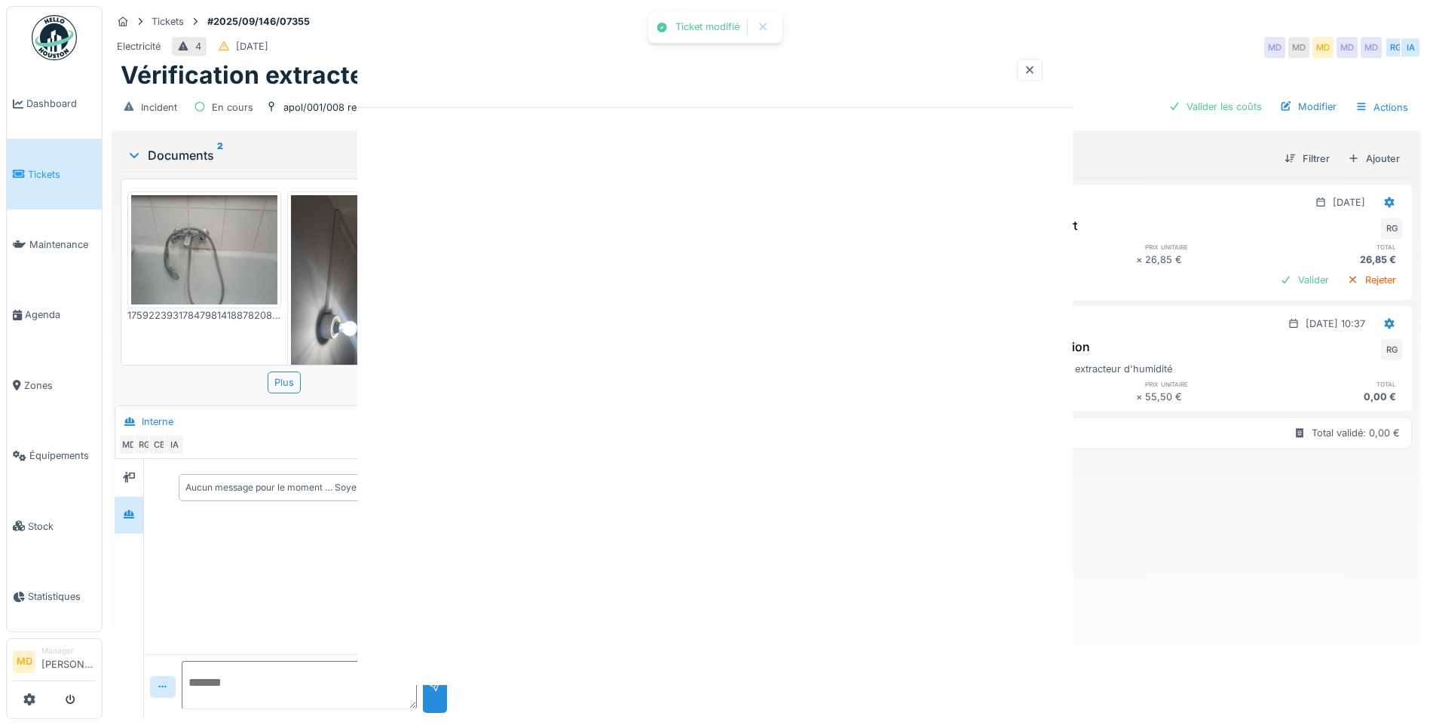
scroll to position [0, 0]
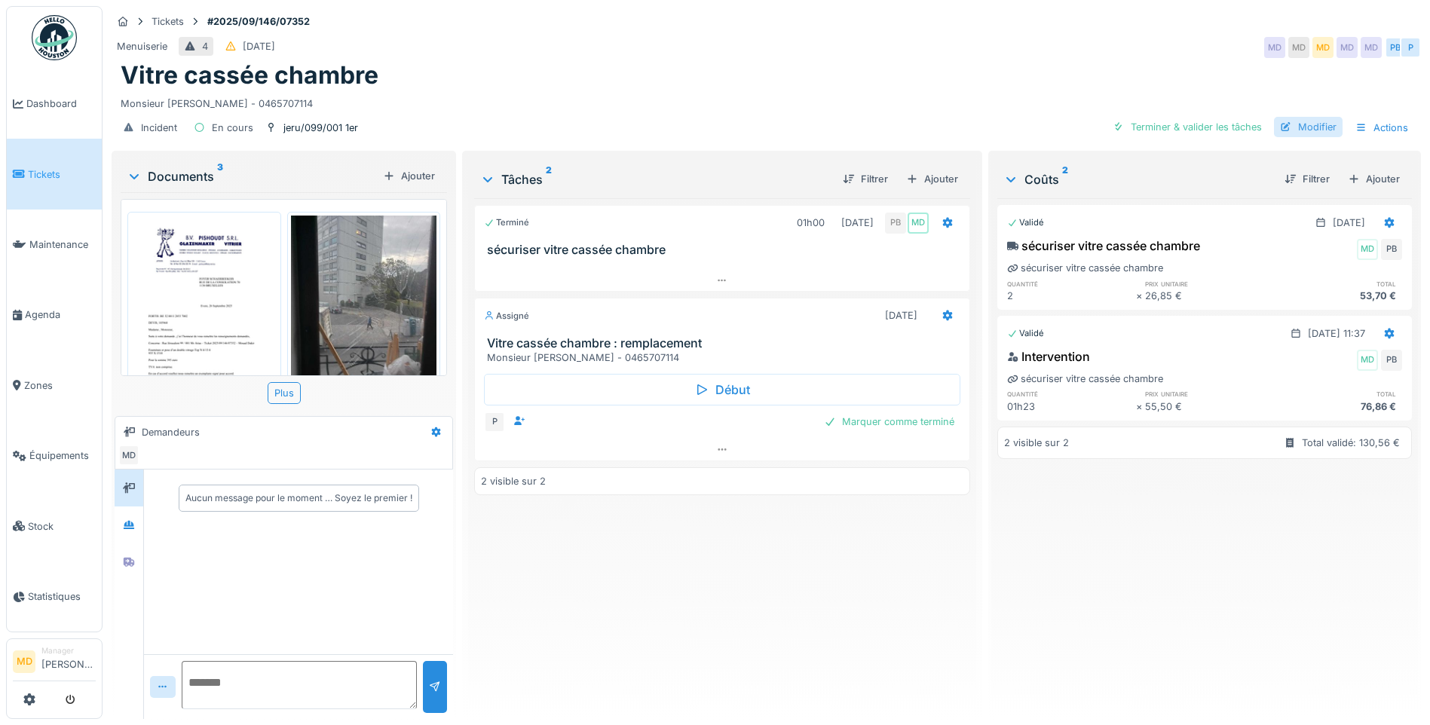
click at [1286, 127] on div "Modifier" at bounding box center [1308, 127] width 69 height 20
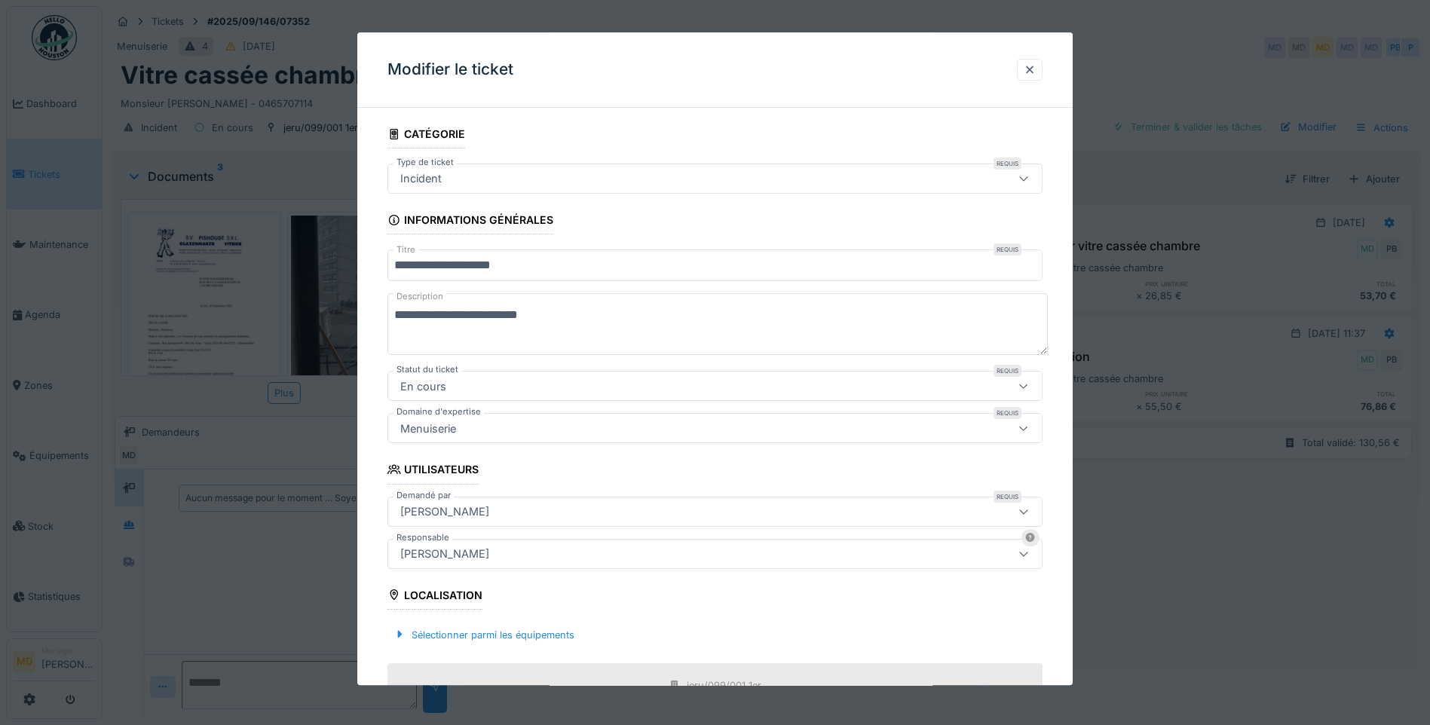
click at [470, 507] on div "[PERSON_NAME]" at bounding box center [444, 512] width 101 height 17
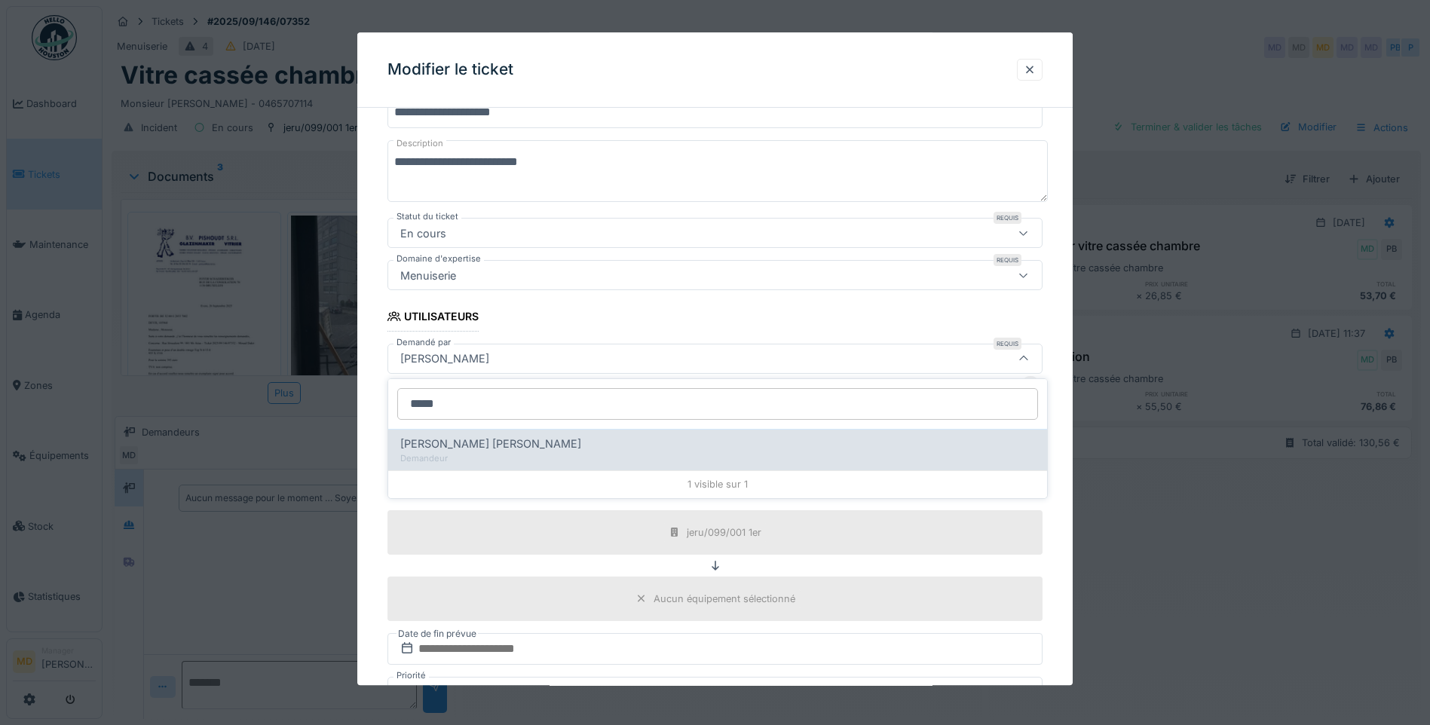
type input "*****"
click at [454, 452] on div "Demandeur" at bounding box center [717, 458] width 635 height 13
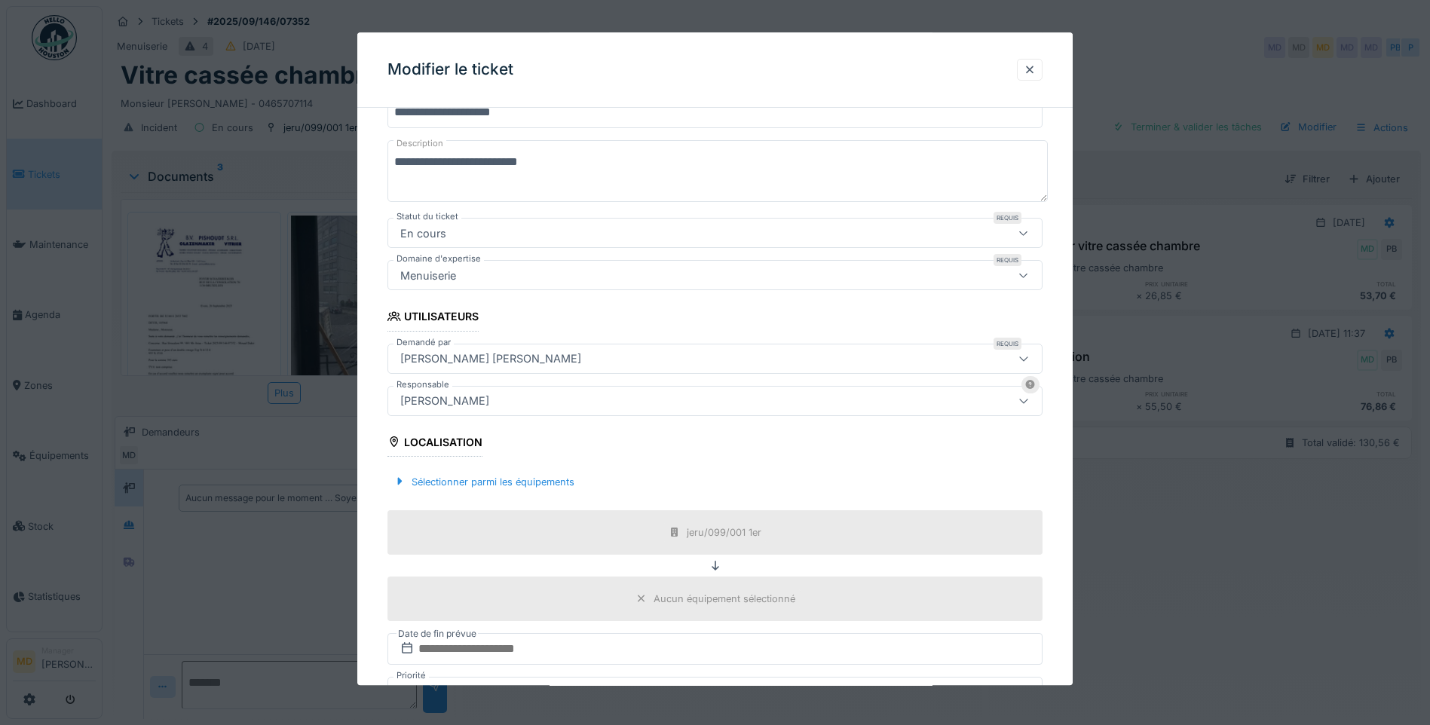
type input "****"
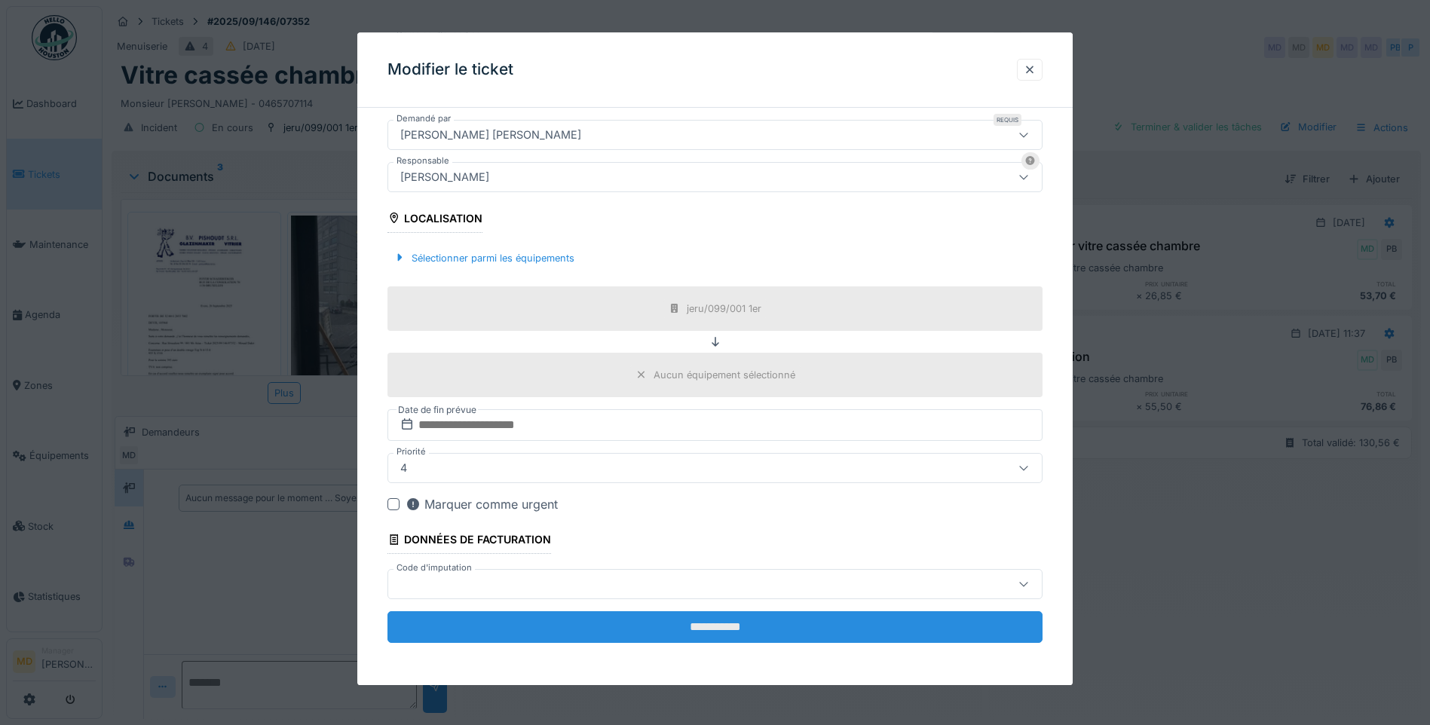
click at [562, 619] on input "**********" at bounding box center [714, 627] width 655 height 32
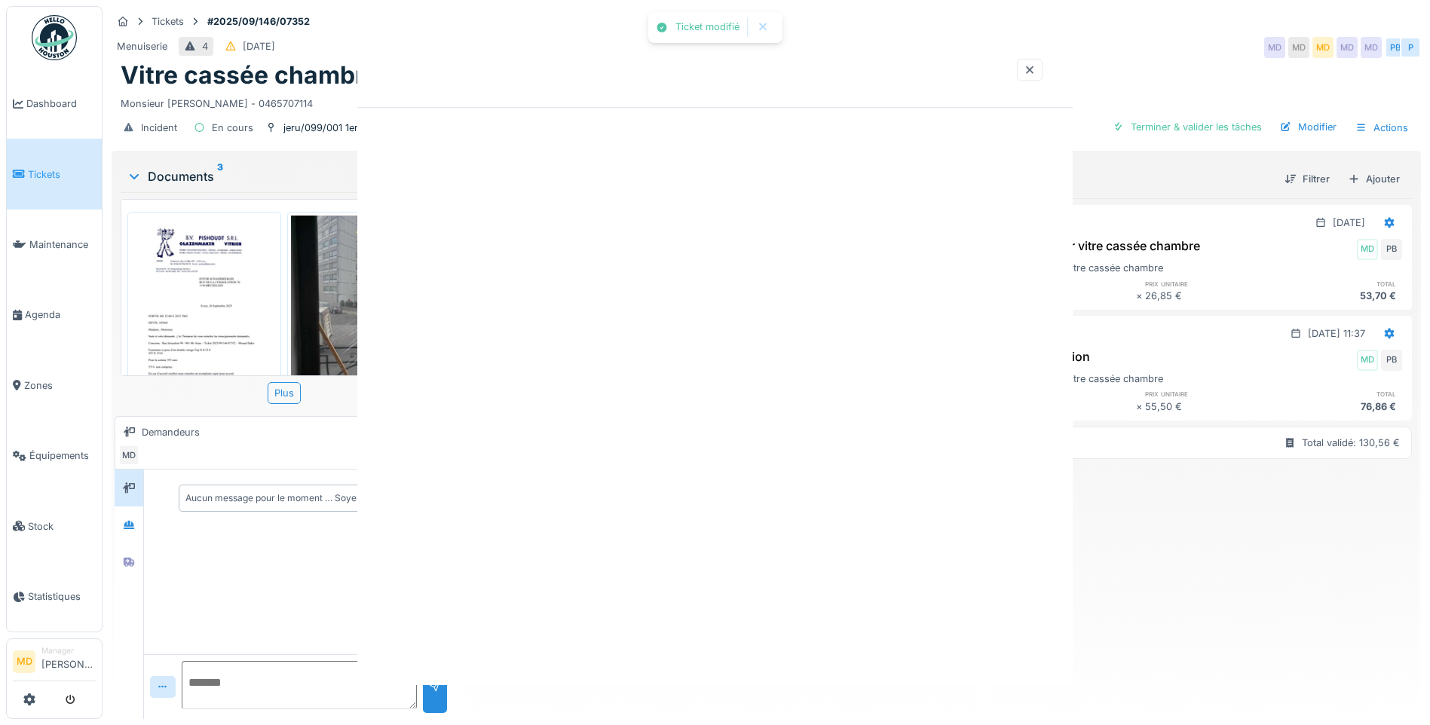
scroll to position [0, 0]
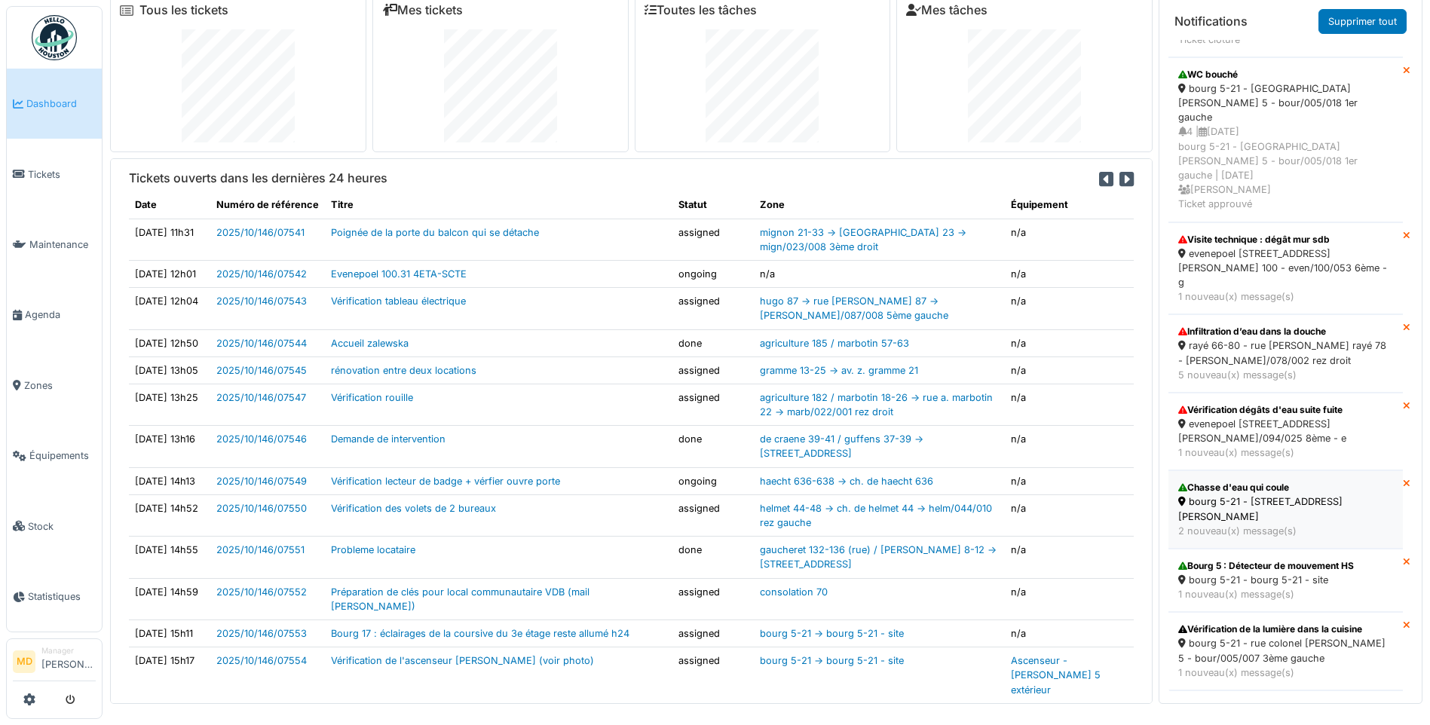
scroll to position [16, 0]
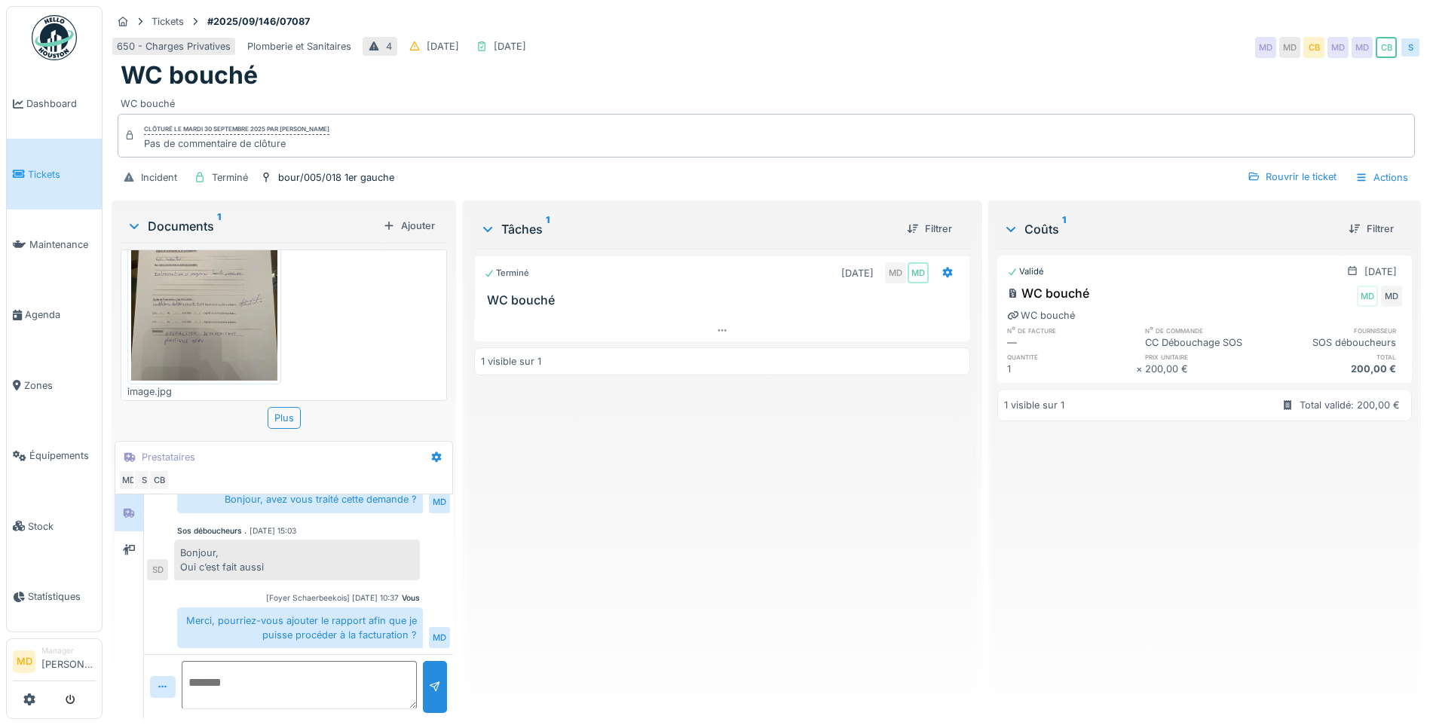
scroll to position [81, 0]
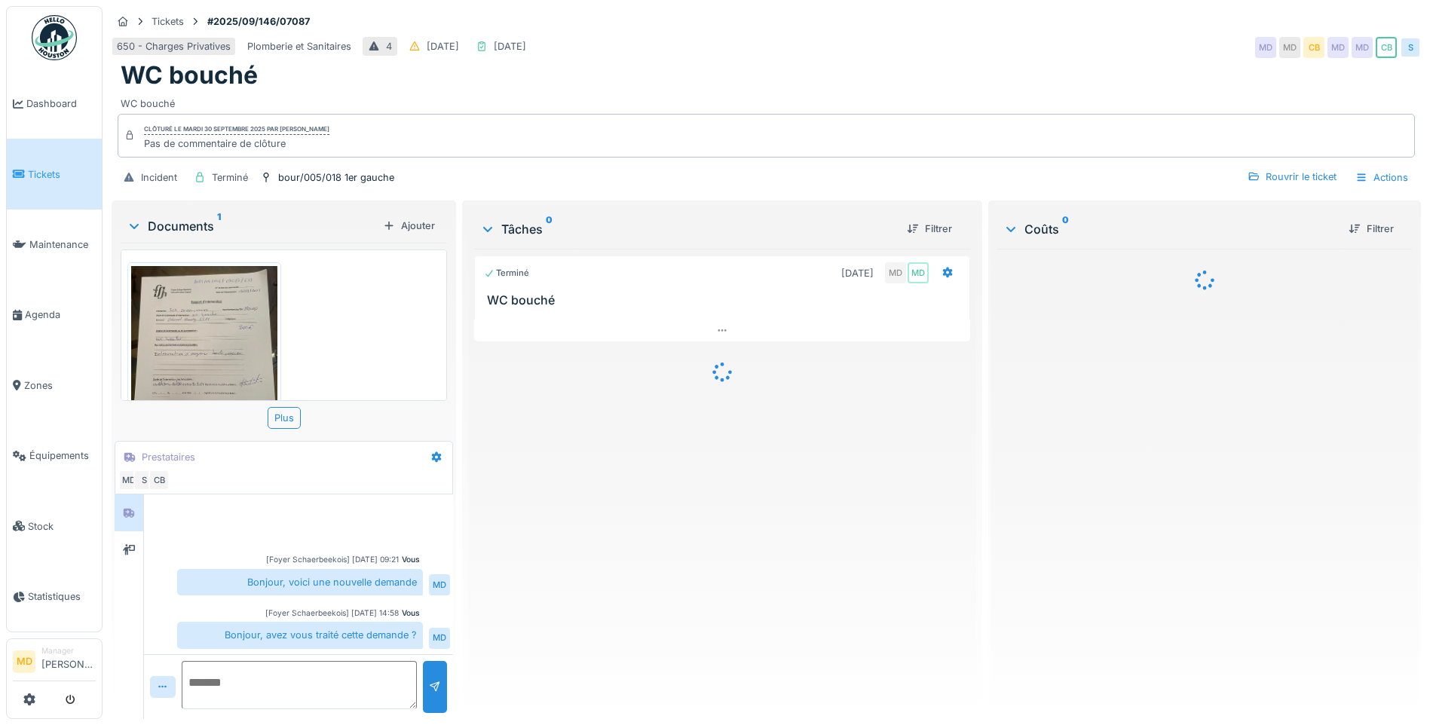
scroll to position [136, 0]
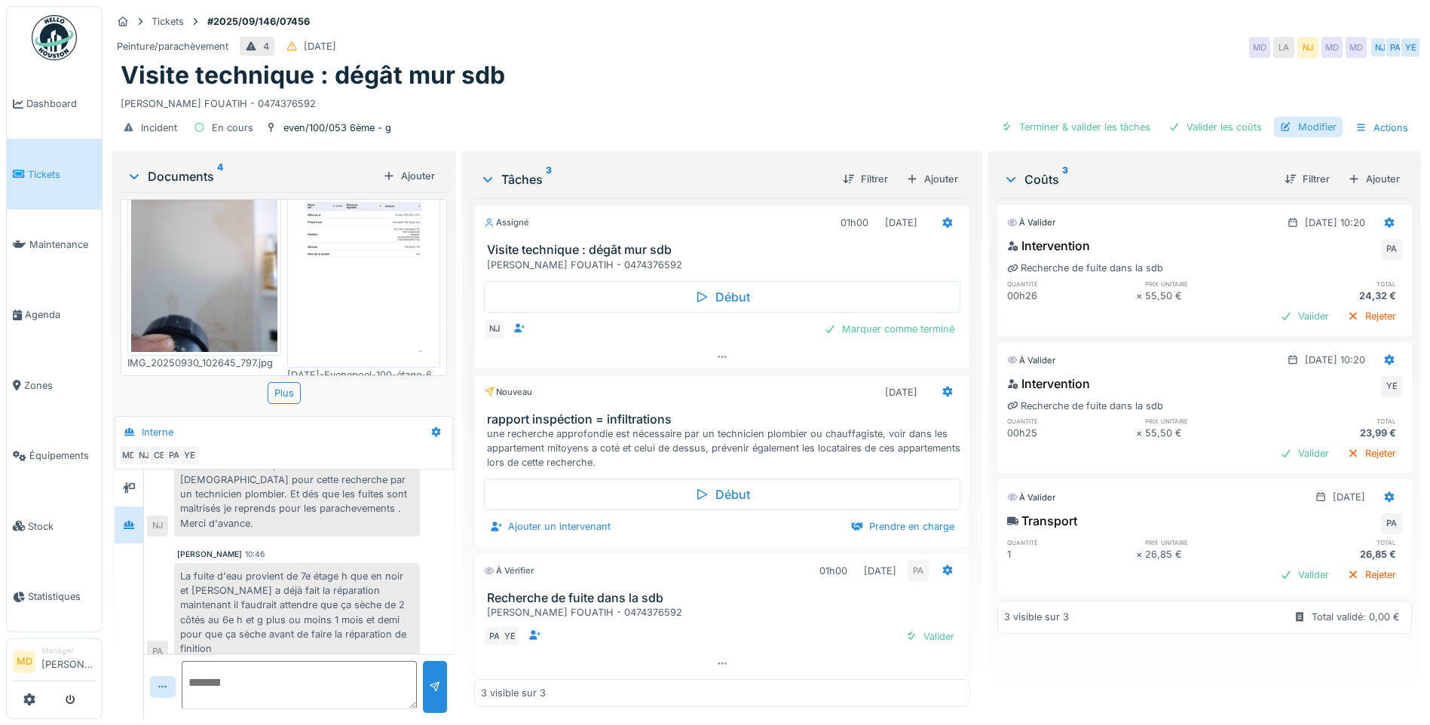
click at [1305, 117] on div "Modifier" at bounding box center [1308, 127] width 69 height 20
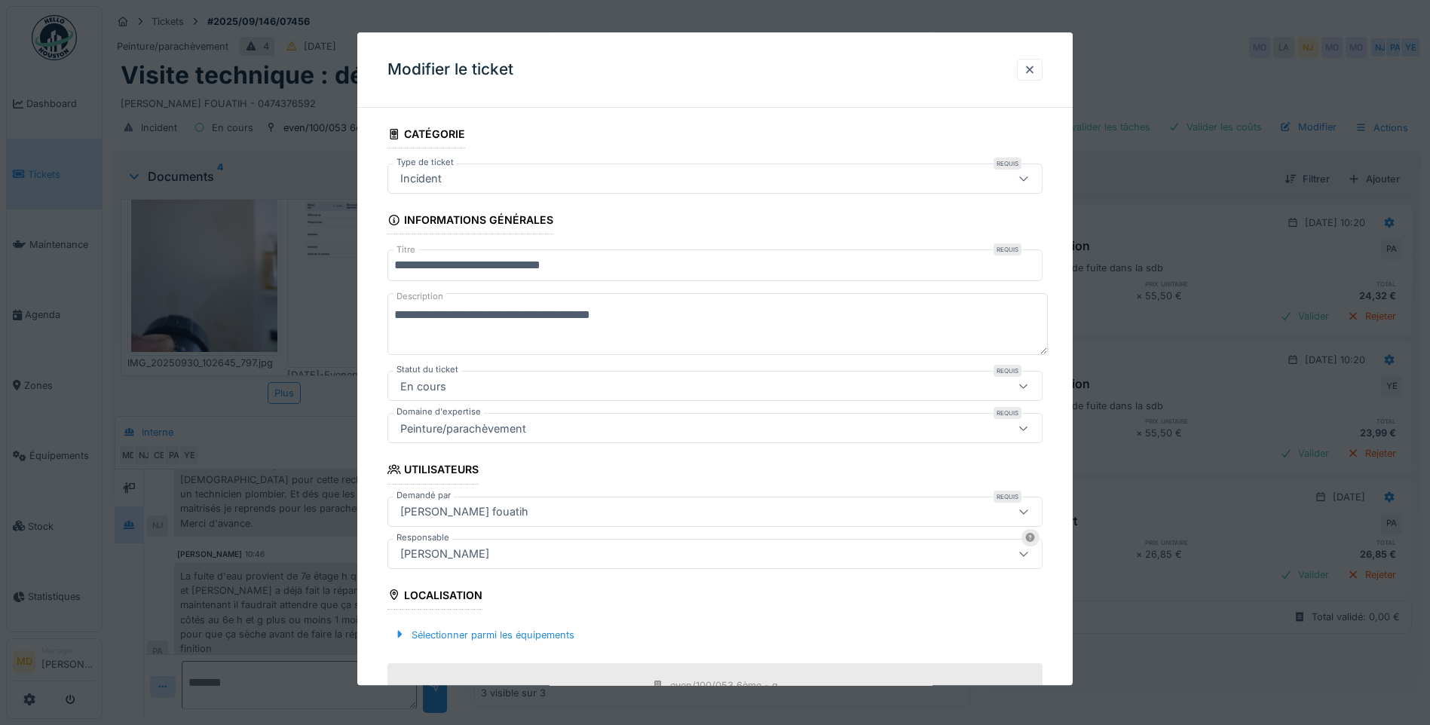
click at [459, 557] on div "[PERSON_NAME]" at bounding box center [444, 554] width 101 height 17
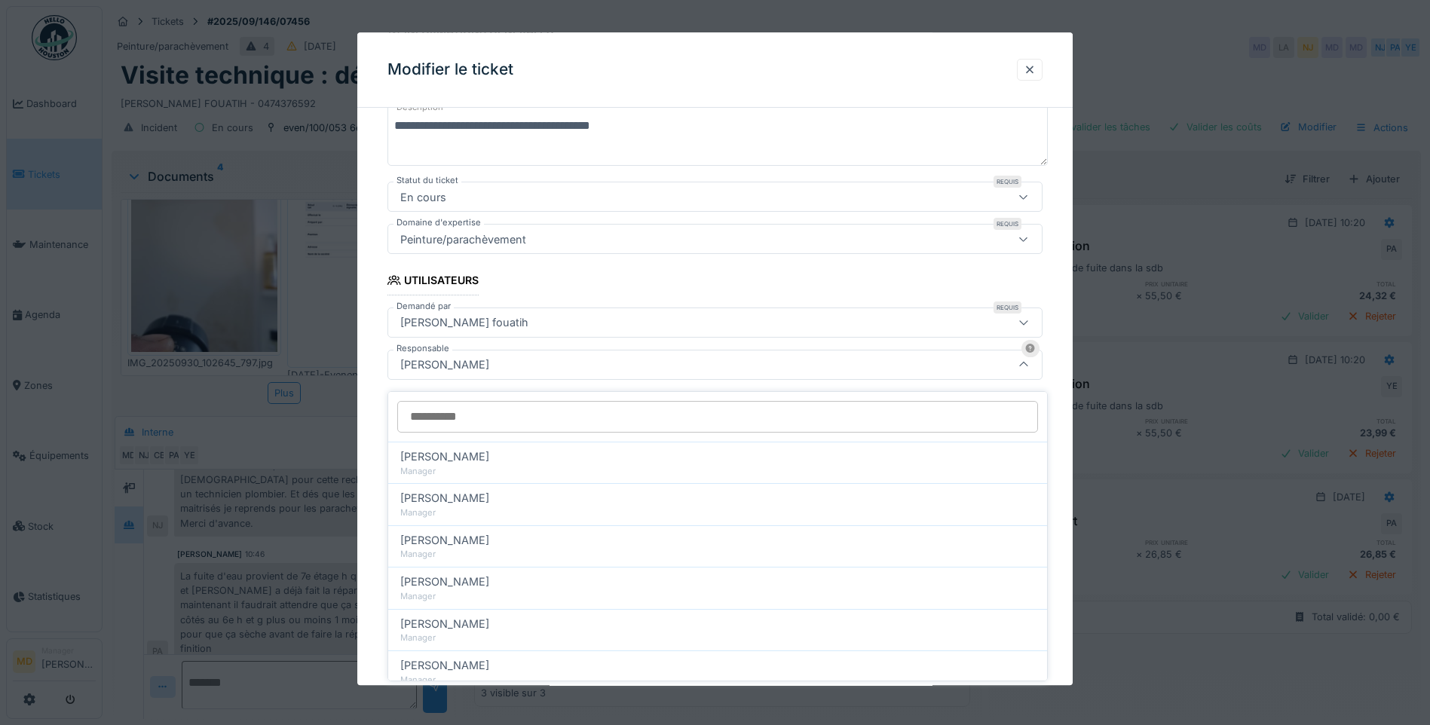
scroll to position [195, 0]
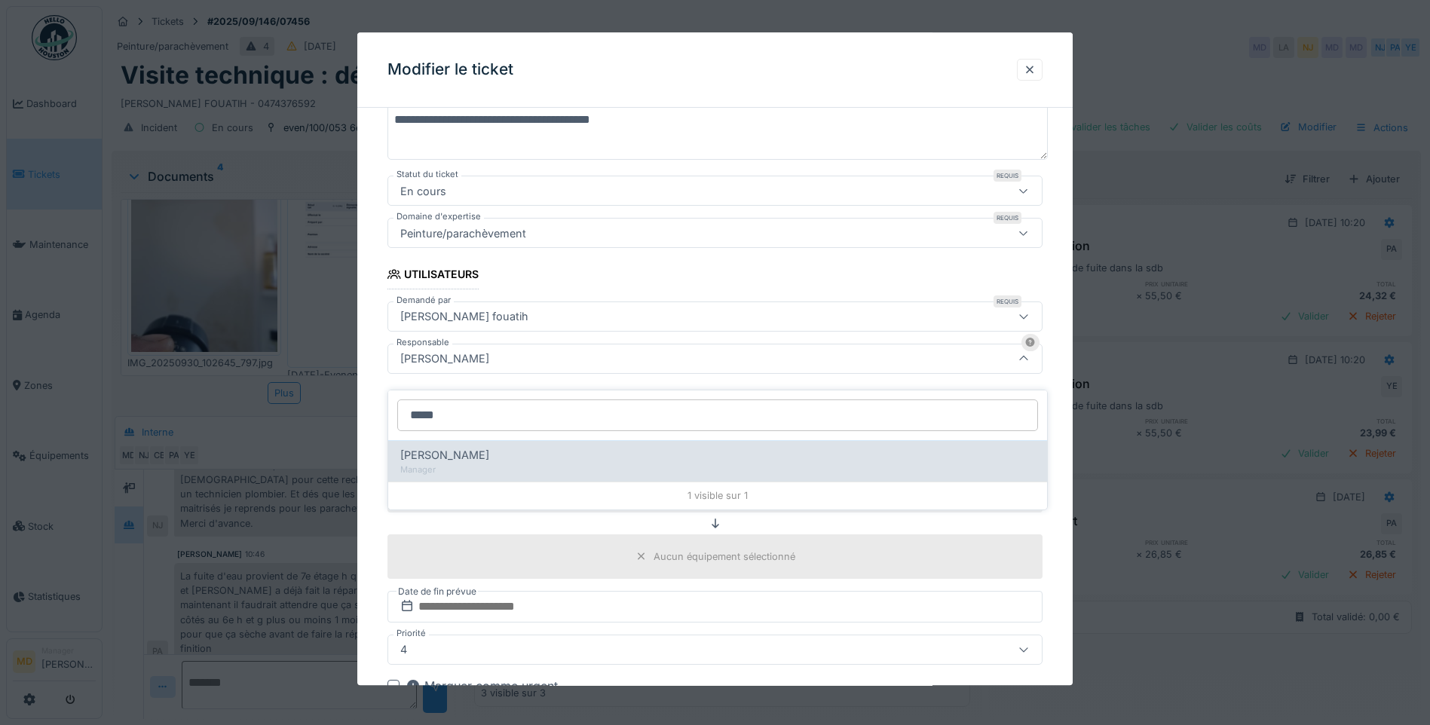
type input "*****"
click at [482, 464] on div "Manager" at bounding box center [717, 470] width 635 height 13
type input "*****"
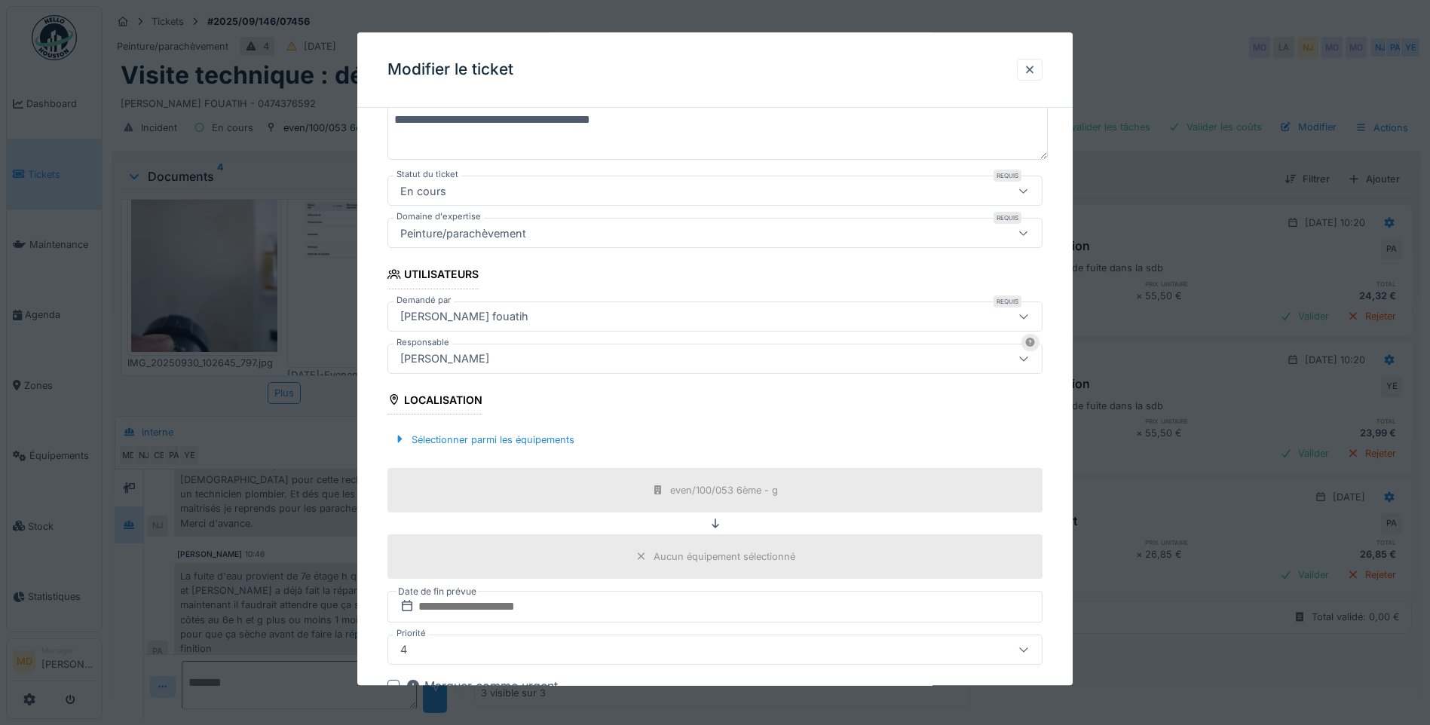
scroll to position [377, 0]
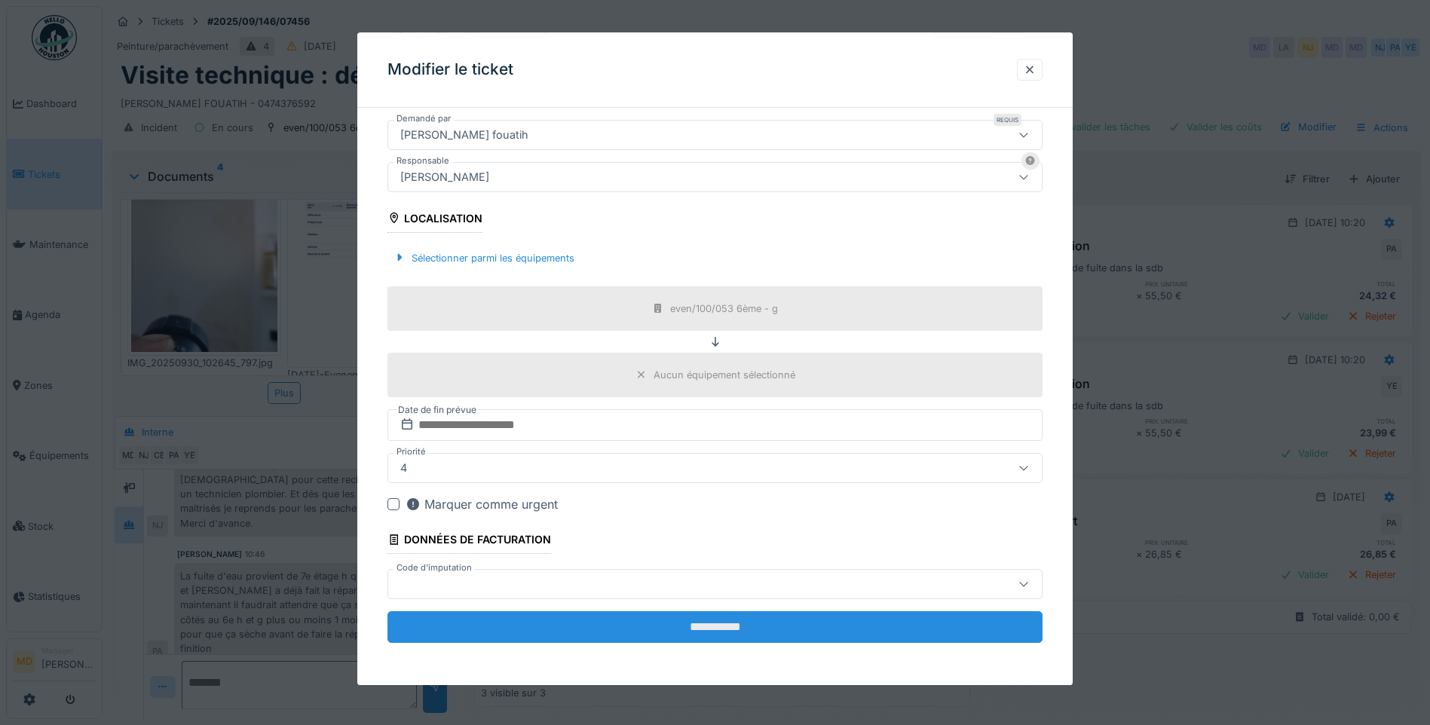
click at [647, 623] on input "**********" at bounding box center [714, 627] width 655 height 32
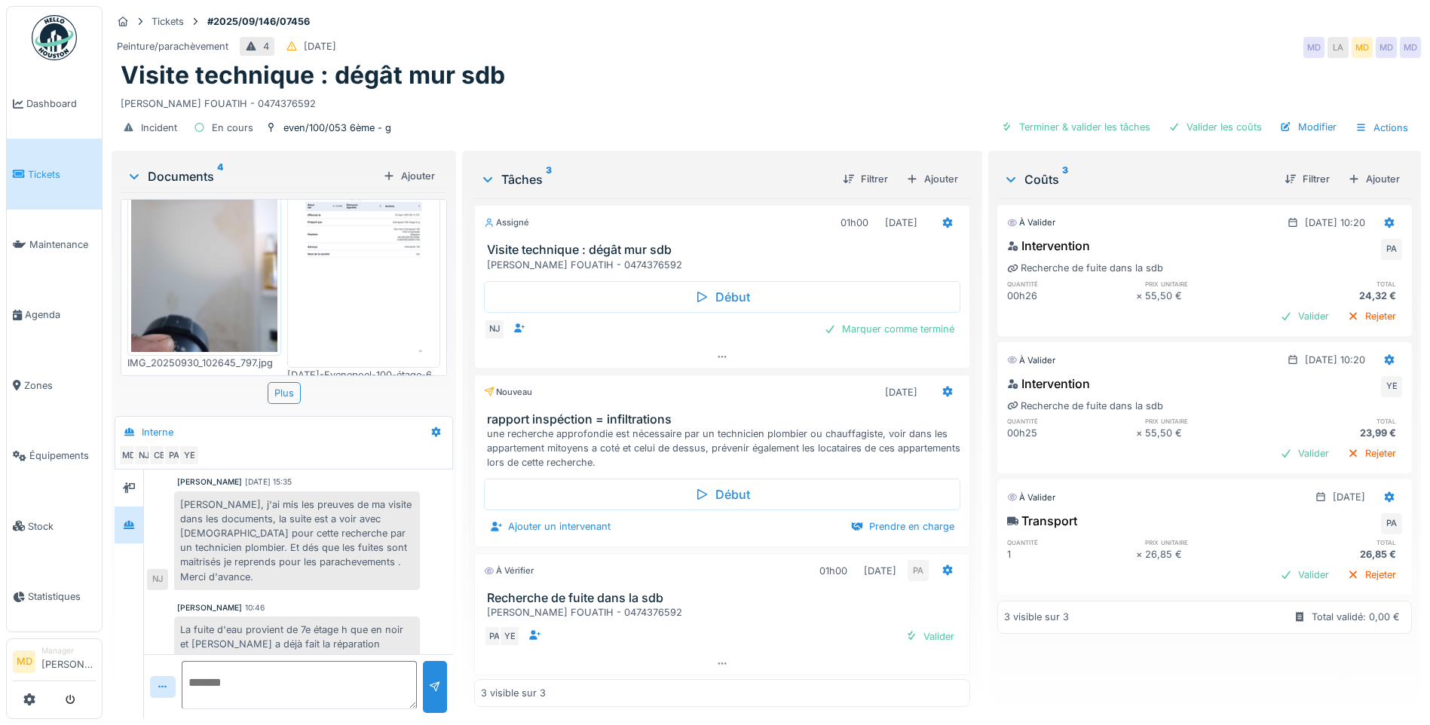
scroll to position [106, 0]
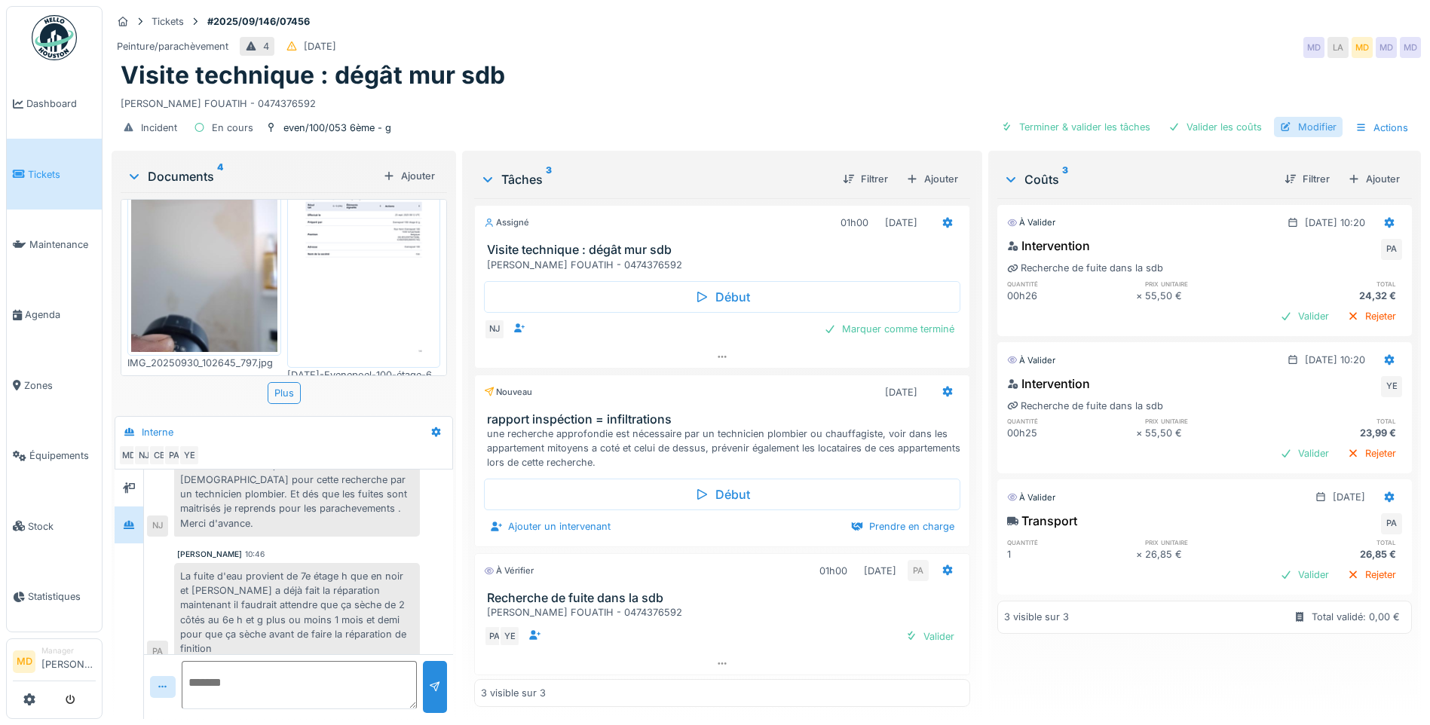
click at [1292, 128] on div "Modifier" at bounding box center [1308, 127] width 69 height 20
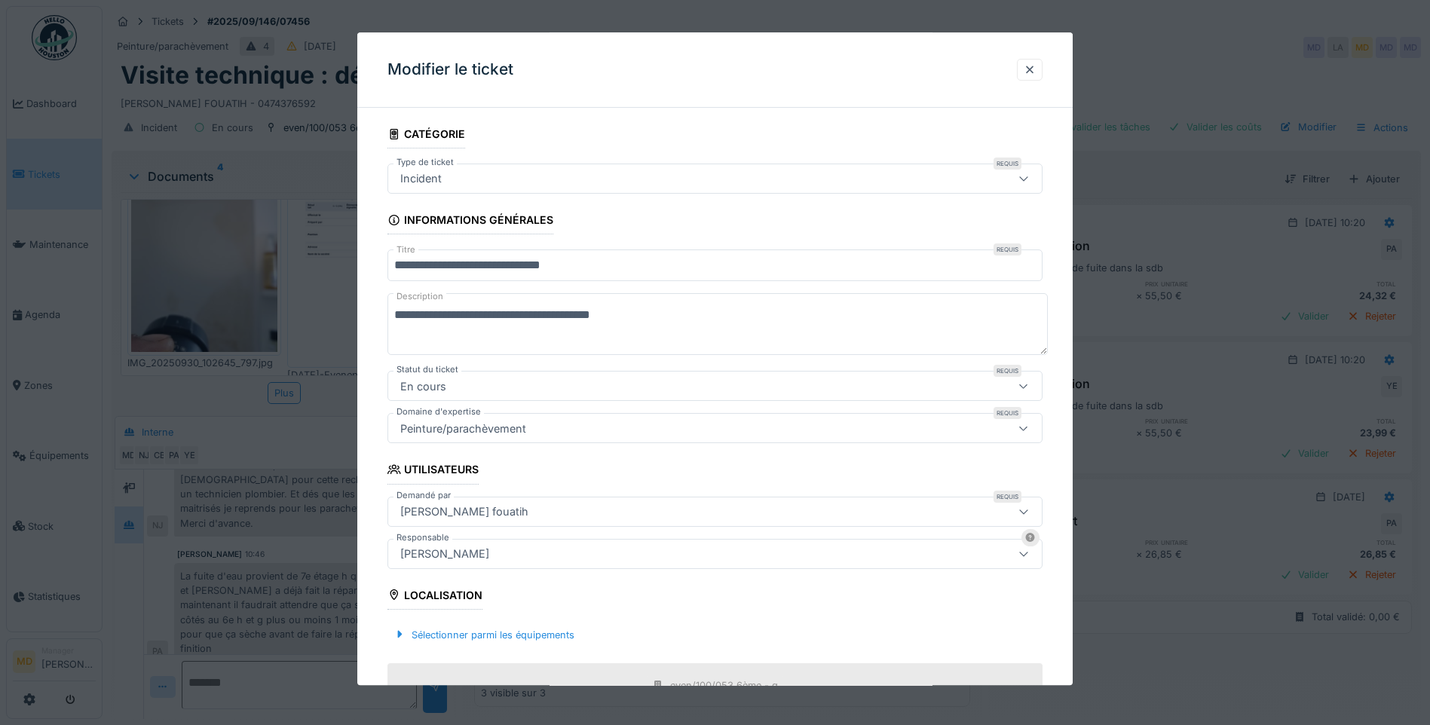
click at [482, 553] on div "[PERSON_NAME]" at bounding box center [676, 554] width 565 height 17
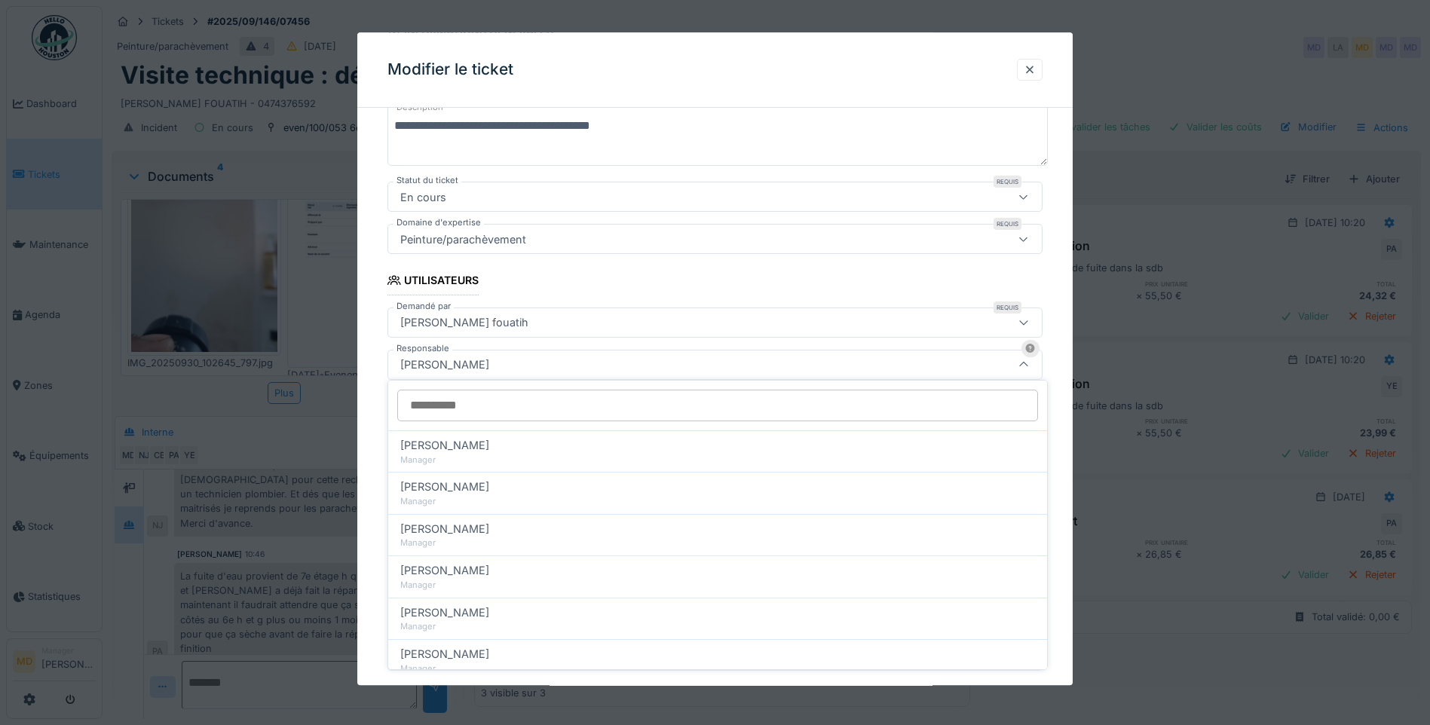
scroll to position [195, 0]
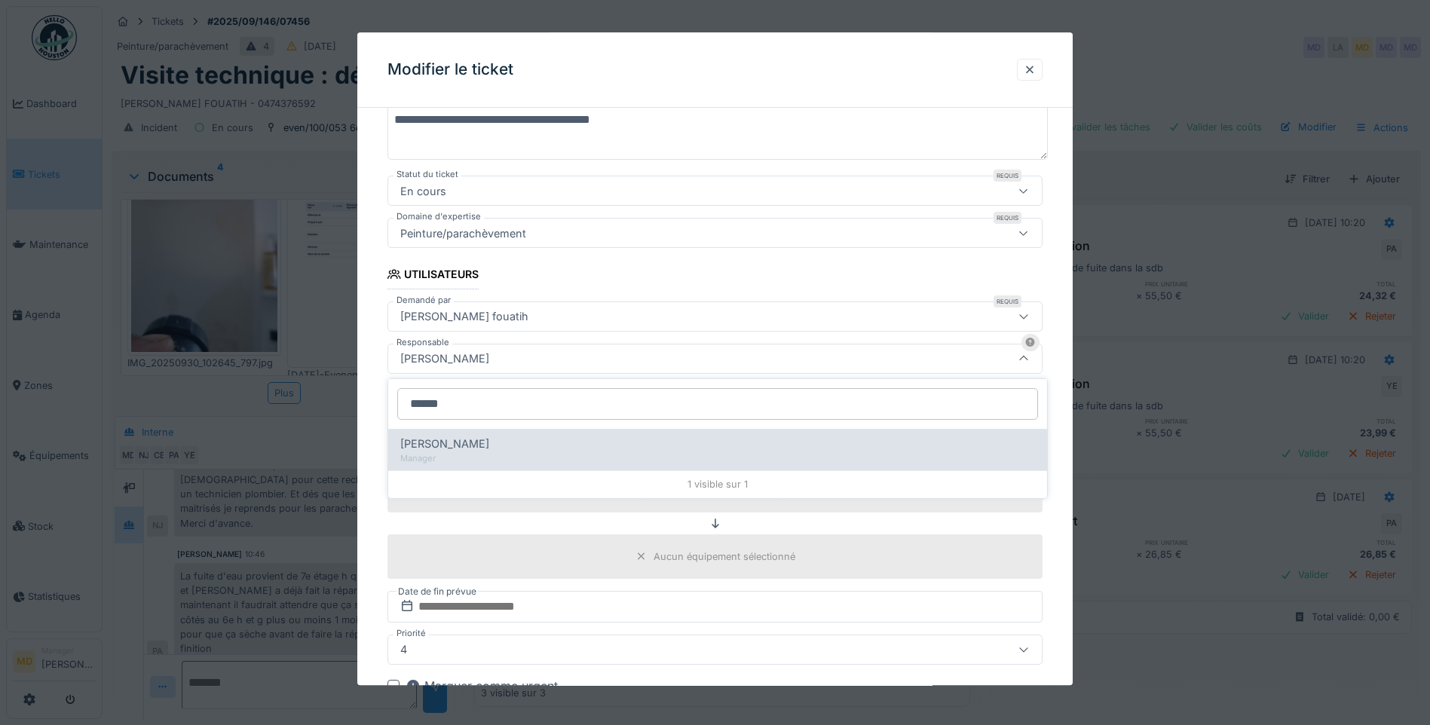
type input "******"
click at [473, 450] on div "Nicolae Jitcu" at bounding box center [717, 444] width 635 height 17
type input "*****"
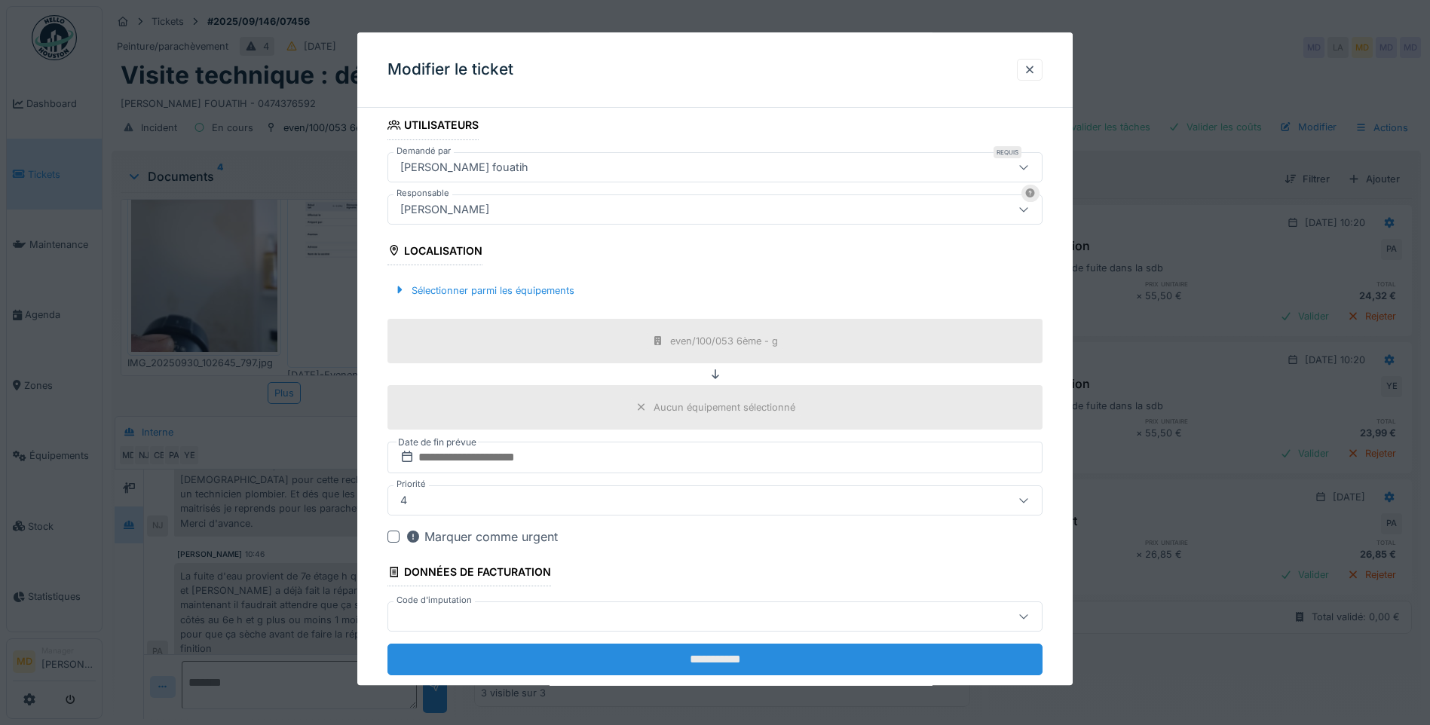
scroll to position [377, 0]
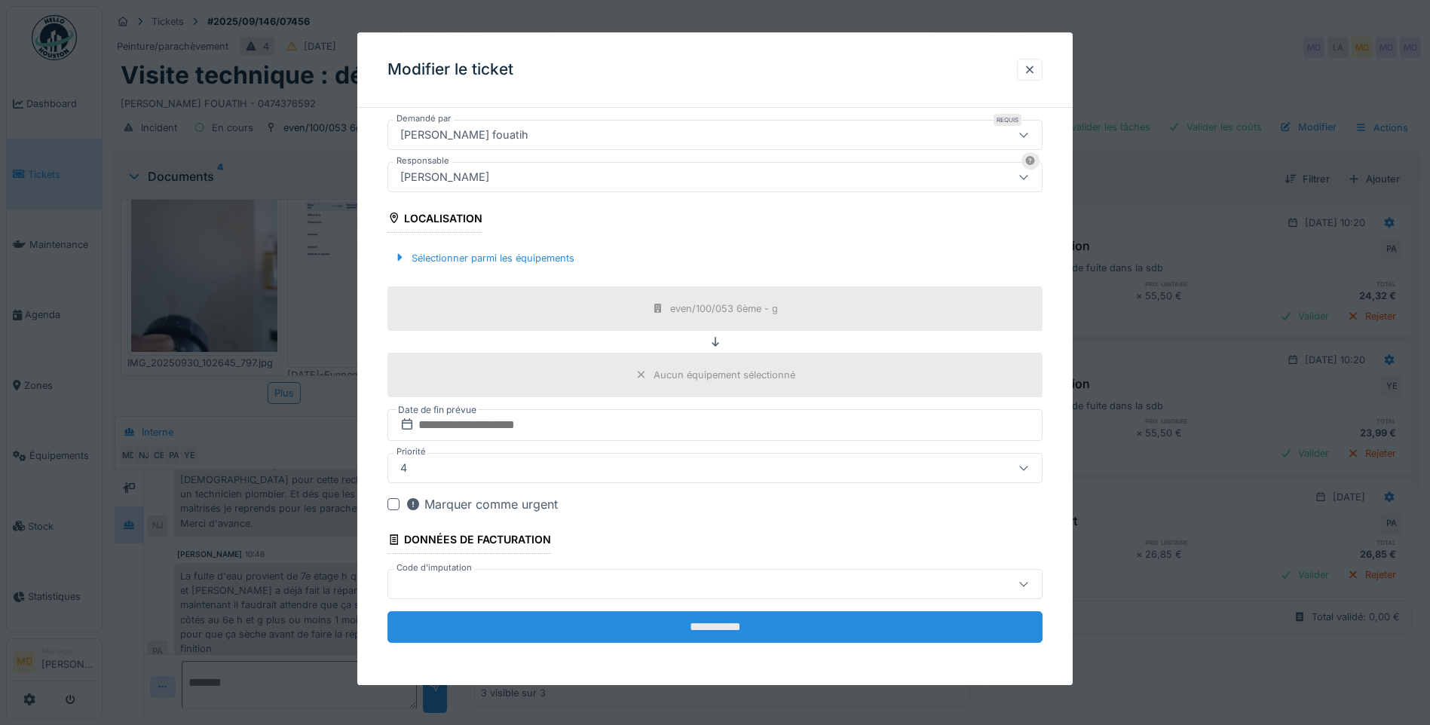
click at [694, 637] on input "**********" at bounding box center [714, 627] width 655 height 32
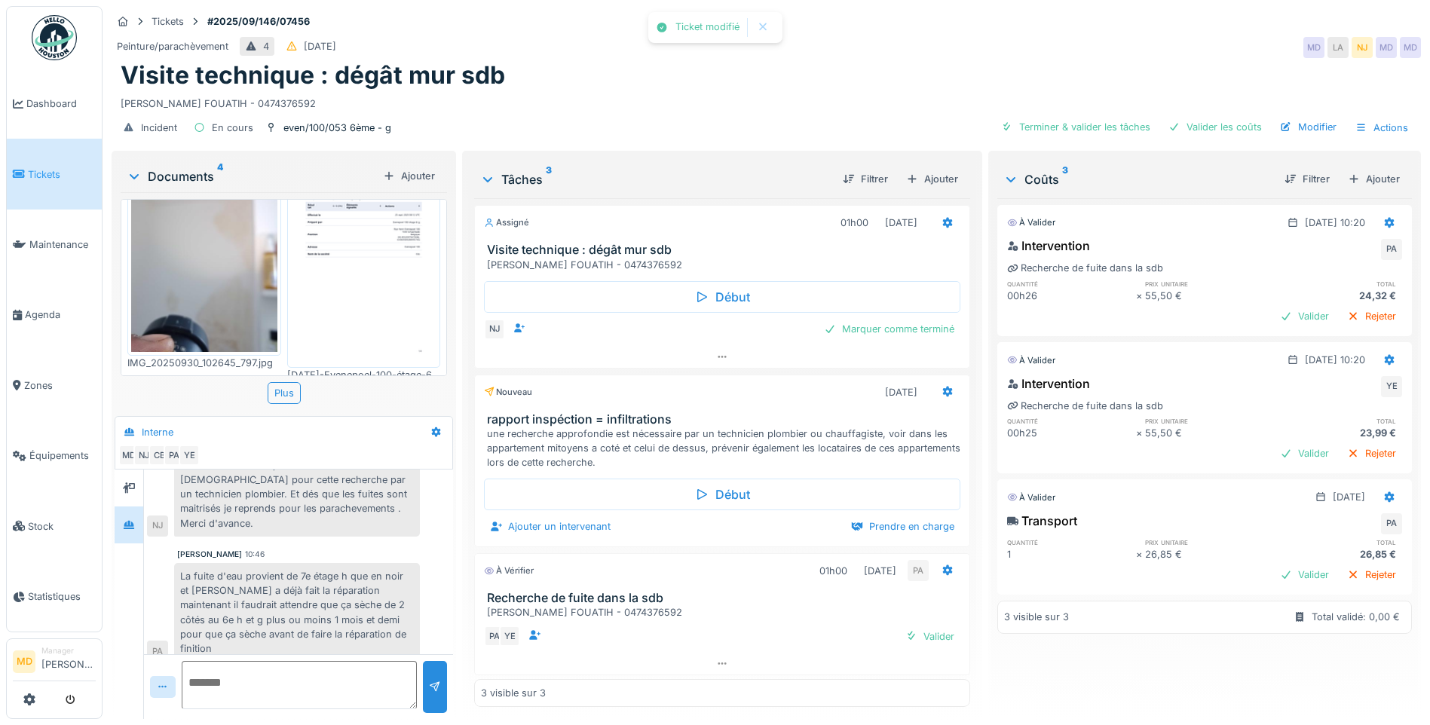
scroll to position [2, 0]
click at [918, 636] on div "Valider" at bounding box center [929, 634] width 61 height 20
click at [1274, 311] on div "Valider" at bounding box center [1304, 316] width 61 height 20
click at [1281, 312] on div "Valider" at bounding box center [1304, 316] width 61 height 20
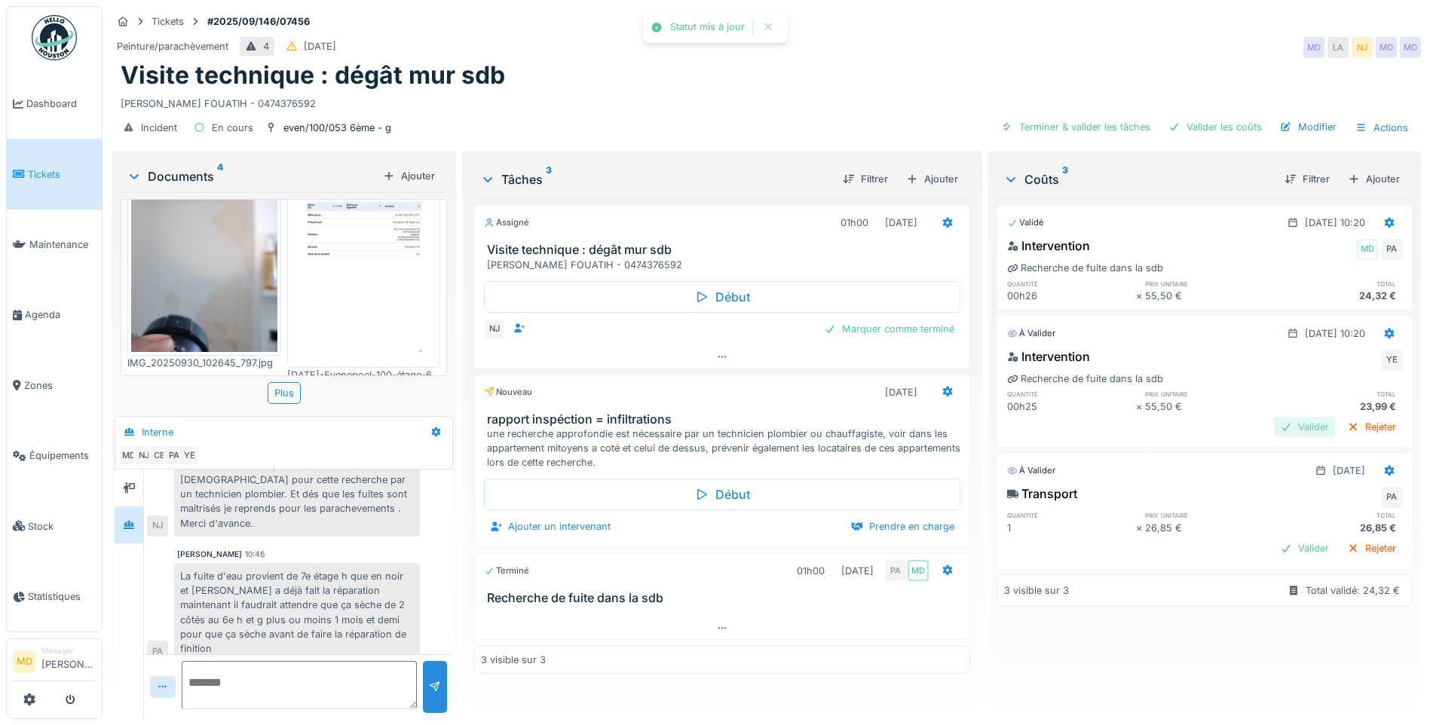
click at [1274, 423] on div "Valider" at bounding box center [1304, 427] width 61 height 20
click at [1274, 545] on div "Valider" at bounding box center [1304, 548] width 61 height 20
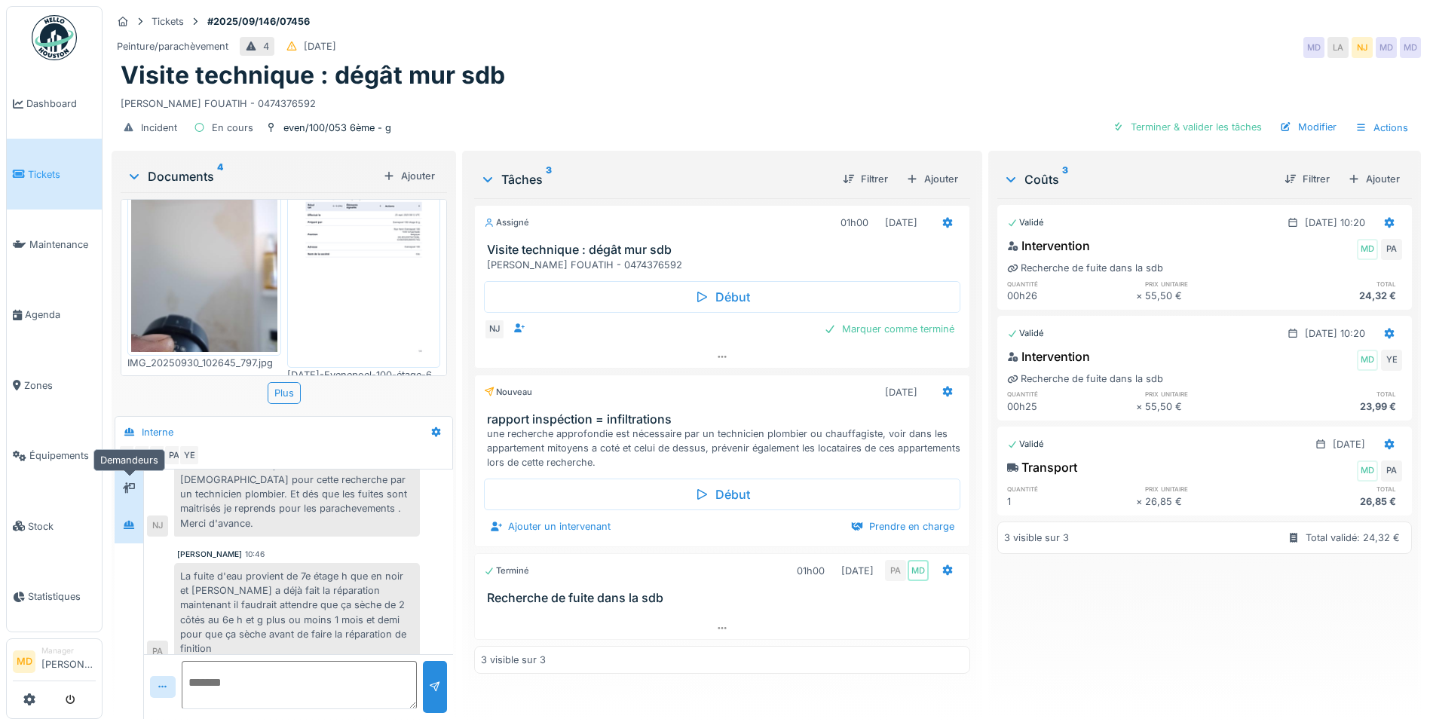
click at [122, 490] on div at bounding box center [129, 488] width 23 height 19
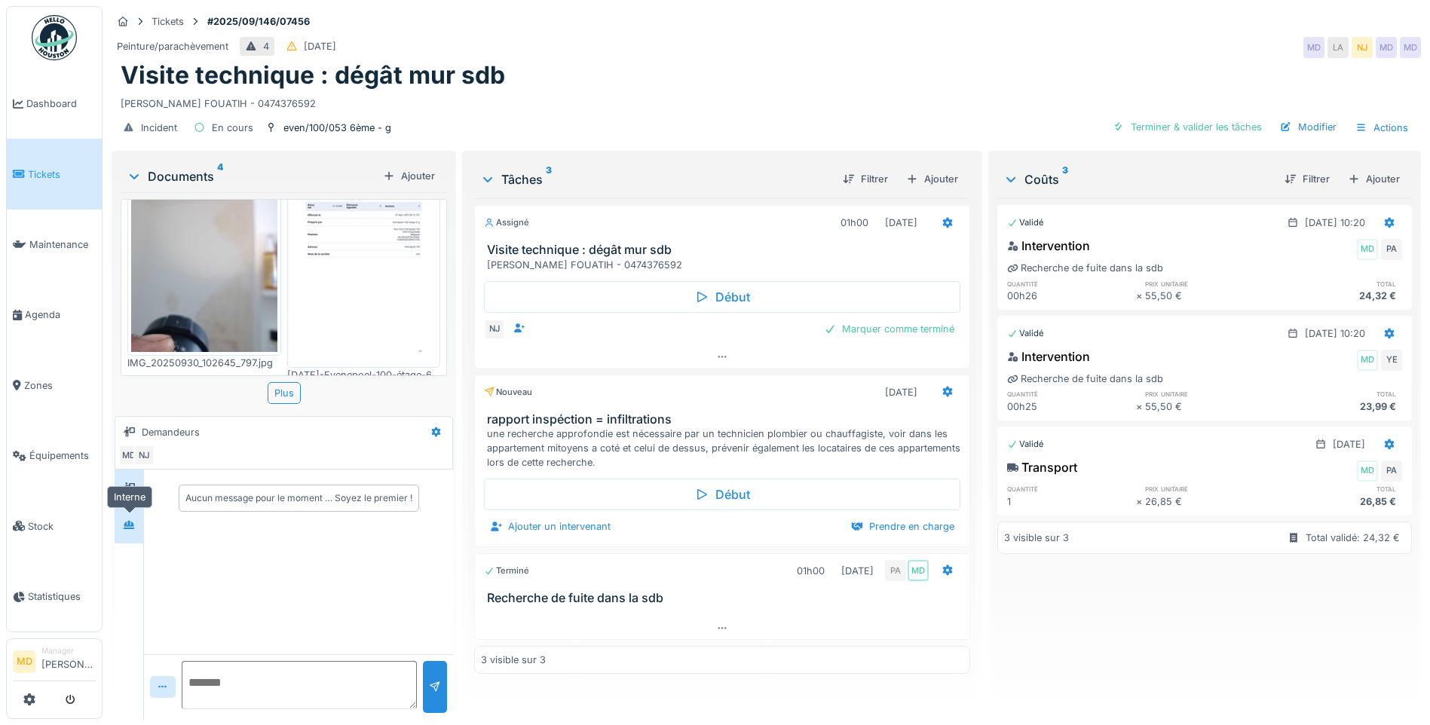
click at [124, 530] on div at bounding box center [129, 525] width 12 height 14
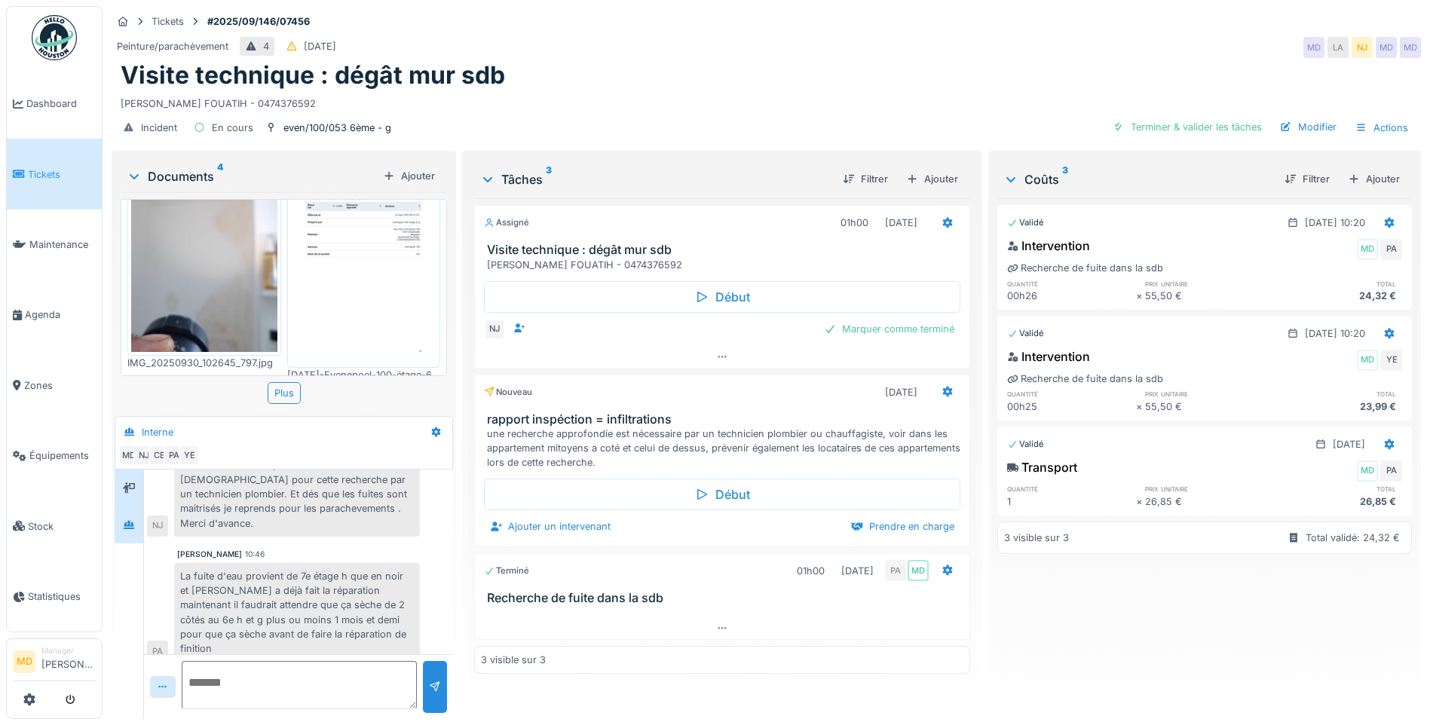
click at [127, 479] on div at bounding box center [129, 488] width 23 height 19
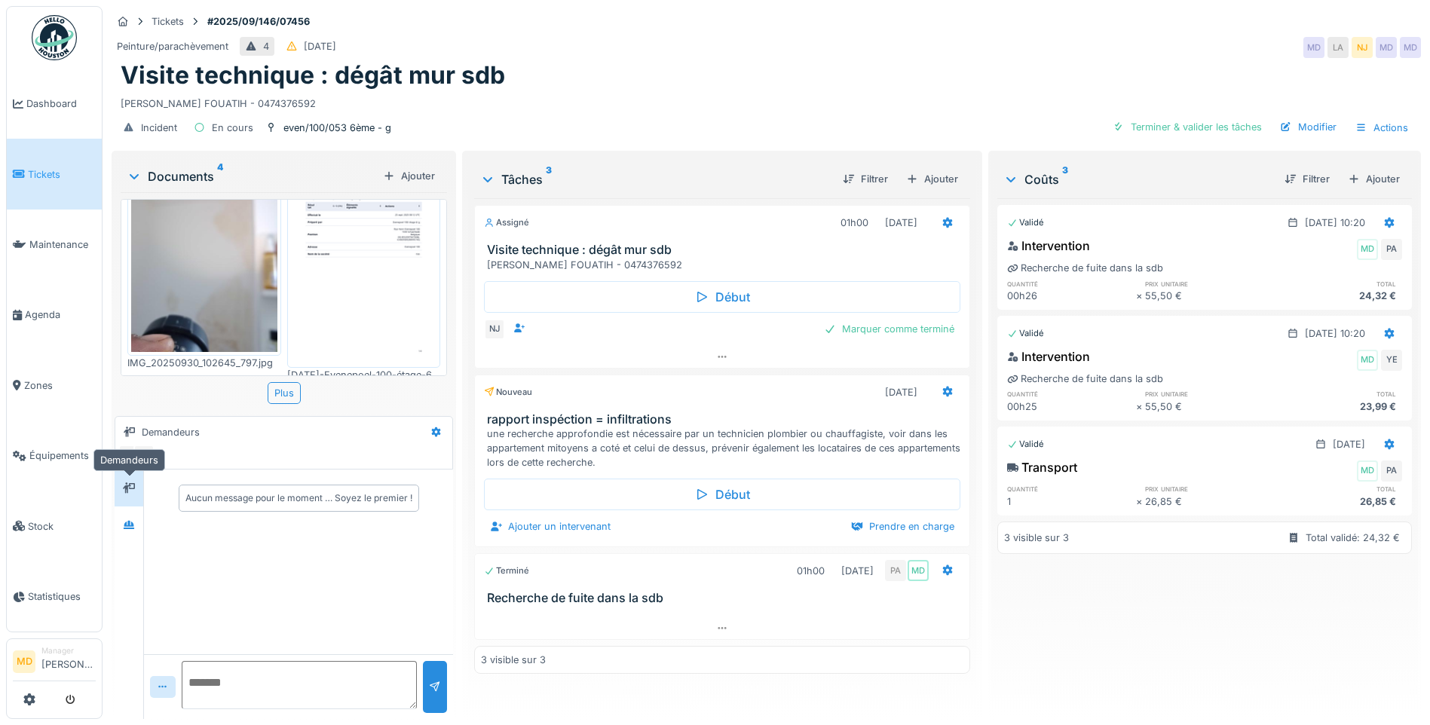
scroll to position [0, 0]
click at [810, 705] on div "Assigné 01h00 25/09/2025 Visite technique : dégât mur sdb Madame Lahouaria AHME…" at bounding box center [722, 452] width 496 height 509
drag, startPoint x: 509, startPoint y: 68, endPoint x: 333, endPoint y: 72, distance: 175.7
click at [333, 72] on div "Visite technique : dégât mur sdb" at bounding box center [766, 75] width 1291 height 29
copy h1 "dégât mur sdb"
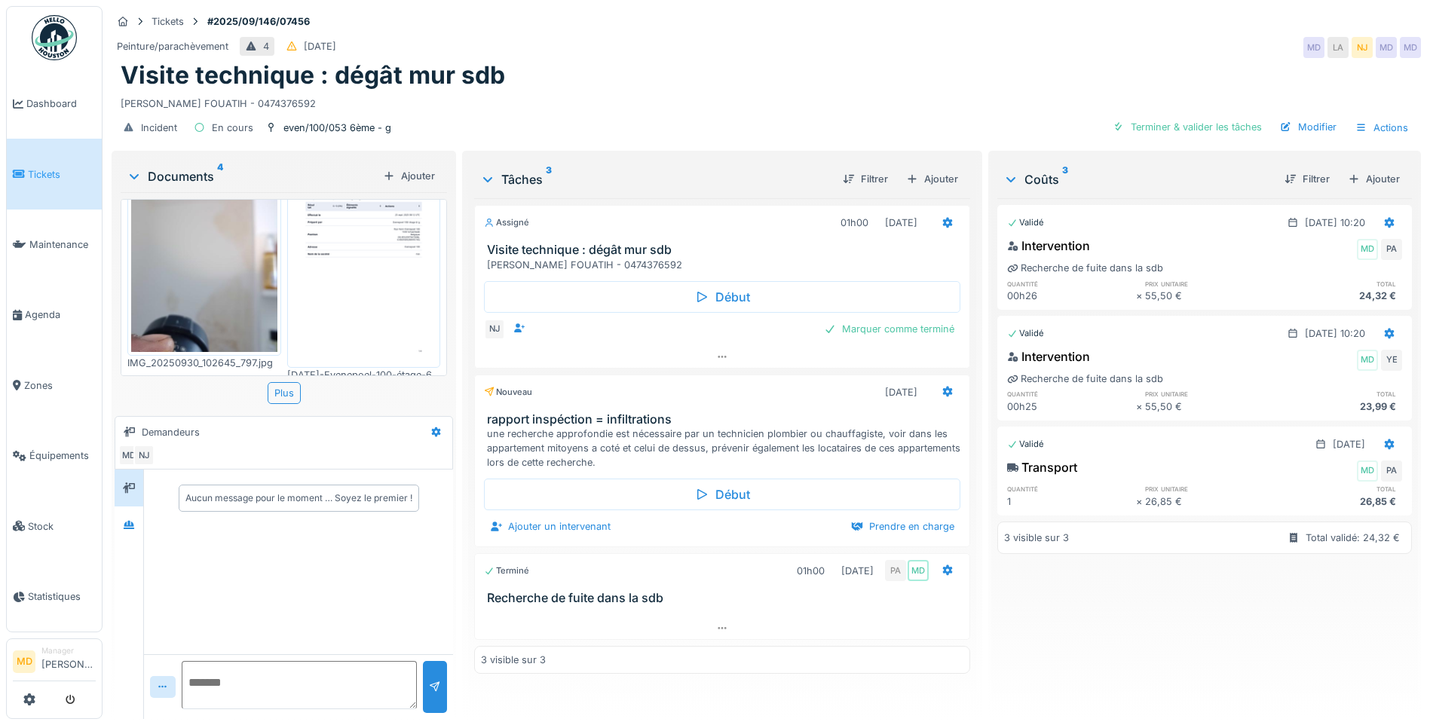
click at [622, 92] on div "Madame Lahouaria AHMED FOUATIH - 0474376592" at bounding box center [766, 100] width 1291 height 20
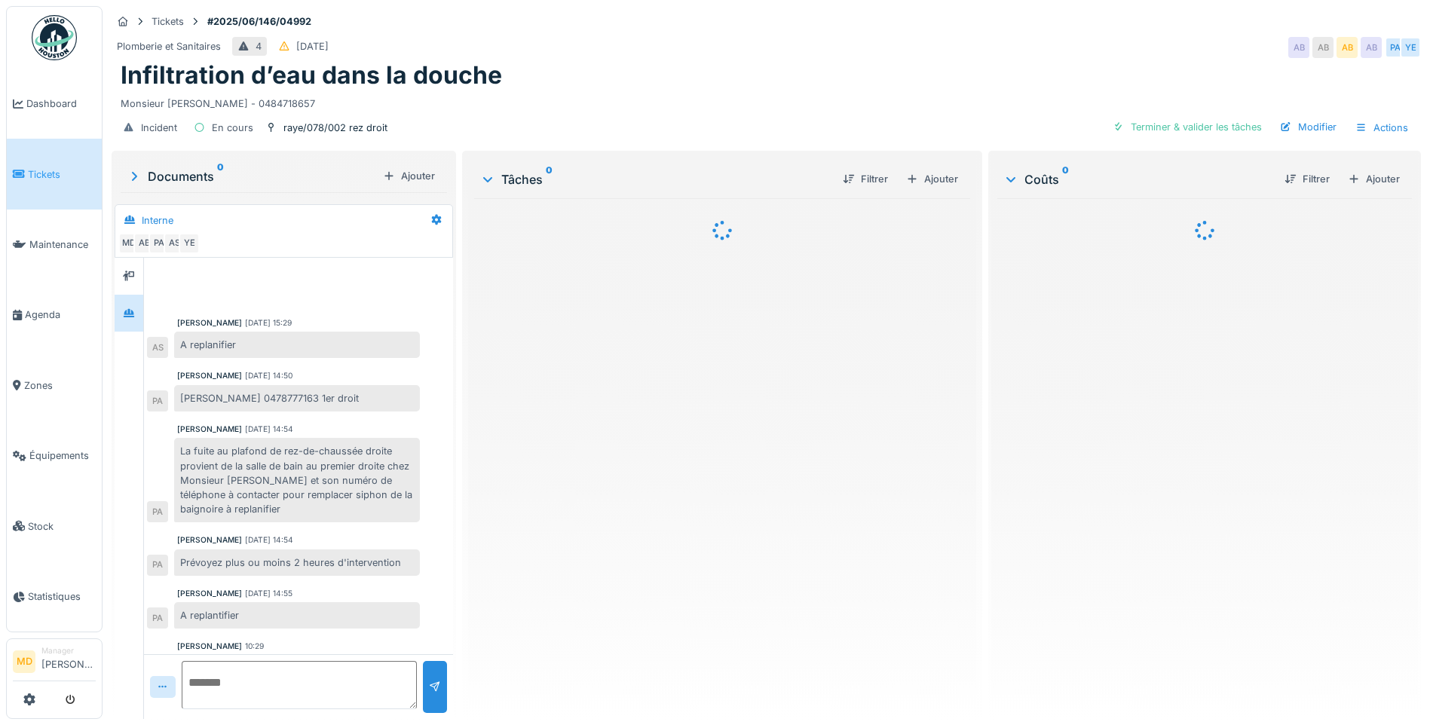
scroll to position [93, 0]
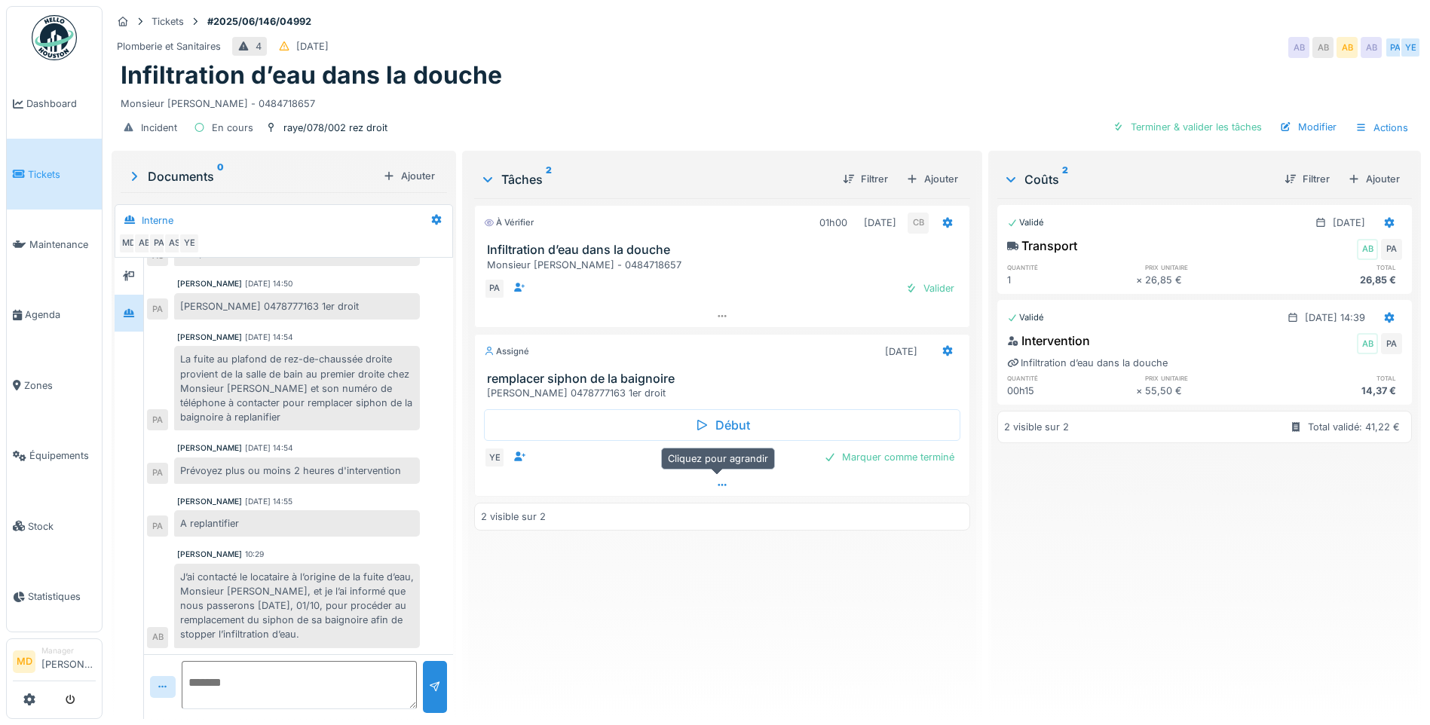
click at [724, 478] on div at bounding box center [722, 485] width 495 height 22
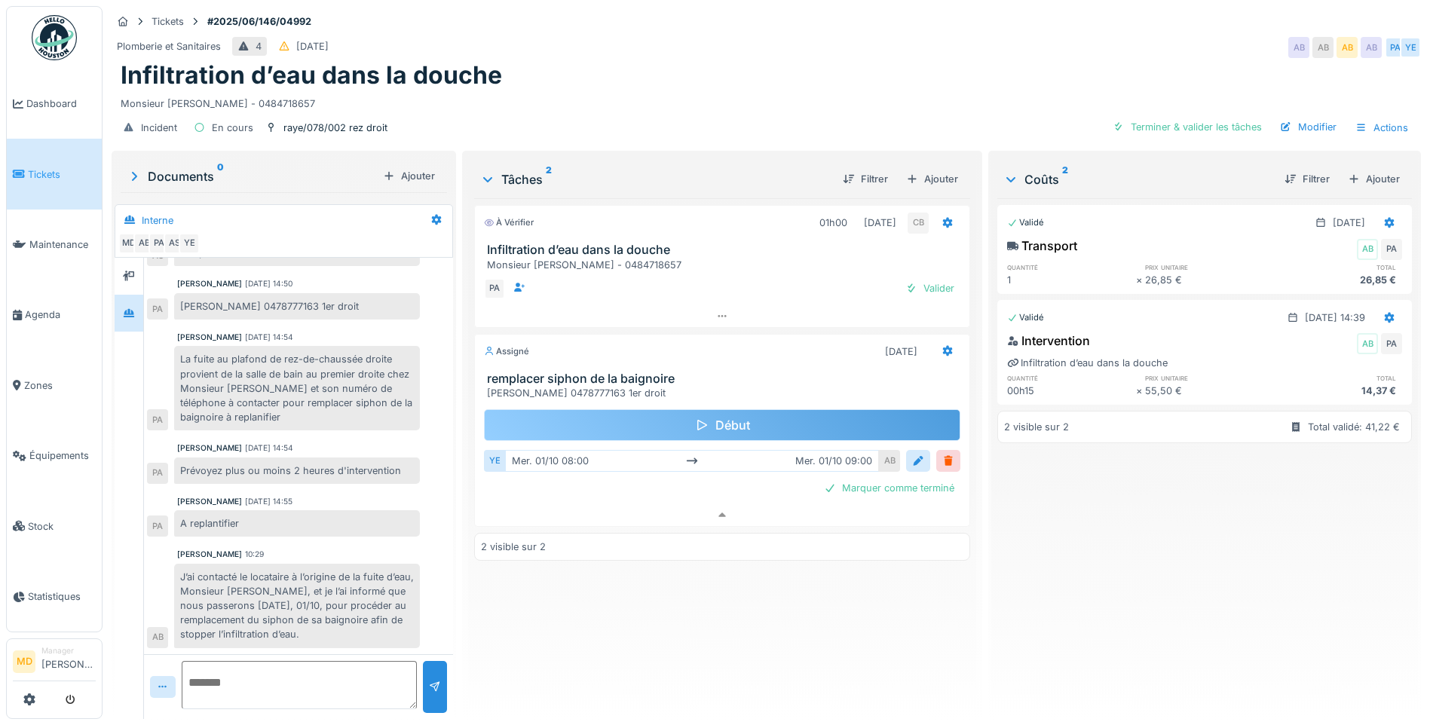
scroll to position [0, 0]
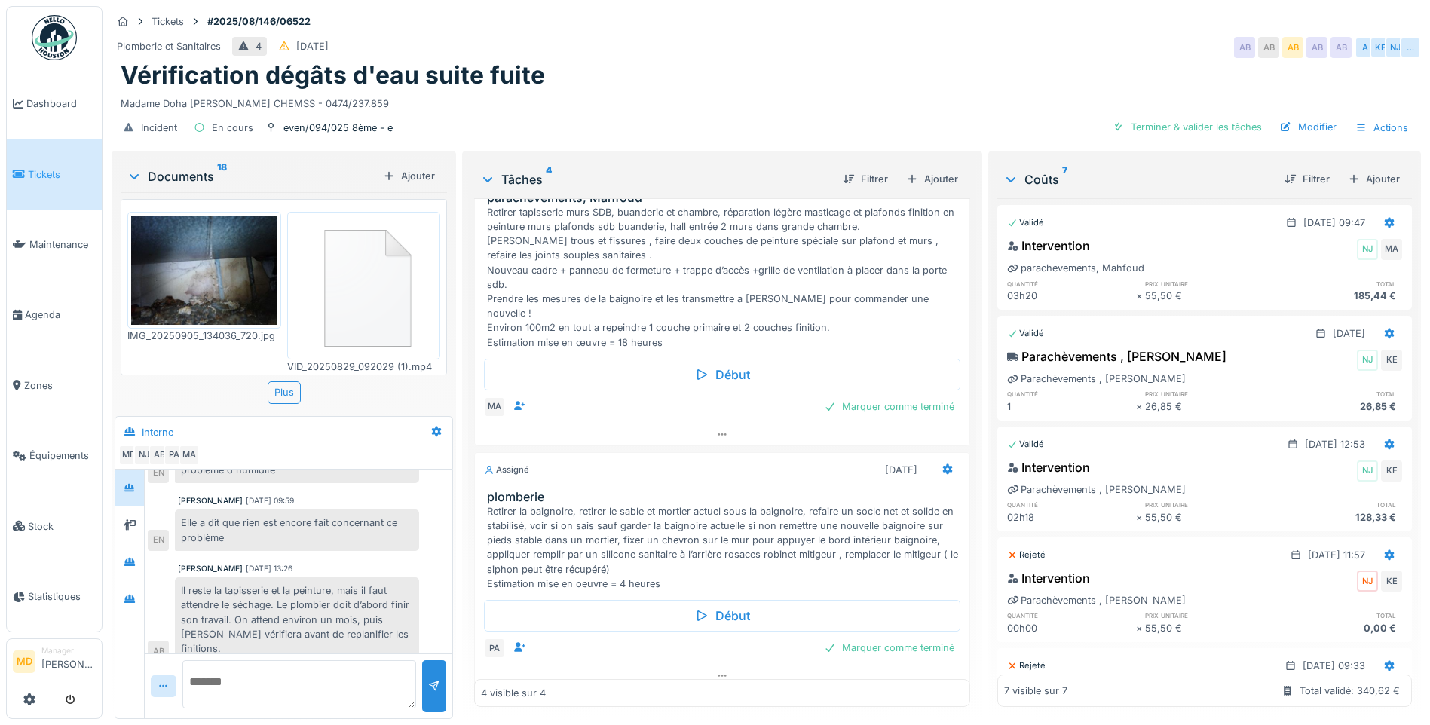
scroll to position [11, 0]
click at [128, 520] on icon at bounding box center [130, 525] width 12 height 10
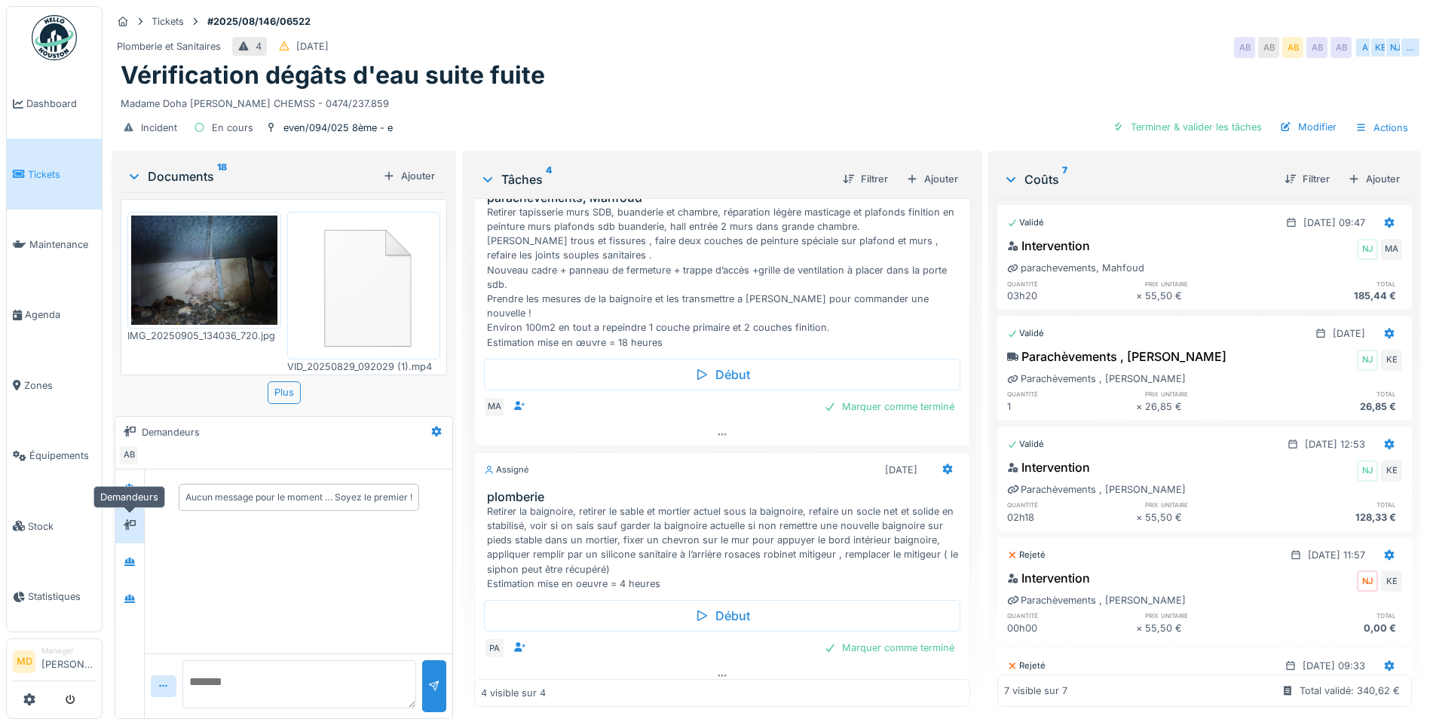
scroll to position [0, 0]
click at [135, 555] on div at bounding box center [130, 562] width 12 height 14
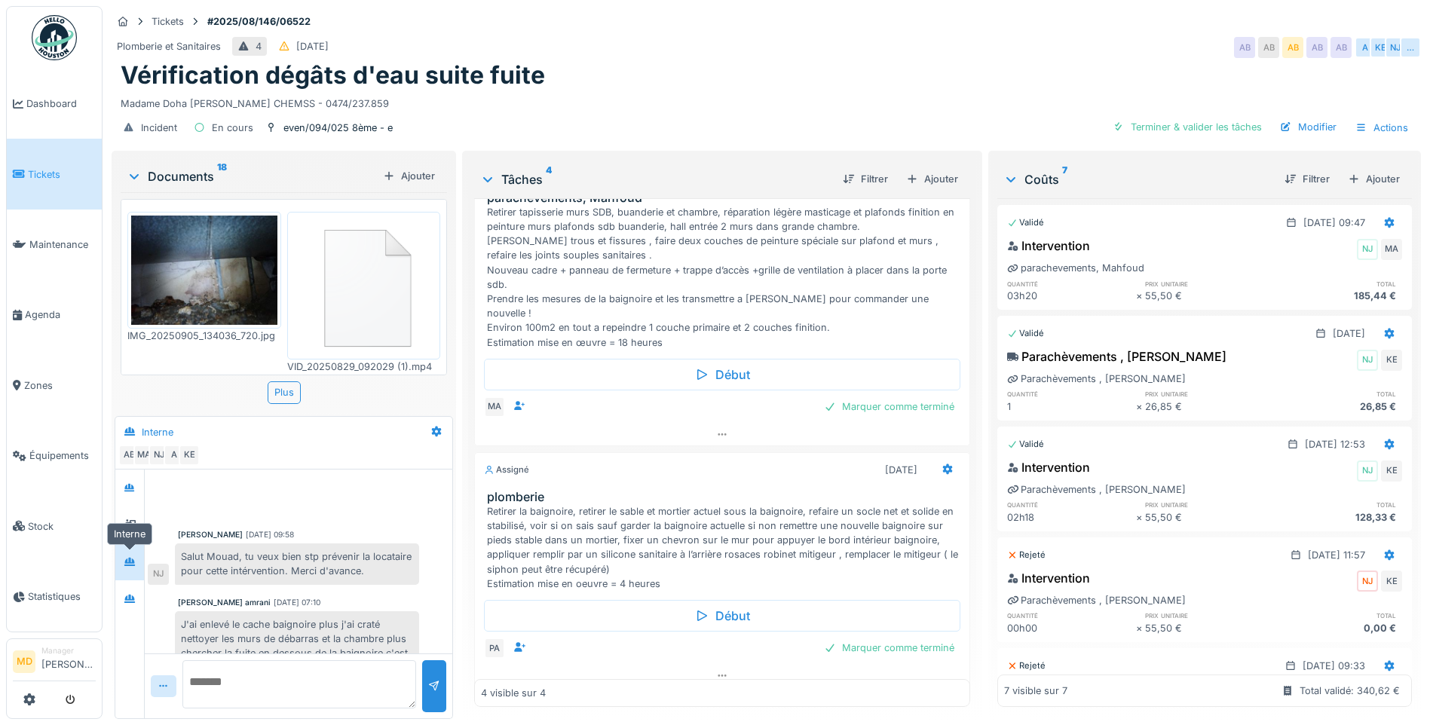
scroll to position [184, 0]
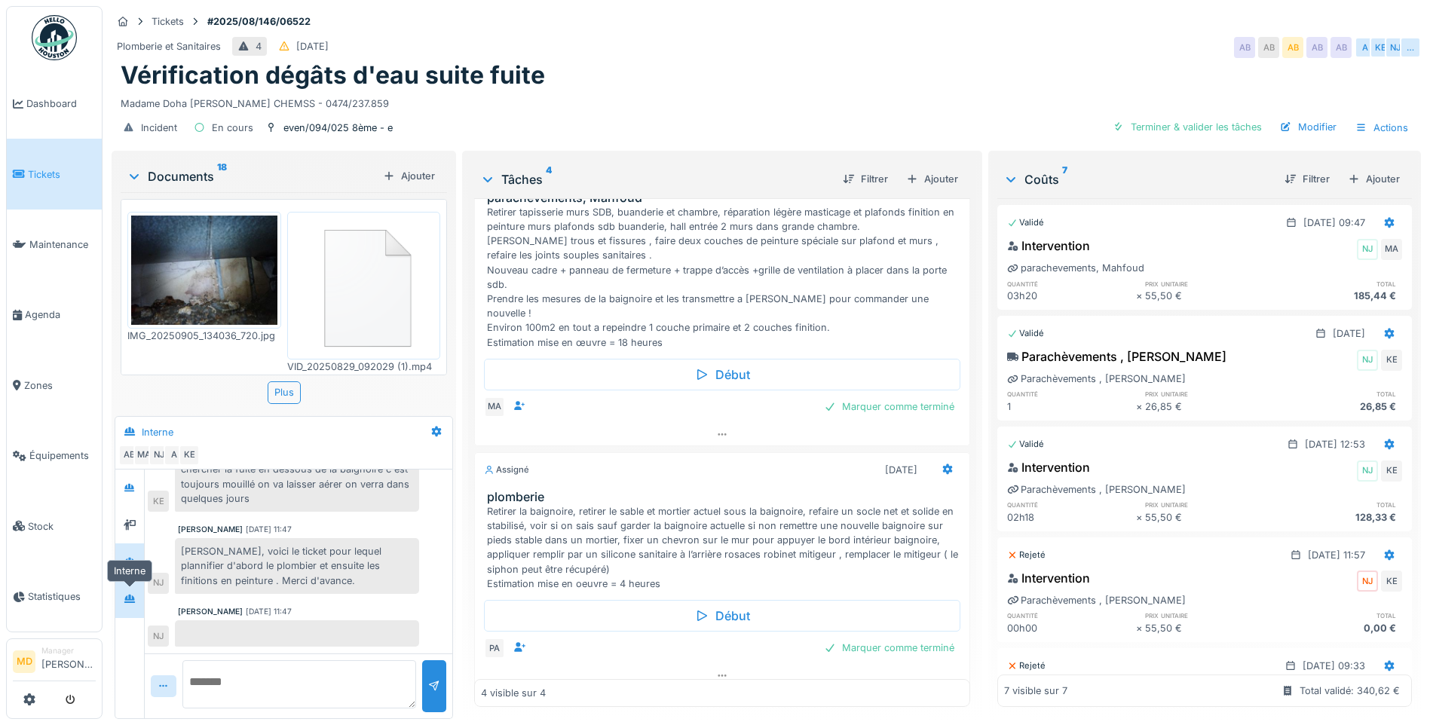
click at [130, 596] on div at bounding box center [129, 599] width 23 height 19
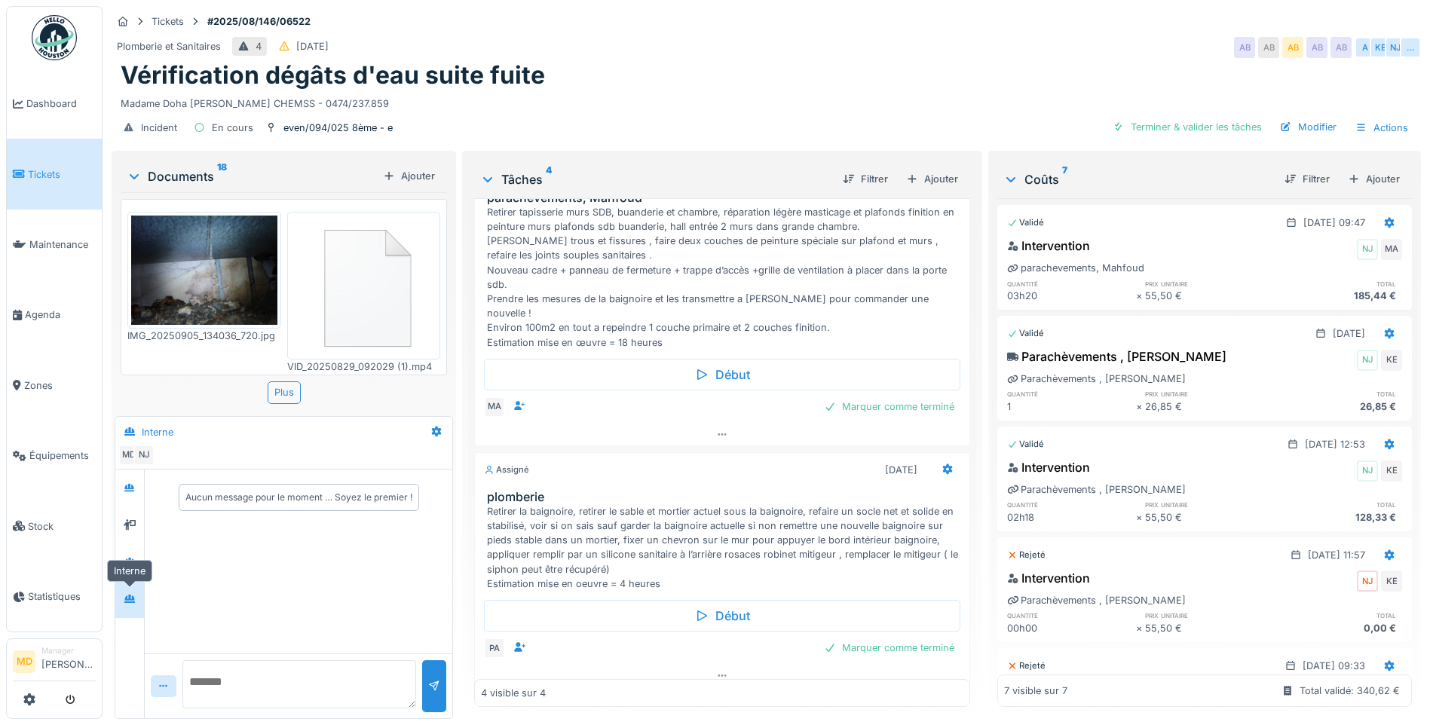
scroll to position [0, 0]
click at [139, 480] on div at bounding box center [129, 488] width 23 height 19
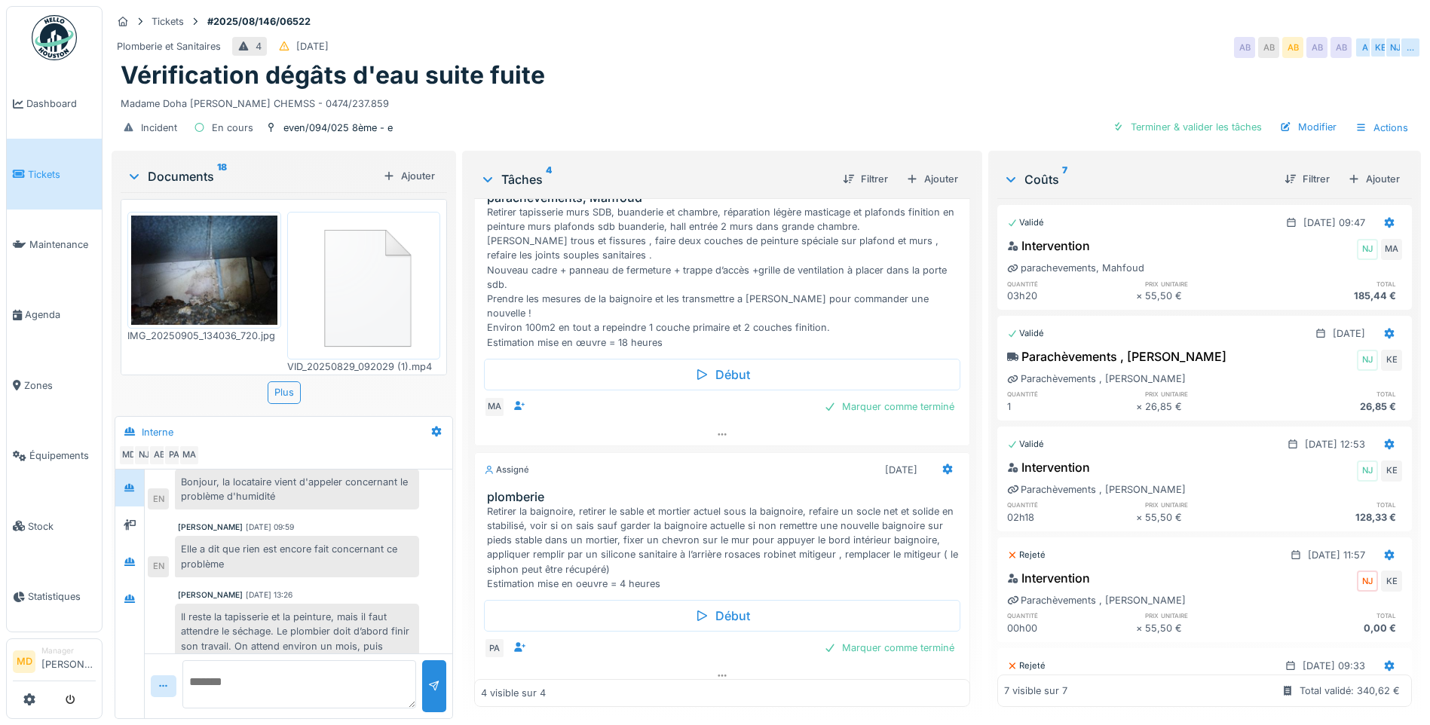
scroll to position [604, 0]
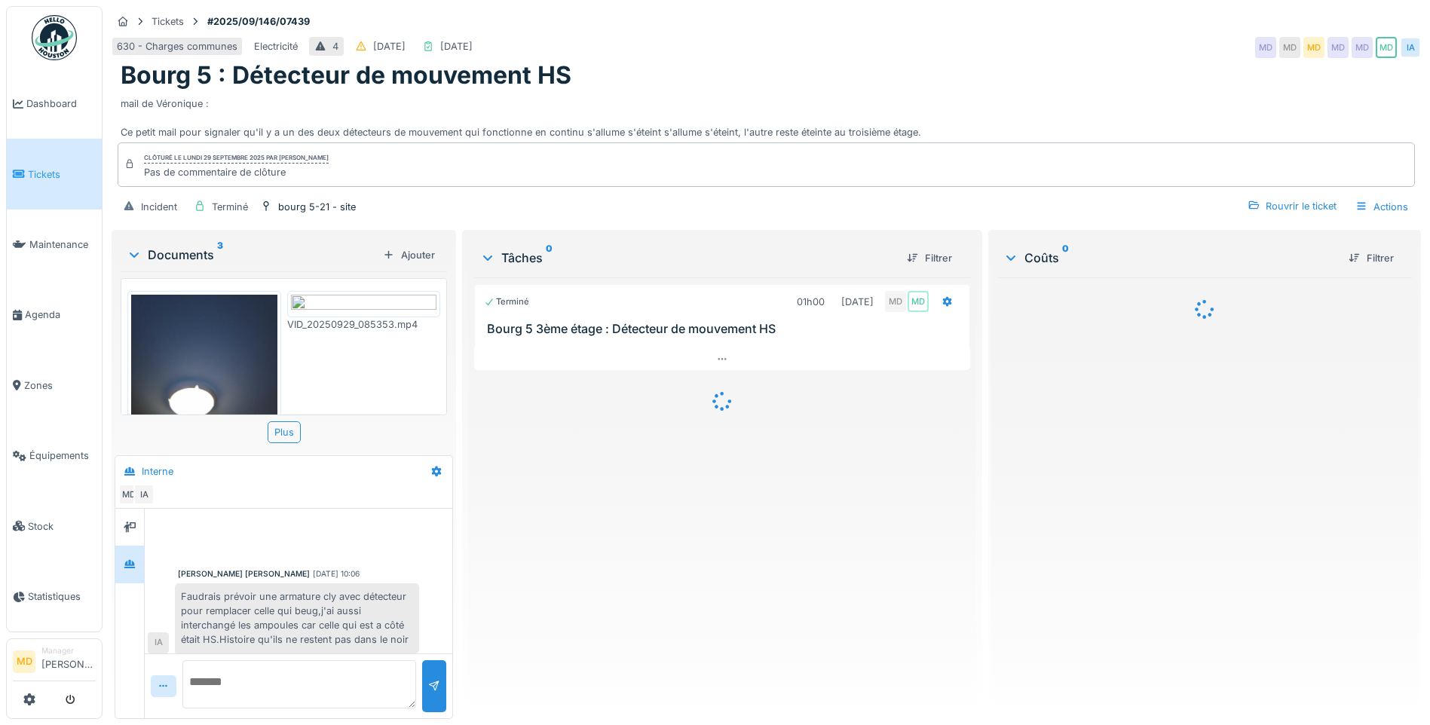
scroll to position [5, 0]
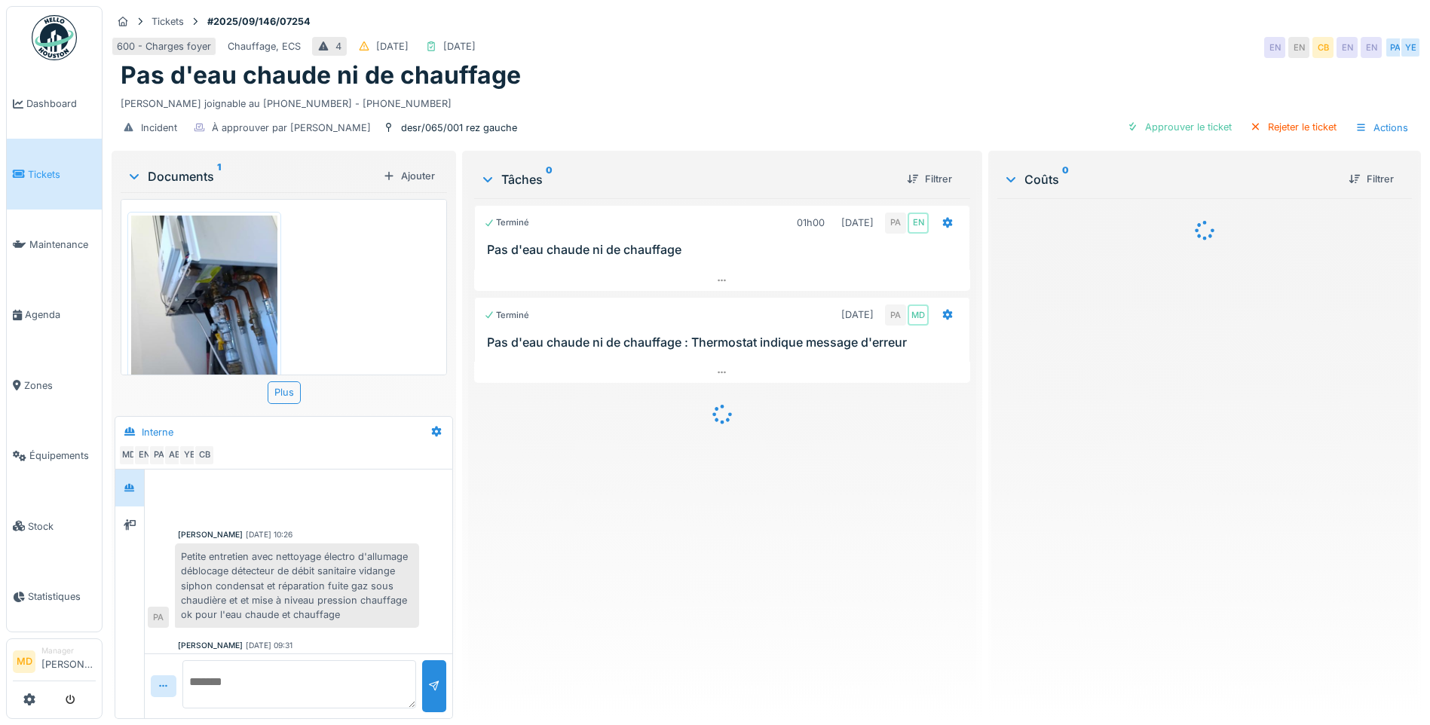
scroll to position [155, 0]
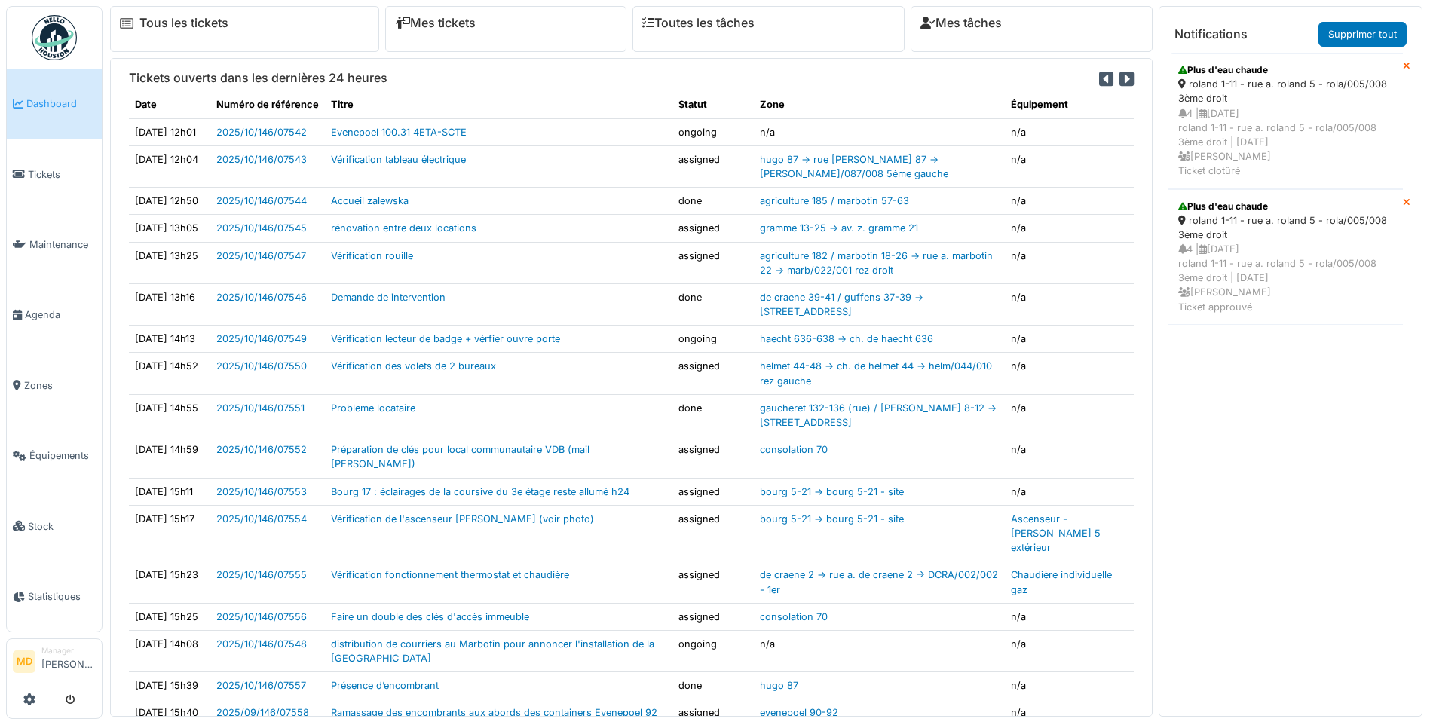
scroll to position [16, 0]
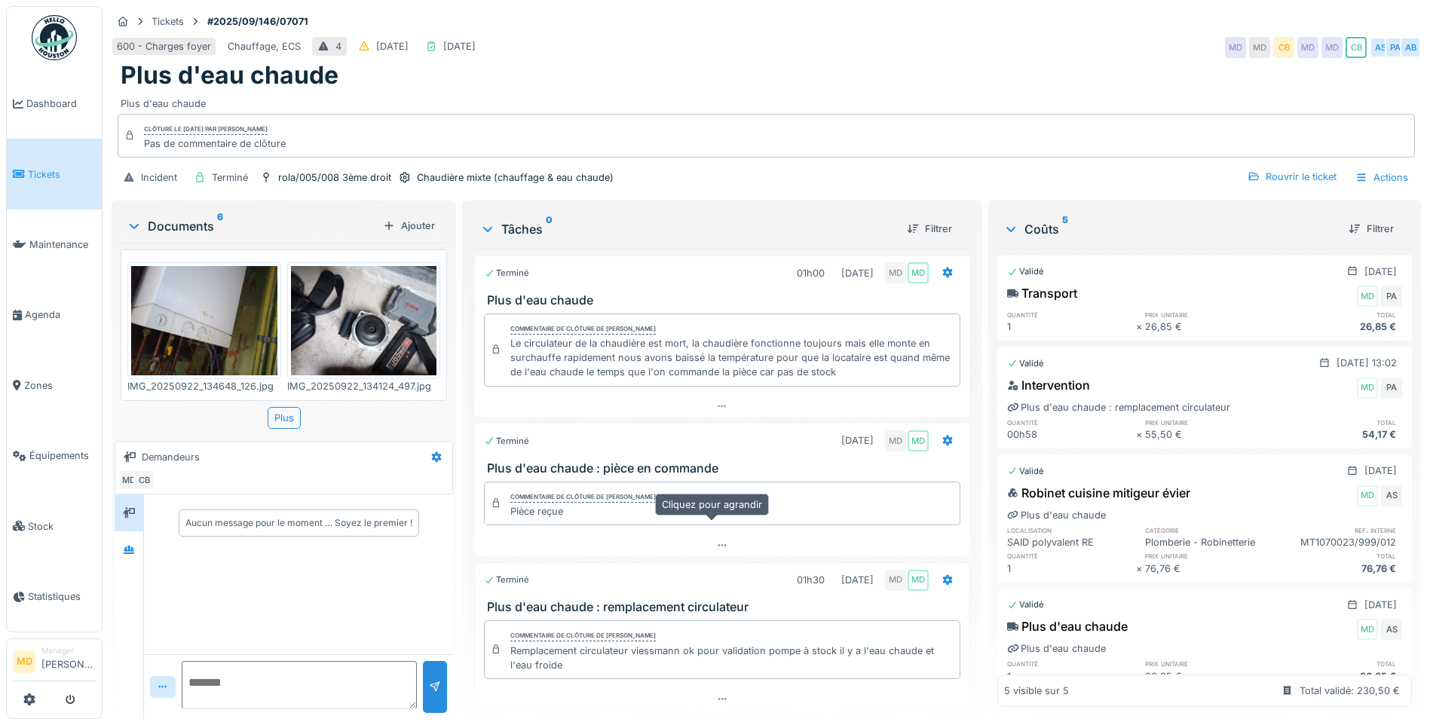
scroll to position [39, 0]
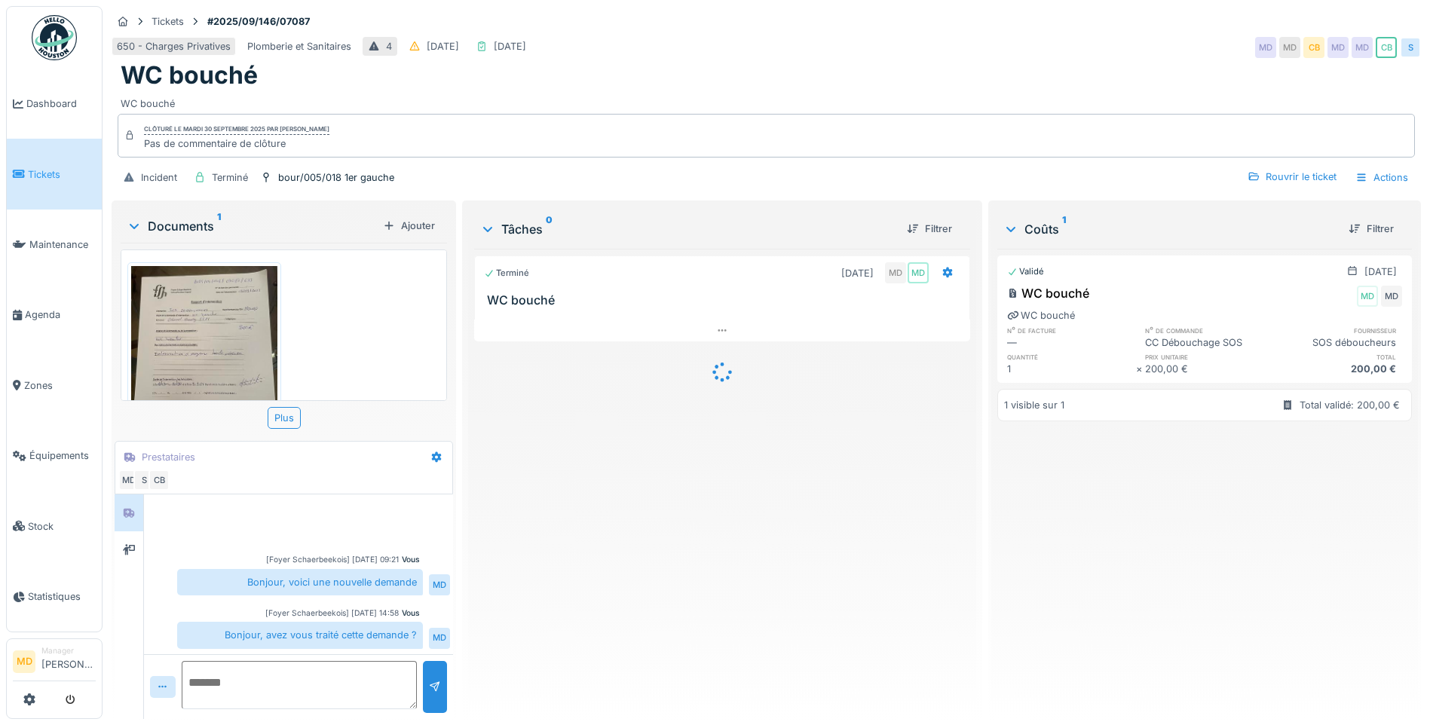
scroll to position [136, 0]
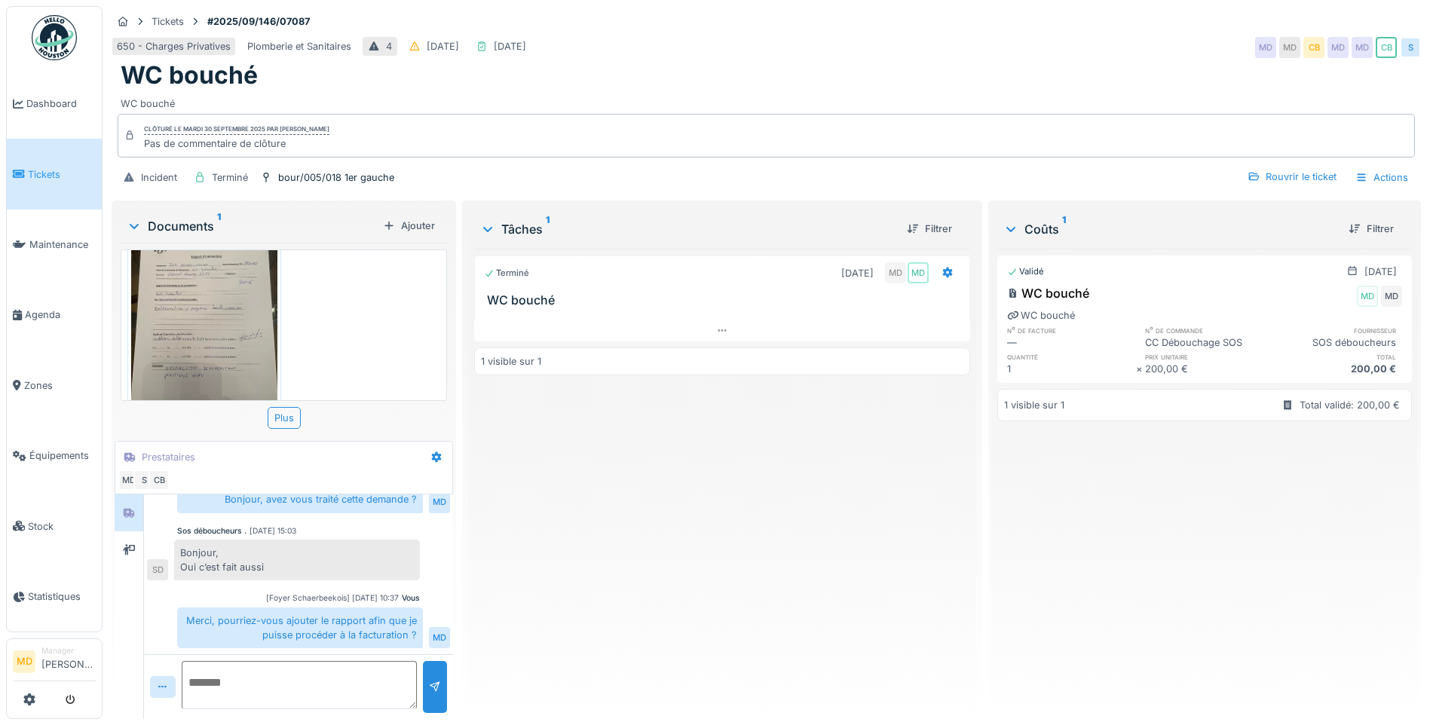
scroll to position [81, 0]
